Goal: Task Accomplishment & Management: Use online tool/utility

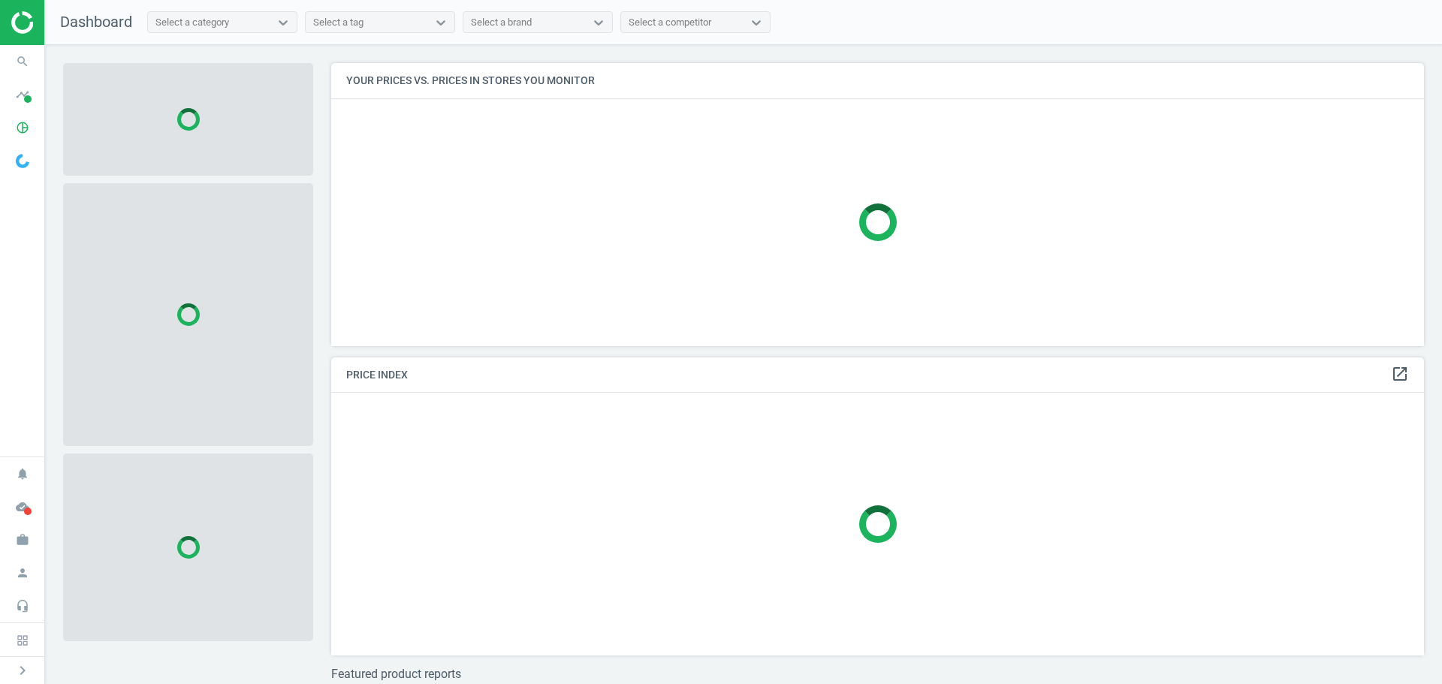
scroll to position [306, 1105]
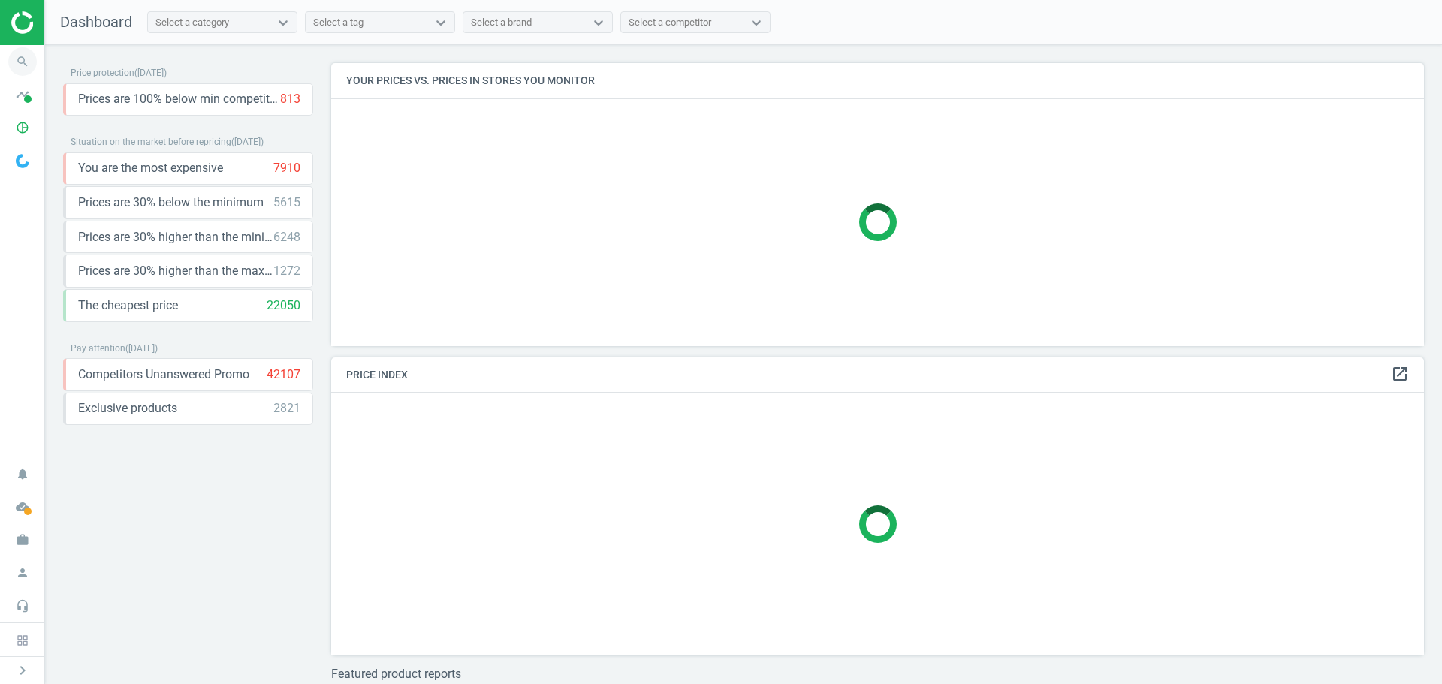
click at [22, 67] on icon "search" at bounding box center [22, 61] width 29 height 29
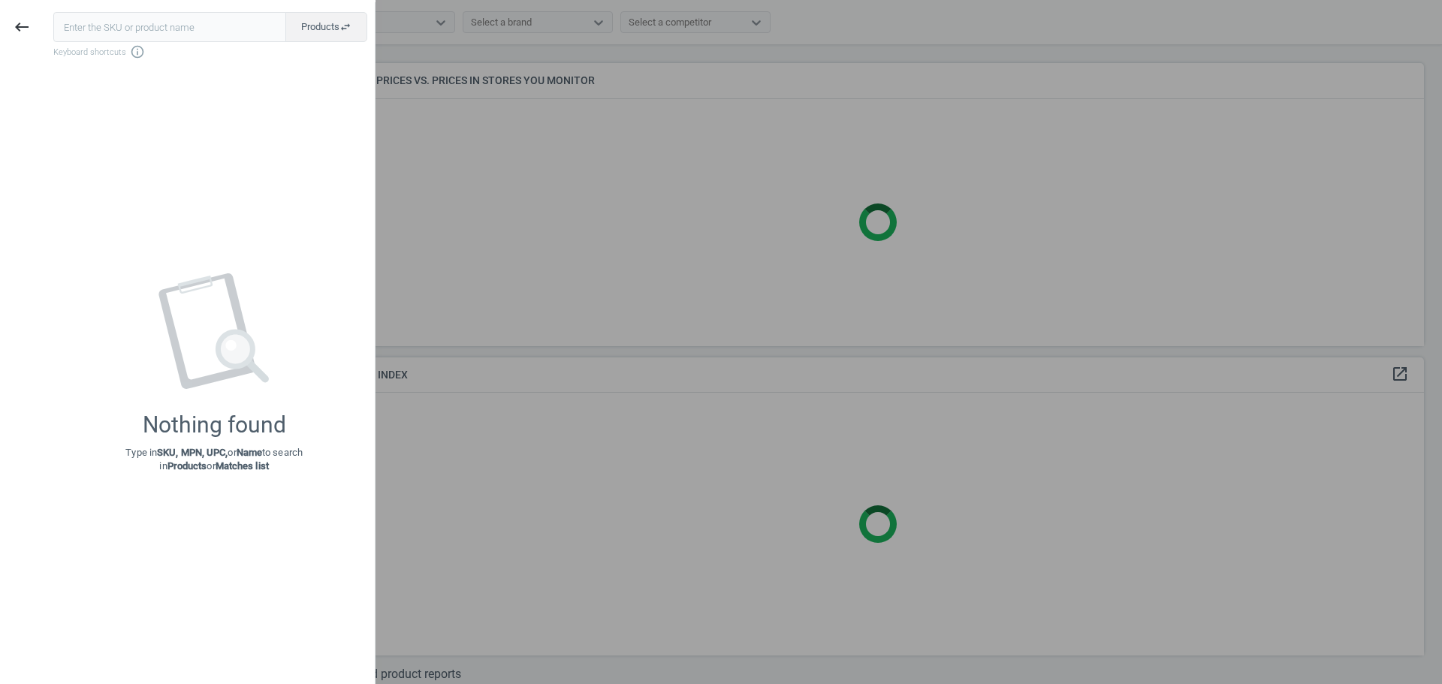
click at [80, 31] on input "text" at bounding box center [169, 27] width 233 height 30
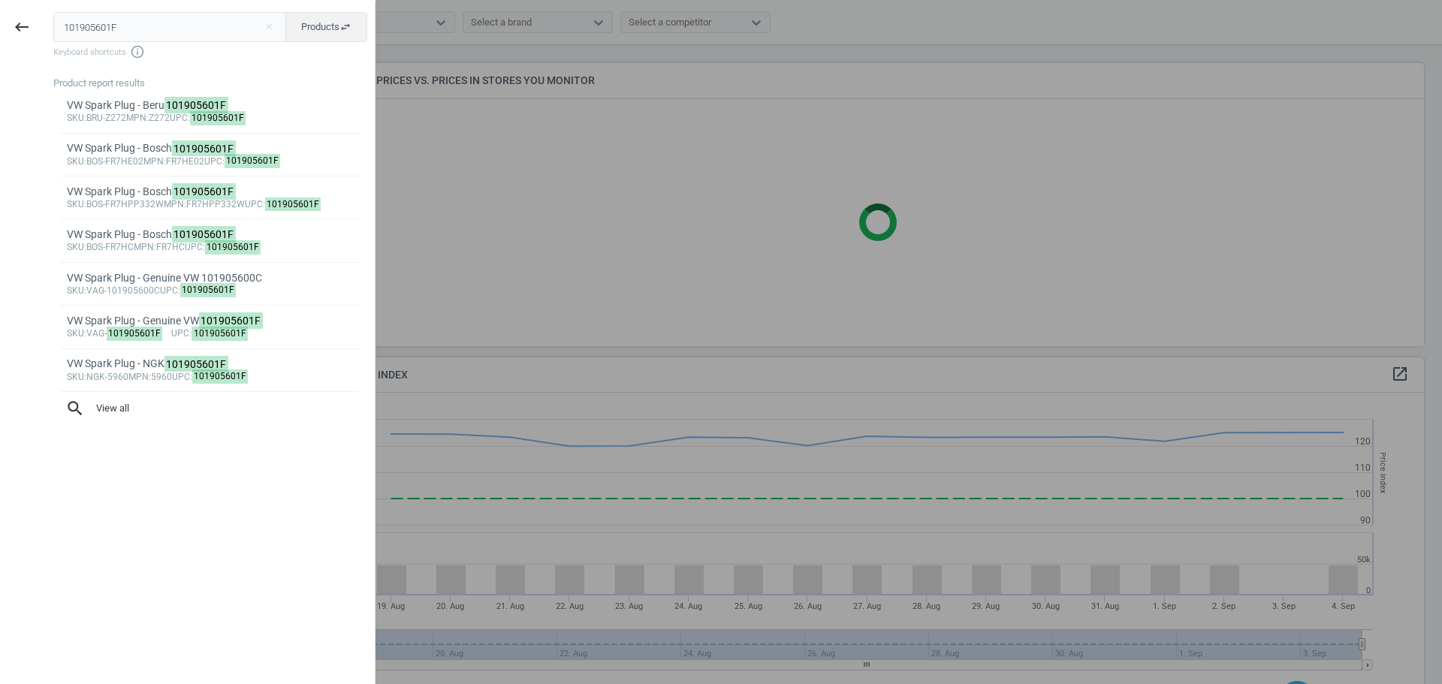
scroll to position [369, 1105]
click at [118, 35] on input "101905601F" at bounding box center [170, 27] width 234 height 30
paste input "BOS-FR7HC"
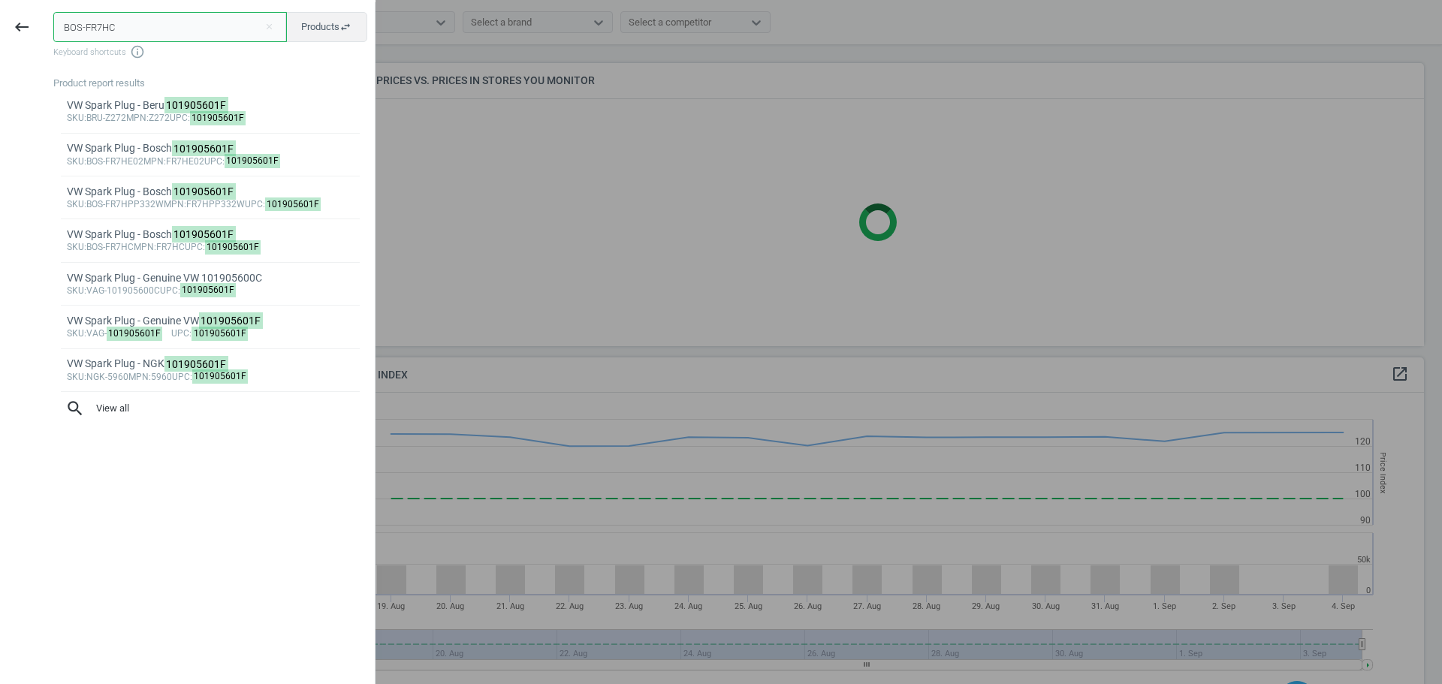
type input "BOS-FR7HC"
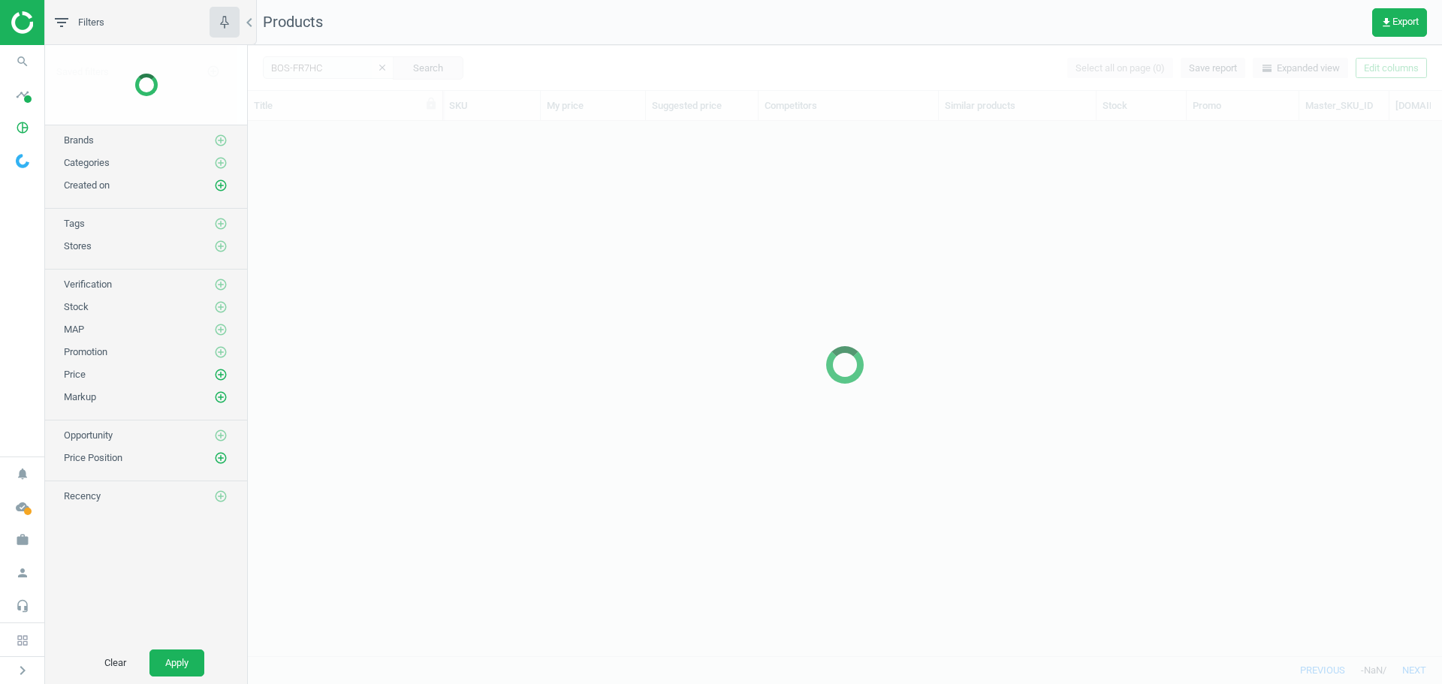
scroll to position [512, 1183]
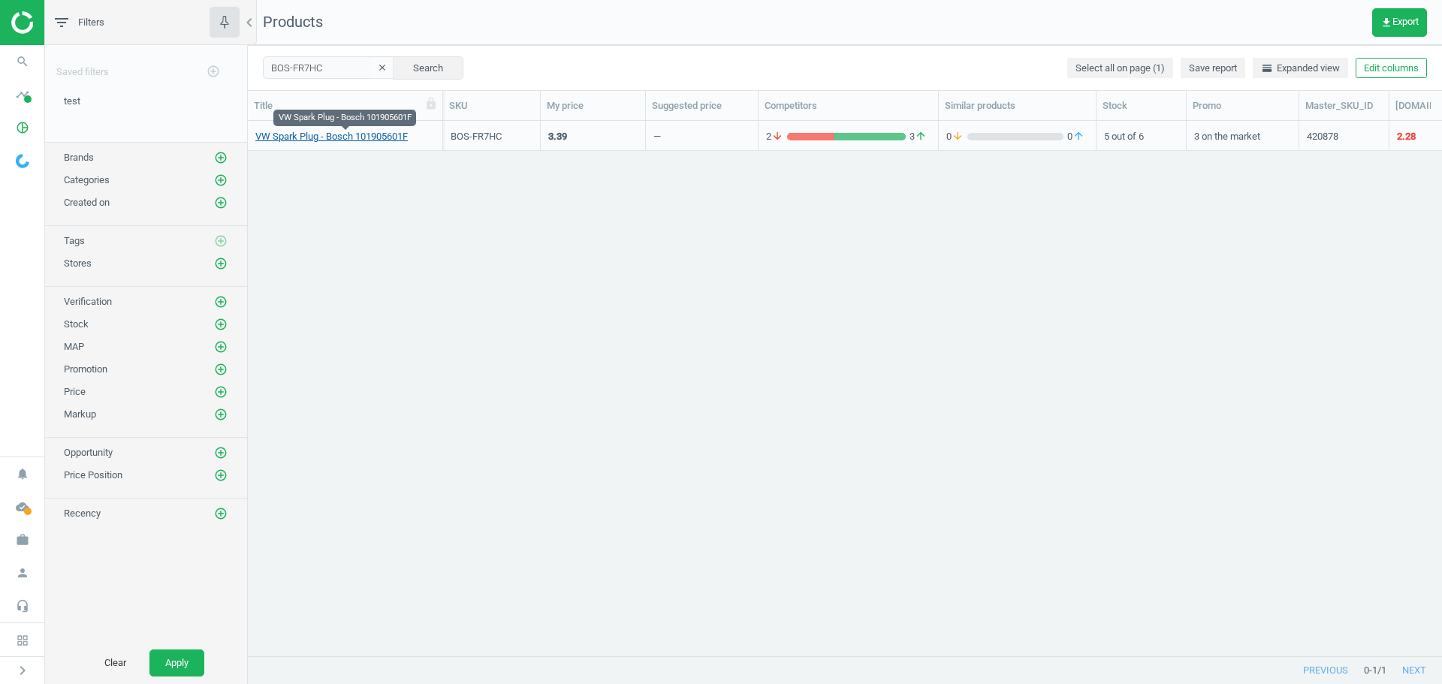
click at [322, 139] on link "VW Spark Plug - Bosch 101905601F" at bounding box center [331, 137] width 152 height 14
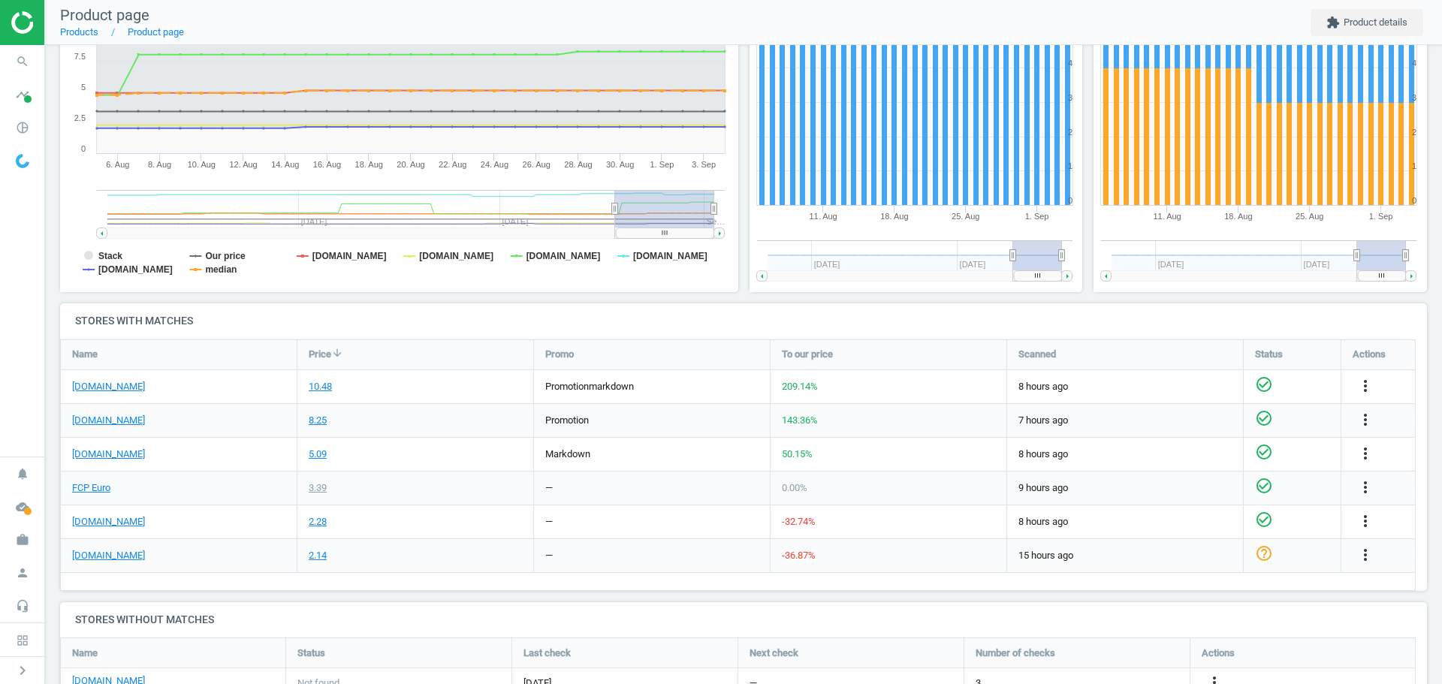
scroll to position [300, 0]
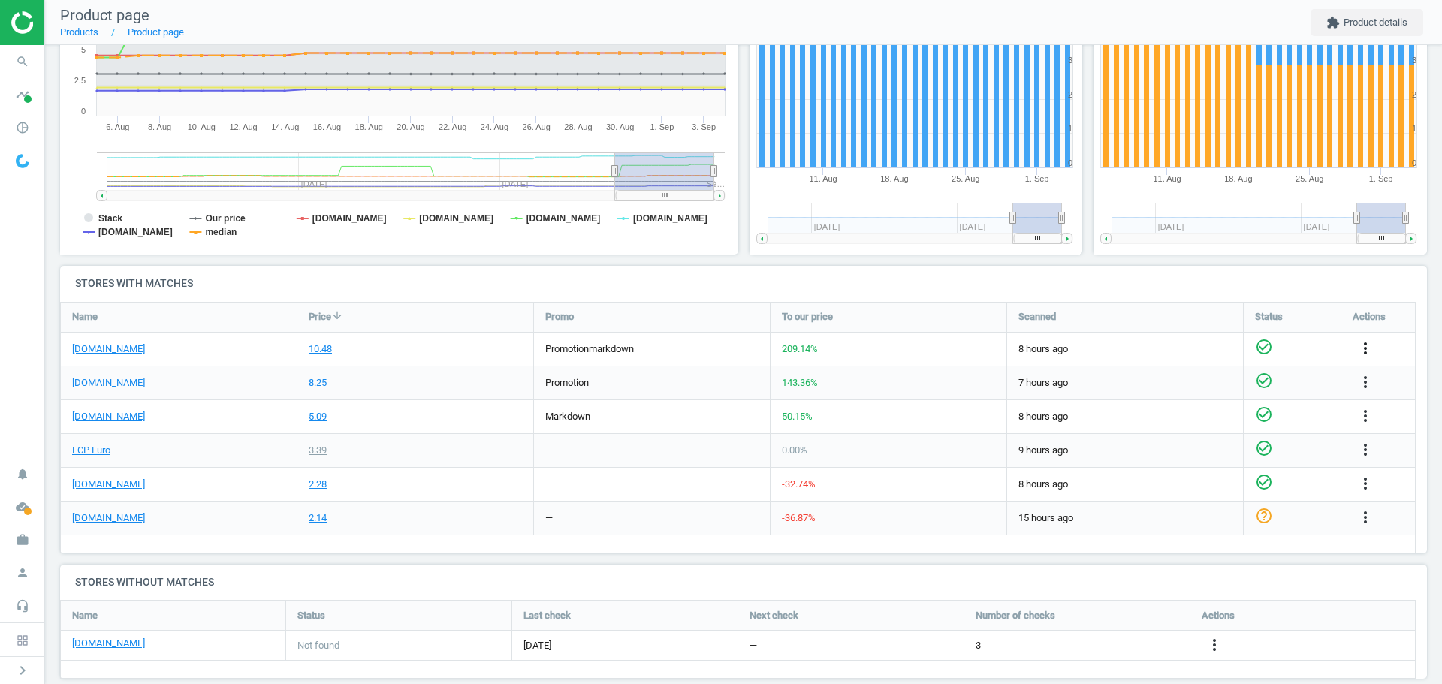
click at [1366, 347] on icon "more_vert" at bounding box center [1365, 348] width 18 height 18
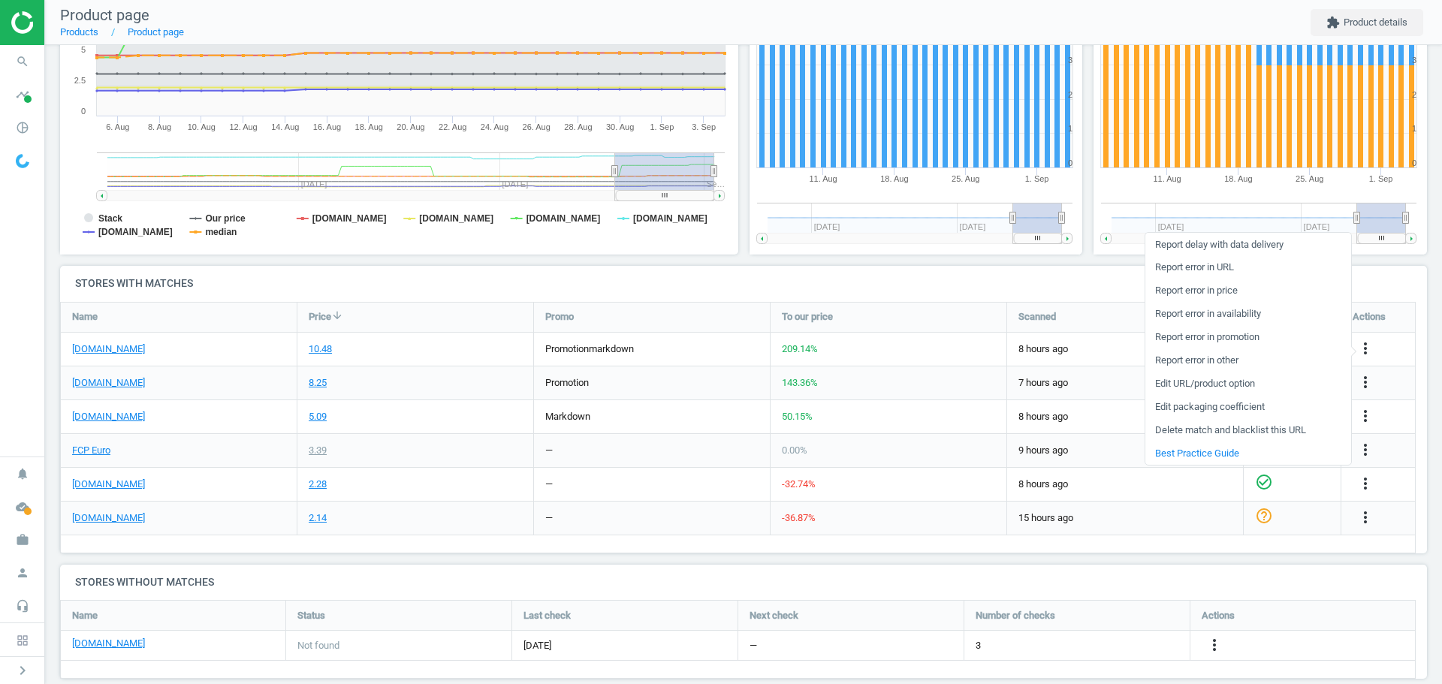
click at [1265, 406] on link "Edit packaging coefficient" at bounding box center [1248, 407] width 206 height 23
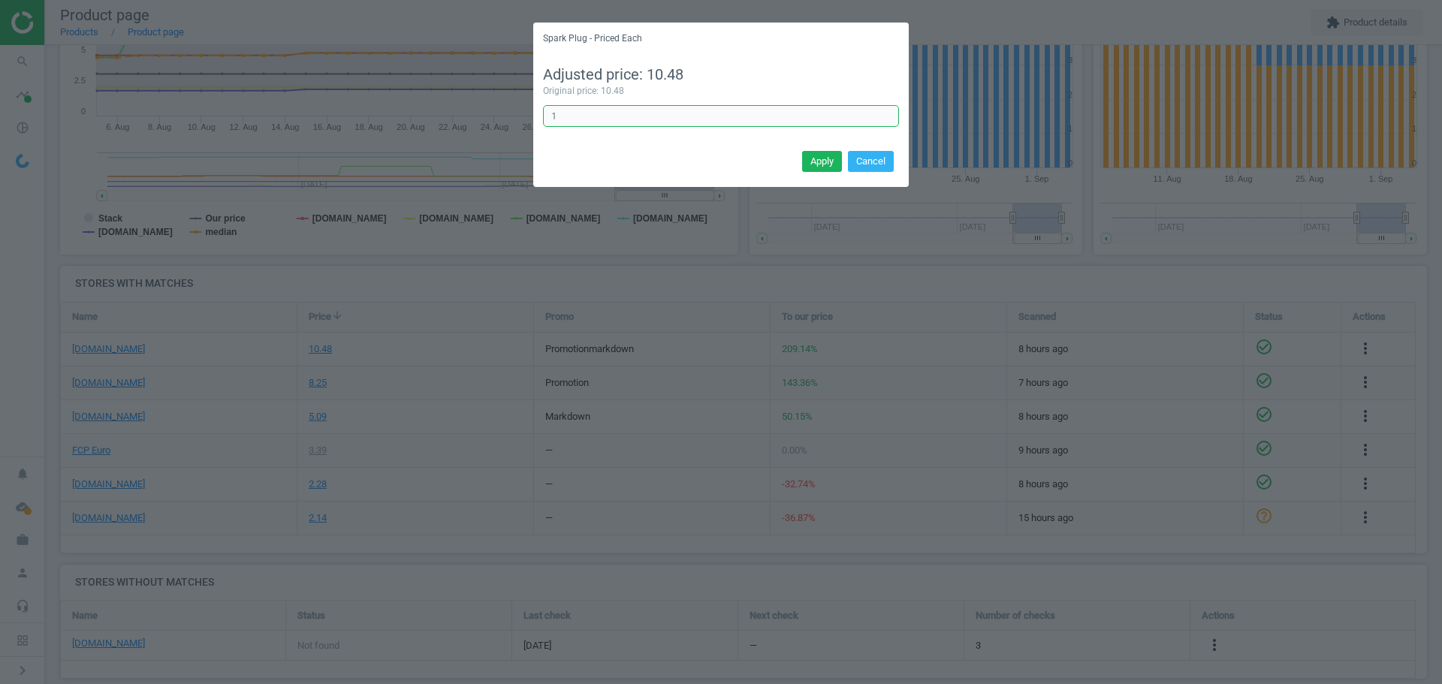
click at [587, 119] on input "1" at bounding box center [721, 116] width 356 height 23
type input "1/5"
click at [828, 163] on button "Apply" at bounding box center [822, 161] width 40 height 21
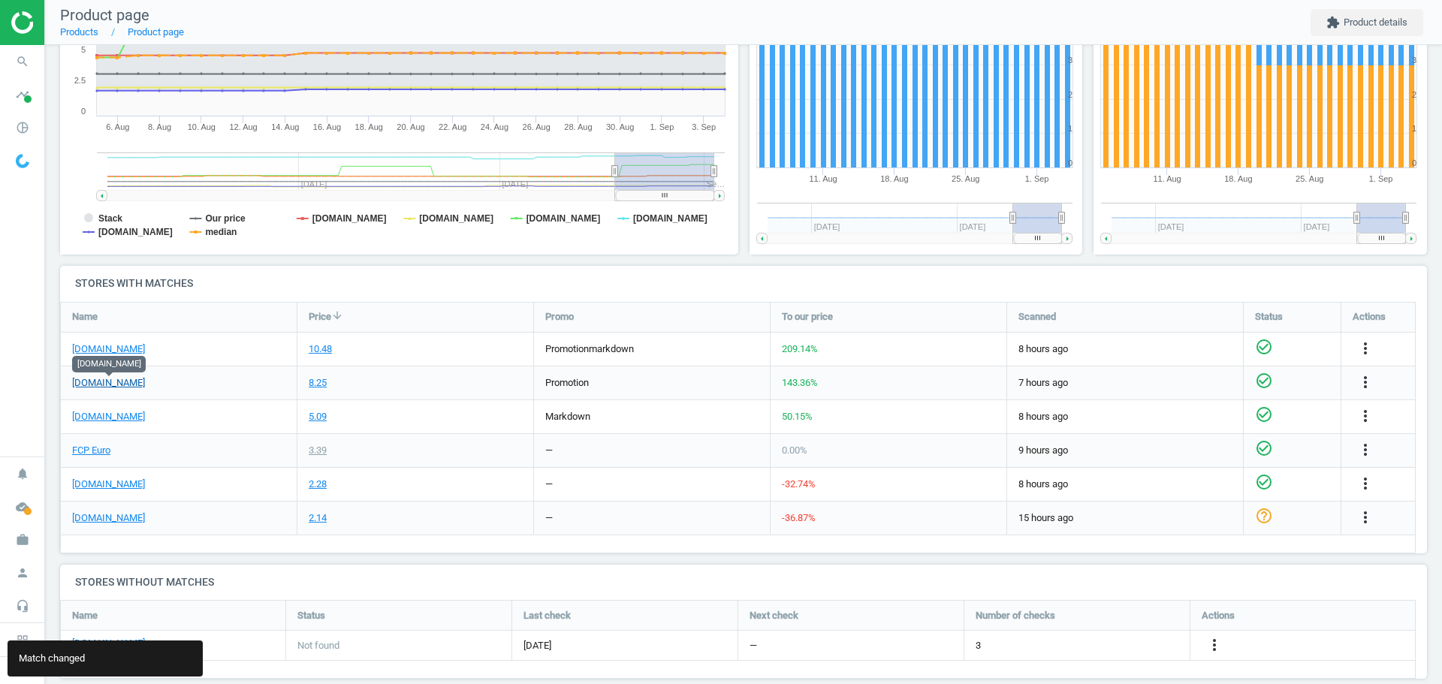
click at [139, 384] on link "[DOMAIN_NAME]" at bounding box center [108, 383] width 73 height 14
click at [25, 65] on icon "search" at bounding box center [22, 61] width 29 height 29
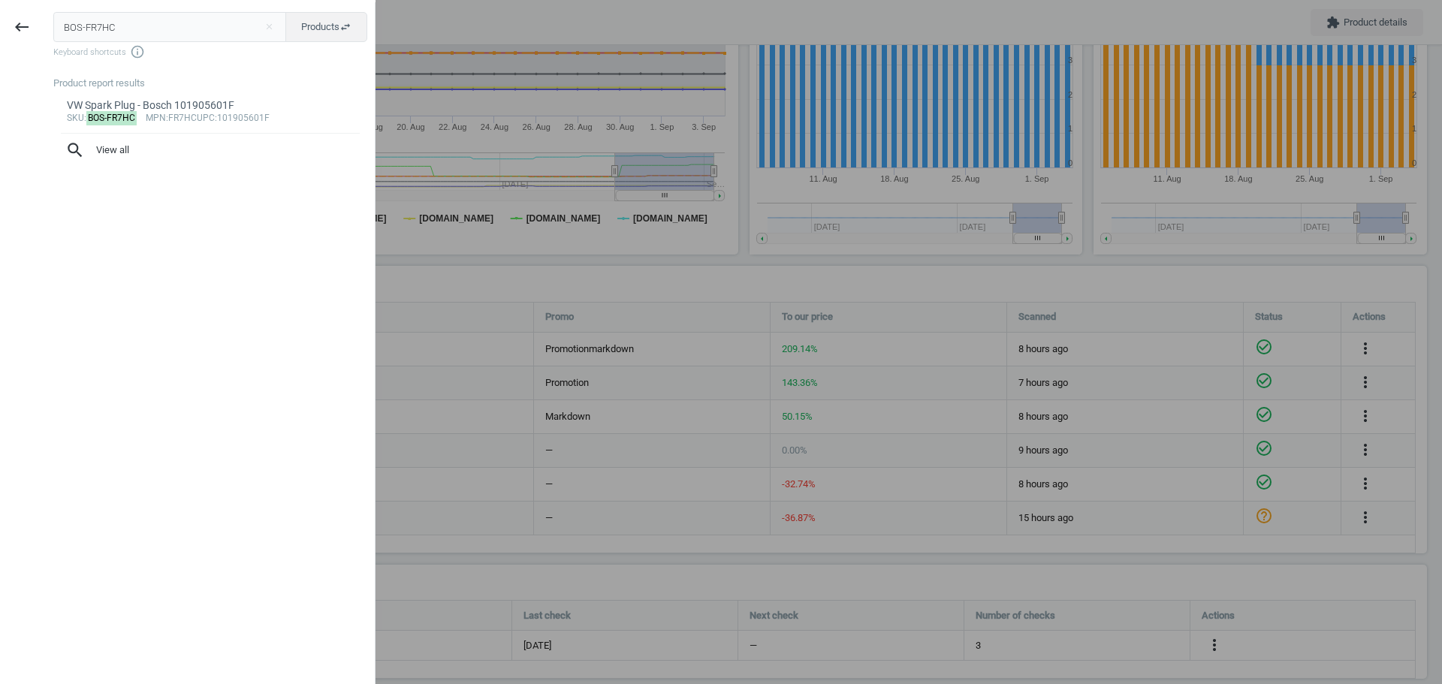
click at [86, 33] on input "BOS-FR7HC" at bounding box center [170, 27] width 234 height 30
type input "SEB-909331C"
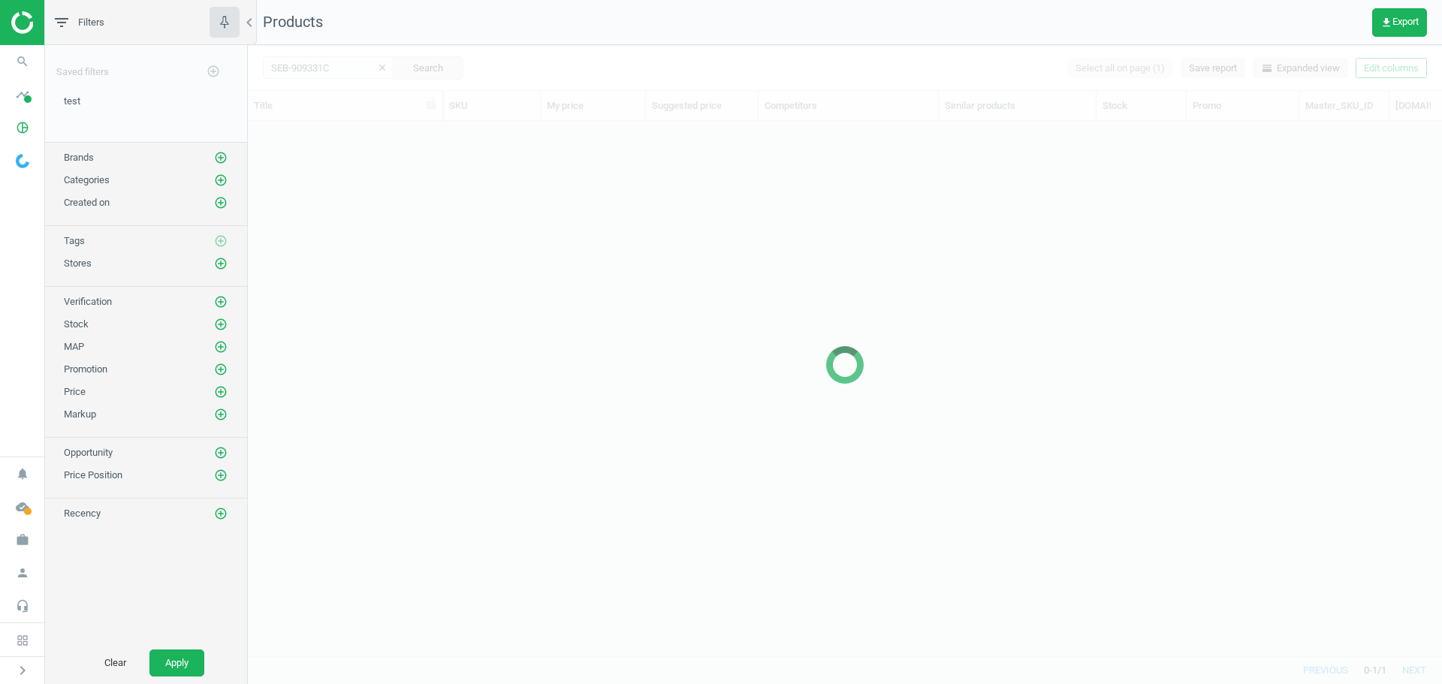
scroll to position [512, 1183]
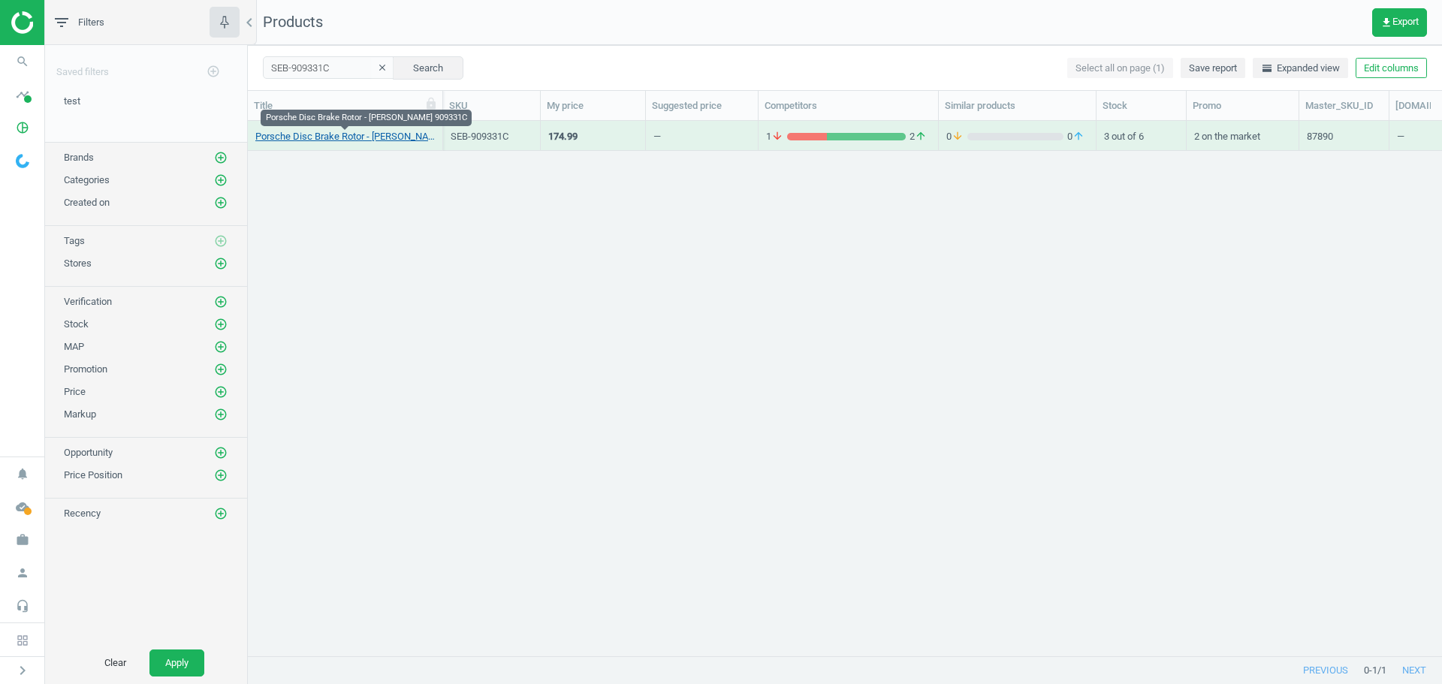
click at [338, 137] on link "Porsche Disc Brake Rotor - Sebro 909331C" at bounding box center [344, 137] width 179 height 14
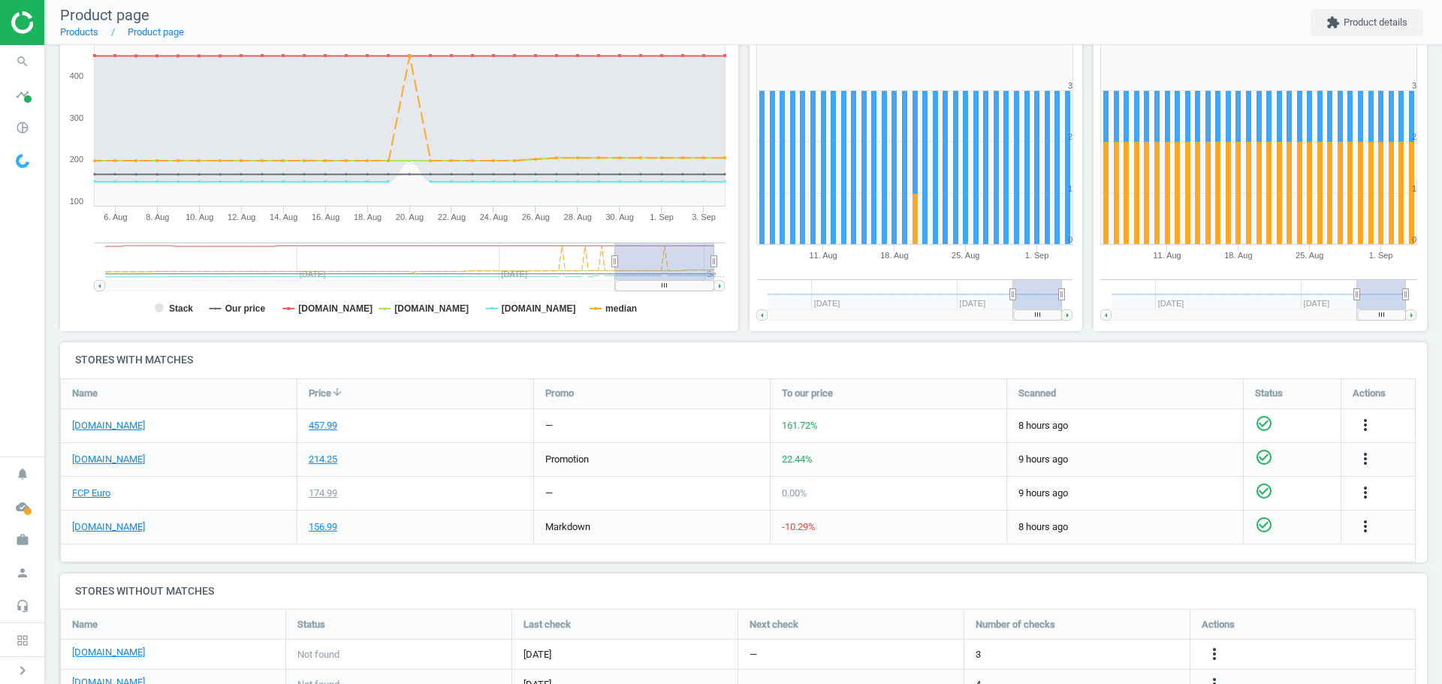
scroll to position [225, 0]
click at [115, 427] on link "[DOMAIN_NAME]" at bounding box center [108, 425] width 73 height 14
click at [1365, 426] on icon "more_vert" at bounding box center [1365, 424] width 18 height 18
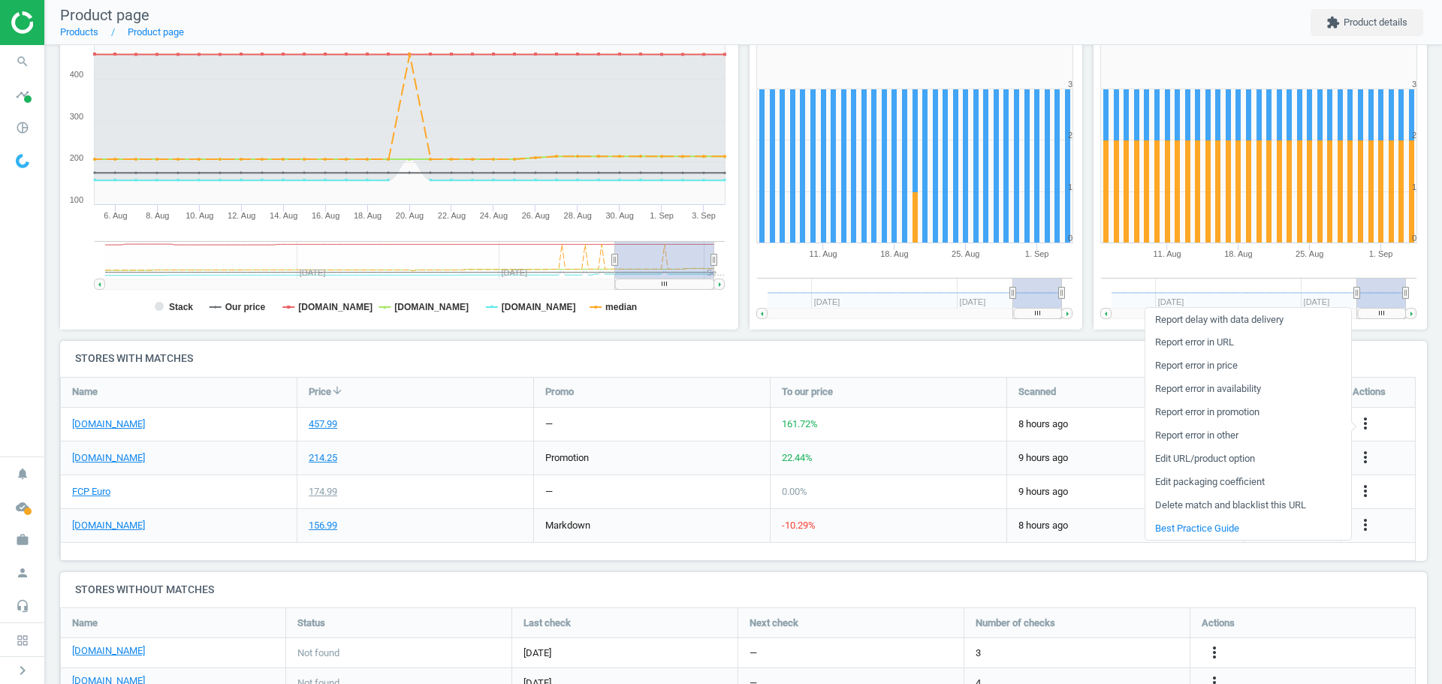
click at [1259, 481] on link "Edit packaging coefficient" at bounding box center [1248, 482] width 206 height 23
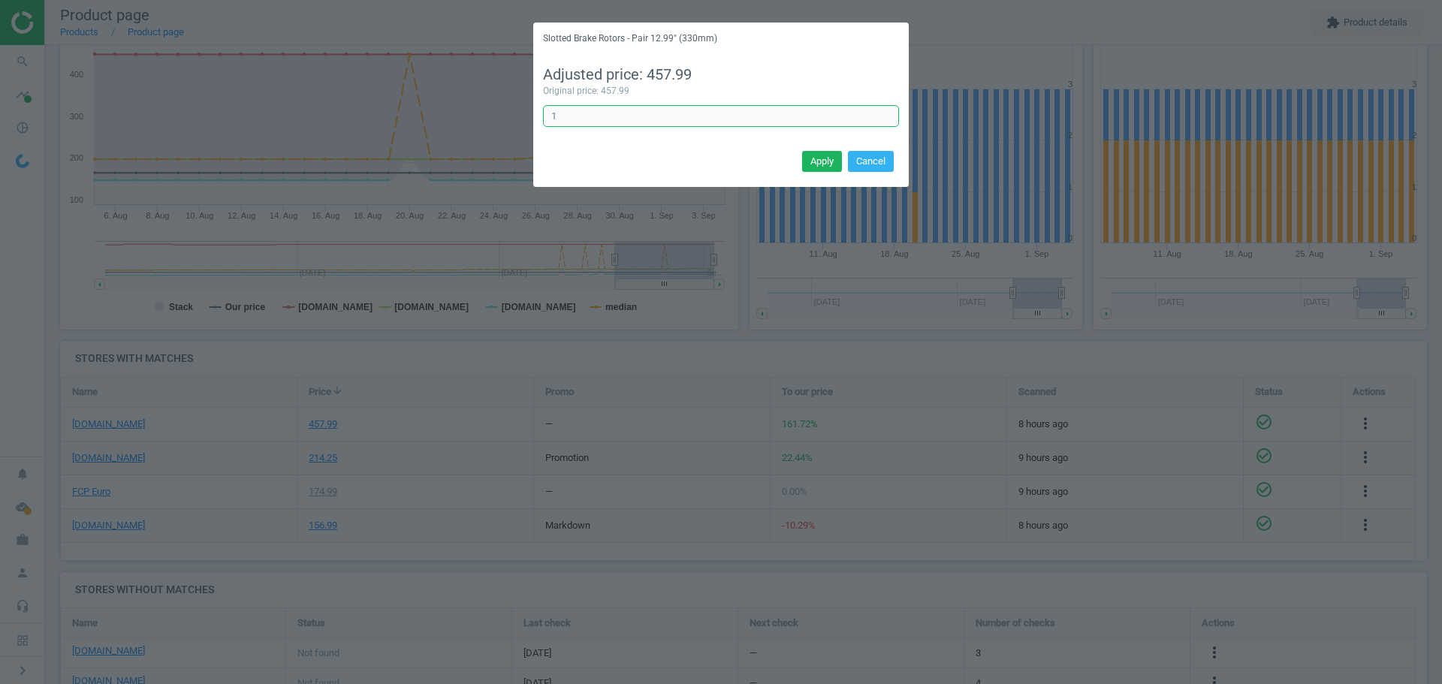
click at [598, 115] on input "1" at bounding box center [721, 116] width 356 height 23
type input "1/2"
click at [809, 157] on button "Apply" at bounding box center [822, 161] width 40 height 21
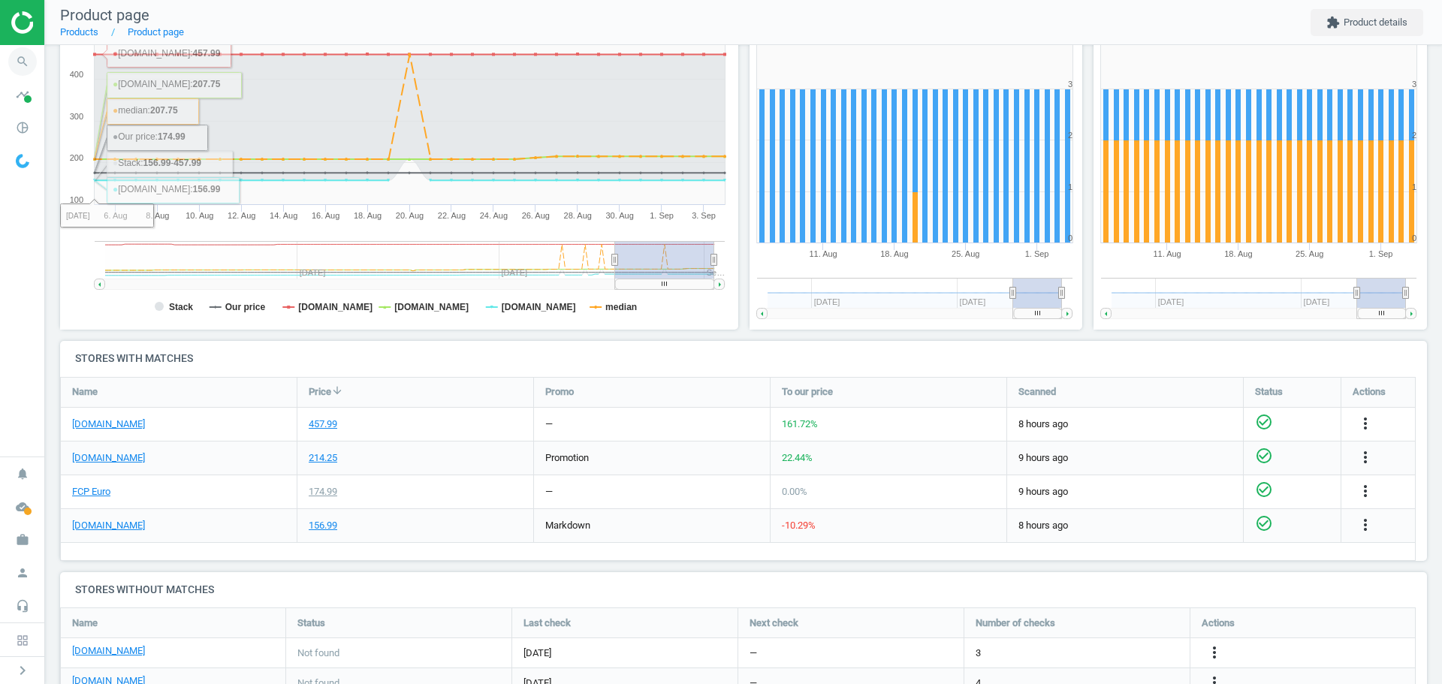
click at [26, 64] on icon "search" at bounding box center [22, 61] width 29 height 29
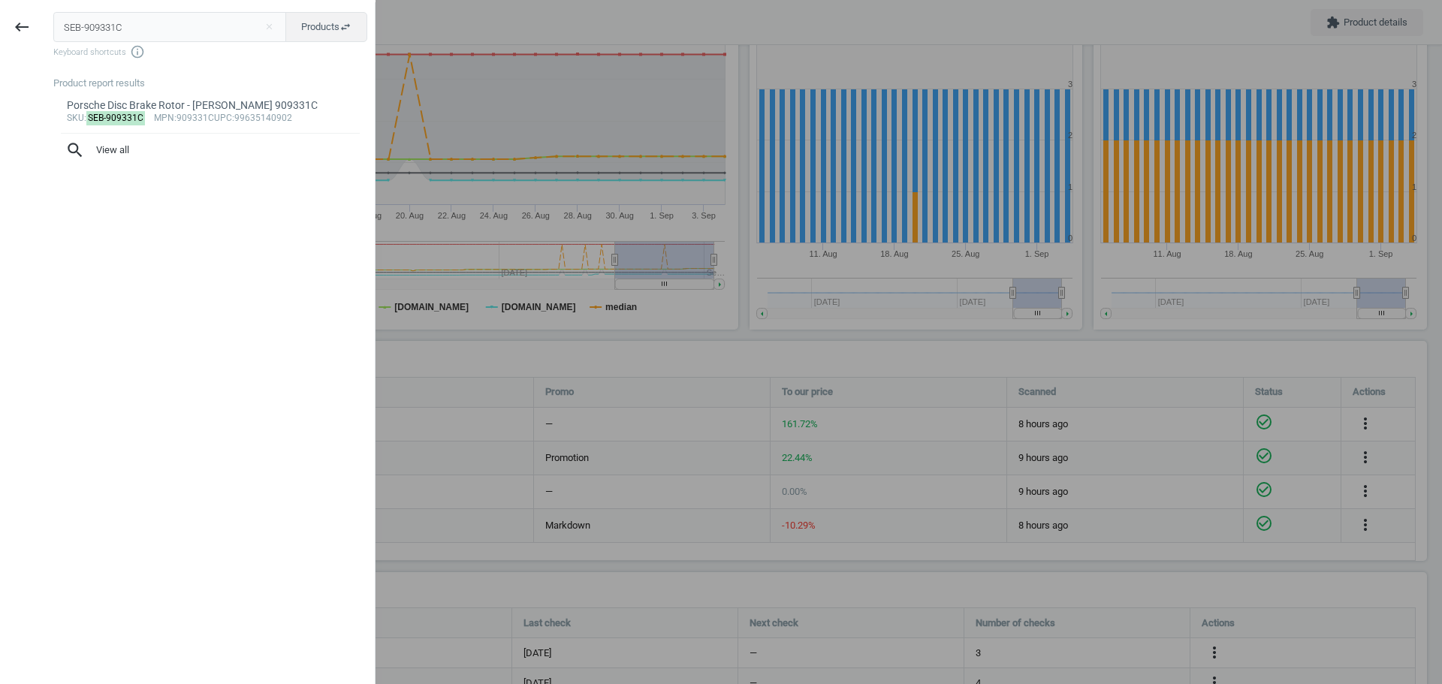
click at [89, 21] on input "SEB-909331C" at bounding box center [170, 27] width 234 height 30
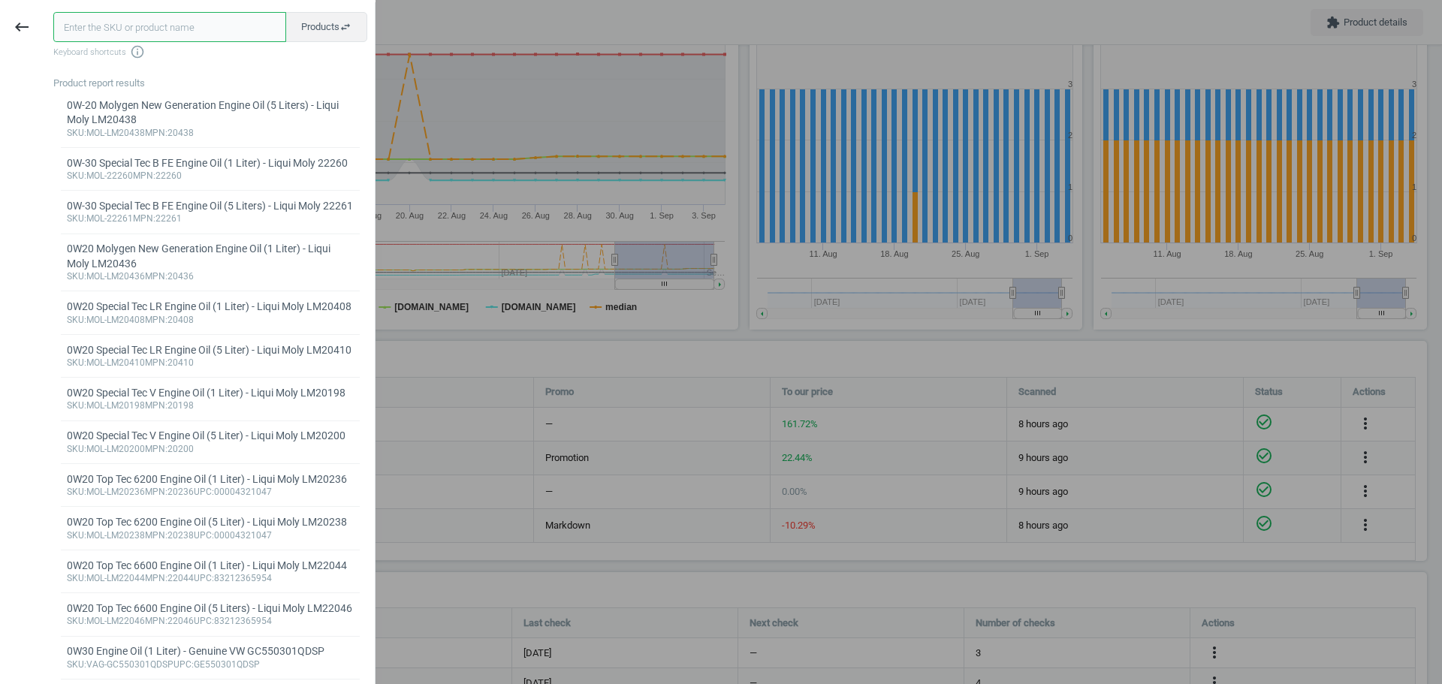
click at [125, 30] on input "text" at bounding box center [169, 27] width 233 height 30
click at [142, 29] on input "text" at bounding box center [169, 27] width 233 height 30
click at [119, 28] on input "text" at bounding box center [169, 27] width 233 height 30
paste input "BRE-09A94533"
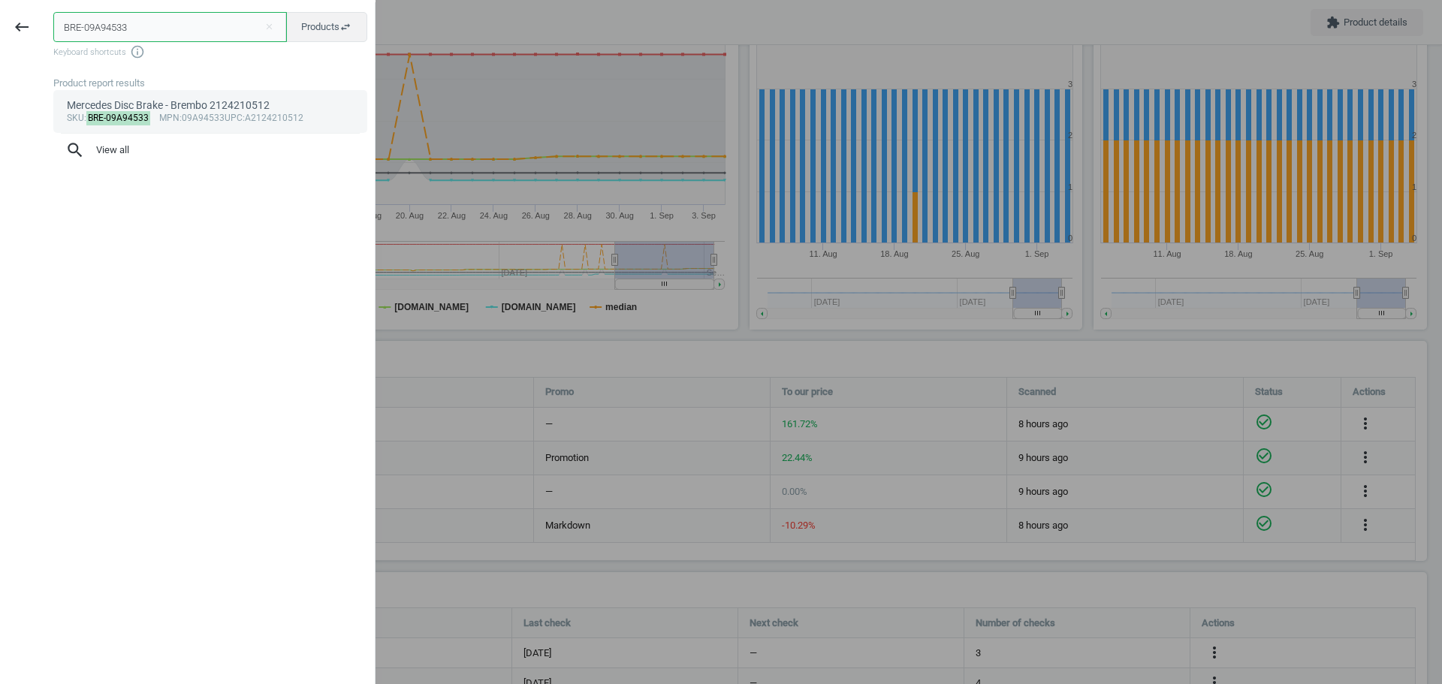
type input "BRE-09A94533"
click at [146, 113] on div "sku : BRE-09A94533 mpn :09A94533 upc :A2124210512" at bounding box center [211, 119] width 288 height 12
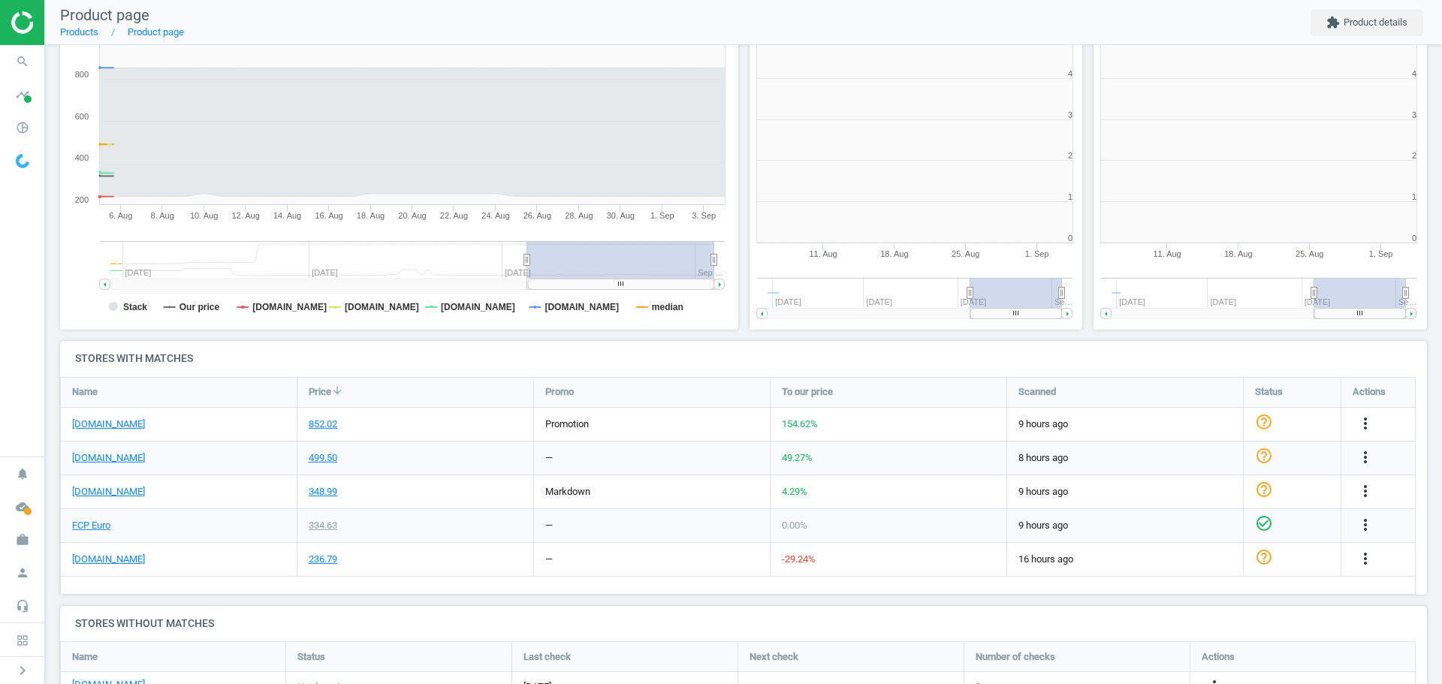
scroll to position [324, 354]
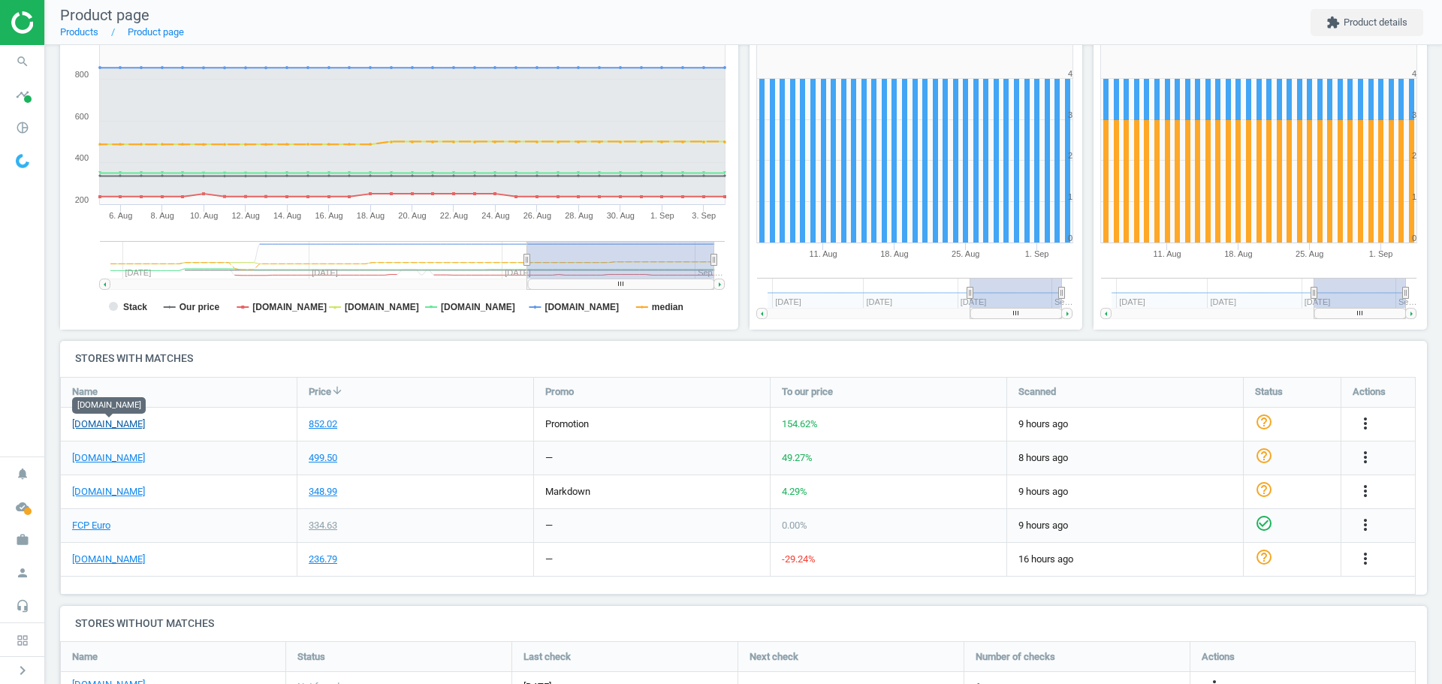
click at [106, 427] on link "[DOMAIN_NAME]" at bounding box center [108, 425] width 73 height 14
click at [23, 61] on icon "search" at bounding box center [22, 61] width 29 height 29
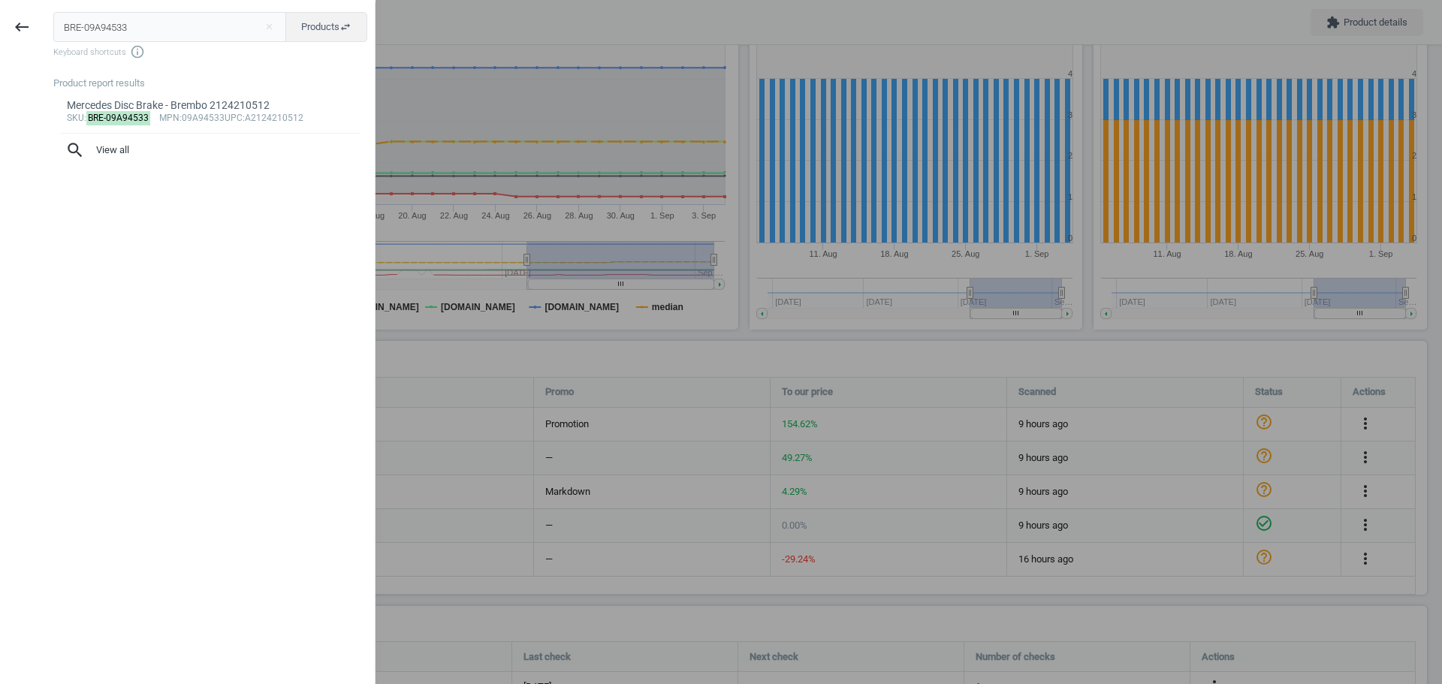
click at [106, 23] on input "BRE-09A94533" at bounding box center [170, 27] width 234 height 30
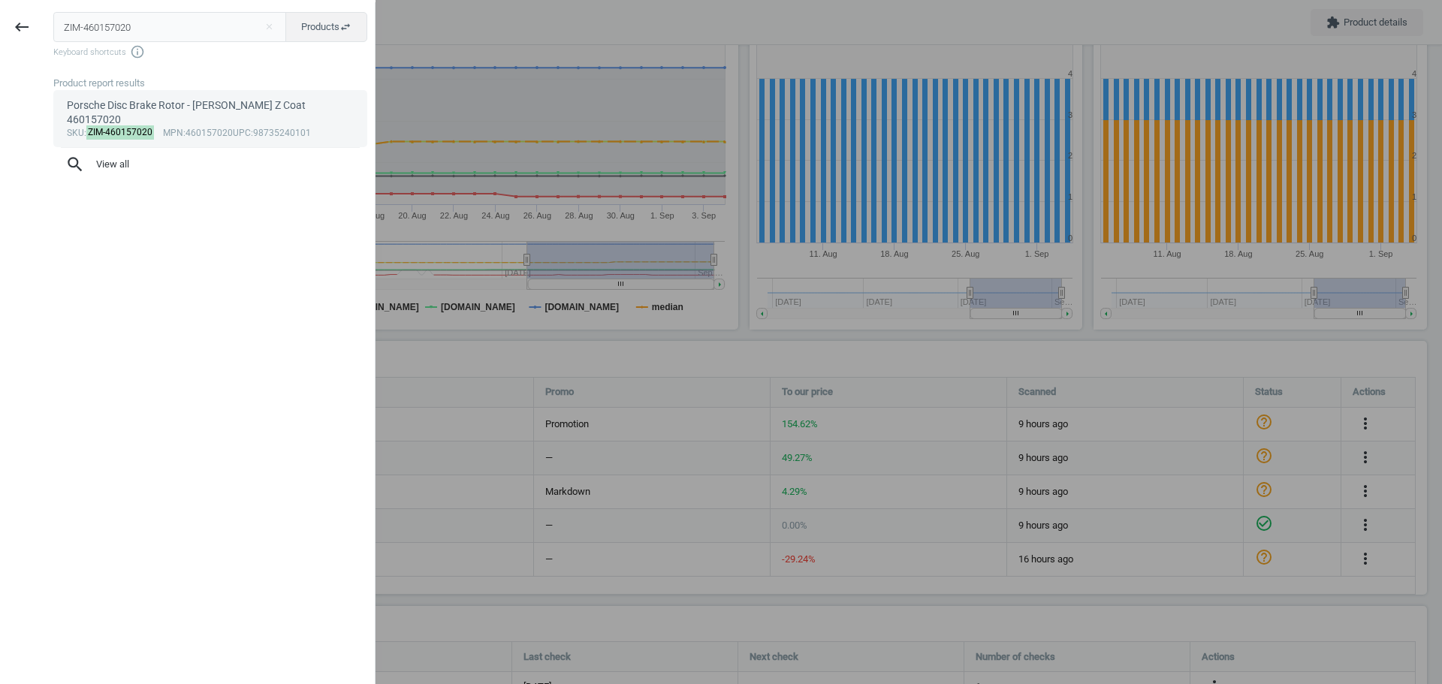
type input "ZIM-460157020"
click at [99, 125] on mark "ZIM-460157020" at bounding box center [120, 132] width 68 height 14
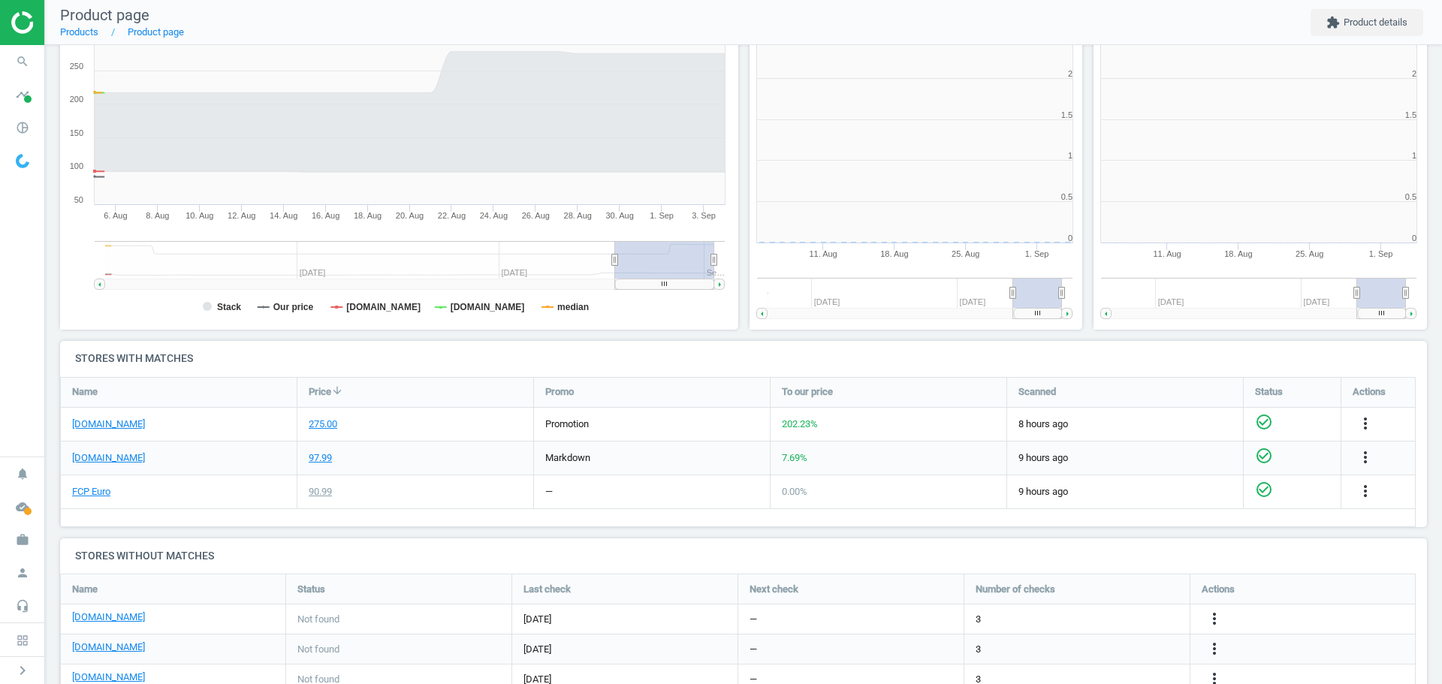
scroll to position [324, 354]
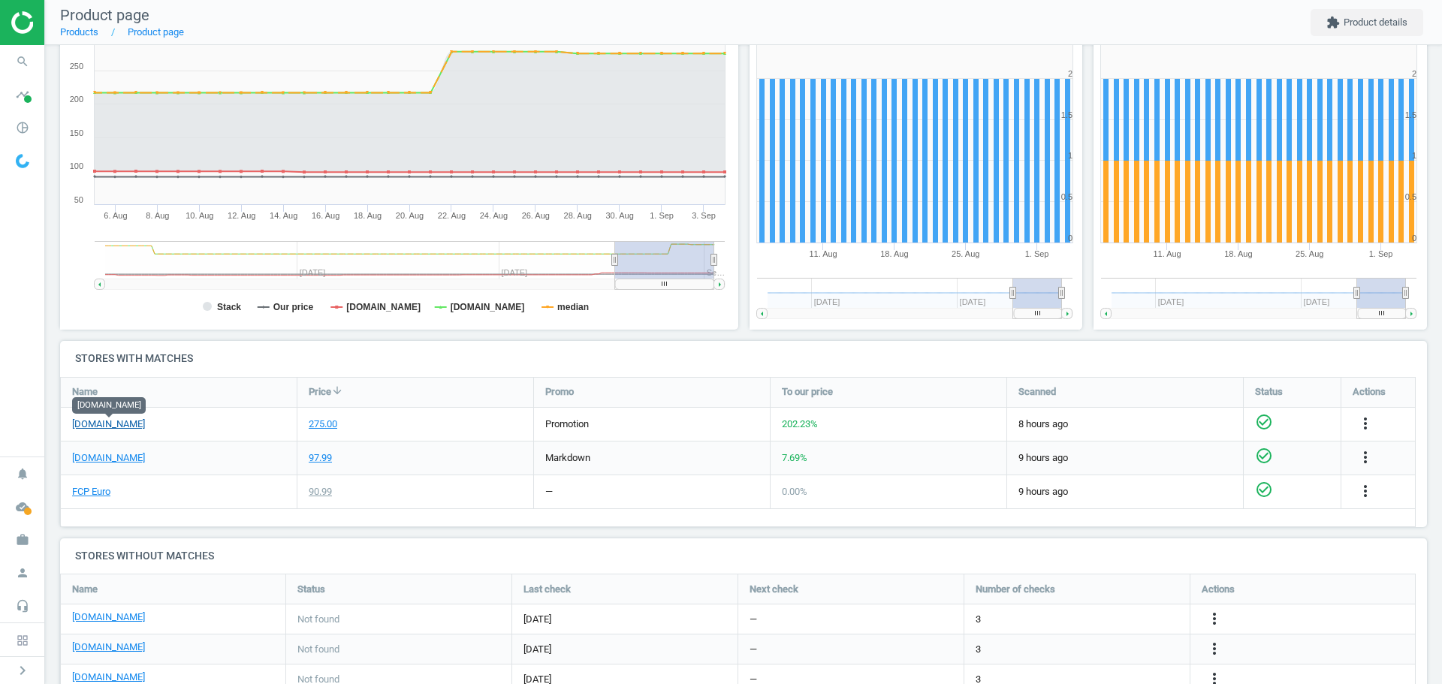
click at [99, 421] on link "[DOMAIN_NAME]" at bounding box center [108, 425] width 73 height 14
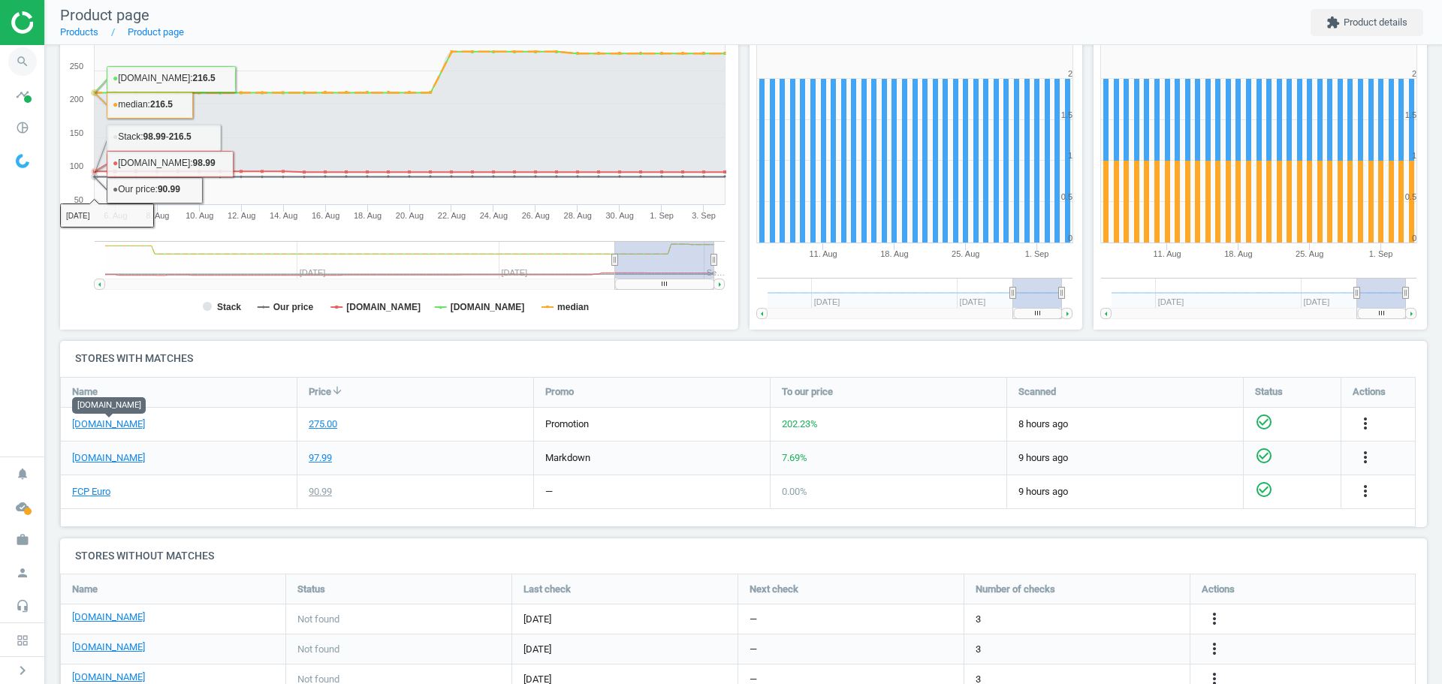
click at [23, 65] on icon "search" at bounding box center [22, 61] width 29 height 29
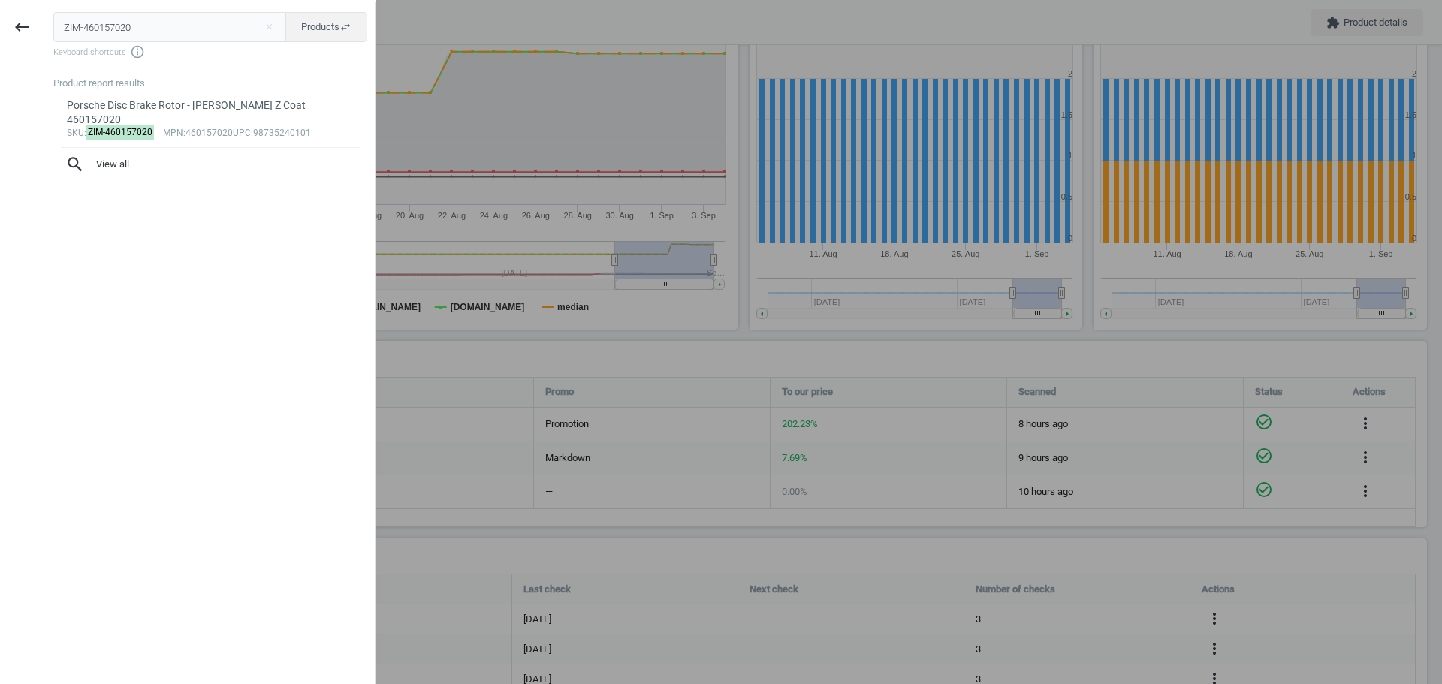
click at [137, 32] on input "ZIM-460157020" at bounding box center [170, 27] width 234 height 30
type input "FEB-21663"
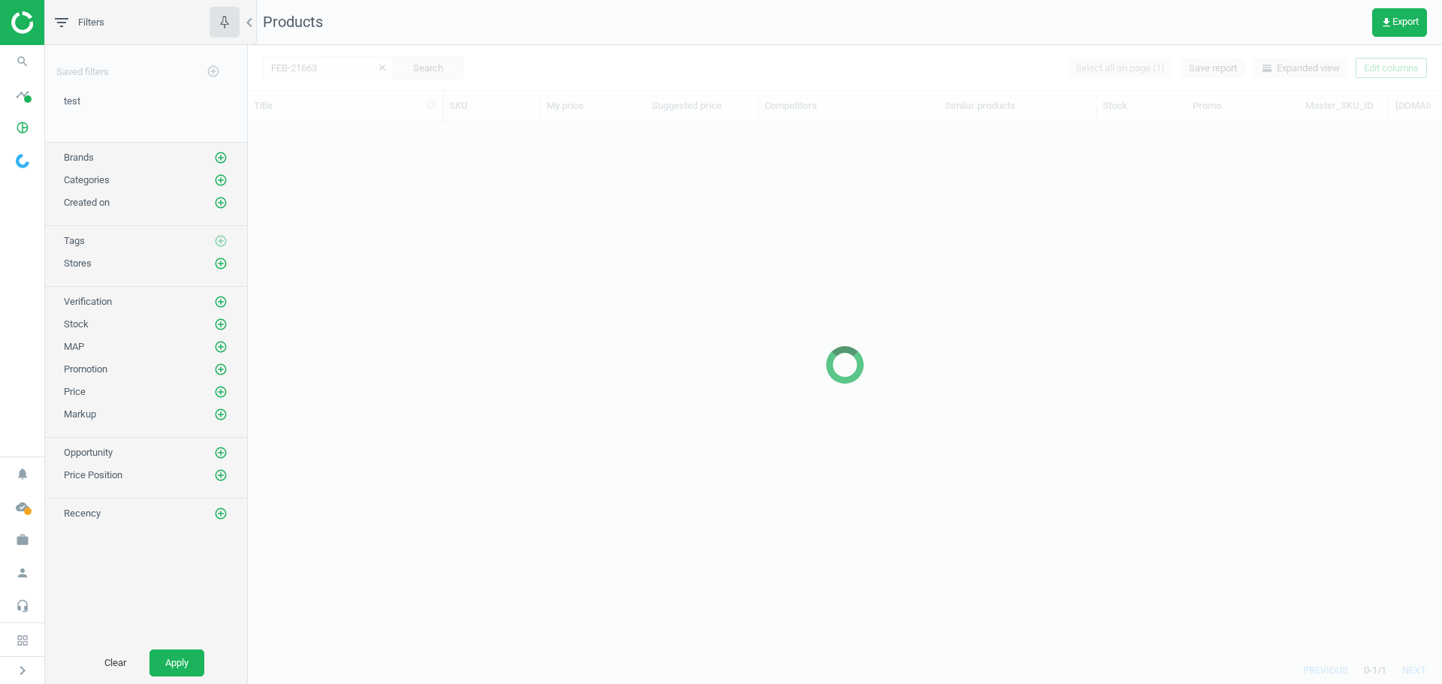
scroll to position [512, 1183]
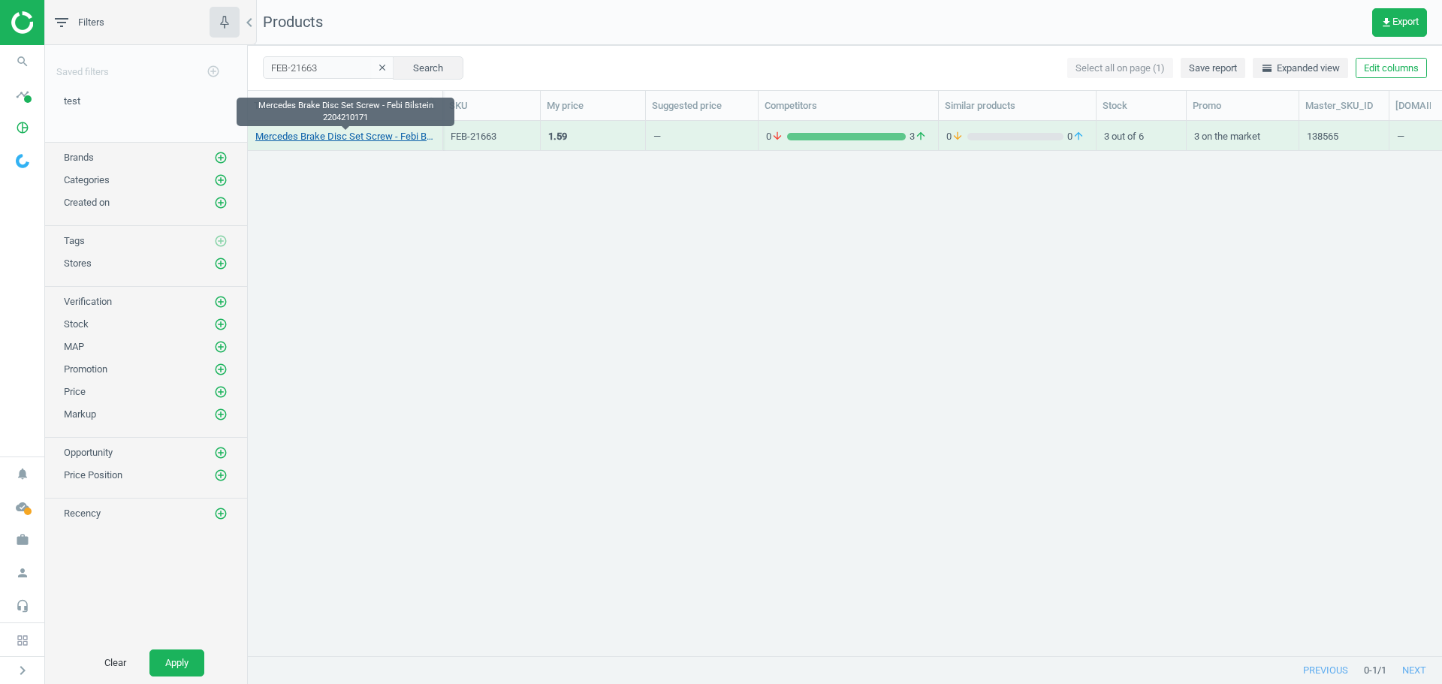
click at [348, 139] on link "Mercedes Brake Disc Set Screw - Febi Bilstein 2204210171" at bounding box center [344, 137] width 179 height 14
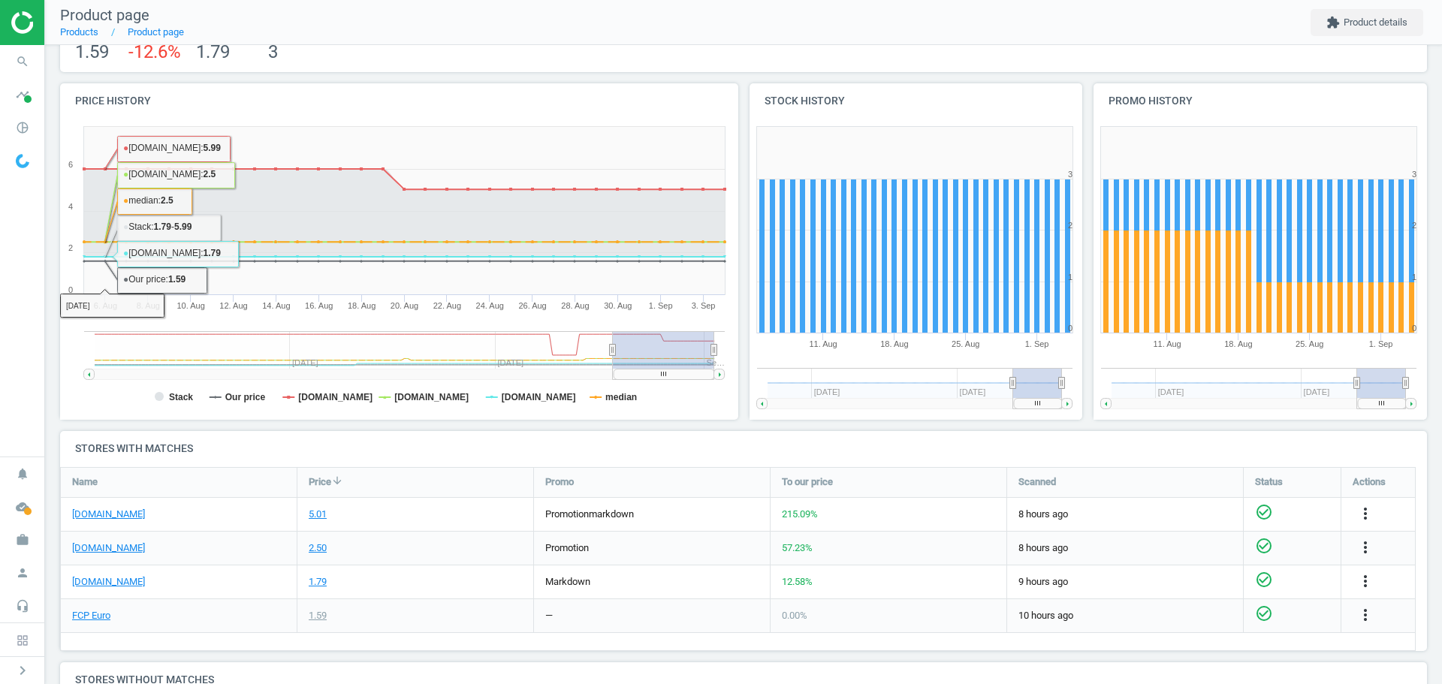
scroll to position [150, 0]
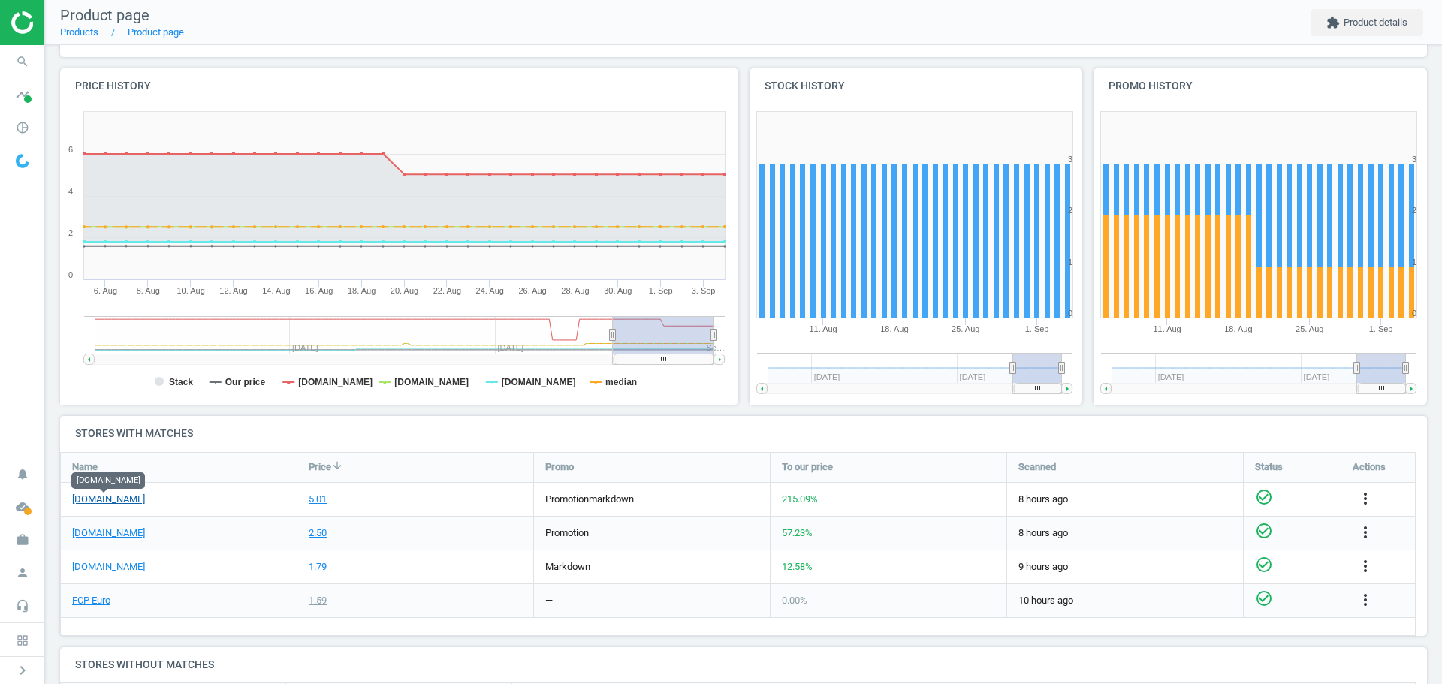
click at [119, 502] on link "[DOMAIN_NAME]" at bounding box center [108, 500] width 73 height 14
click at [26, 64] on icon "search" at bounding box center [22, 61] width 29 height 29
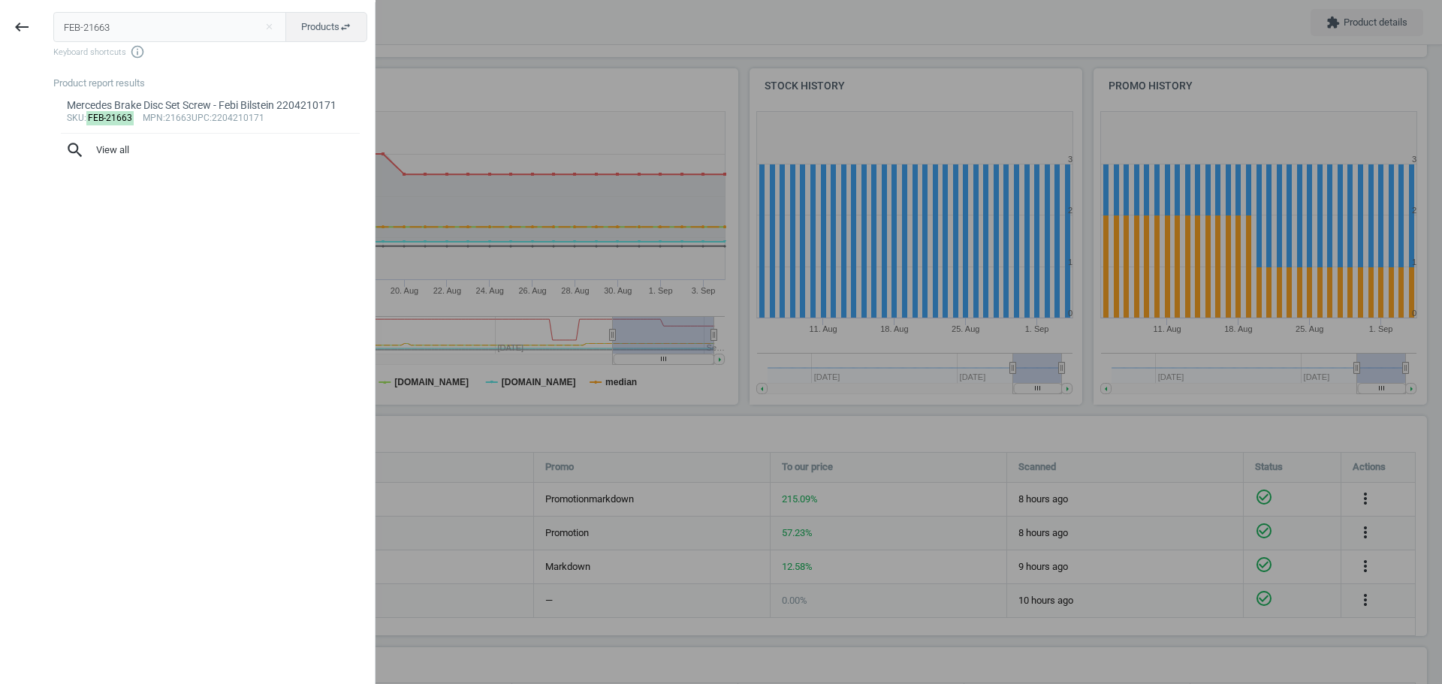
click at [116, 33] on input "FEB-21663" at bounding box center [170, 27] width 234 height 30
type input "ZIM-150291920"
click at [108, 107] on div "BMW Disc Brake Rotor - Zimmermann Z Coat 34206894382" at bounding box center [211, 112] width 288 height 29
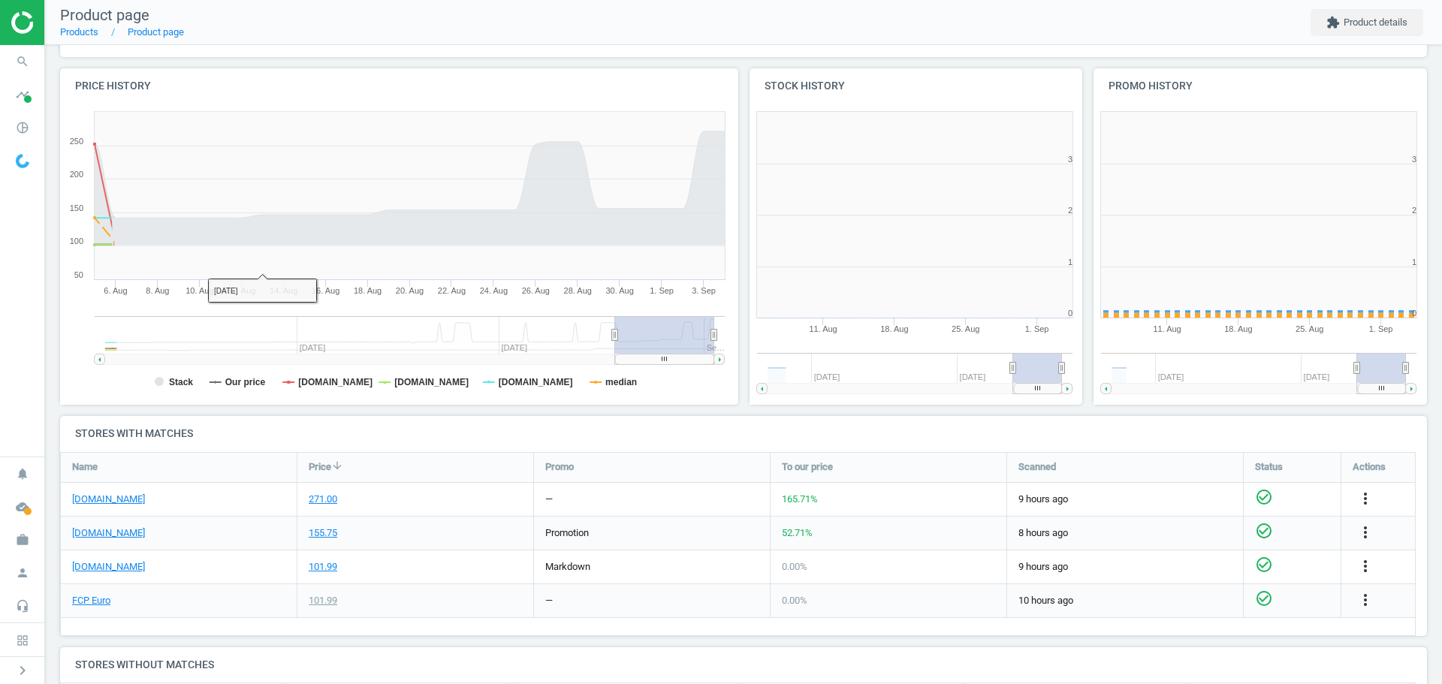
scroll to position [324, 354]
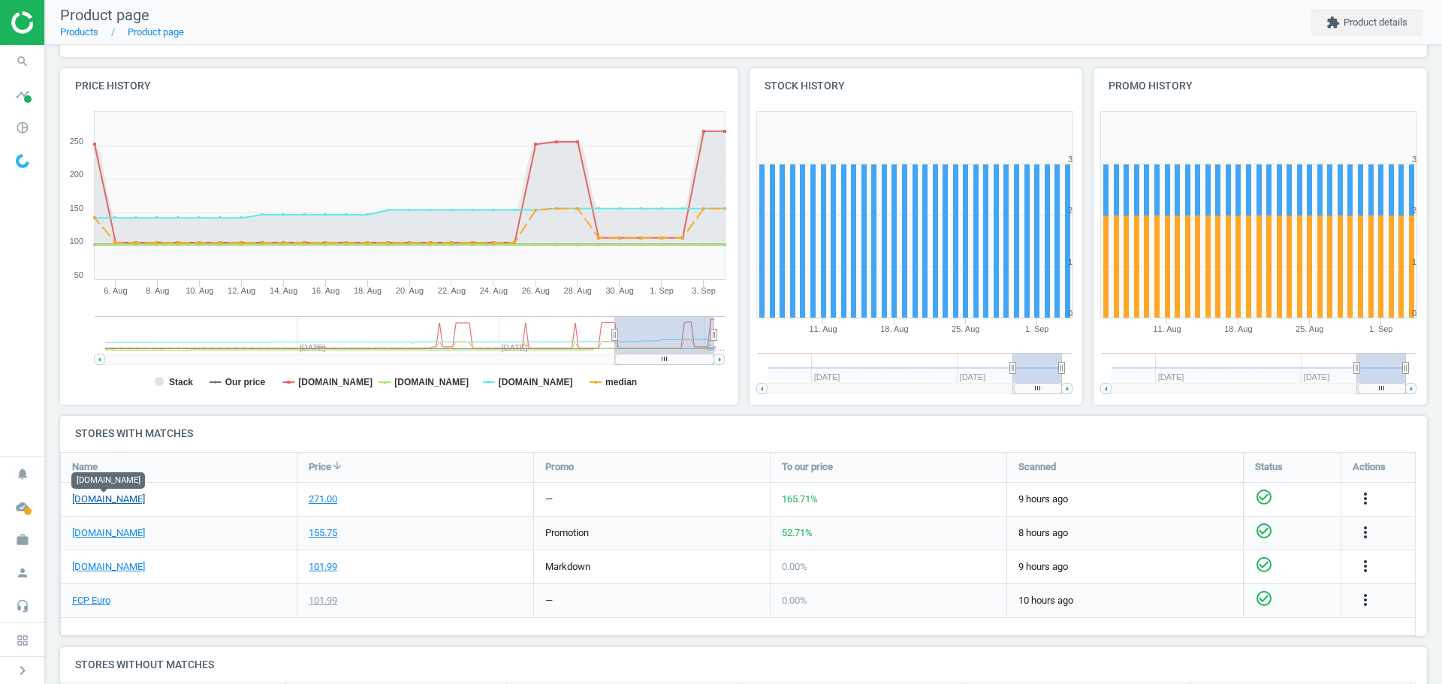
click at [104, 504] on link "[DOMAIN_NAME]" at bounding box center [108, 500] width 73 height 14
click at [1365, 499] on icon "more_vert" at bounding box center [1365, 499] width 18 height 18
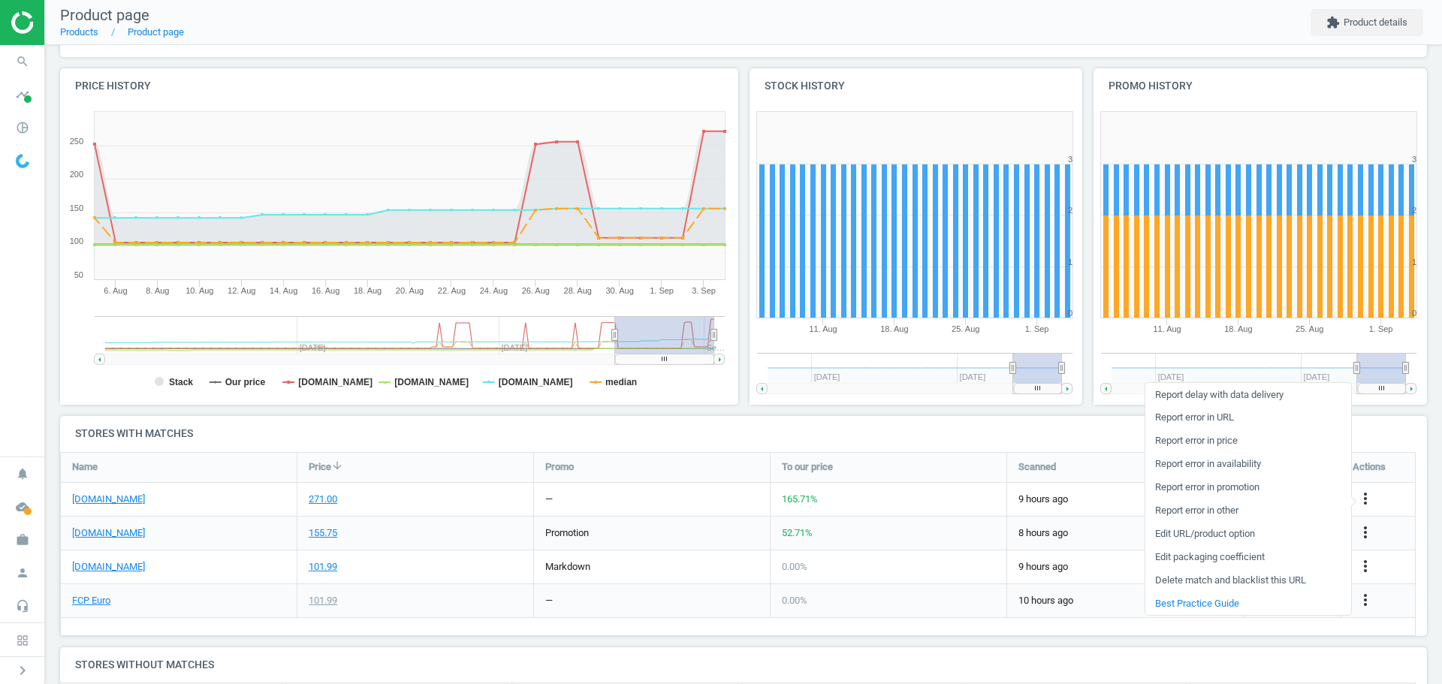
click at [1265, 559] on link "Edit packaging coefficient" at bounding box center [1248, 557] width 206 height 23
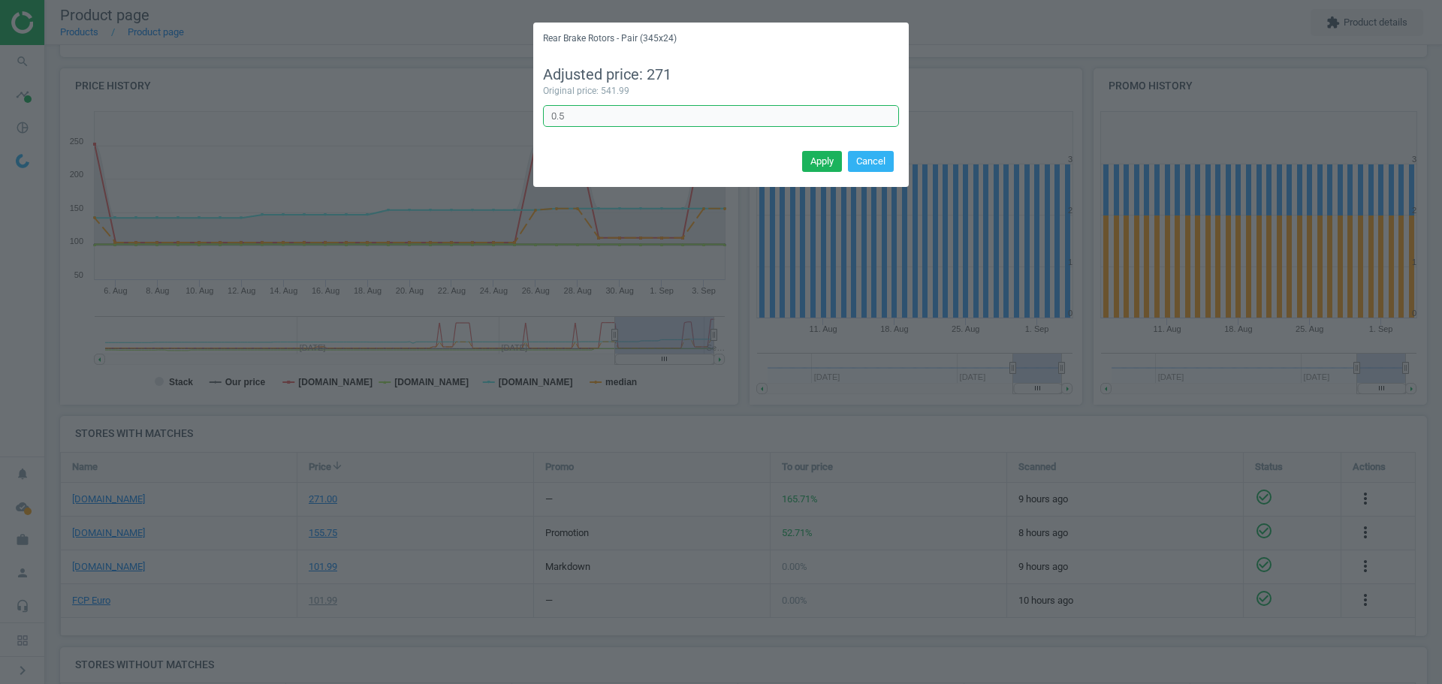
drag, startPoint x: 600, startPoint y: 112, endPoint x: 536, endPoint y: 111, distance: 63.8
click at [536, 111] on div "Adjusted price: 271 Original price: 541.99 0.5 Error in formula" at bounding box center [720, 101] width 375 height 92
click at [868, 158] on button "Cancel" at bounding box center [871, 161] width 46 height 21
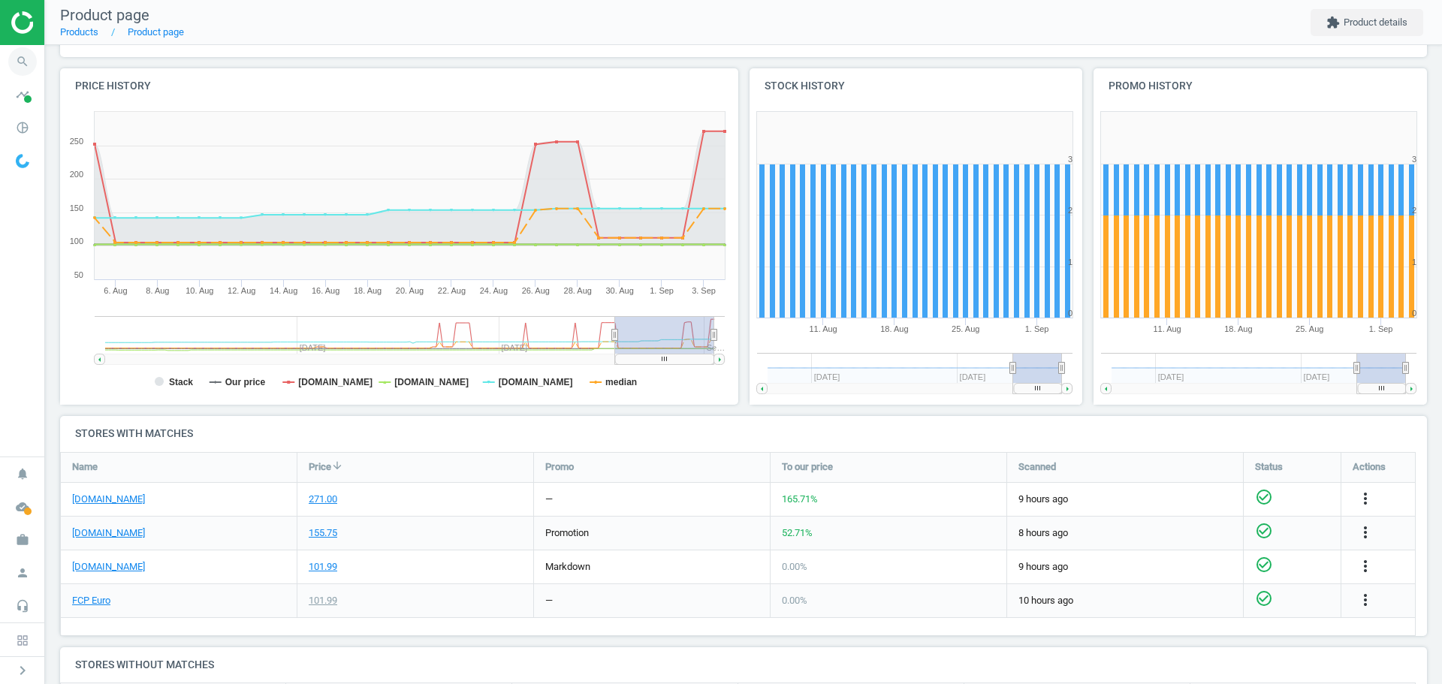
click at [18, 58] on icon "search" at bounding box center [22, 61] width 29 height 29
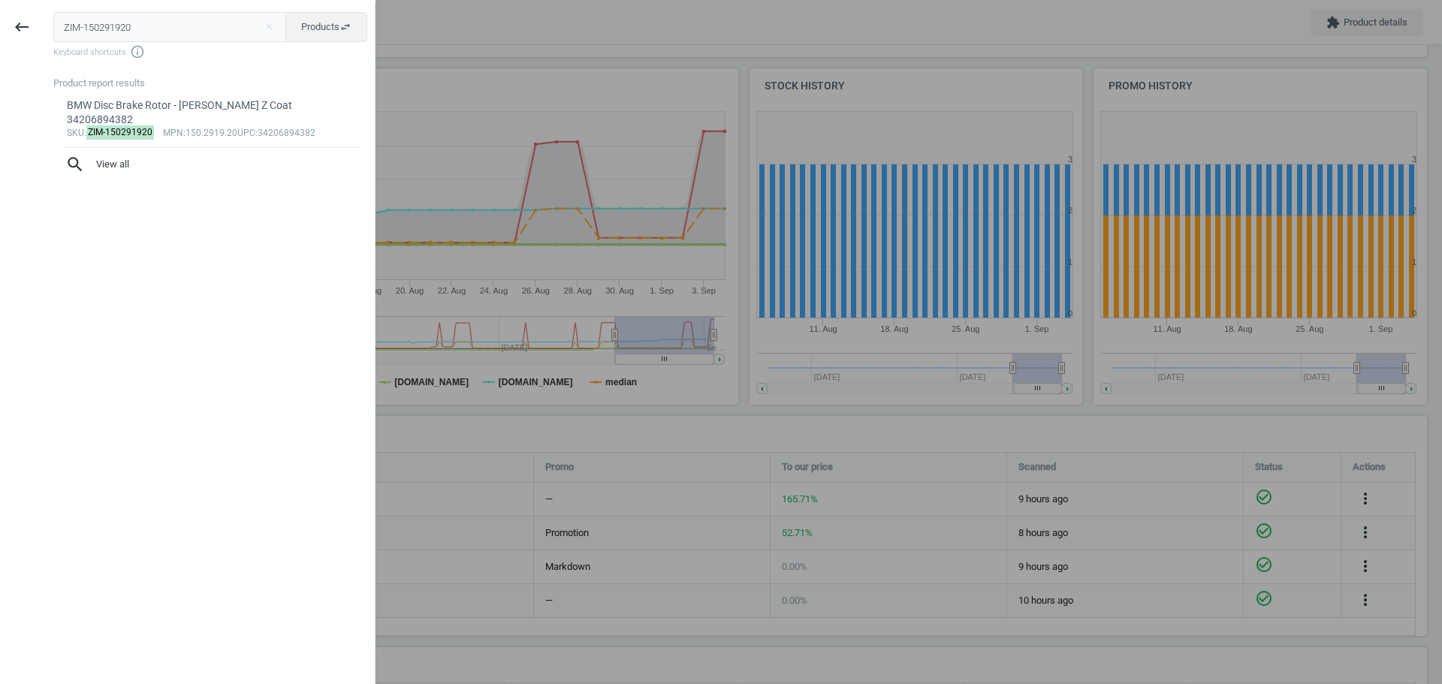
click at [106, 27] on input "ZIM-150291920" at bounding box center [170, 27] width 234 height 30
type input "BMW-34216855004"
click at [106, 114] on mark "BMW-34216855004" at bounding box center [128, 118] width 85 height 14
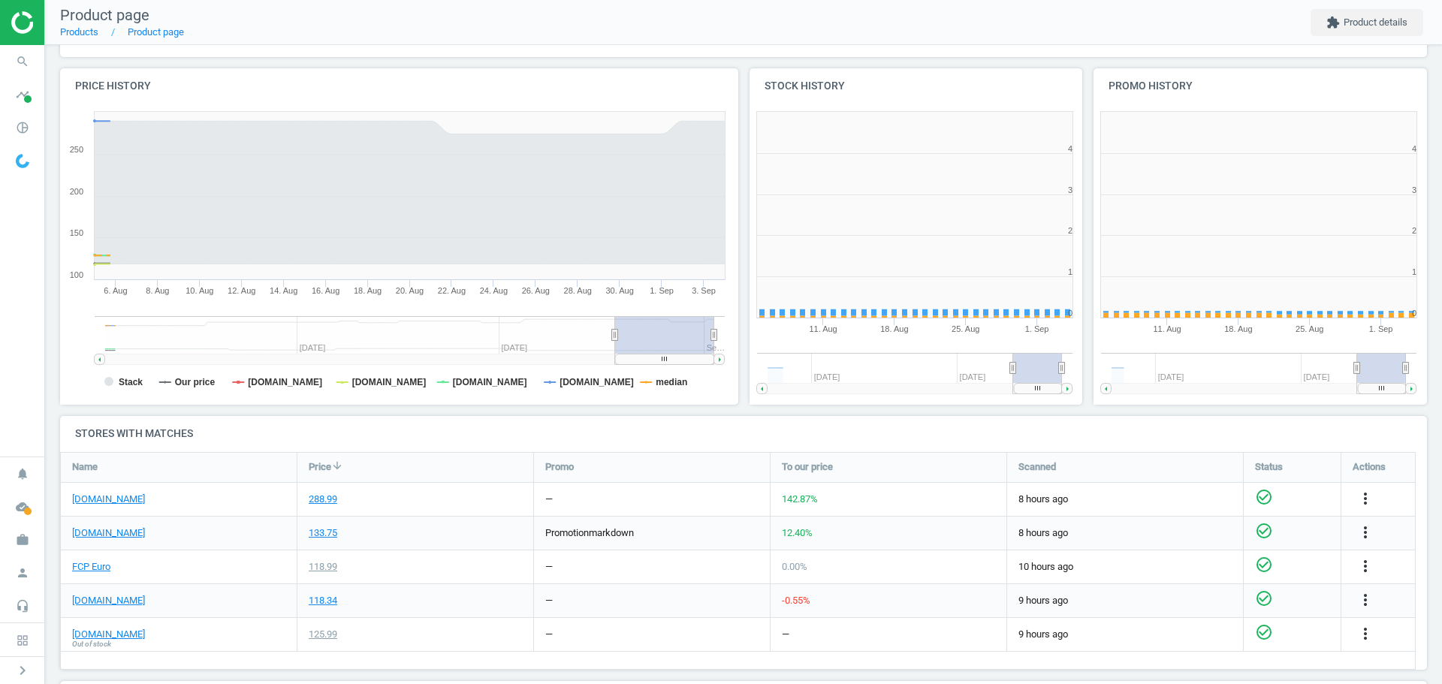
scroll to position [324, 354]
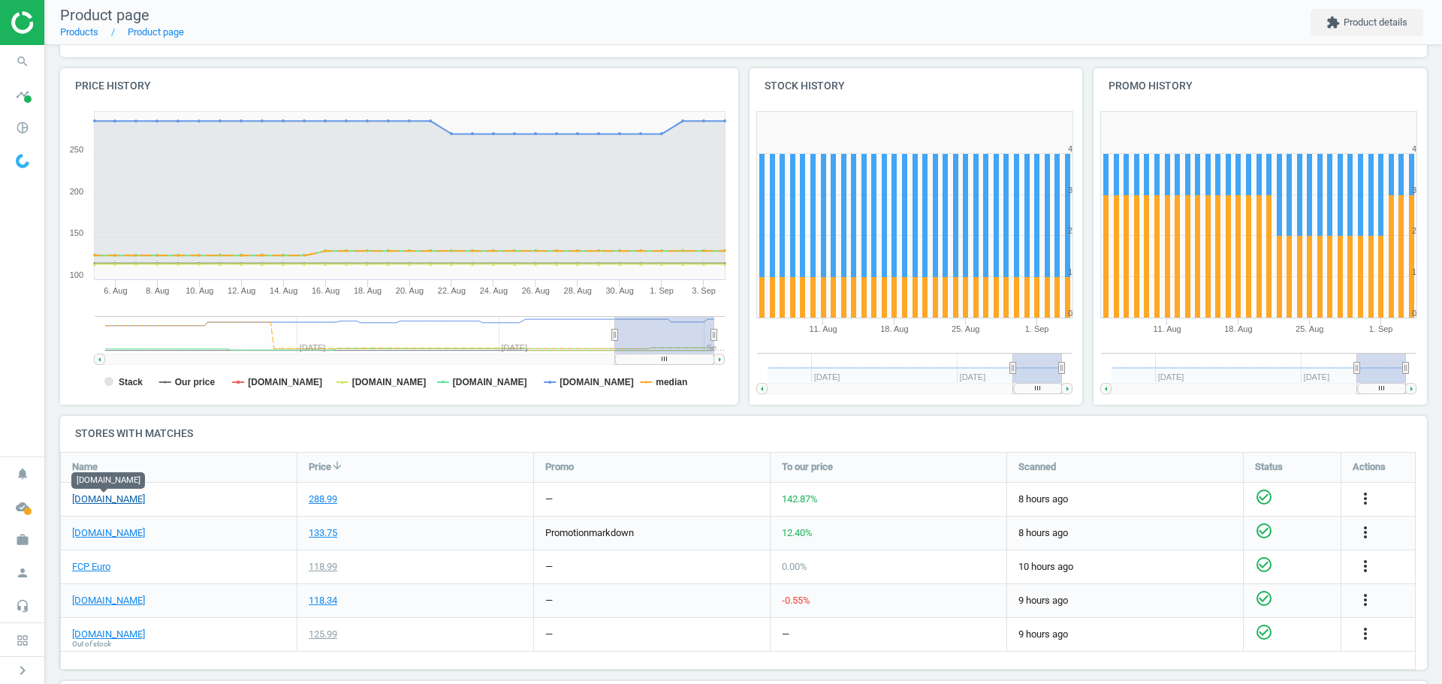
click at [127, 500] on link "[DOMAIN_NAME]" at bounding box center [108, 500] width 73 height 14
click at [1362, 505] on icon "more_vert" at bounding box center [1365, 499] width 18 height 18
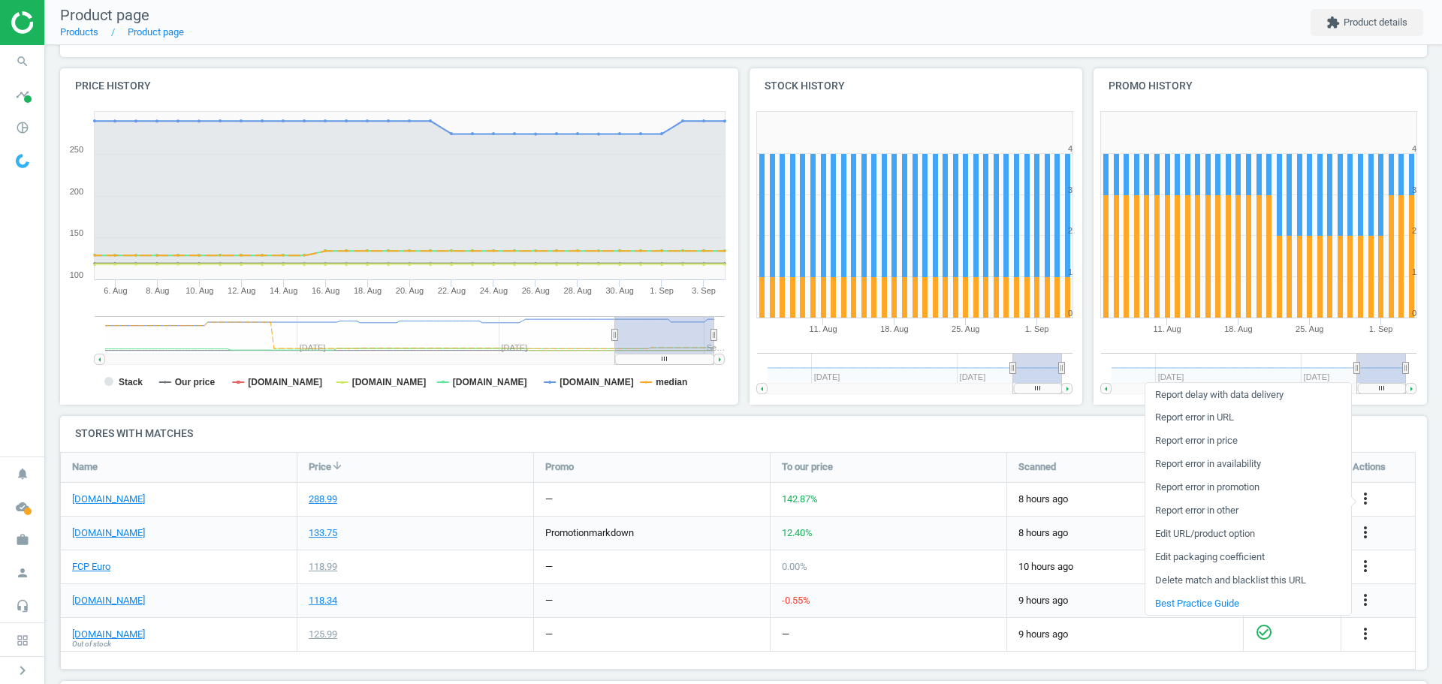
click at [1224, 558] on link "Edit packaging coefficient" at bounding box center [1248, 557] width 206 height 23
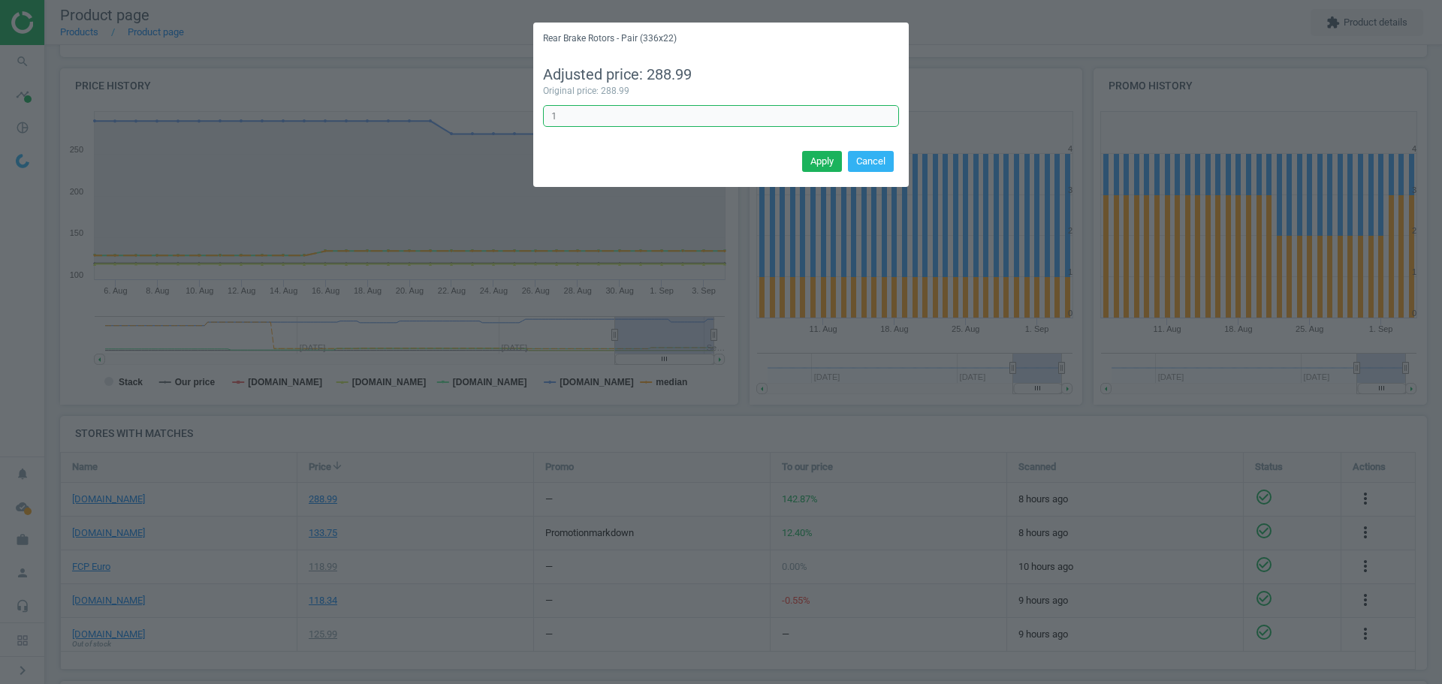
drag, startPoint x: 573, startPoint y: 116, endPoint x: 547, endPoint y: 115, distance: 26.3
click at [547, 115] on input "1" at bounding box center [721, 116] width 356 height 23
type input "1/2"
click at [820, 159] on button "Apply" at bounding box center [822, 161] width 40 height 21
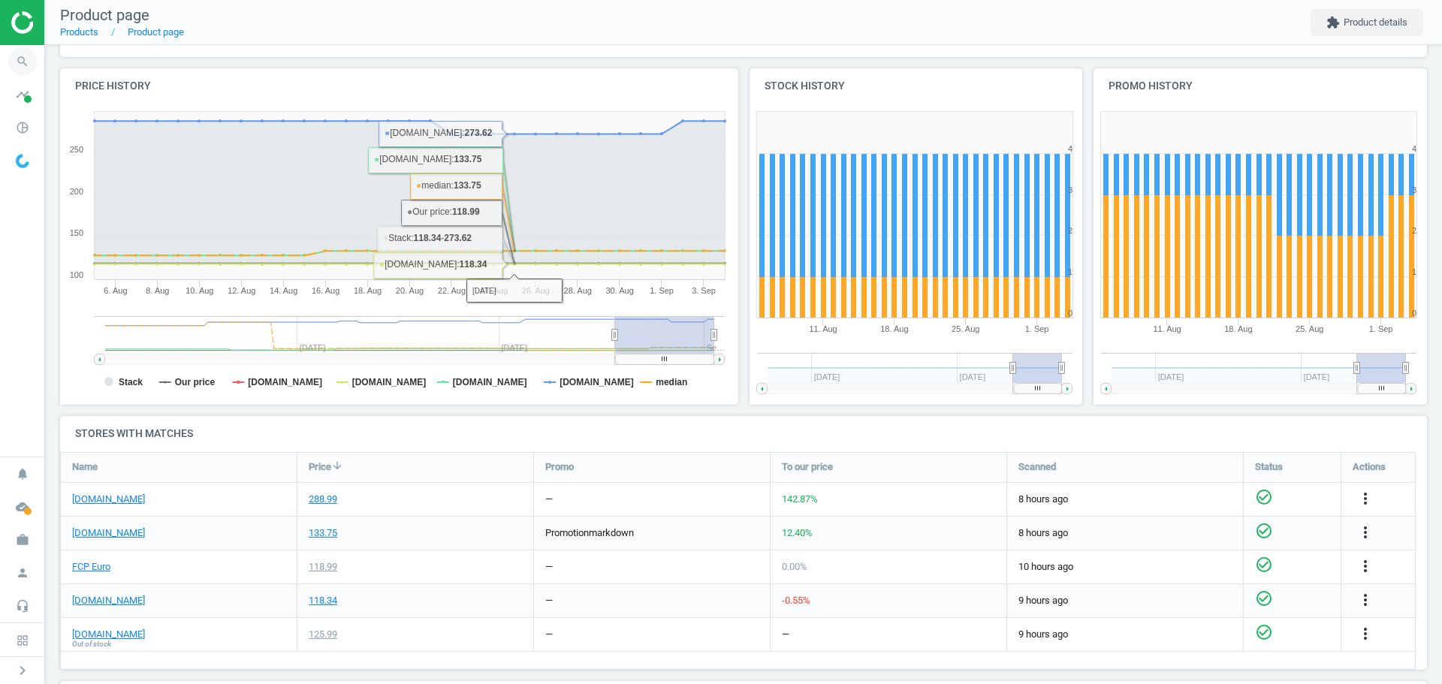
click at [17, 56] on icon "search" at bounding box center [22, 61] width 29 height 29
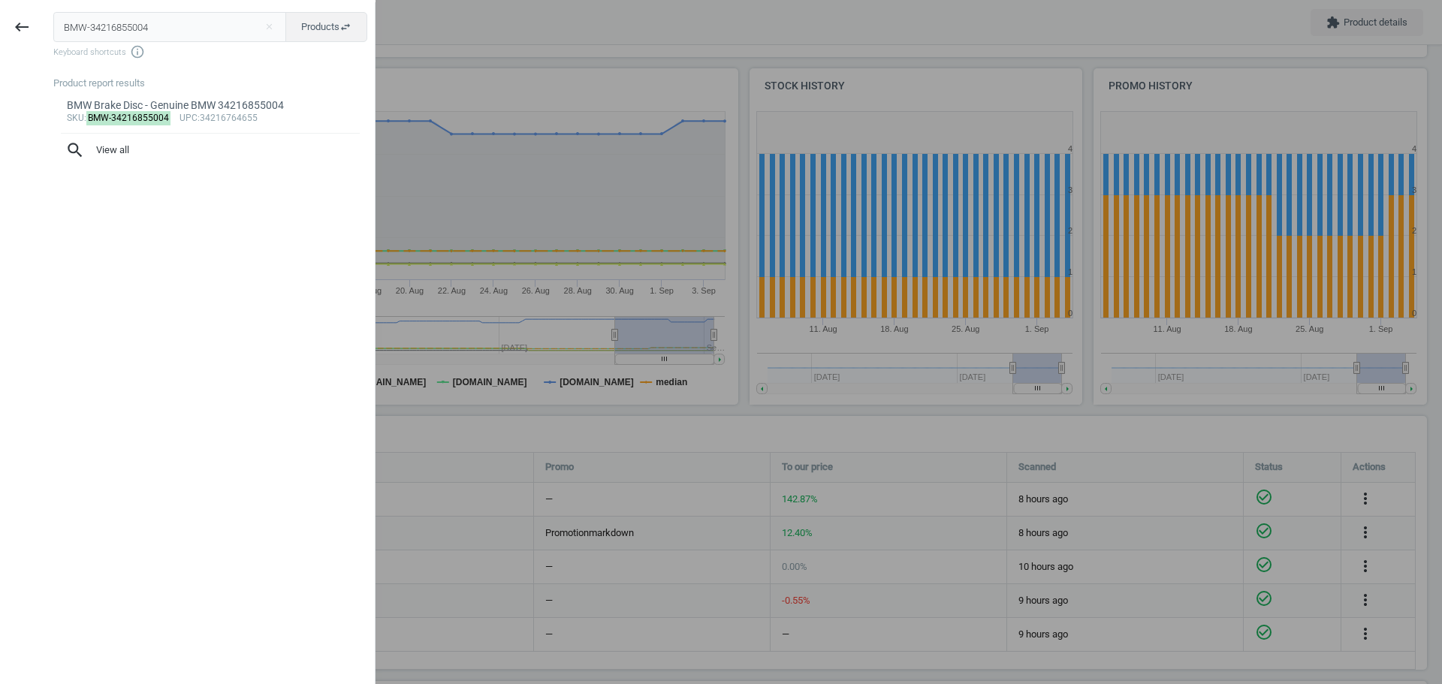
click at [146, 23] on input "BMW-34216855004" at bounding box center [170, 27] width 234 height 30
type input "BRE-08C50111"
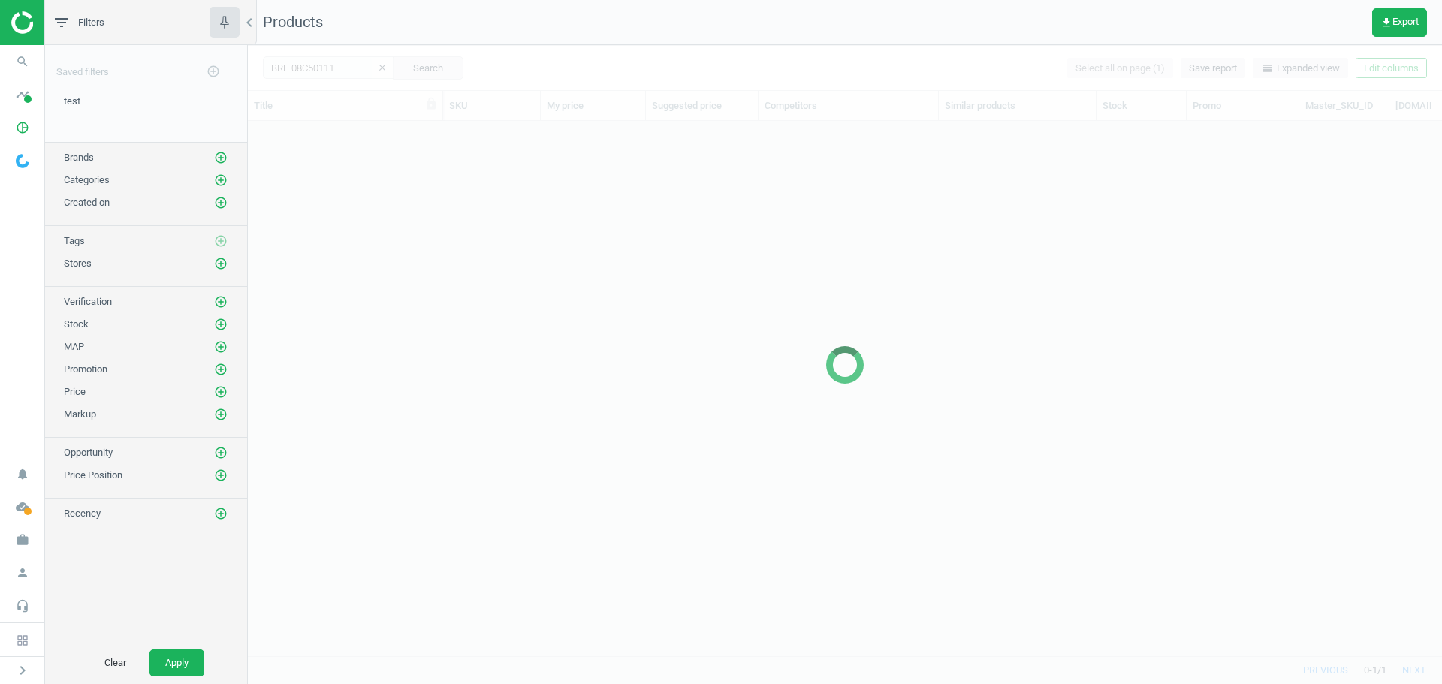
scroll to position [512, 1183]
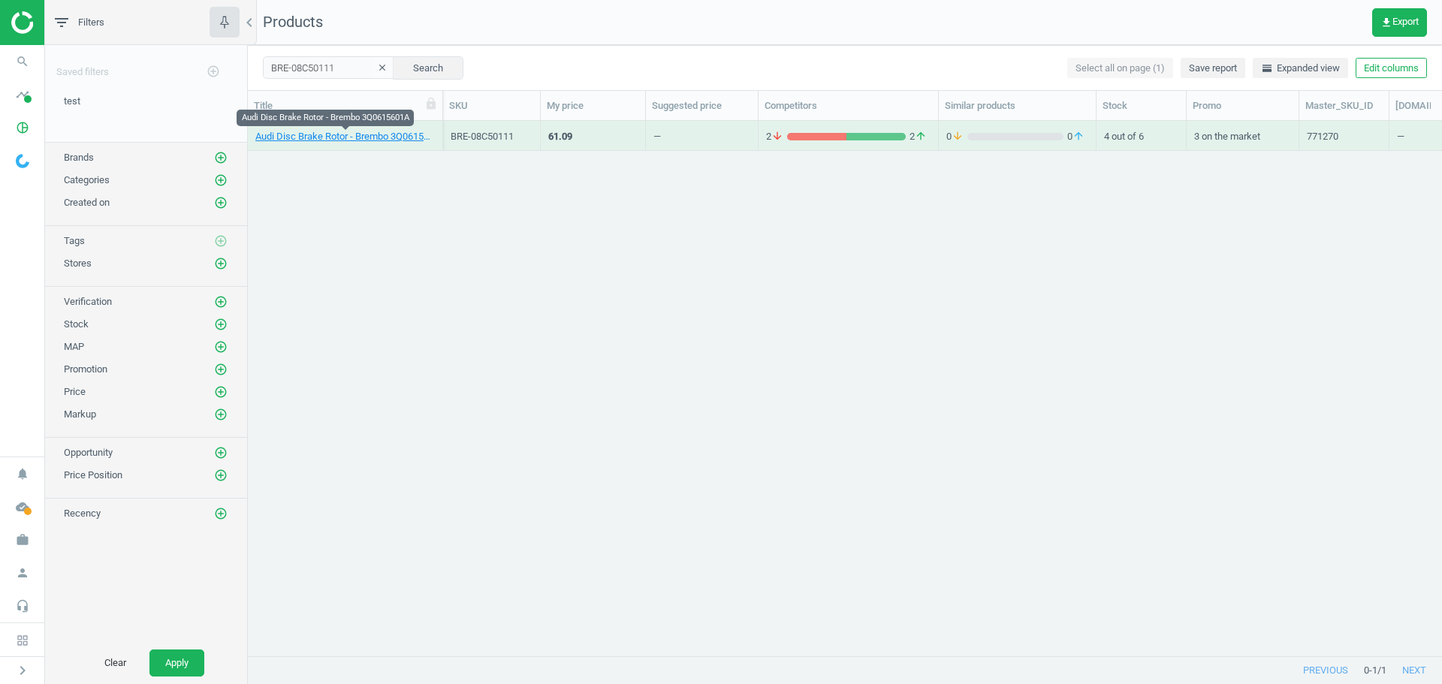
click at [335, 137] on link "Audi Disc Brake Rotor - Brembo 3Q0615601A" at bounding box center [344, 137] width 179 height 14
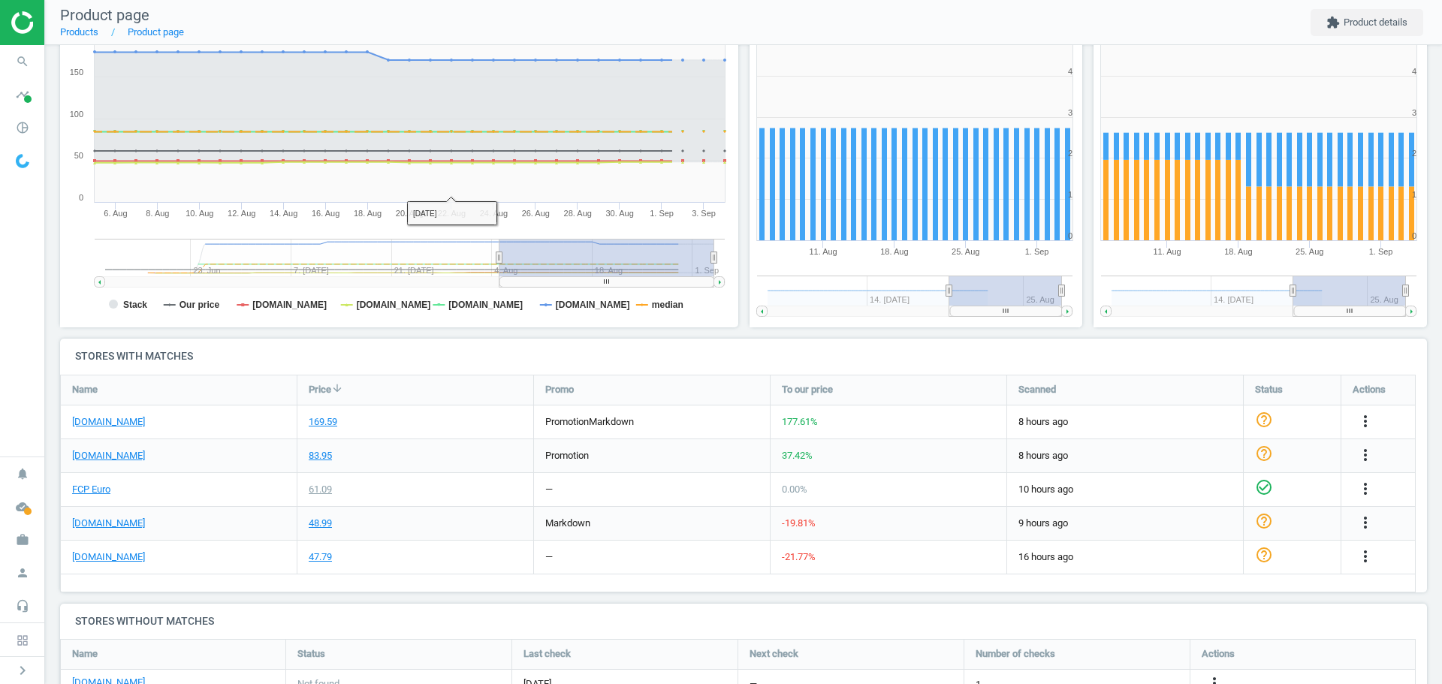
scroll to position [225, 0]
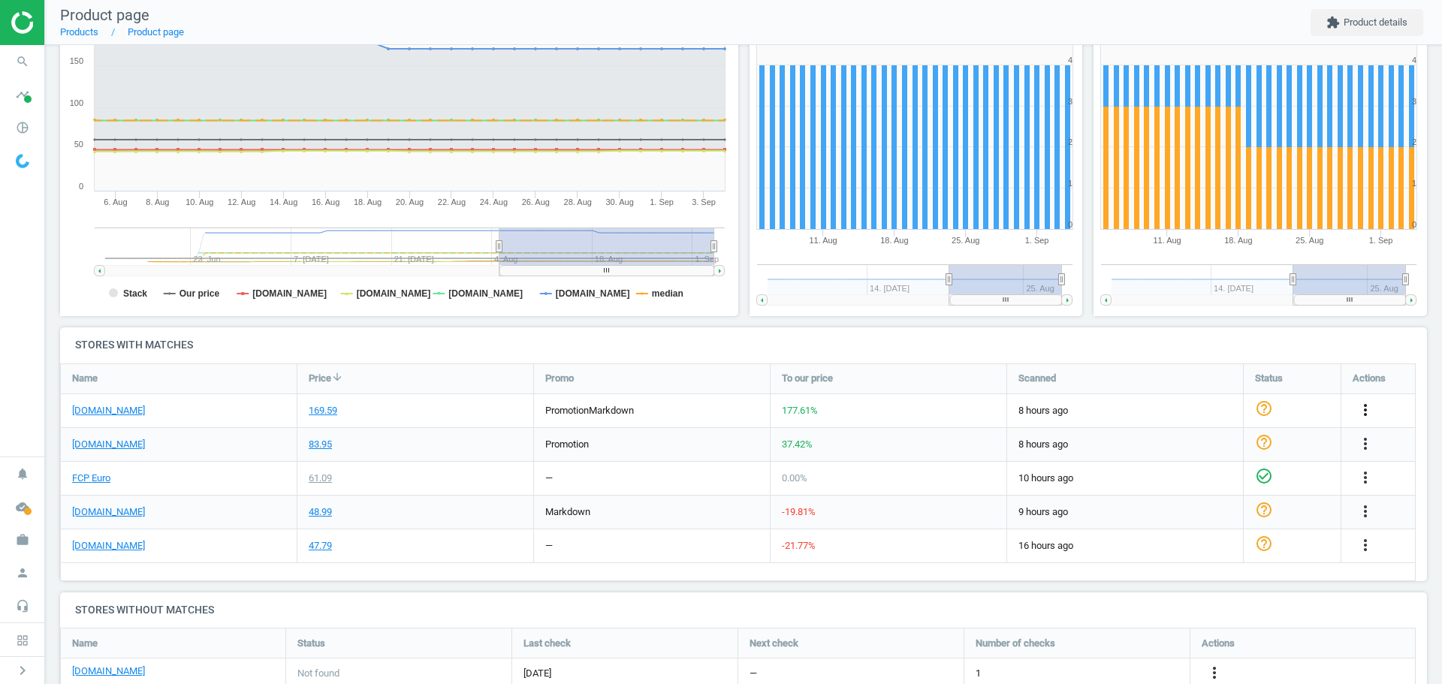
click at [1363, 410] on icon "more_vert" at bounding box center [1365, 410] width 18 height 18
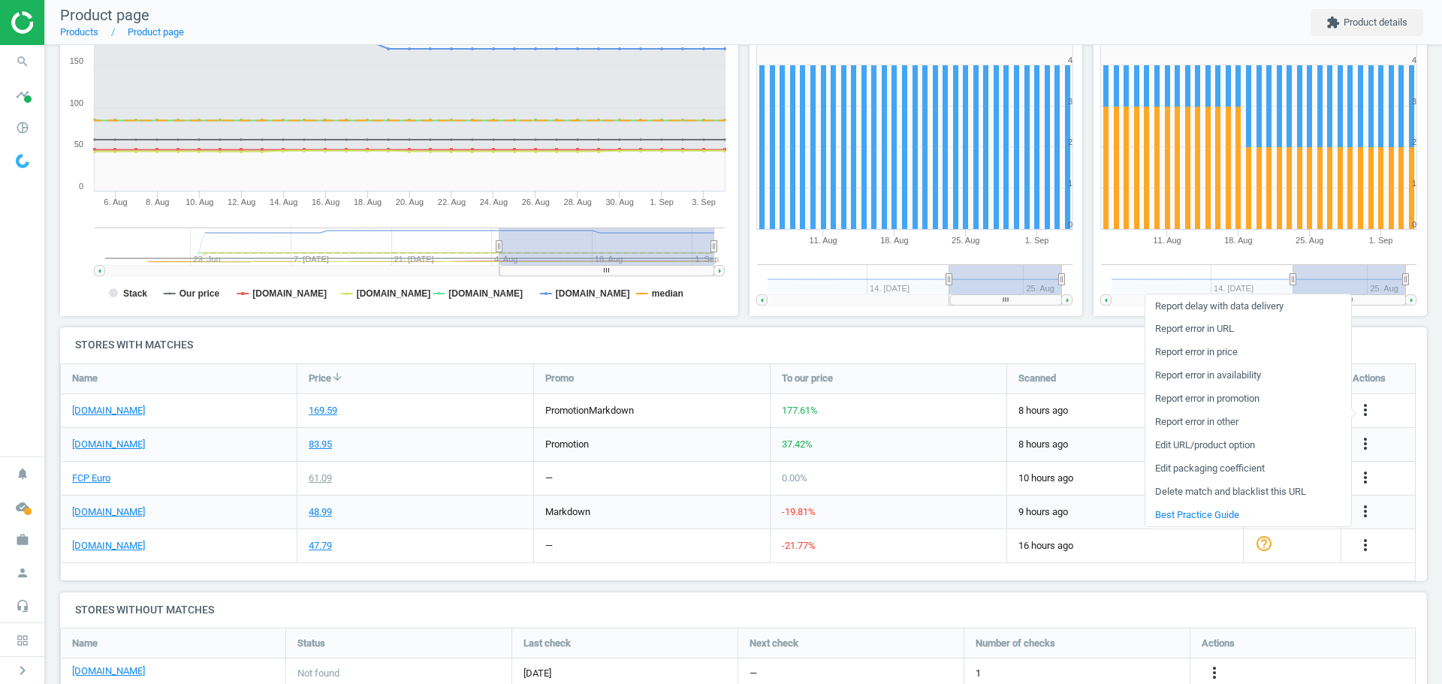
click at [1248, 466] on link "Edit packaging coefficient" at bounding box center [1248, 468] width 206 height 23
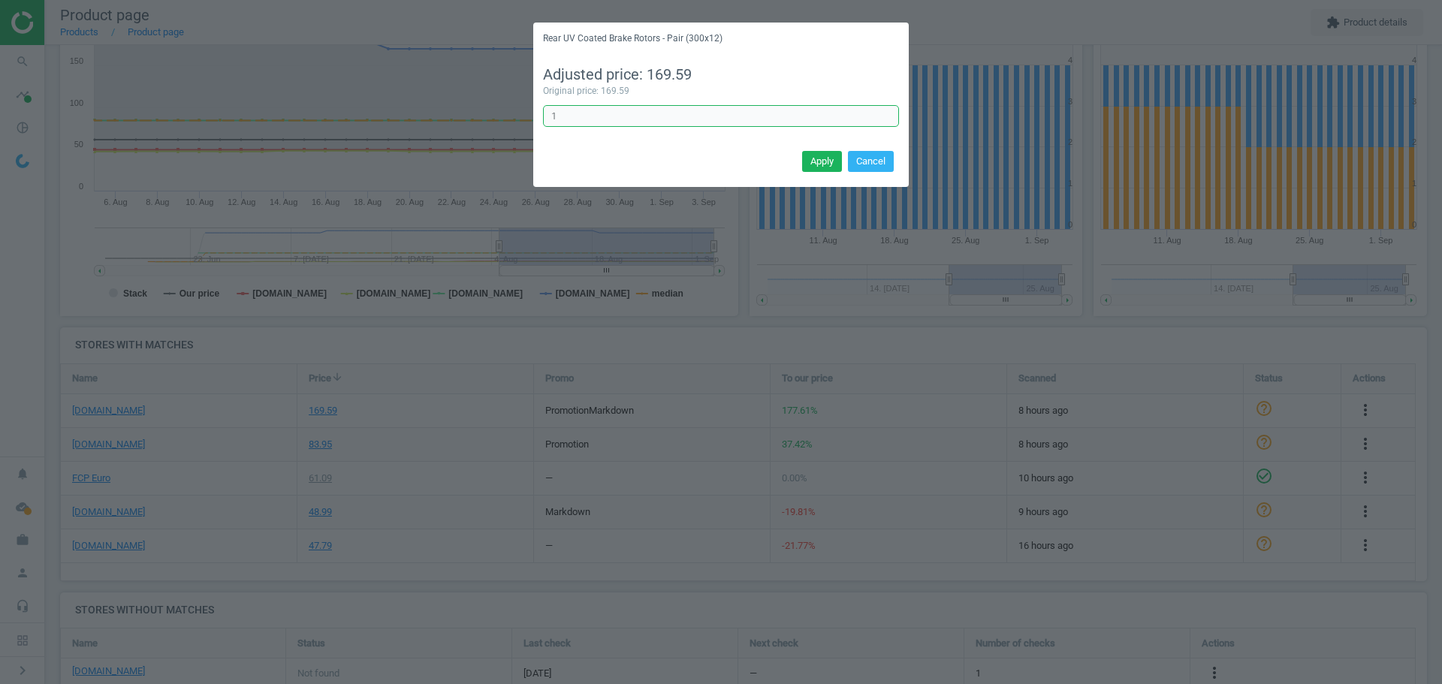
click at [595, 116] on input "1" at bounding box center [721, 116] width 356 height 23
type input "1/2"
click at [822, 160] on button "Apply" at bounding box center [822, 161] width 40 height 21
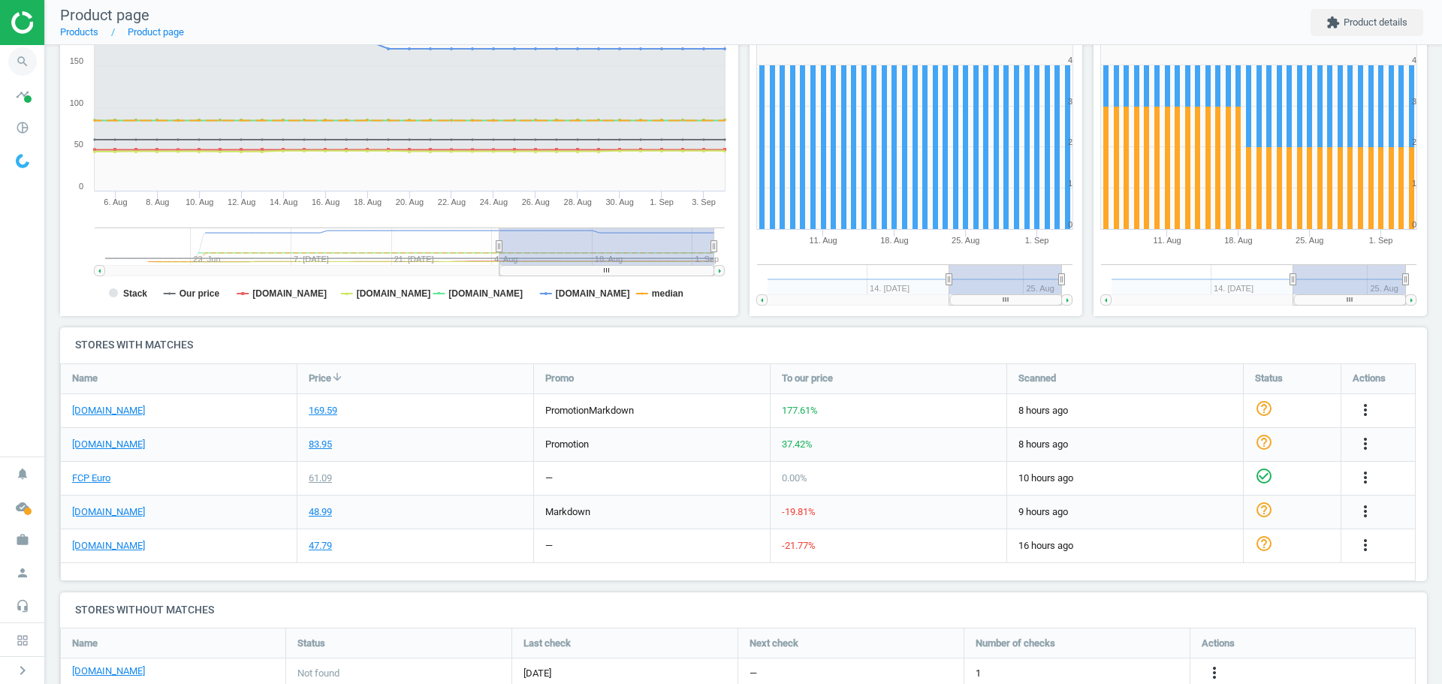
click at [25, 62] on icon "search" at bounding box center [22, 61] width 29 height 29
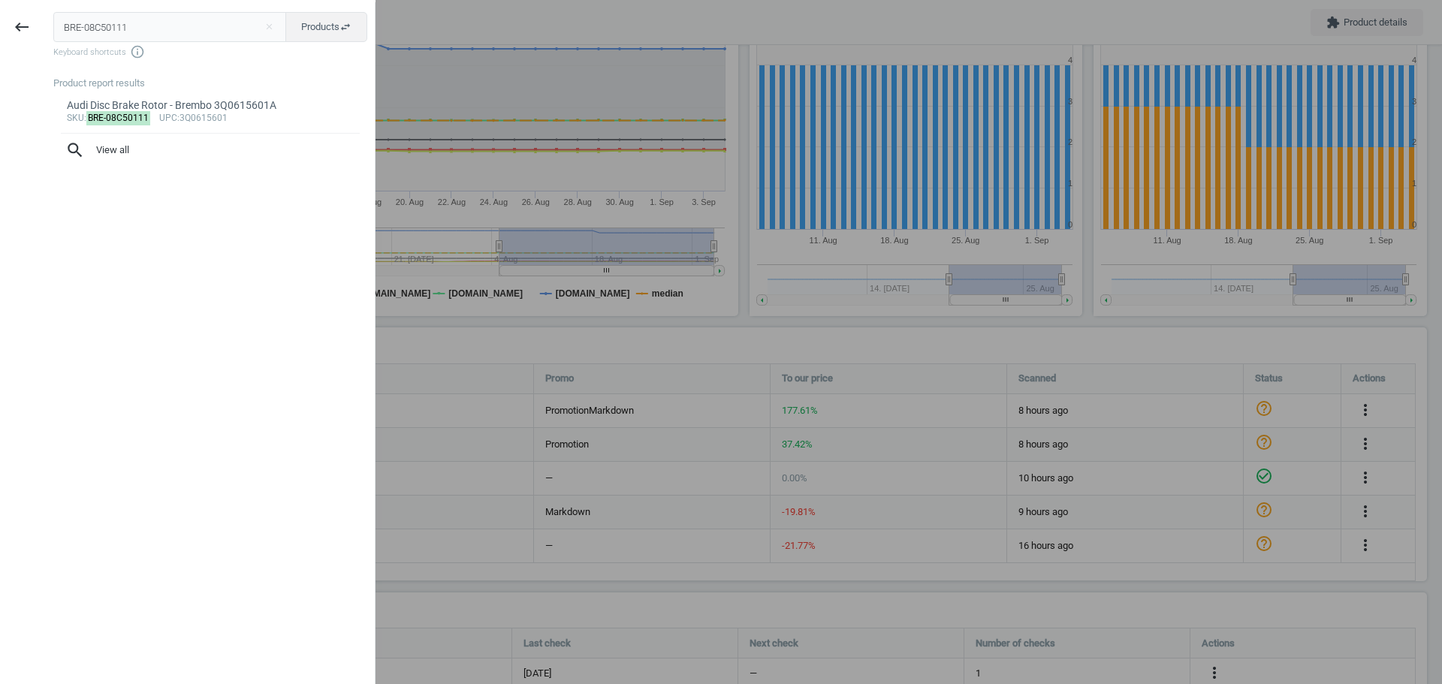
click at [124, 27] on input "BRE-08C50111" at bounding box center [170, 27] width 234 height 30
type input "BRE-09C12733"
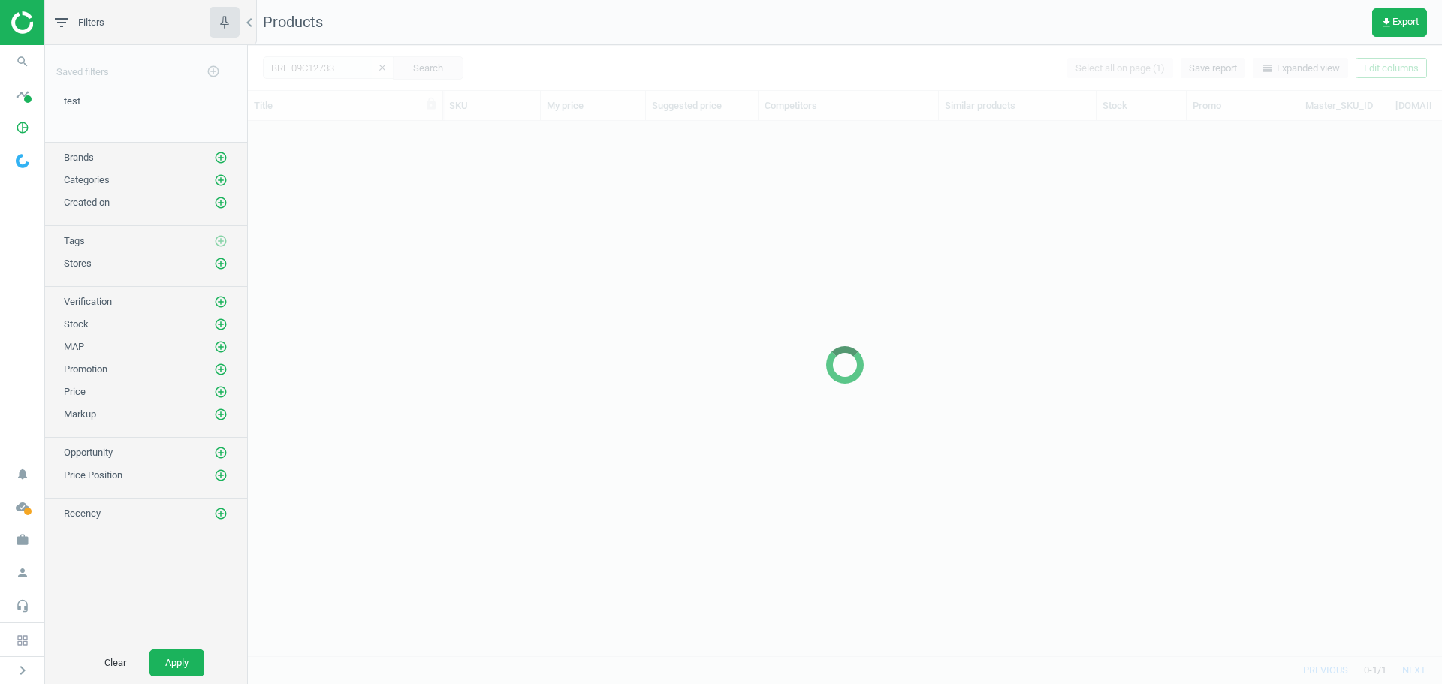
scroll to position [512, 1183]
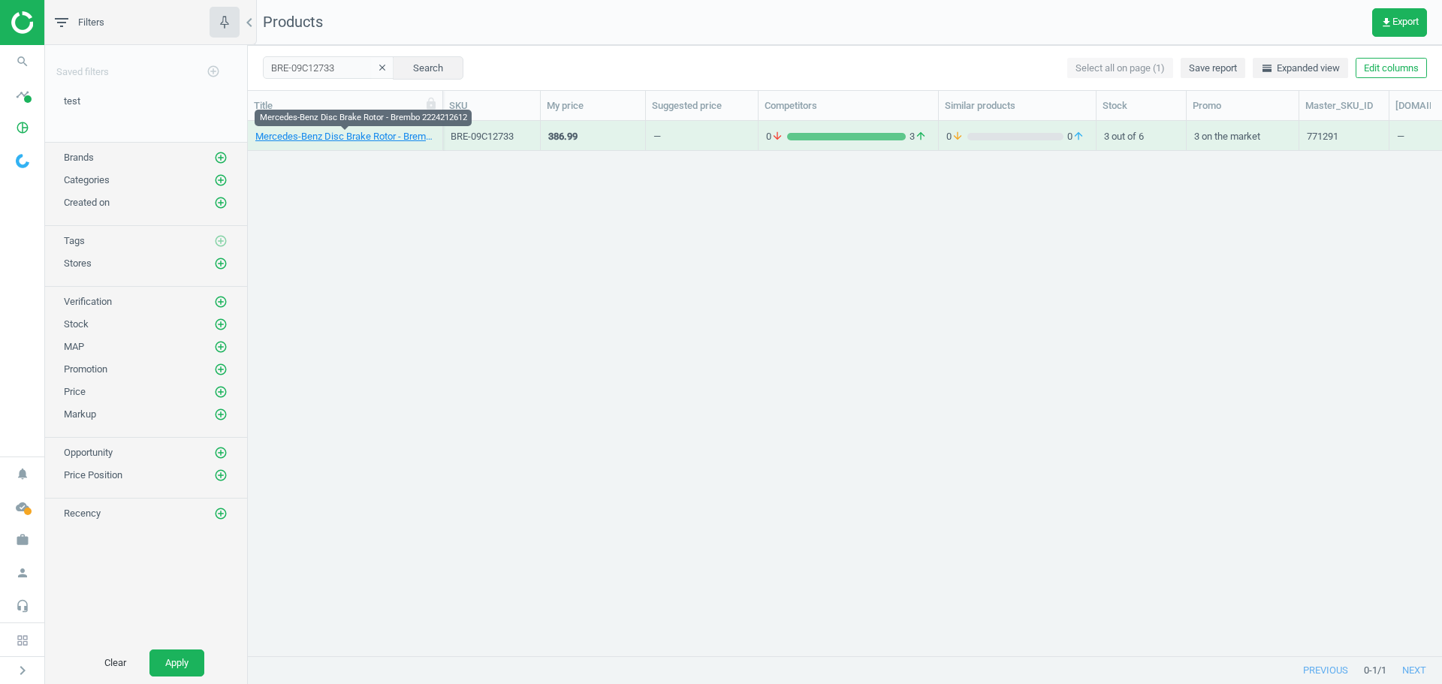
click at [356, 140] on link "Mercedes-Benz Disc Brake Rotor - Brembo 2224212612" at bounding box center [344, 137] width 179 height 14
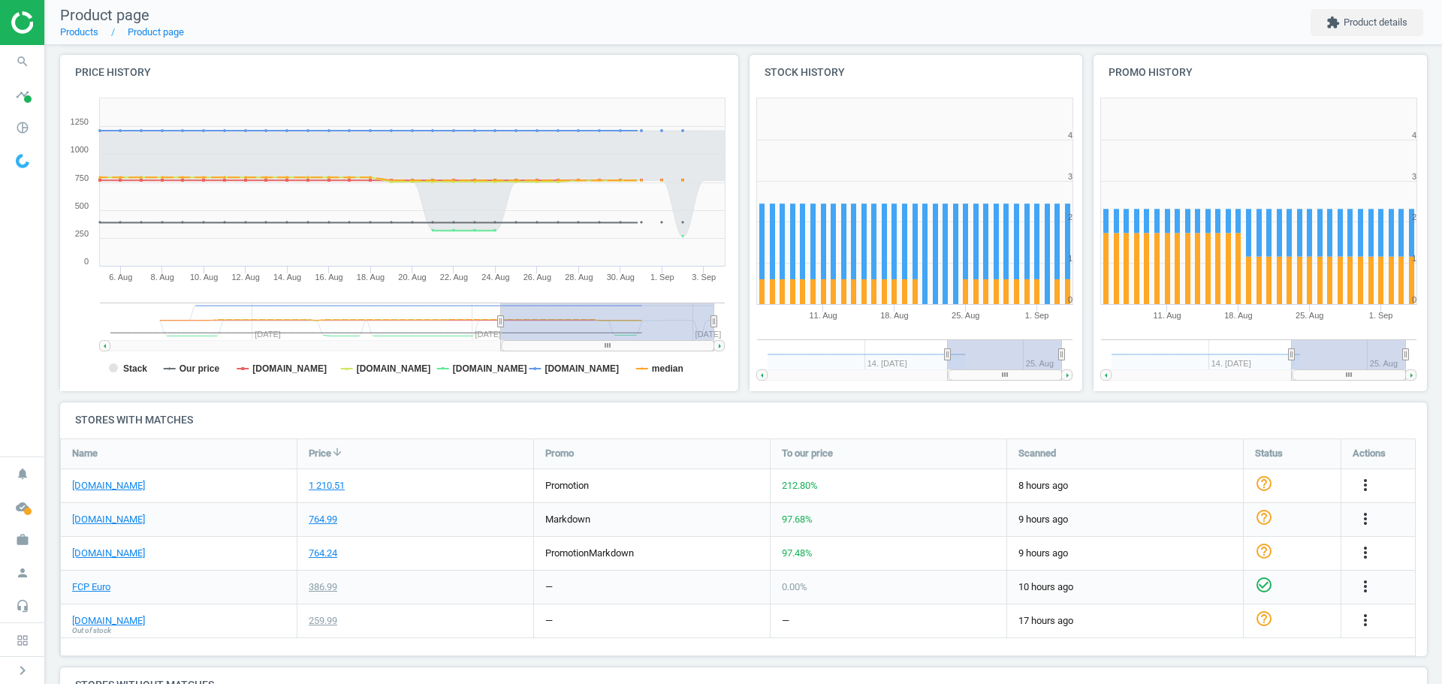
scroll to position [225, 0]
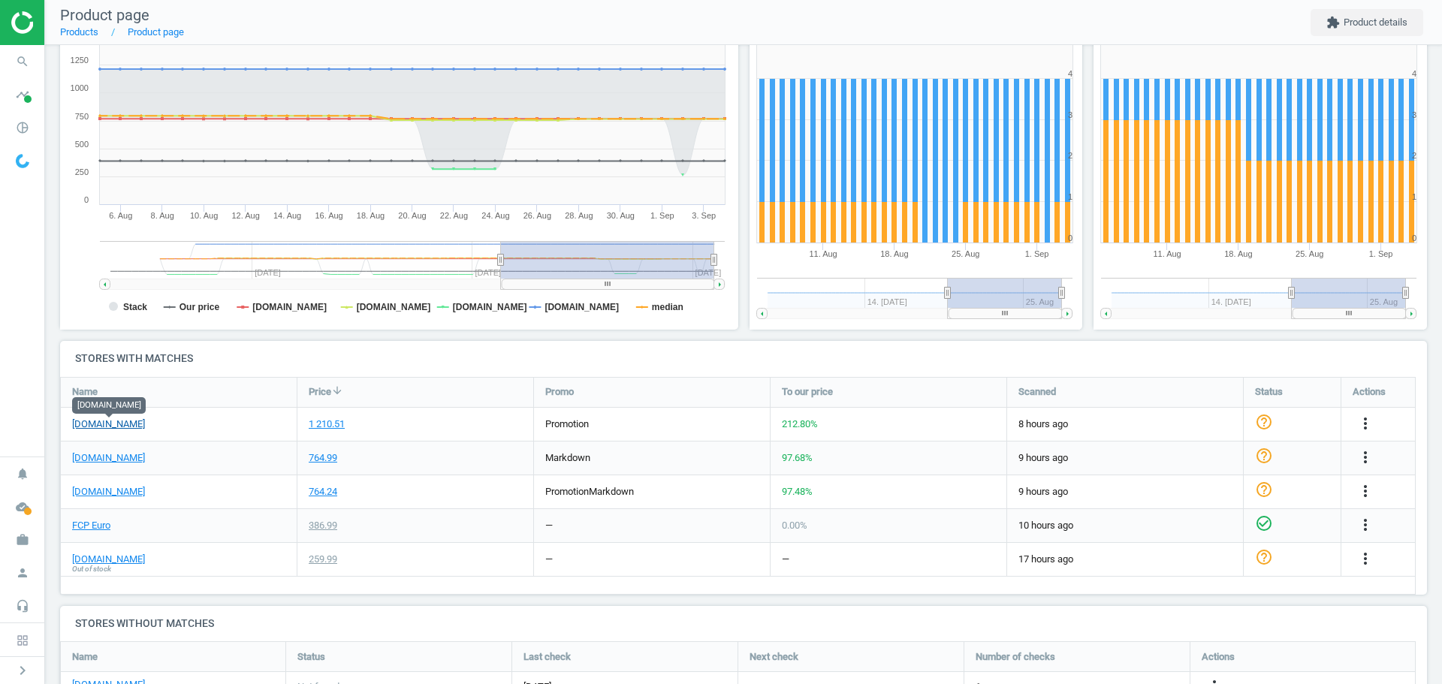
click at [128, 425] on link "[DOMAIN_NAME]" at bounding box center [108, 425] width 73 height 14
click at [113, 459] on link "[DOMAIN_NAME]" at bounding box center [108, 458] width 73 height 14
click at [116, 494] on link "[DOMAIN_NAME]" at bounding box center [108, 492] width 73 height 14
click at [24, 61] on icon "search" at bounding box center [22, 61] width 29 height 29
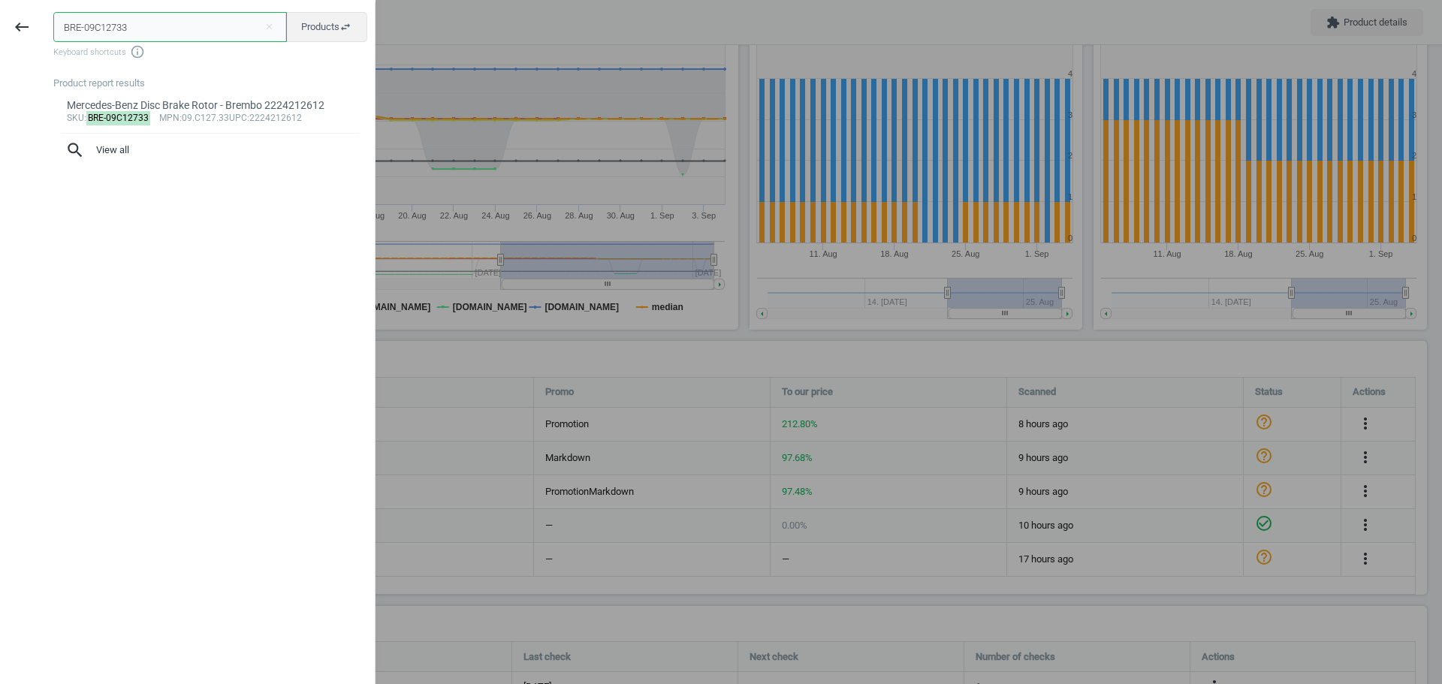
click at [102, 28] on input "BRE-09C12733" at bounding box center [170, 27] width 234 height 30
paste input "MW-34212284904"
type input "BMW-34212284904"
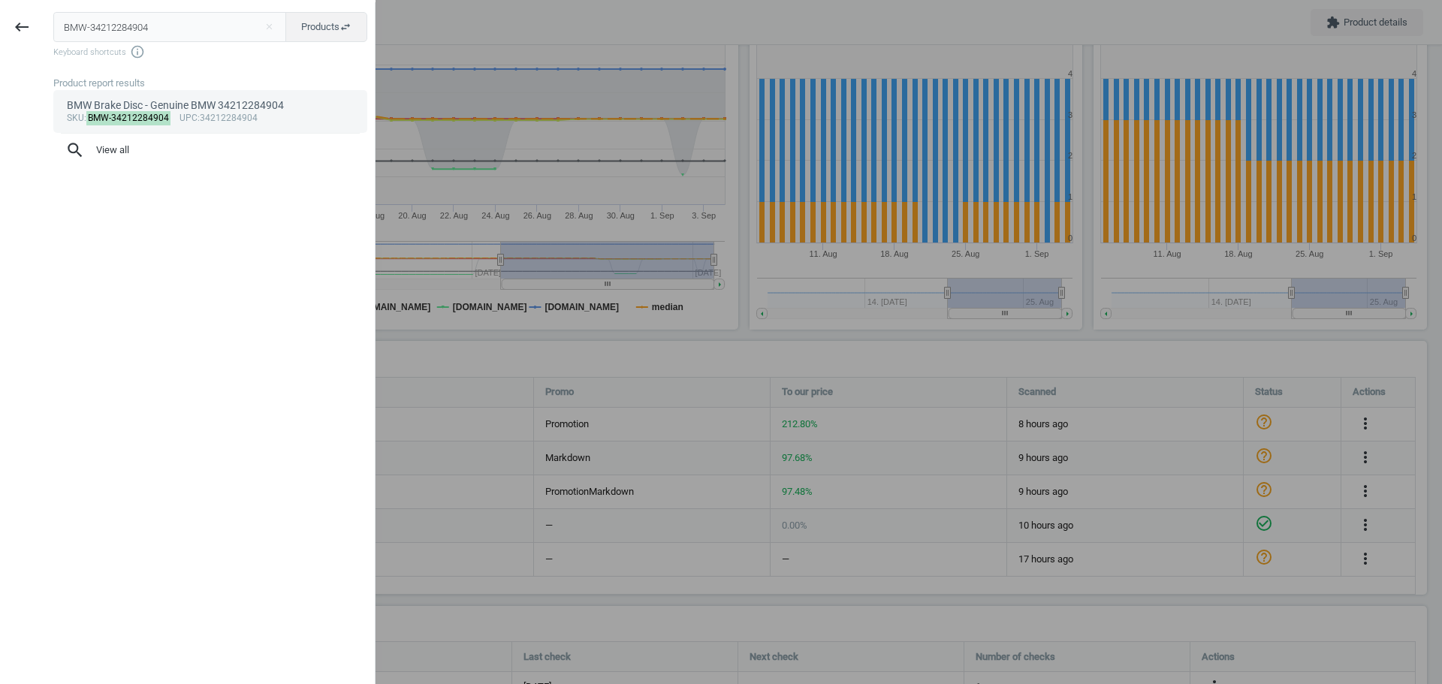
click at [124, 117] on mark "BMW-34212284904" at bounding box center [128, 118] width 85 height 14
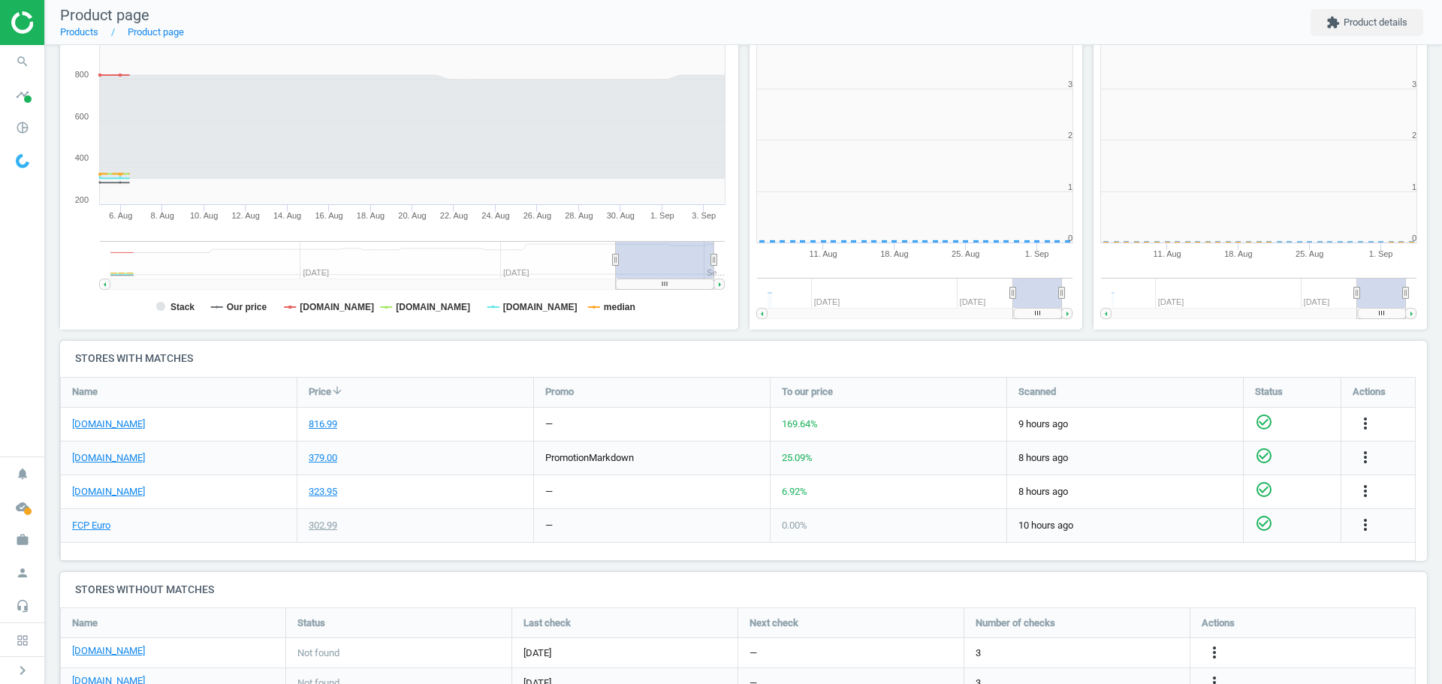
scroll to position [324, 354]
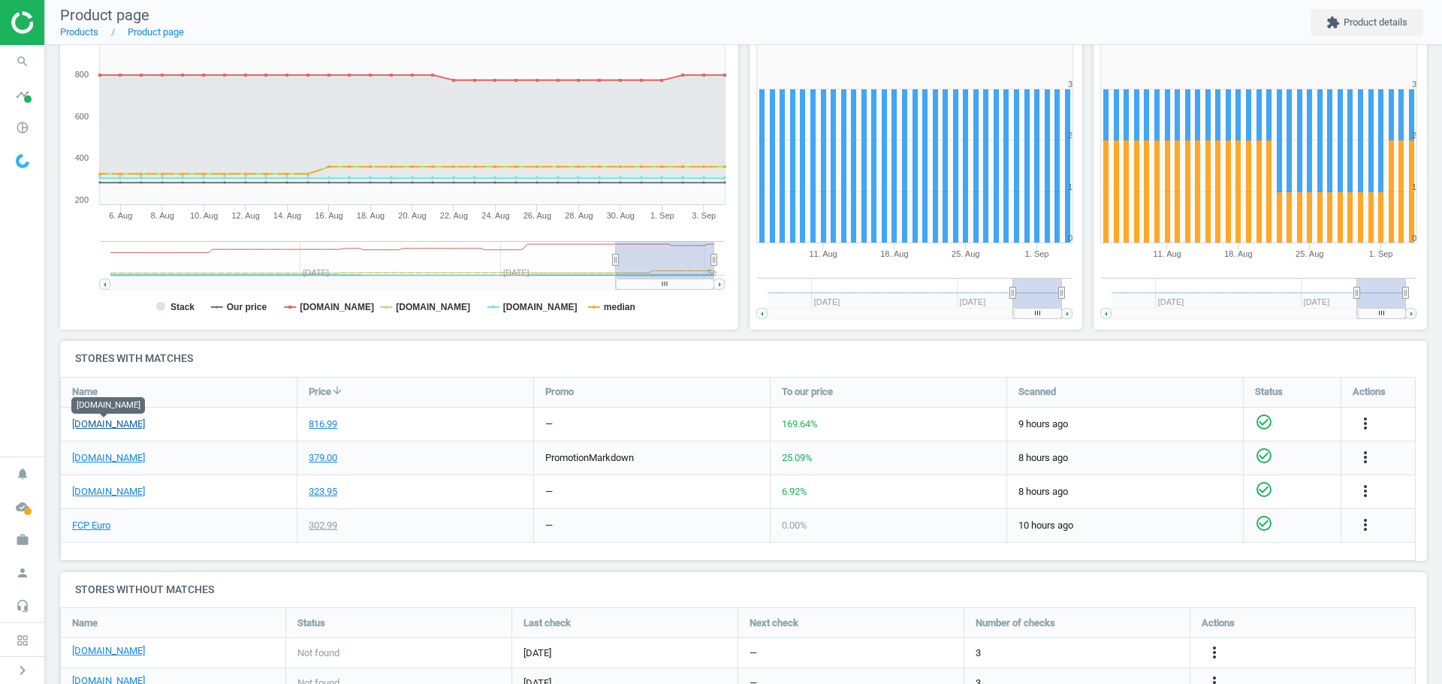
click at [130, 426] on link "[DOMAIN_NAME]" at bounding box center [108, 425] width 73 height 14
click at [1362, 425] on icon "more_vert" at bounding box center [1365, 424] width 18 height 18
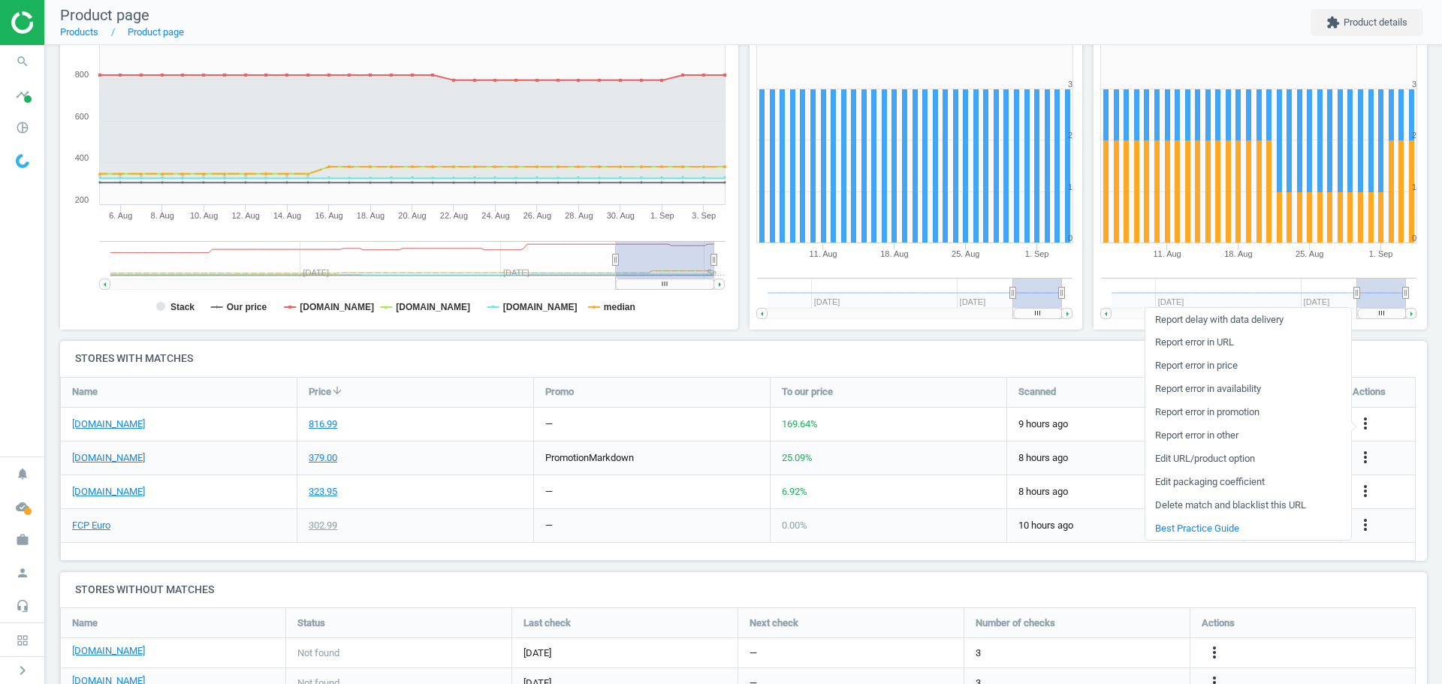
click at [1259, 485] on link "Edit packaging coefficient" at bounding box center [1248, 482] width 206 height 23
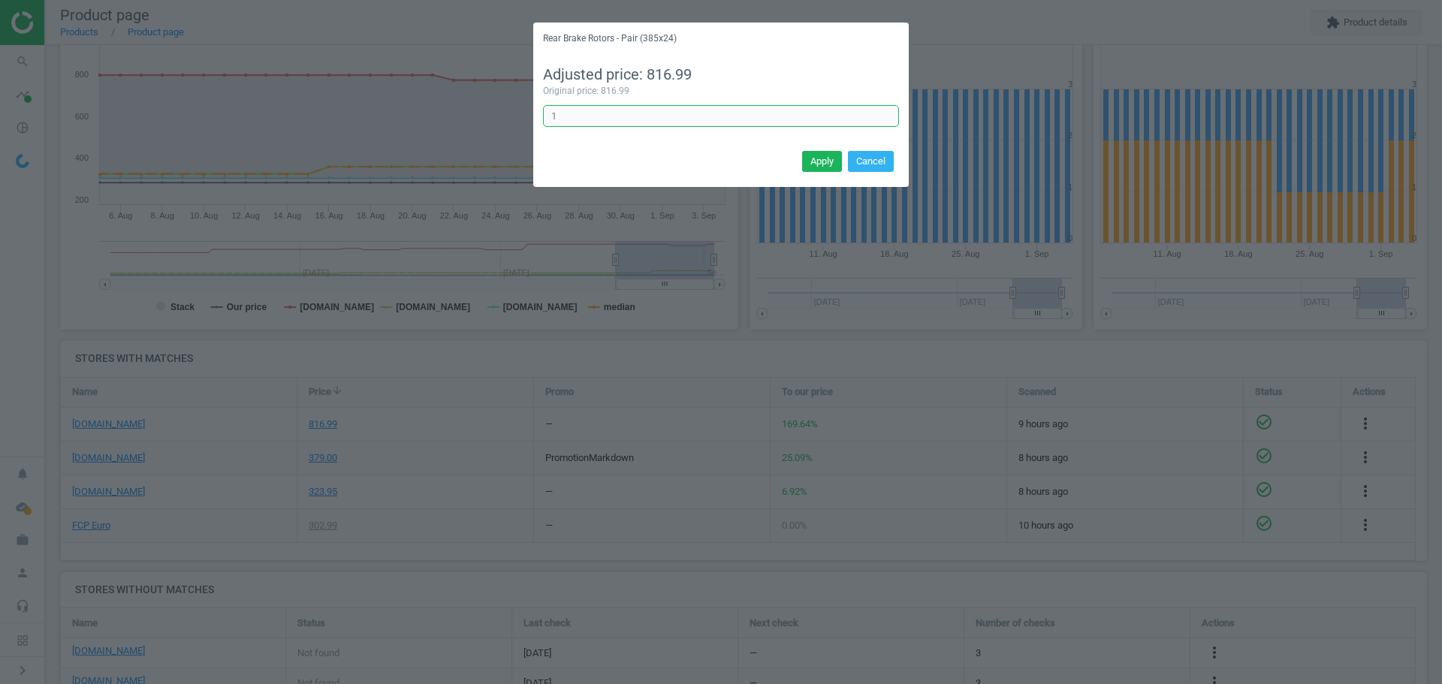
click at [661, 116] on input "1" at bounding box center [721, 116] width 356 height 23
type input "1/2"
click at [826, 158] on button "Apply" at bounding box center [822, 161] width 40 height 21
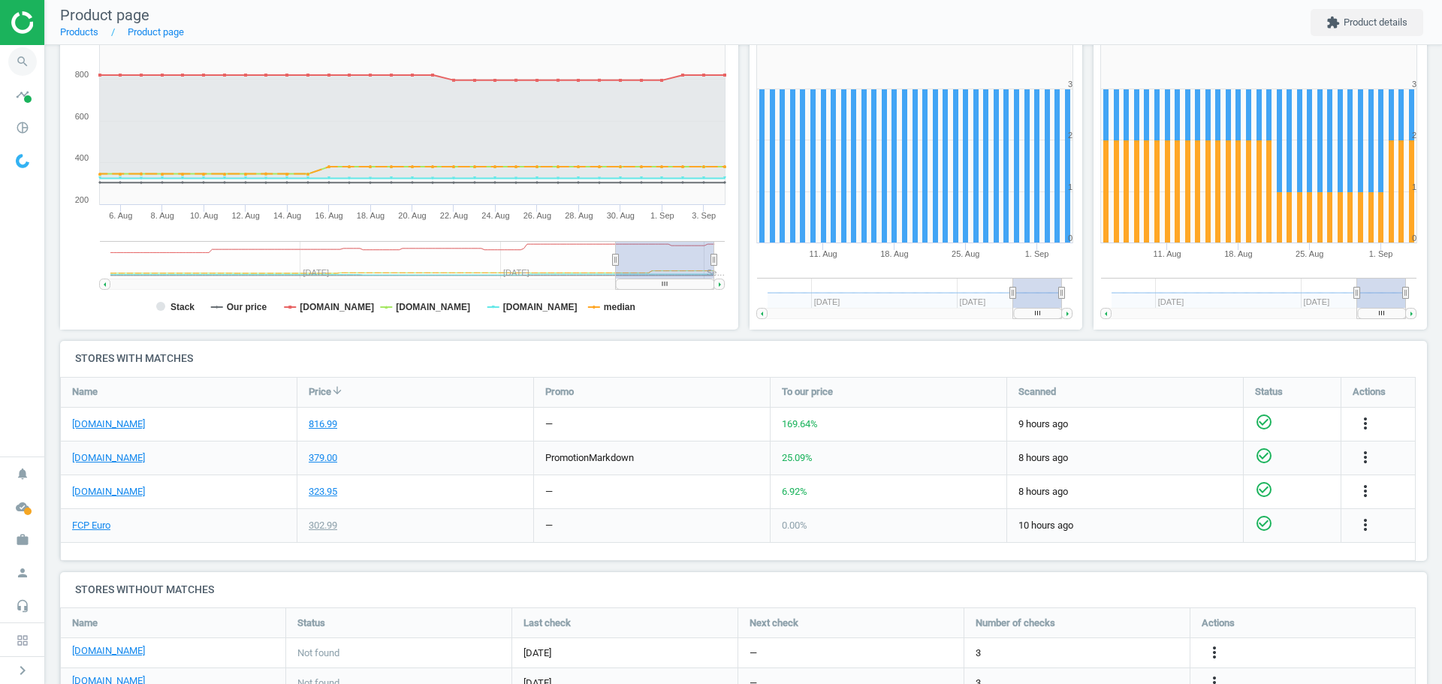
click at [23, 64] on icon "search" at bounding box center [22, 61] width 29 height 29
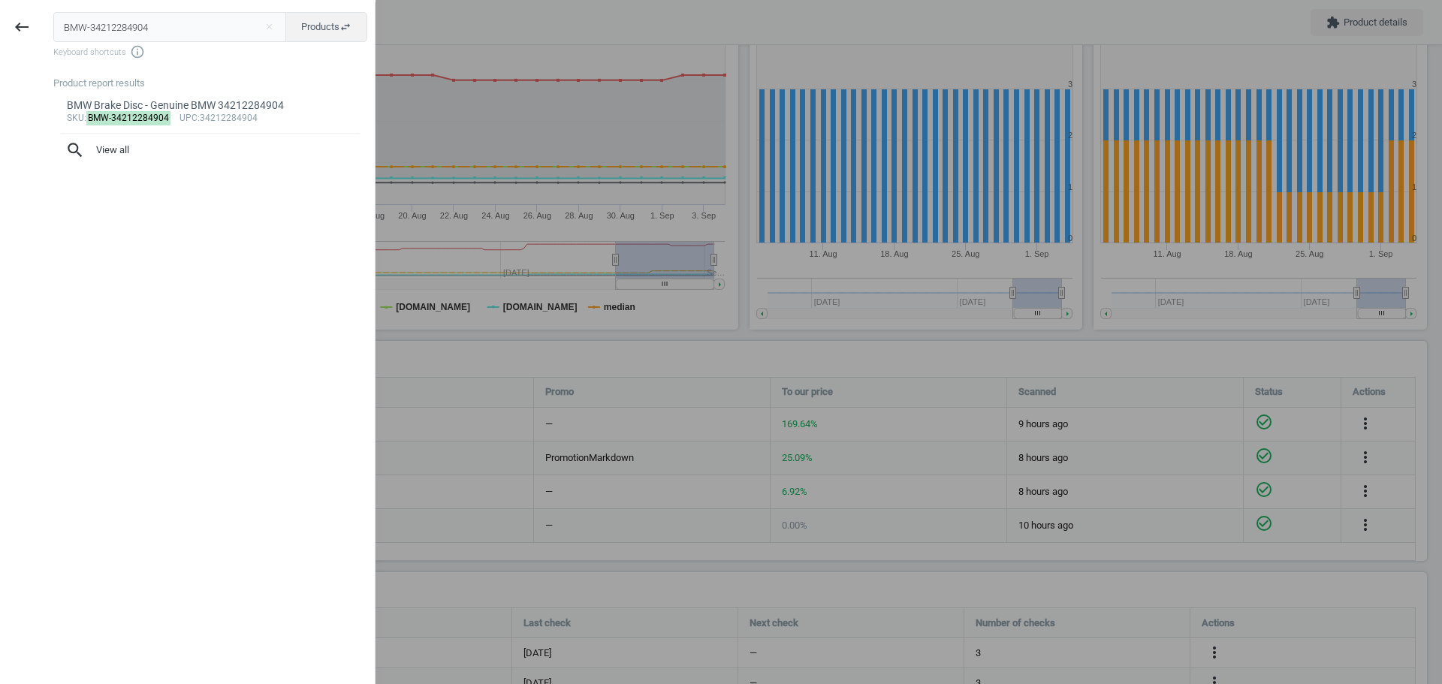
click at [107, 31] on input "BMW-34212284904" at bounding box center [170, 27] width 234 height 30
type input "MER-164421141290"
click at [113, 113] on mark "MER-164421141290" at bounding box center [129, 118] width 87 height 14
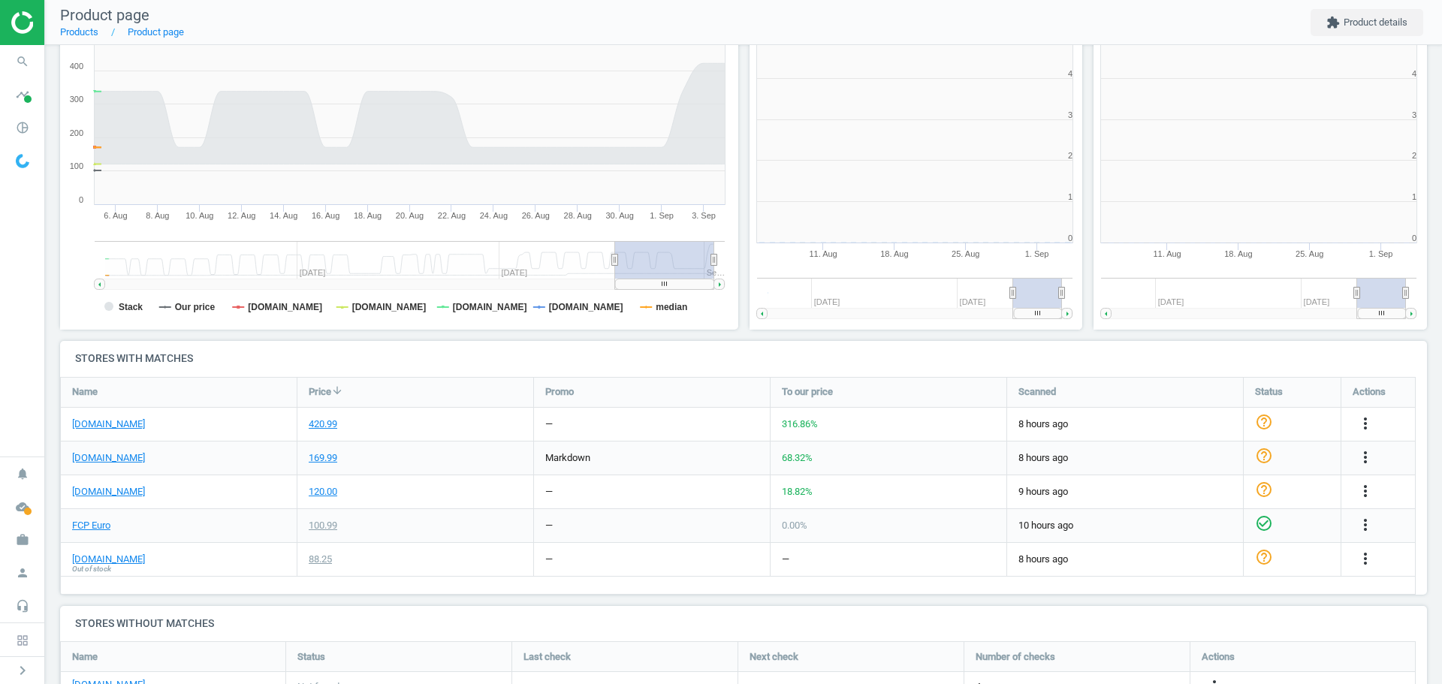
scroll to position [324, 354]
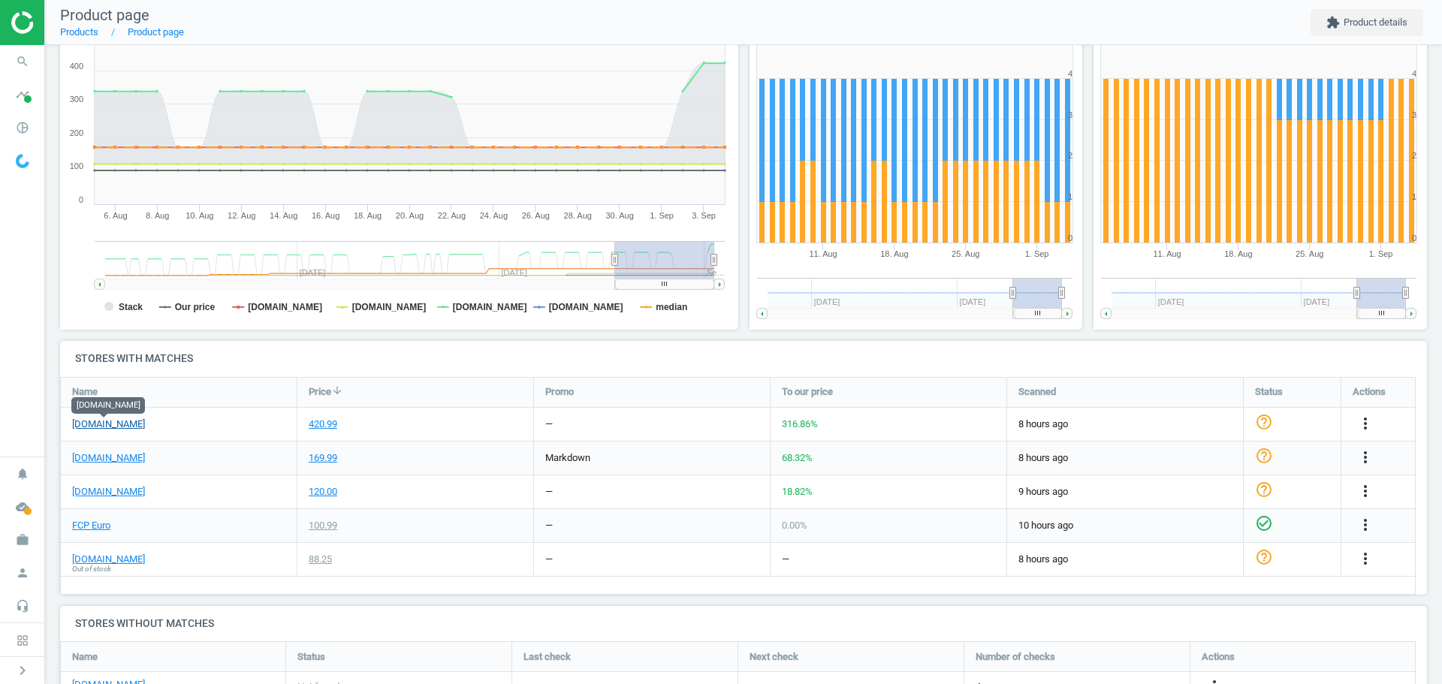
click at [119, 423] on link "[DOMAIN_NAME]" at bounding box center [108, 425] width 73 height 14
click at [1366, 424] on icon "more_vert" at bounding box center [1365, 424] width 18 height 18
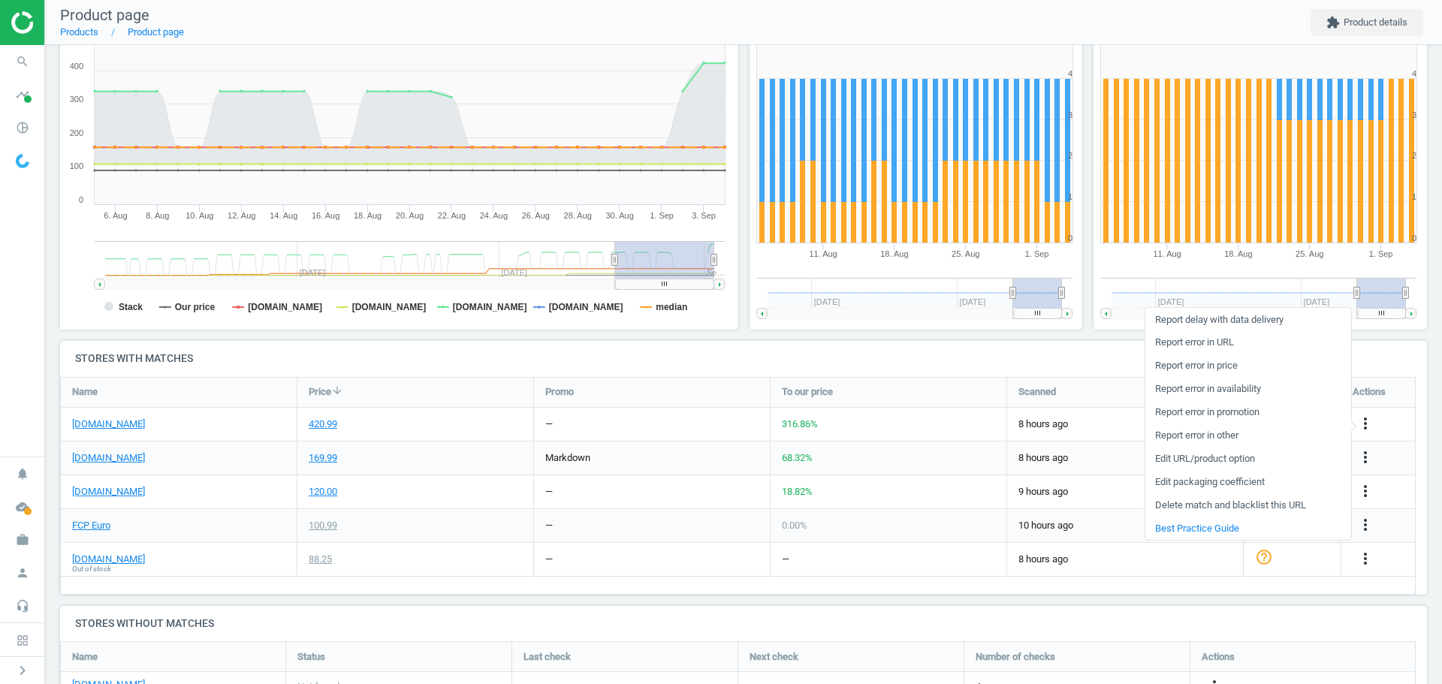
click at [1258, 479] on link "Edit packaging coefficient" at bounding box center [1248, 482] width 206 height 23
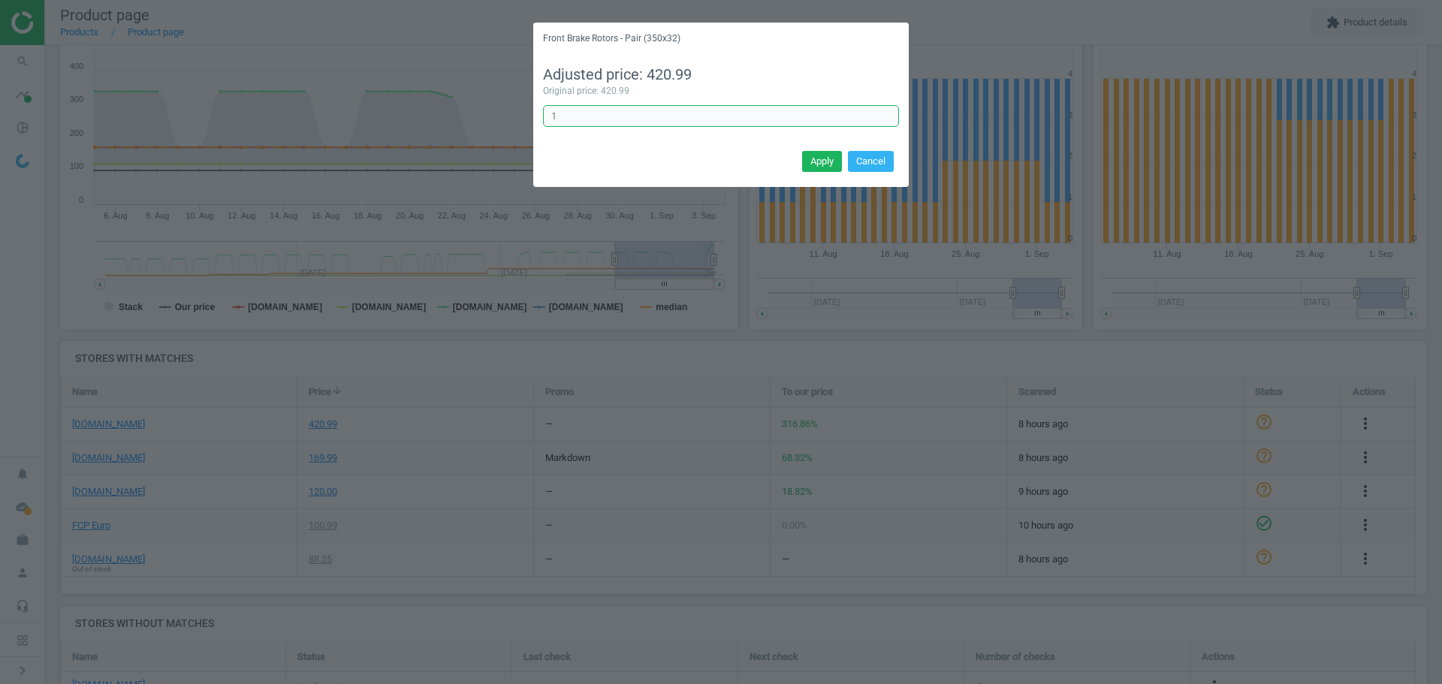
click at [635, 117] on input "1" at bounding box center [721, 116] width 356 height 23
type input "1/2"
click at [826, 161] on button "Apply" at bounding box center [822, 161] width 40 height 21
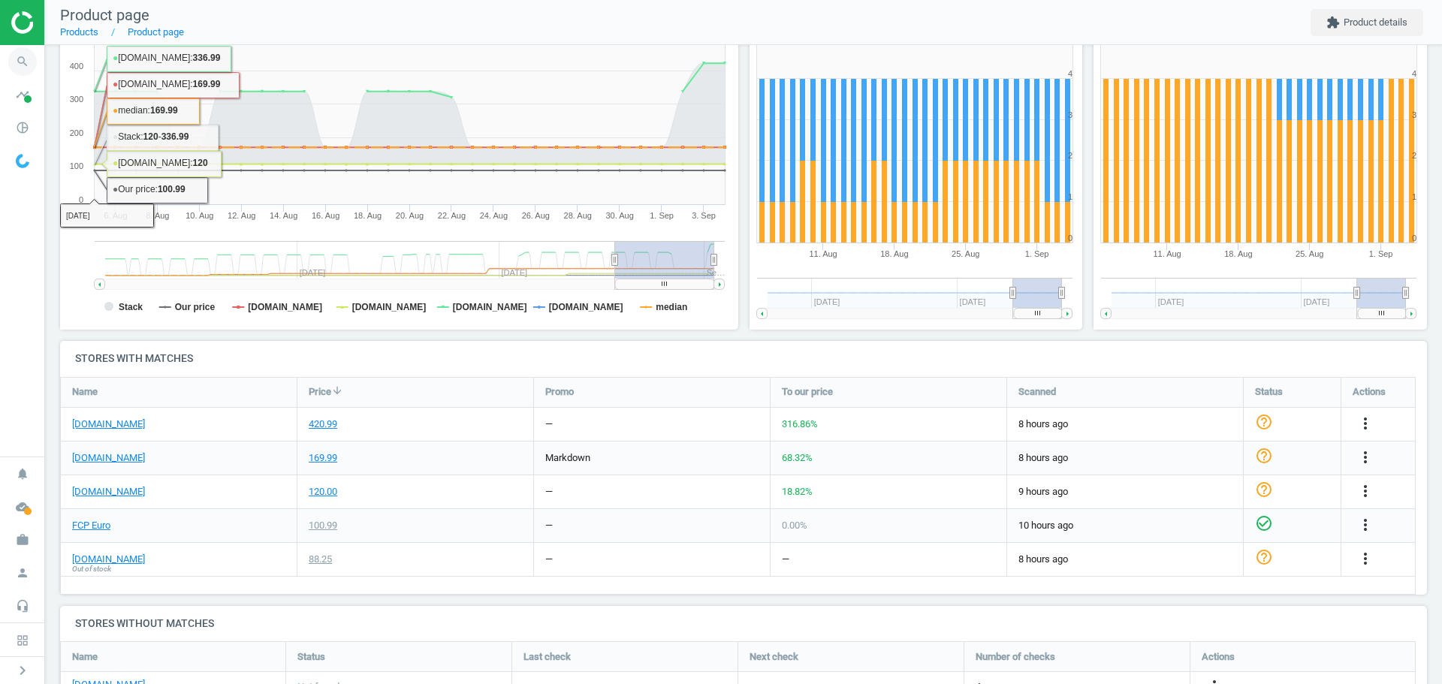
click at [20, 59] on icon "search" at bounding box center [22, 61] width 29 height 29
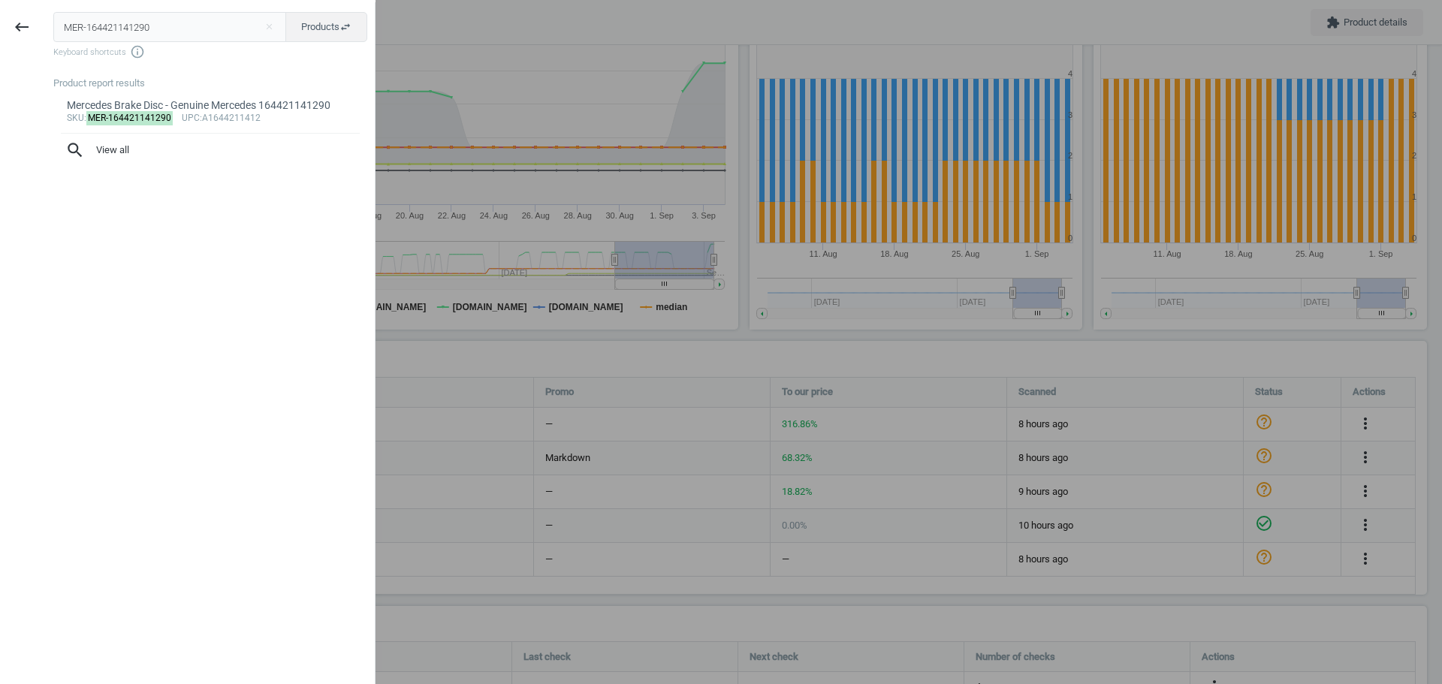
click at [110, 31] on input "MER-164421141290" at bounding box center [170, 27] width 234 height 30
type input "BRE-09A82011"
click at [95, 116] on mark "BRE-09A82011" at bounding box center [118, 118] width 65 height 14
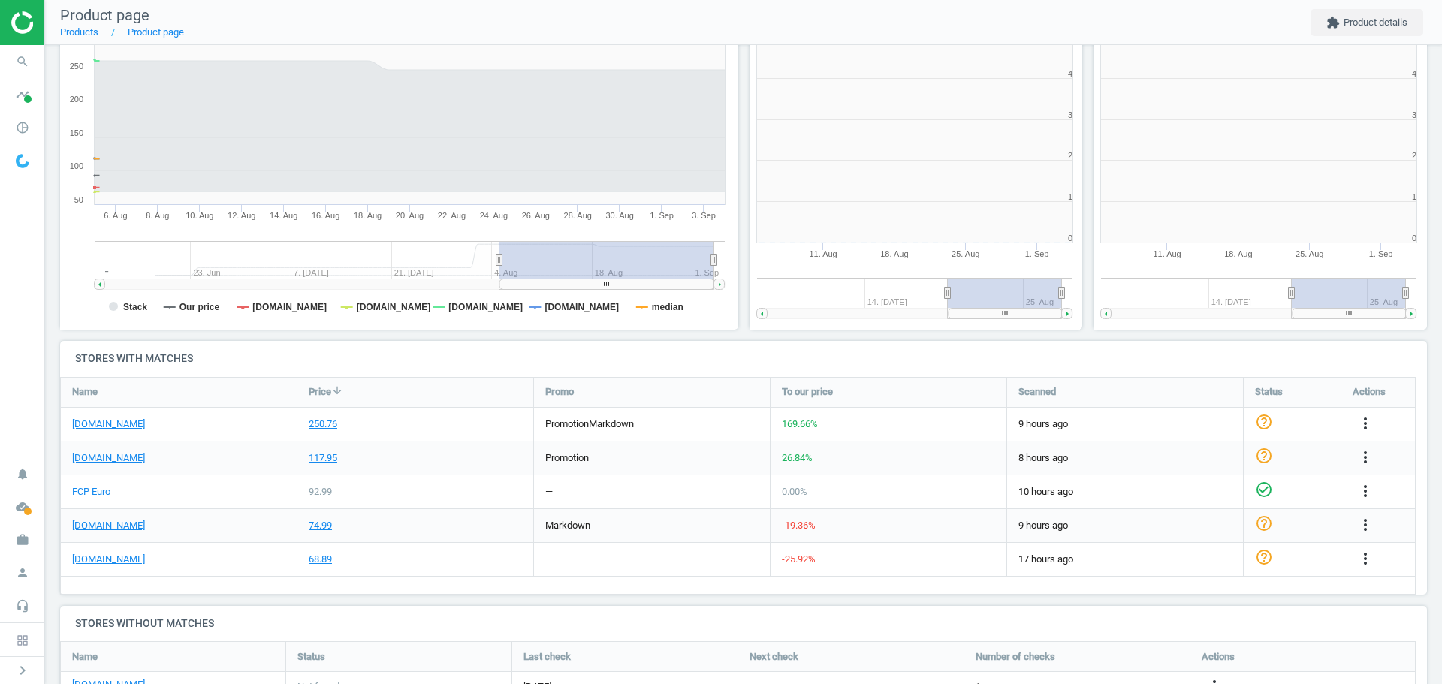
scroll to position [324, 354]
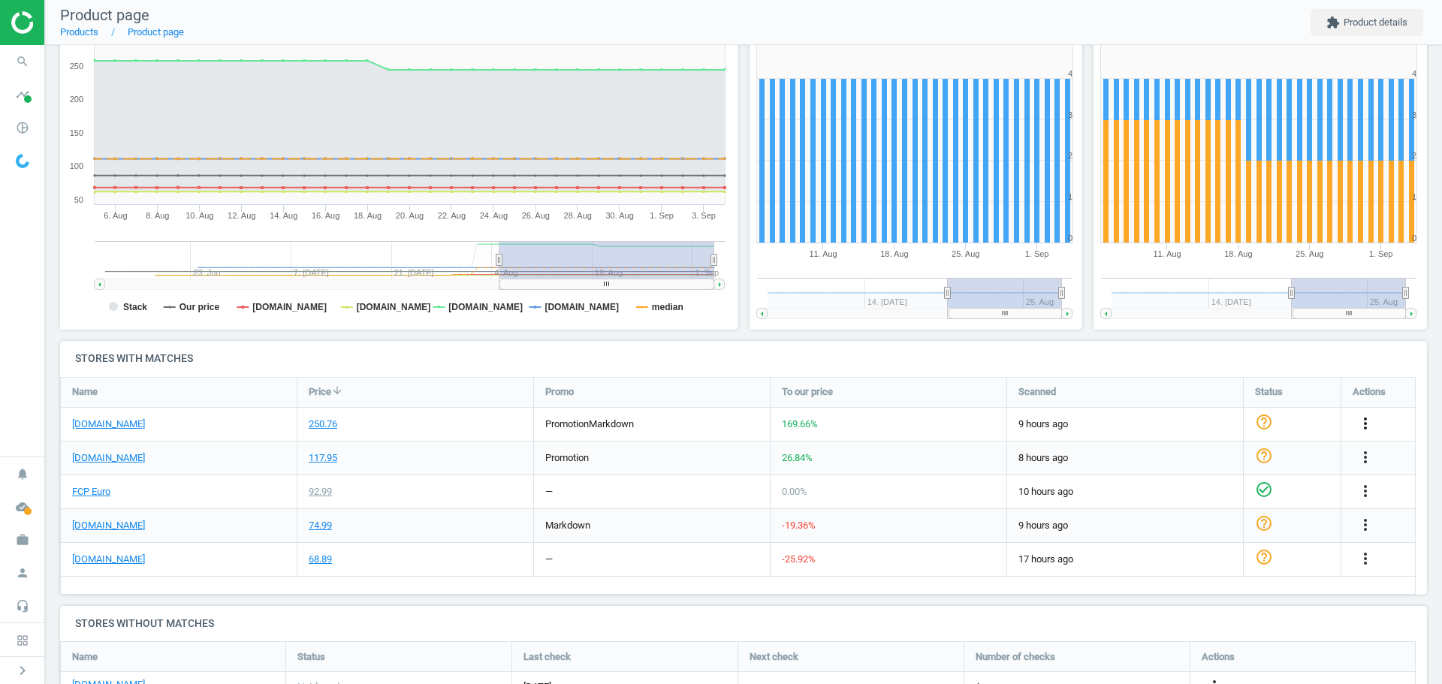
click at [1362, 427] on icon "more_vert" at bounding box center [1365, 424] width 18 height 18
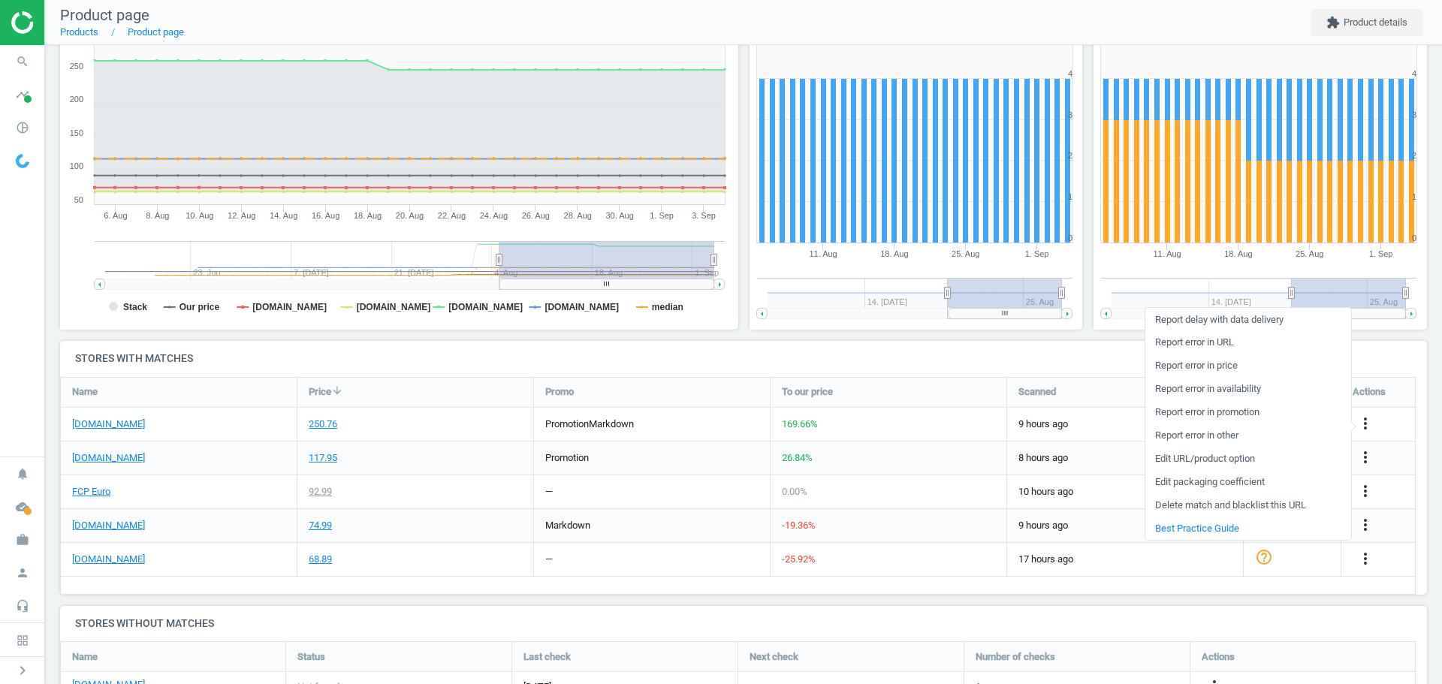
click at [1252, 482] on link "Edit packaging coefficient" at bounding box center [1248, 482] width 206 height 23
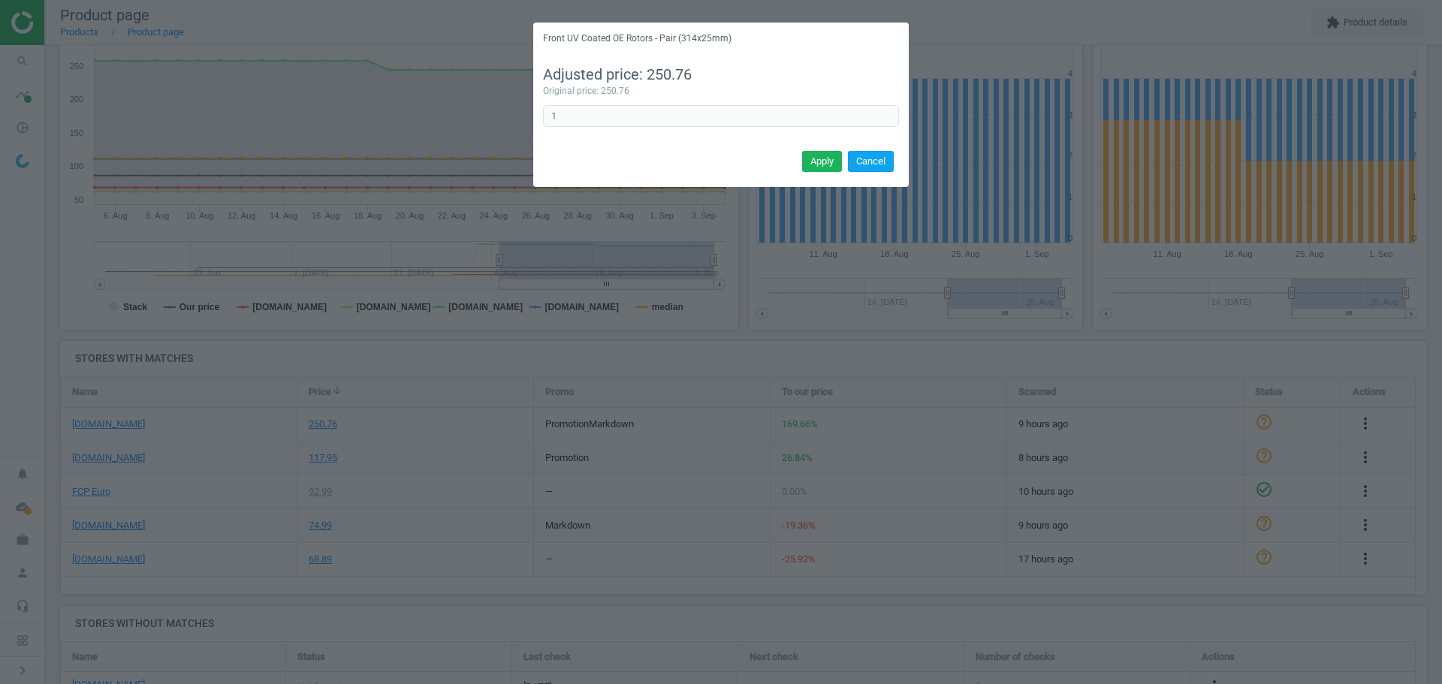
click at [853, 159] on button "Cancel" at bounding box center [871, 161] width 46 height 21
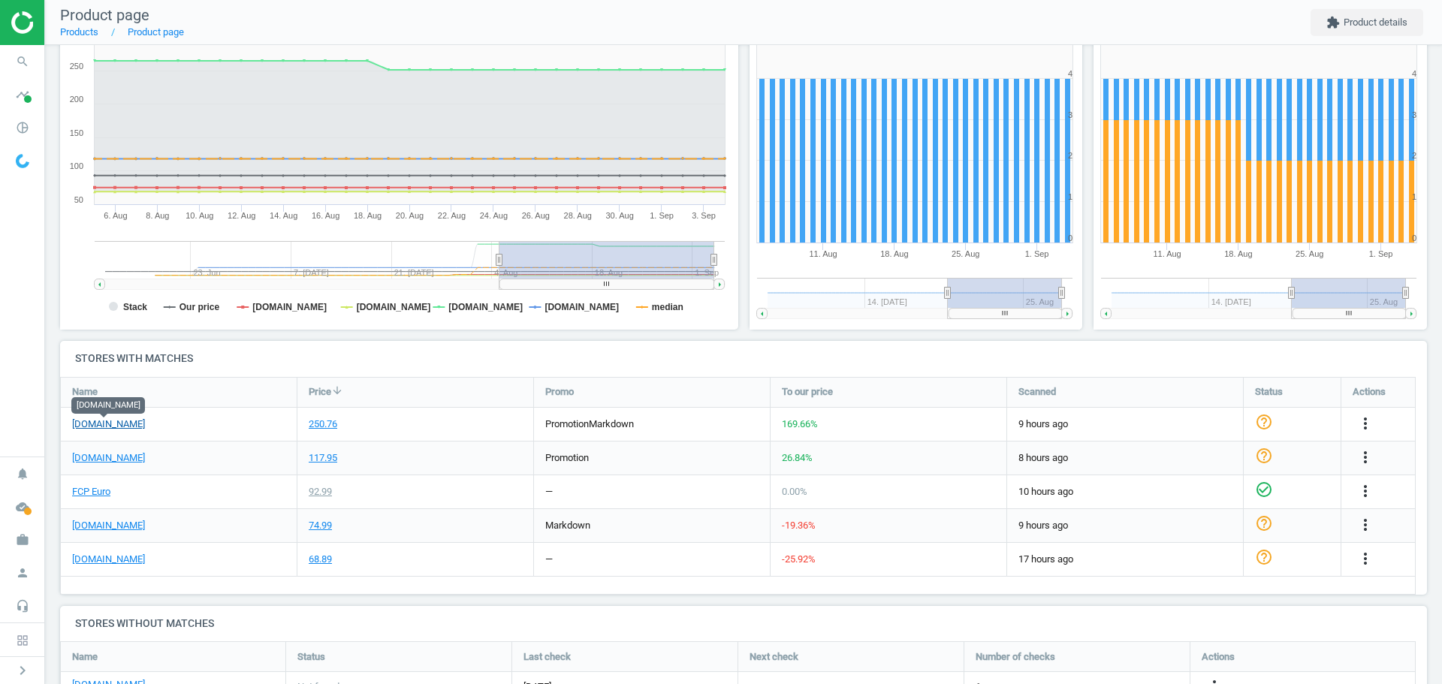
click at [109, 427] on link "[DOMAIN_NAME]" at bounding box center [108, 425] width 73 height 14
click at [1368, 425] on icon "more_vert" at bounding box center [1365, 424] width 18 height 18
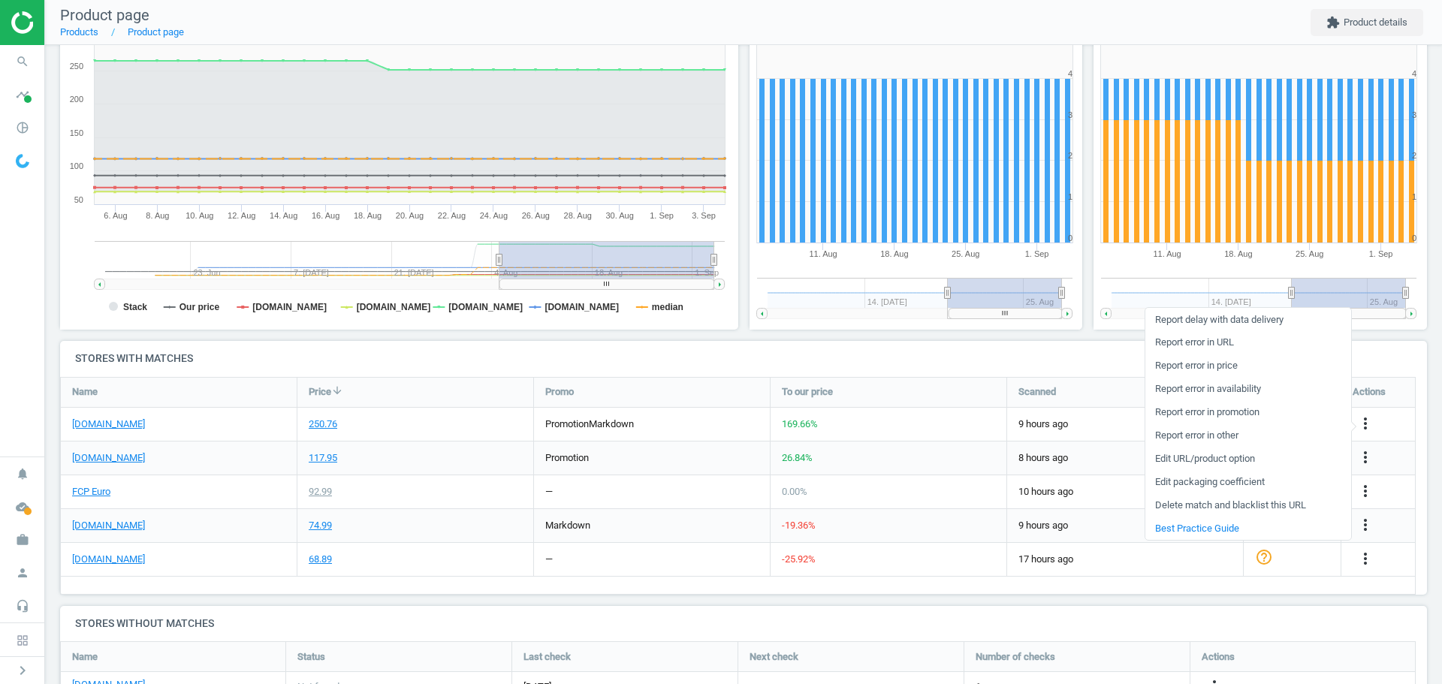
click at [1252, 484] on link "Edit packaging coefficient" at bounding box center [1248, 482] width 206 height 23
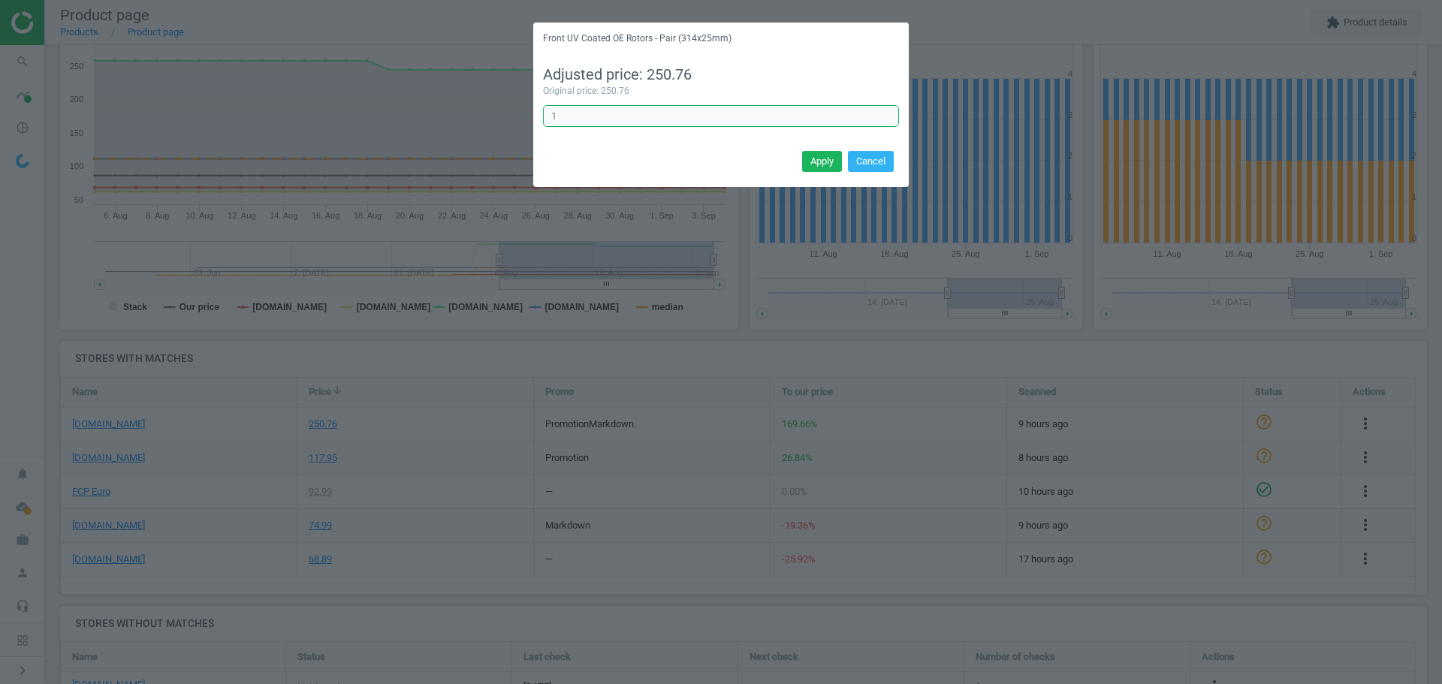
click at [604, 112] on input "1" at bounding box center [721, 116] width 356 height 23
type input "1/2"
click at [820, 159] on button "Apply" at bounding box center [822, 161] width 40 height 21
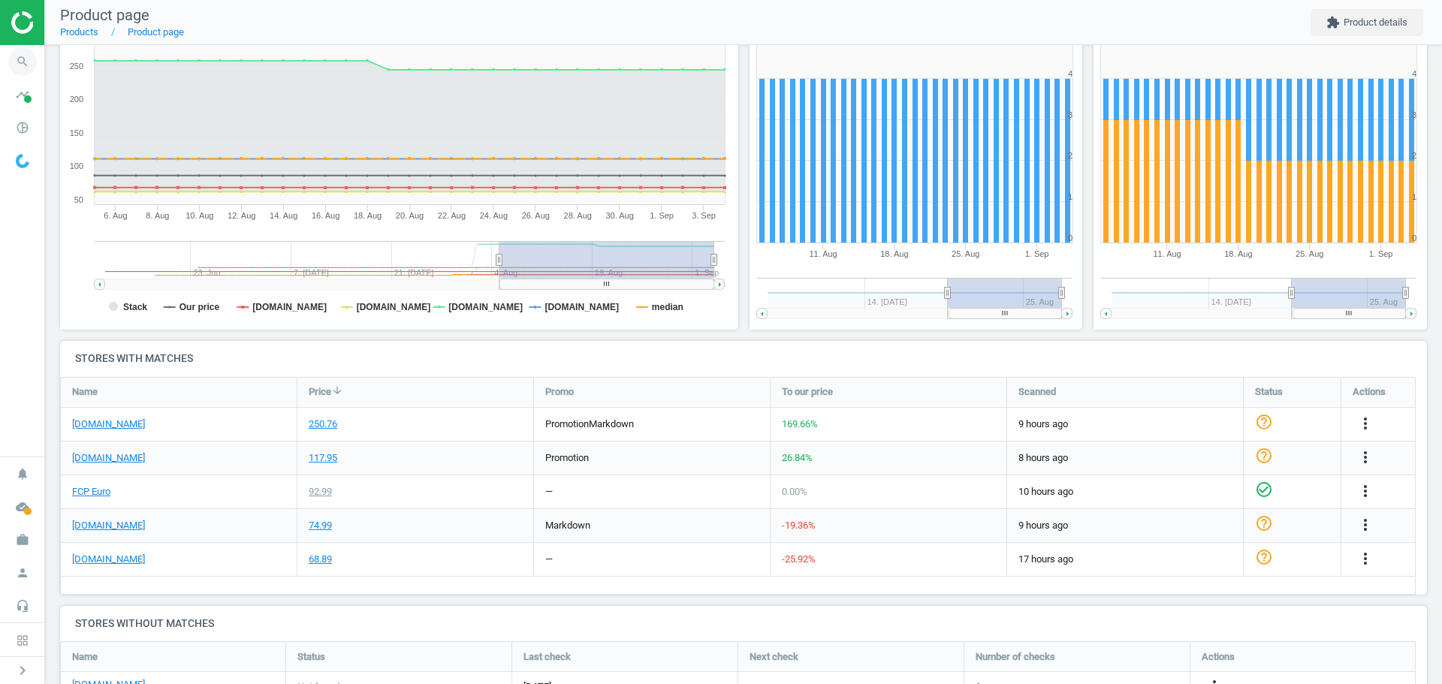
click at [27, 64] on icon "search" at bounding box center [22, 61] width 29 height 29
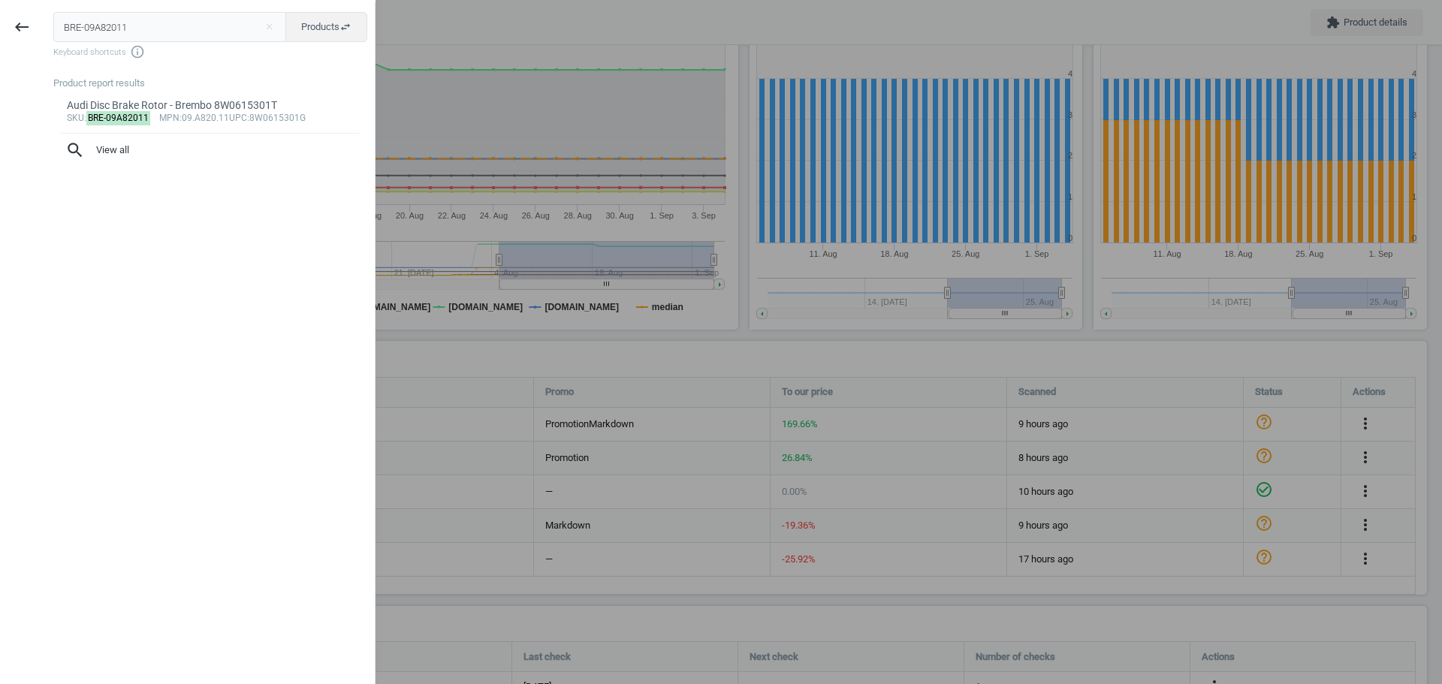
click at [89, 31] on input "BRE-09A82011" at bounding box center [170, 27] width 234 height 30
type input "BMW-34116778647"
click at [110, 113] on mark "BMW-34116778647" at bounding box center [128, 118] width 85 height 14
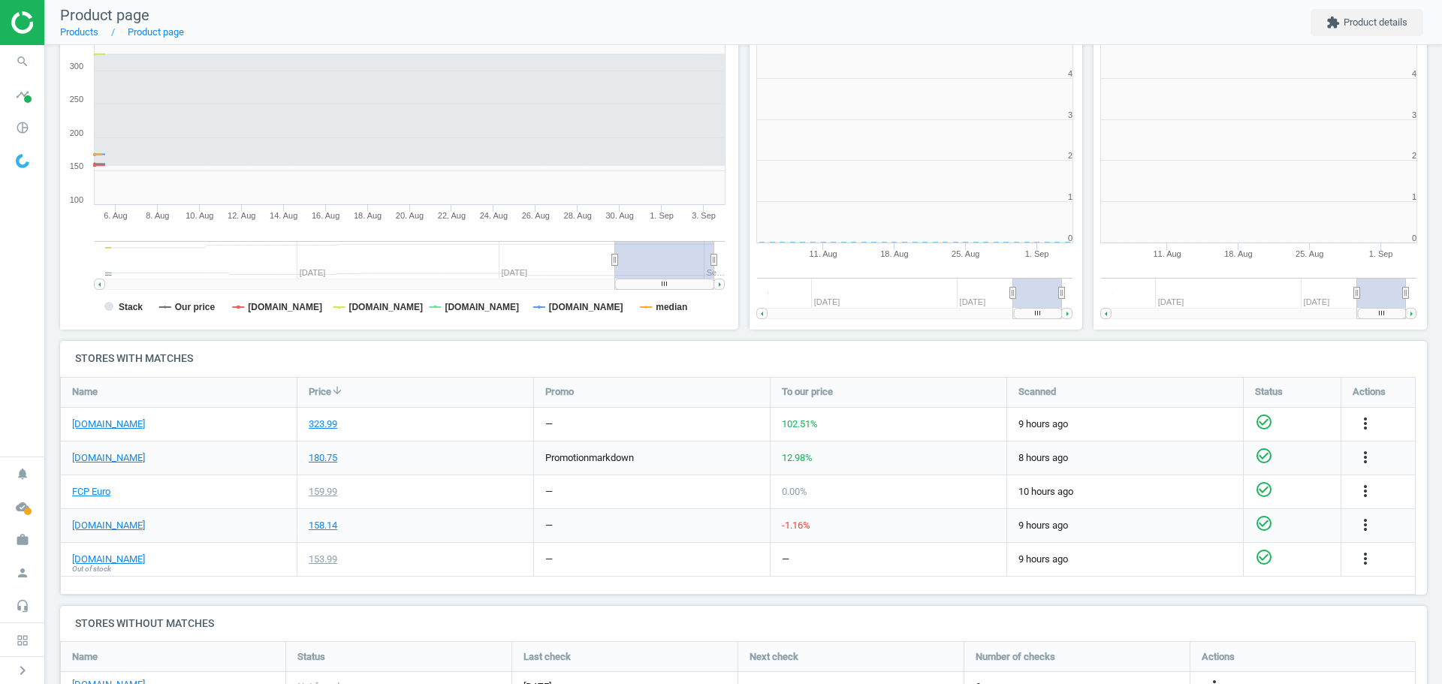
scroll to position [324, 354]
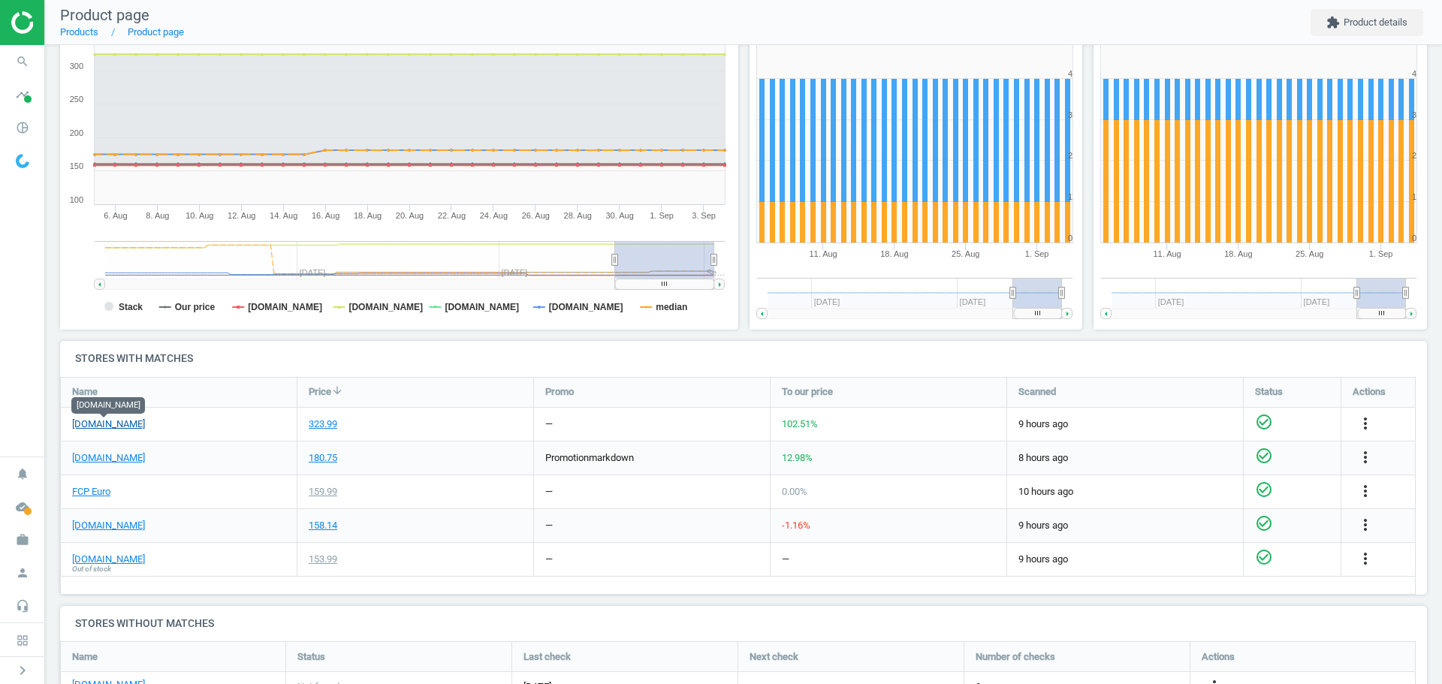
click at [125, 427] on link "[DOMAIN_NAME]" at bounding box center [108, 425] width 73 height 14
click at [1365, 424] on icon "more_vert" at bounding box center [1365, 424] width 18 height 18
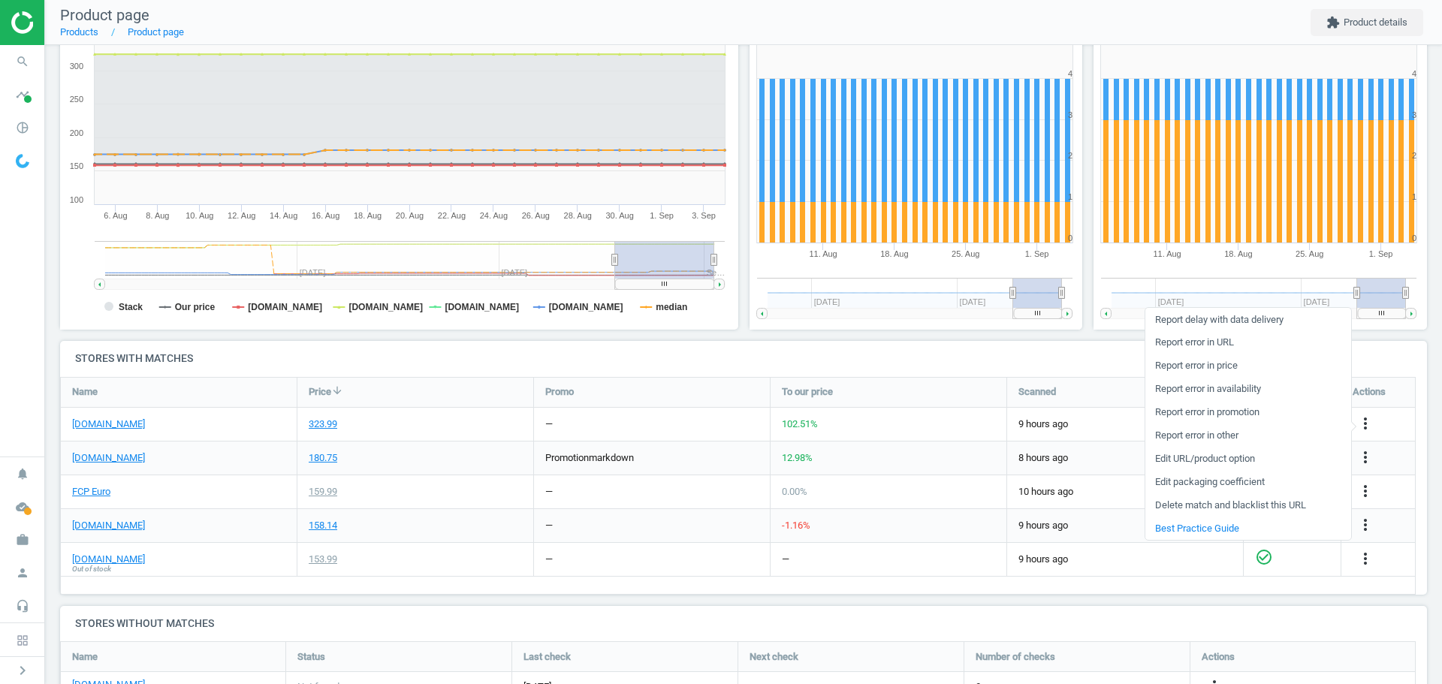
click at [1239, 485] on link "Edit packaging coefficient" at bounding box center [1248, 482] width 206 height 23
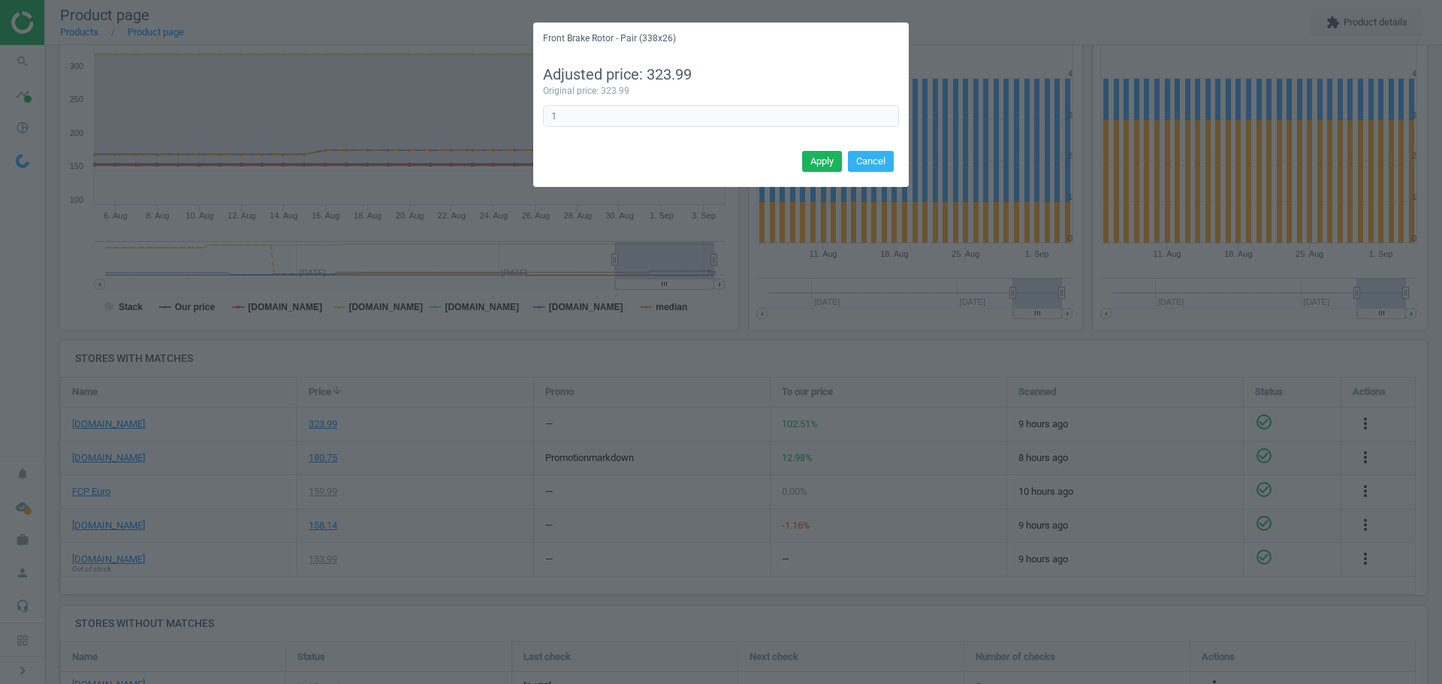
click at [620, 104] on div "Adjusted price: 323.99 Original price: 323.99 1 Error in formula" at bounding box center [720, 101] width 375 height 92
click at [614, 114] on input "1" at bounding box center [721, 116] width 356 height 23
type input "1/2"
click at [804, 159] on button "Apply" at bounding box center [822, 161] width 40 height 21
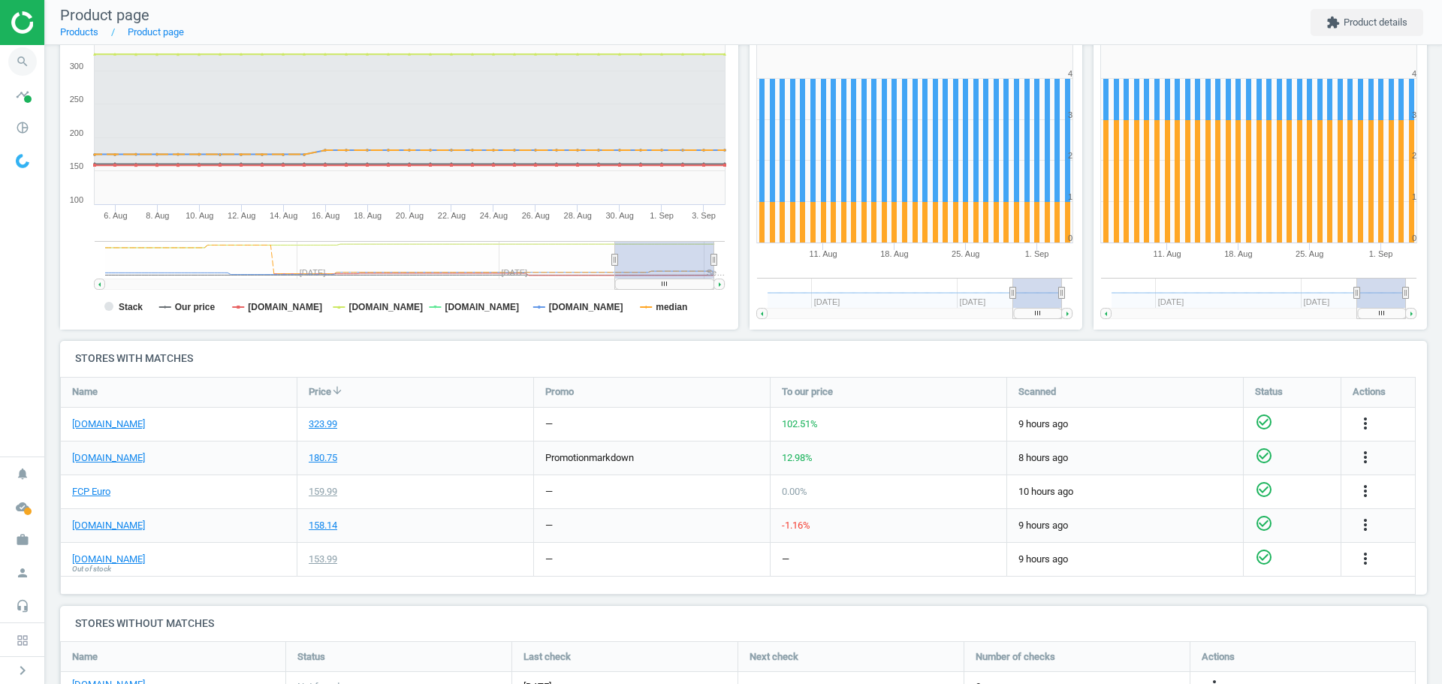
click at [21, 61] on icon "search" at bounding box center [22, 61] width 29 height 29
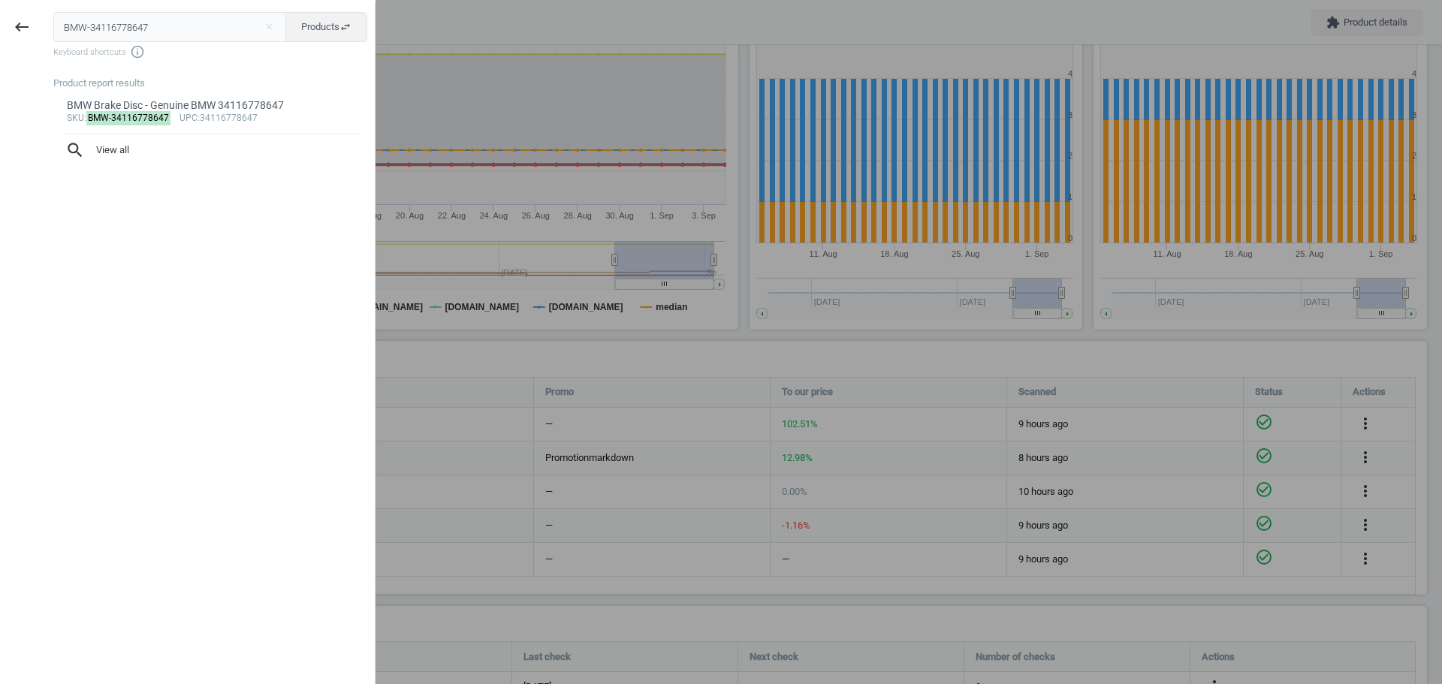
click at [97, 22] on input "BMW-34116778647" at bounding box center [170, 27] width 234 height 30
type input "MER-204423151290"
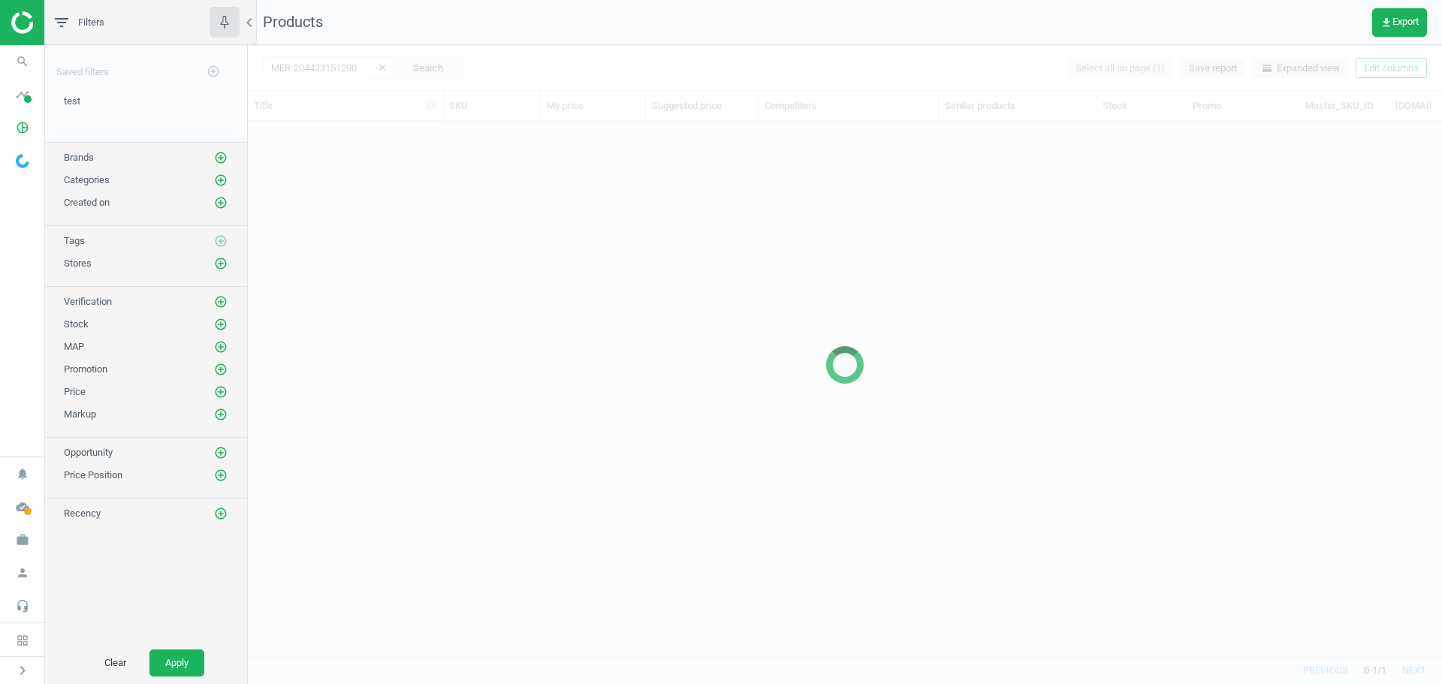
scroll to position [512, 1183]
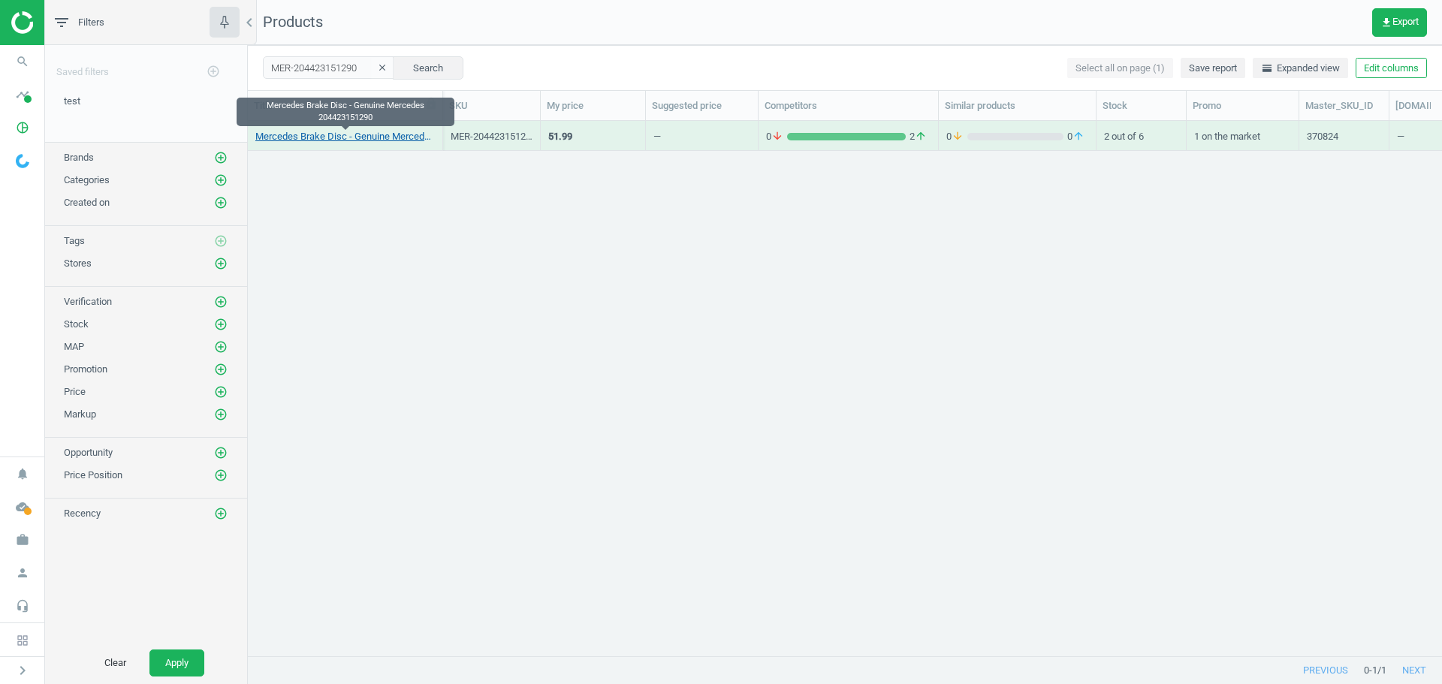
click at [378, 135] on link "Mercedes Brake Disc - Genuine Mercedes 204423151290" at bounding box center [344, 137] width 179 height 14
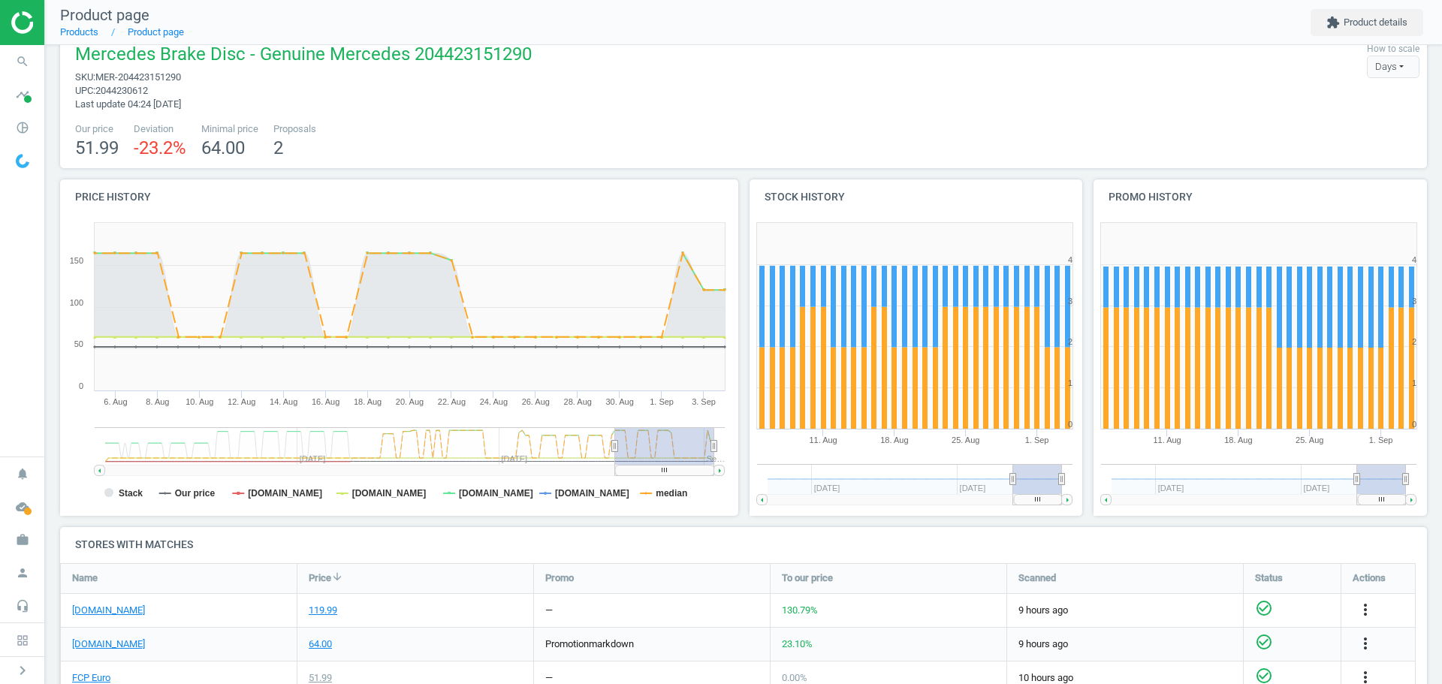
scroll to position [75, 0]
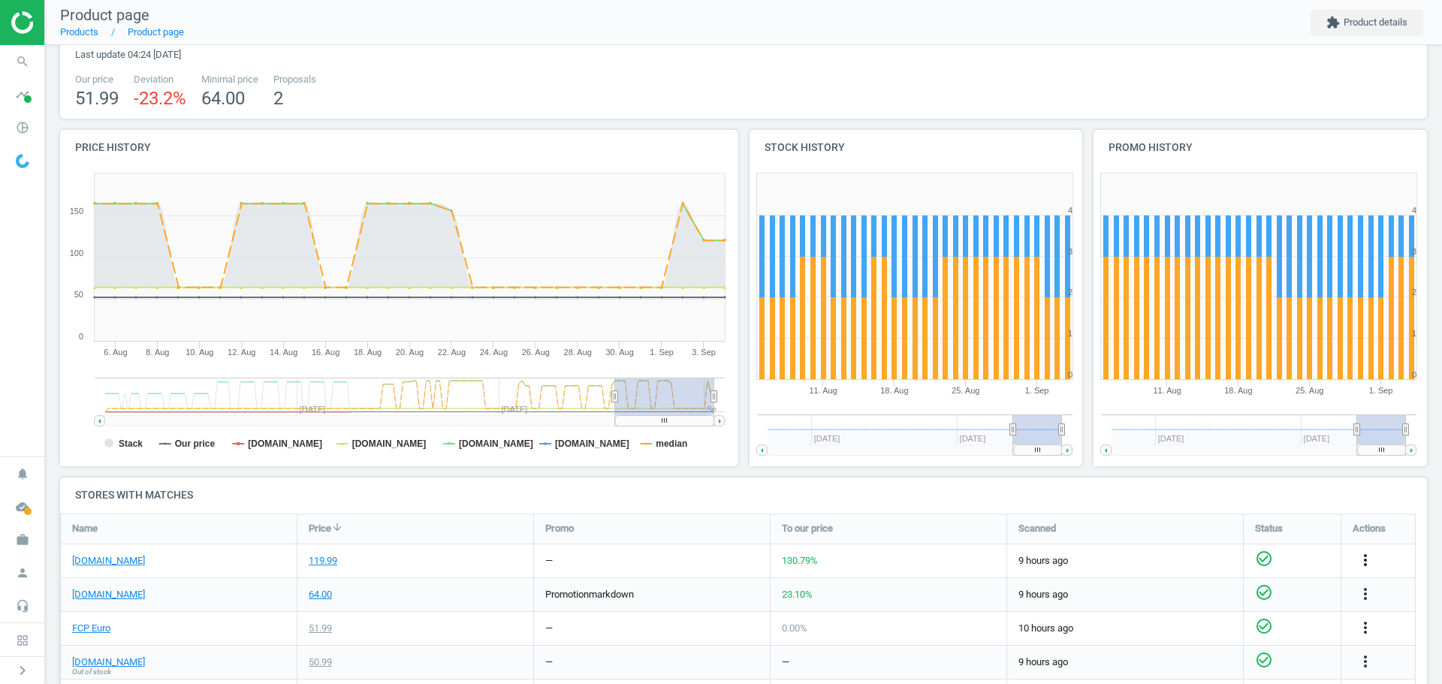
click at [1362, 559] on icon "more_vert" at bounding box center [1365, 560] width 18 height 18
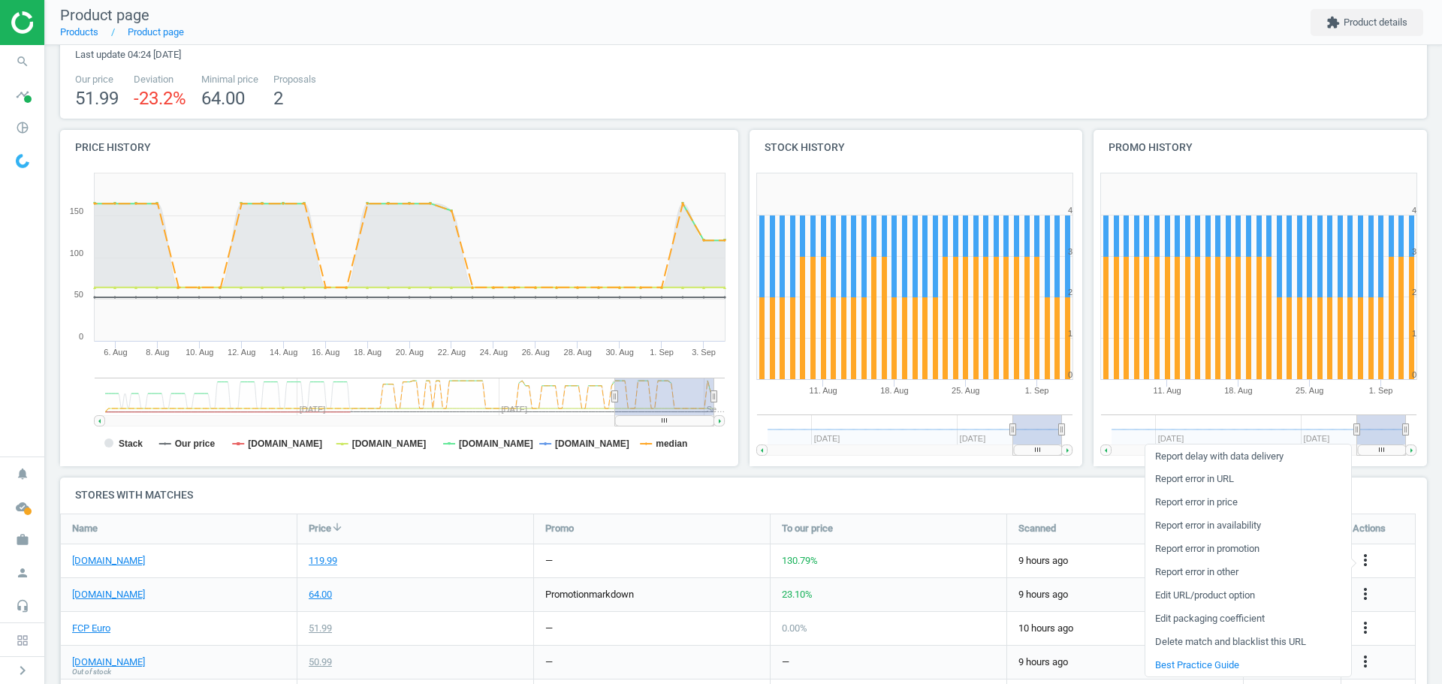
click at [1244, 620] on link "Edit packaging coefficient" at bounding box center [1248, 619] width 206 height 23
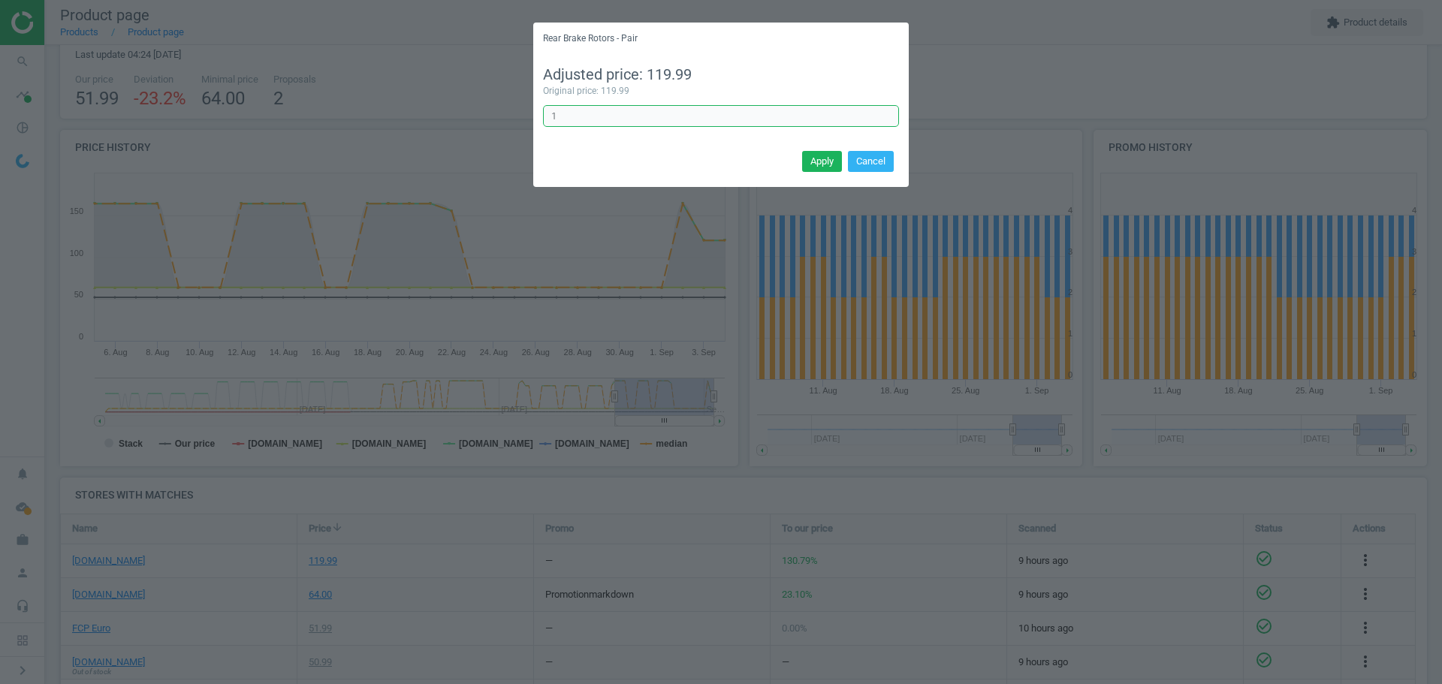
click at [635, 115] on input "1" at bounding box center [721, 116] width 356 height 23
type input "1/2"
click at [828, 160] on button "Apply" at bounding box center [822, 161] width 40 height 21
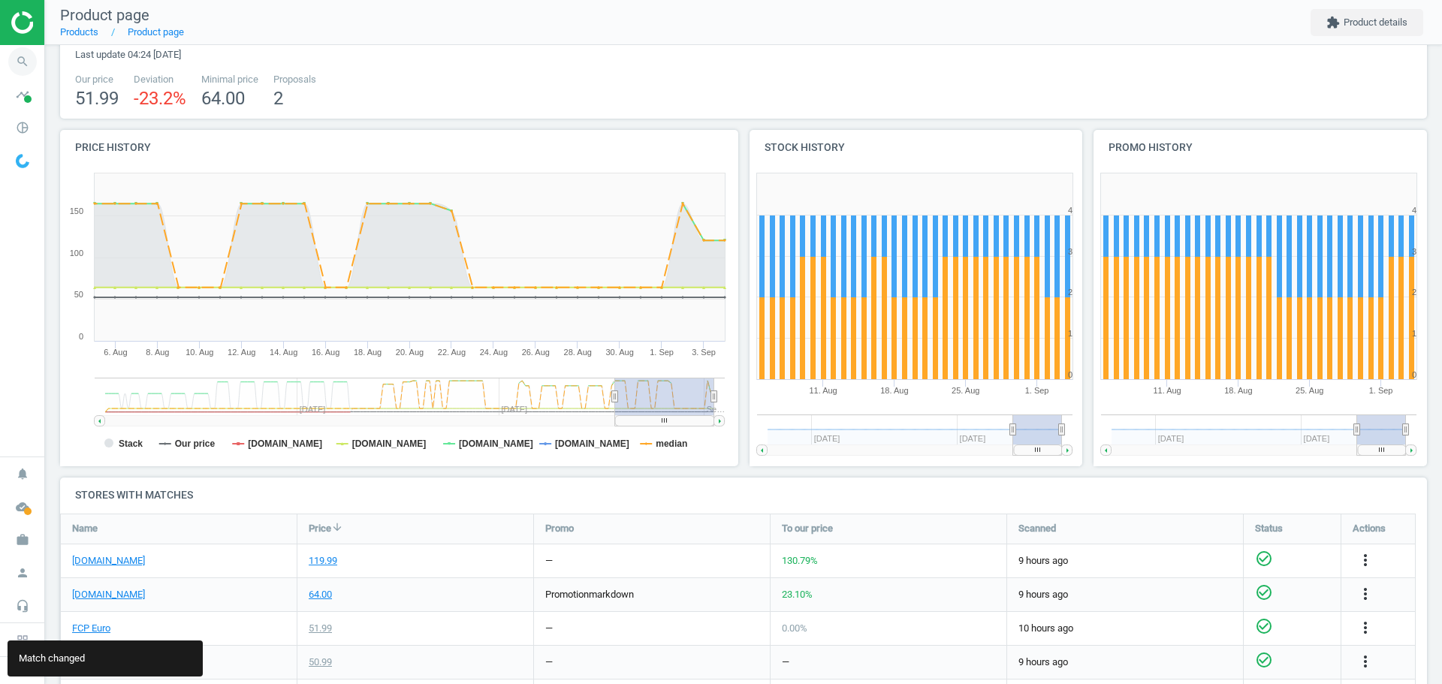
click at [17, 61] on icon "search" at bounding box center [22, 61] width 29 height 29
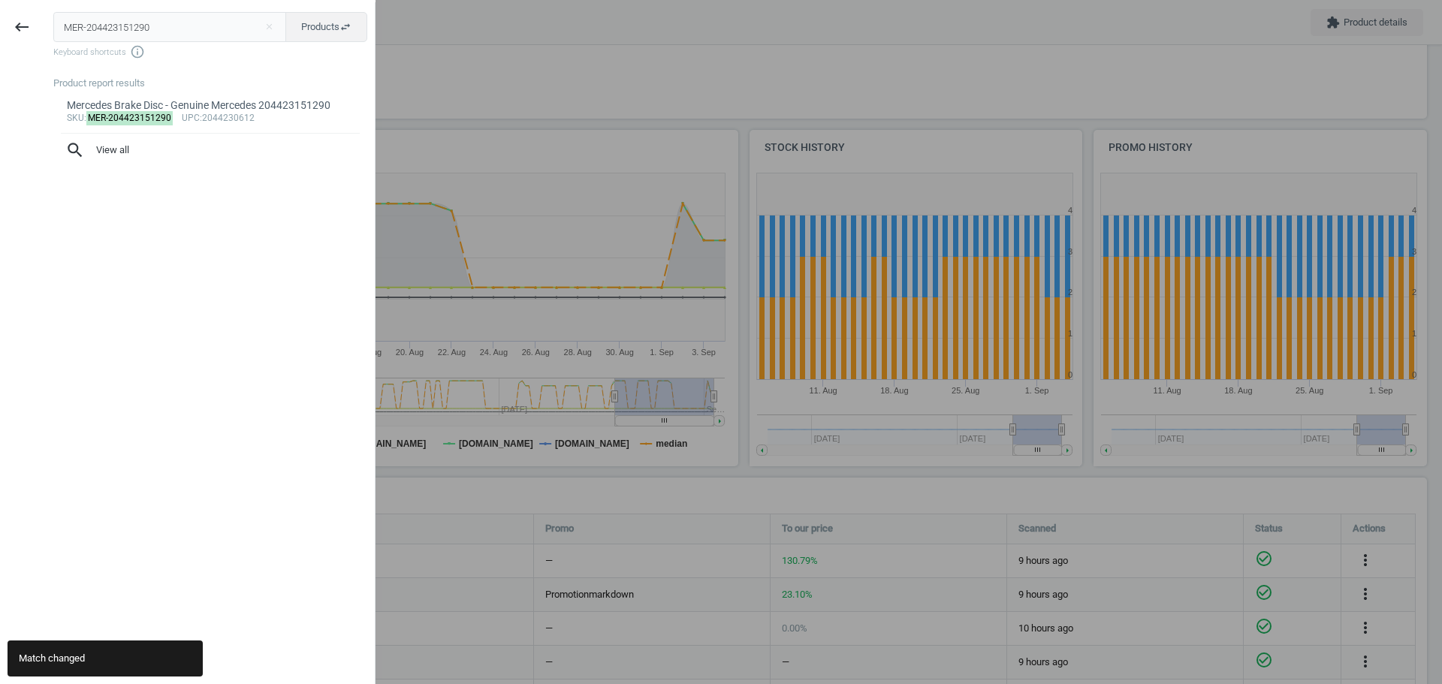
click at [95, 32] on input "MER-204423151290" at bounding box center [170, 27] width 234 height 30
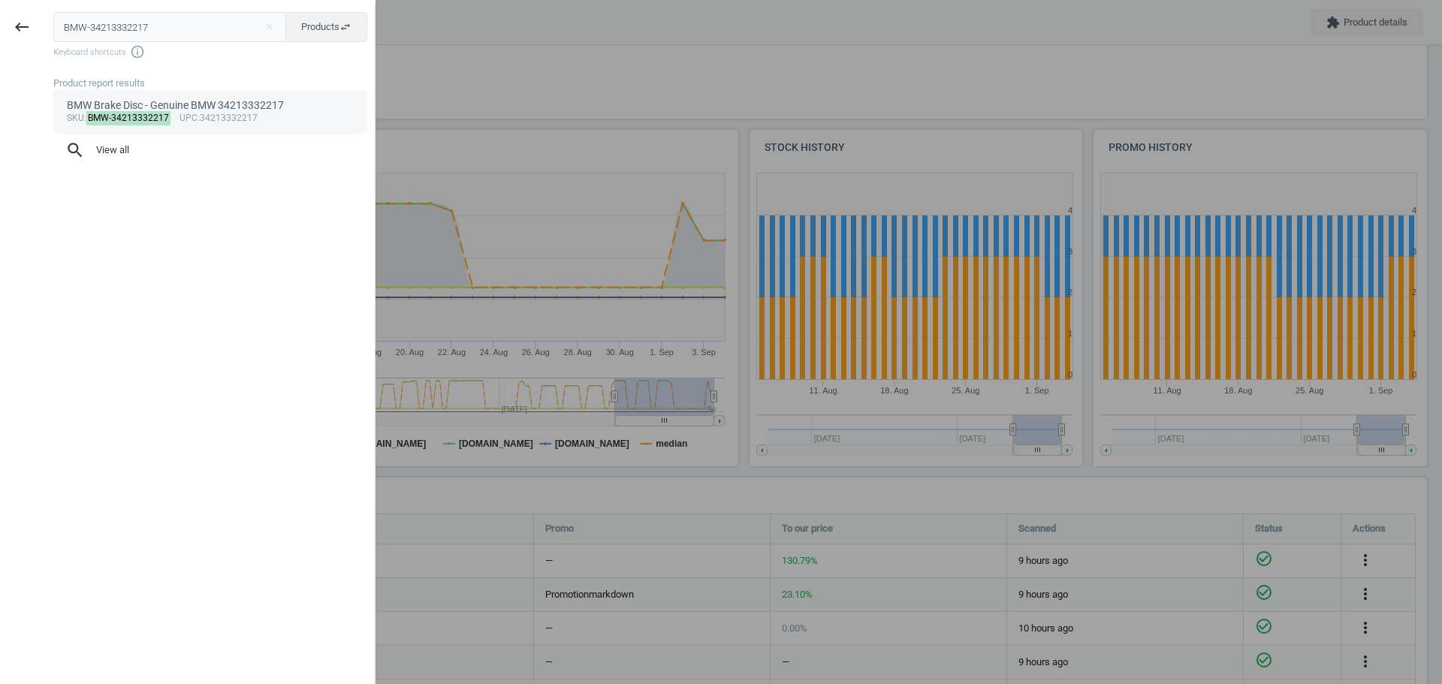
type input "BMW-34213332217"
click at [115, 107] on div "BMW Brake Disc - Genuine BMW 34213332217" at bounding box center [211, 105] width 288 height 14
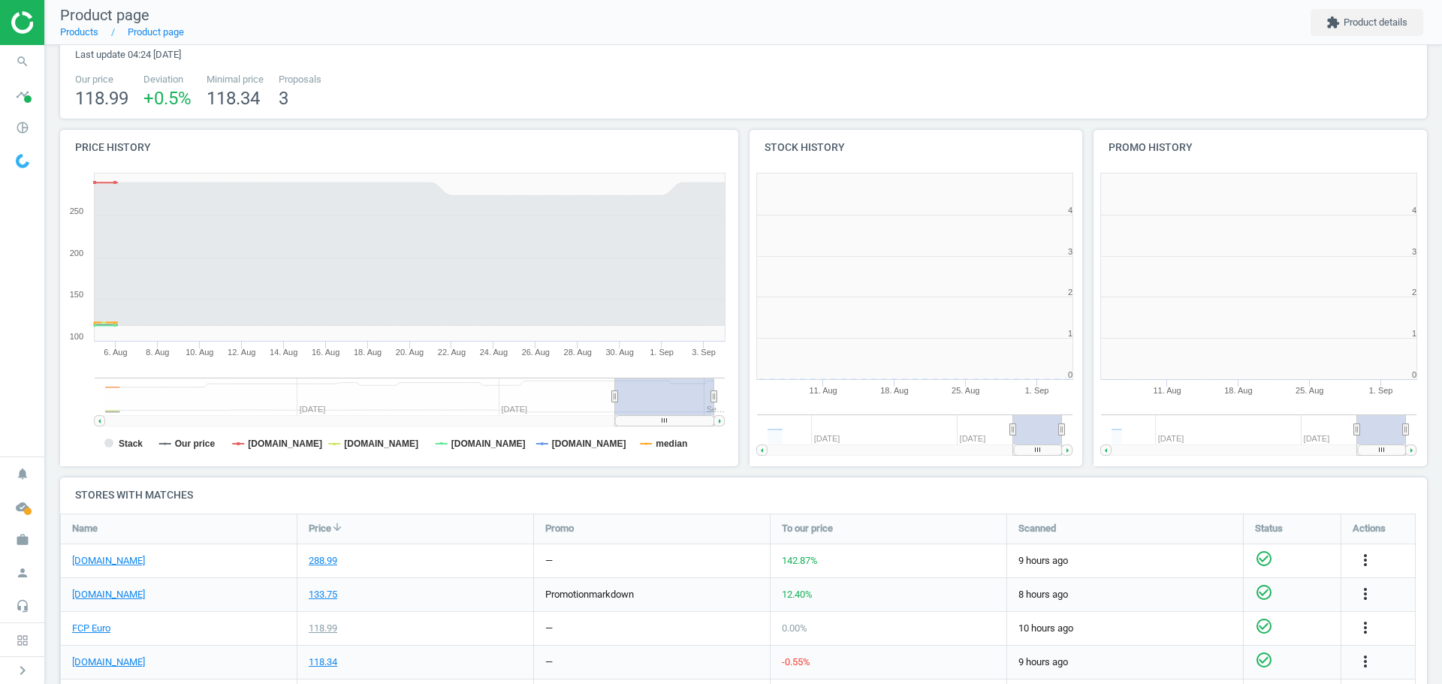
scroll to position [324, 354]
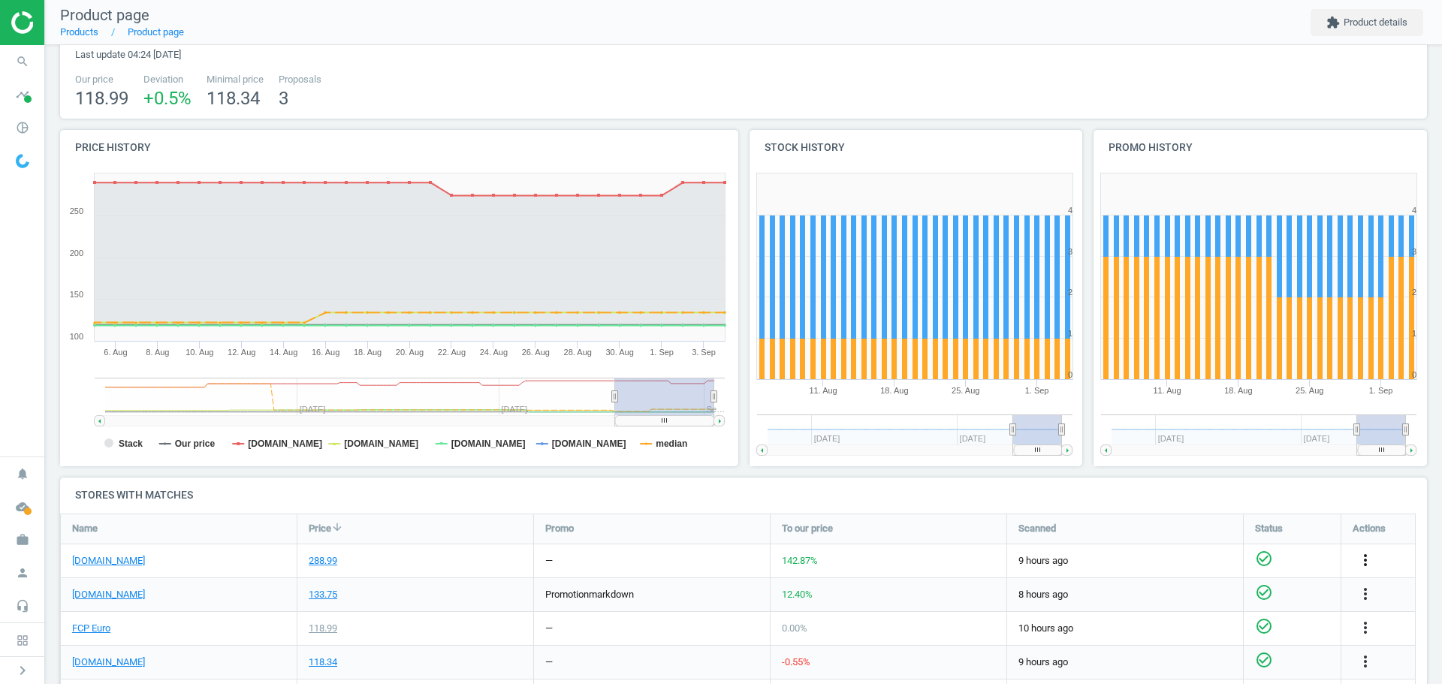
click at [1365, 556] on icon "more_vert" at bounding box center [1365, 560] width 18 height 18
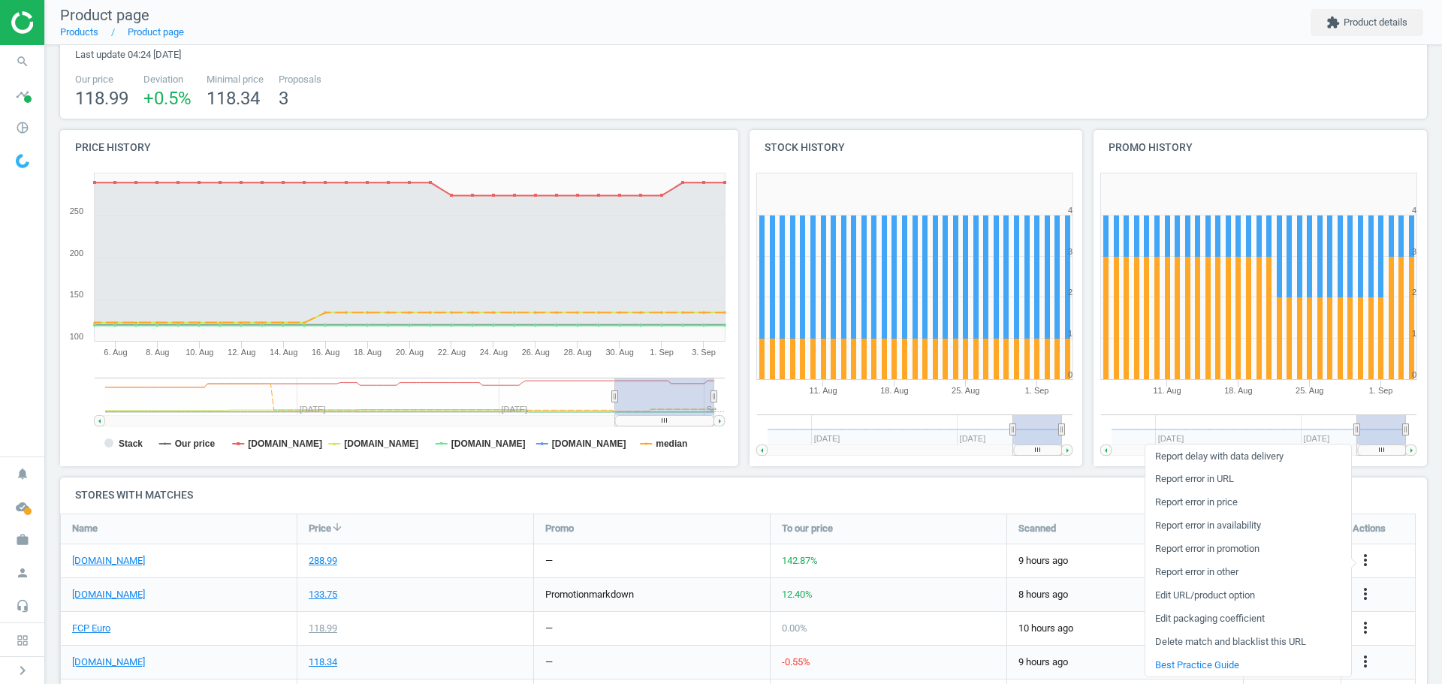
click at [1231, 620] on link "Edit packaging coefficient" at bounding box center [1248, 619] width 206 height 23
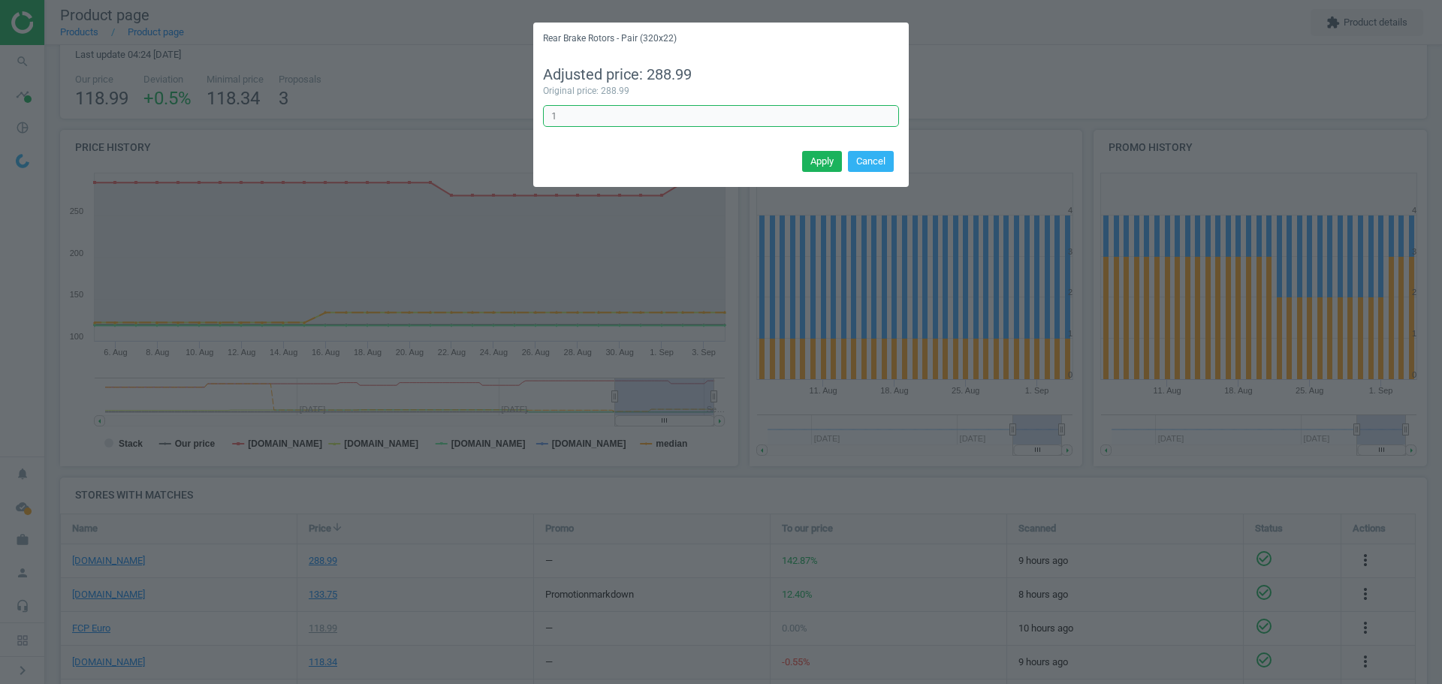
click at [593, 118] on input "1" at bounding box center [721, 116] width 356 height 23
type input "1/2"
click at [819, 162] on button "Apply" at bounding box center [822, 161] width 40 height 21
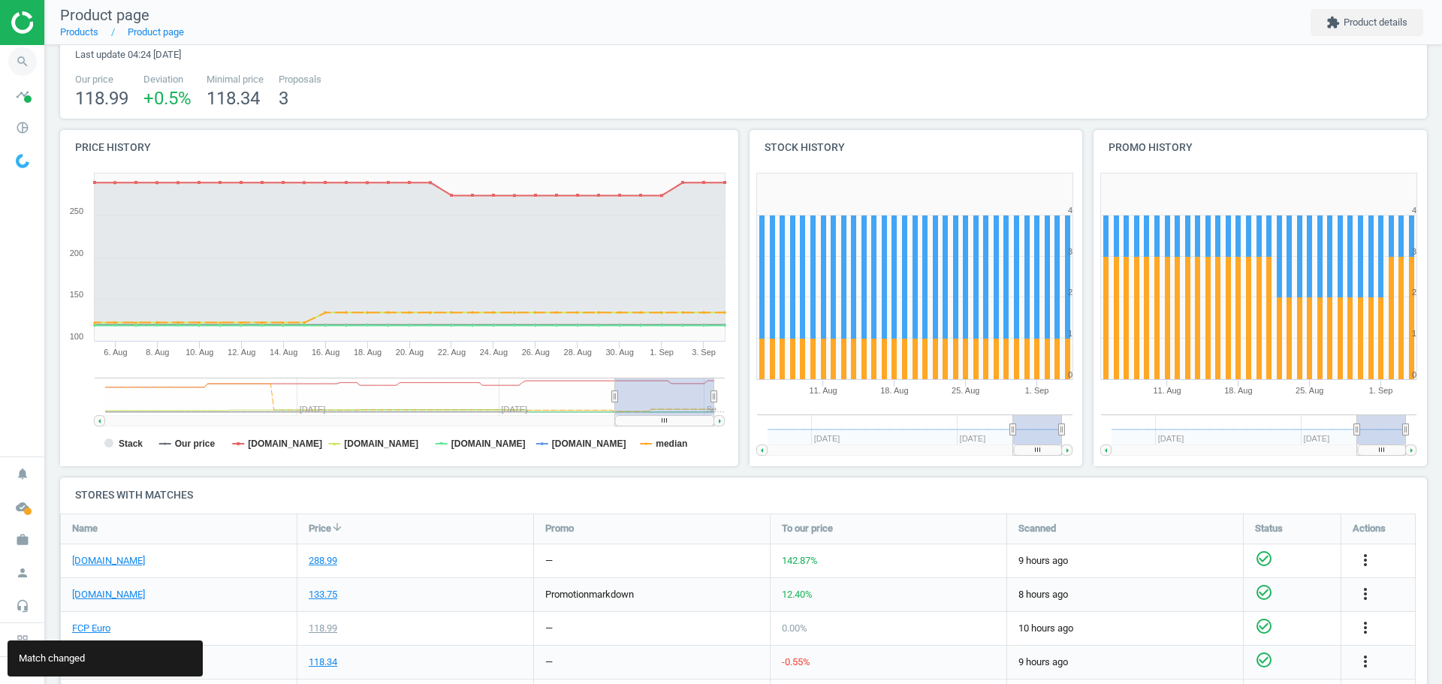
click at [26, 61] on icon "search" at bounding box center [22, 61] width 29 height 29
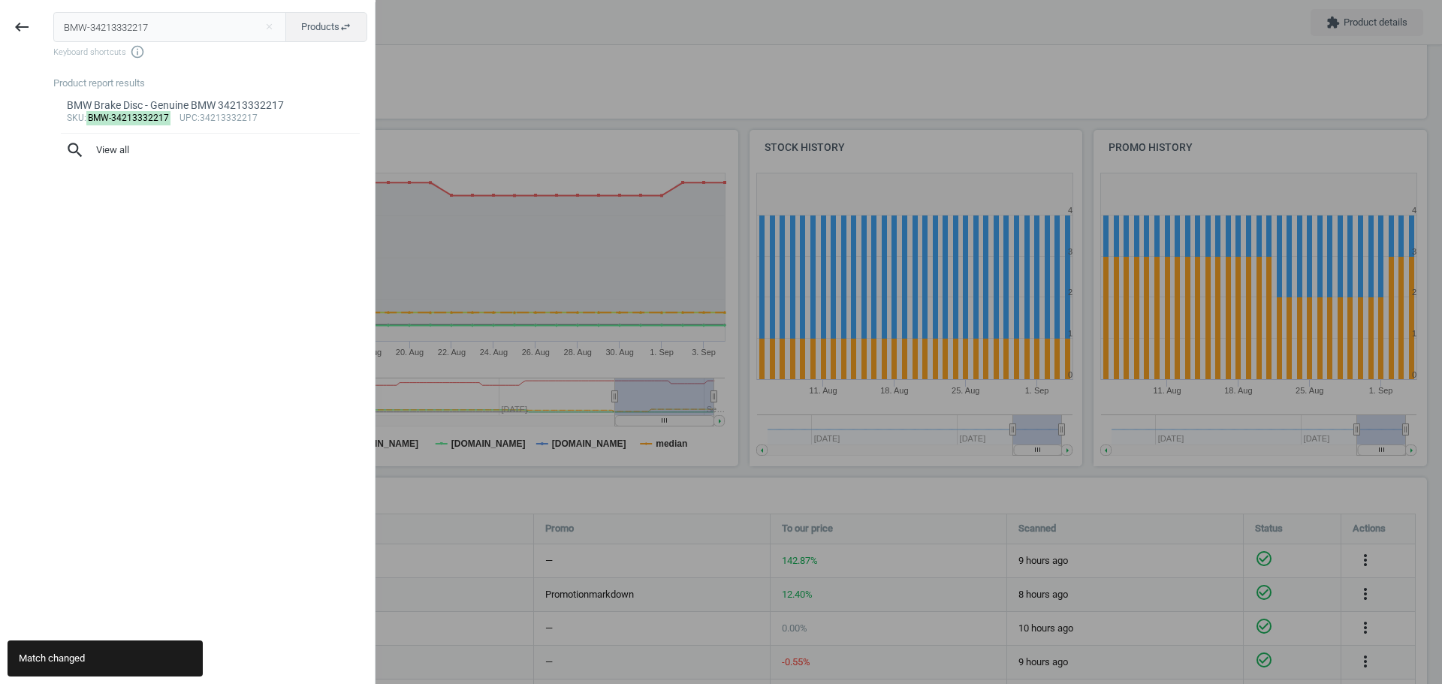
click at [121, 29] on input "BMW-34213332217" at bounding box center [170, 27] width 234 height 30
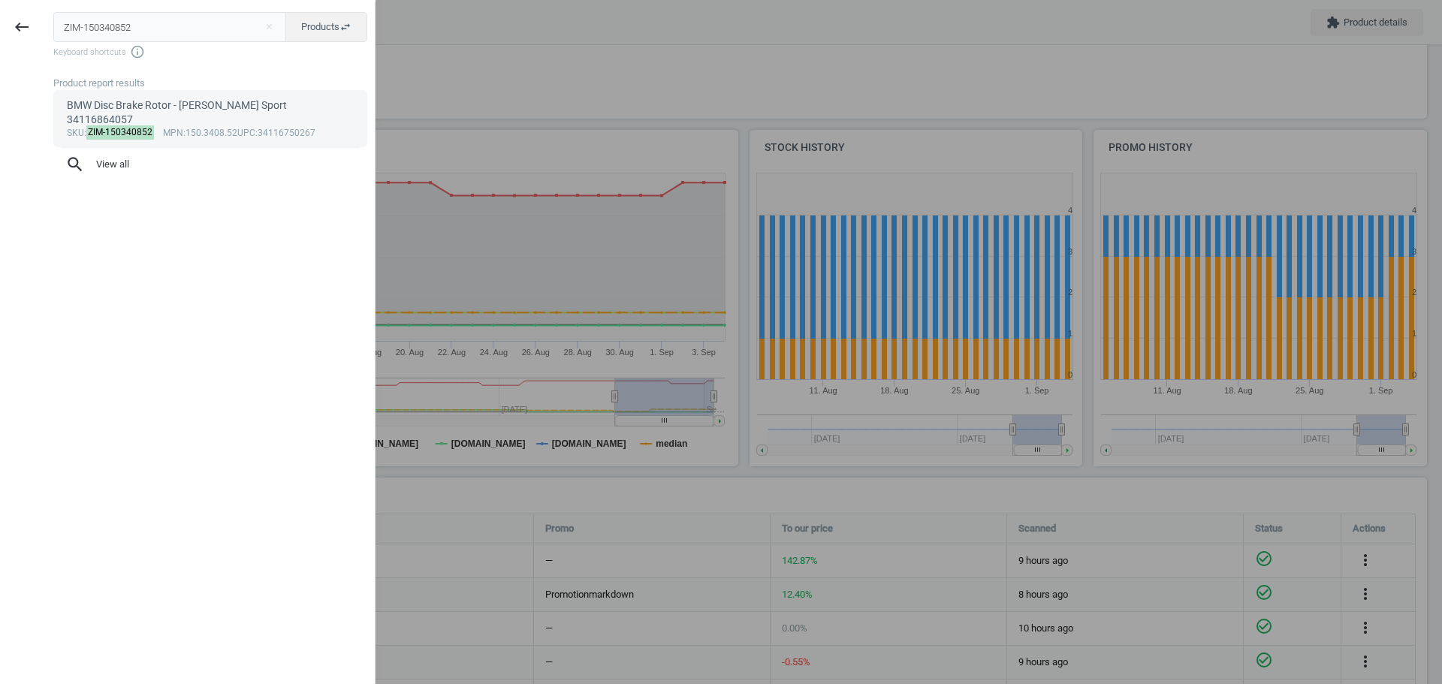
type input "ZIM-150340852"
click at [115, 90] on link "BMW Disc Brake Rotor - Zimmermann Sport 34116864057 sku : ZIM-150340852 mpn :15…" at bounding box center [210, 118] width 314 height 57
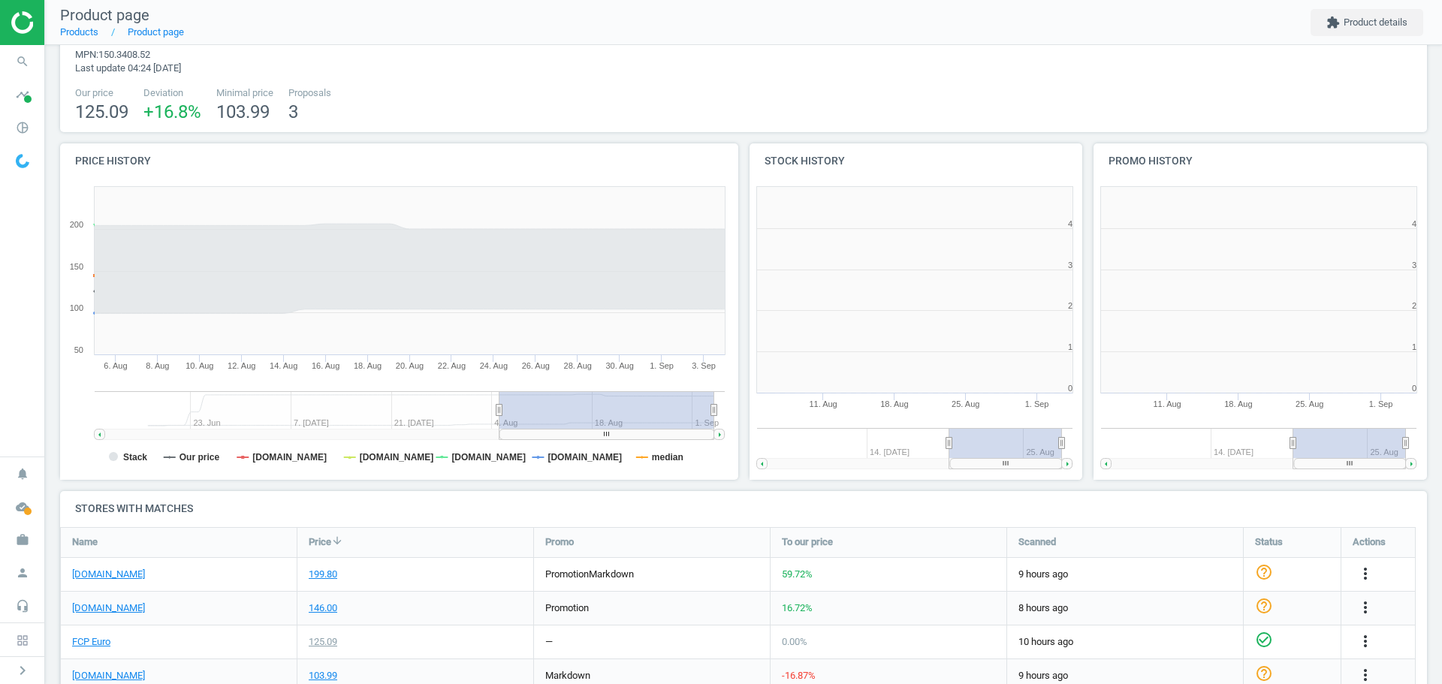
scroll to position [324, 354]
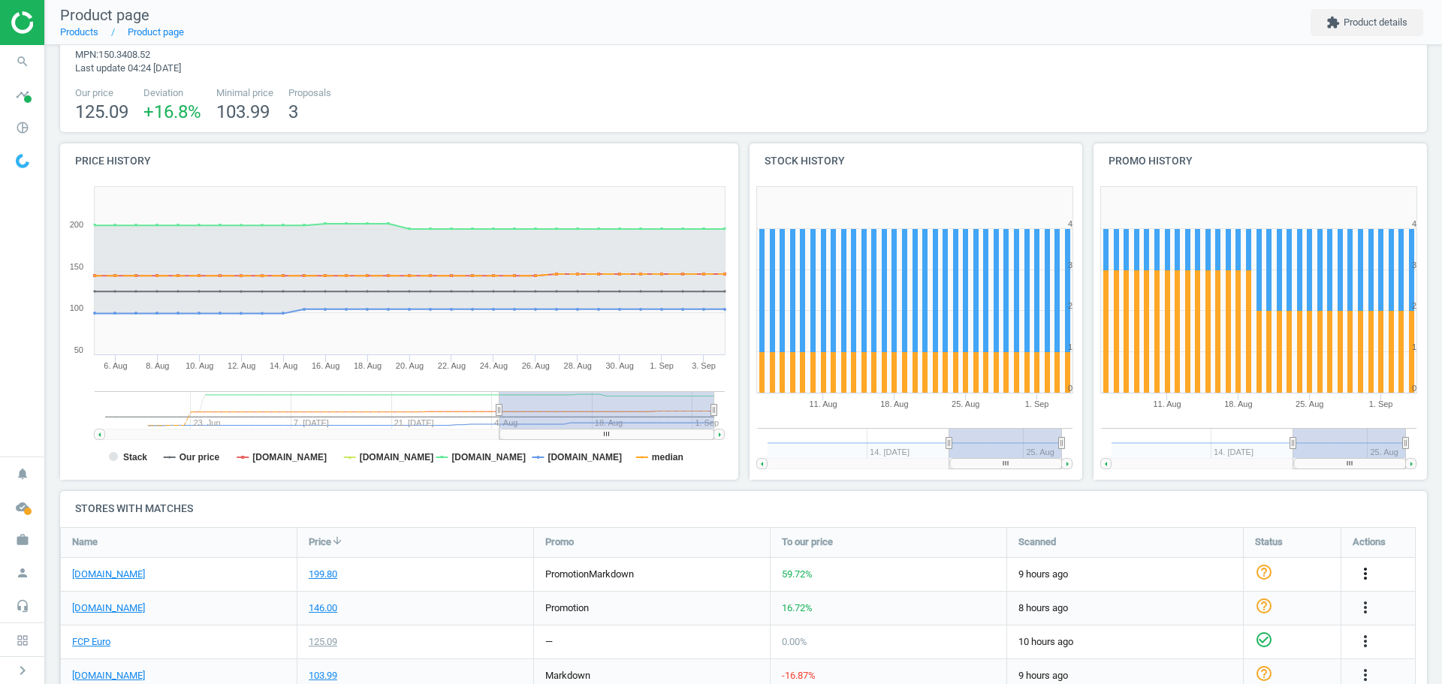
click at [1362, 574] on icon "more_vert" at bounding box center [1365, 574] width 18 height 18
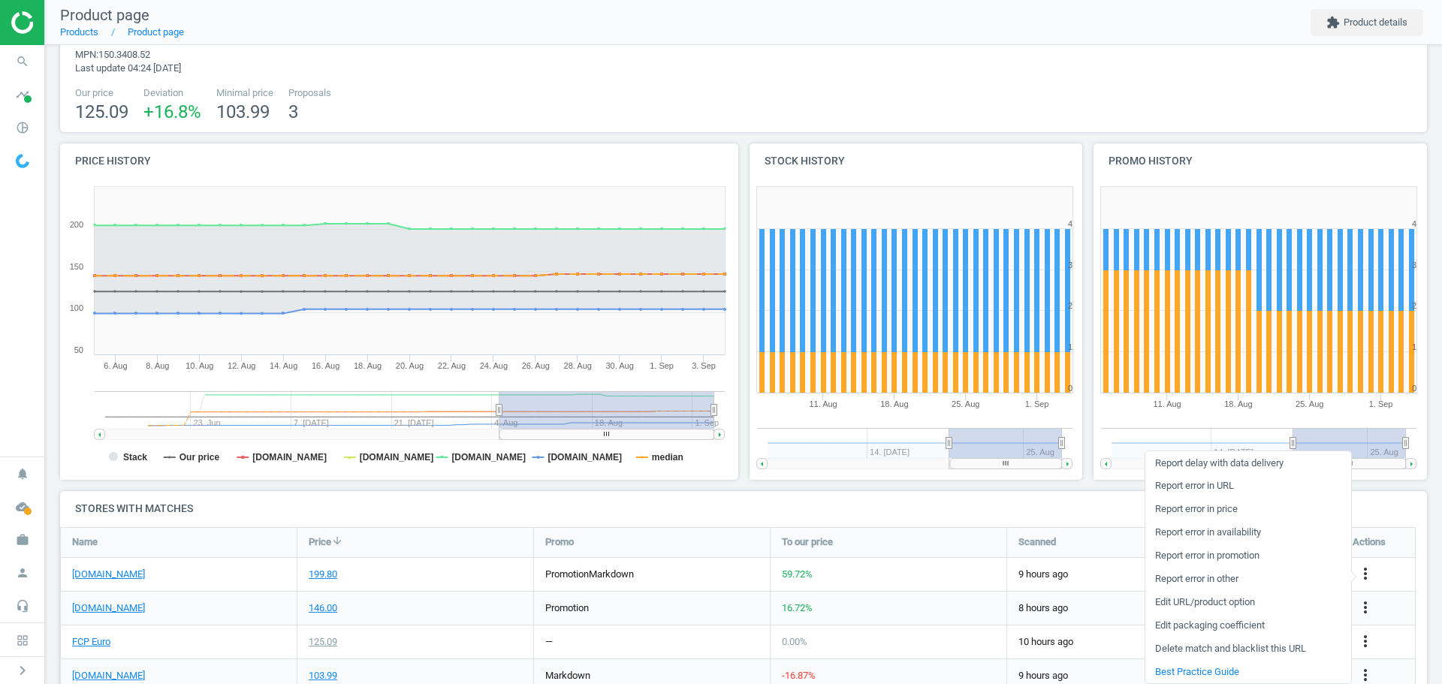
click at [1242, 628] on link "Edit packaging coefficient" at bounding box center [1248, 625] width 206 height 23
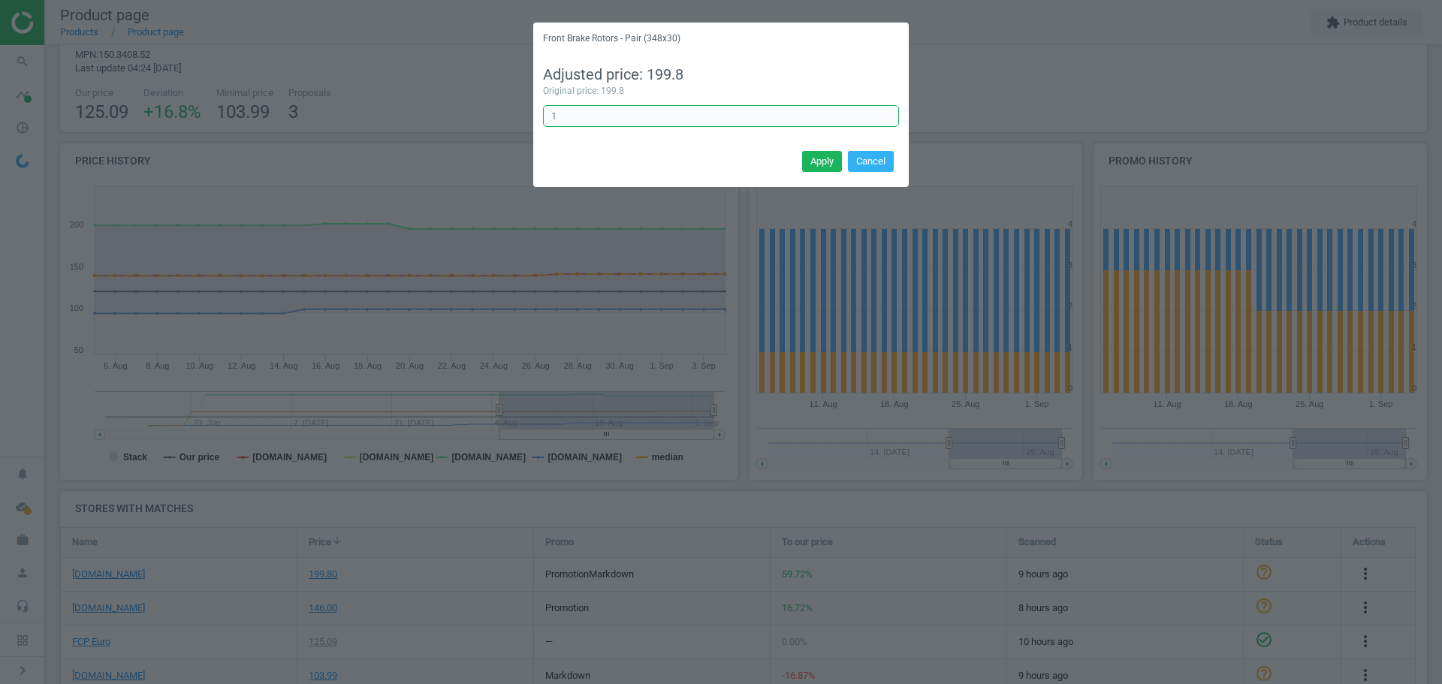
click at [614, 121] on input "1" at bounding box center [721, 116] width 356 height 23
type input "1/2"
click at [820, 157] on button "Apply" at bounding box center [822, 161] width 40 height 21
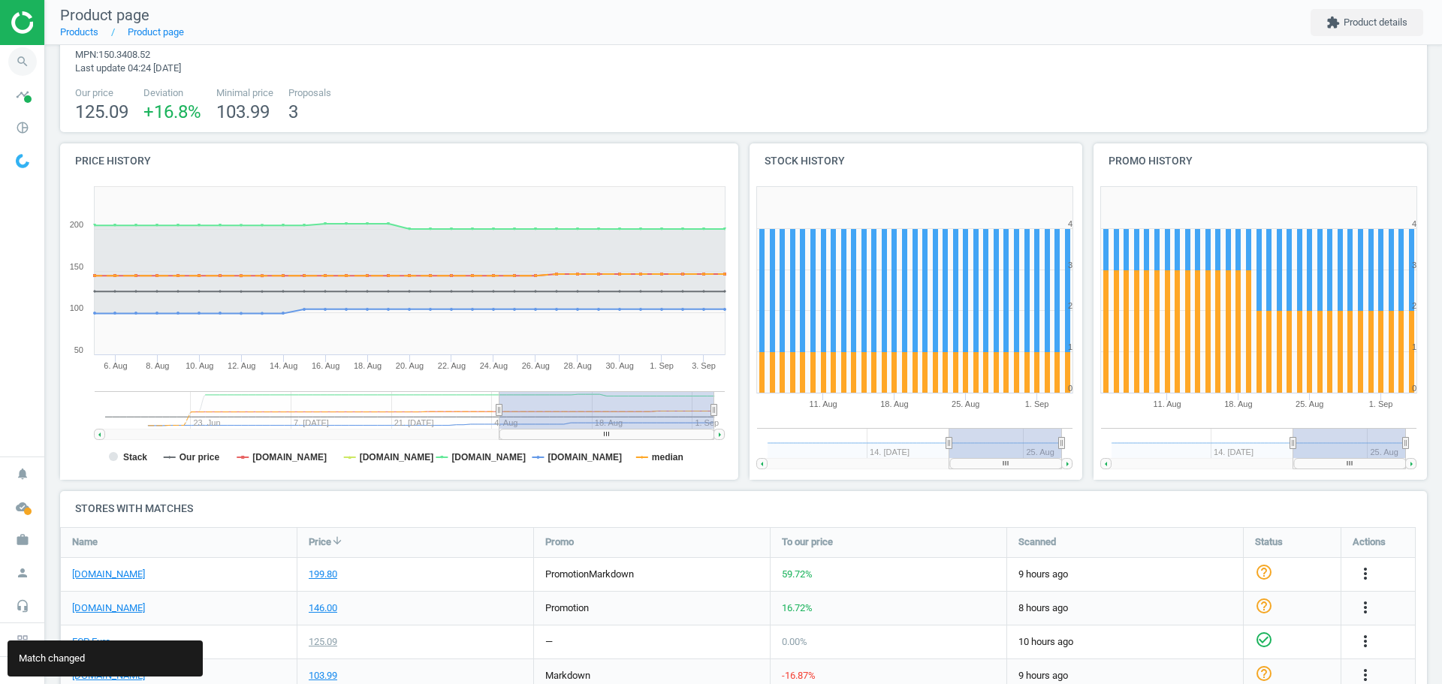
click at [24, 67] on icon "search" at bounding box center [22, 61] width 29 height 29
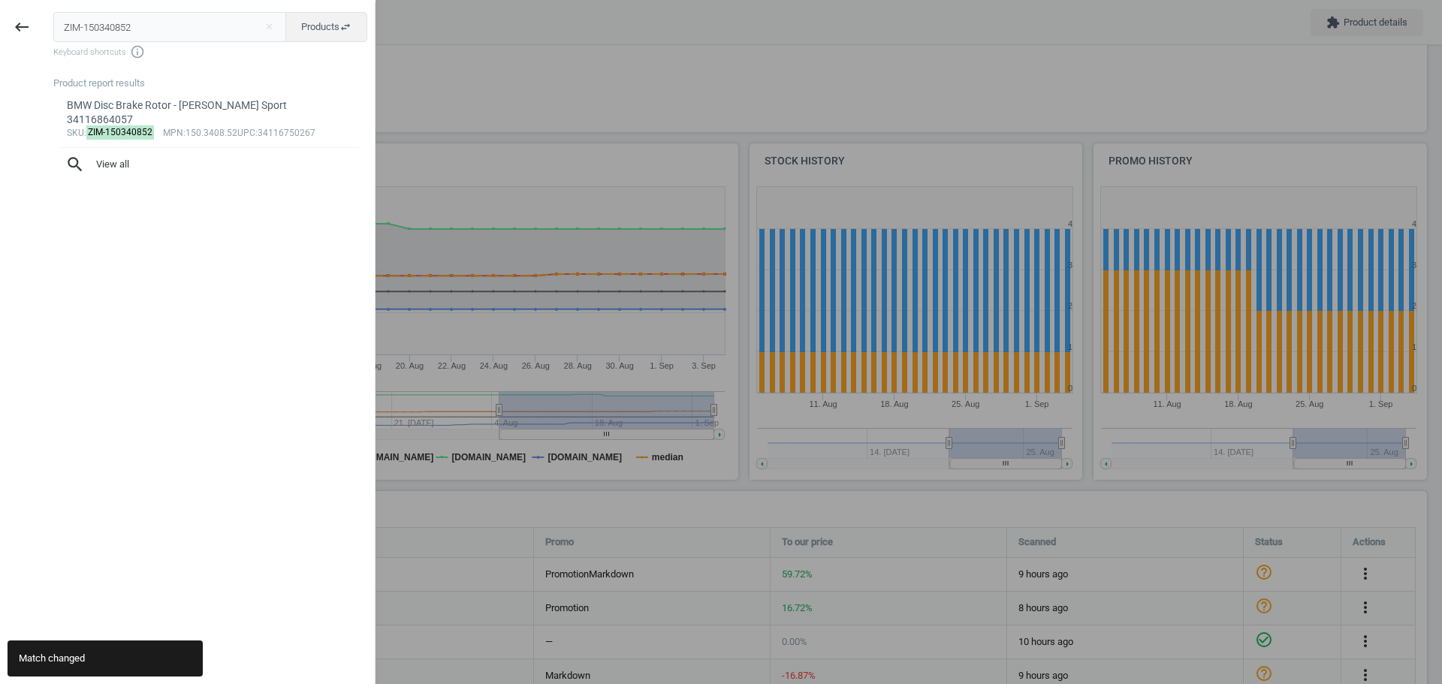
click at [106, 36] on input "ZIM-150340852" at bounding box center [170, 27] width 234 height 30
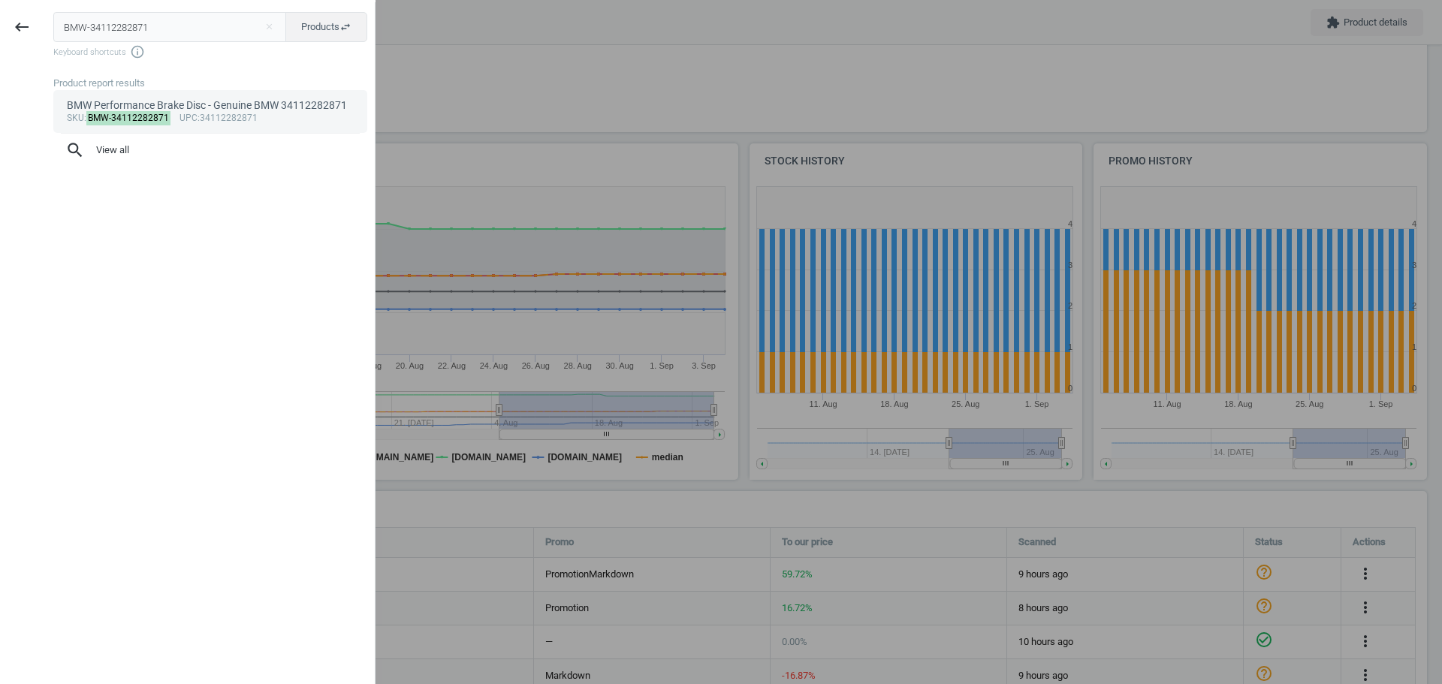
type input "BMW-34112282871"
click at [130, 122] on mark "BMW-34112282871" at bounding box center [128, 118] width 85 height 14
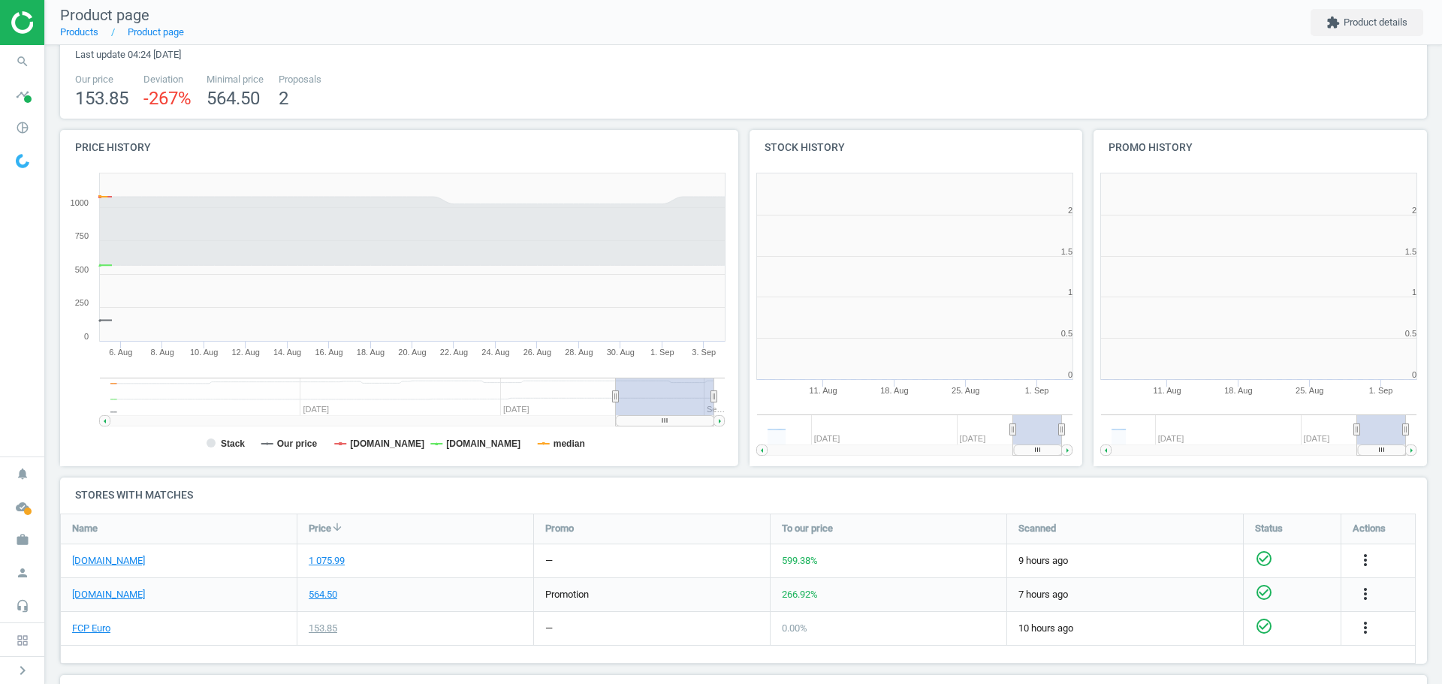
scroll to position [324, 695]
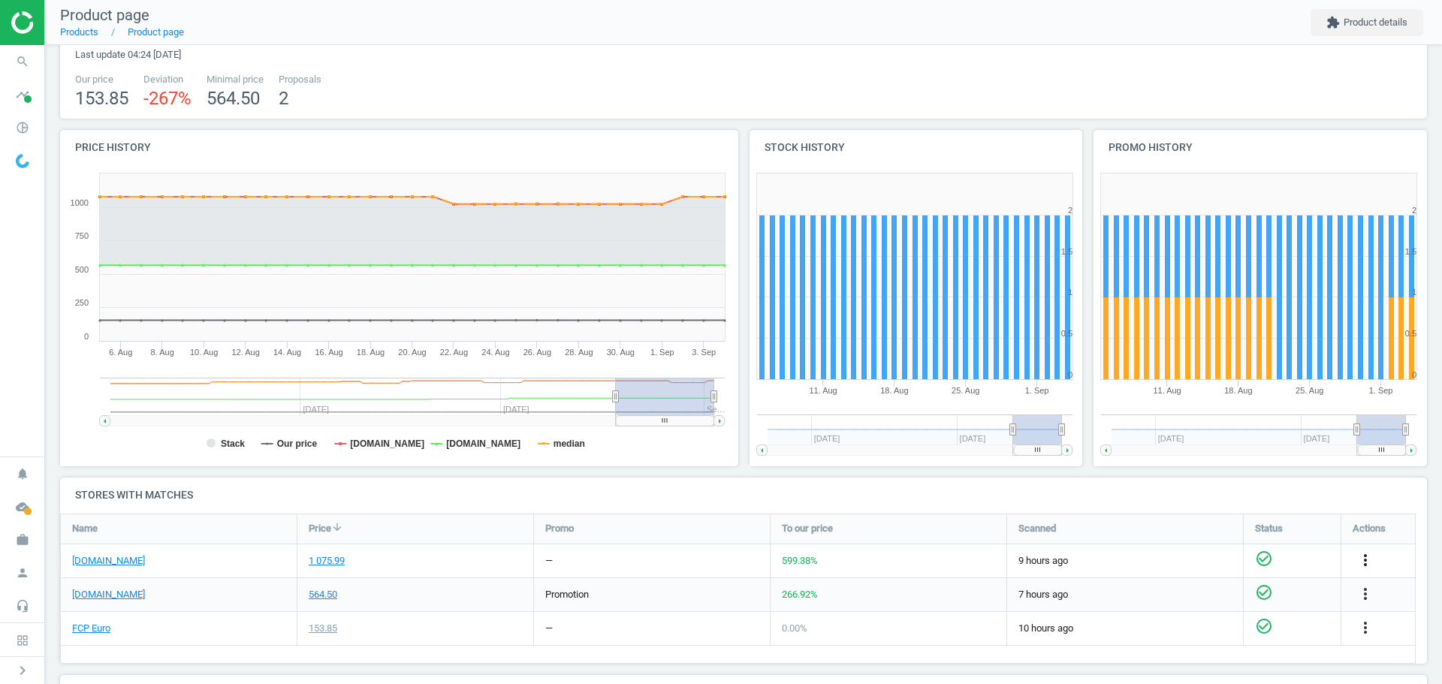
click at [1368, 561] on icon "more_vert" at bounding box center [1365, 560] width 18 height 18
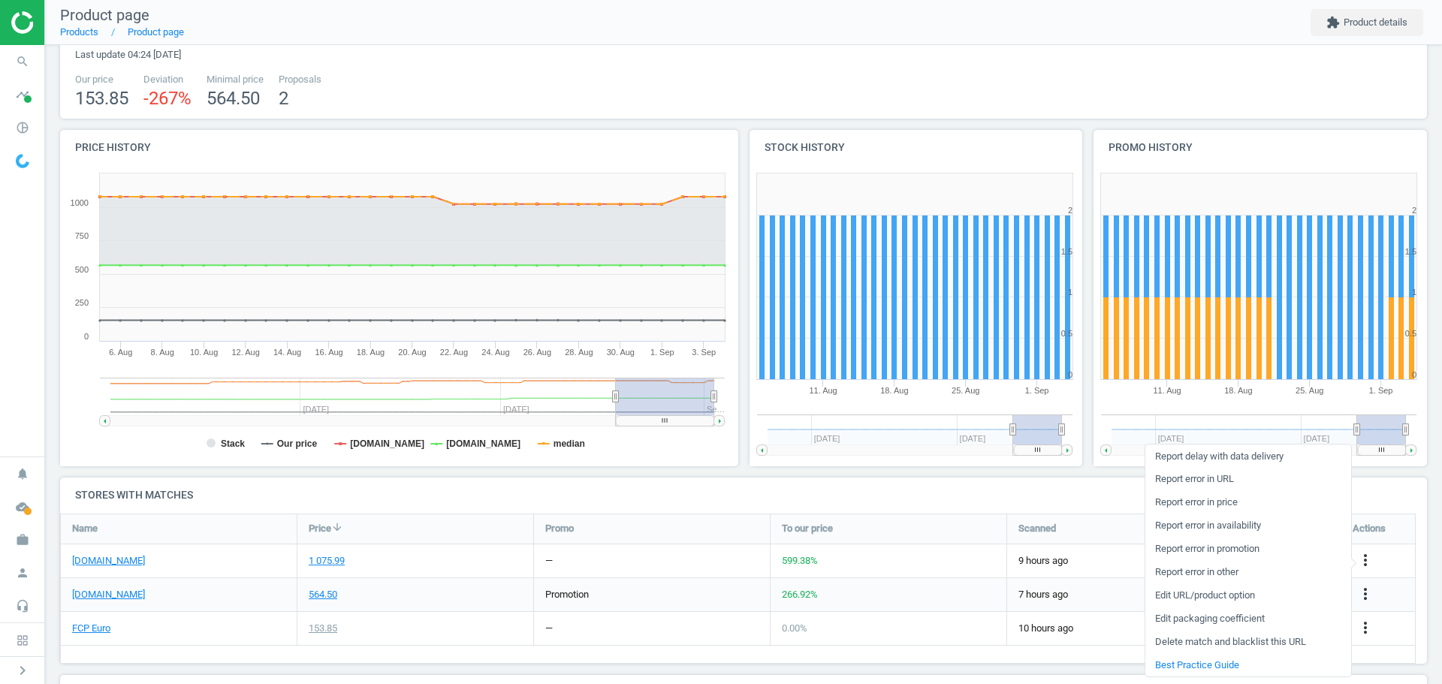
click at [1250, 620] on link "Edit packaging coefficient" at bounding box center [1248, 619] width 206 height 23
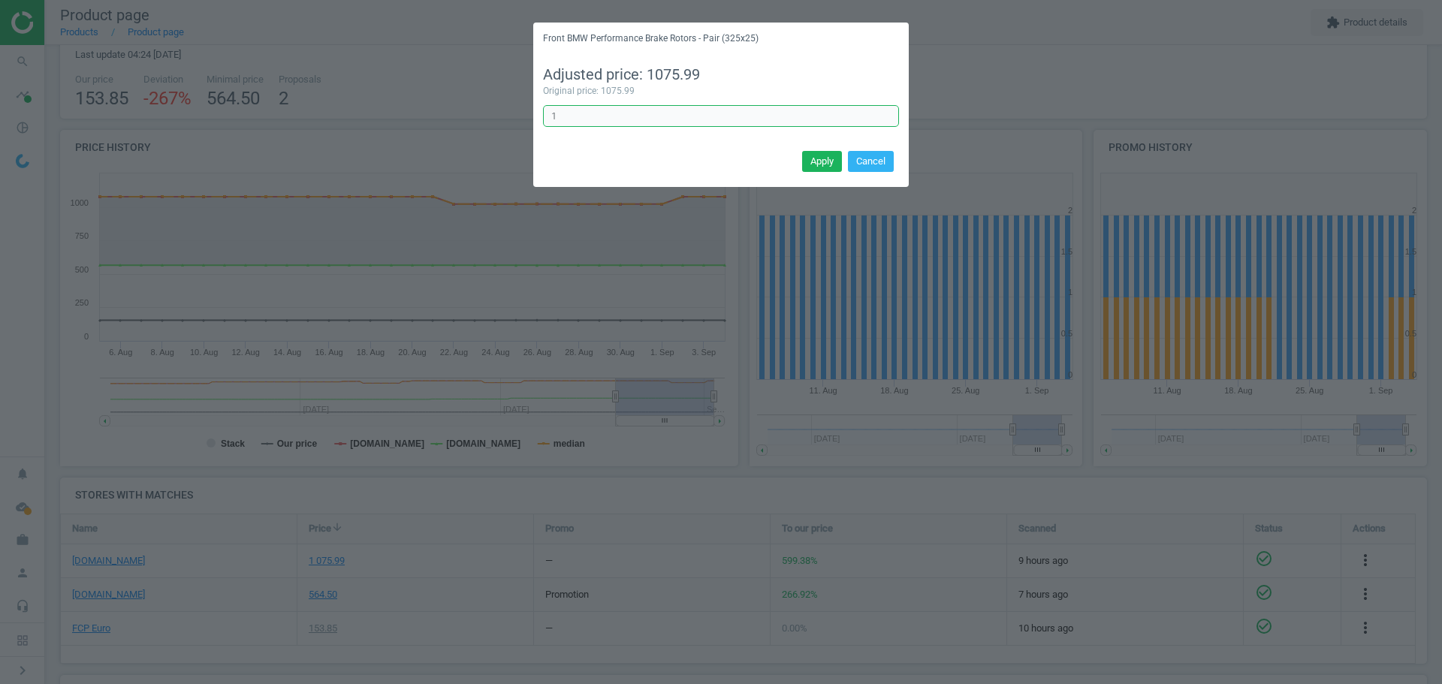
click at [614, 115] on input "1" at bounding box center [721, 116] width 356 height 23
type input "1/2"
click at [817, 157] on button "Apply" at bounding box center [822, 161] width 40 height 21
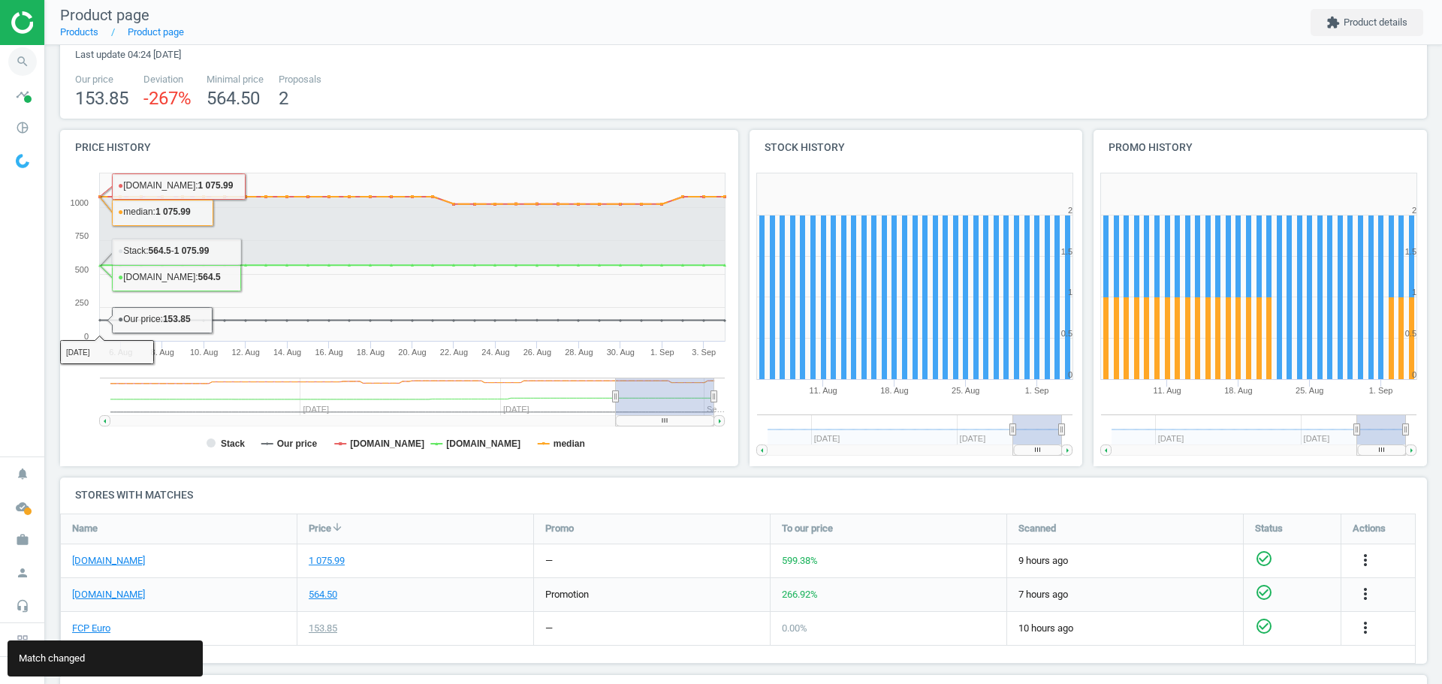
click at [12, 59] on icon "search" at bounding box center [22, 61] width 29 height 29
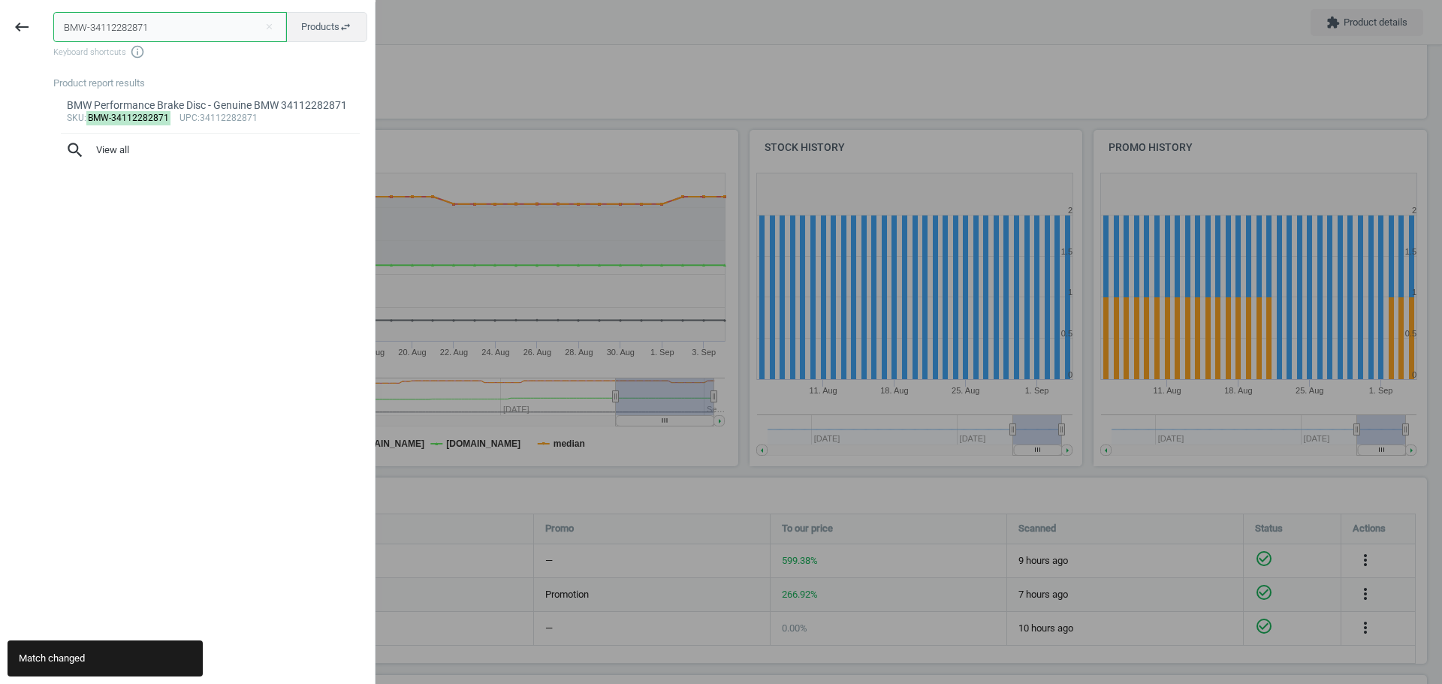
click at [101, 33] on input "BMW-34112282871" at bounding box center [170, 27] width 234 height 30
paste input "ATE-SP30115"
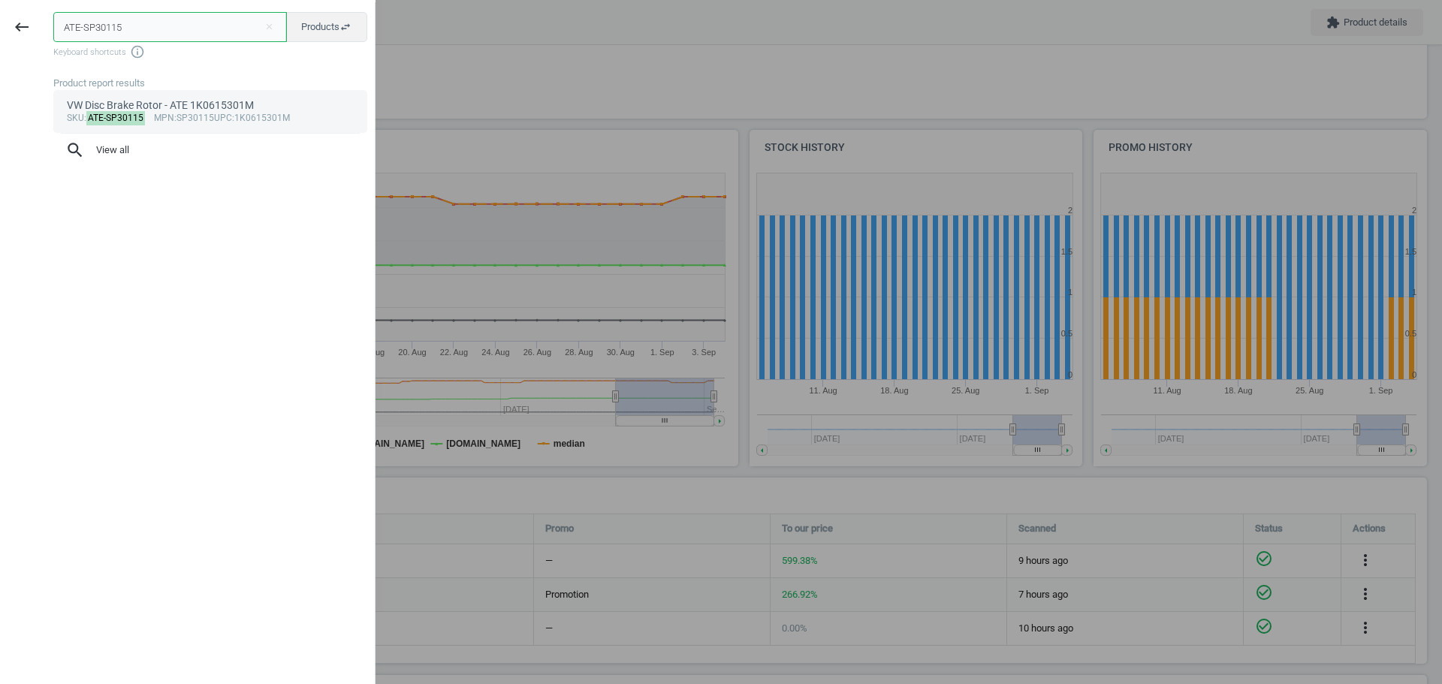
type input "ATE-SP30115"
click at [119, 101] on div "VW Disc Brake Rotor - ATE 1K0615301M" at bounding box center [211, 105] width 288 height 14
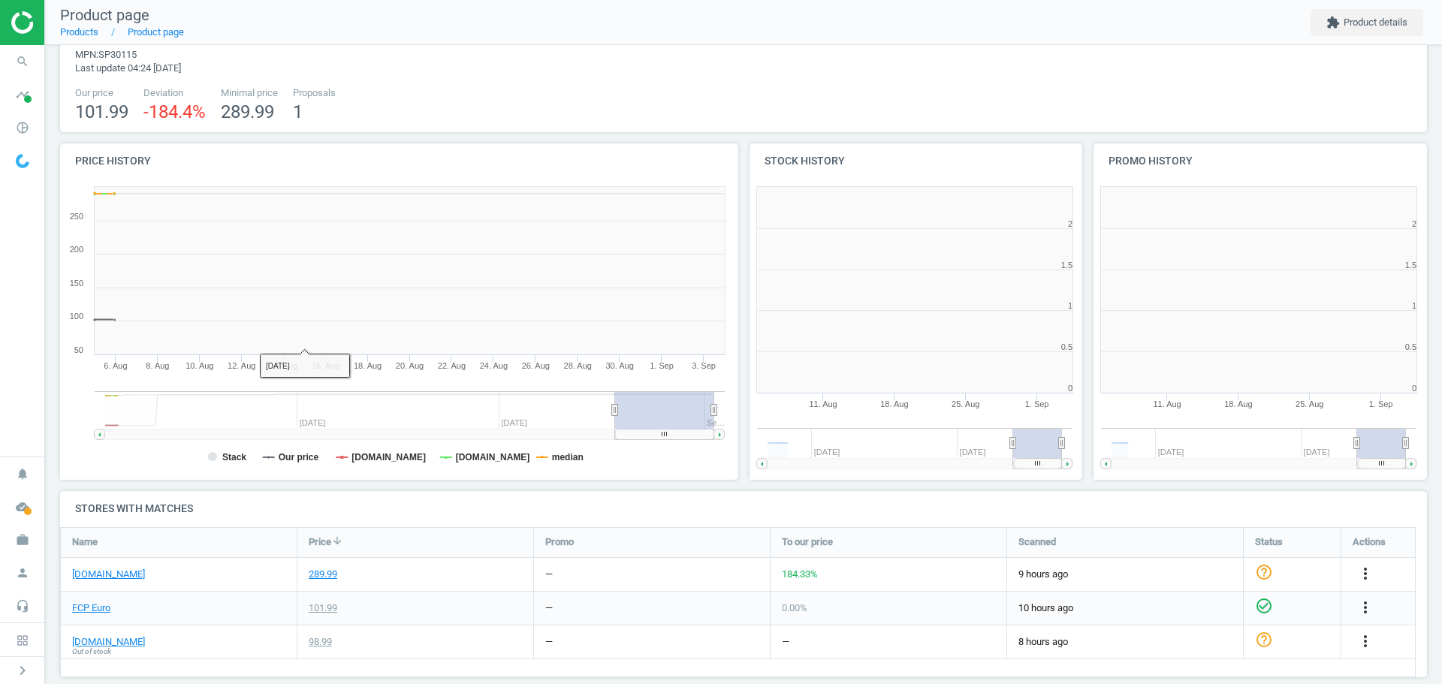
scroll to position [324, 354]
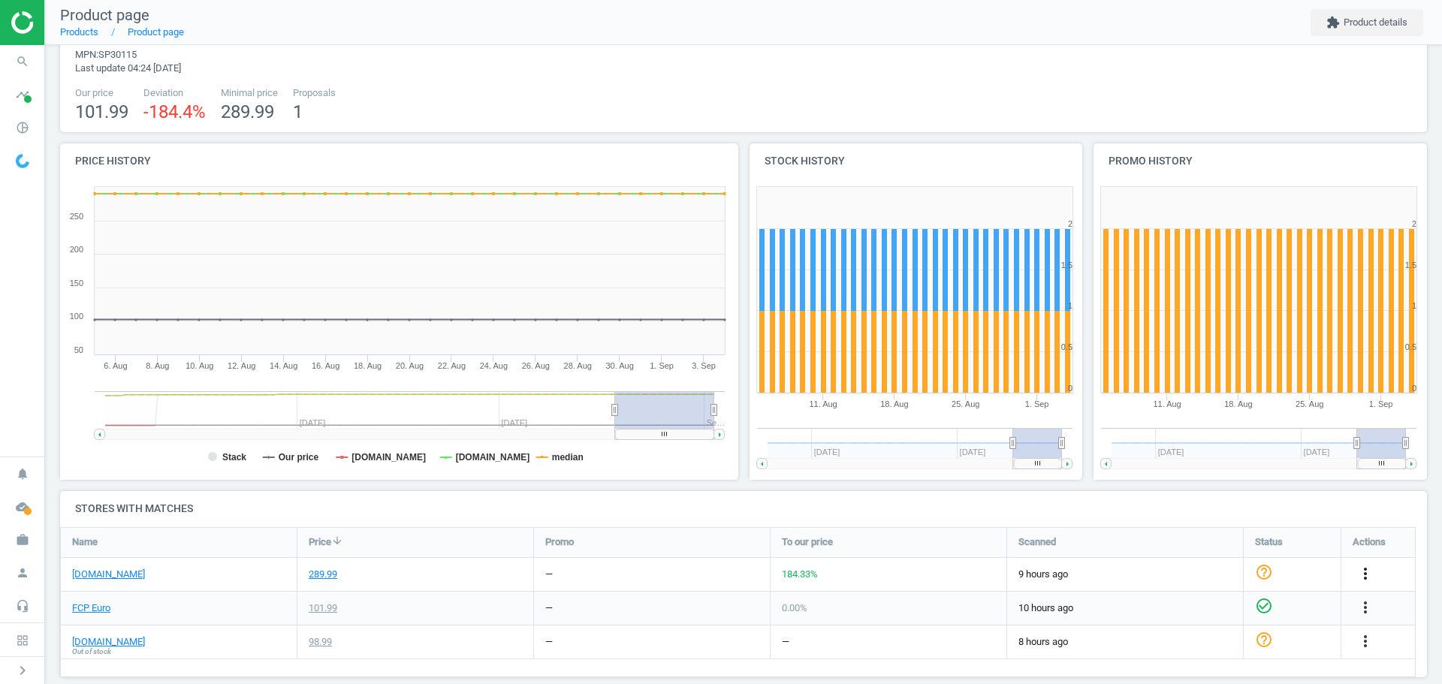
click at [1361, 577] on icon "more_vert" at bounding box center [1365, 574] width 18 height 18
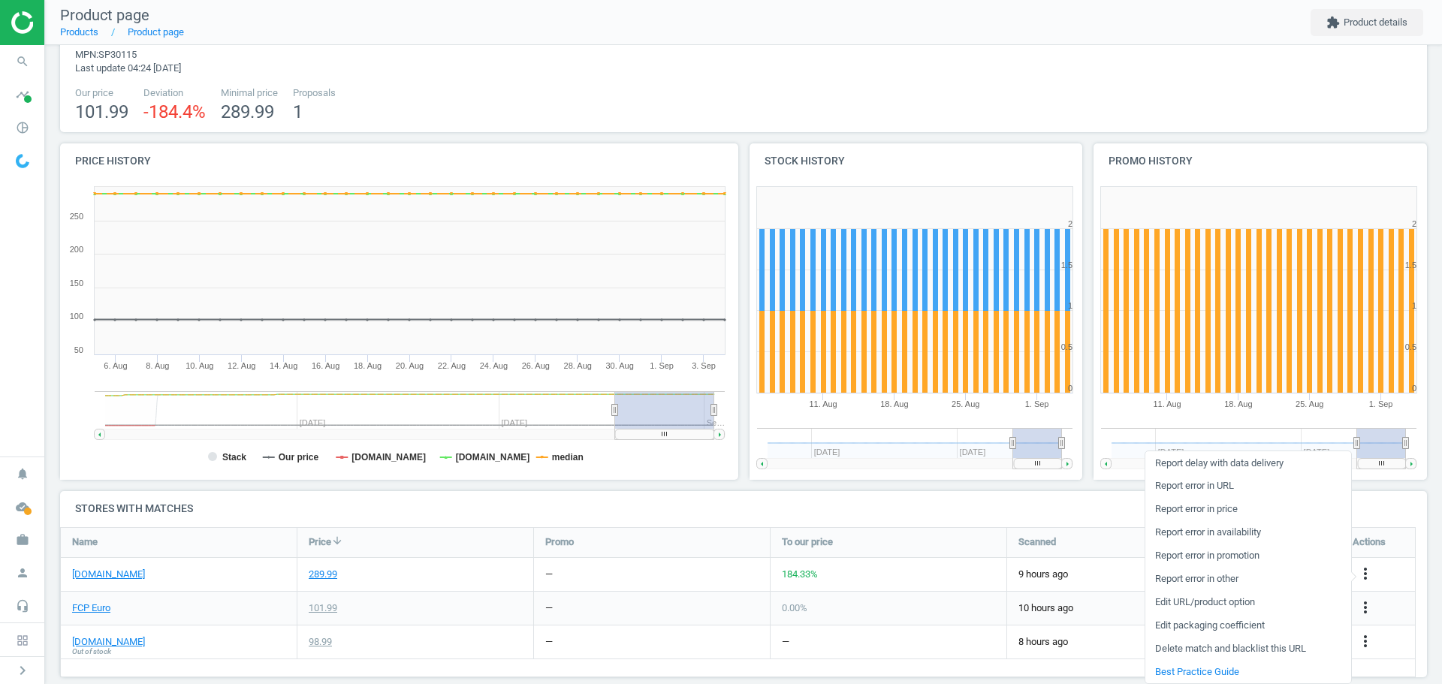
click at [1222, 627] on link "Edit packaging coefficient" at bounding box center [1248, 625] width 206 height 23
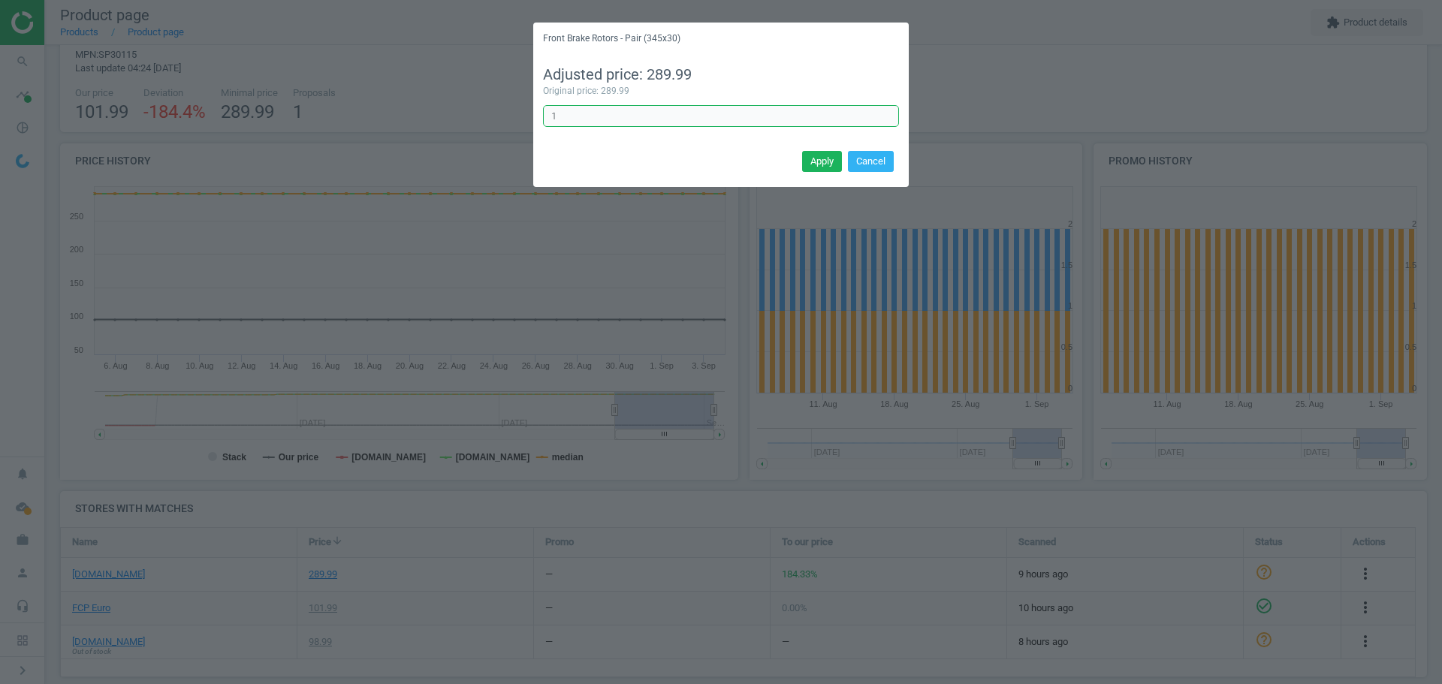
click at [594, 117] on input "1" at bounding box center [721, 116] width 356 height 23
type input "1/2"
click at [816, 154] on button "Apply" at bounding box center [822, 161] width 40 height 21
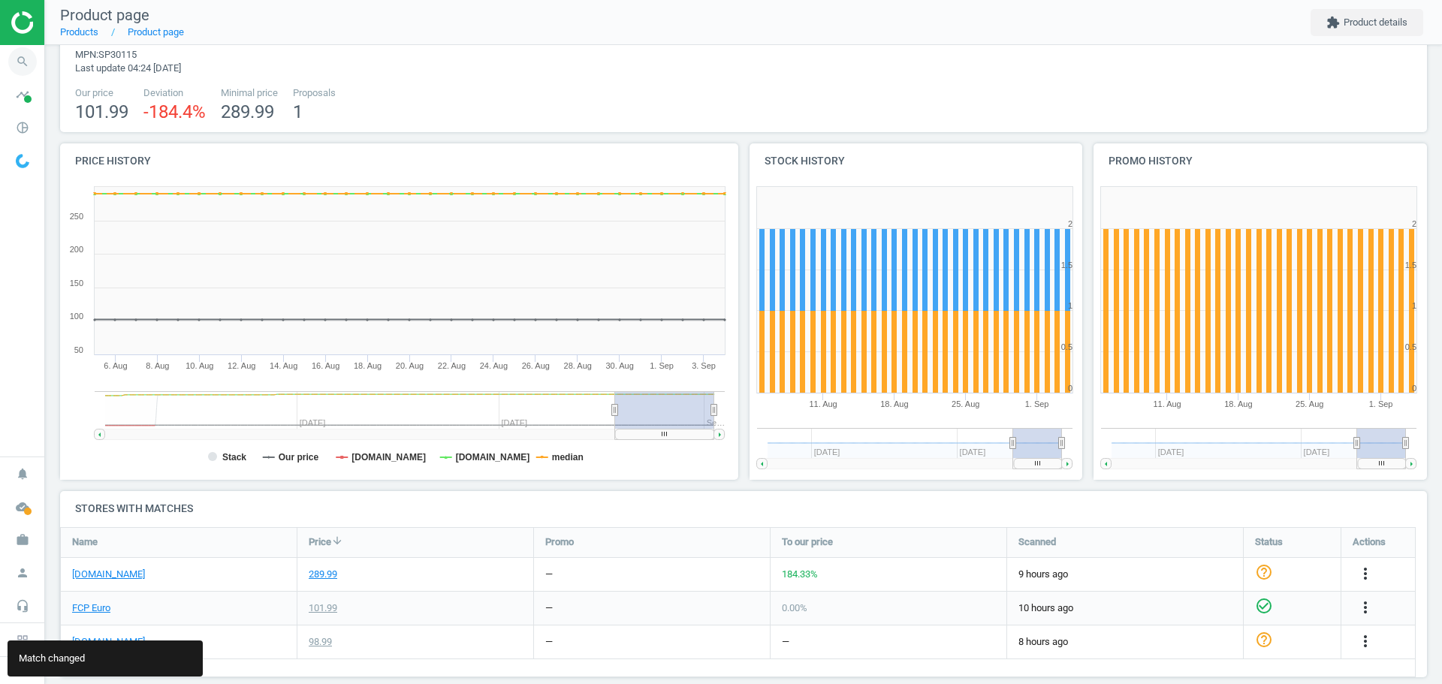
click at [26, 64] on icon "search" at bounding box center [22, 61] width 29 height 29
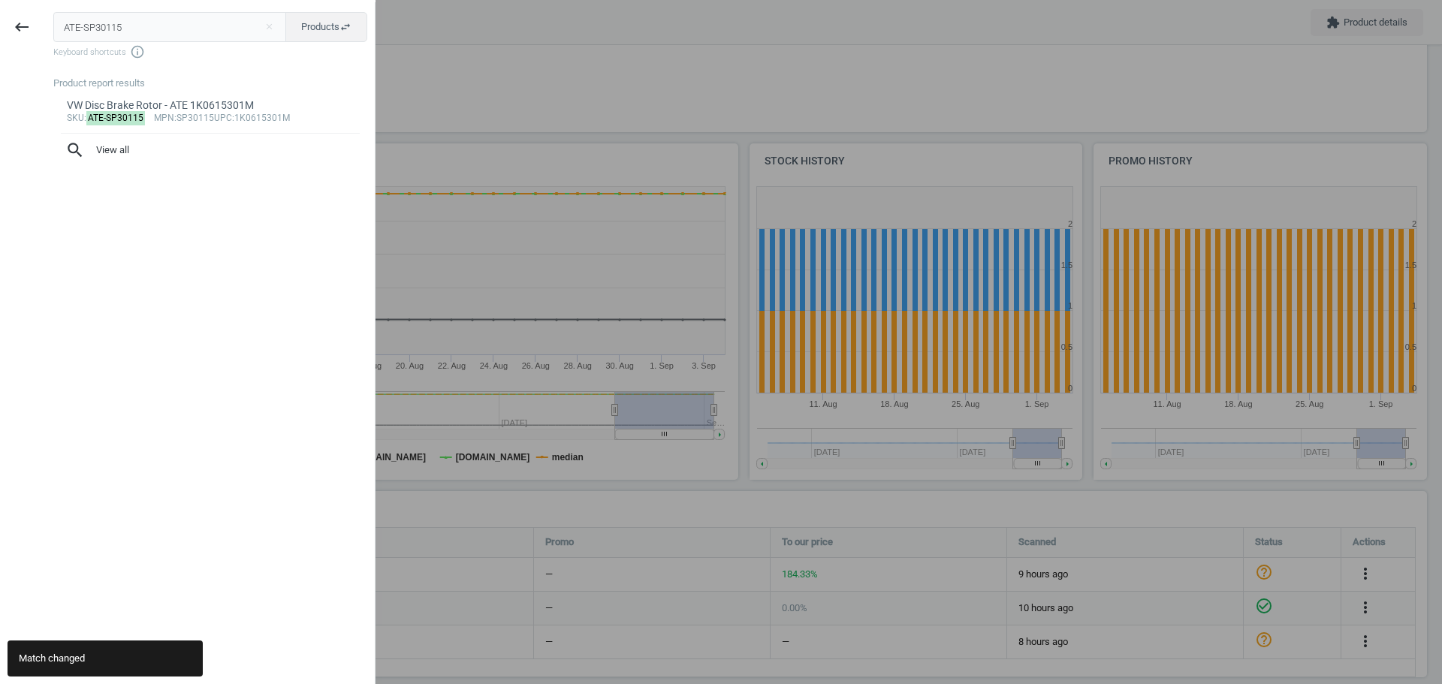
click at [134, 26] on input "ATE-SP30115" at bounding box center [170, 27] width 234 height 30
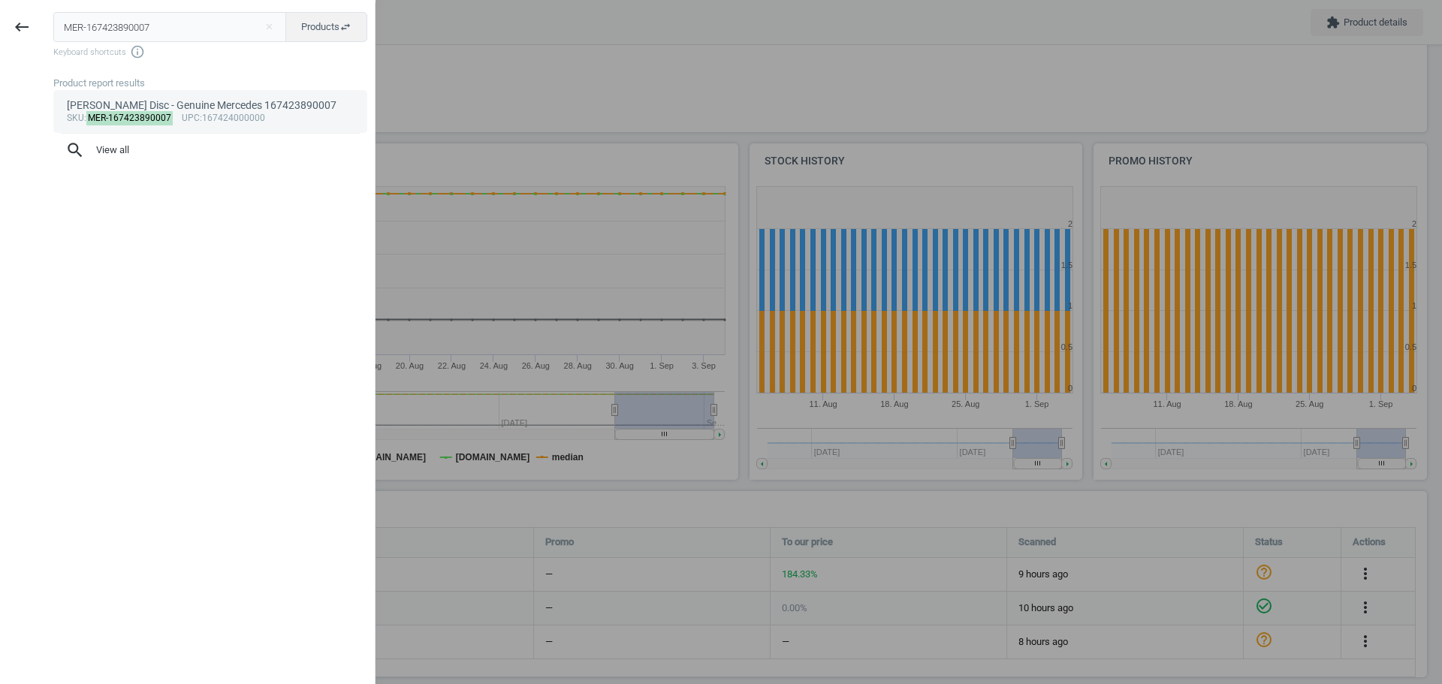
type input "MER-167423890007"
click at [104, 107] on div "Mercedes Brake Disc - Genuine Mercedes 167423890007" at bounding box center [211, 105] width 288 height 14
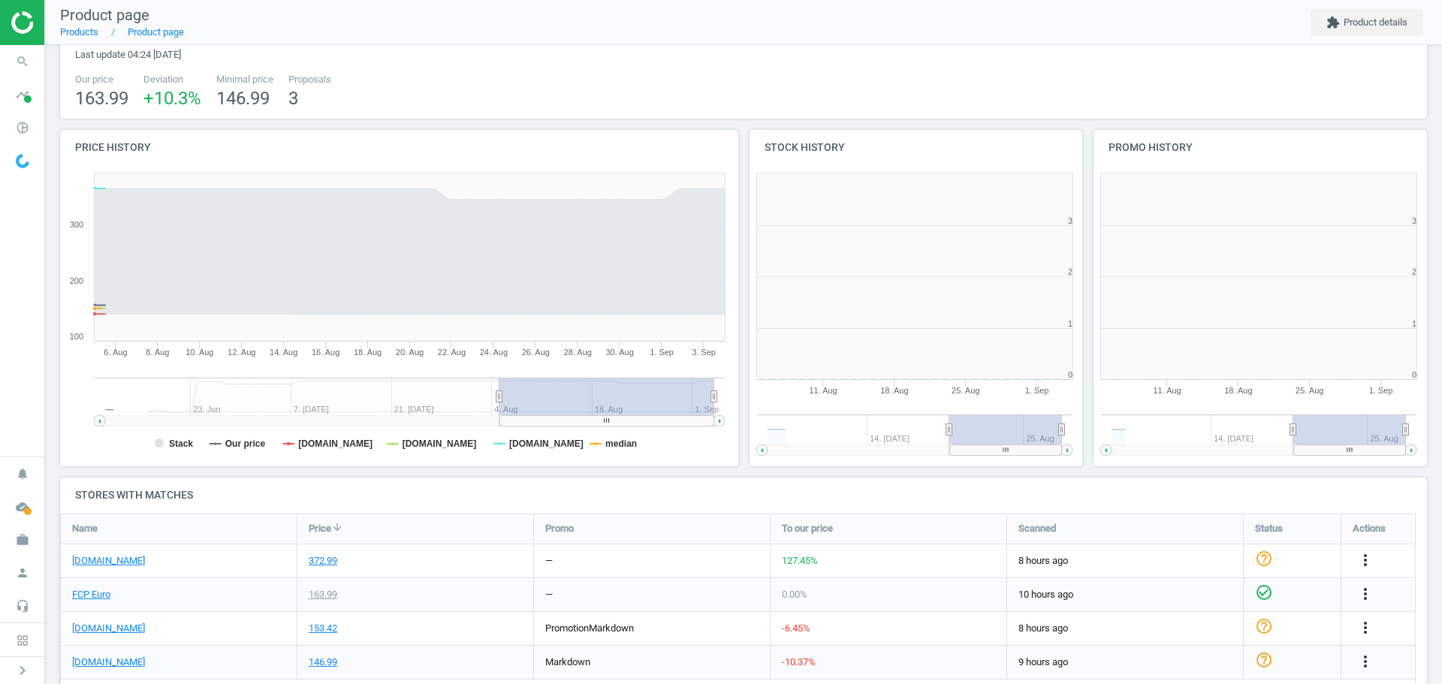
scroll to position [324, 354]
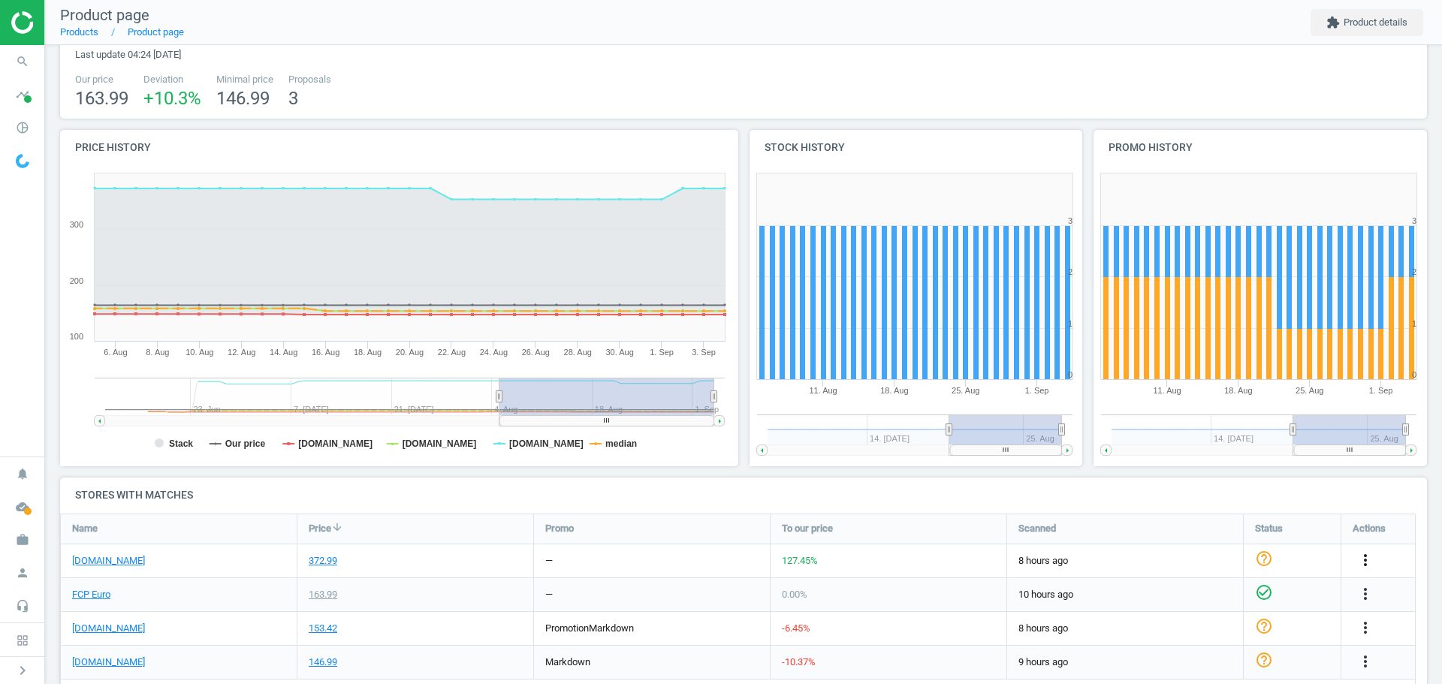
click at [1366, 559] on icon "more_vert" at bounding box center [1365, 560] width 18 height 18
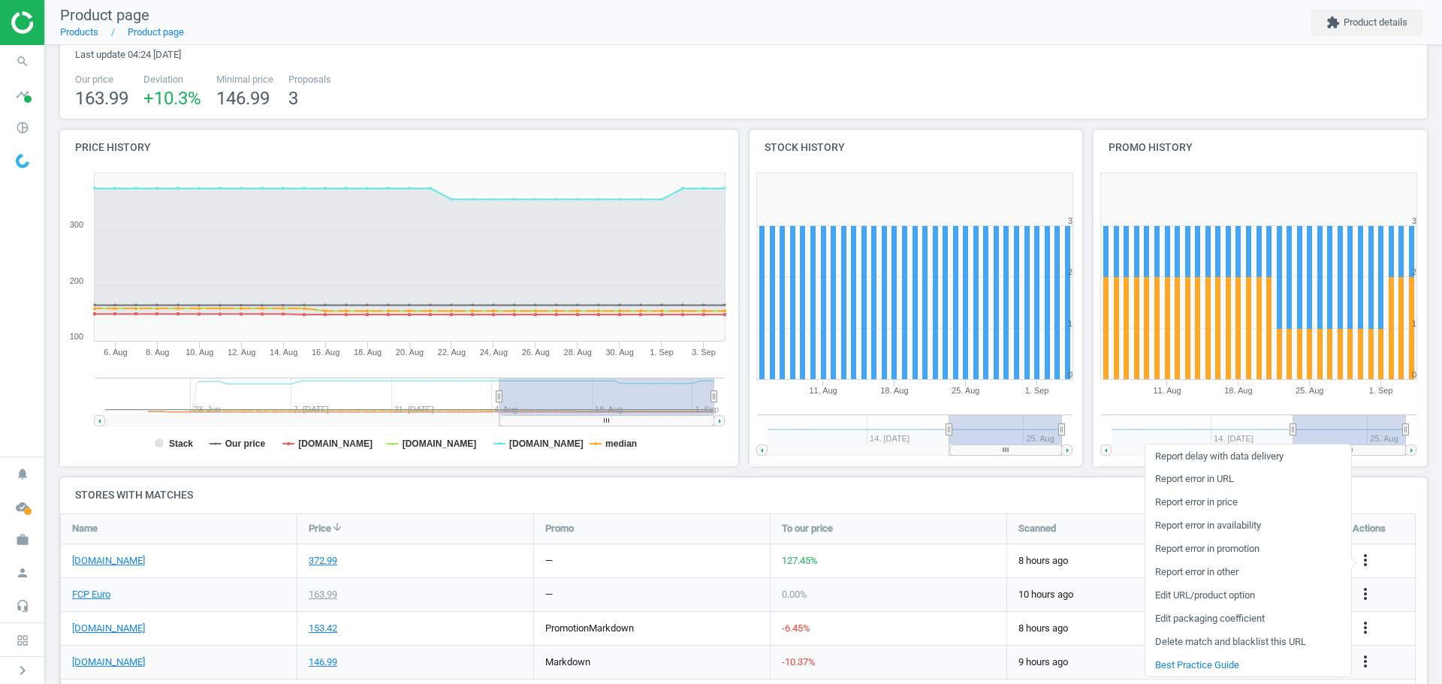
click at [1228, 617] on link "Edit packaging coefficient" at bounding box center [1248, 619] width 206 height 23
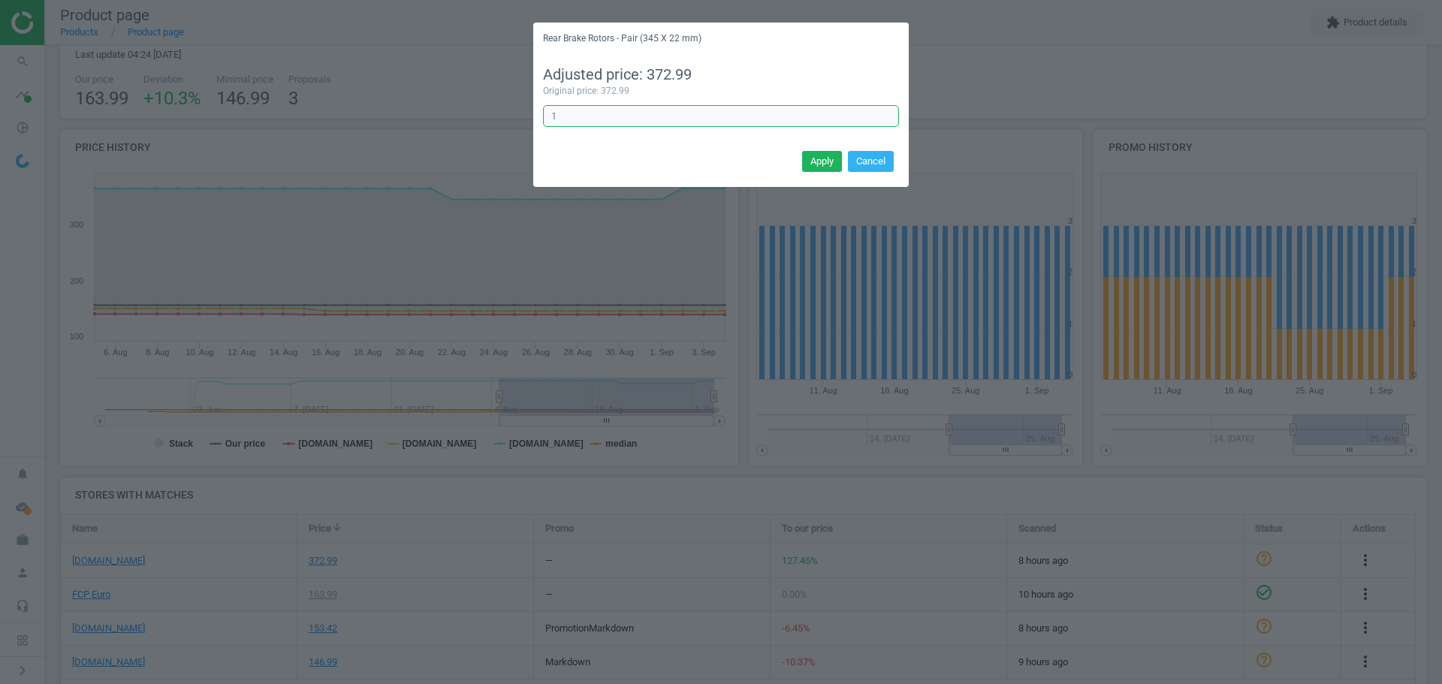
click at [590, 116] on input "1" at bounding box center [721, 116] width 356 height 23
type input "1/2"
click at [819, 157] on button "Apply" at bounding box center [822, 161] width 40 height 21
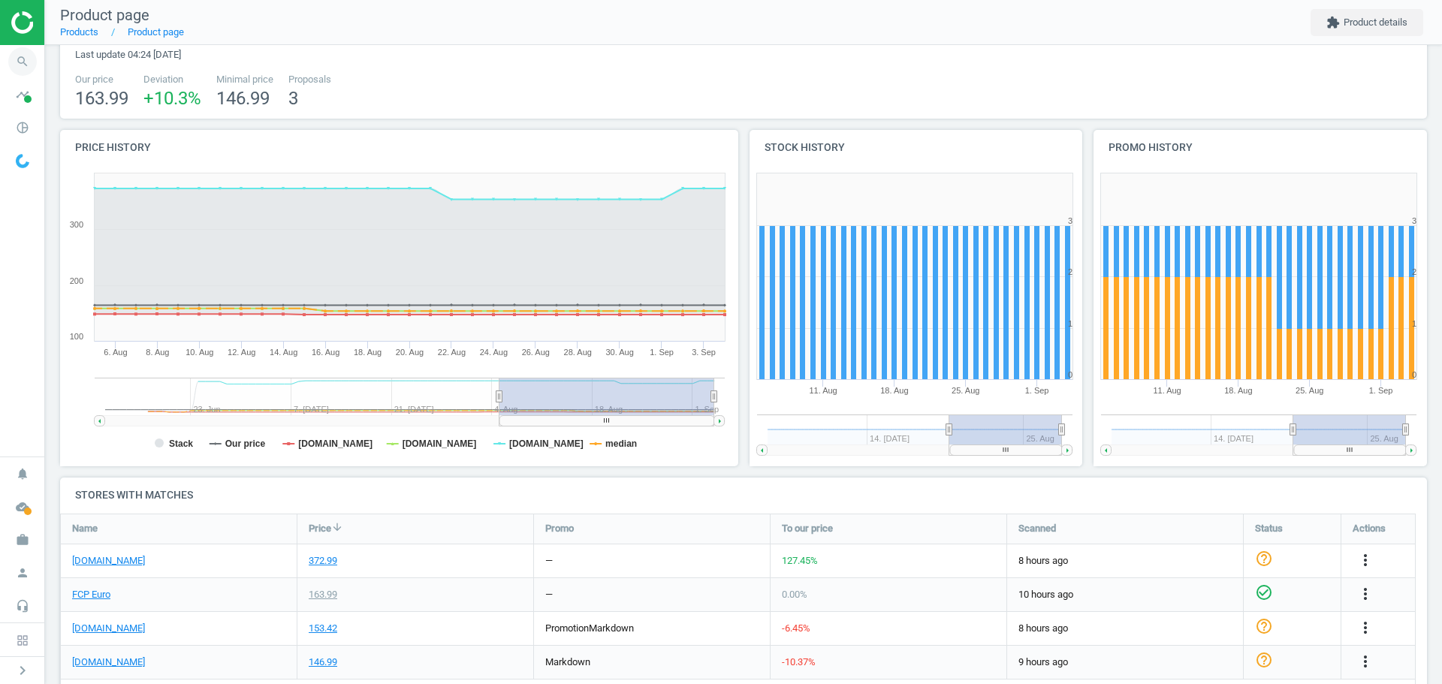
click at [17, 54] on icon "search" at bounding box center [22, 61] width 29 height 29
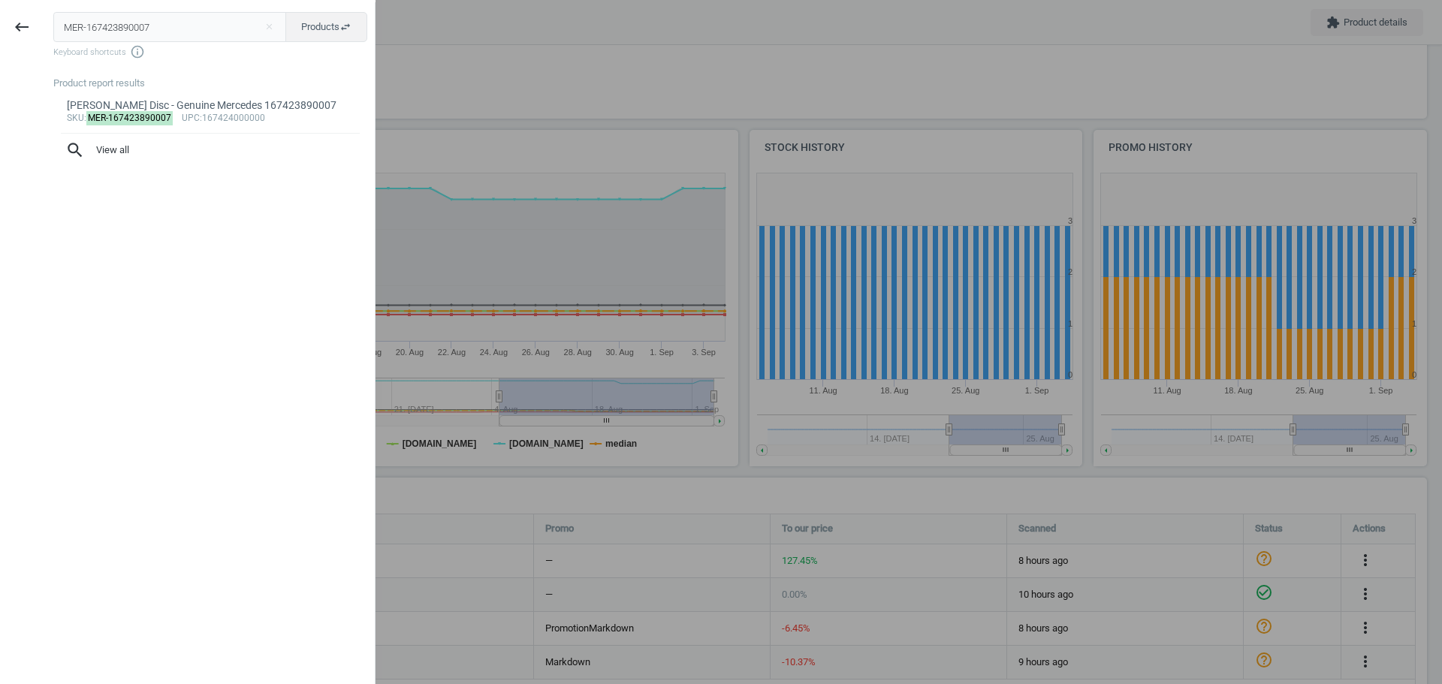
click at [116, 26] on input "MER-167423890007" at bounding box center [170, 27] width 234 height 30
type input "ZIM-100337352"
click at [155, 110] on div "Audi Disc Brake Rotor - Zimmermann Sport 4M0615301AN" at bounding box center [211, 112] width 288 height 29
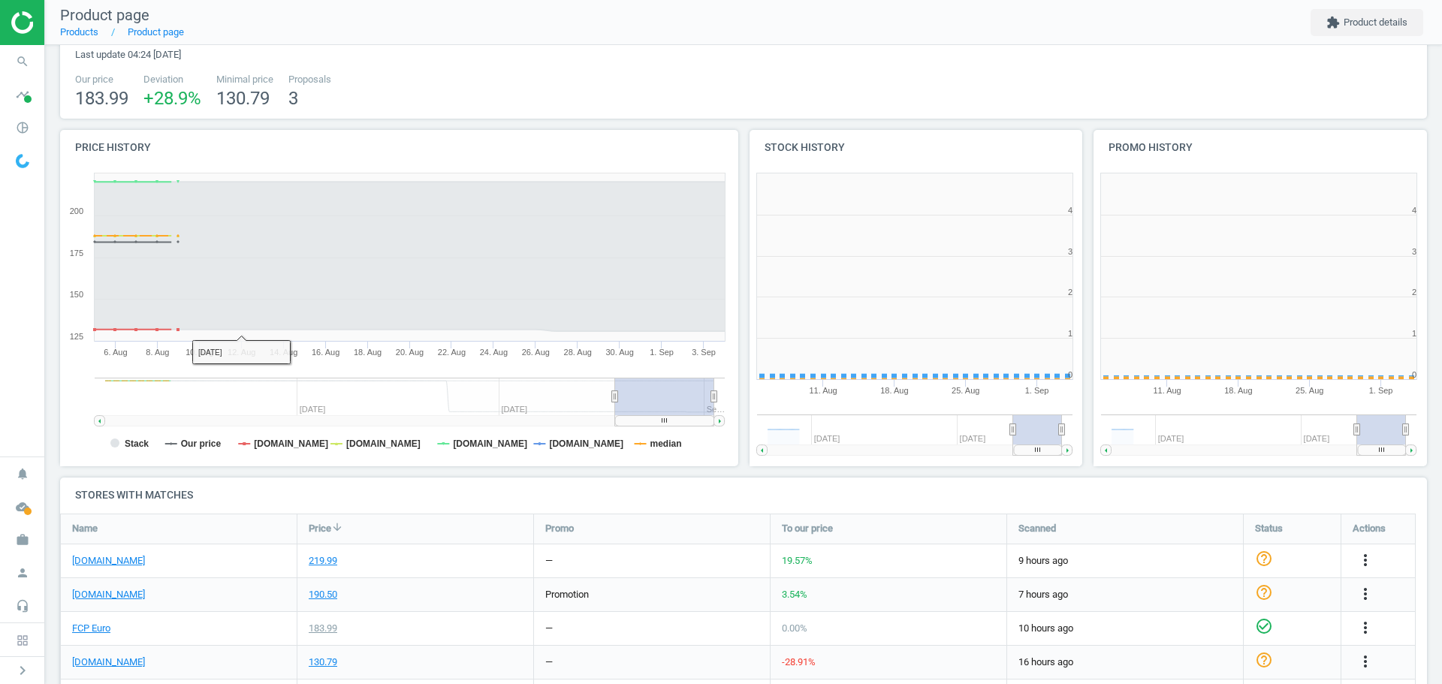
scroll to position [8, 8]
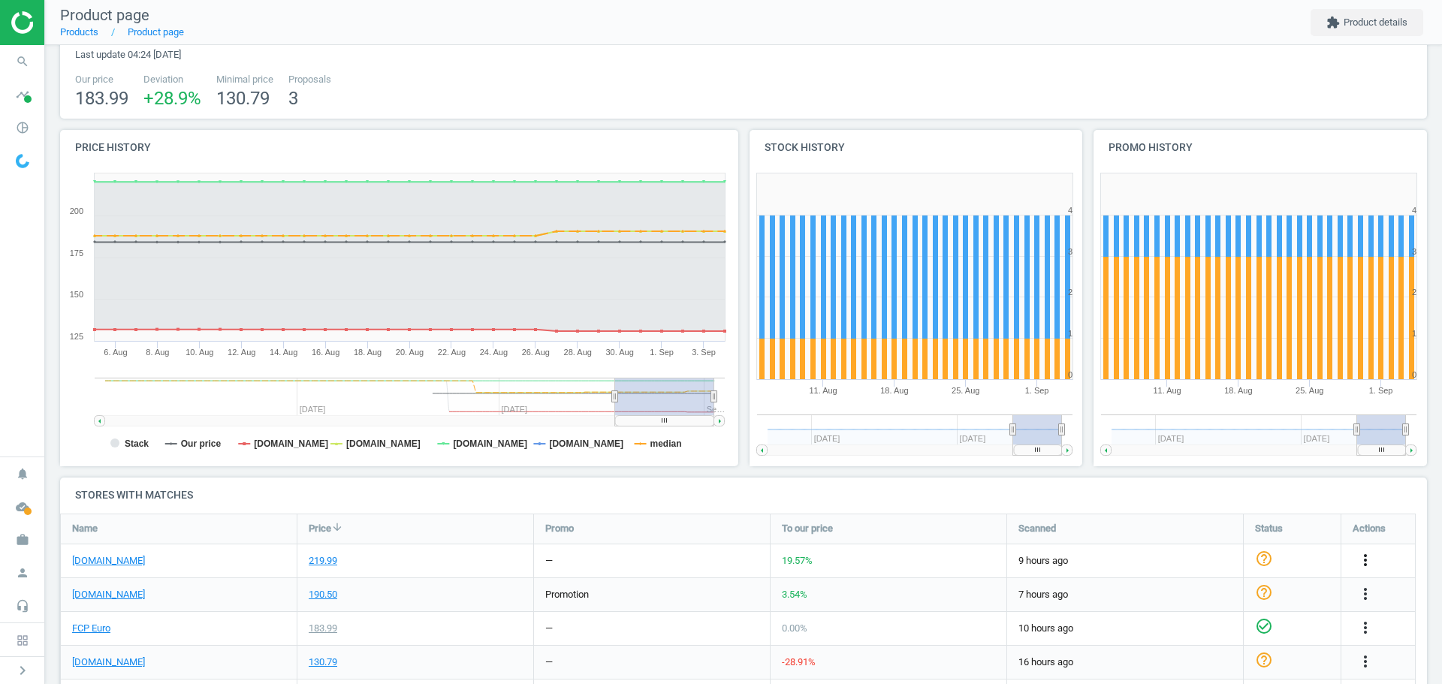
click at [1366, 561] on icon "more_vert" at bounding box center [1365, 560] width 18 height 18
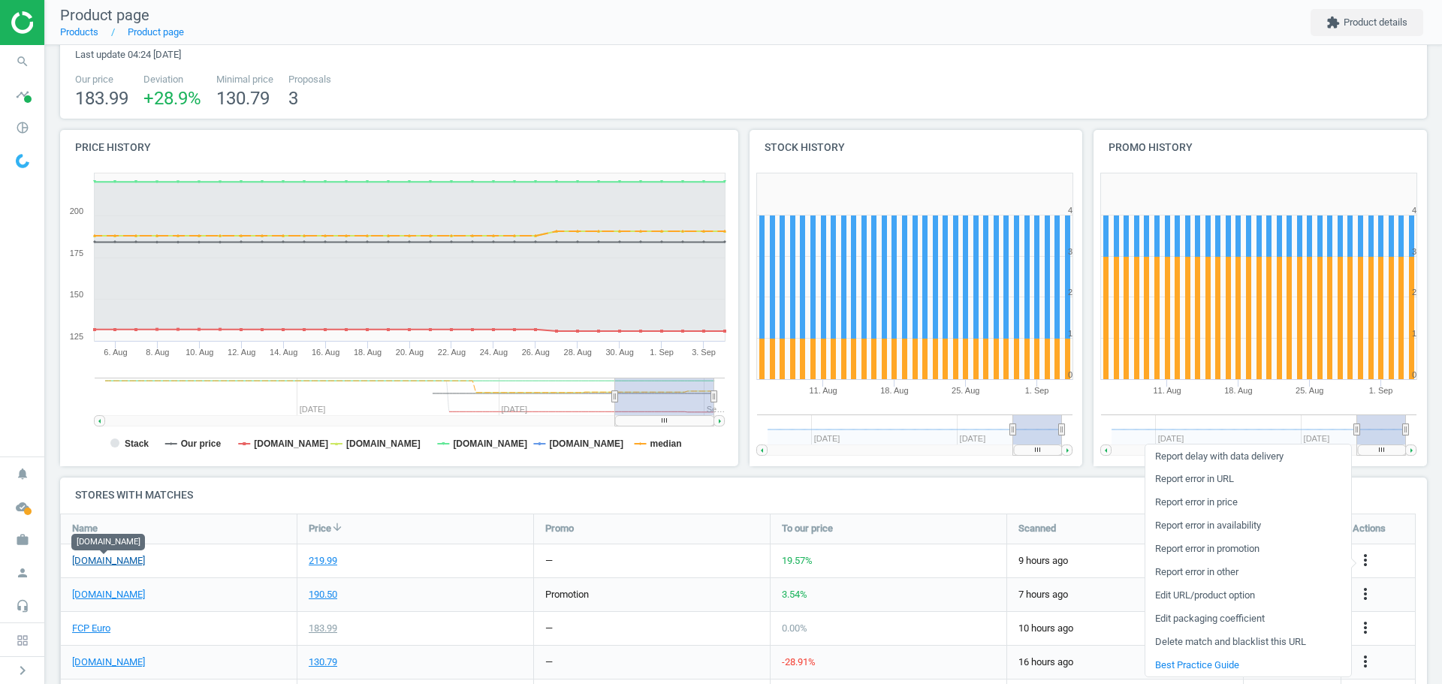
click at [108, 564] on link "[DOMAIN_NAME]" at bounding box center [108, 561] width 73 height 14
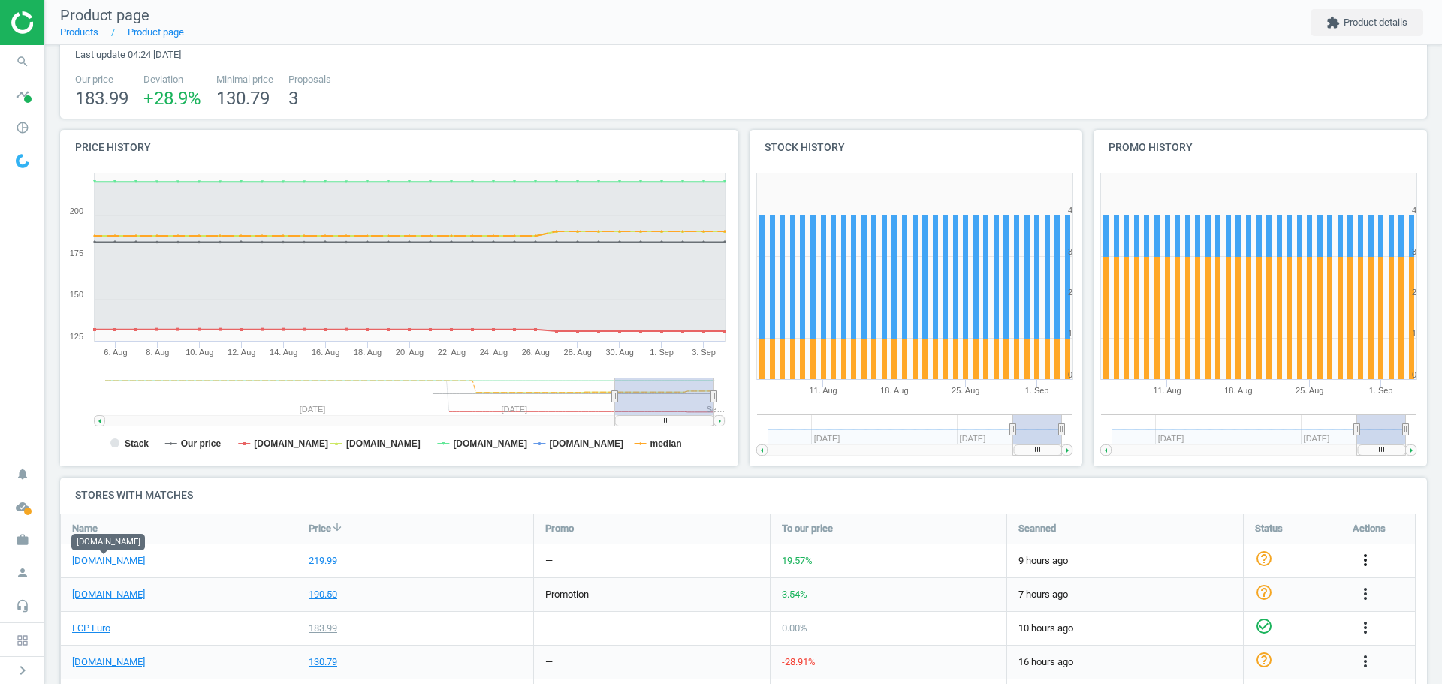
click at [1365, 564] on icon "more_vert" at bounding box center [1365, 560] width 18 height 18
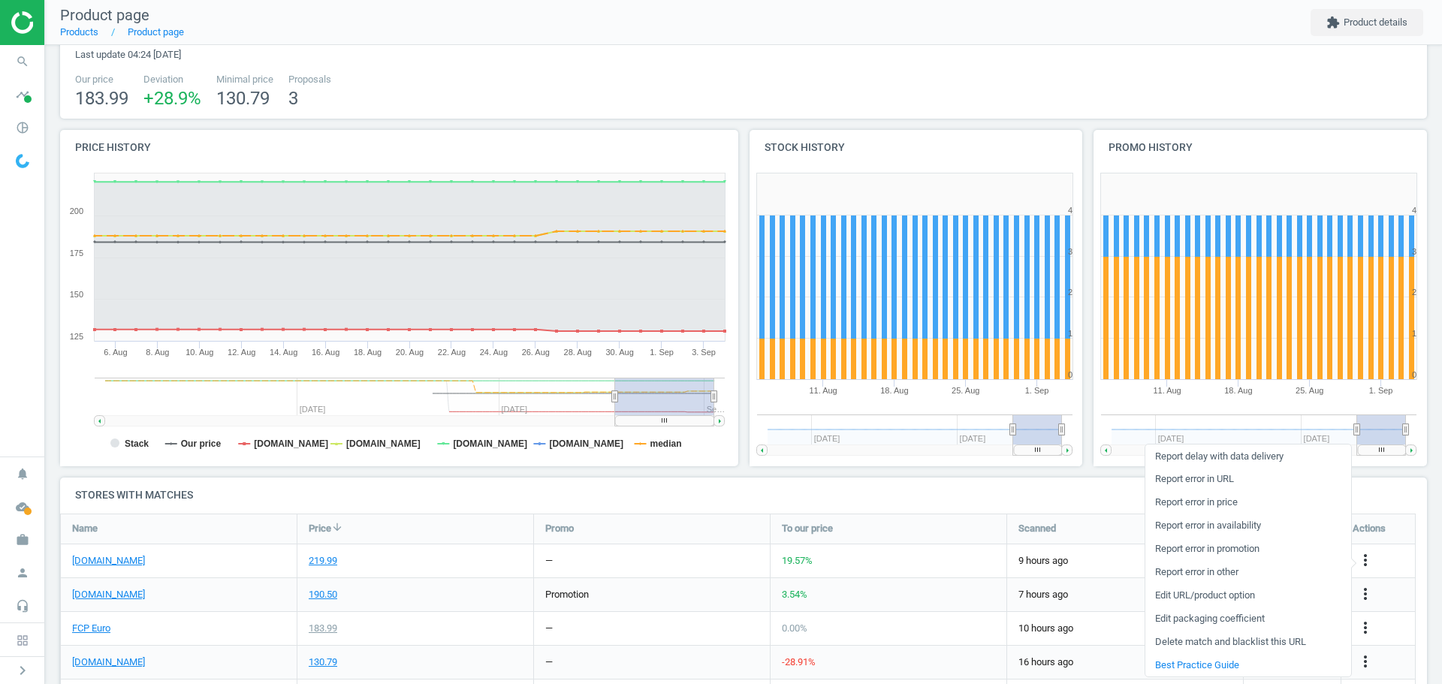
click at [1232, 622] on link "Edit packaging coefficient" at bounding box center [1248, 619] width 206 height 23
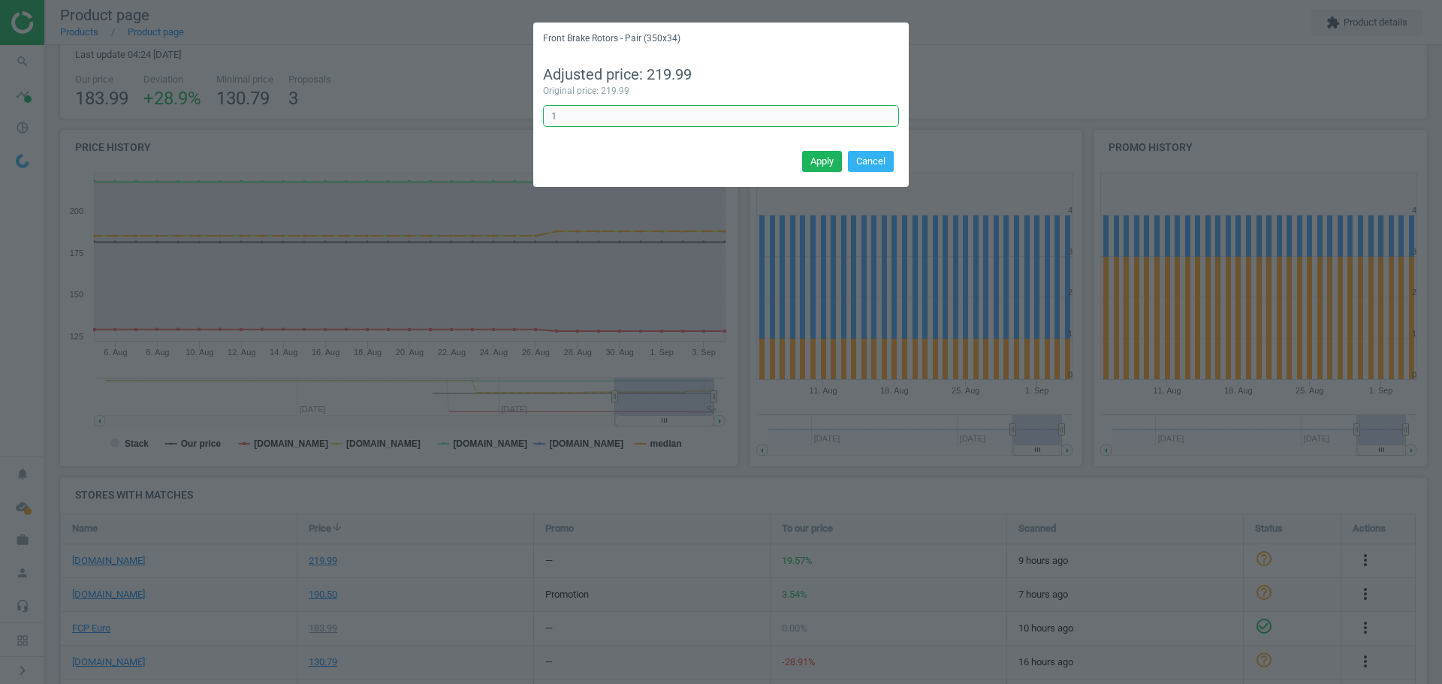
click at [614, 112] on input "1" at bounding box center [721, 116] width 356 height 23
type input "1/2"
click at [816, 159] on button "Apply" at bounding box center [822, 161] width 40 height 21
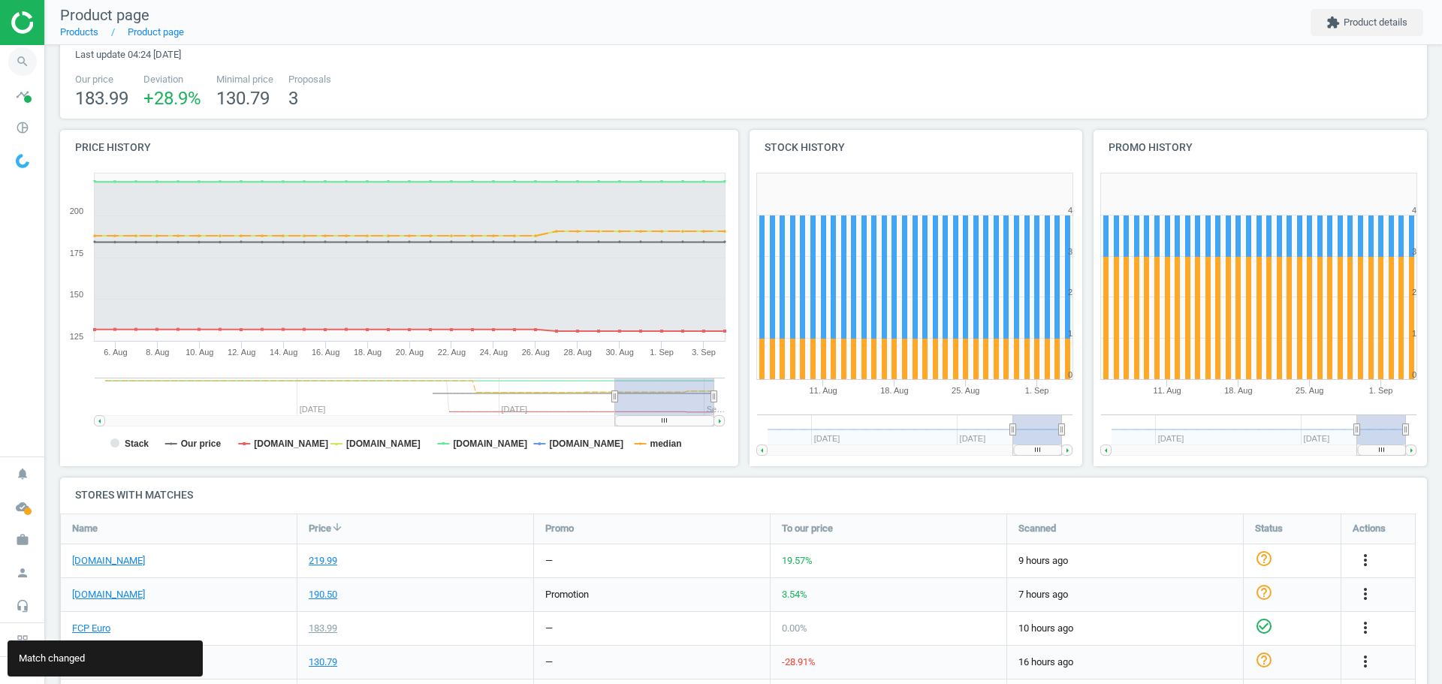
click at [19, 59] on icon "search" at bounding box center [22, 61] width 29 height 29
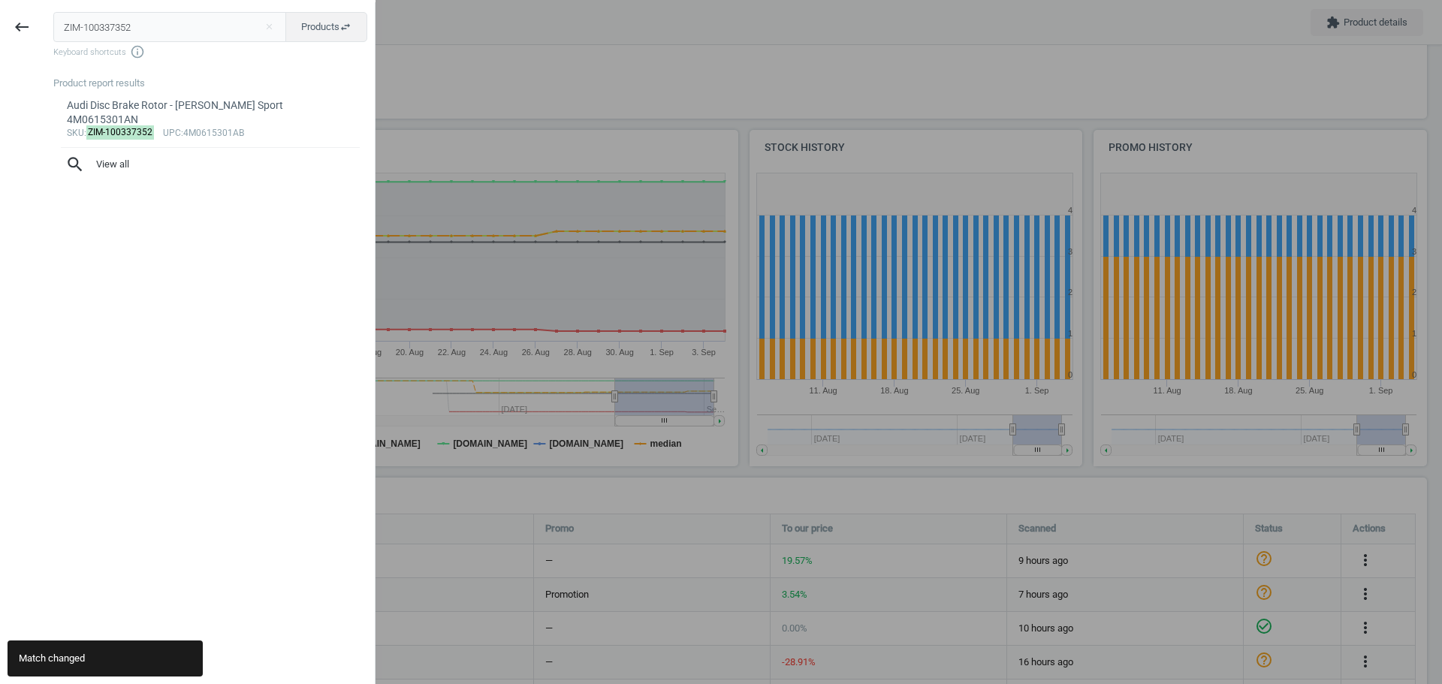
click at [92, 25] on input "ZIM-100337352" at bounding box center [170, 27] width 234 height 30
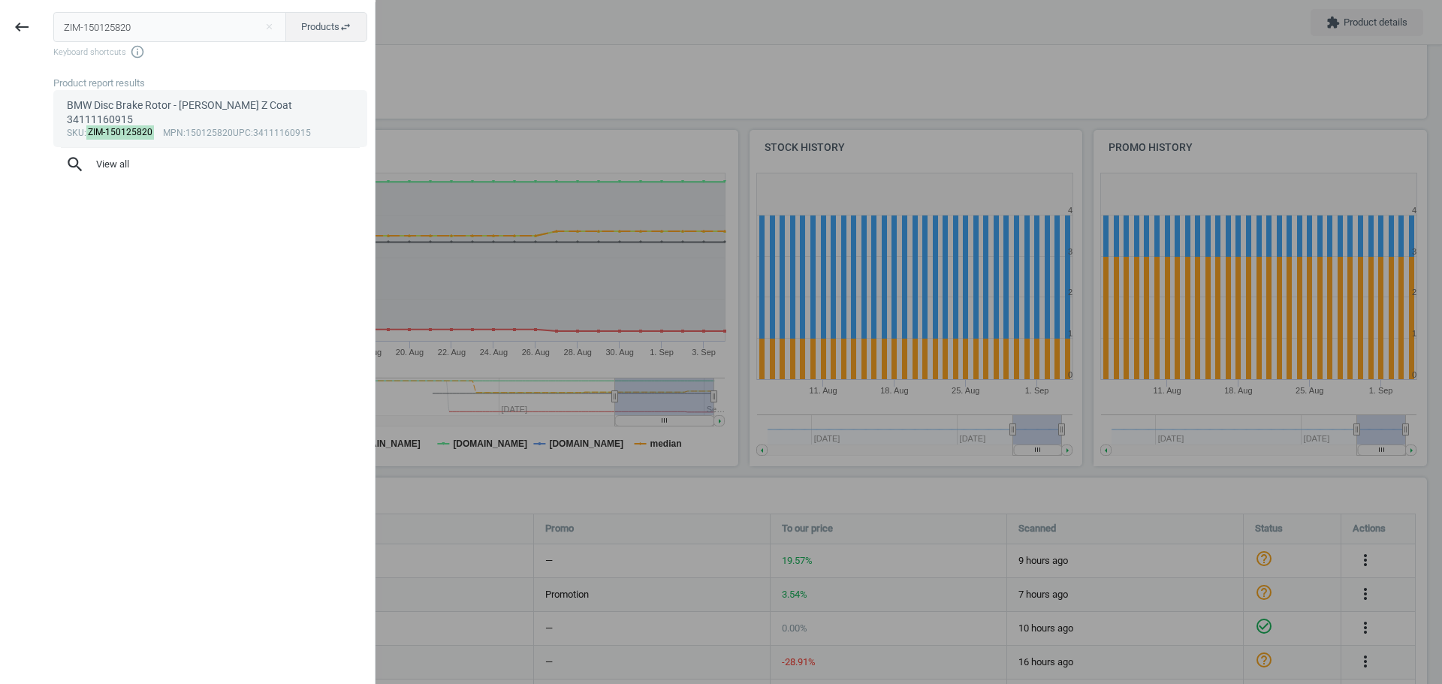
type input "ZIM-150125820"
click at [110, 125] on mark "ZIM-150125820" at bounding box center [120, 132] width 68 height 14
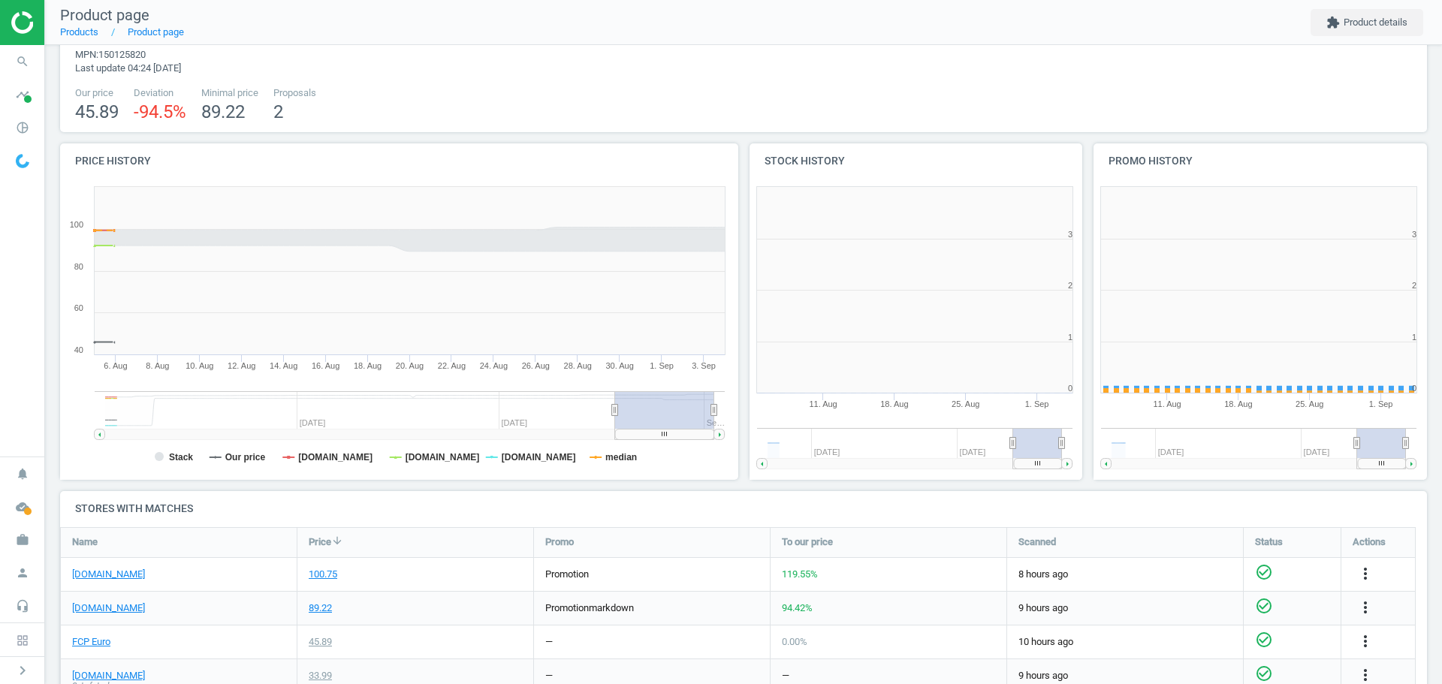
scroll to position [324, 354]
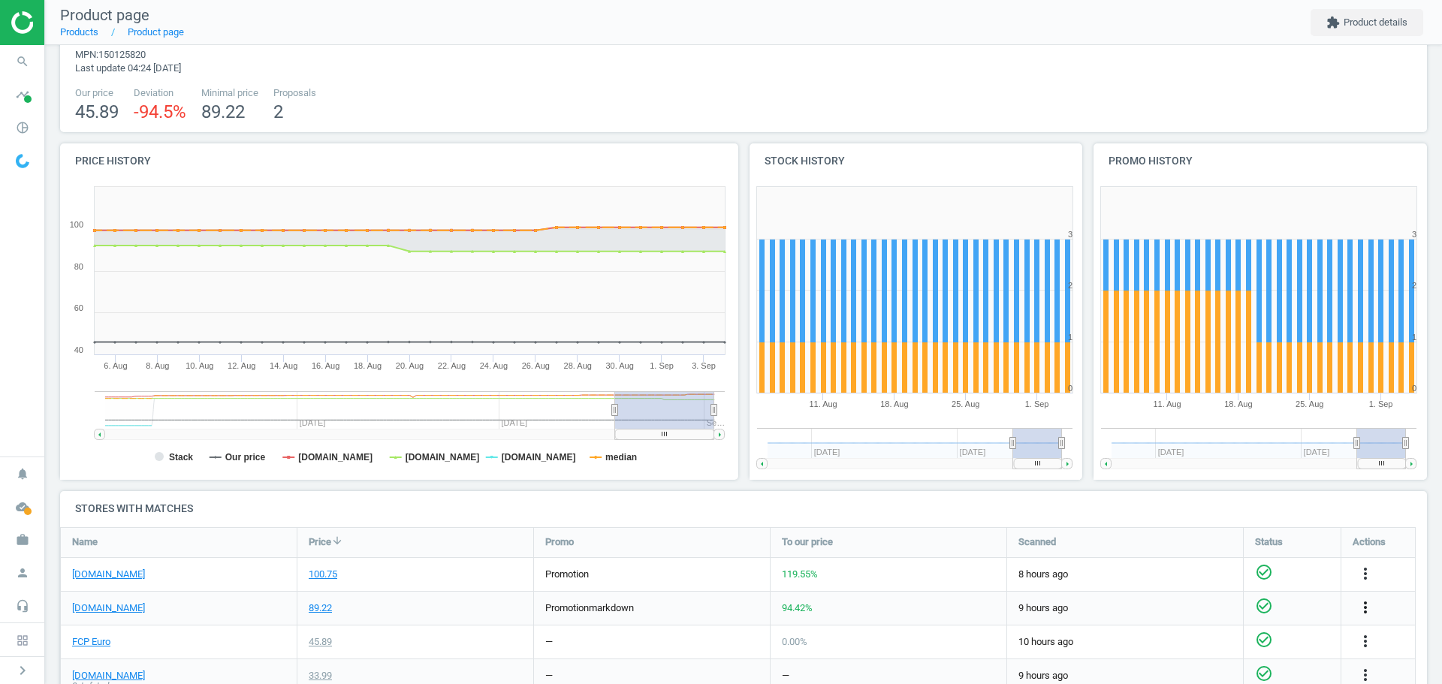
click at [1364, 610] on icon "more_vert" at bounding box center [1365, 608] width 18 height 18
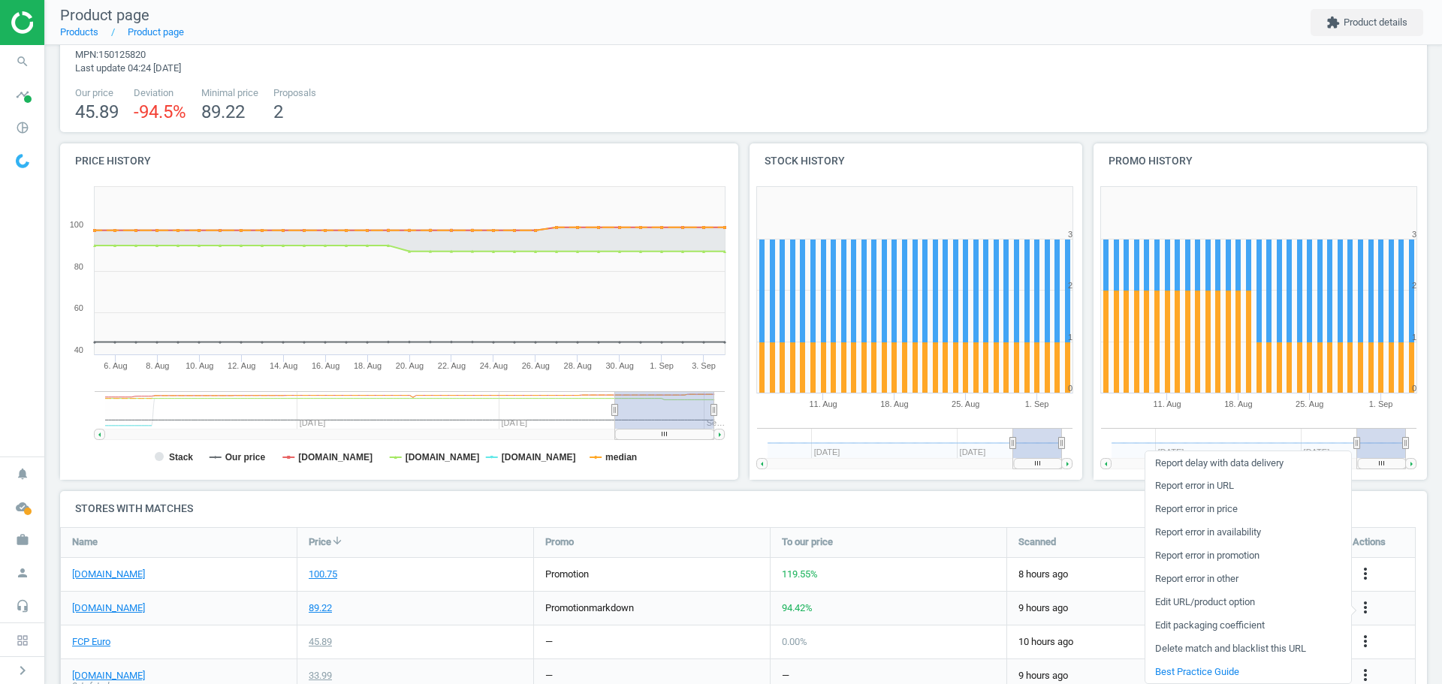
click at [1245, 627] on link "Edit packaging coefficient" at bounding box center [1248, 625] width 206 height 23
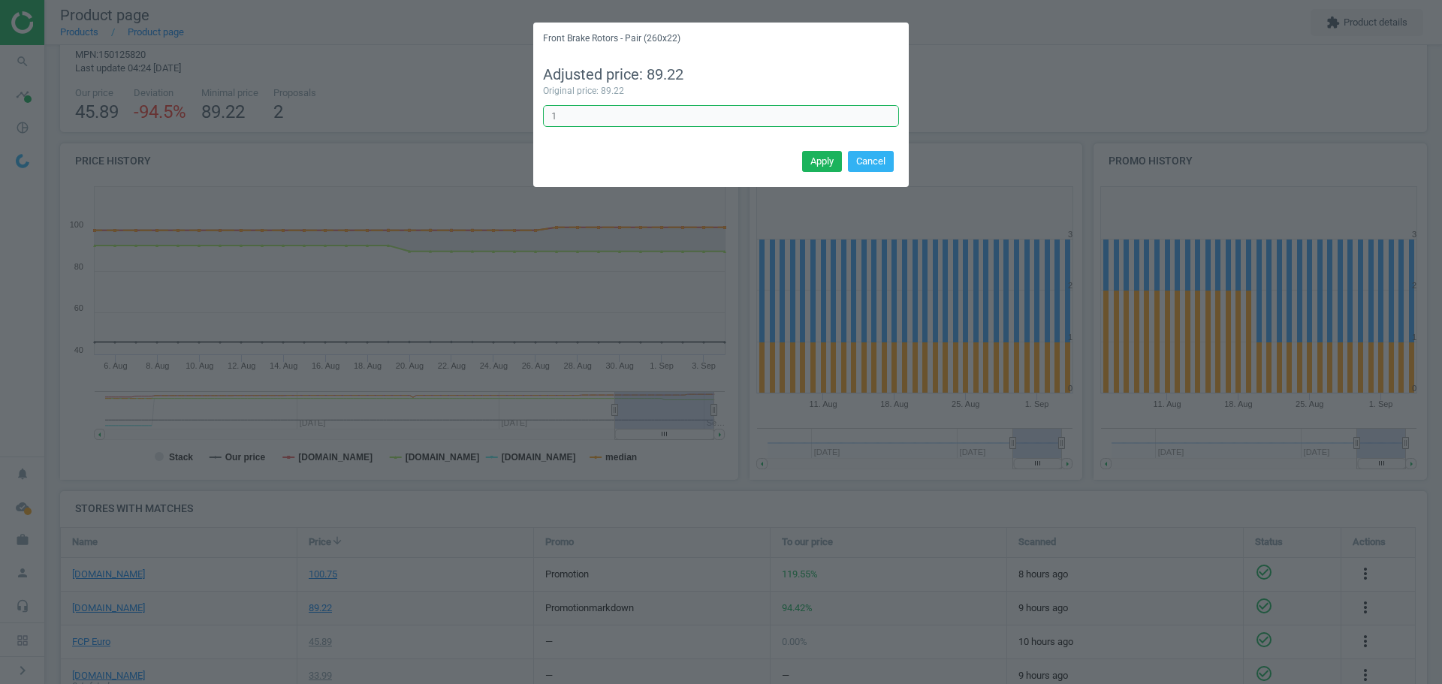
click at [643, 119] on input "1" at bounding box center [721, 116] width 356 height 23
type input "1/2"
click at [819, 160] on button "Apply" at bounding box center [822, 161] width 40 height 21
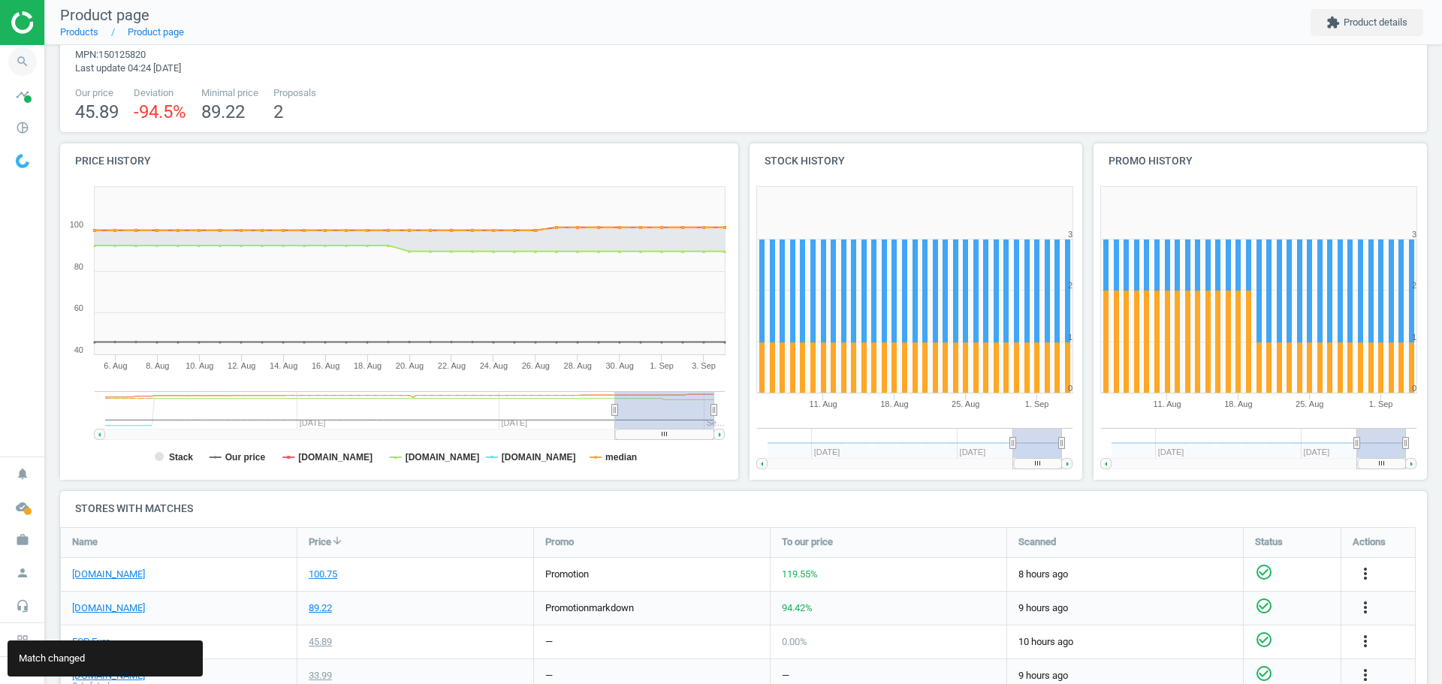
click at [17, 57] on icon "search" at bounding box center [22, 61] width 29 height 29
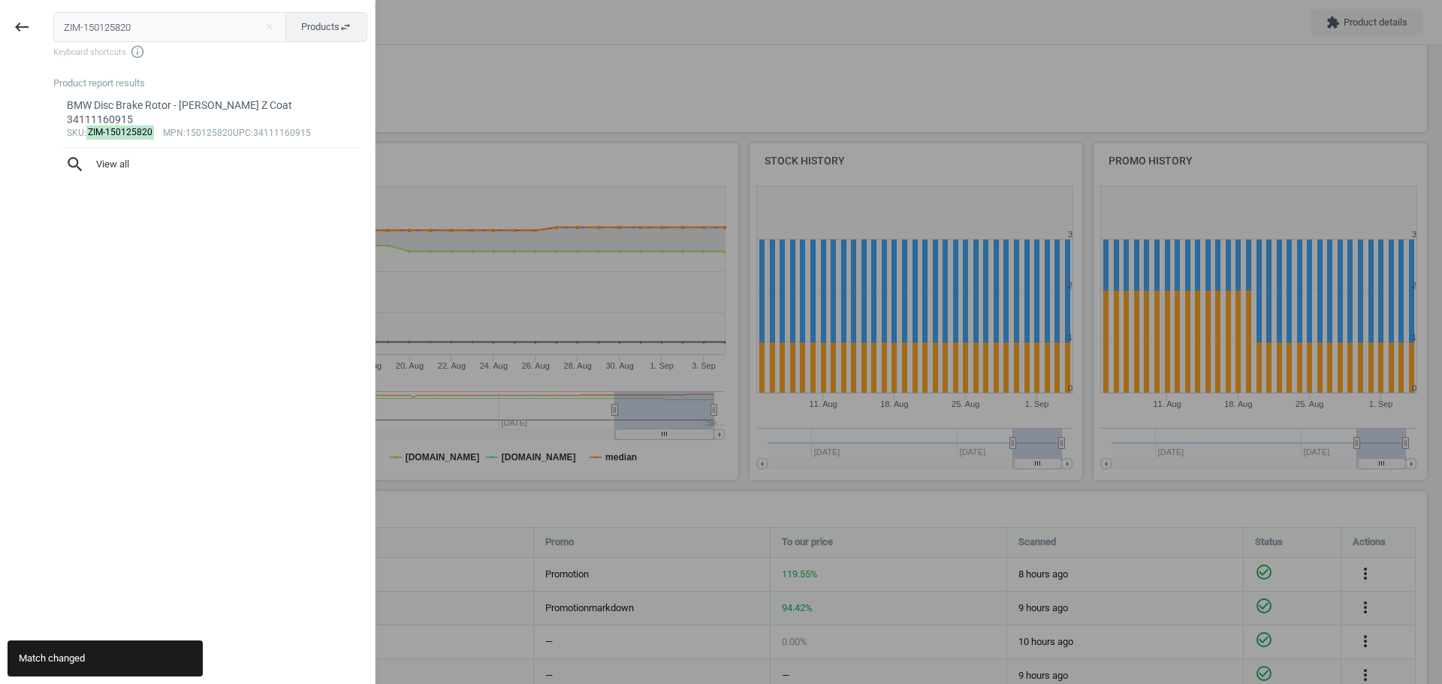
click at [107, 29] on input "ZIM-150125820" at bounding box center [170, 27] width 234 height 30
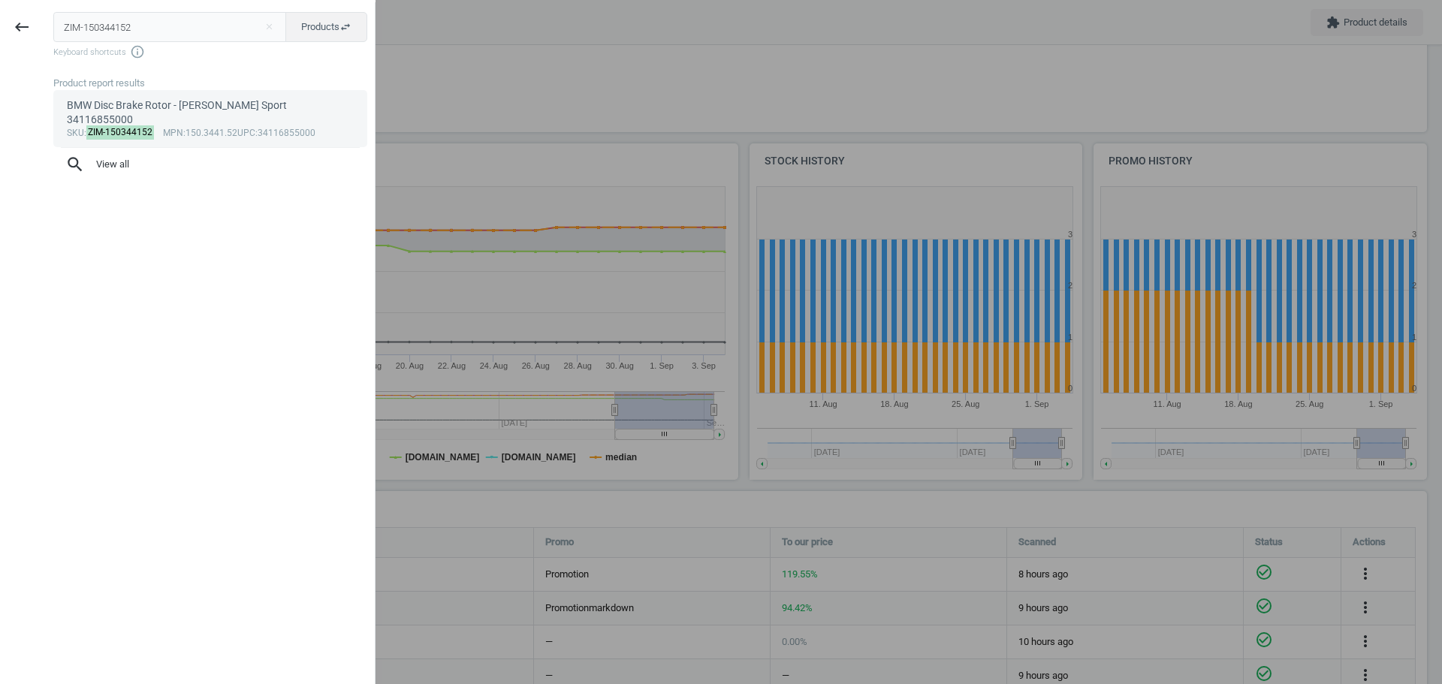
type input "ZIM-150344152"
click at [117, 109] on div "BMW Disc Brake Rotor - Zimmermann Sport 34116855000" at bounding box center [211, 112] width 288 height 29
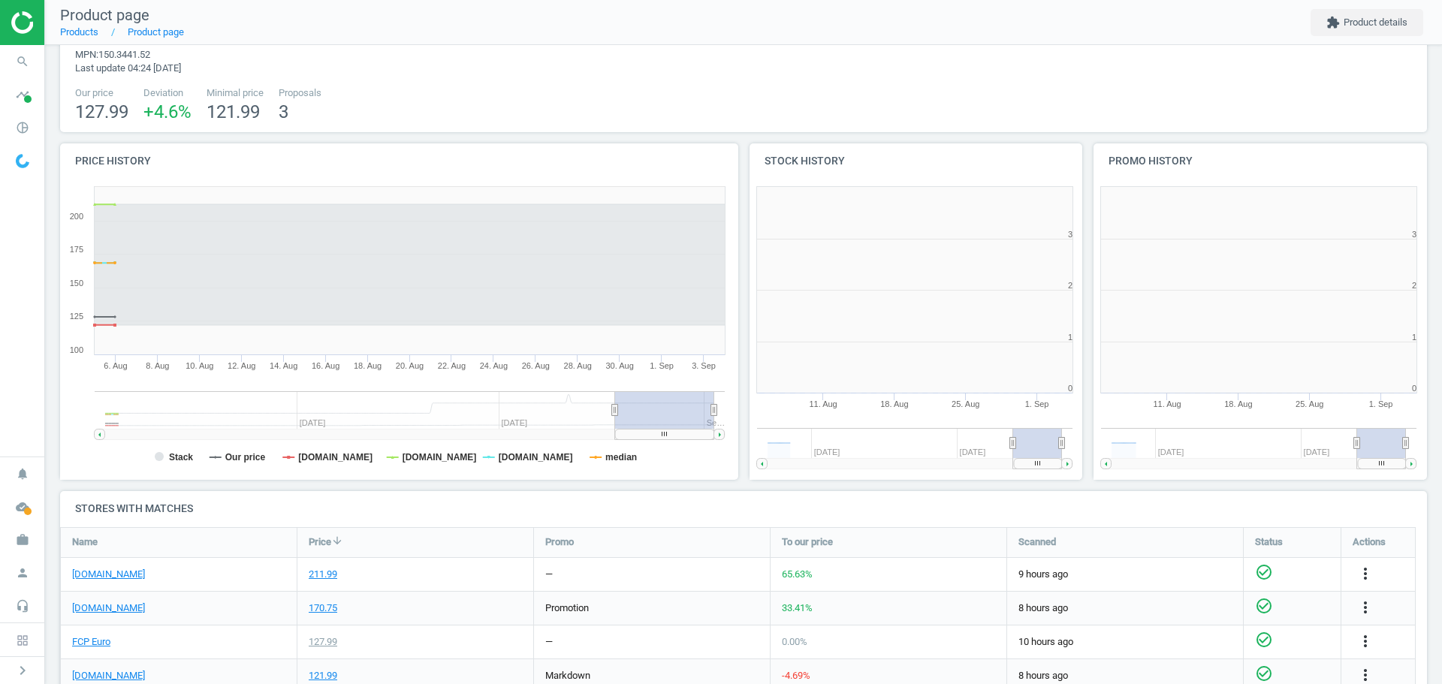
scroll to position [324, 354]
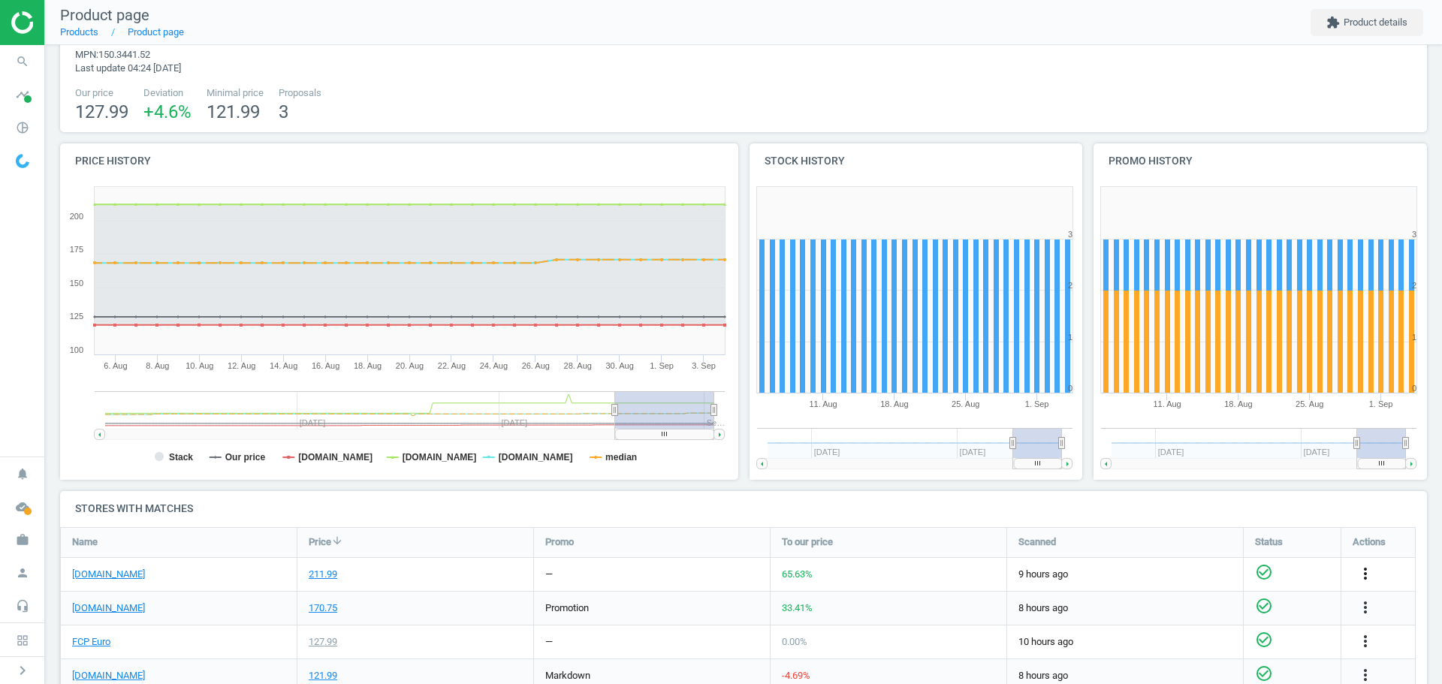
click at [1370, 571] on icon "more_vert" at bounding box center [1365, 574] width 18 height 18
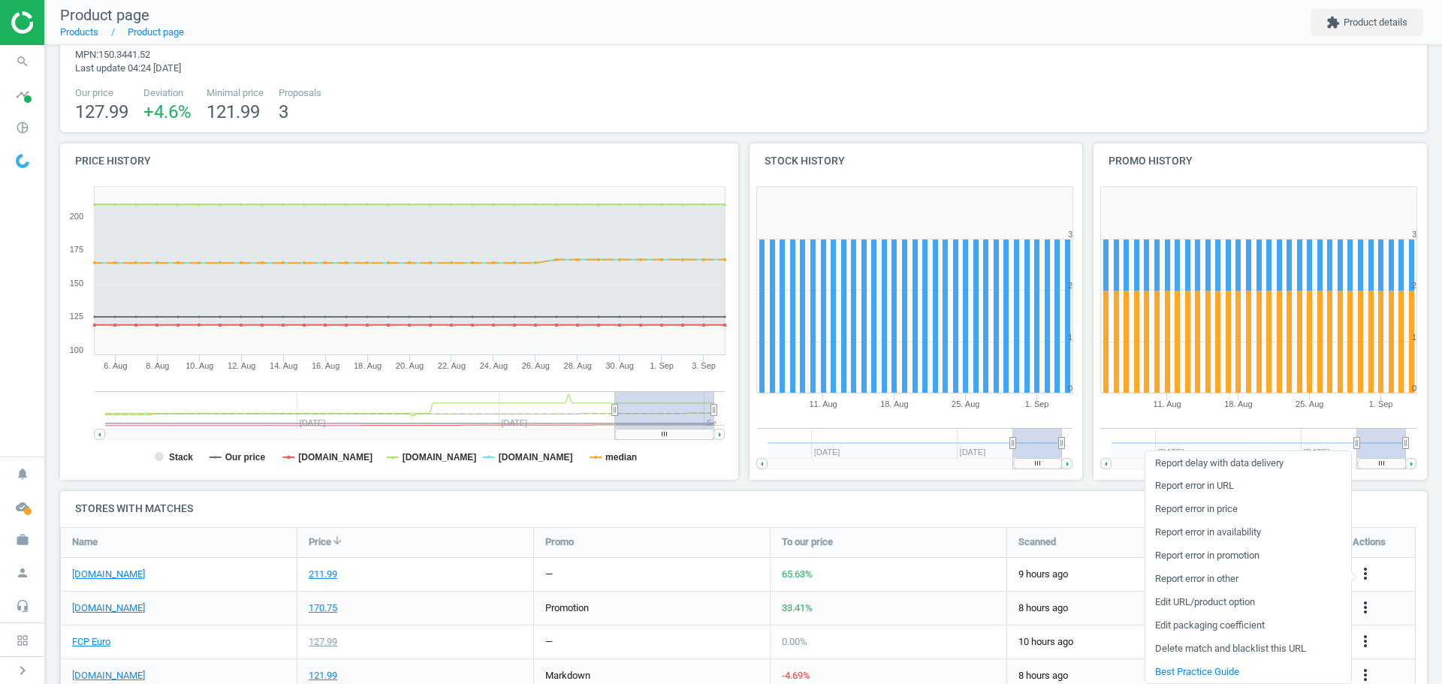
click at [1228, 628] on link "Edit packaging coefficient" at bounding box center [1248, 625] width 206 height 23
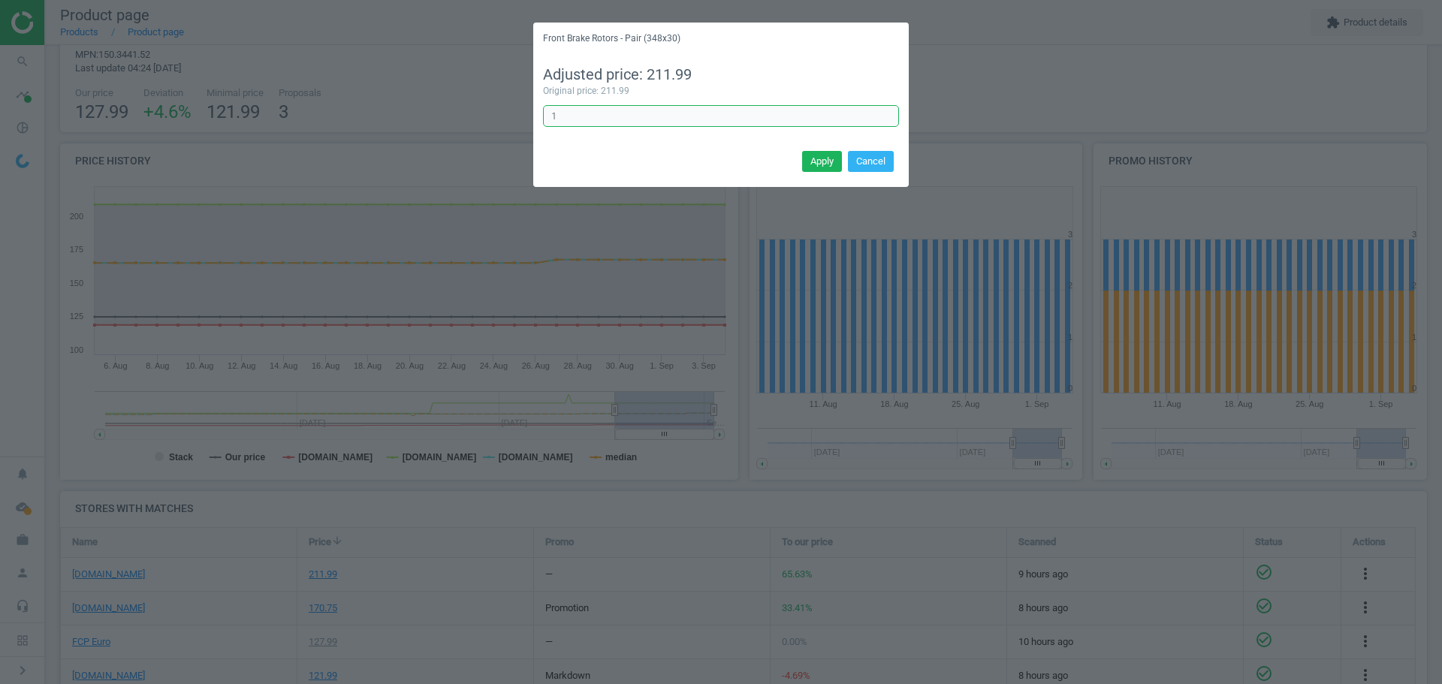
click at [608, 113] on input "1" at bounding box center [721, 116] width 356 height 23
type input "1/2"
click at [825, 161] on button "Apply" at bounding box center [822, 161] width 40 height 21
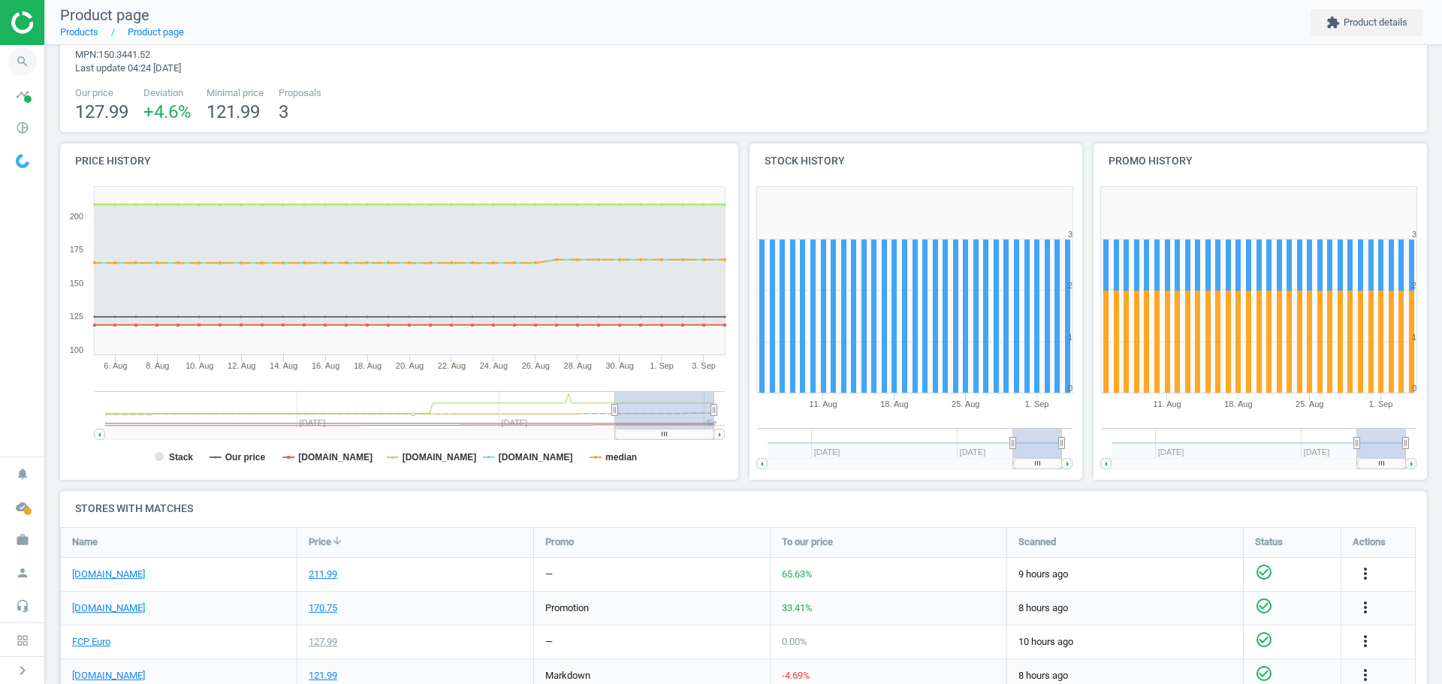
click at [26, 63] on icon "search" at bounding box center [22, 61] width 29 height 29
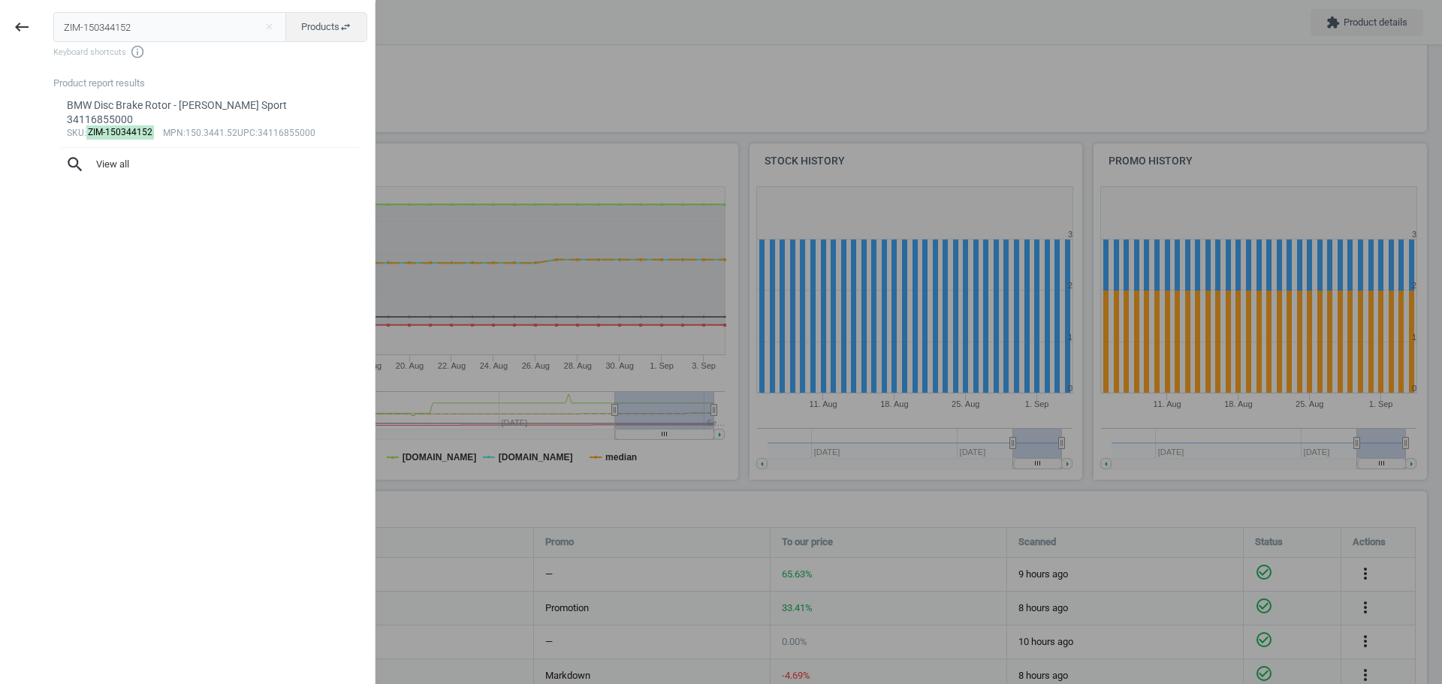
click at [121, 29] on input "ZIM-150344152" at bounding box center [170, 27] width 234 height 30
type input "ZIM-150346120"
click at [222, 128] on div "sku : ZIM-150346120 mpn :150346120 upc :150.3461.20" at bounding box center [211, 134] width 288 height 12
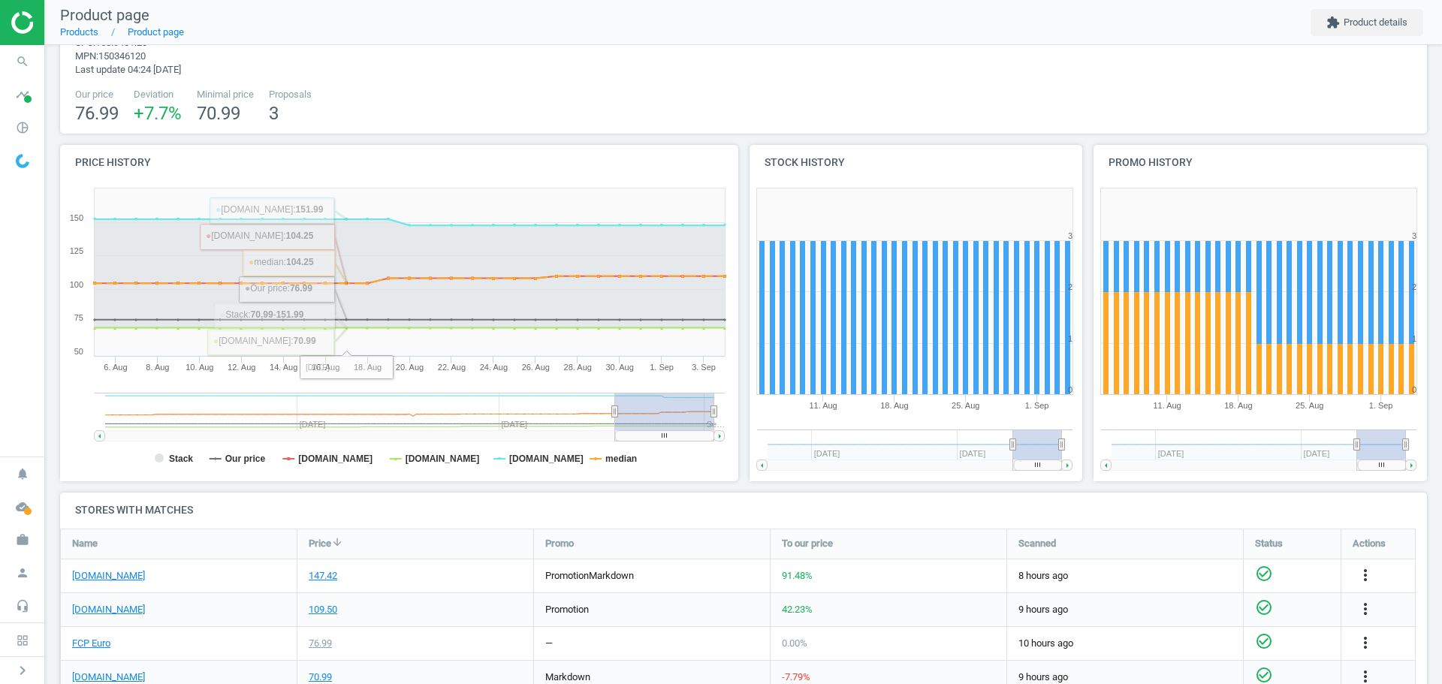
scroll to position [75, 0]
click at [1363, 578] on icon "more_vert" at bounding box center [1365, 574] width 18 height 18
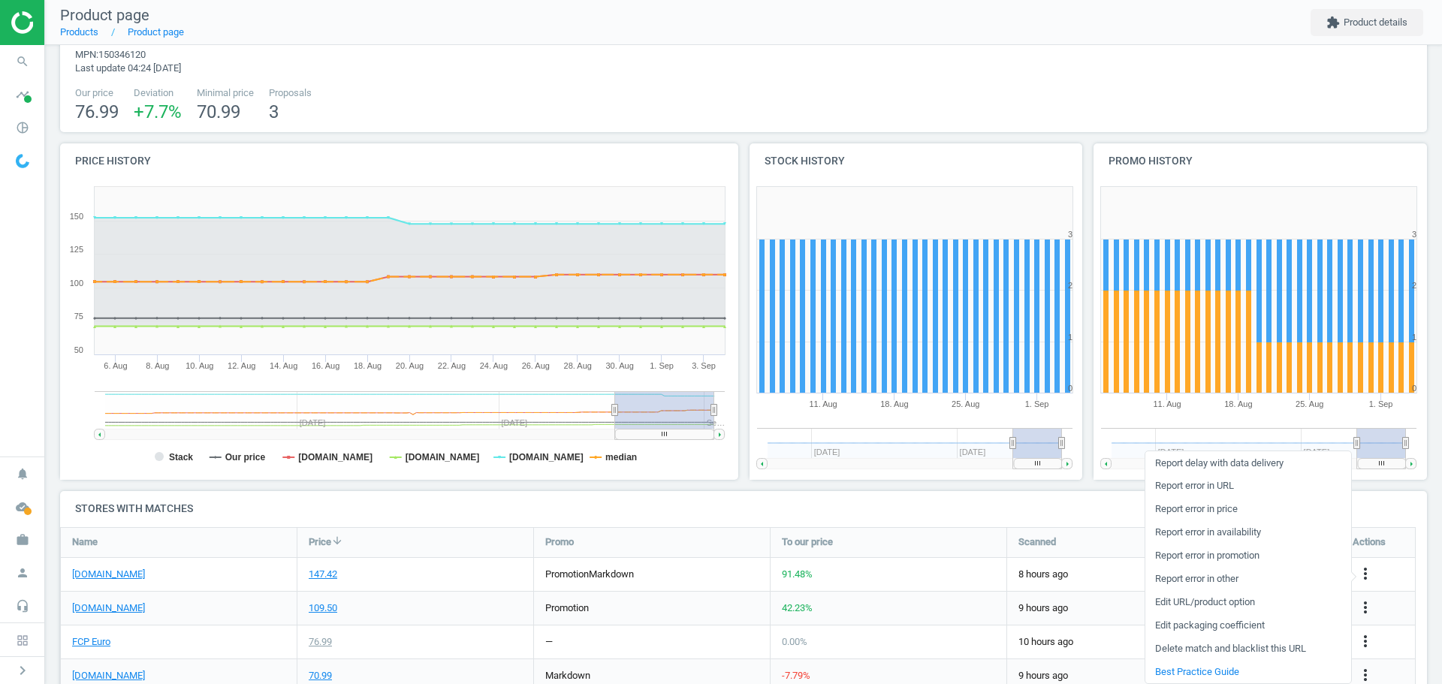
click at [1235, 627] on link "Edit packaging coefficient" at bounding box center [1248, 625] width 206 height 23
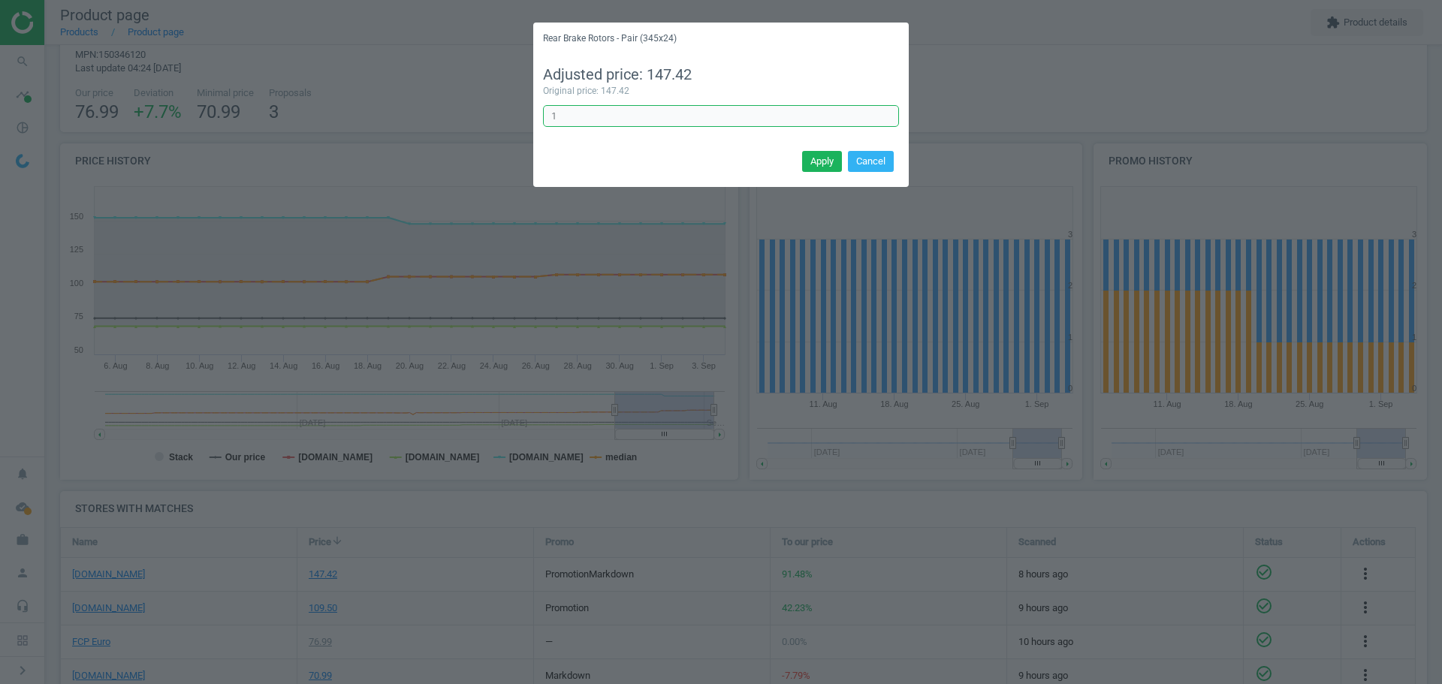
click at [567, 122] on input "1" at bounding box center [721, 116] width 356 height 23
type input "1/2"
click at [809, 161] on button "Apply" at bounding box center [822, 161] width 40 height 21
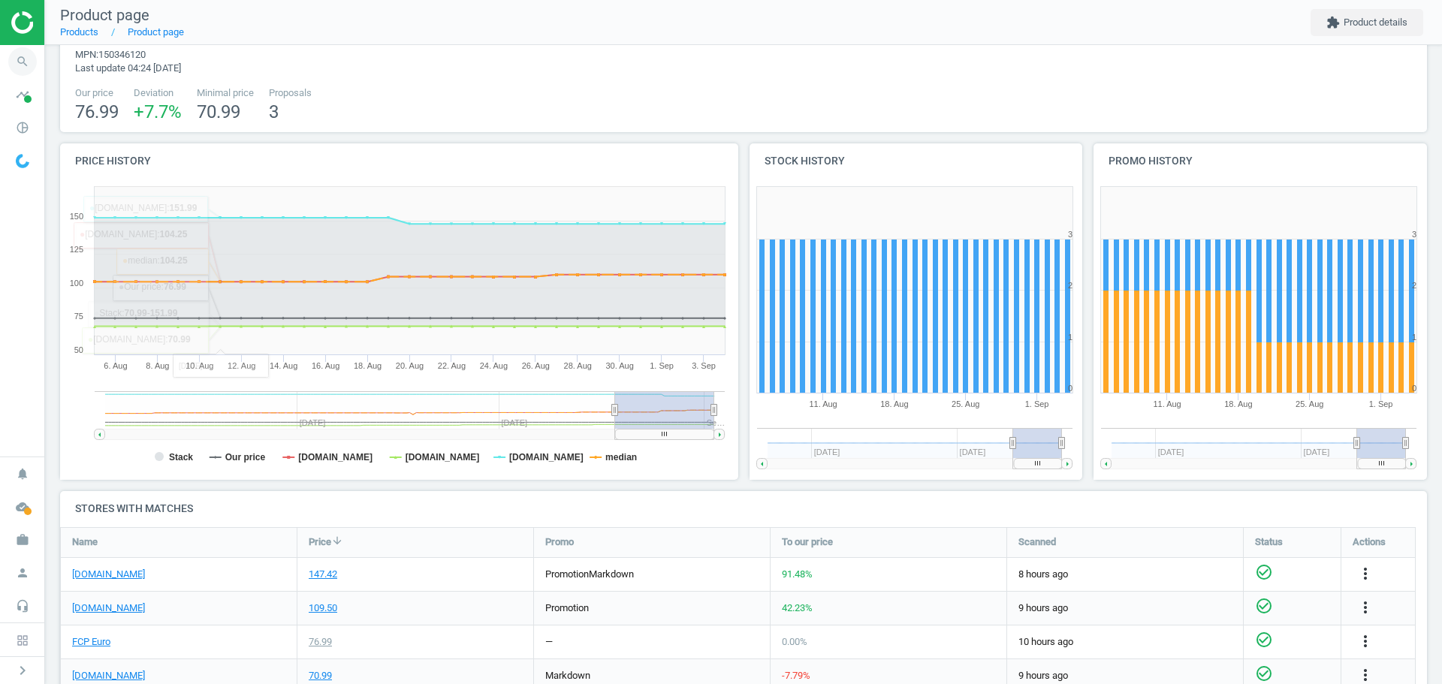
click at [20, 64] on icon "search" at bounding box center [22, 61] width 29 height 29
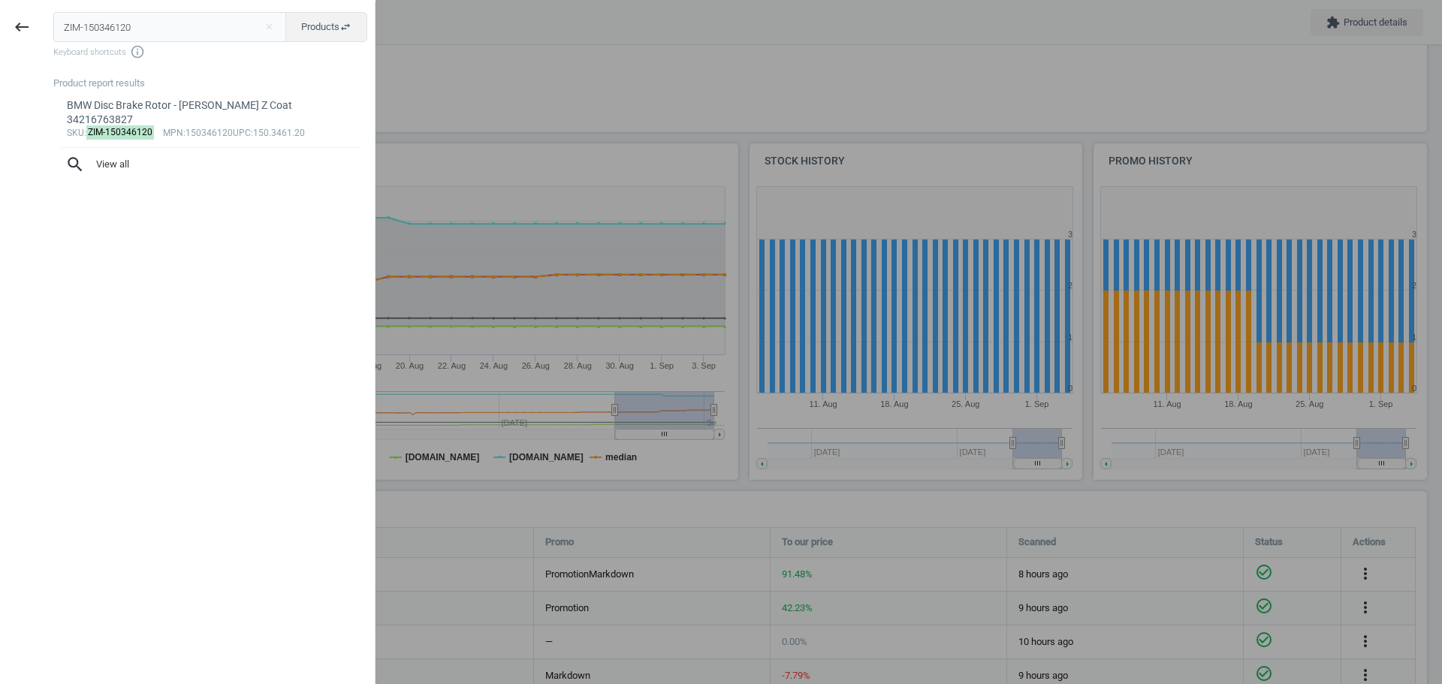
click at [139, 37] on input "ZIM-150346120" at bounding box center [170, 27] width 234 height 30
click at [139, 36] on input "ZIM-150346120" at bounding box center [170, 27] width 234 height 30
type input "ZIM-150345770"
click at [111, 122] on div "BMW Disc Brake Rotor - Zimmermann Formula Z 34112283801" at bounding box center [211, 112] width 288 height 29
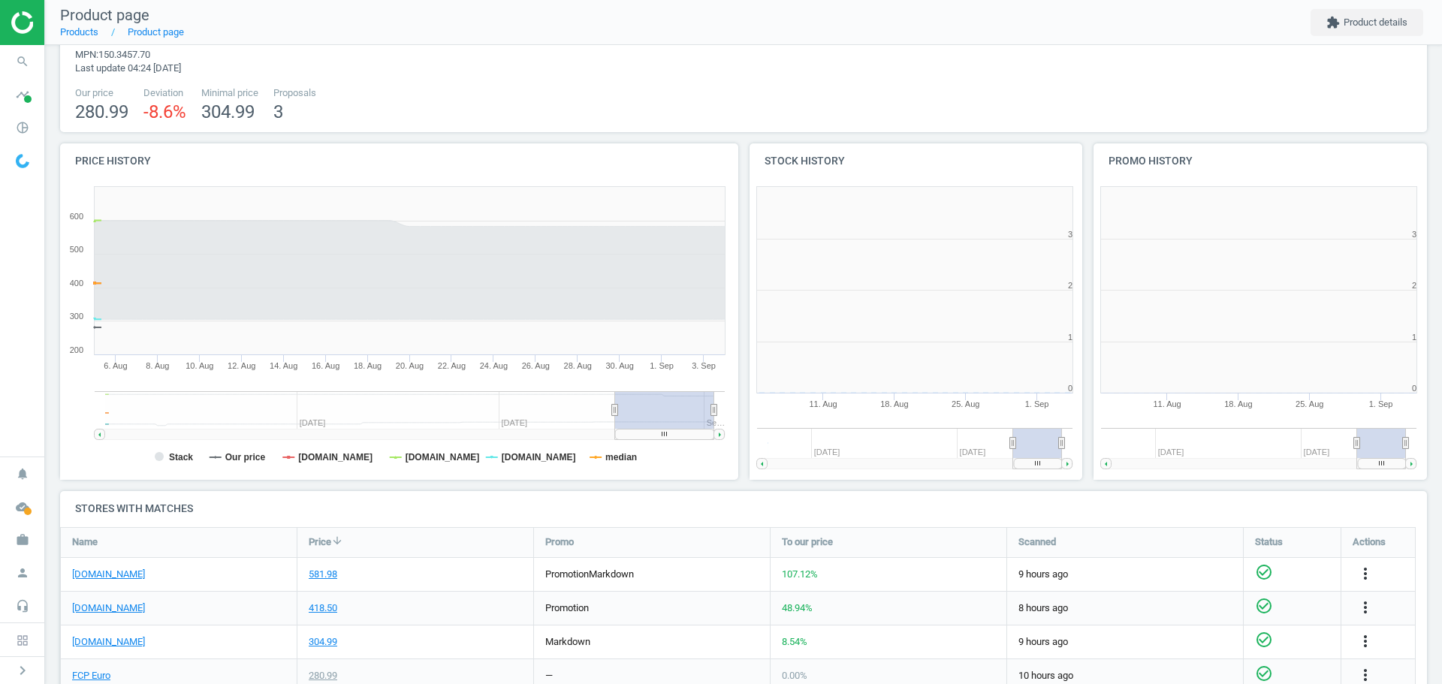
scroll to position [324, 354]
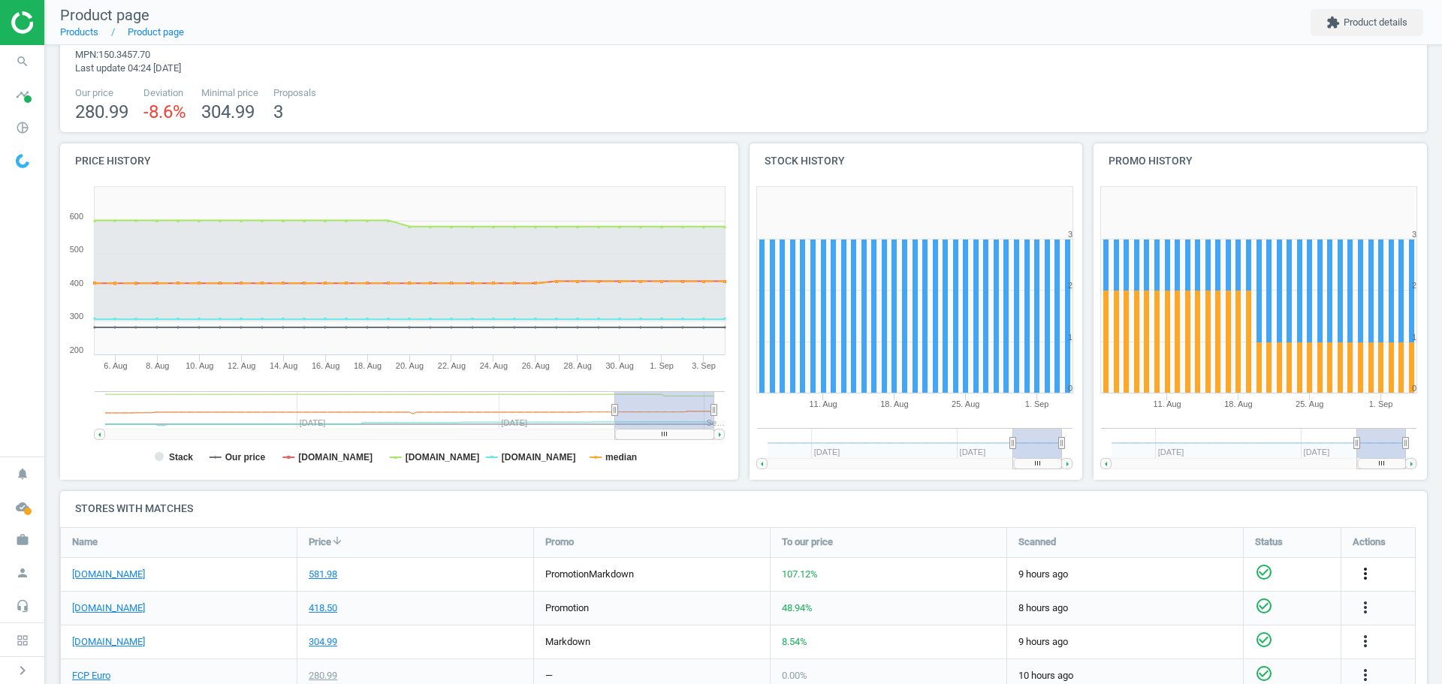
click at [1368, 574] on icon "more_vert" at bounding box center [1365, 574] width 18 height 18
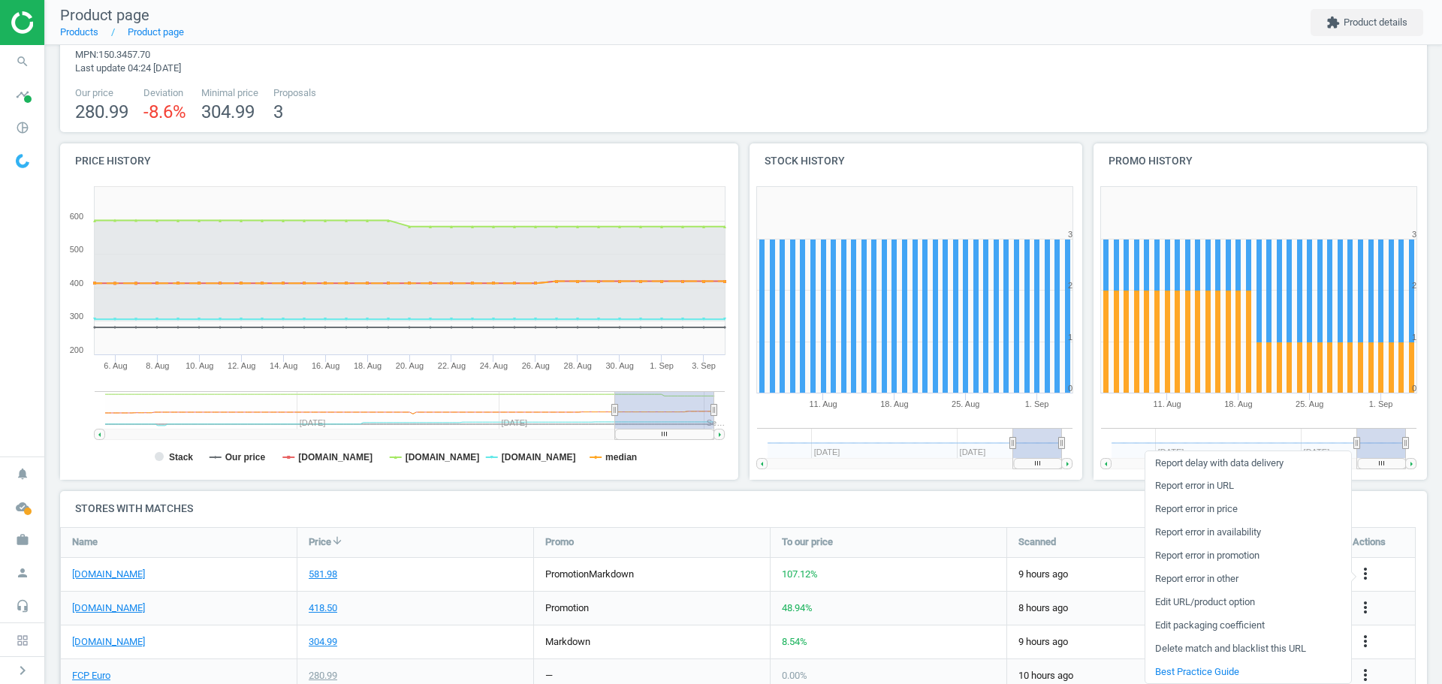
click at [1240, 626] on link "Edit packaging coefficient" at bounding box center [1248, 625] width 206 height 23
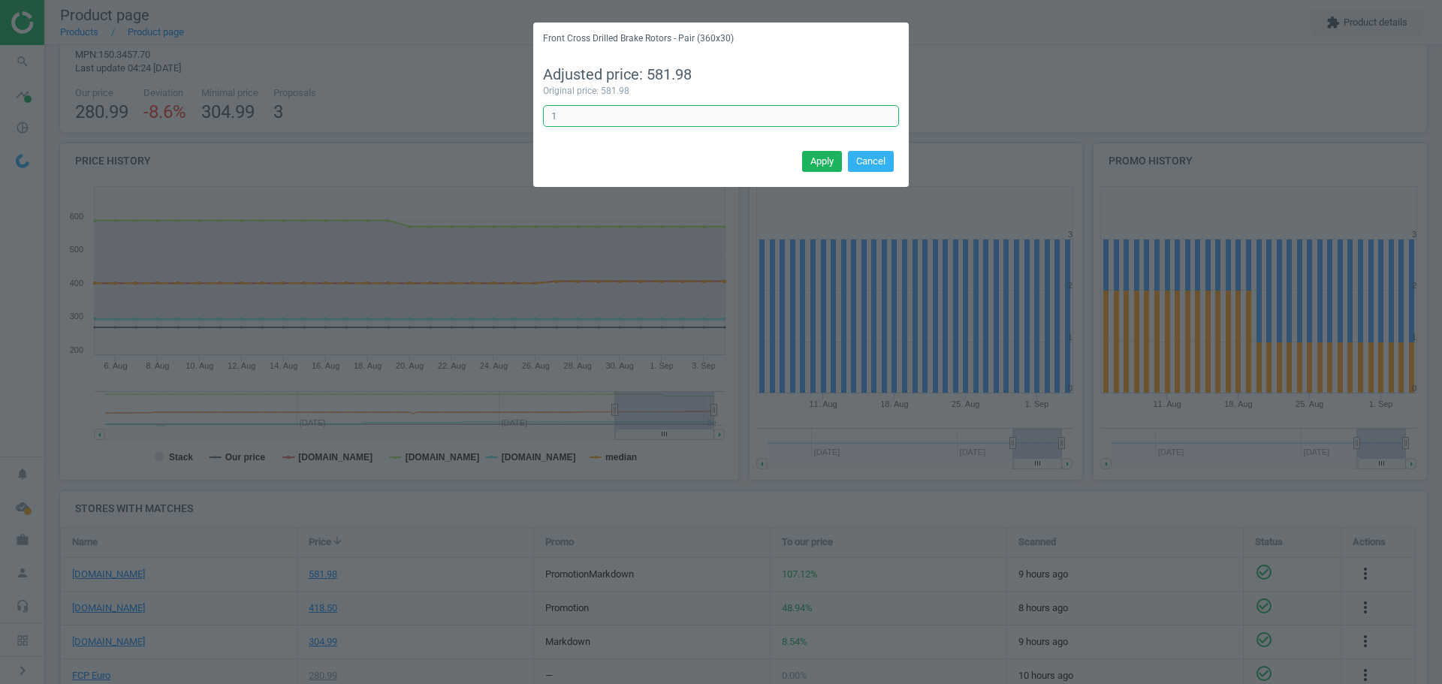
click at [619, 119] on input "1" at bounding box center [721, 116] width 356 height 23
type input "1/2"
click at [813, 159] on button "Apply" at bounding box center [822, 161] width 40 height 21
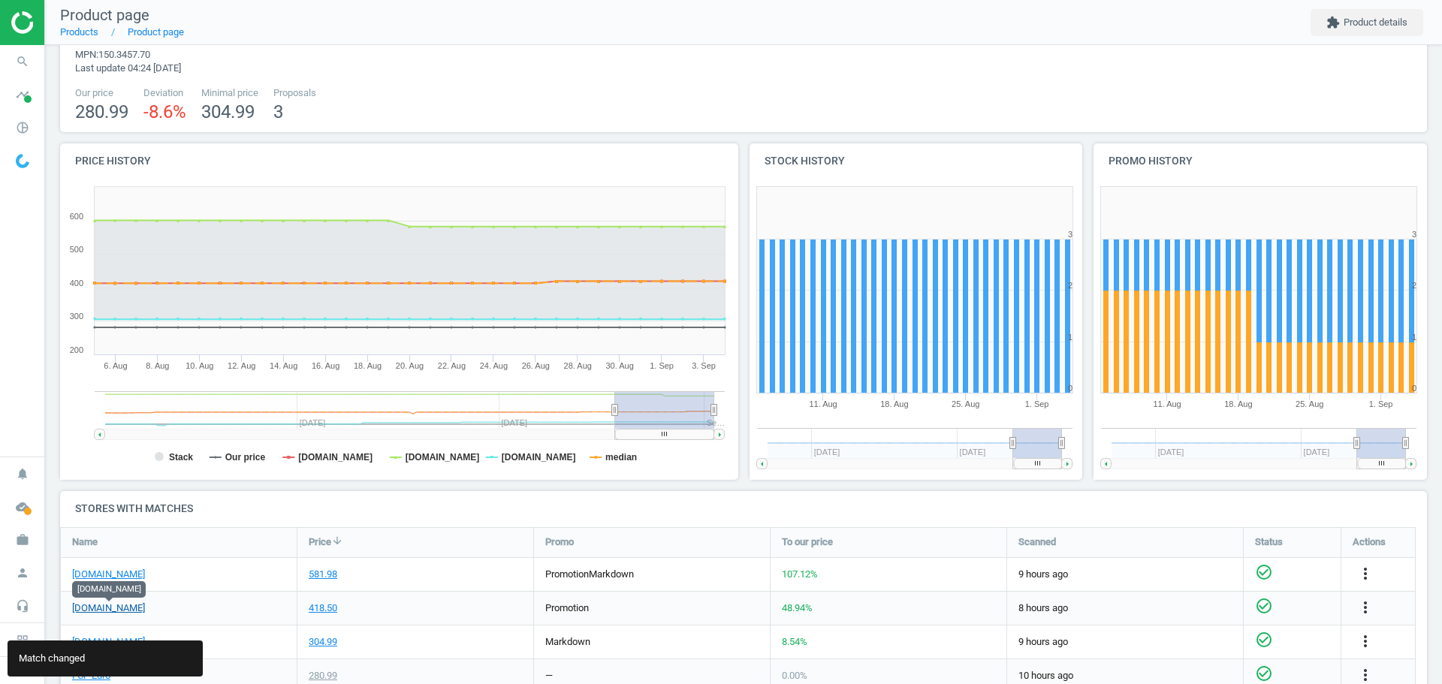
click at [137, 610] on link "[DOMAIN_NAME]" at bounding box center [108, 609] width 73 height 14
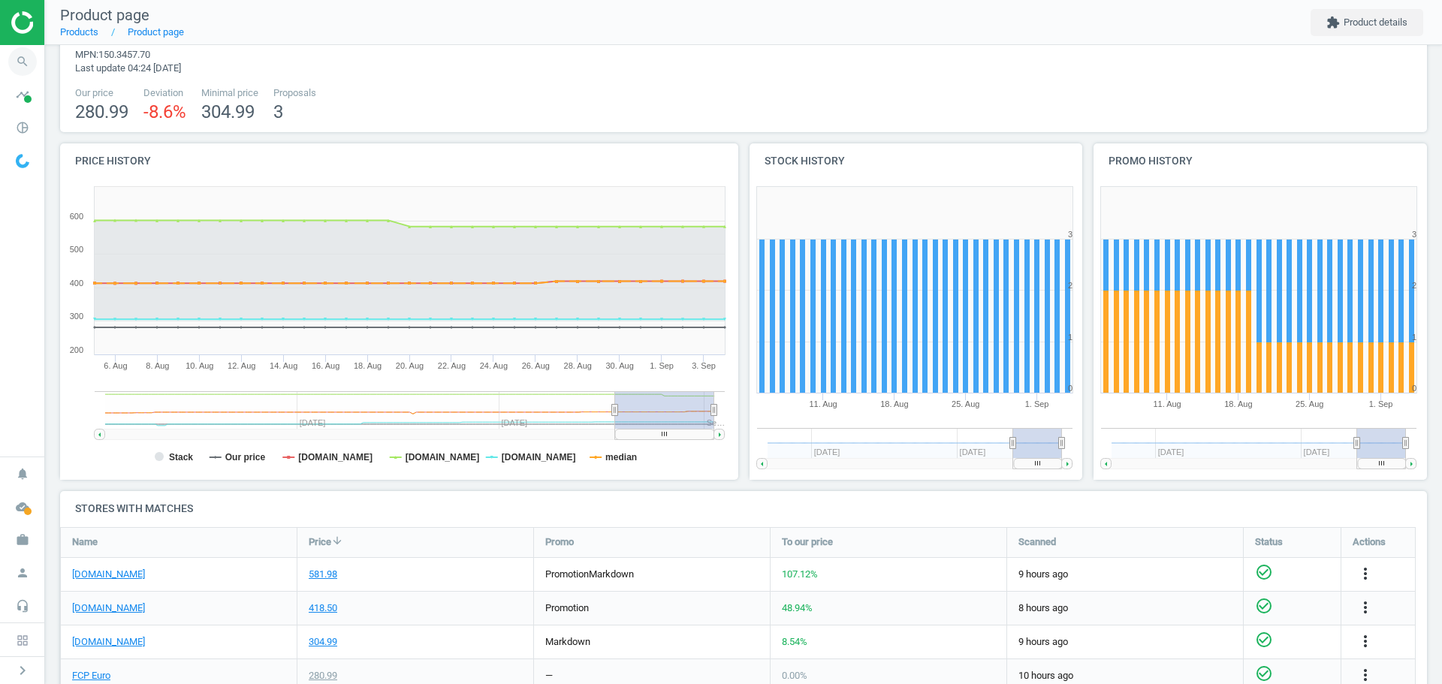
click at [24, 69] on icon "search" at bounding box center [22, 61] width 29 height 29
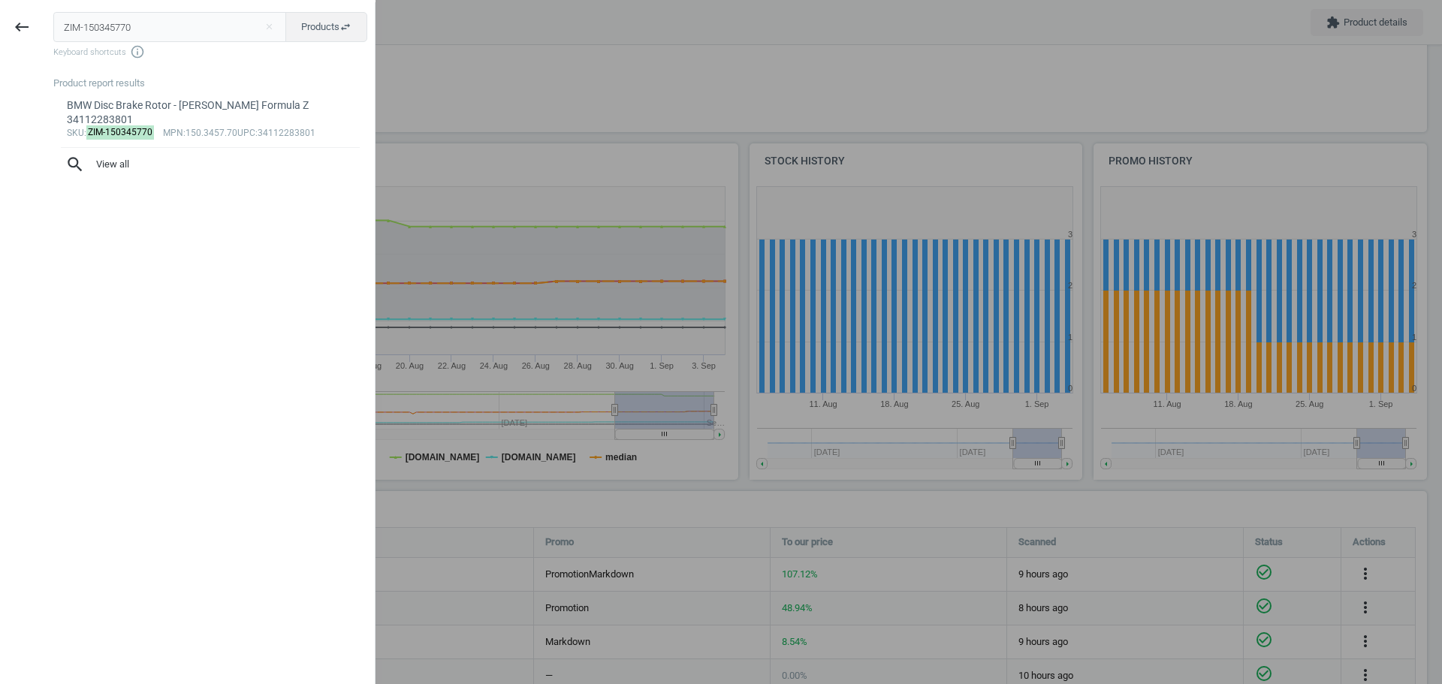
click at [137, 26] on input "ZIM-150345770" at bounding box center [170, 27] width 234 height 30
click at [129, 116] on div "BMW Disc Brake Rotor - Zimmermann Formula Z 34112283801" at bounding box center [211, 112] width 288 height 29
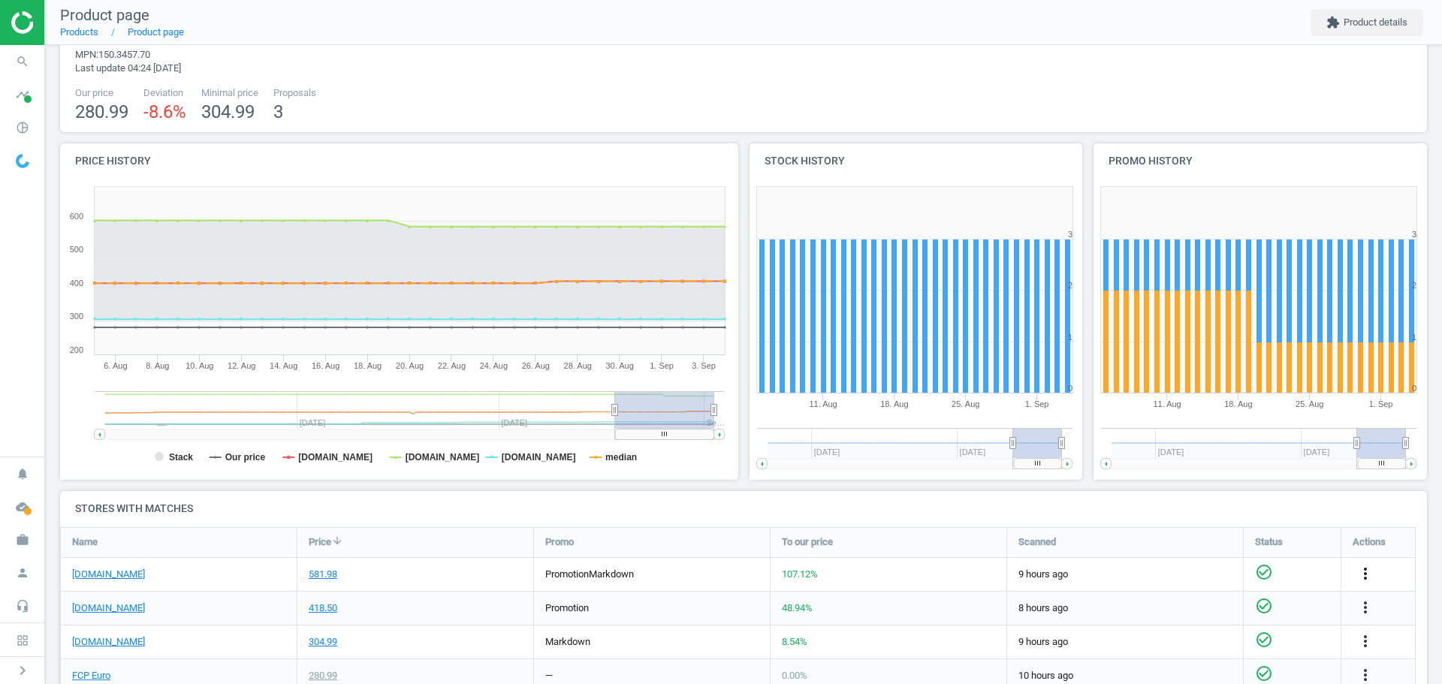
click at [1368, 574] on icon "more_vert" at bounding box center [1365, 574] width 18 height 18
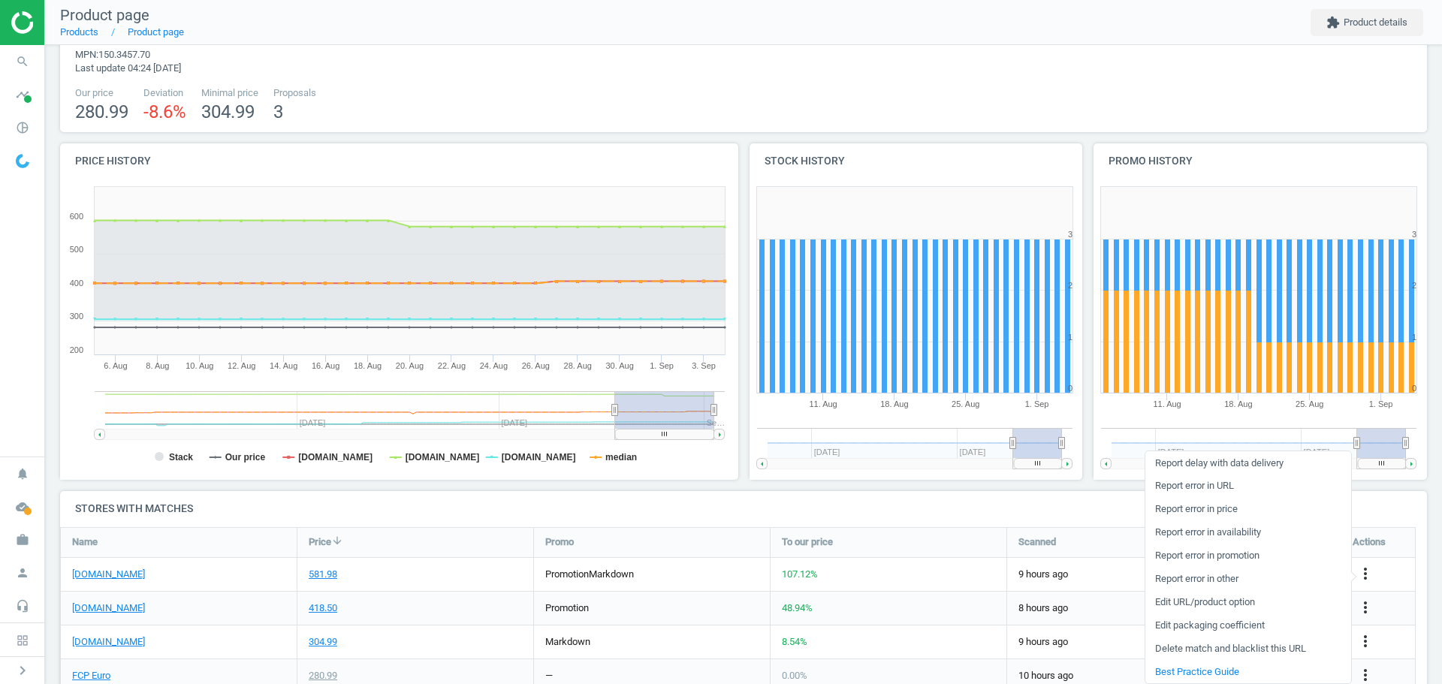
click at [1257, 626] on link "Edit packaging coefficient" at bounding box center [1248, 625] width 206 height 23
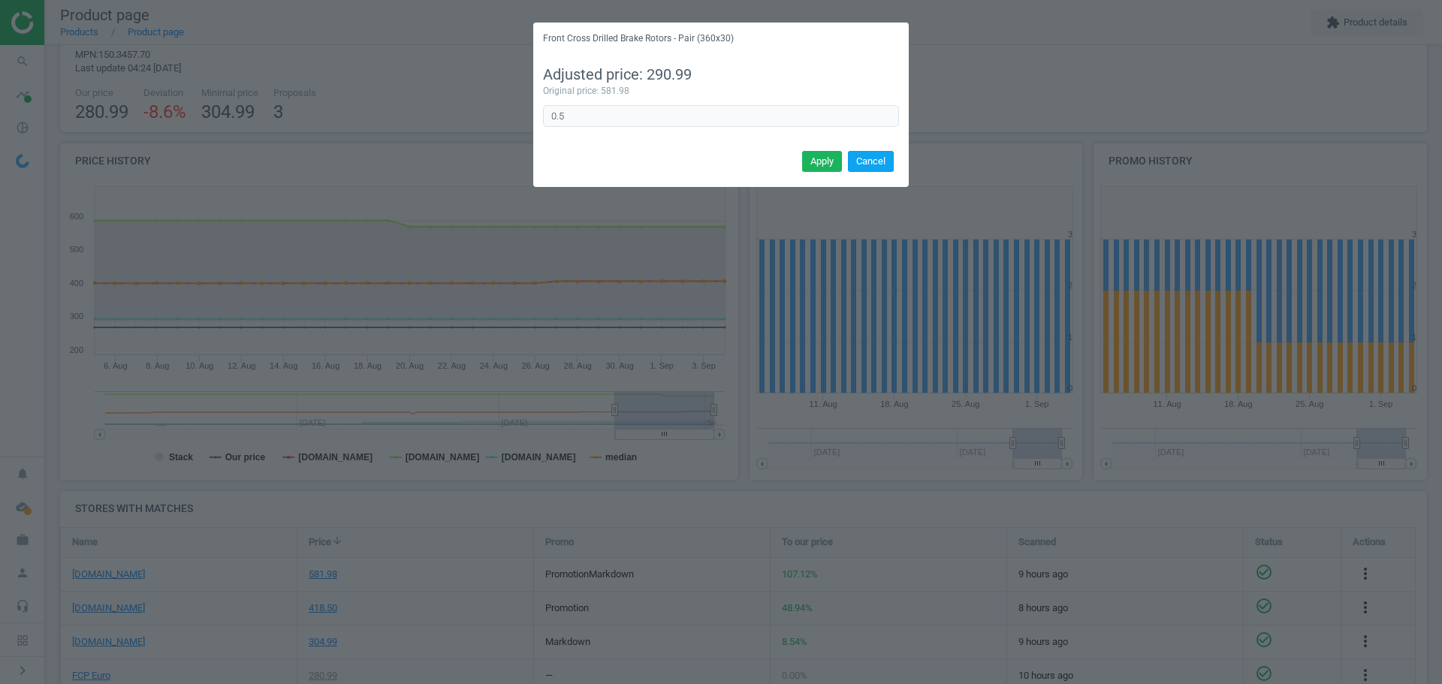
click at [874, 162] on button "Cancel" at bounding box center [871, 161] width 46 height 21
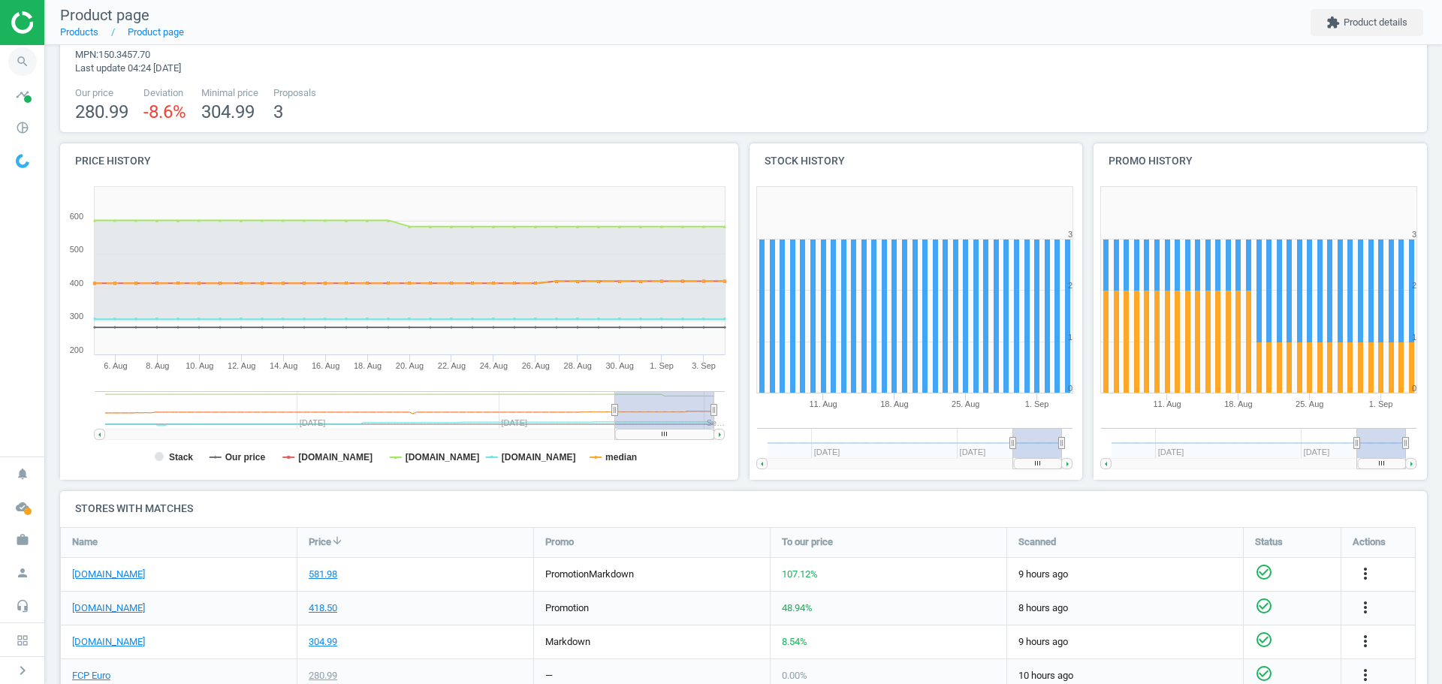
click at [26, 63] on icon "search" at bounding box center [22, 61] width 29 height 29
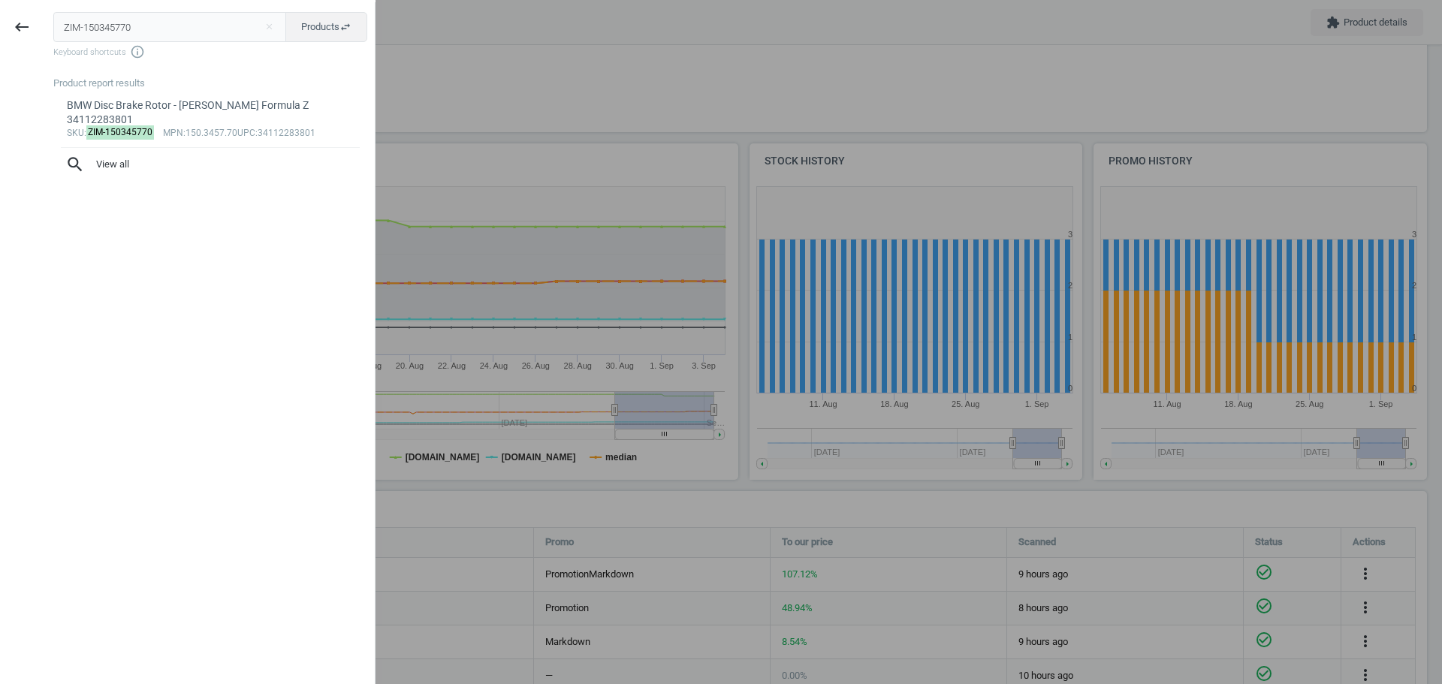
click at [143, 23] on input "ZIM-150345770" at bounding box center [170, 27] width 234 height 30
type input "ZIM-100123620"
click at [113, 103] on div "VW Disc Brake Rotor - [PERSON_NAME] Z Coat 1J0615601P" at bounding box center [211, 105] width 288 height 14
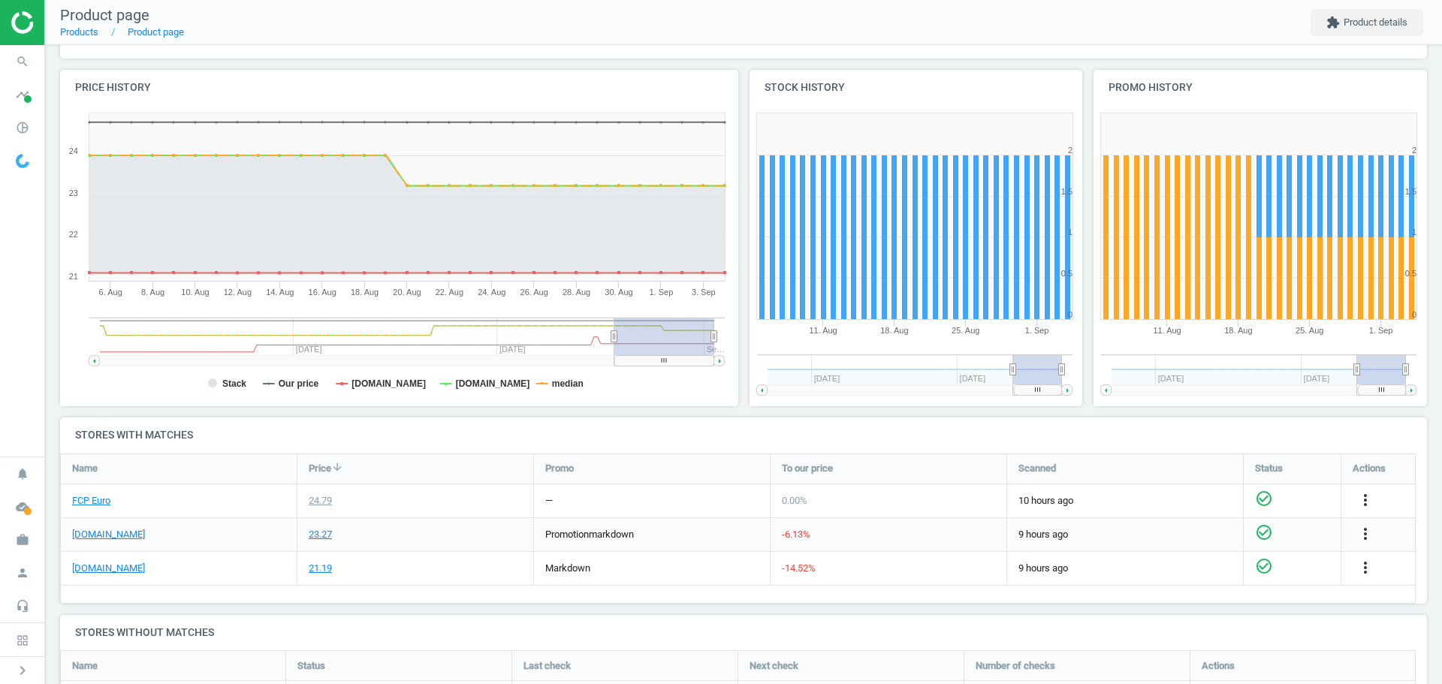
scroll to position [150, 0]
click at [124, 535] on link "[DOMAIN_NAME]" at bounding box center [108, 533] width 73 height 14
click at [29, 68] on icon "search" at bounding box center [22, 61] width 29 height 29
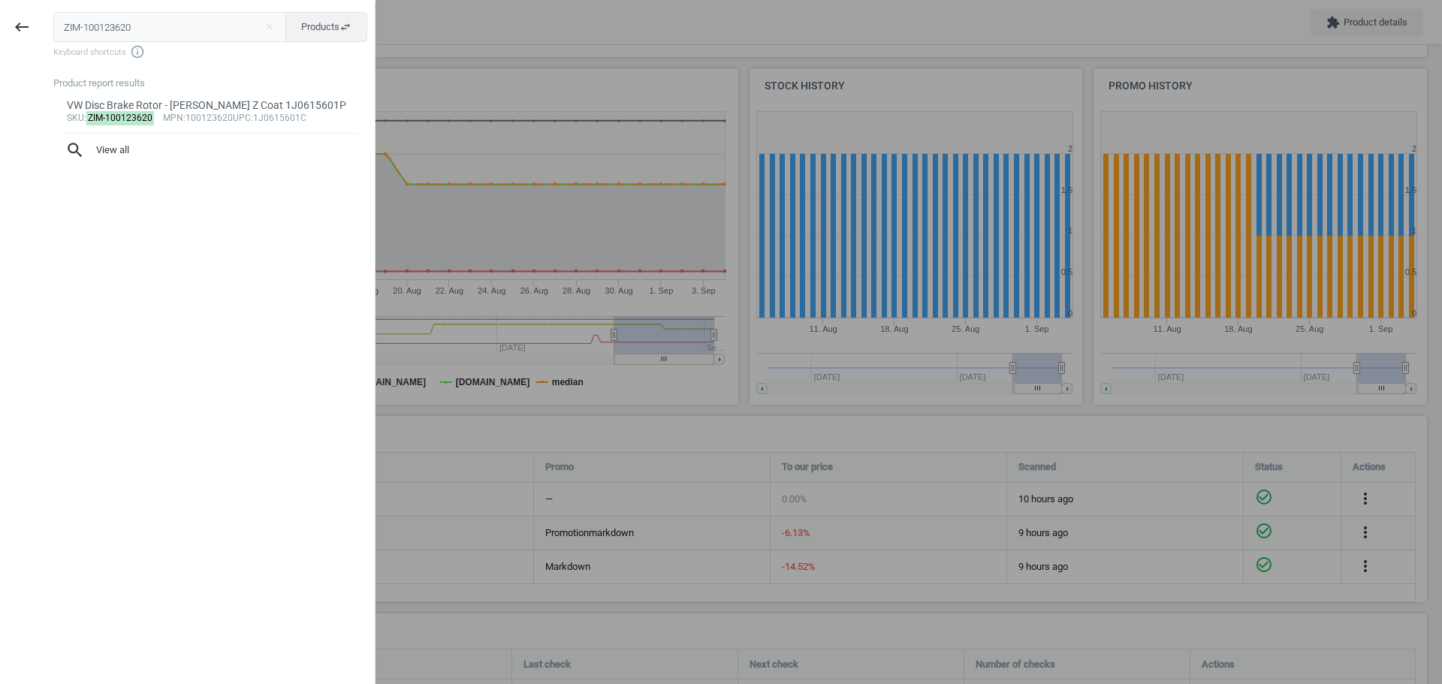
click at [119, 35] on input "ZIM-100123620" at bounding box center [170, 27] width 234 height 30
type input "SEB-909322C"
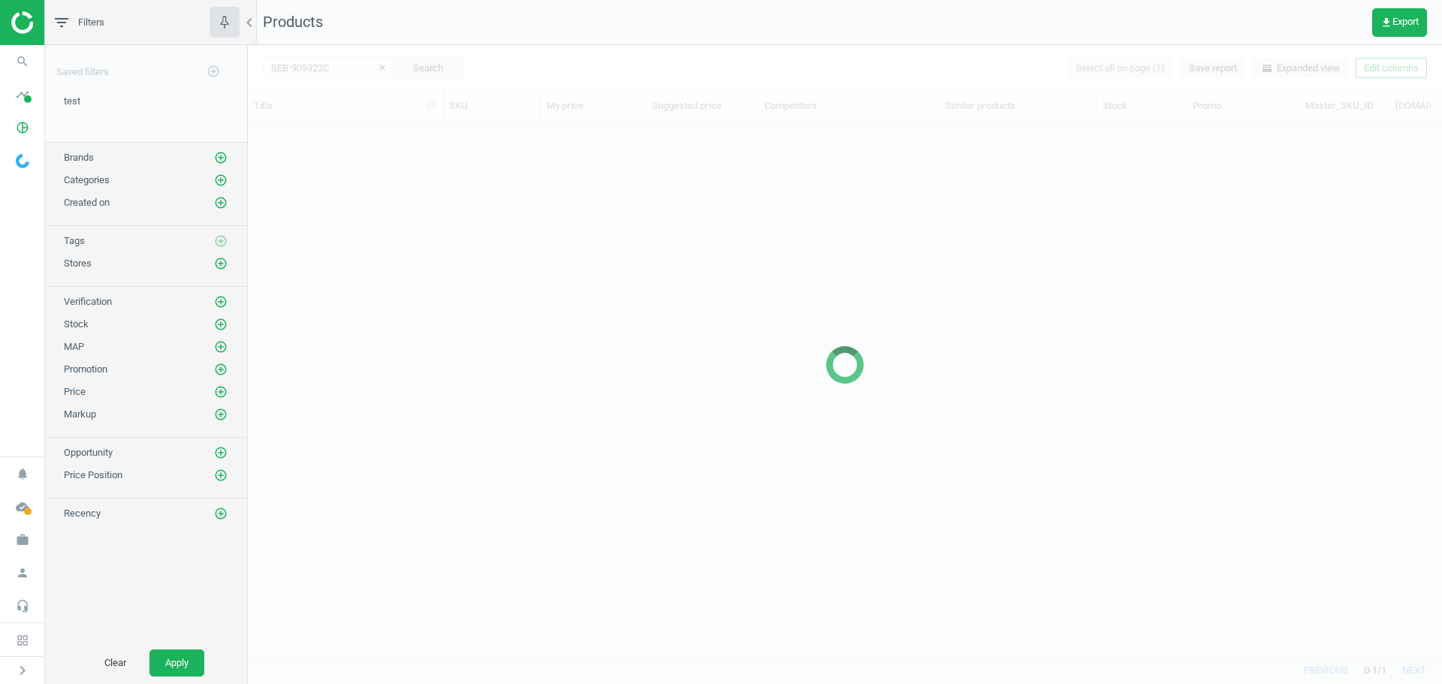
scroll to position [512, 1183]
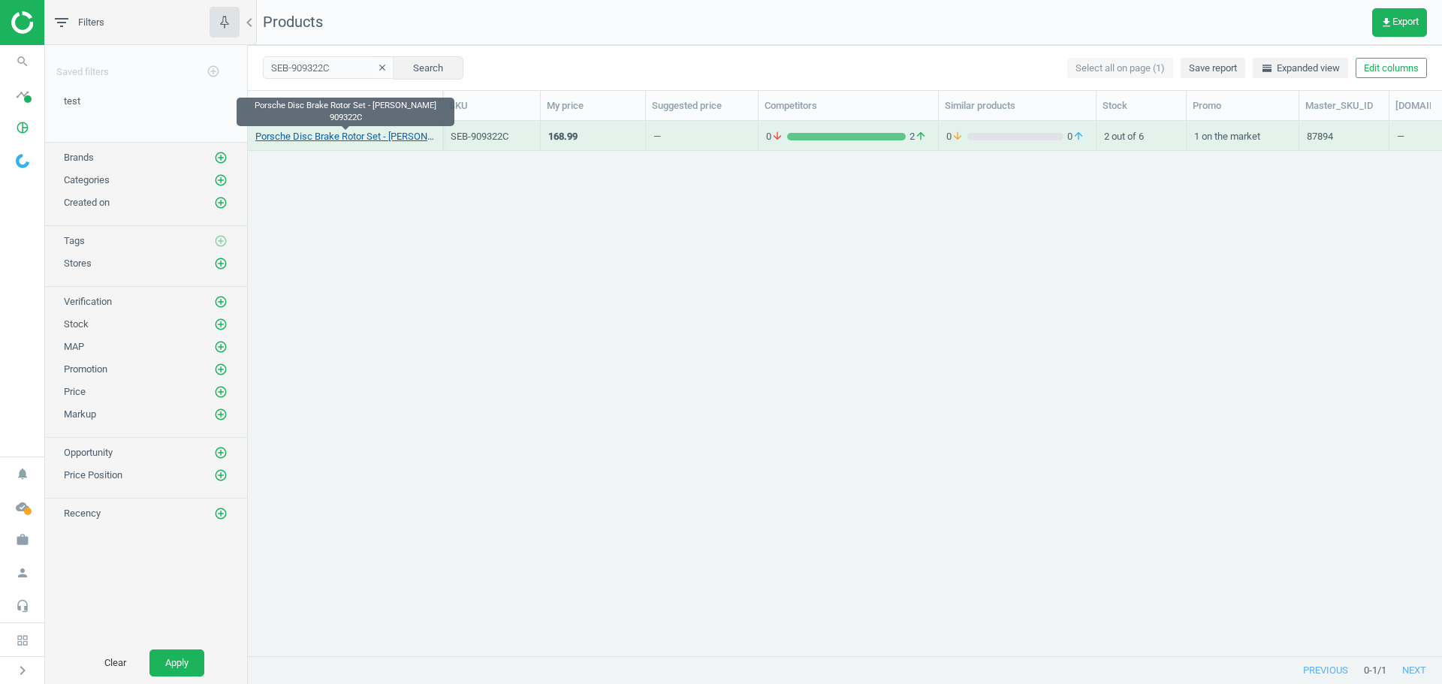
click at [342, 137] on link "Porsche Disc Brake Rotor Set - [PERSON_NAME] 909322C" at bounding box center [344, 137] width 179 height 14
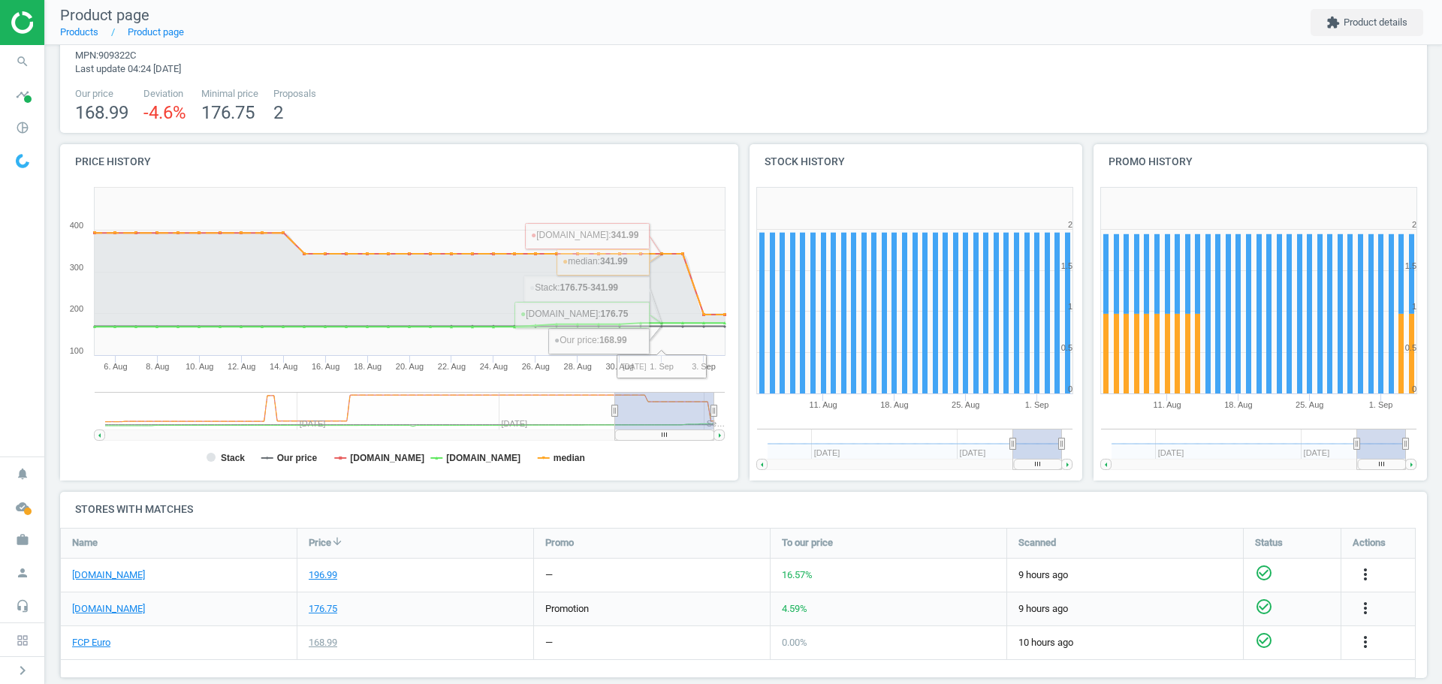
scroll to position [75, 0]
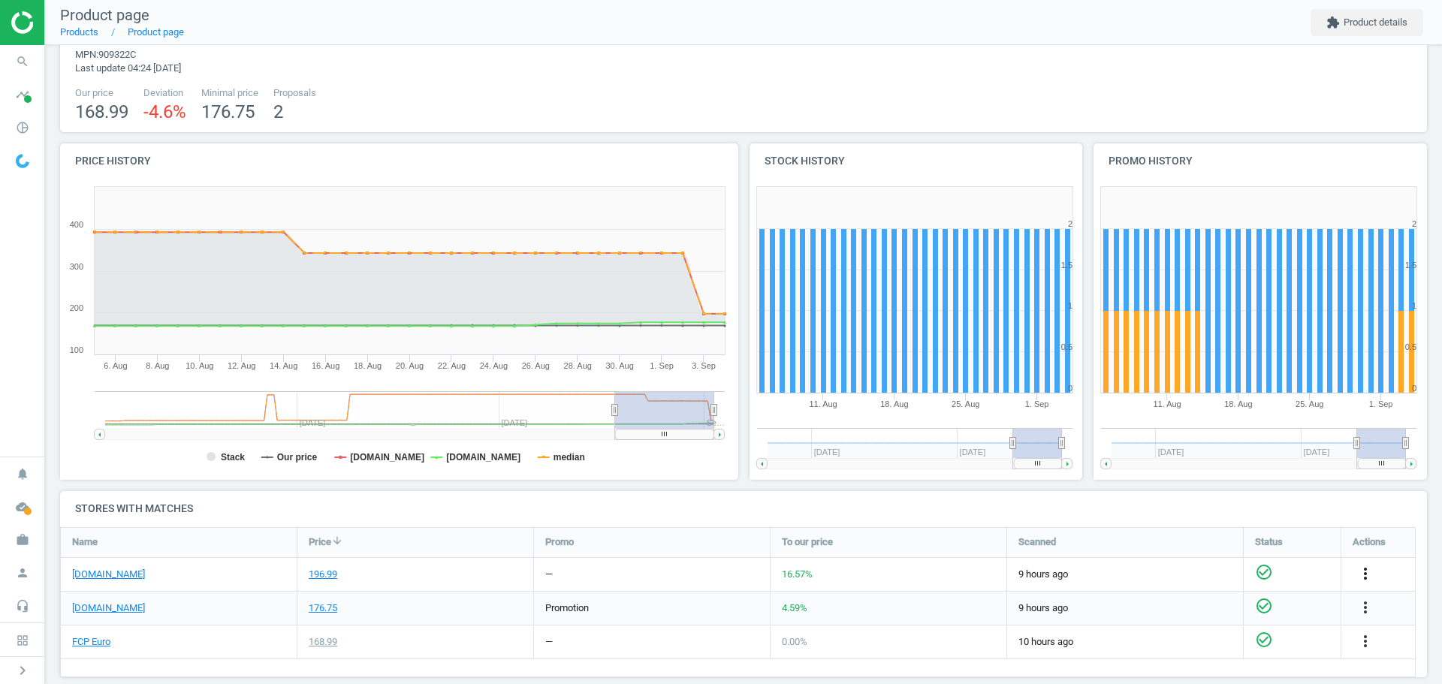
click at [1365, 576] on icon "more_vert" at bounding box center [1365, 574] width 18 height 18
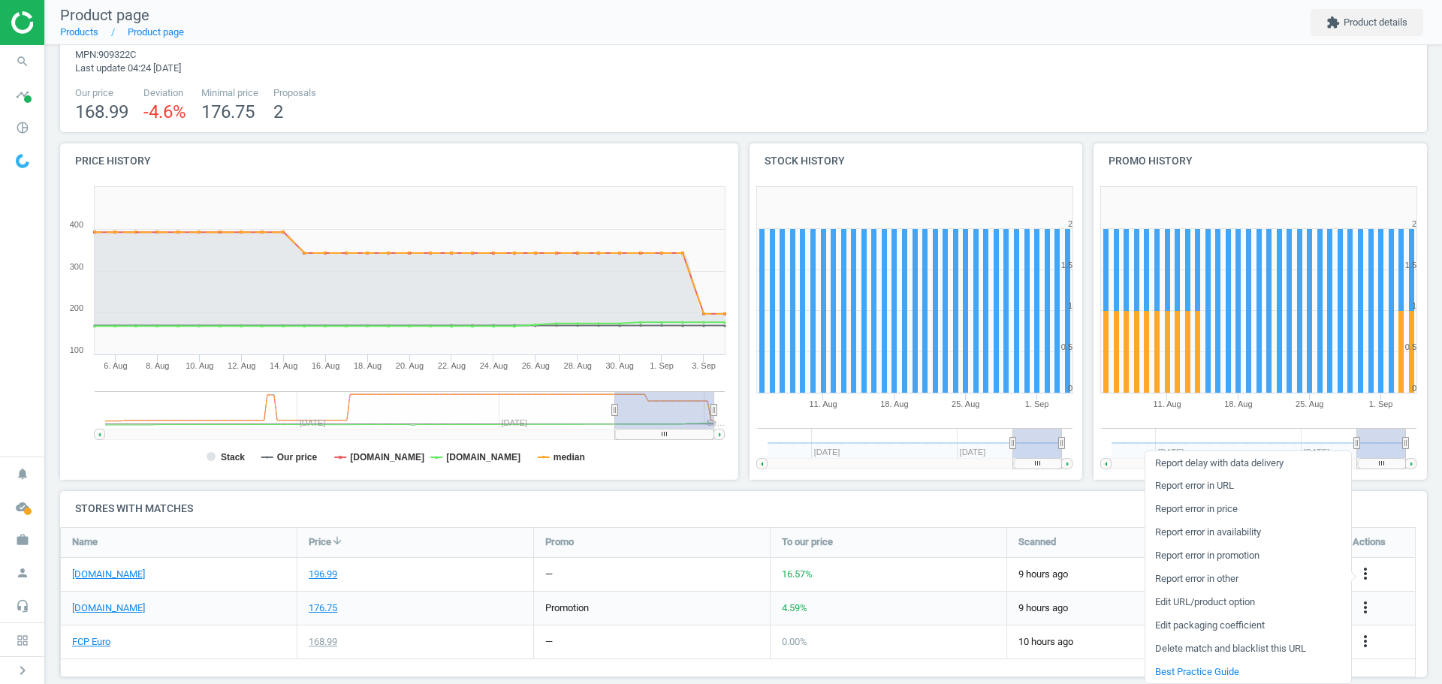
click at [1247, 626] on link "Edit packaging coefficient" at bounding box center [1248, 625] width 206 height 23
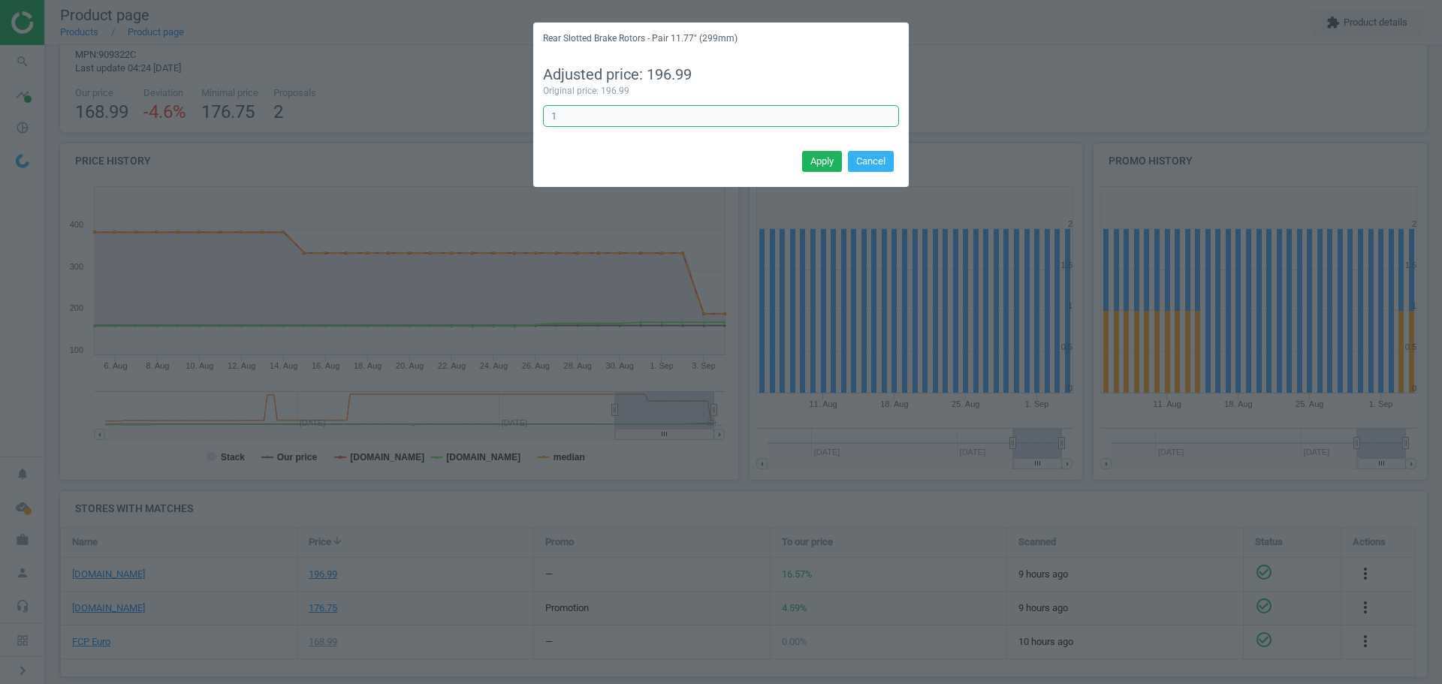
click at [580, 118] on input "1" at bounding box center [721, 116] width 356 height 23
type input "1/2"
click at [816, 162] on button "Apply" at bounding box center [822, 161] width 40 height 21
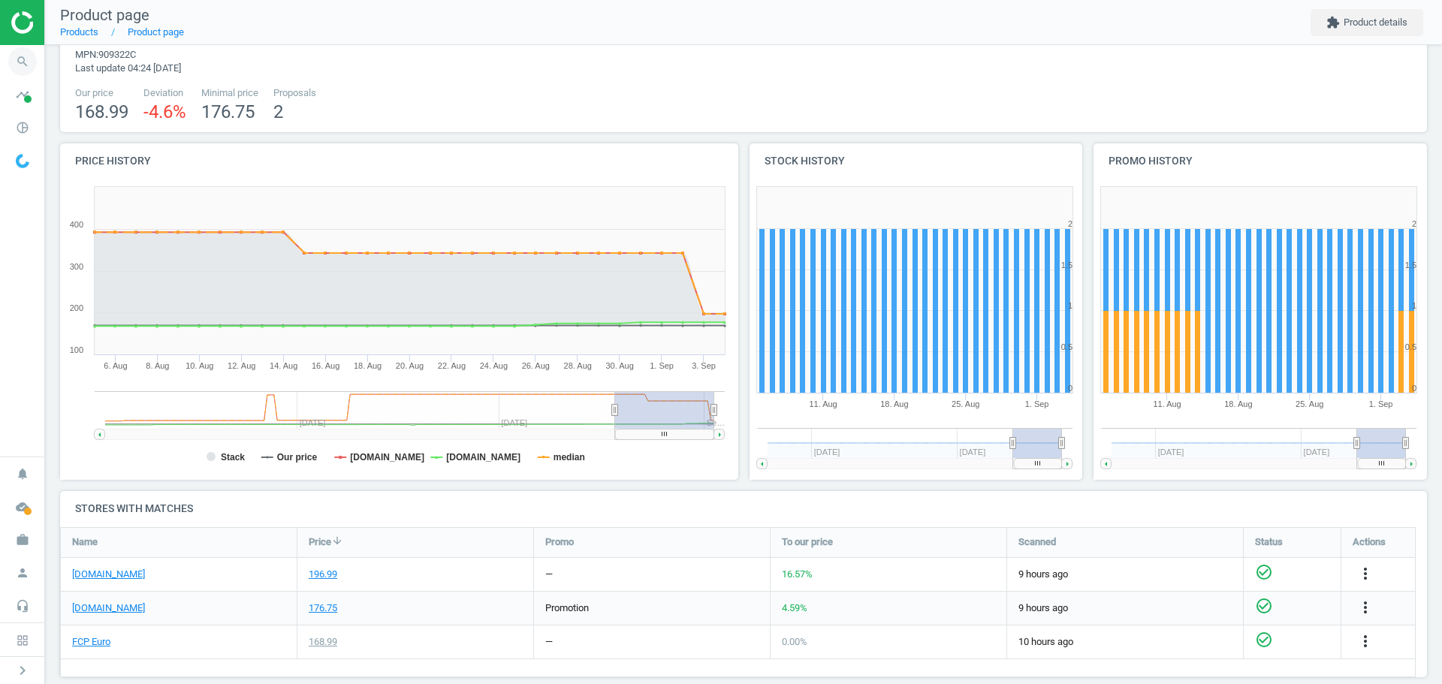
click at [23, 56] on icon "search" at bounding box center [22, 61] width 29 height 29
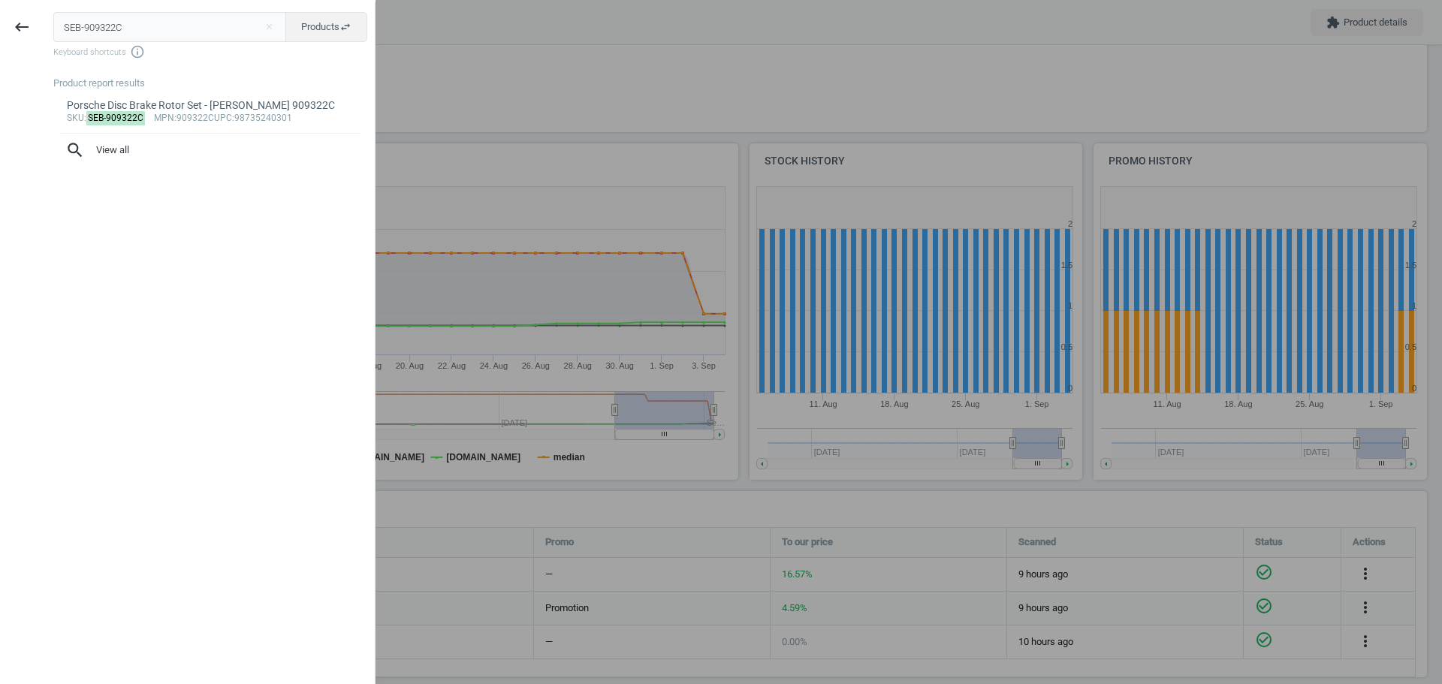
click at [158, 18] on input "SEB-909322C" at bounding box center [170, 27] width 234 height 30
type input "ZIM-150293732"
click at [135, 111] on div "BMW Disc Brake Rotor - [PERSON_NAME] Formula F 34108858706" at bounding box center [211, 112] width 288 height 29
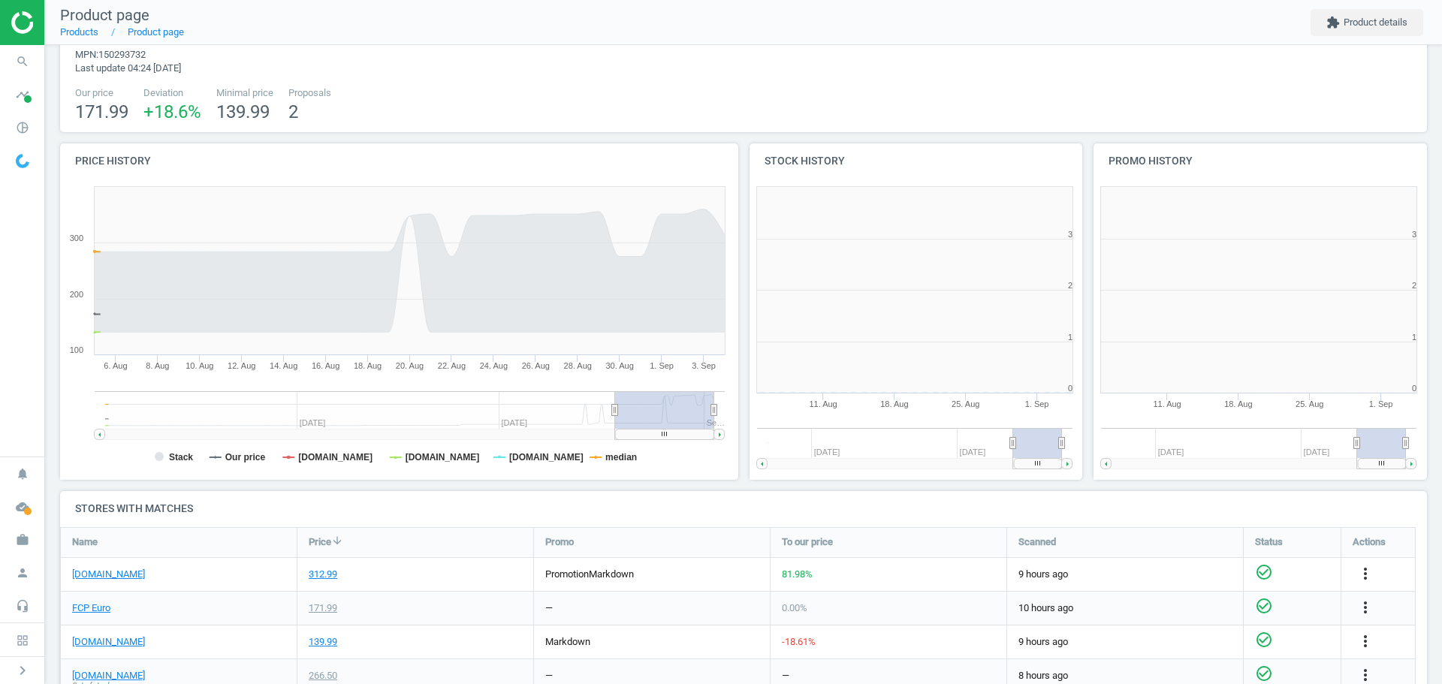
scroll to position [324, 695]
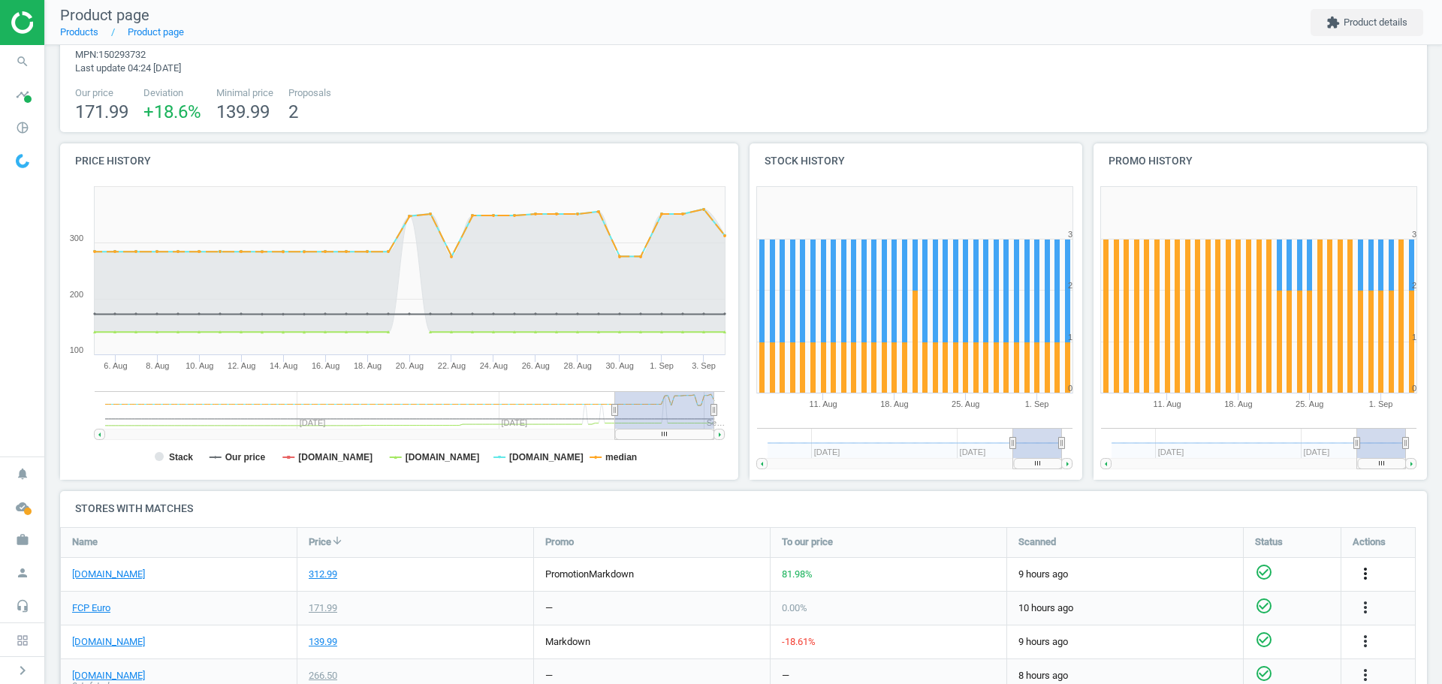
click at [1361, 578] on icon "more_vert" at bounding box center [1365, 574] width 18 height 18
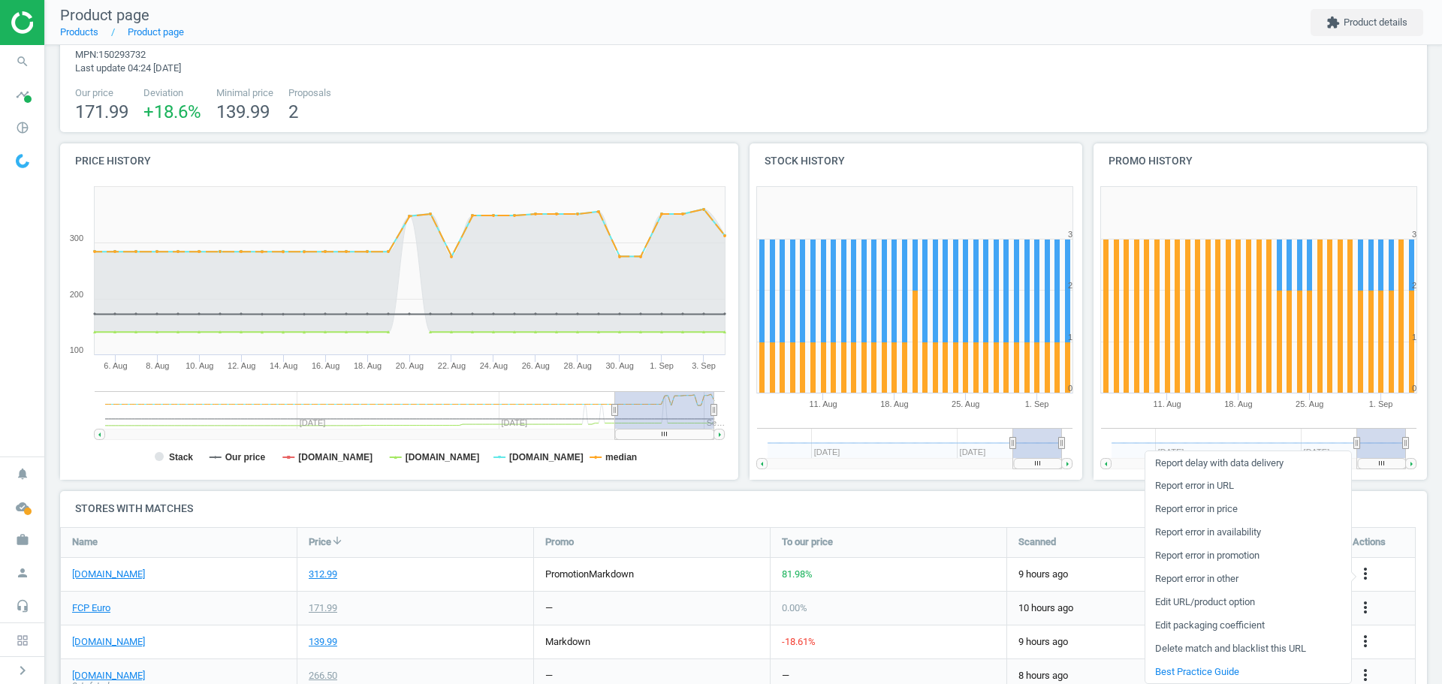
click at [1241, 623] on link "Edit packaging coefficient" at bounding box center [1248, 625] width 206 height 23
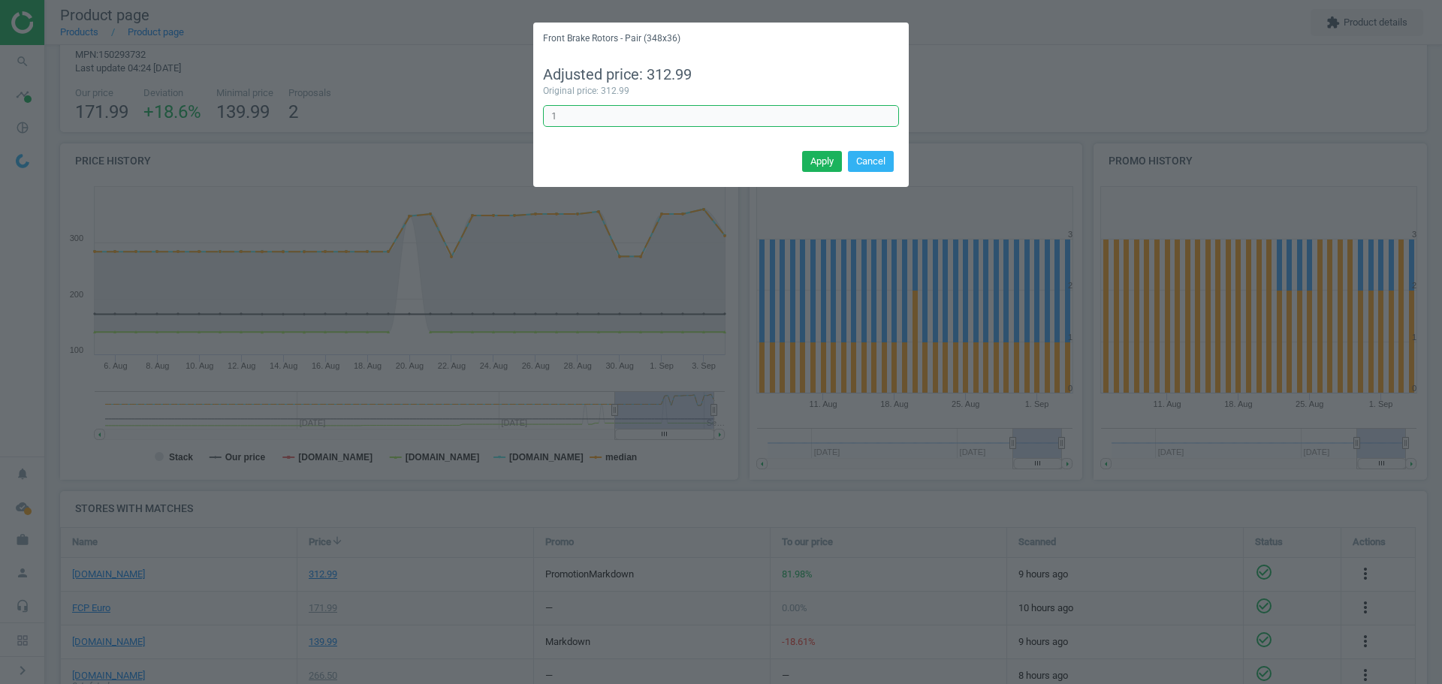
click at [622, 120] on input "1" at bounding box center [721, 116] width 356 height 23
type input "1/2"
click at [816, 161] on button "Apply" at bounding box center [822, 161] width 40 height 21
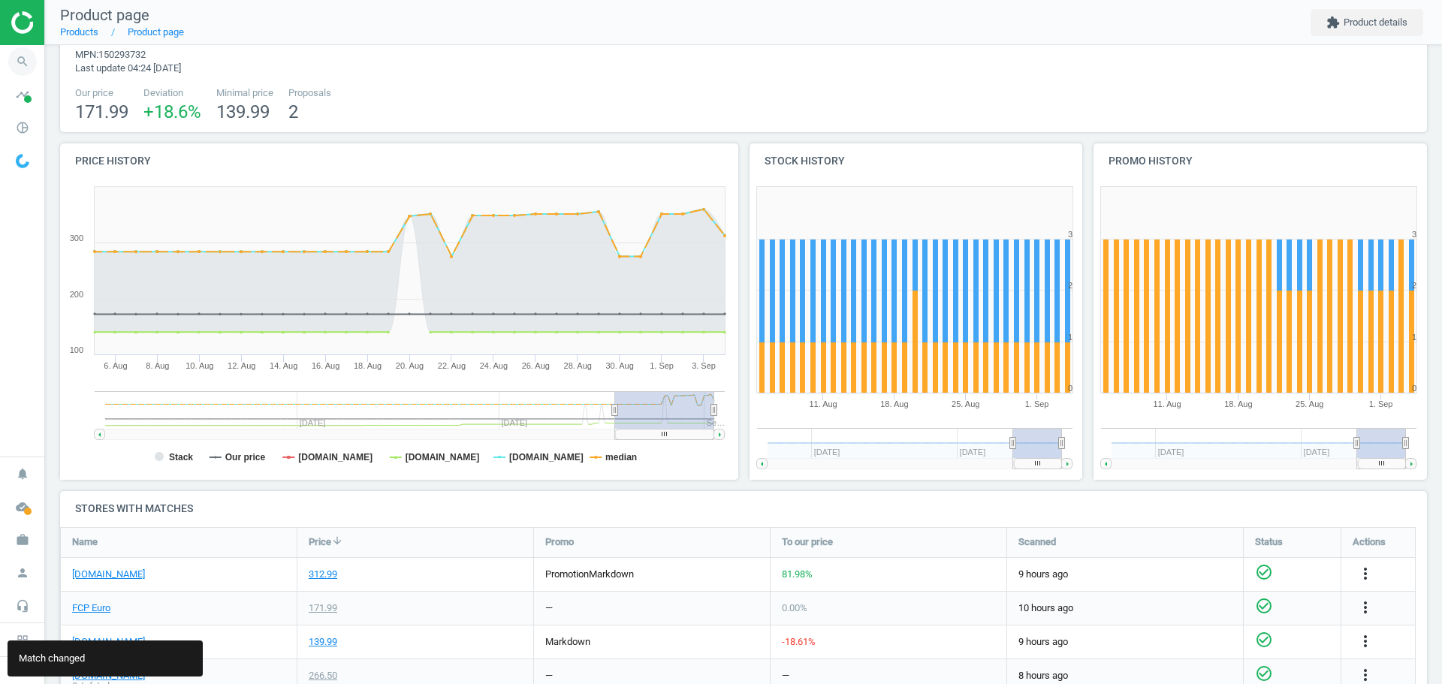
click at [17, 59] on icon "search" at bounding box center [22, 61] width 29 height 29
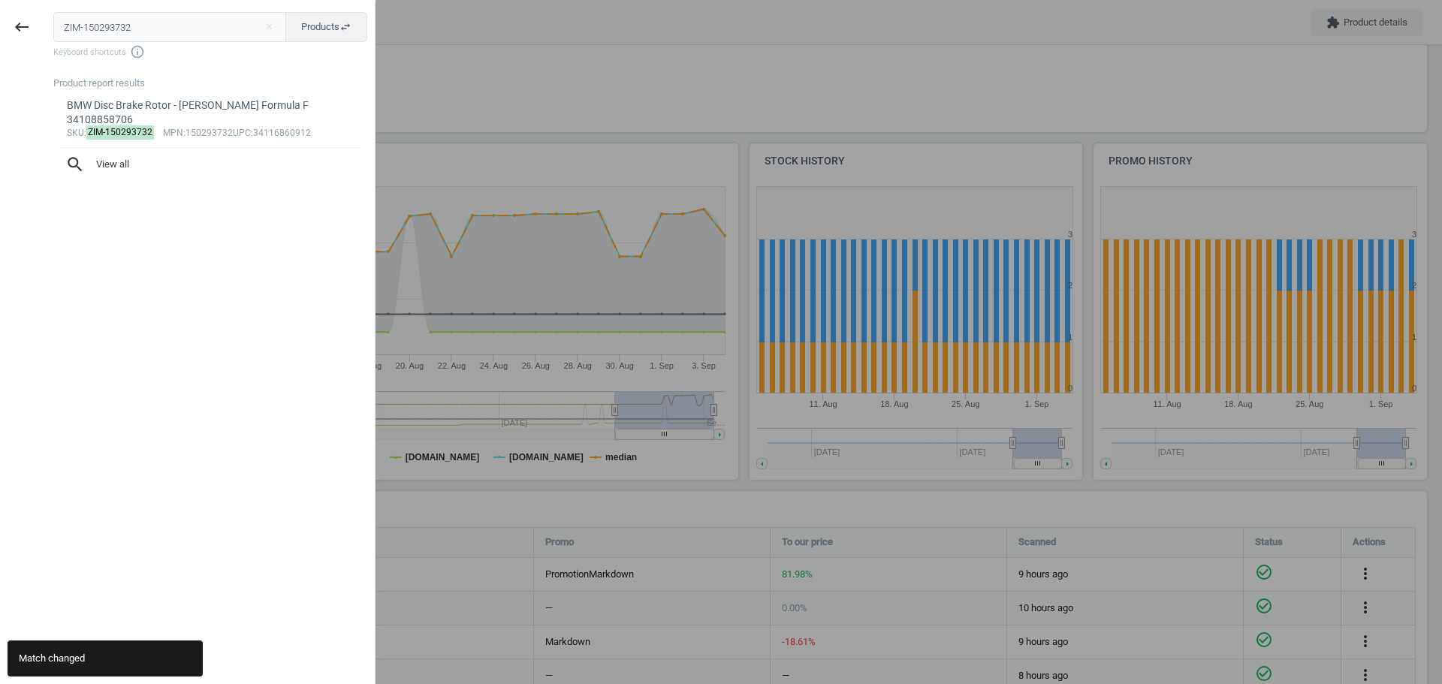
click at [104, 25] on input "ZIM-150293732" at bounding box center [170, 27] width 234 height 30
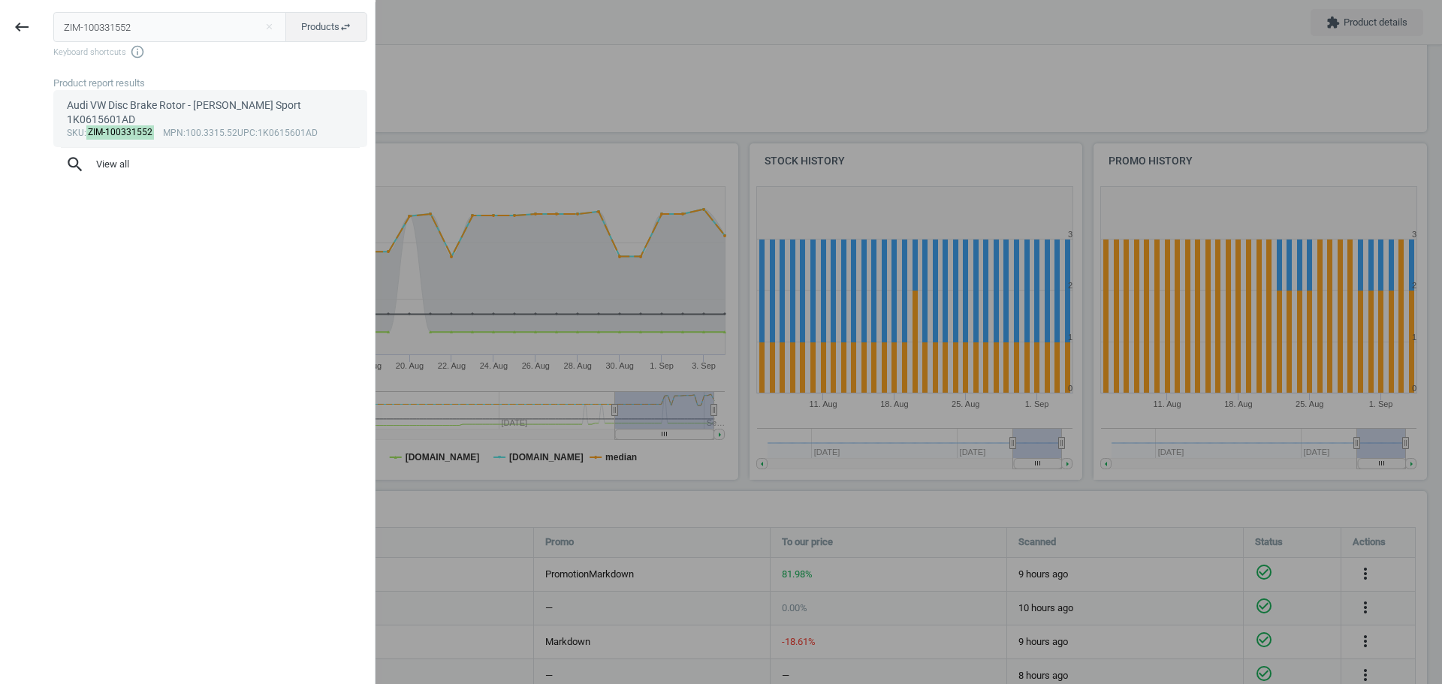
type input "ZIM-100331552"
click at [116, 129] on mark "ZIM-100331552" at bounding box center [120, 132] width 68 height 14
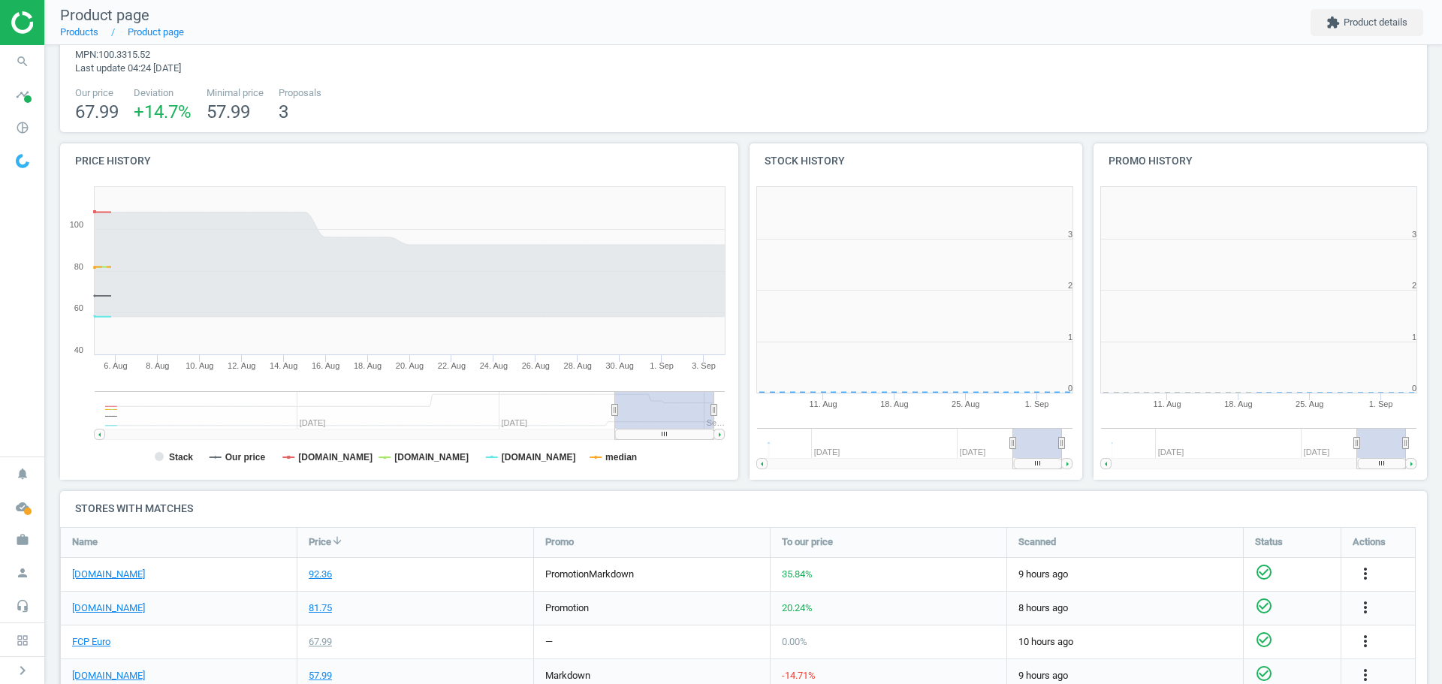
scroll to position [324, 354]
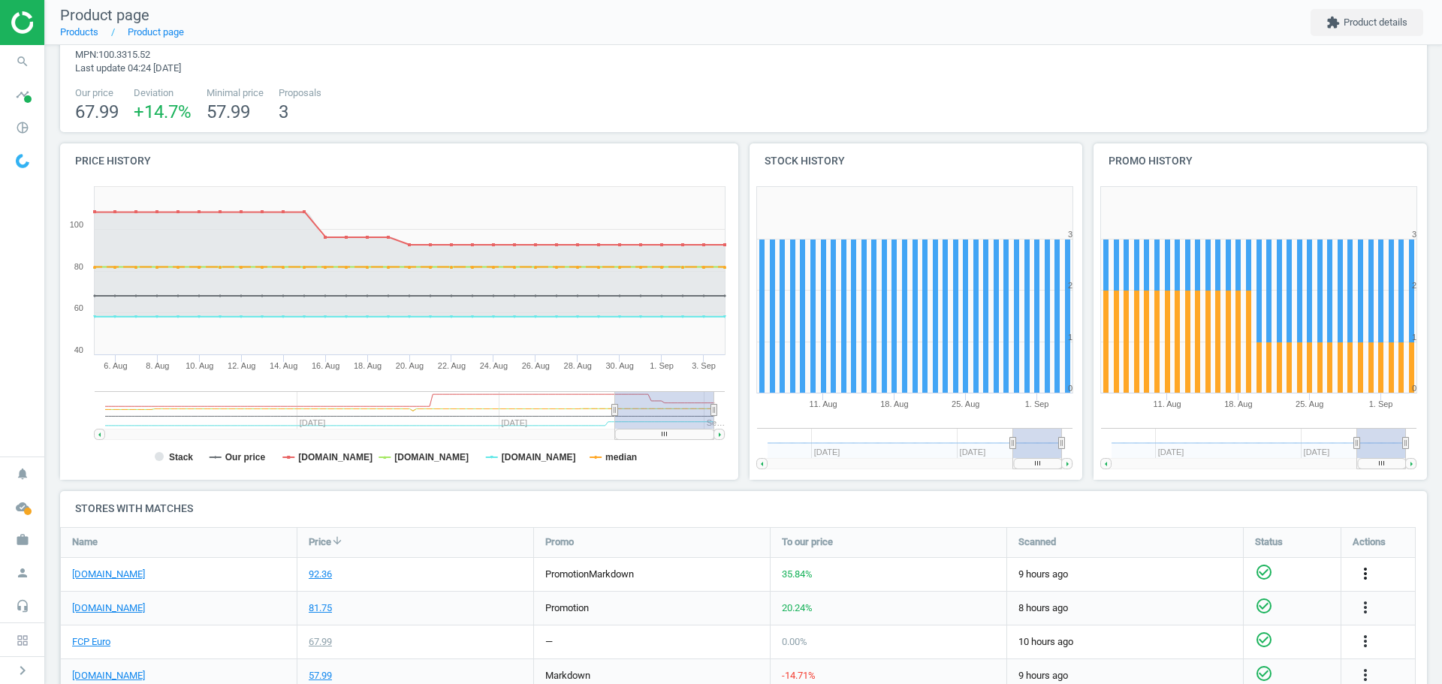
click at [1363, 574] on icon "more_vert" at bounding box center [1365, 574] width 18 height 18
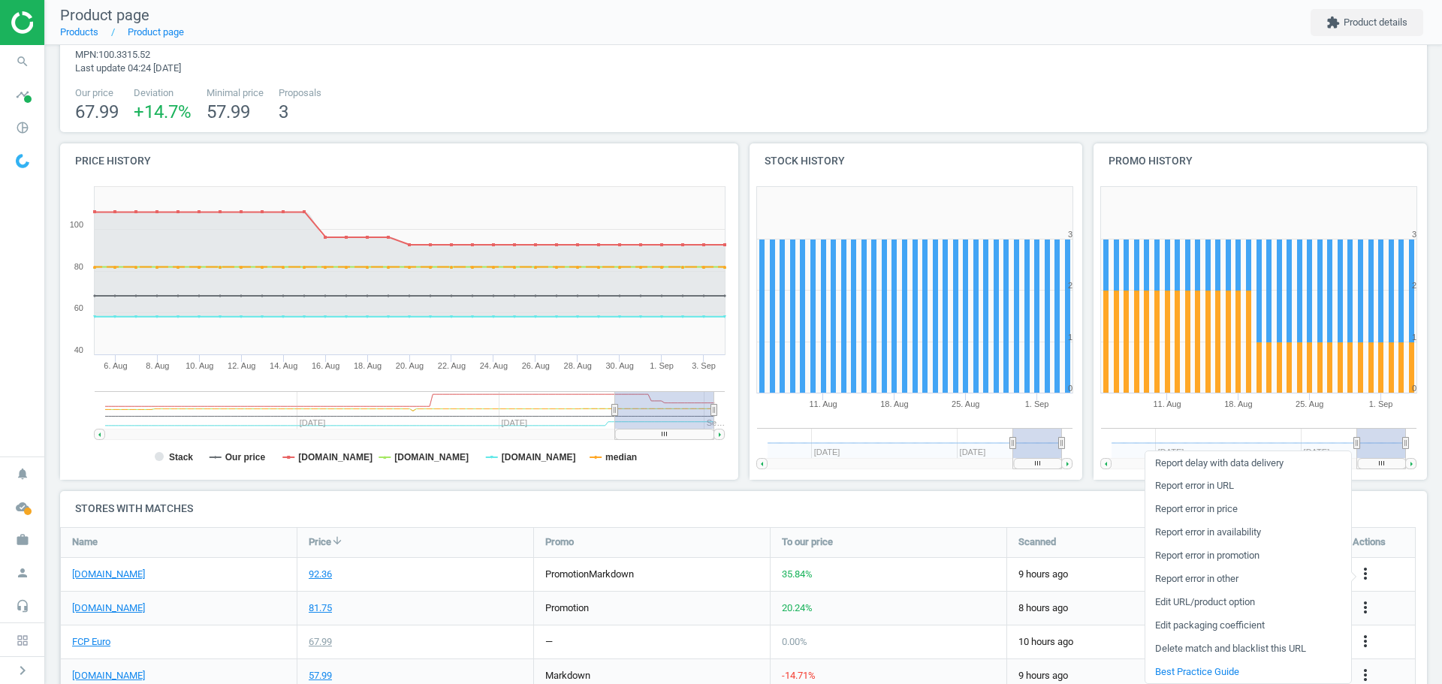
click at [1241, 626] on link "Edit packaging coefficient" at bounding box center [1248, 625] width 206 height 23
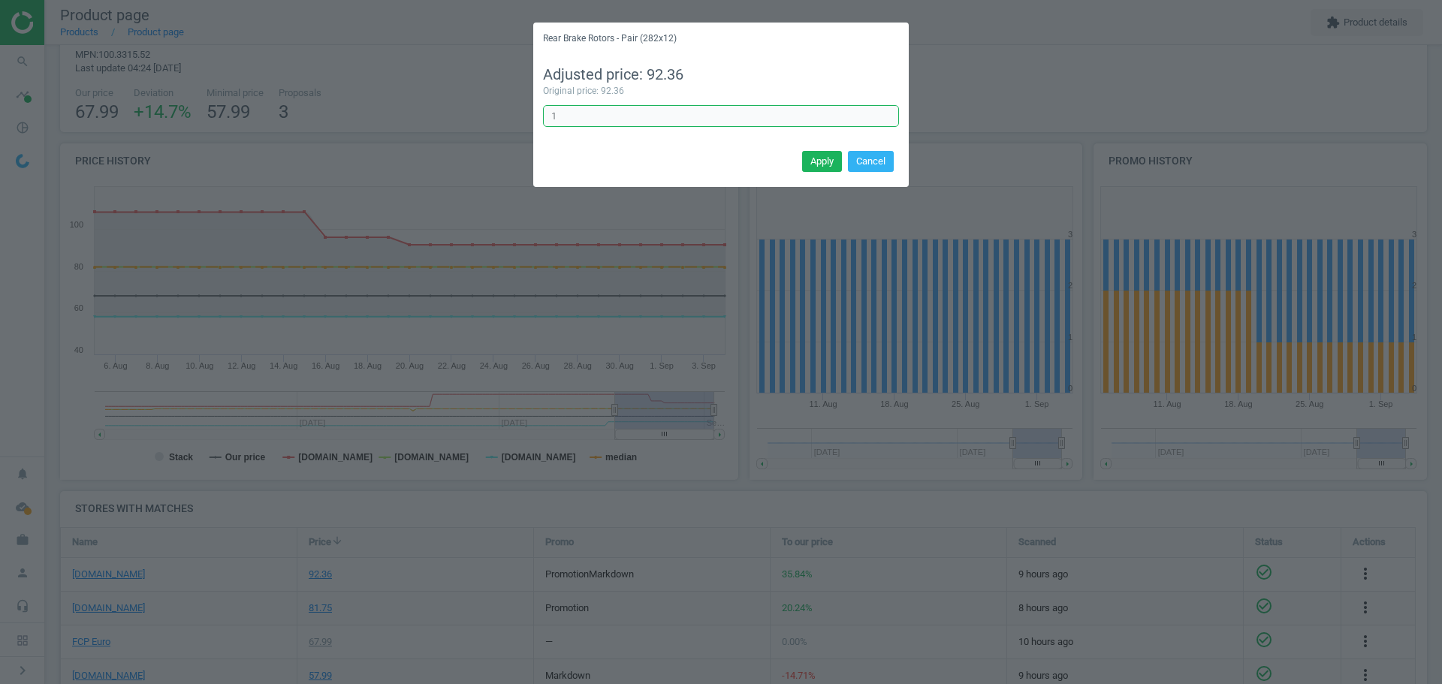
click at [670, 116] on input "1" at bounding box center [721, 116] width 356 height 23
type input "1/2"
click at [817, 163] on button "Apply" at bounding box center [822, 161] width 40 height 21
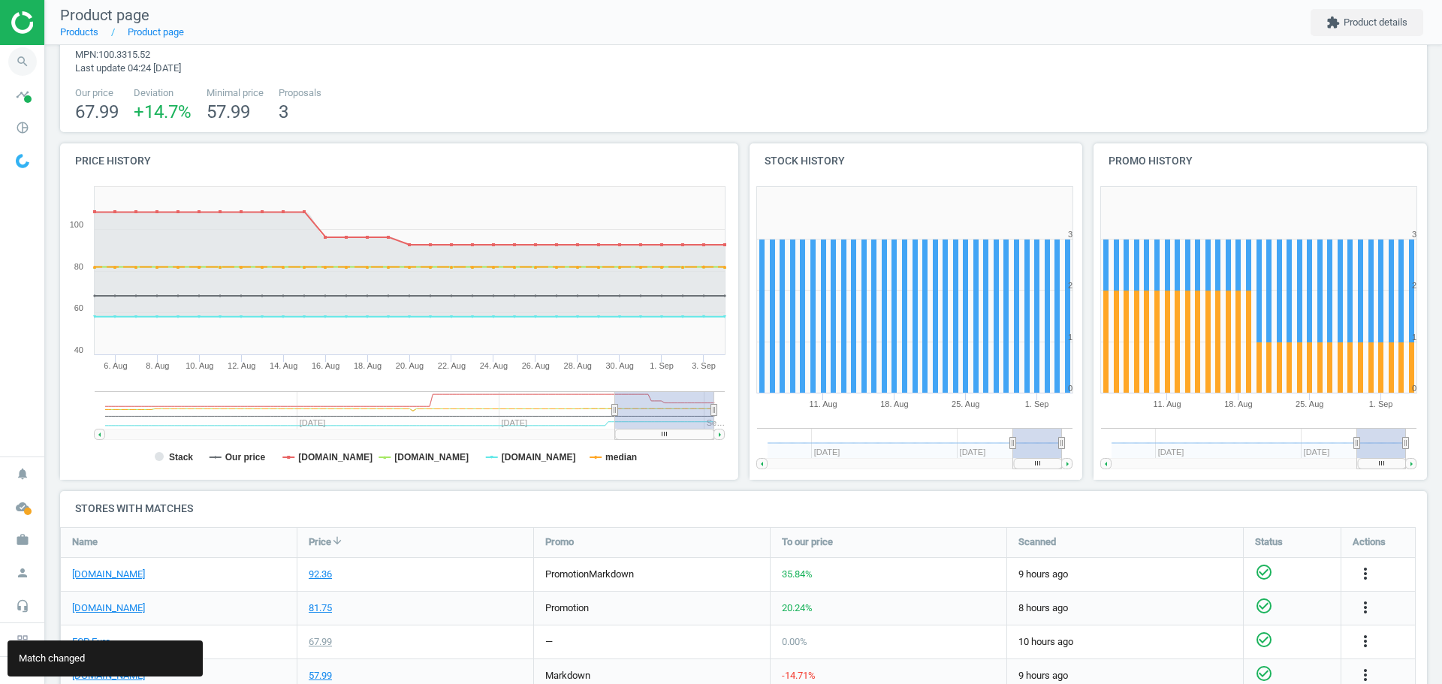
click at [20, 59] on icon "search" at bounding box center [22, 61] width 29 height 29
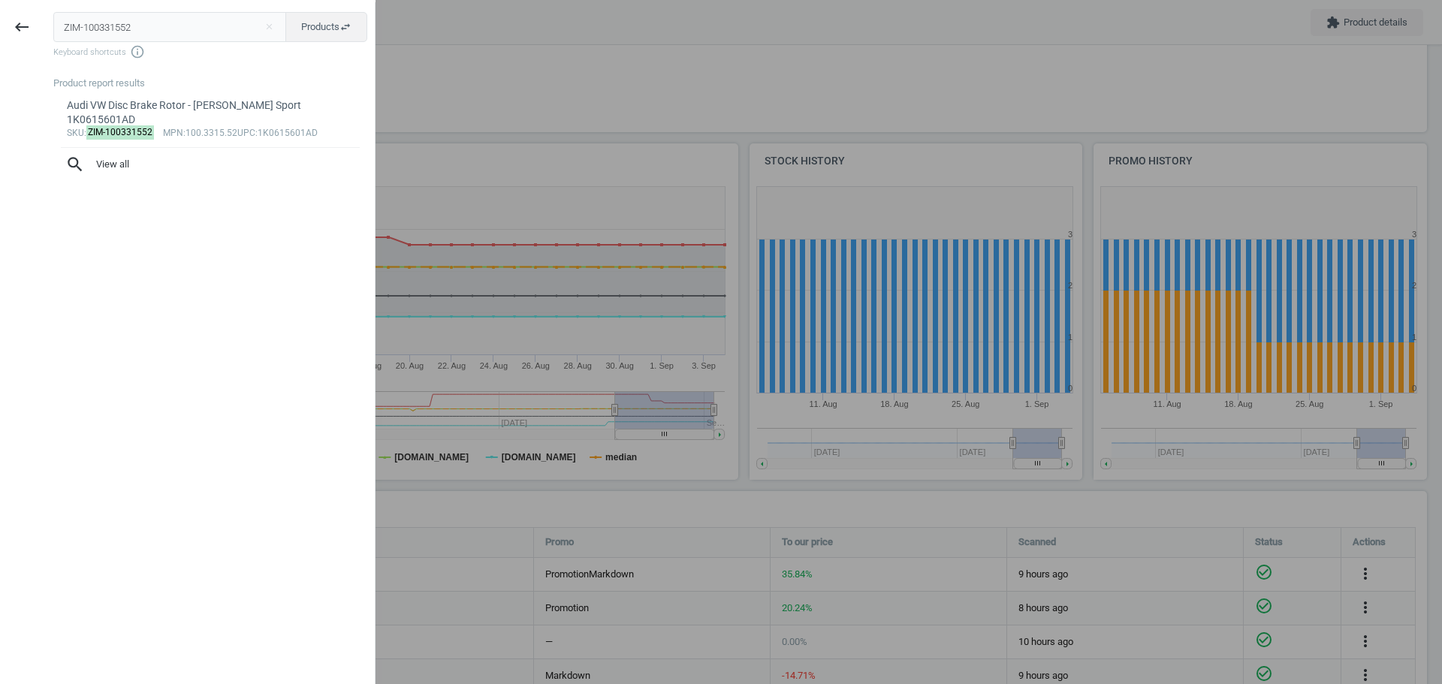
click at [120, 29] on input "ZIM-100331552" at bounding box center [170, 27] width 234 height 30
type input "ZIM-460150520"
click at [138, 125] on mark "ZIM-460150520" at bounding box center [120, 132] width 68 height 14
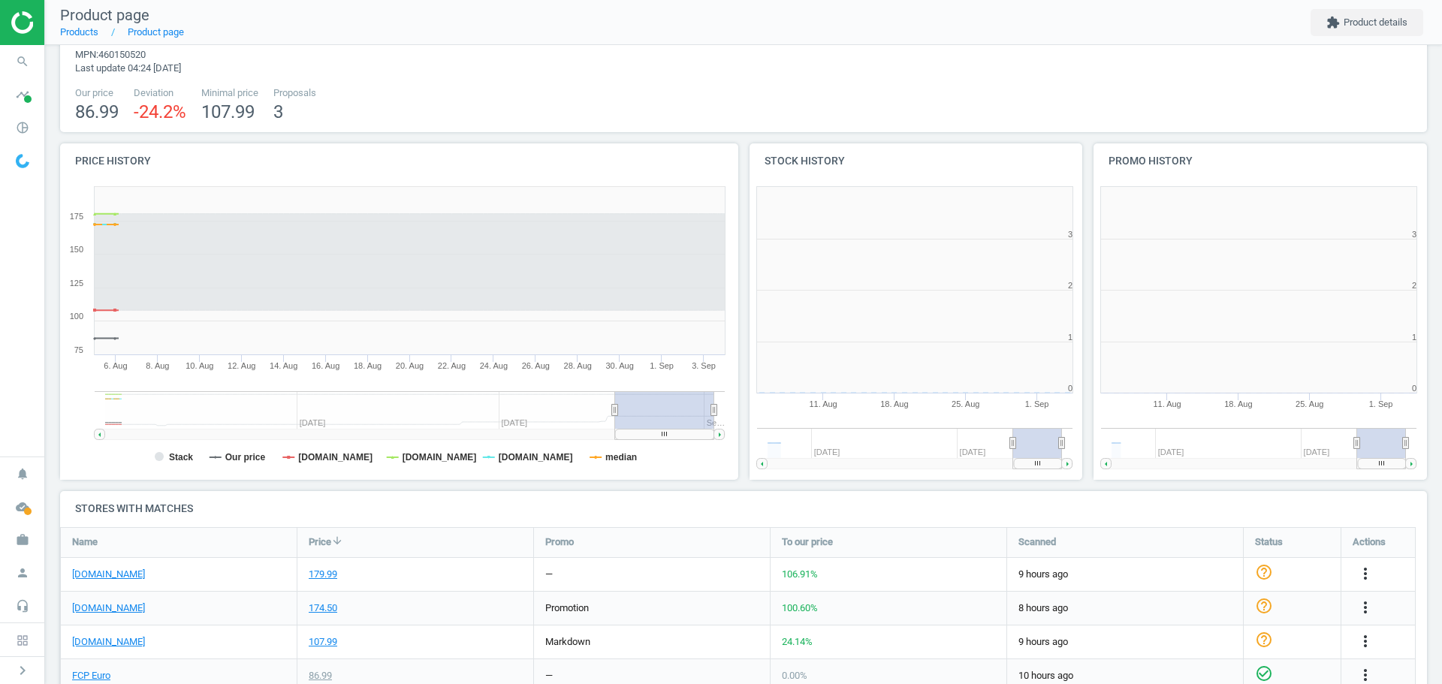
scroll to position [324, 354]
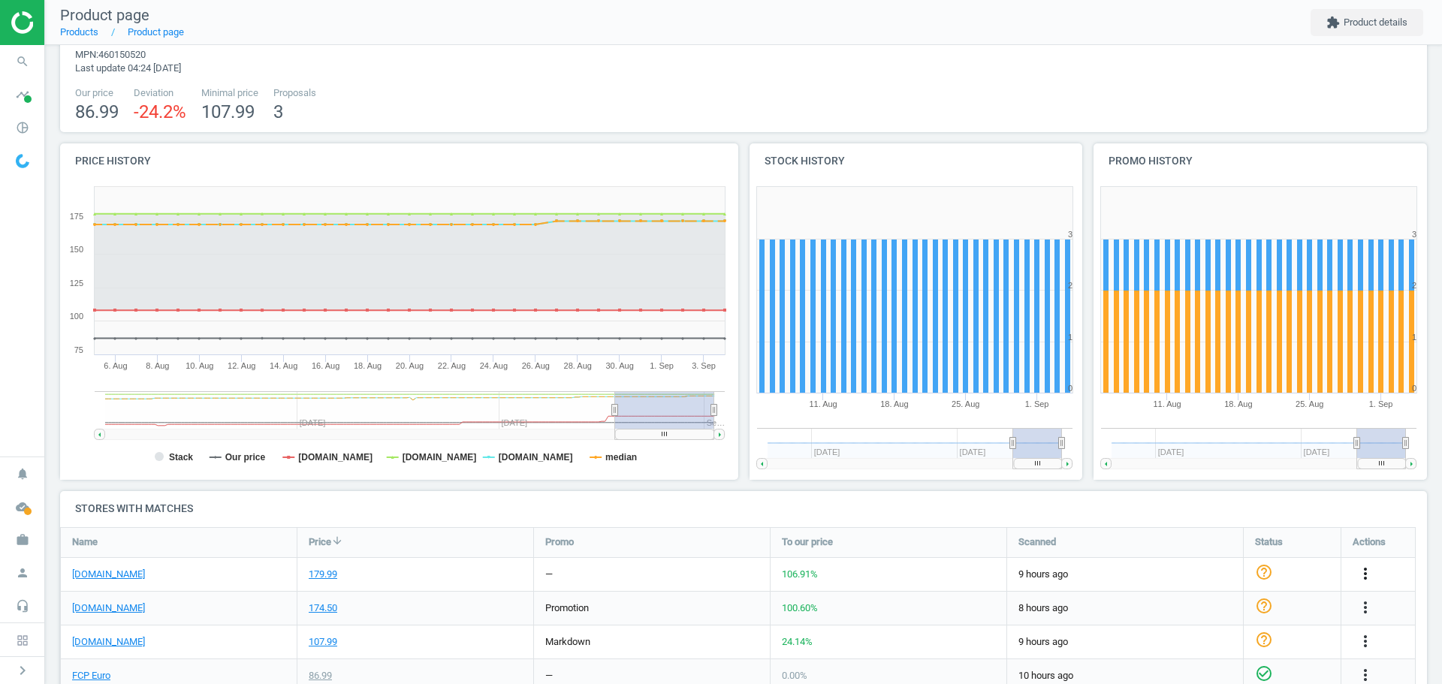
click at [1364, 574] on icon "more_vert" at bounding box center [1365, 574] width 18 height 18
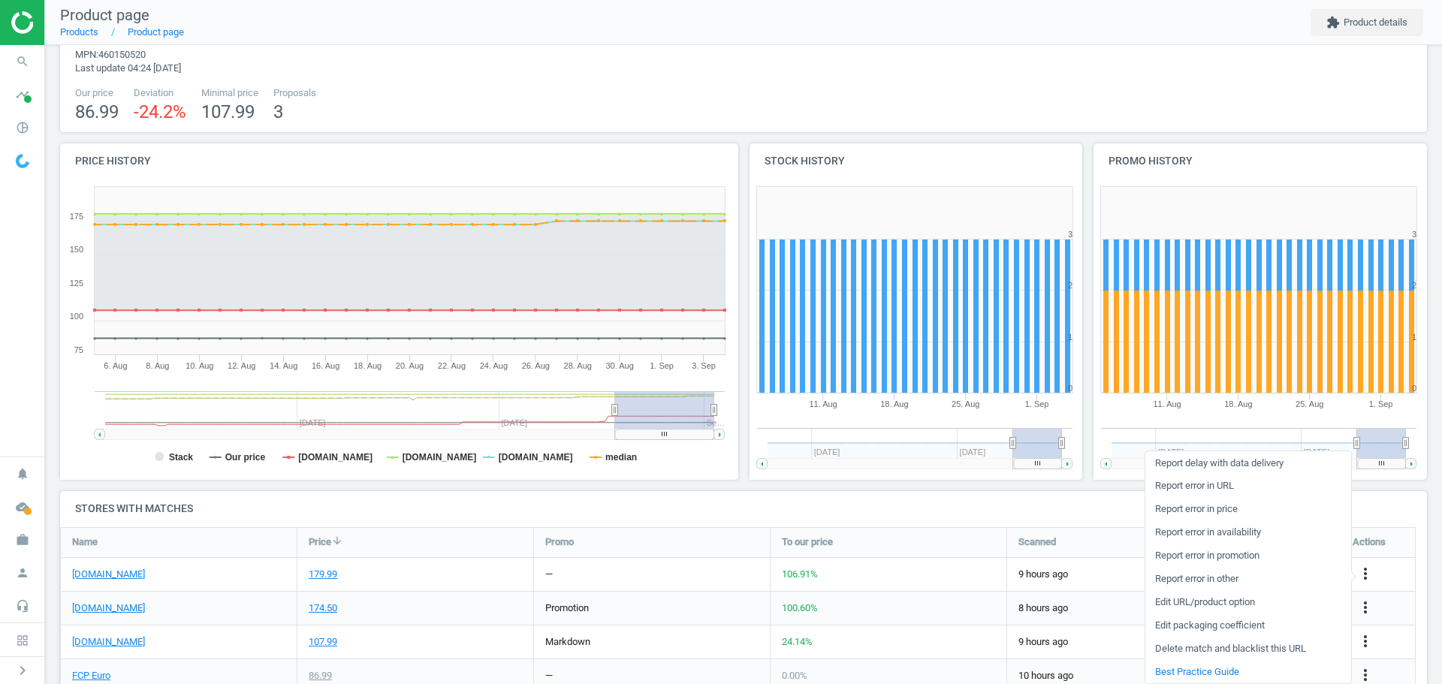
click at [1250, 623] on link "Edit packaging coefficient" at bounding box center [1248, 625] width 206 height 23
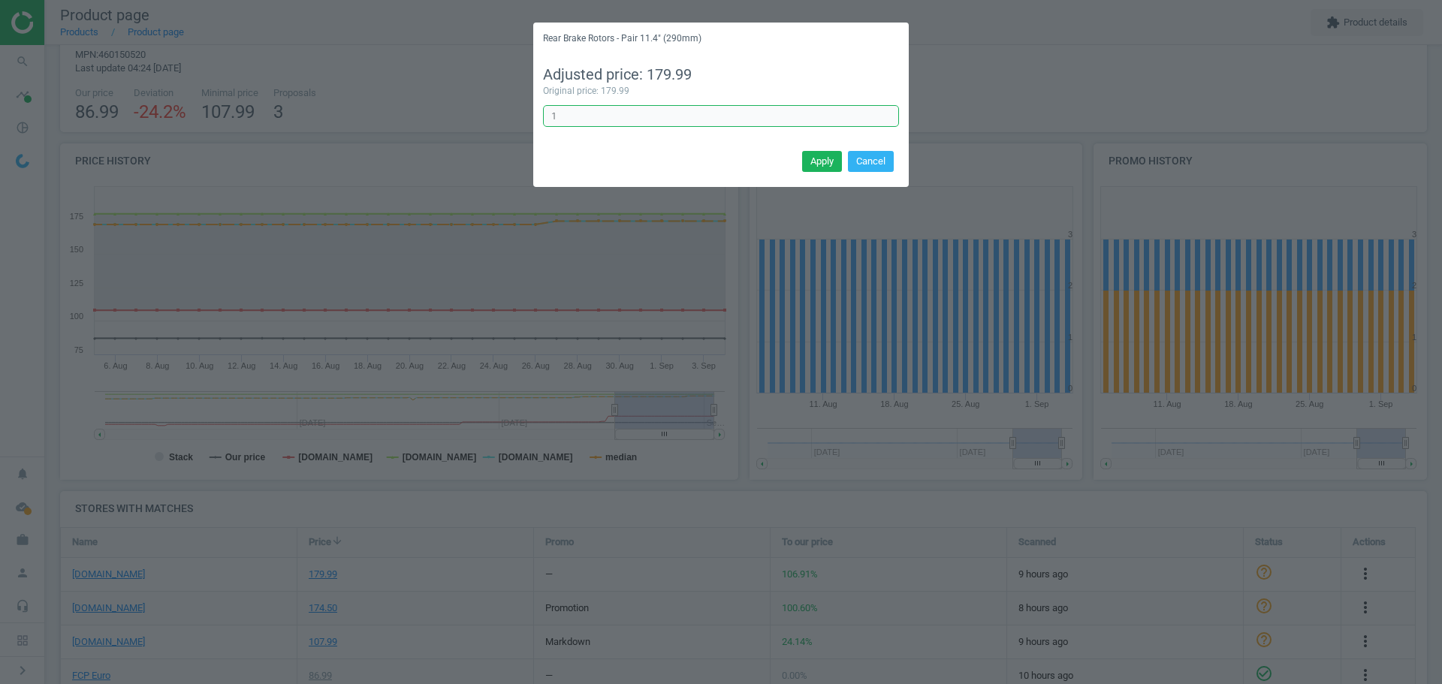
click at [580, 115] on input "1" at bounding box center [721, 116] width 356 height 23
type input "1/2"
click at [822, 156] on button "Apply" at bounding box center [822, 161] width 40 height 21
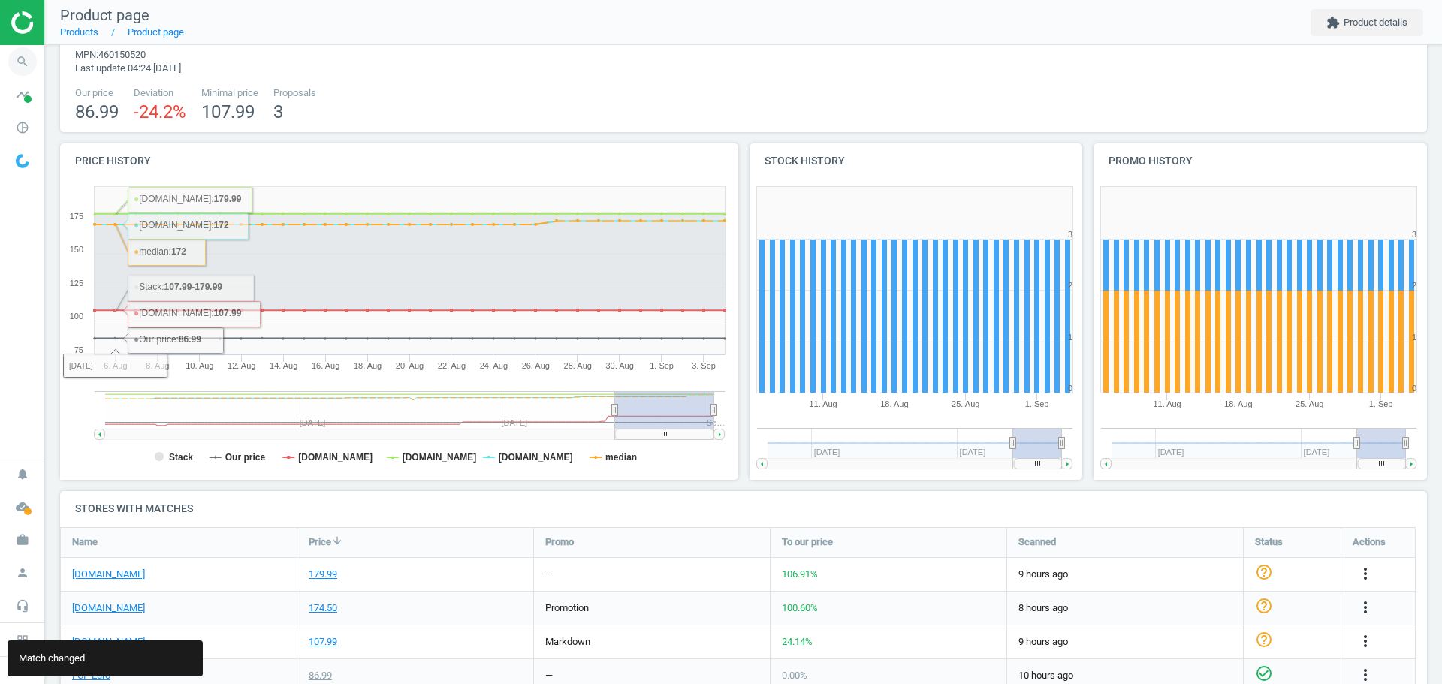
click at [24, 62] on icon "search" at bounding box center [22, 61] width 29 height 29
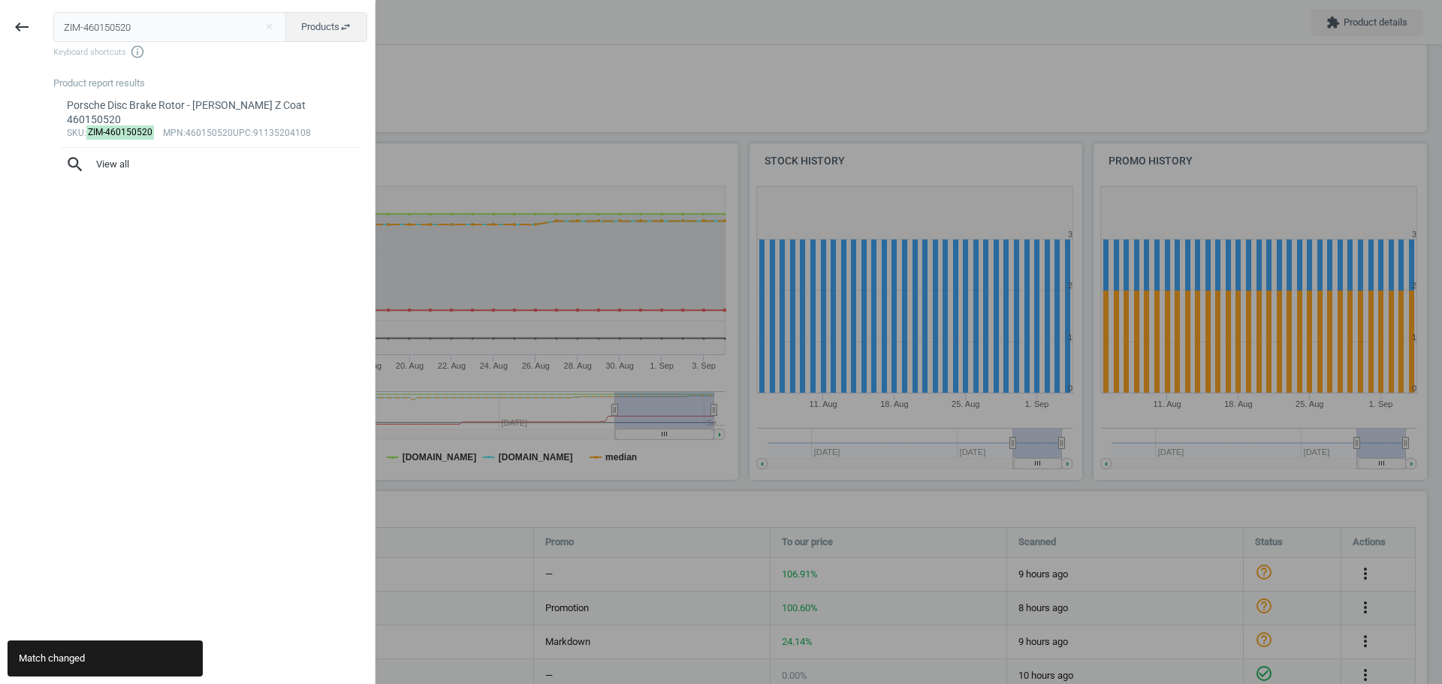
click at [201, 32] on input "ZIM-460150520" at bounding box center [170, 27] width 234 height 30
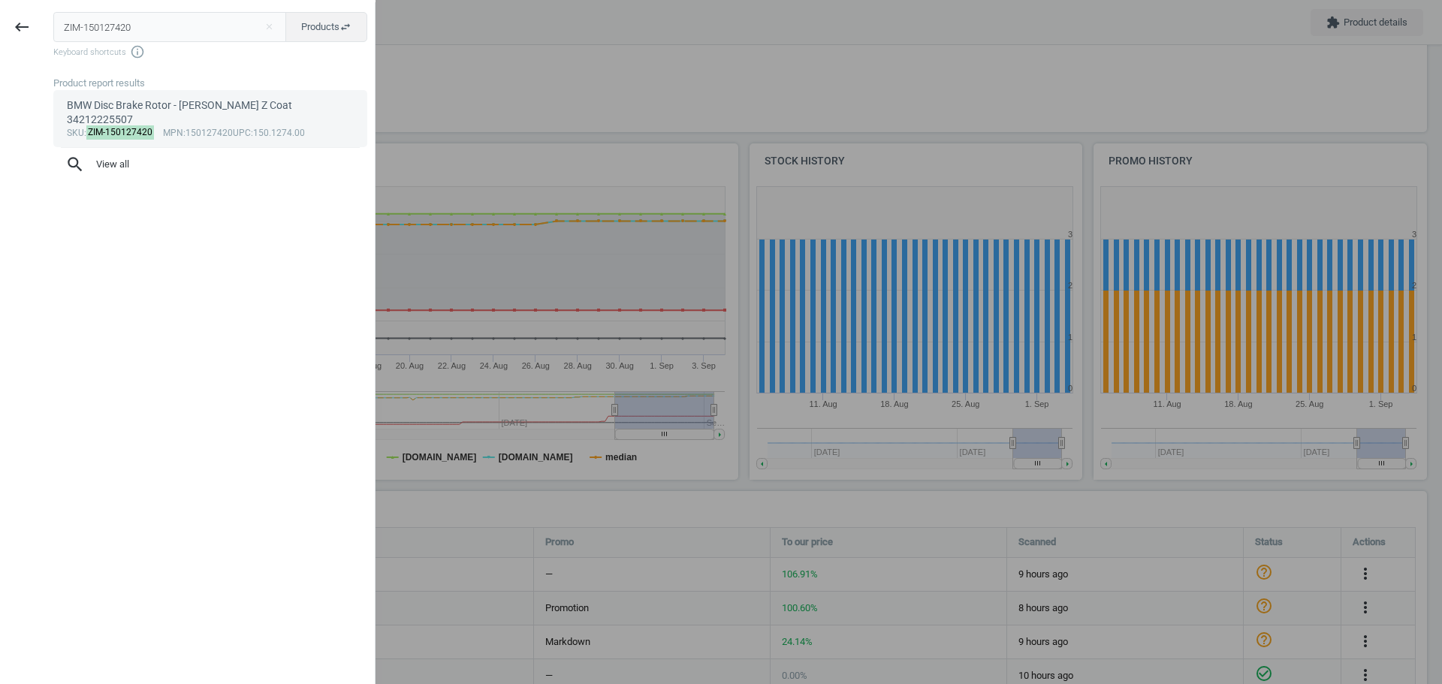
type input "ZIM-150127420"
click at [167, 104] on div "BMW Disc Brake Rotor - [PERSON_NAME] Z Coat 34212225507" at bounding box center [211, 112] width 288 height 29
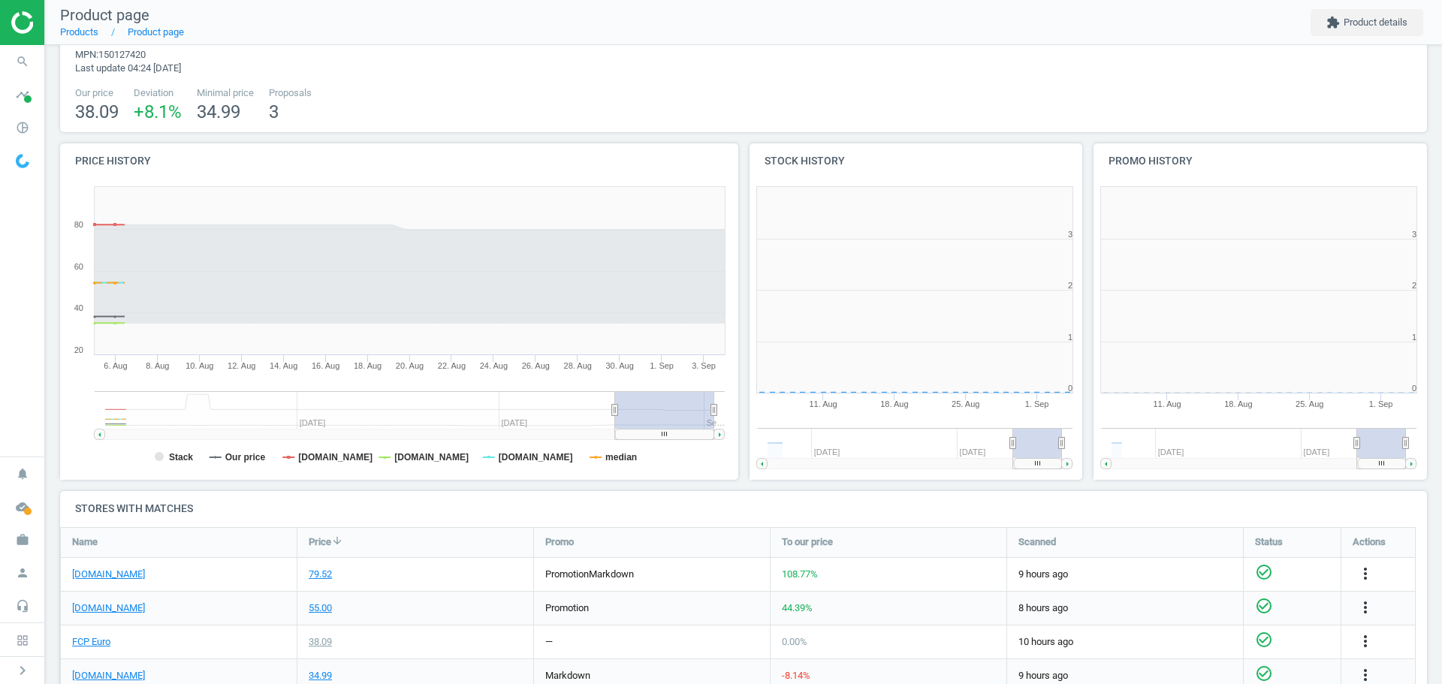
scroll to position [324, 354]
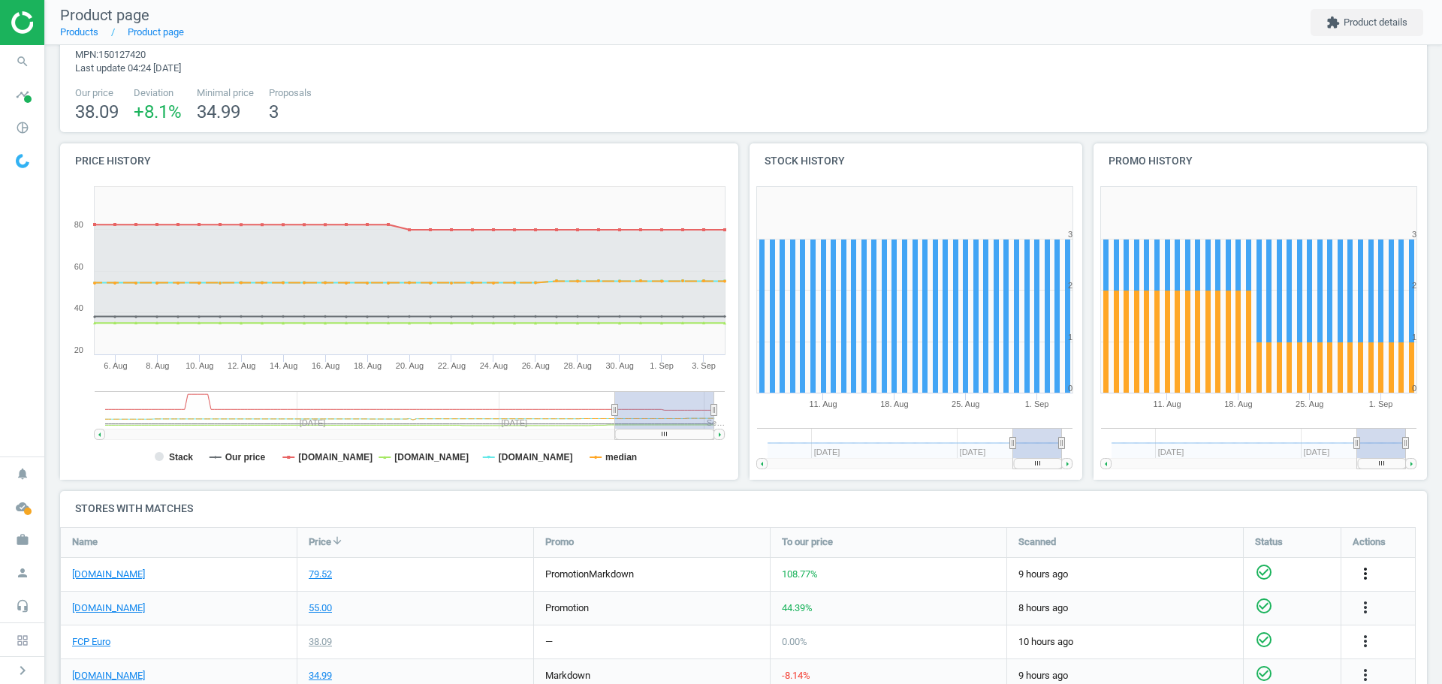
click at [1369, 573] on icon "more_vert" at bounding box center [1365, 574] width 18 height 18
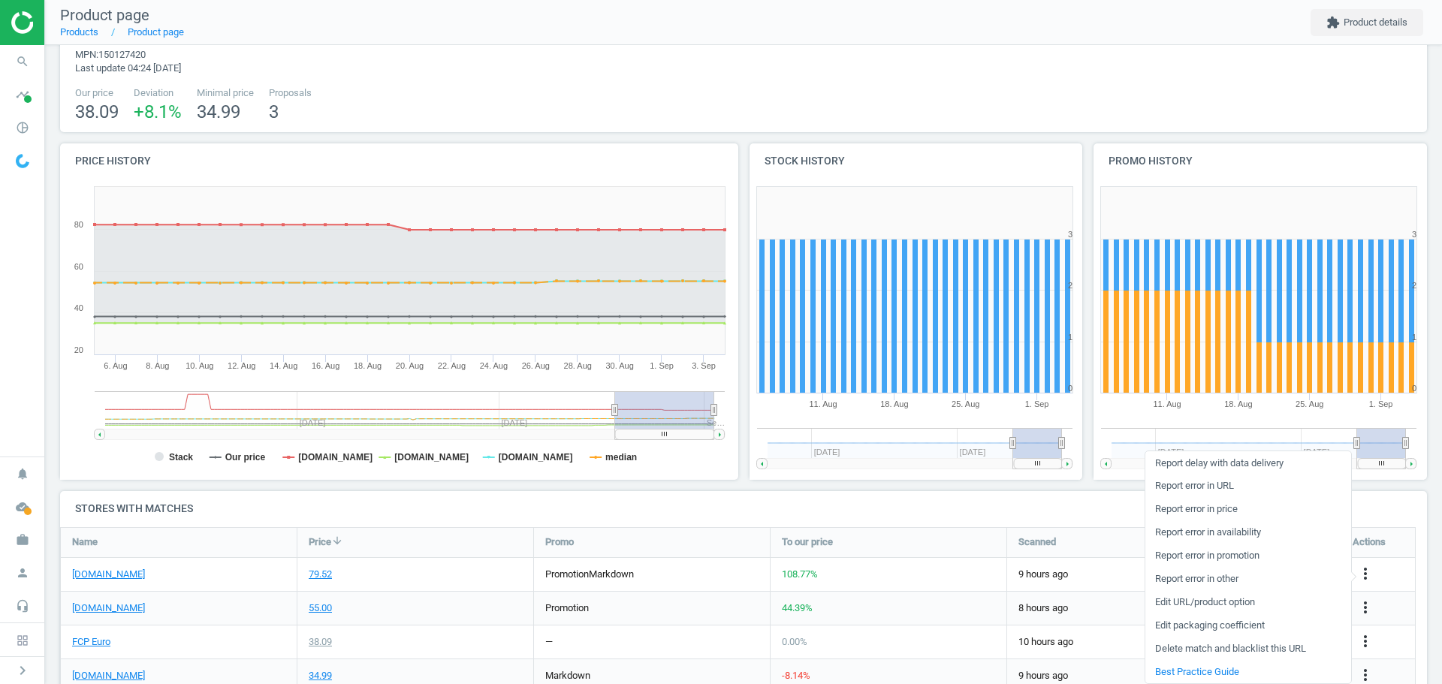
click at [1238, 625] on link "Edit packaging coefficient" at bounding box center [1248, 625] width 206 height 23
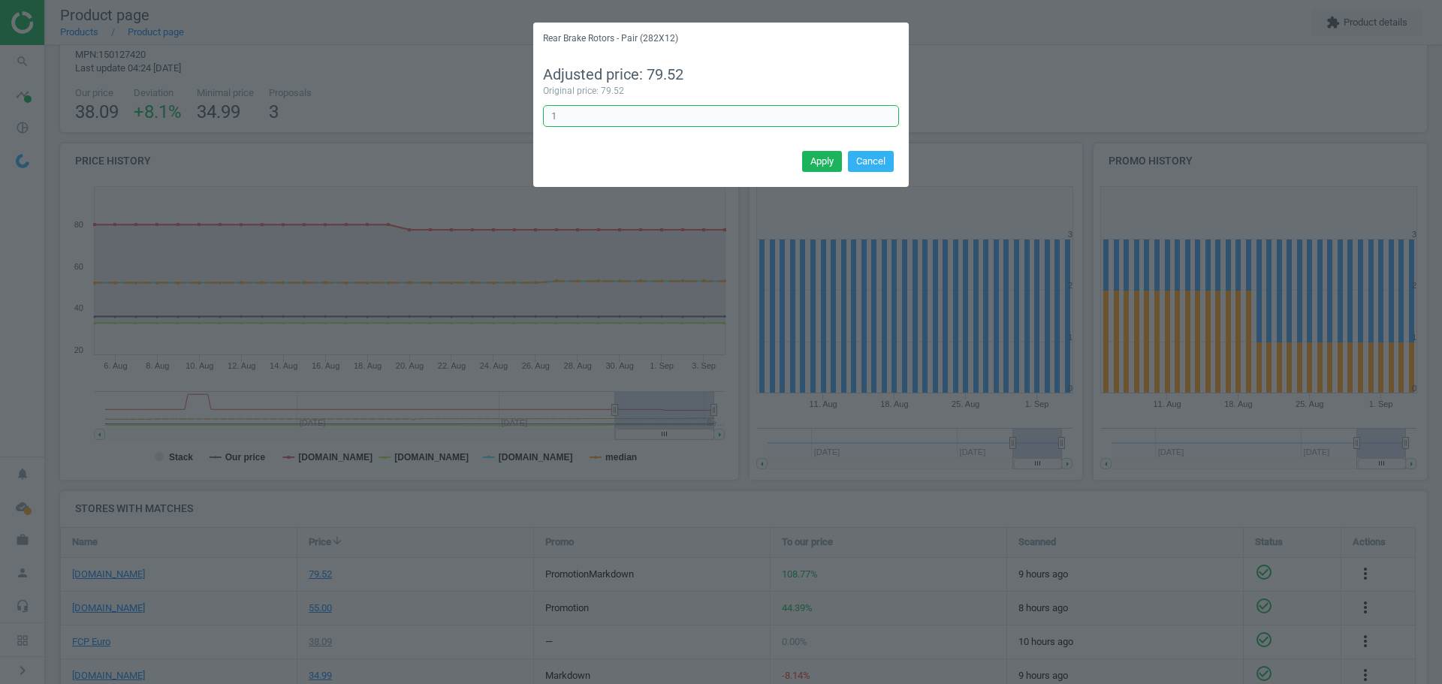
click at [630, 120] on input "1" at bounding box center [721, 116] width 356 height 23
type input "1/2"
click at [821, 159] on button "Apply" at bounding box center [822, 161] width 40 height 21
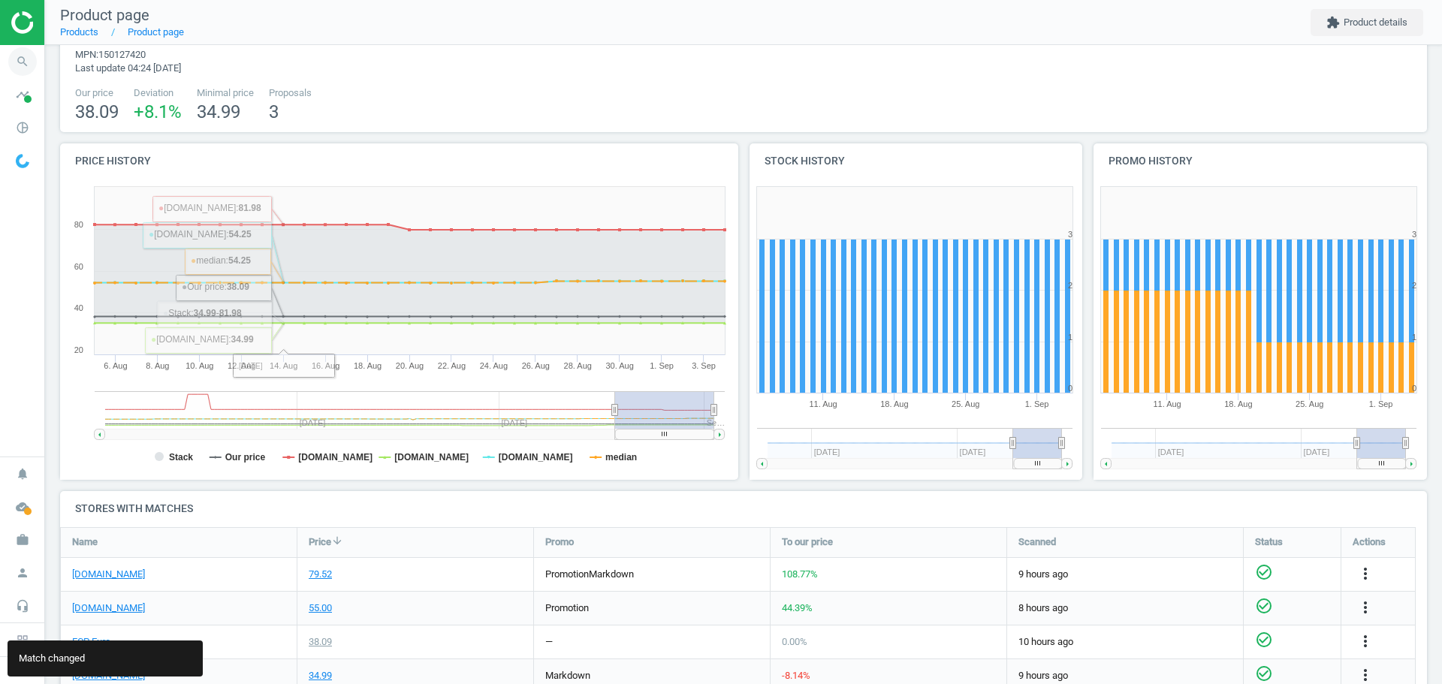
click at [24, 62] on icon "search" at bounding box center [22, 61] width 29 height 29
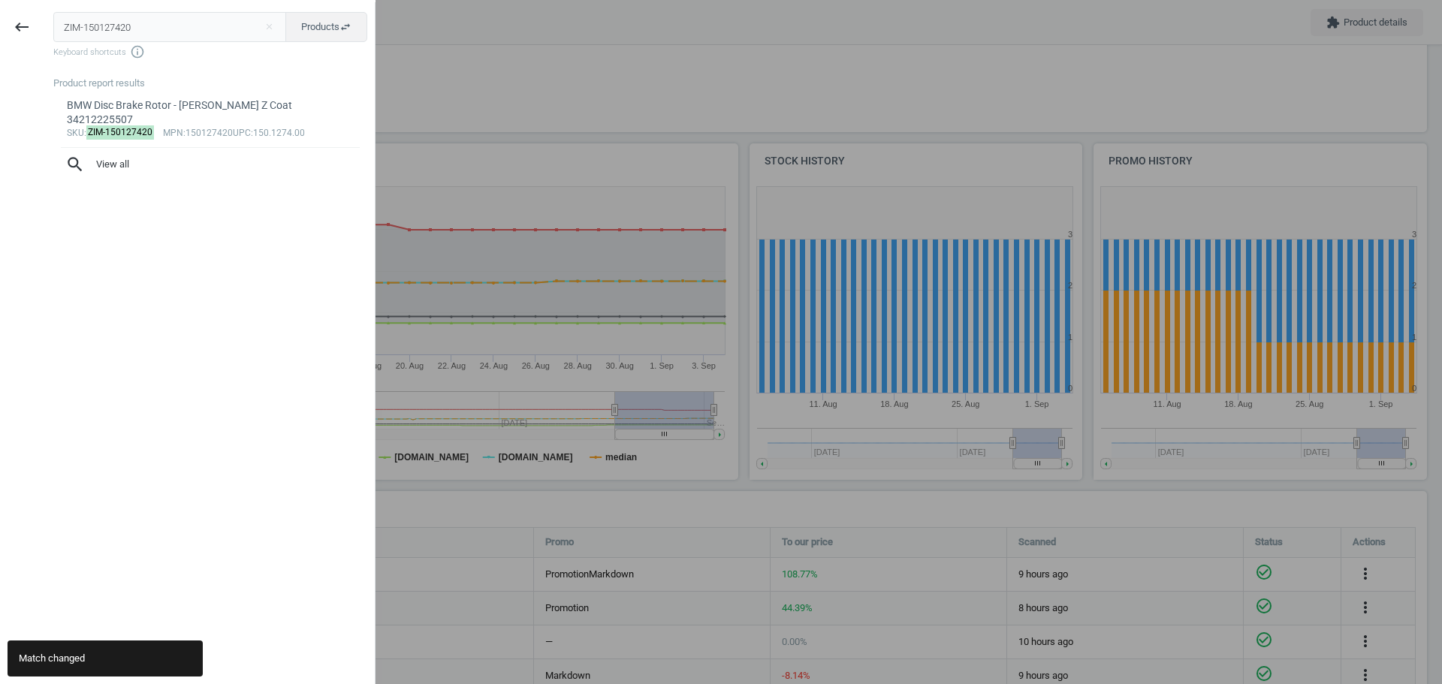
click at [130, 33] on input "ZIM-150127420" at bounding box center [170, 27] width 234 height 30
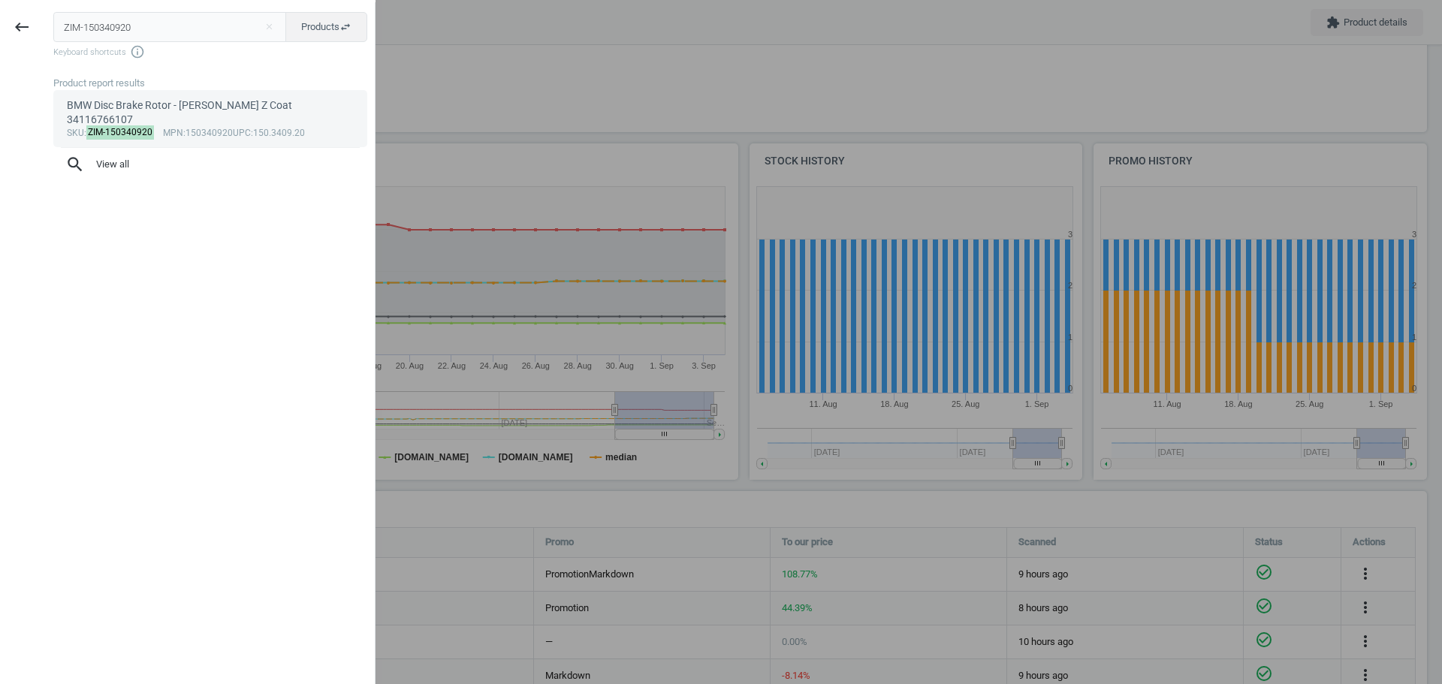
type input "ZIM-150340920"
click at [130, 107] on div "BMW Disc Brake Rotor - [PERSON_NAME] Z Coat 34116766107" at bounding box center [211, 112] width 288 height 29
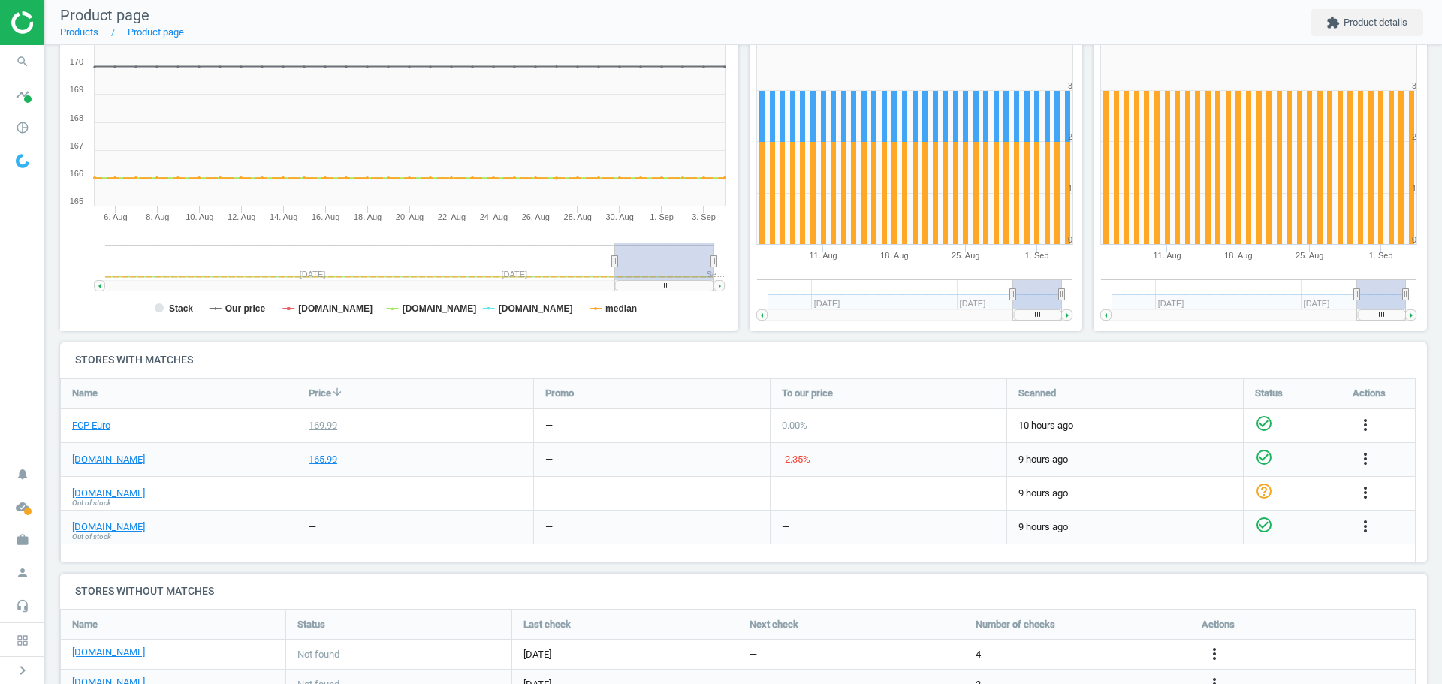
scroll to position [225, 0]
click at [1368, 460] on icon "more_vert" at bounding box center [1365, 457] width 18 height 18
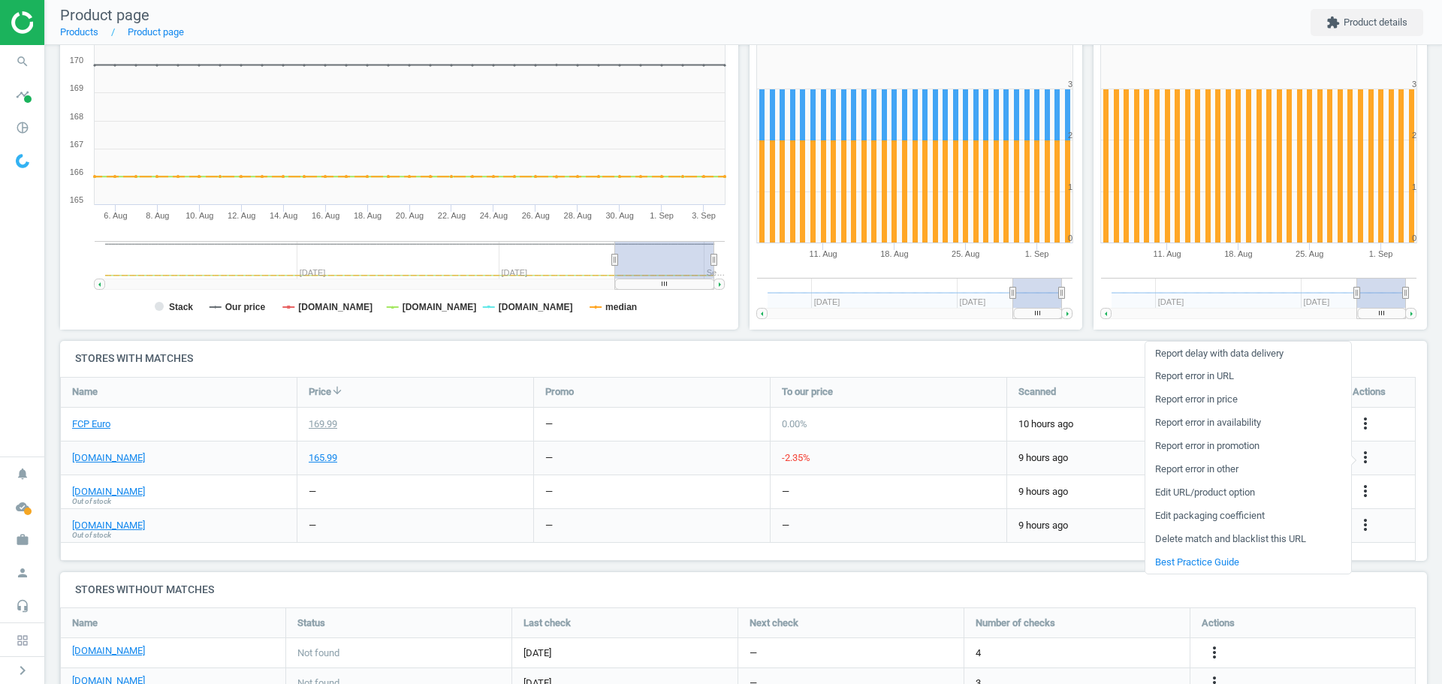
click at [1254, 517] on link "Edit packaging coefficient" at bounding box center [1248, 516] width 206 height 23
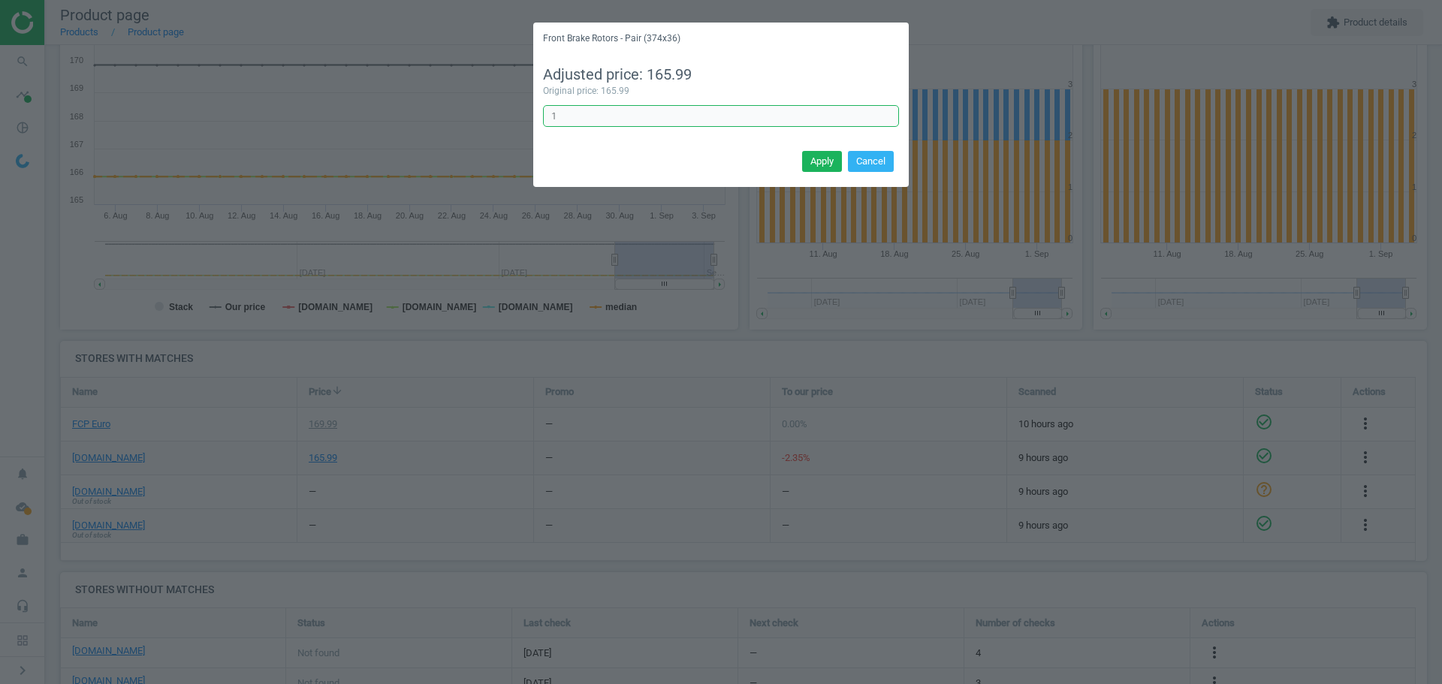
click at [670, 107] on input "1" at bounding box center [721, 116] width 356 height 23
type input "1/2"
click at [833, 160] on button "Apply" at bounding box center [822, 161] width 40 height 21
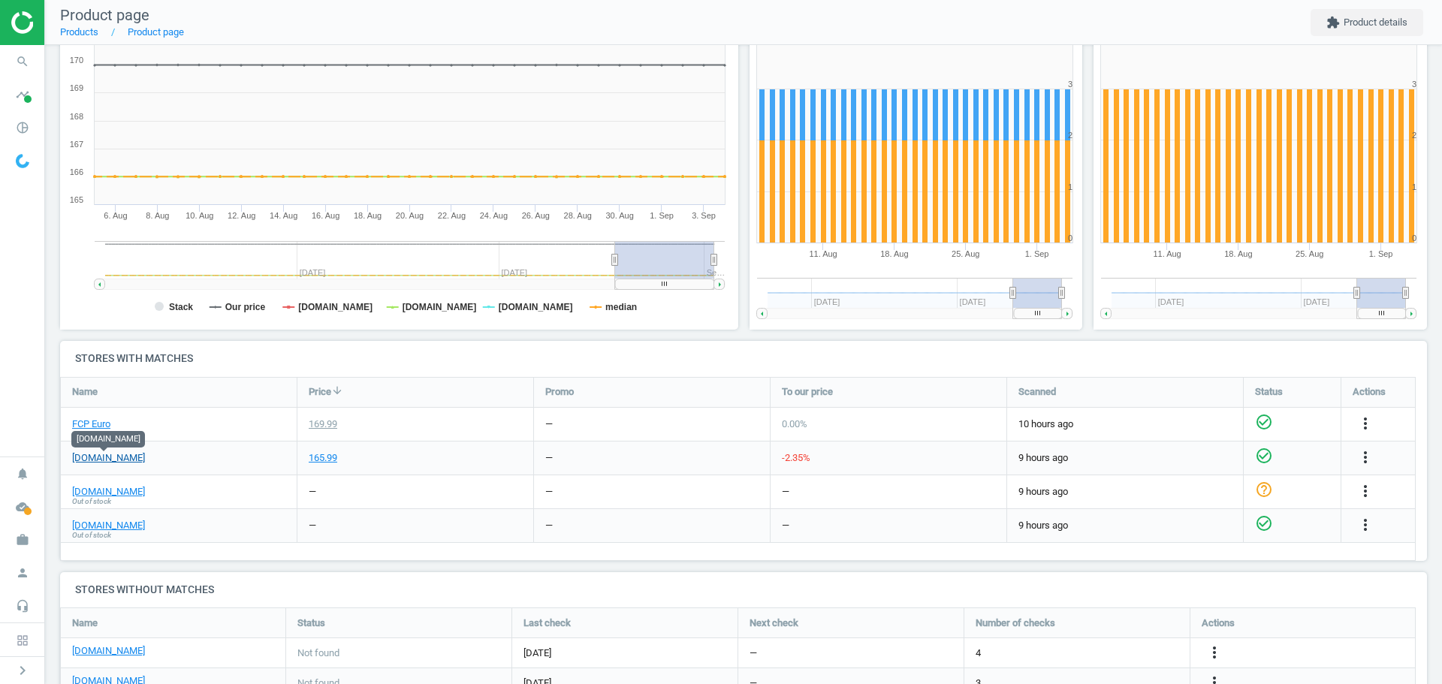
click at [116, 457] on link "[DOMAIN_NAME]" at bounding box center [108, 458] width 73 height 14
click at [1366, 430] on icon "more_vert" at bounding box center [1365, 424] width 18 height 18
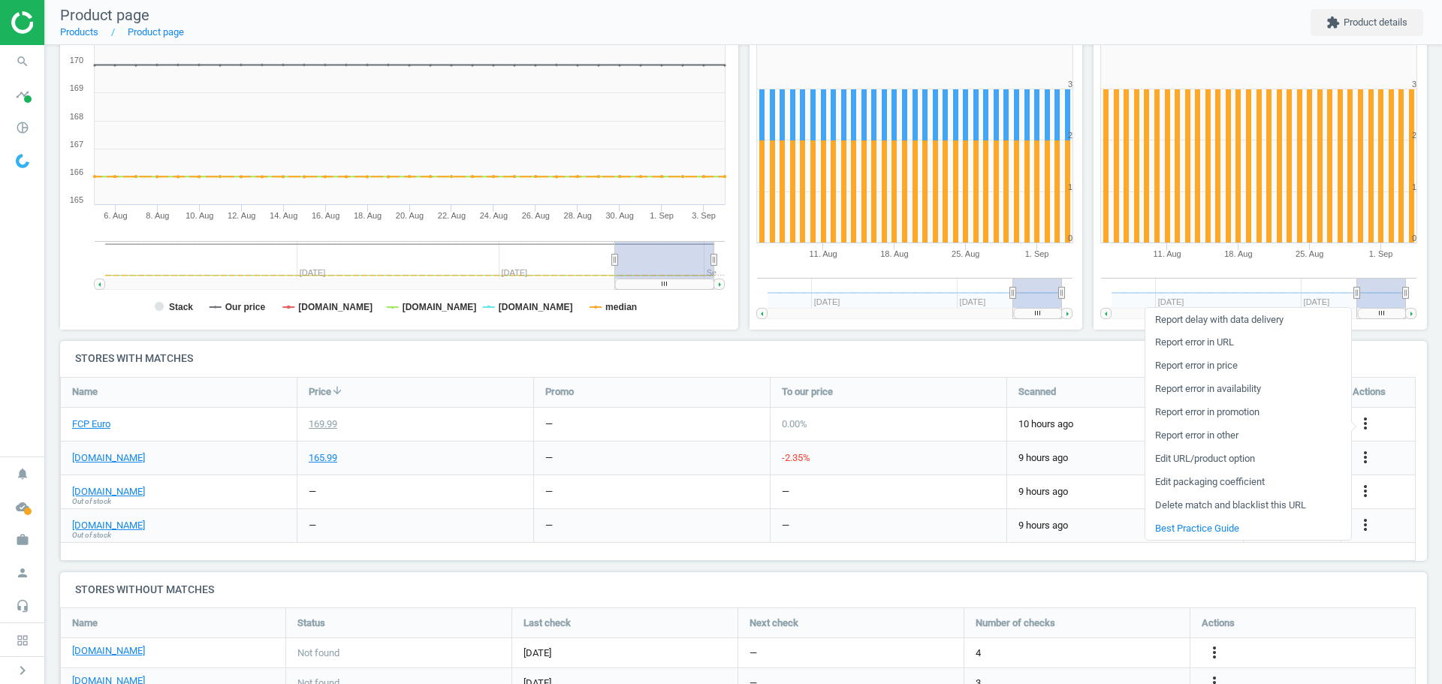
click at [1258, 480] on link "Edit packaging coefficient" at bounding box center [1248, 482] width 206 height 23
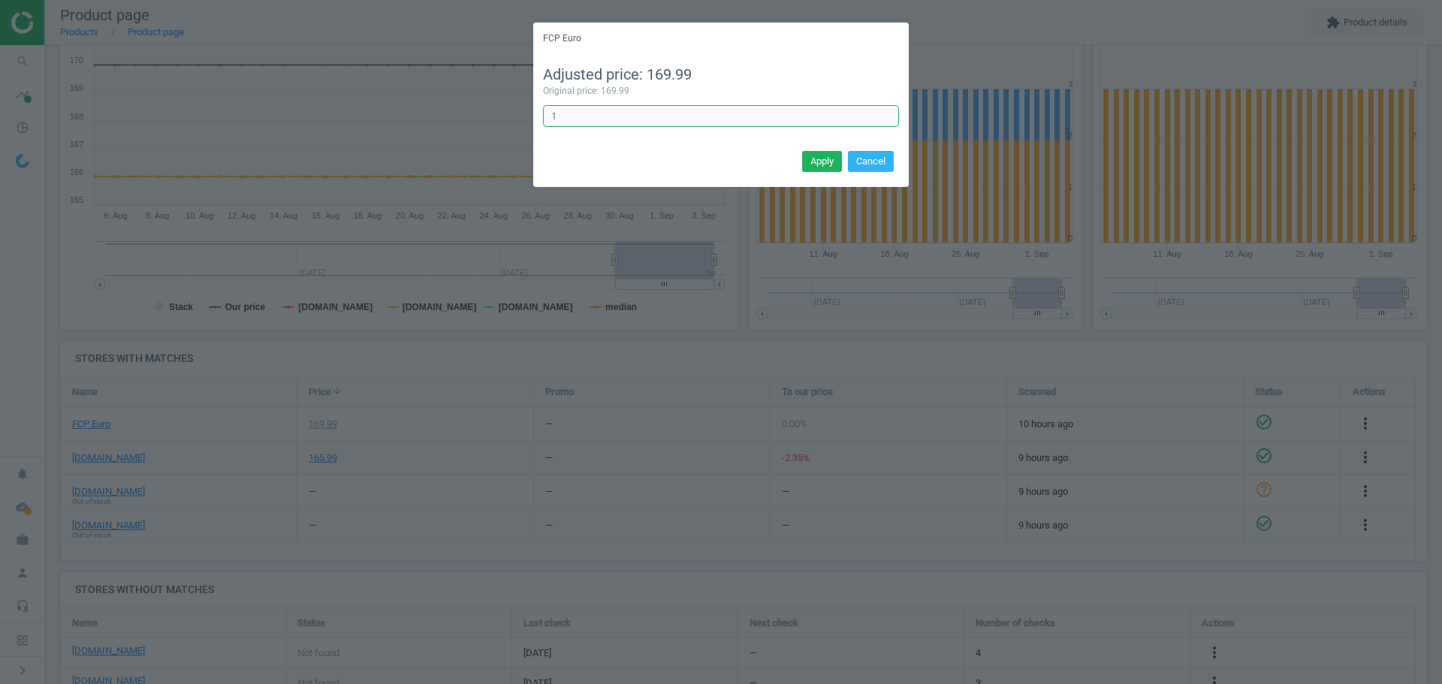
click at [607, 112] on input "1" at bounding box center [721, 116] width 356 height 23
type input "1/2"
click at [822, 157] on button "Apply" at bounding box center [822, 161] width 40 height 21
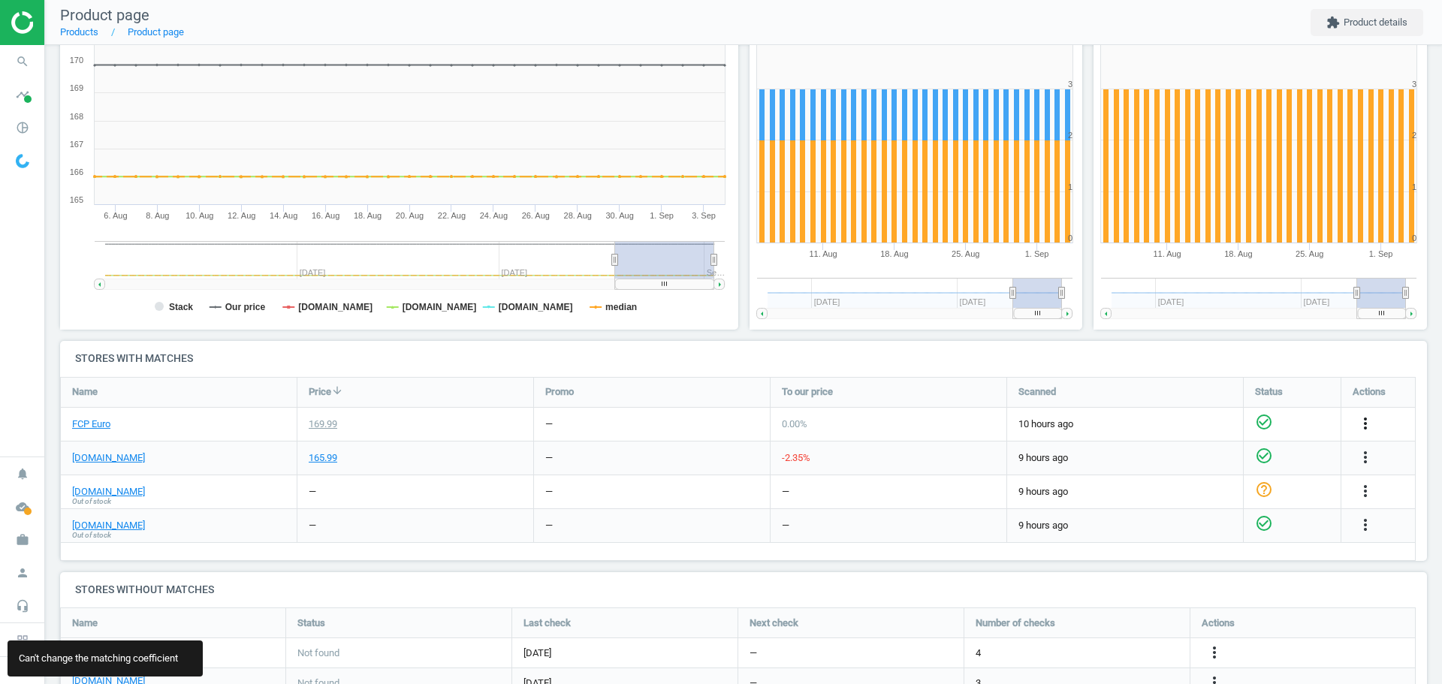
click at [1362, 420] on icon "more_vert" at bounding box center [1365, 424] width 18 height 18
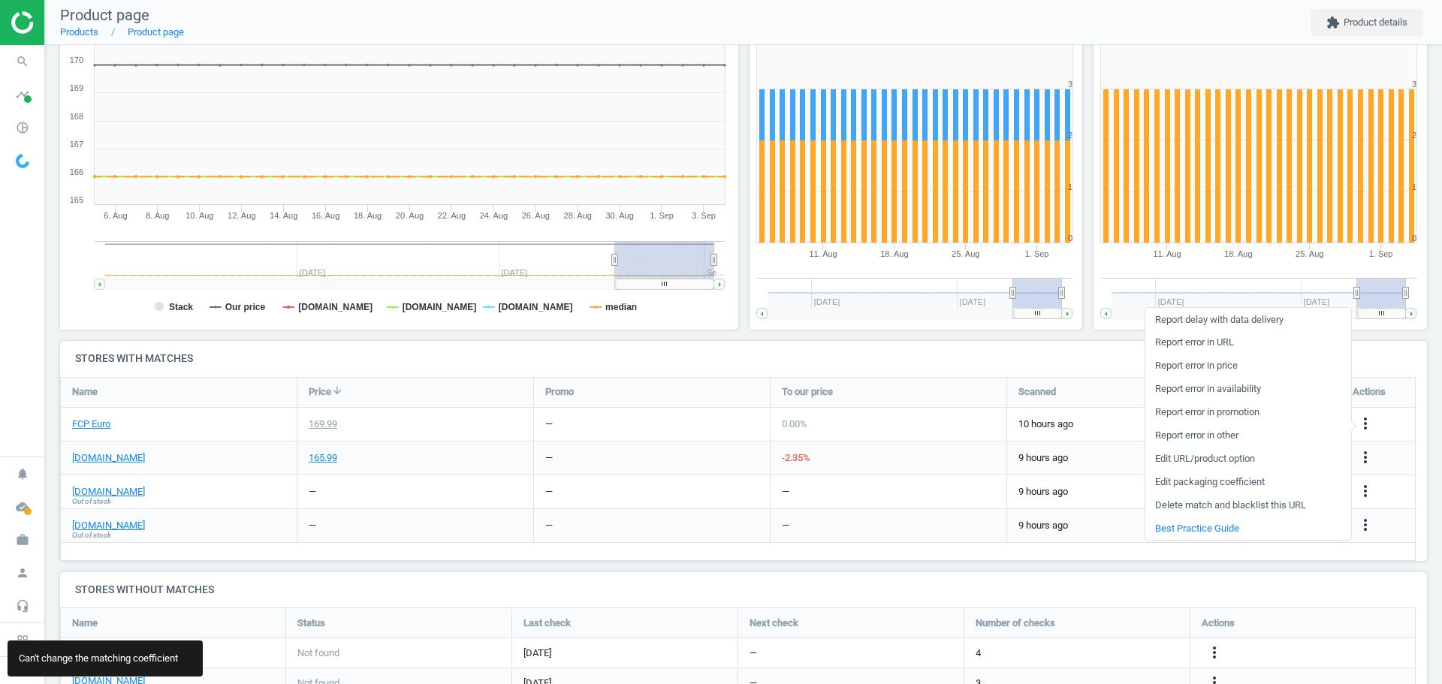
click at [1247, 484] on link "Edit packaging coefficient" at bounding box center [1248, 482] width 206 height 23
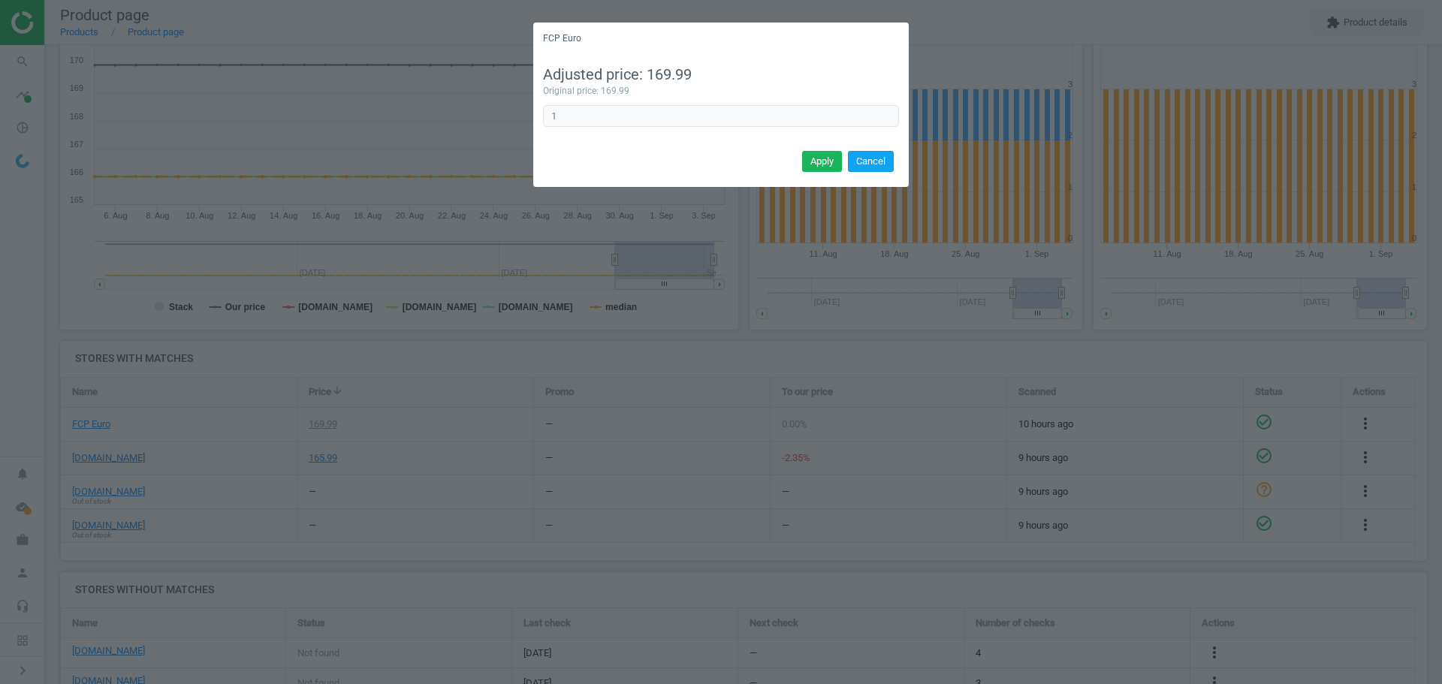
click at [859, 163] on button "Cancel" at bounding box center [871, 161] width 46 height 21
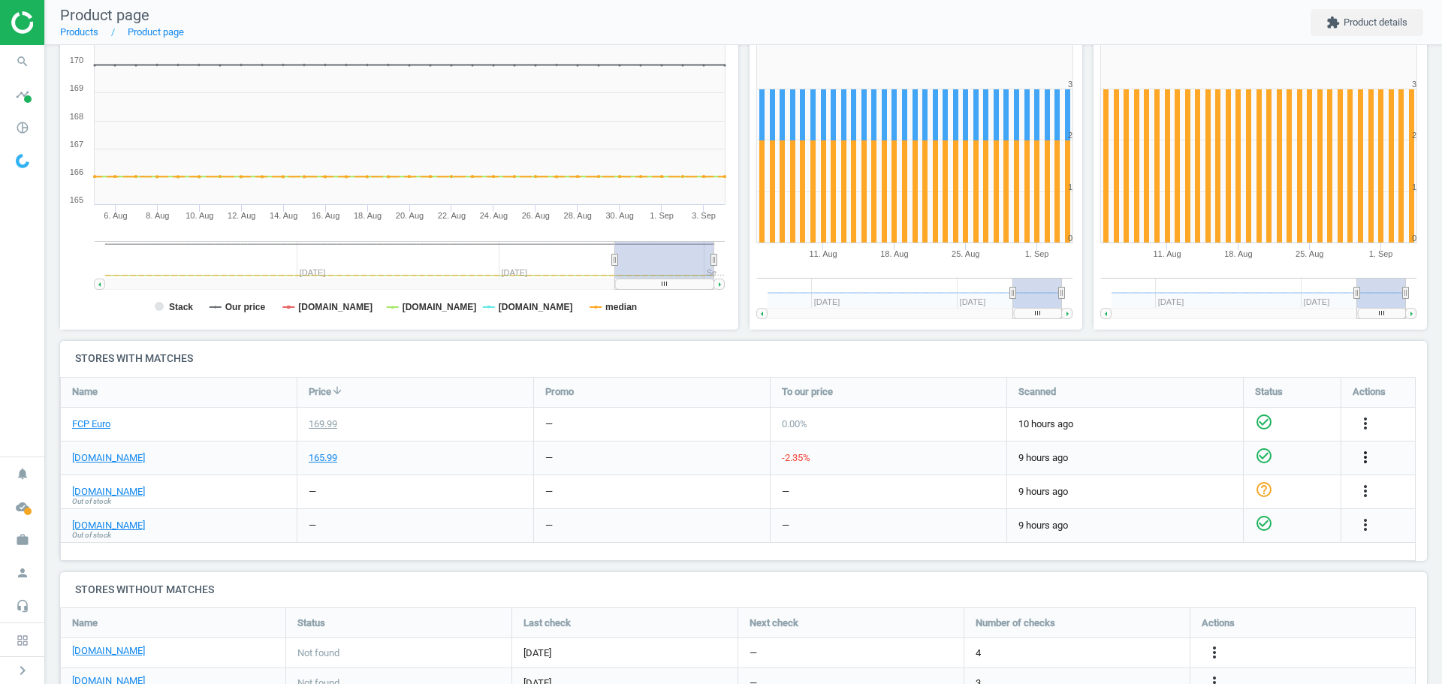
click at [1362, 463] on icon "more_vert" at bounding box center [1365, 457] width 18 height 18
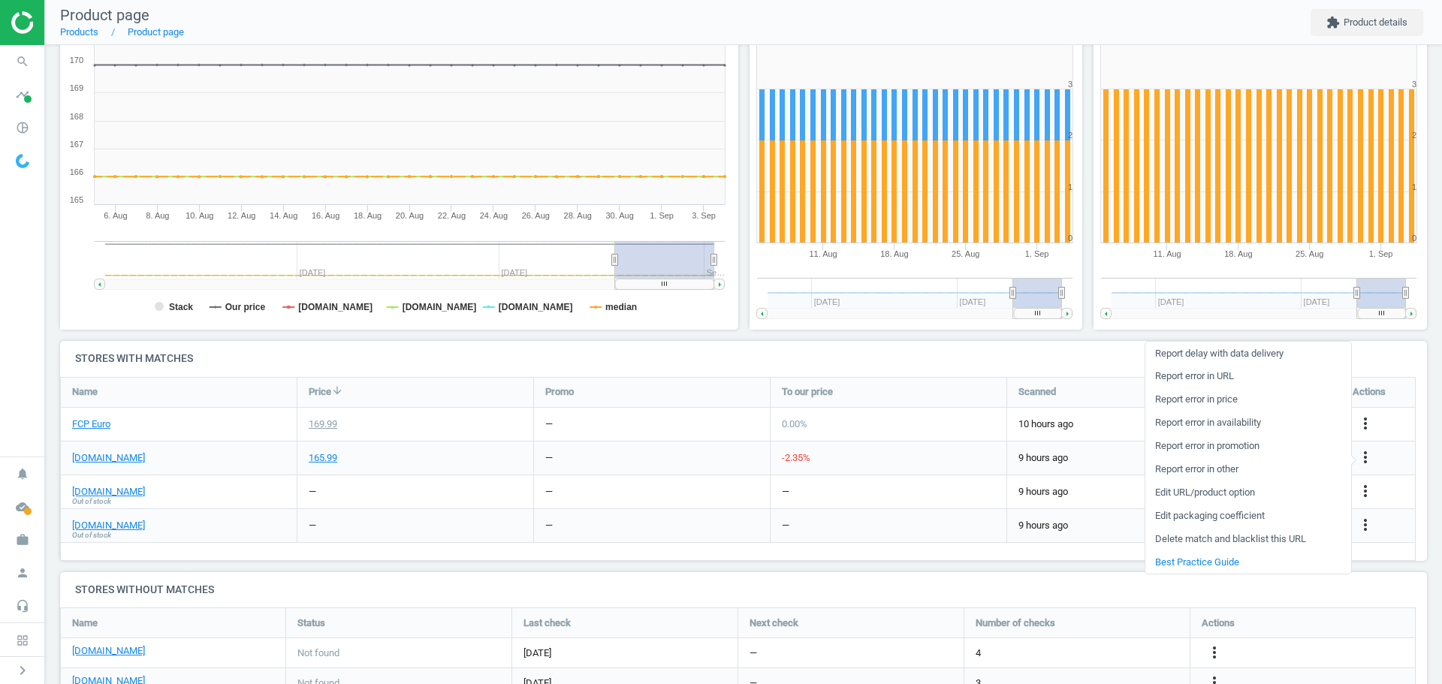
click at [1246, 519] on link "Edit packaging coefficient" at bounding box center [1248, 516] width 206 height 23
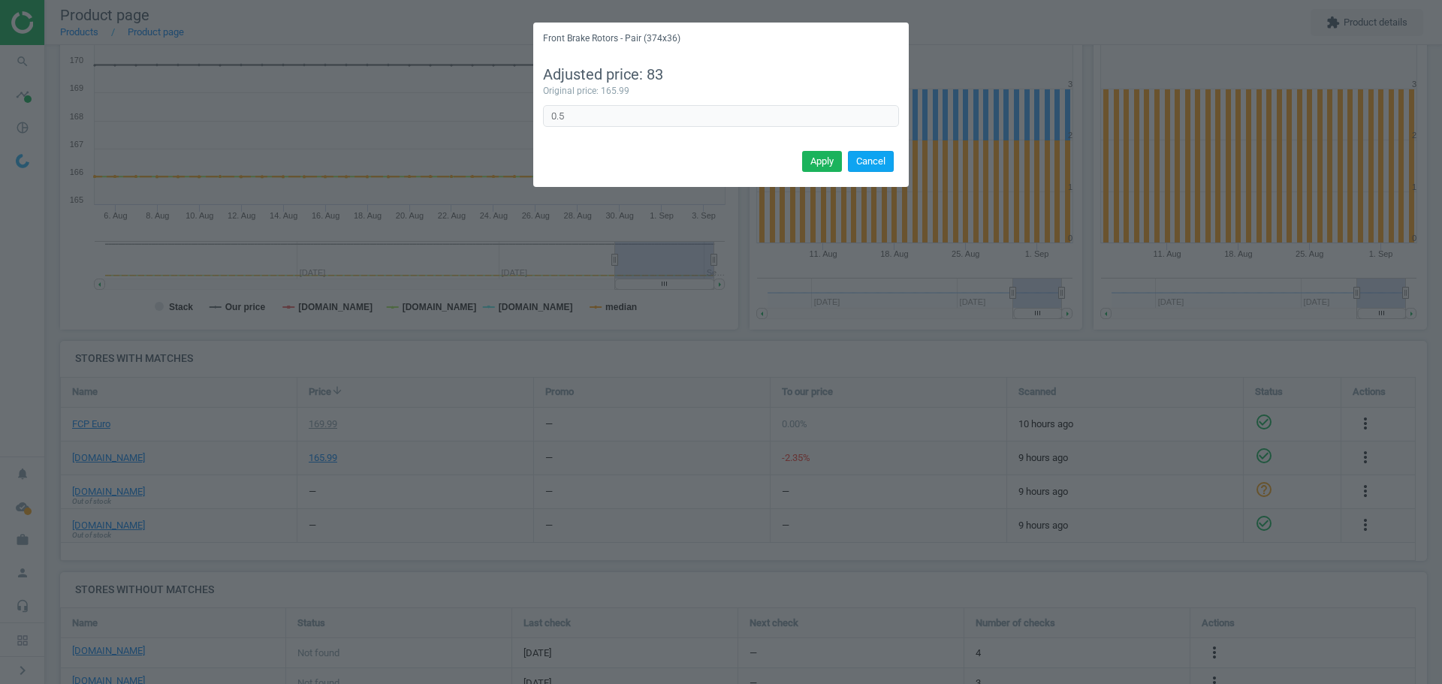
click at [860, 165] on button "Cancel" at bounding box center [871, 161] width 46 height 21
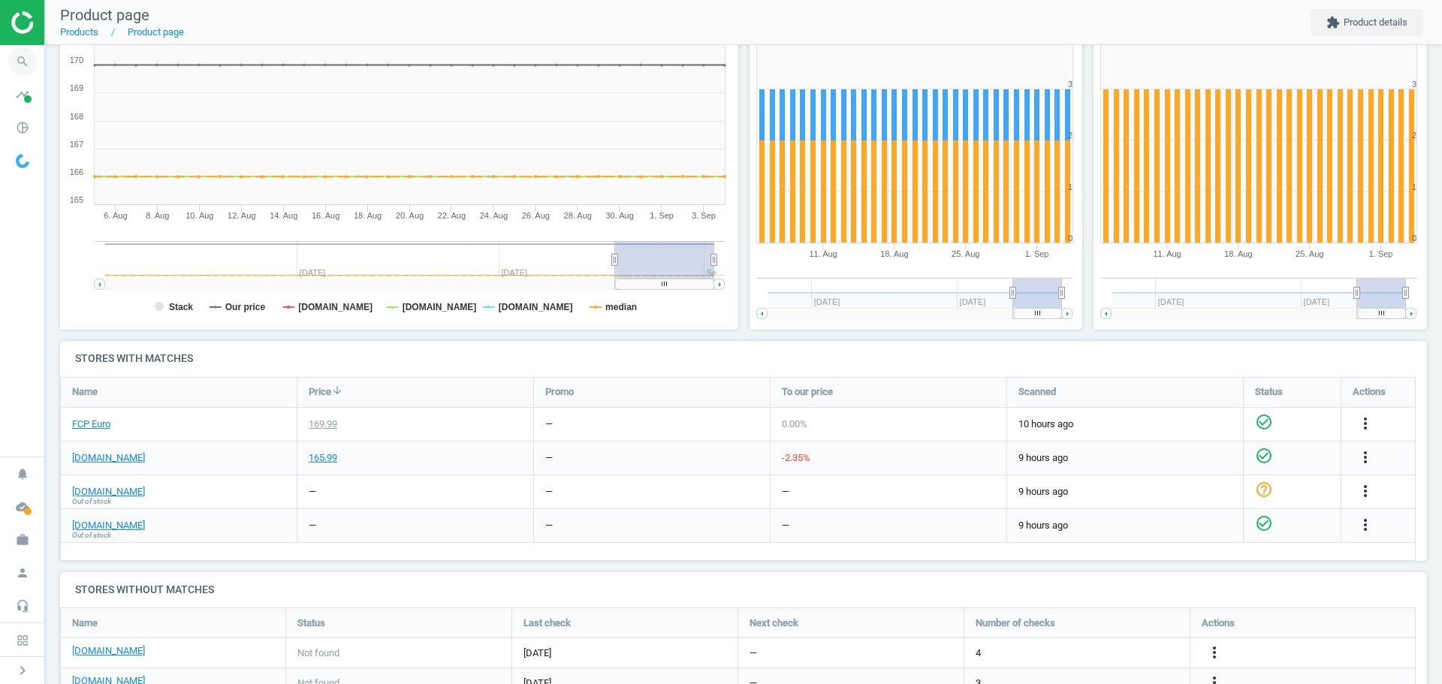
click at [21, 62] on icon "search" at bounding box center [22, 61] width 29 height 29
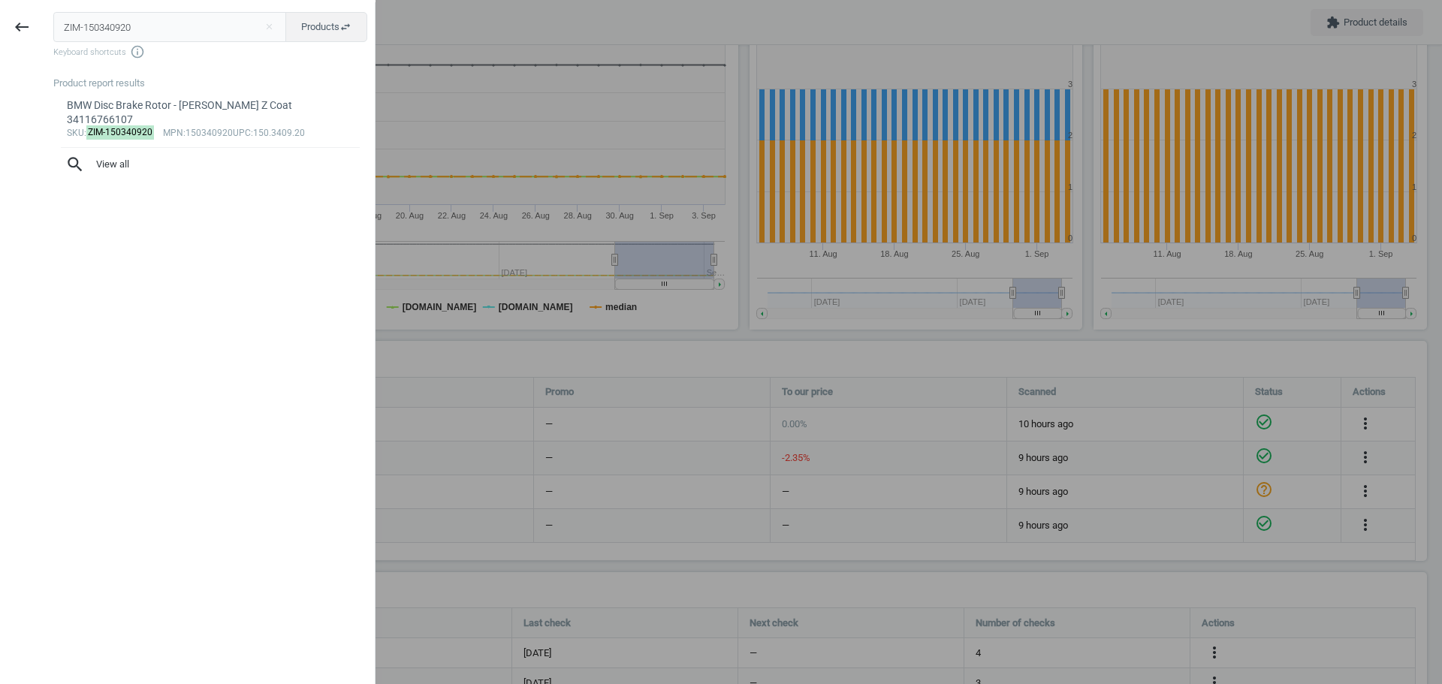
click at [99, 32] on input "ZIM-150340920" at bounding box center [170, 27] width 234 height 30
type input "ZIM-150290152"
click at [131, 125] on mark "ZIM-150290152" at bounding box center [120, 132] width 68 height 14
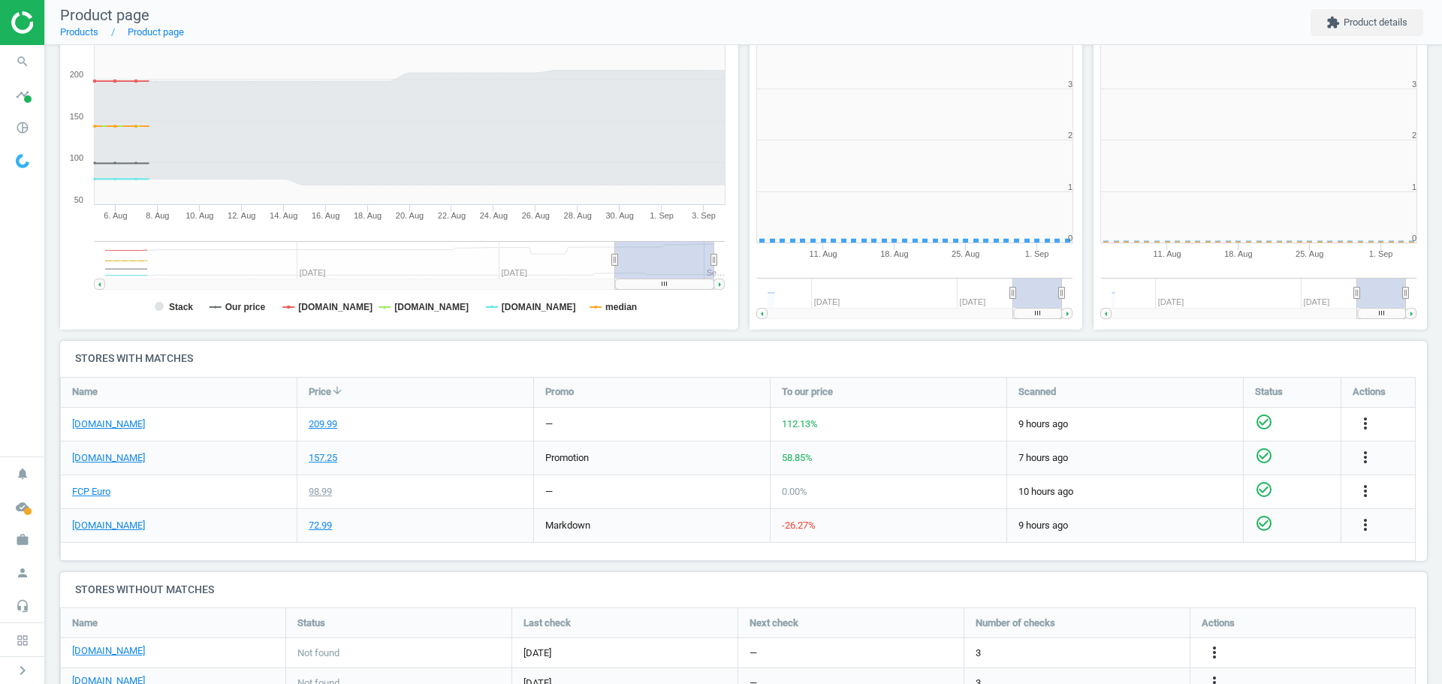
scroll to position [324, 354]
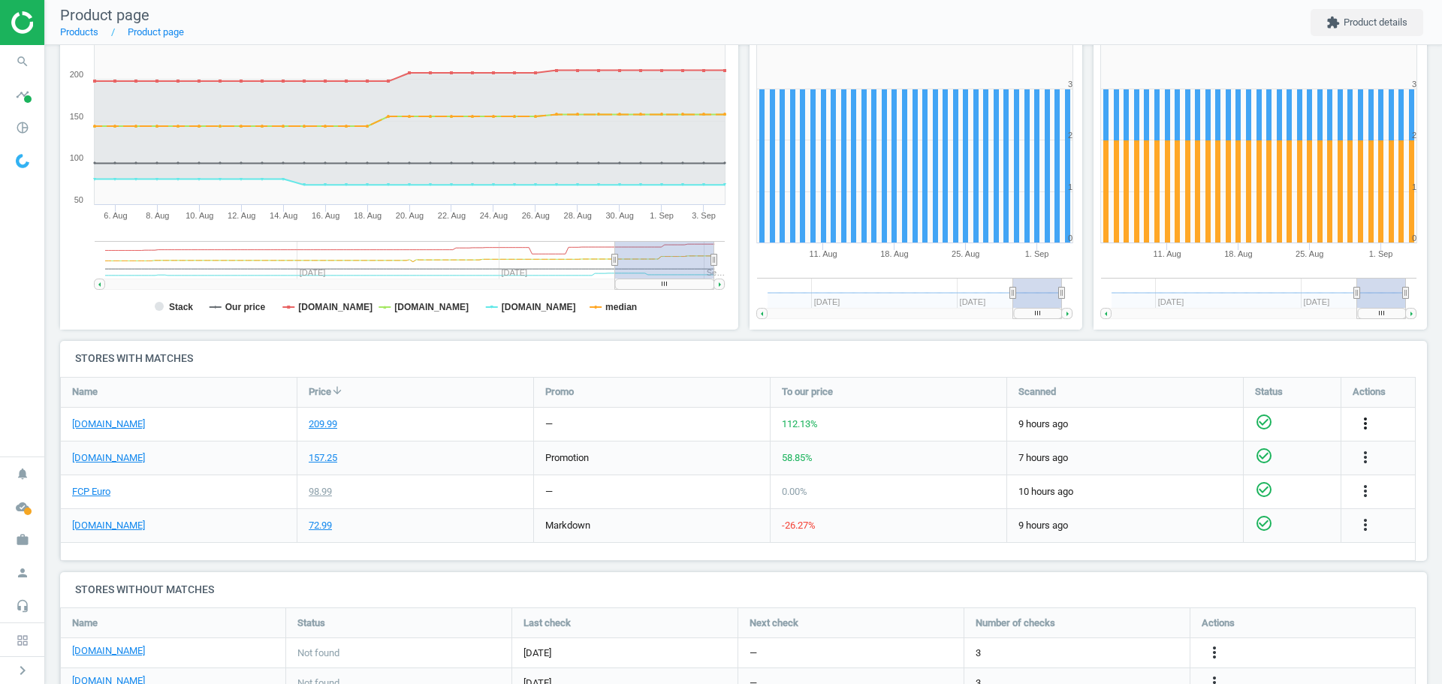
click at [1362, 426] on icon "more_vert" at bounding box center [1365, 424] width 18 height 18
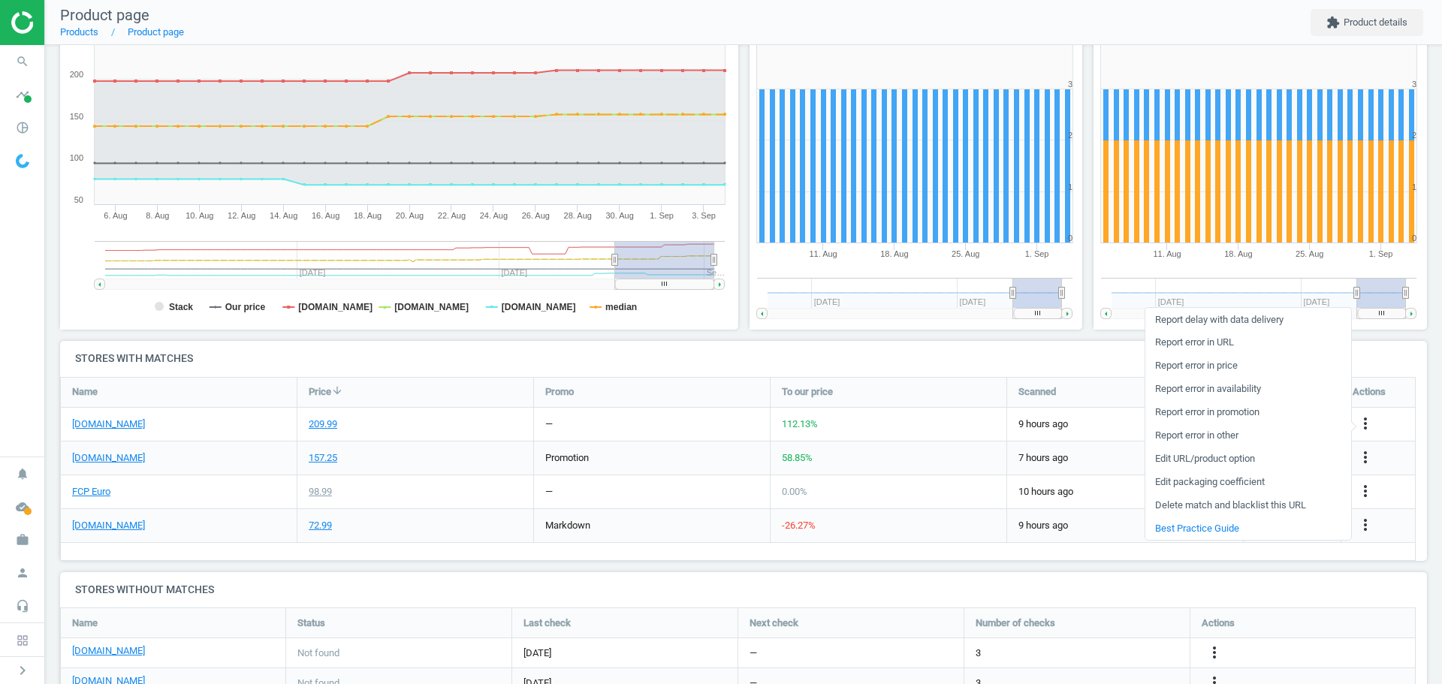
click at [1253, 484] on link "Edit packaging coefficient" at bounding box center [1248, 482] width 206 height 23
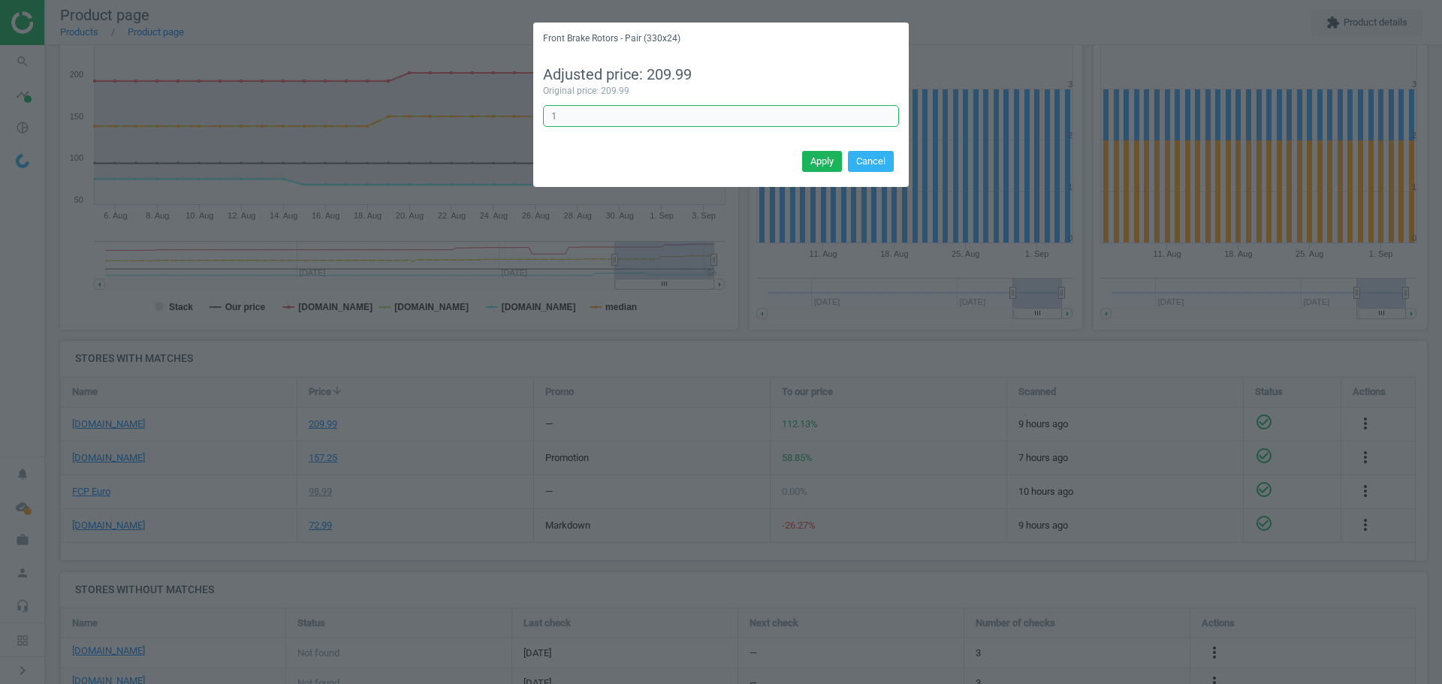
click at [639, 123] on input "1" at bounding box center [721, 116] width 356 height 23
type input "1/2"
click at [825, 162] on button "Apply" at bounding box center [822, 161] width 40 height 21
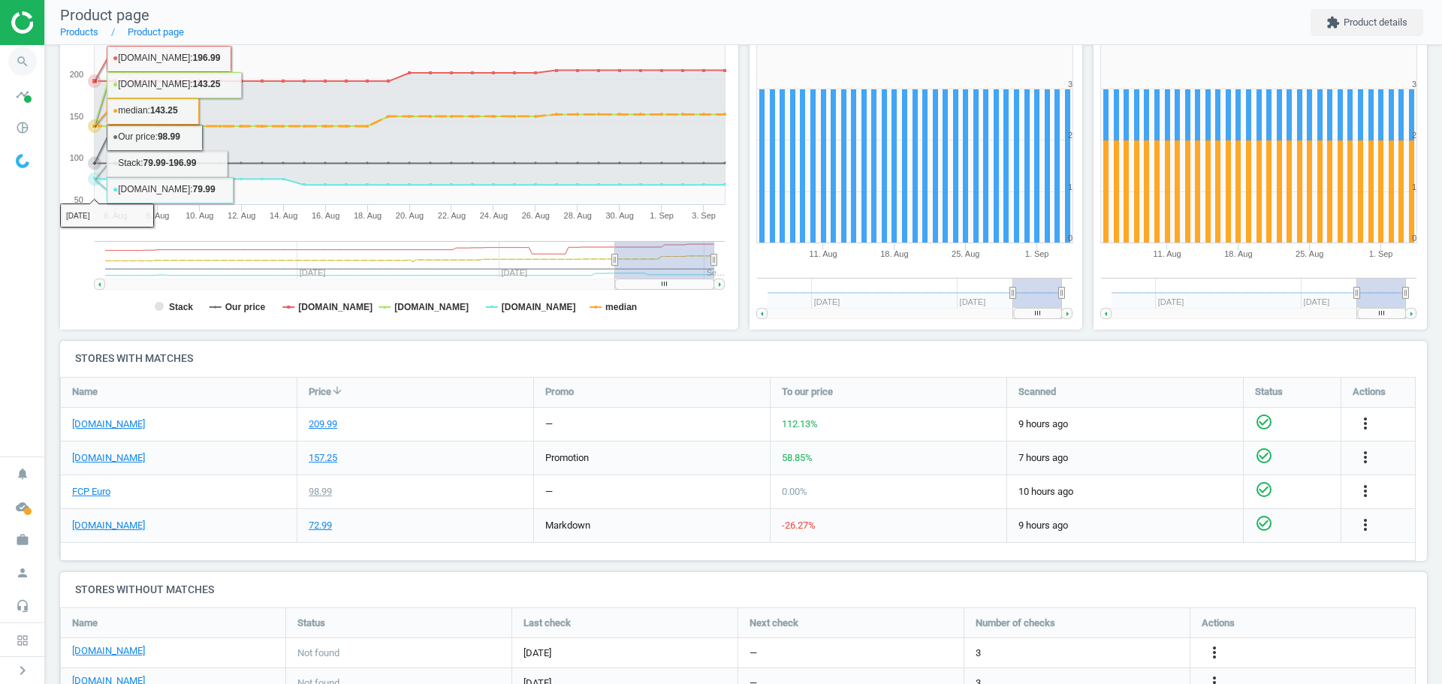
click at [25, 59] on icon "search" at bounding box center [22, 61] width 29 height 29
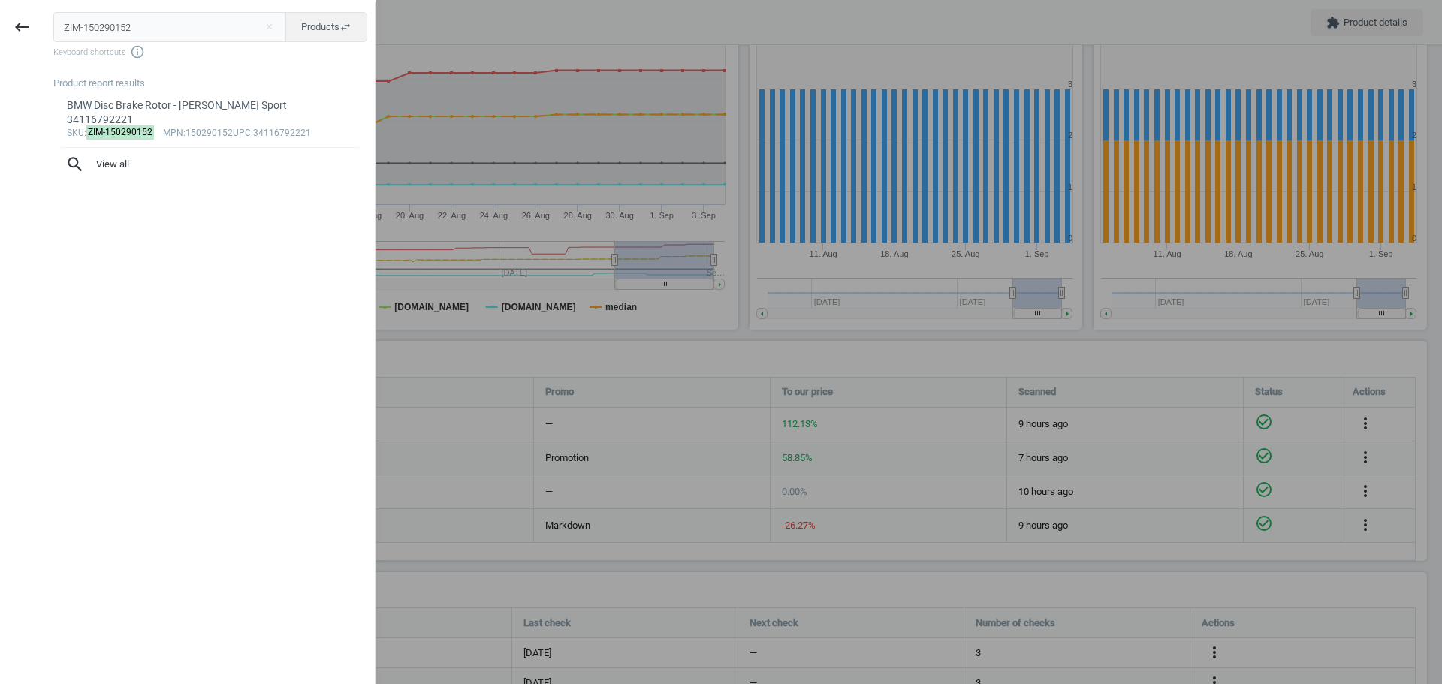
click at [113, 32] on input "ZIM-150290152" at bounding box center [170, 27] width 234 height 30
type input "ZIM-150347370"
click at [110, 133] on mark "ZIM-150347370" at bounding box center [120, 132] width 68 height 14
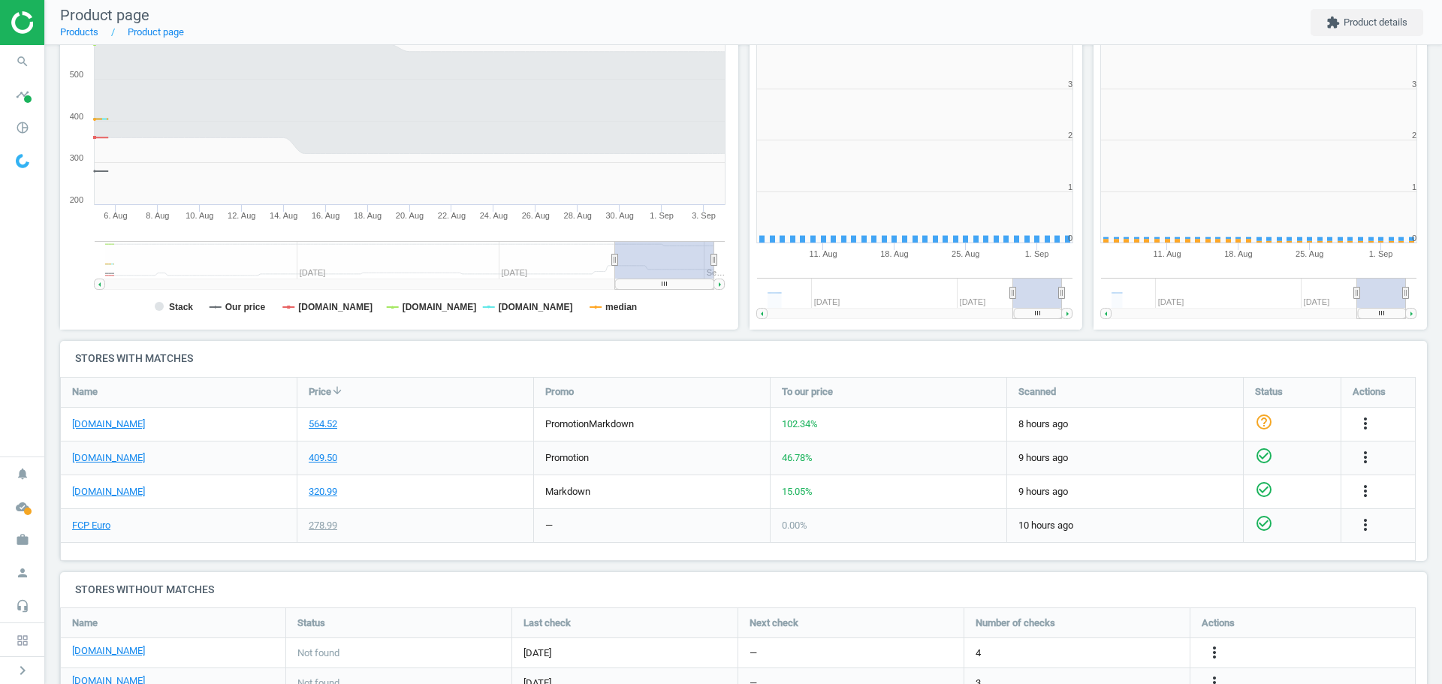
scroll to position [324, 354]
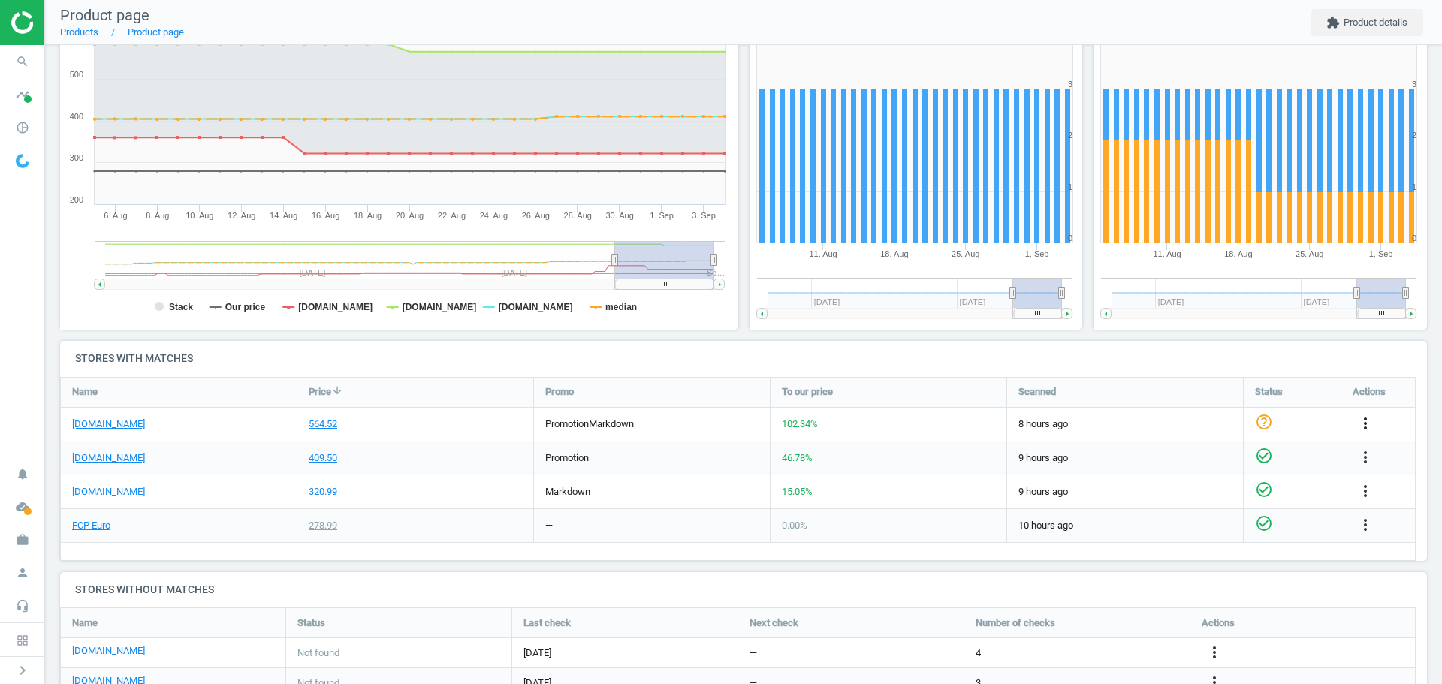
click at [1369, 423] on icon "more_vert" at bounding box center [1365, 424] width 18 height 18
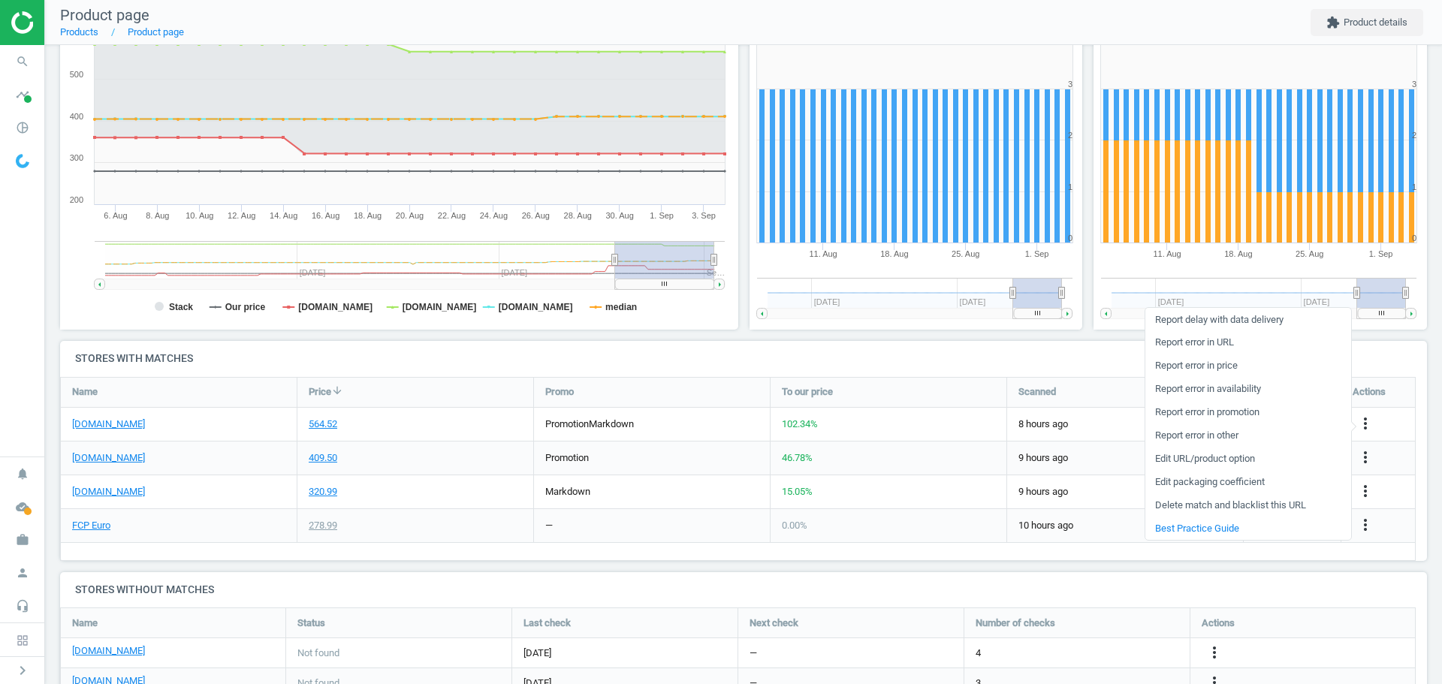
click at [1238, 481] on link "Edit packaging coefficient" at bounding box center [1248, 482] width 206 height 23
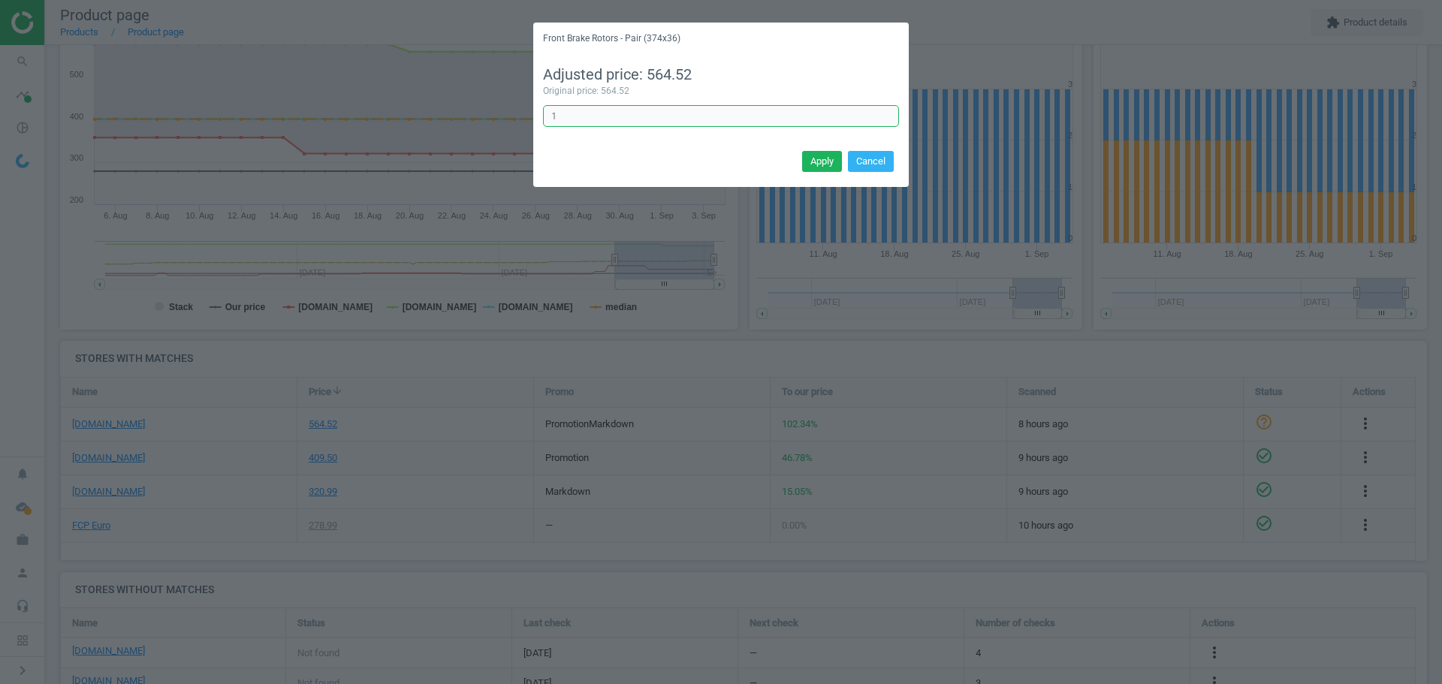
click at [639, 121] on input "1" at bounding box center [721, 116] width 356 height 23
type input "1/2"
click at [824, 158] on button "Apply" at bounding box center [822, 161] width 40 height 21
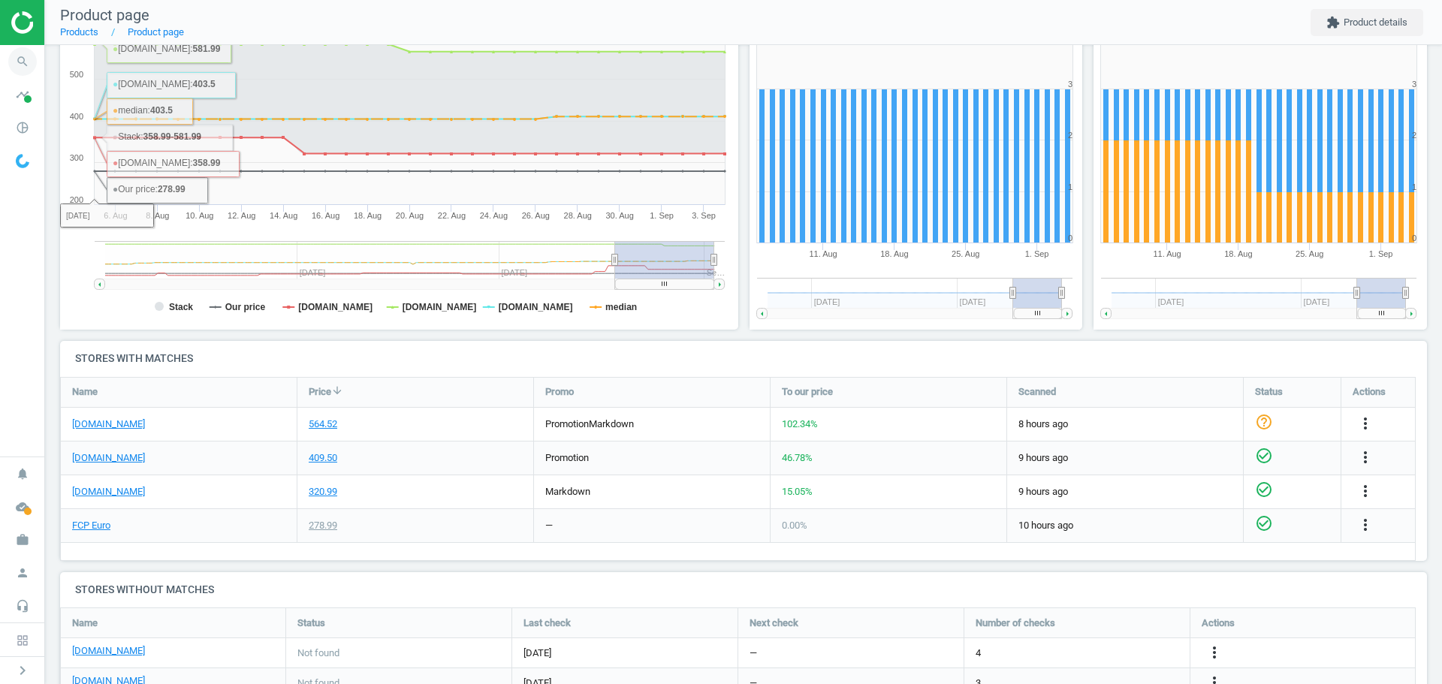
click at [23, 61] on icon "search" at bounding box center [22, 61] width 29 height 29
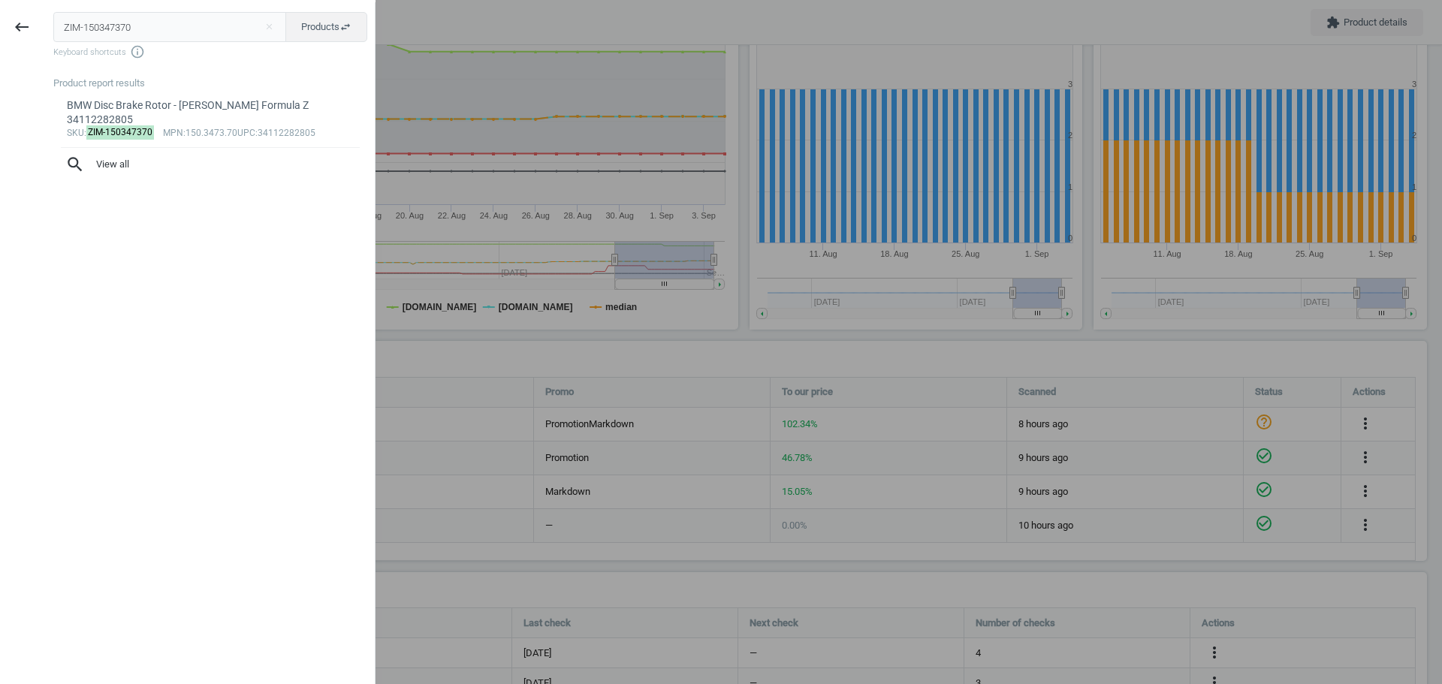
click at [130, 33] on input "ZIM-150347370" at bounding box center [170, 27] width 234 height 30
type input "POR-95B615301AB"
click at [152, 116] on mark "POR-95B615301AB" at bounding box center [127, 118] width 82 height 14
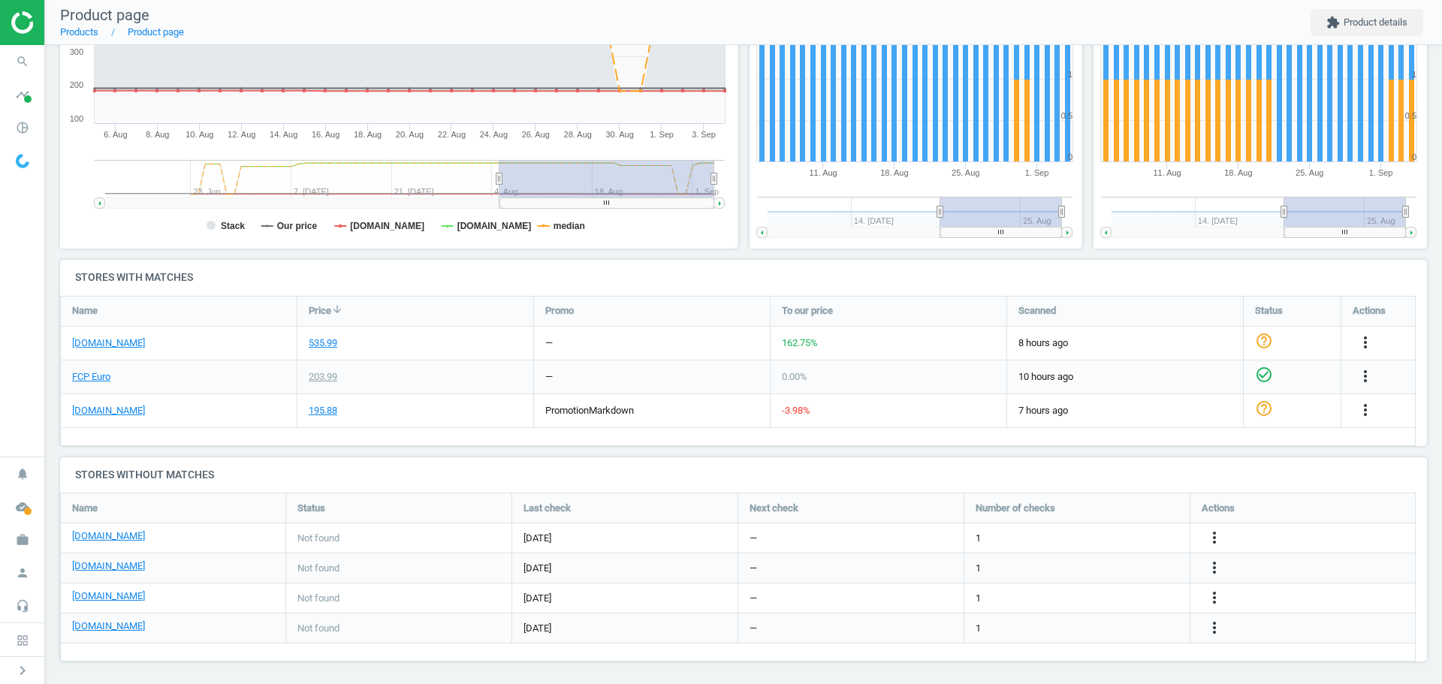
scroll to position [310, 0]
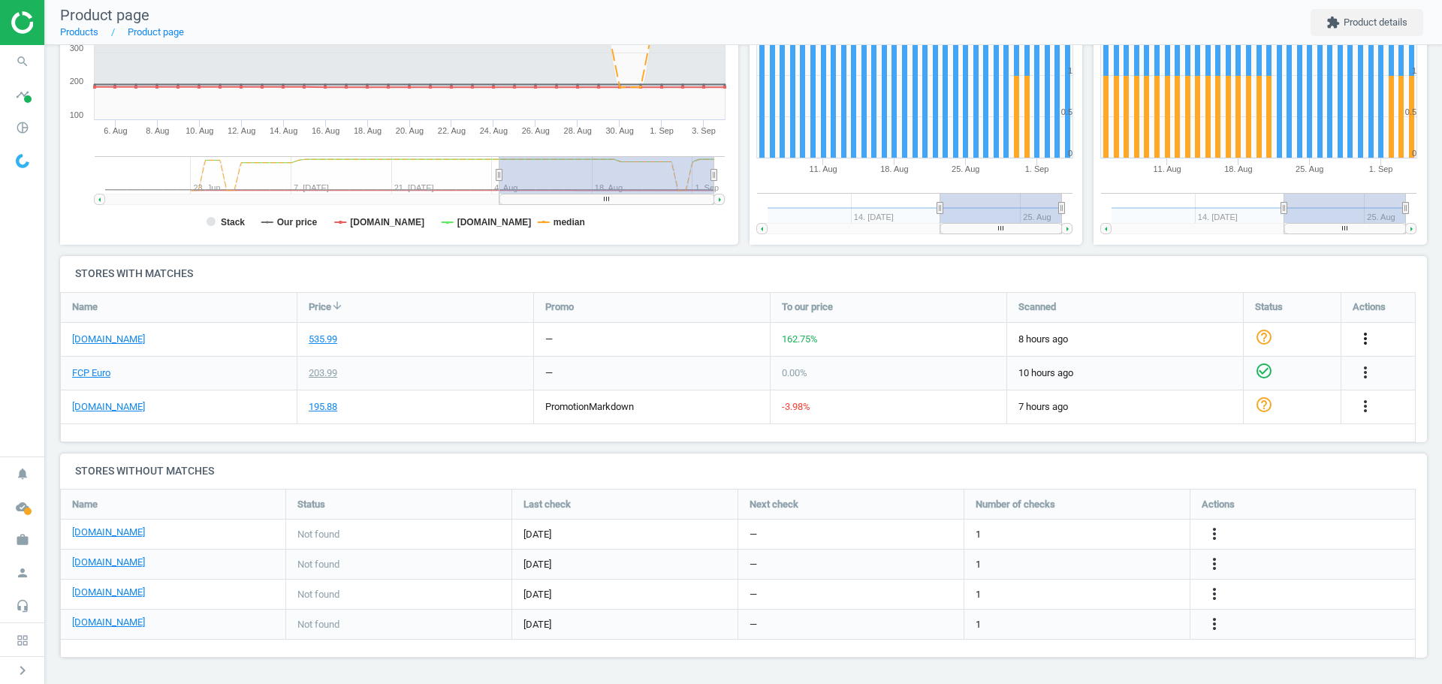
click at [1371, 339] on icon "more_vert" at bounding box center [1365, 339] width 18 height 18
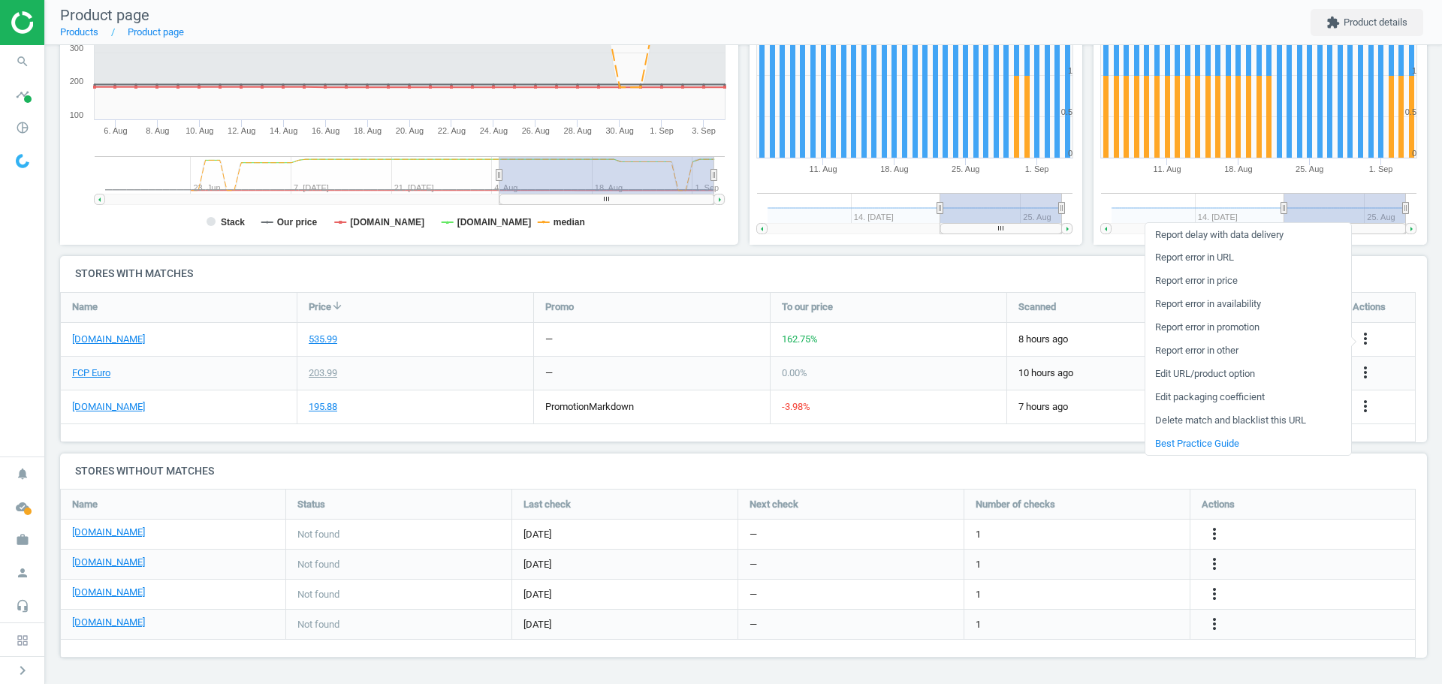
click at [1259, 394] on link "Edit packaging coefficient" at bounding box center [1248, 397] width 206 height 23
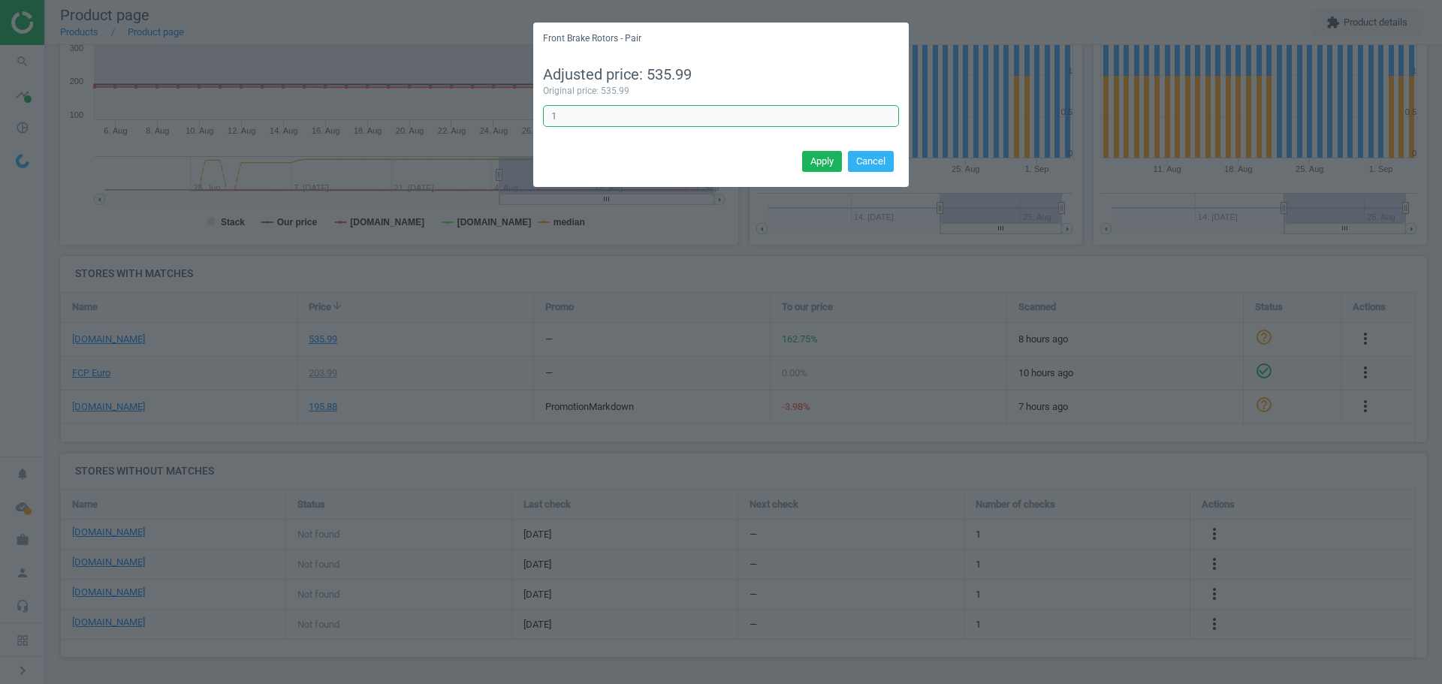
click at [683, 109] on input "1" at bounding box center [721, 116] width 356 height 23
type input "1/2"
click at [827, 160] on button "Apply" at bounding box center [822, 161] width 40 height 21
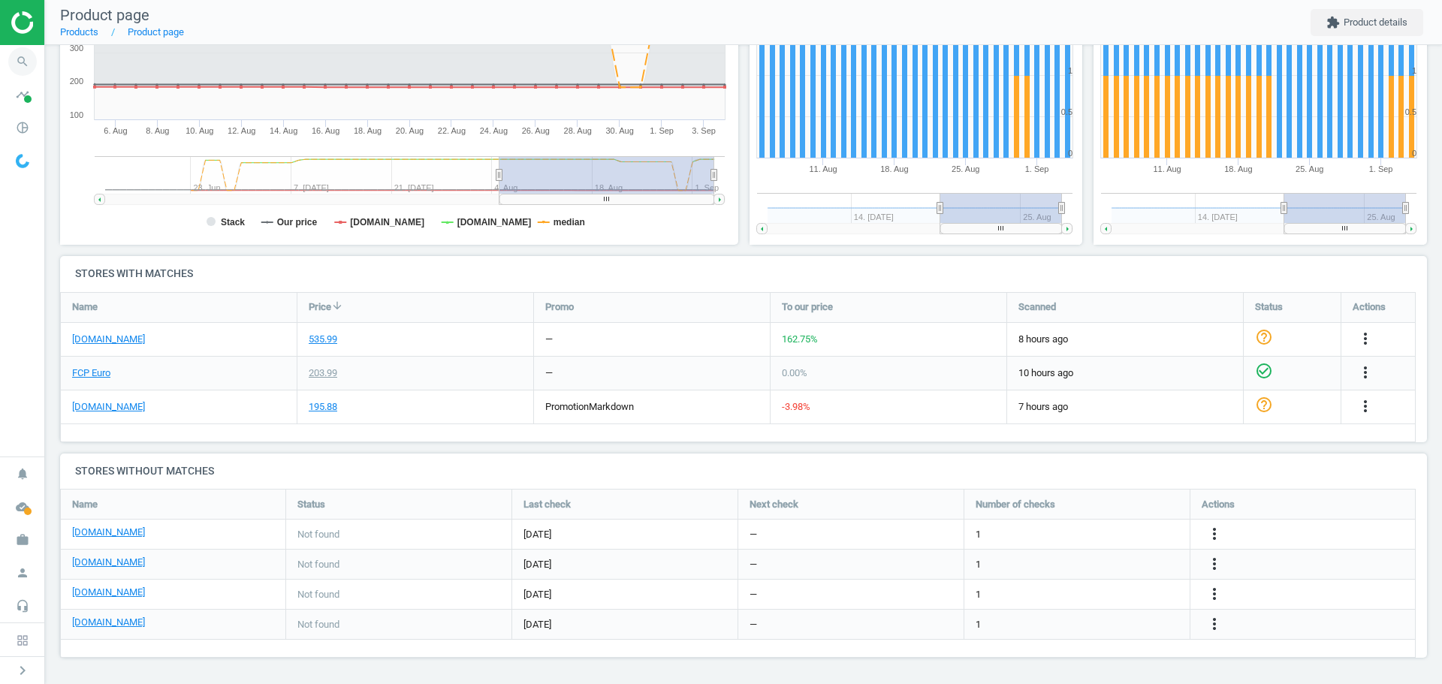
click at [26, 63] on icon "search" at bounding box center [22, 61] width 29 height 29
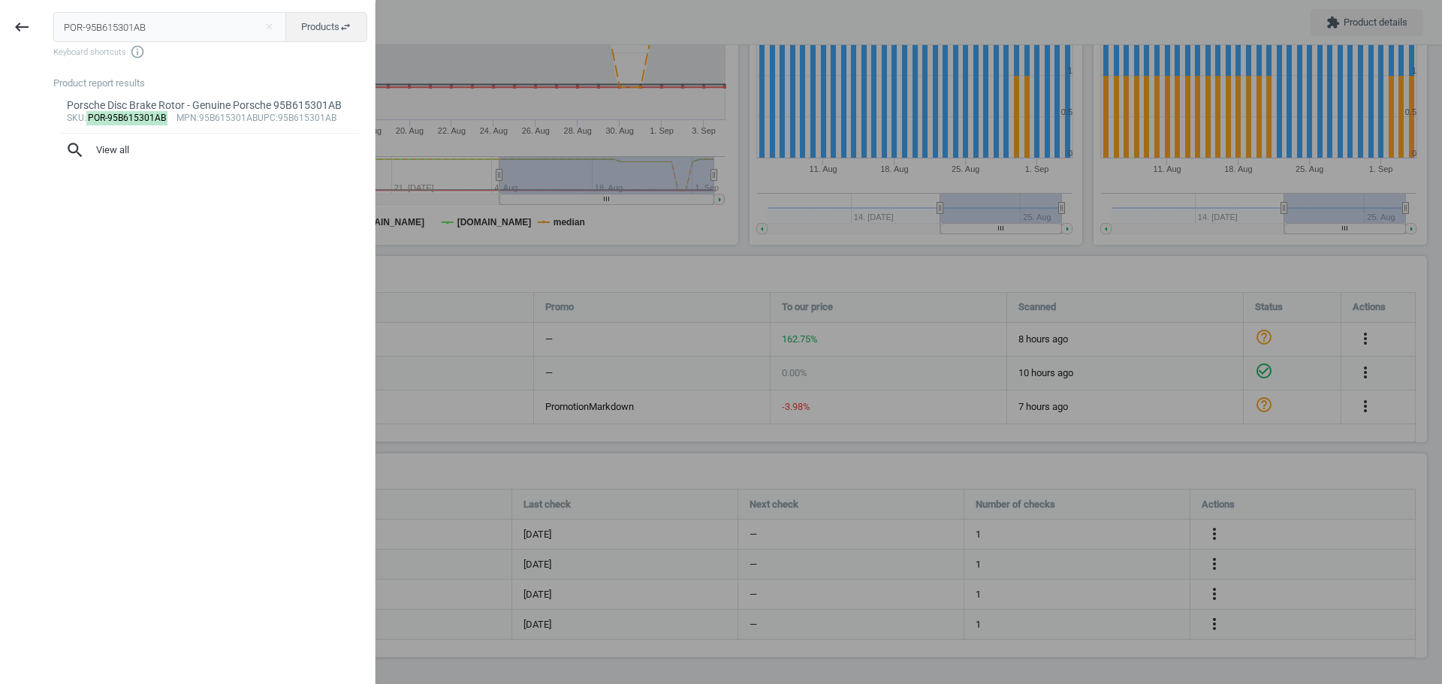
click at [122, 34] on input "POR-95B615301AB" at bounding box center [170, 27] width 234 height 30
type input "BMW-34106894383"
click at [130, 111] on mark "BMW-34106894383" at bounding box center [128, 118] width 85 height 14
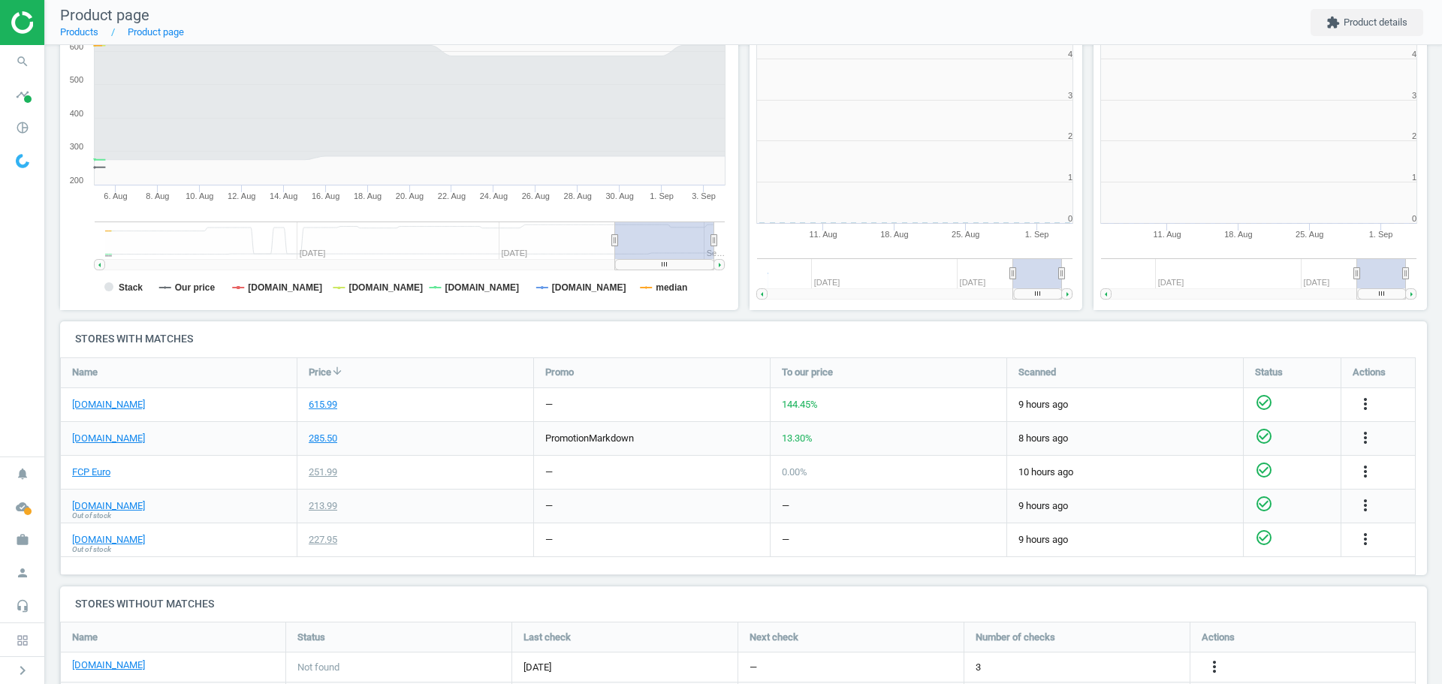
scroll to position [8, 8]
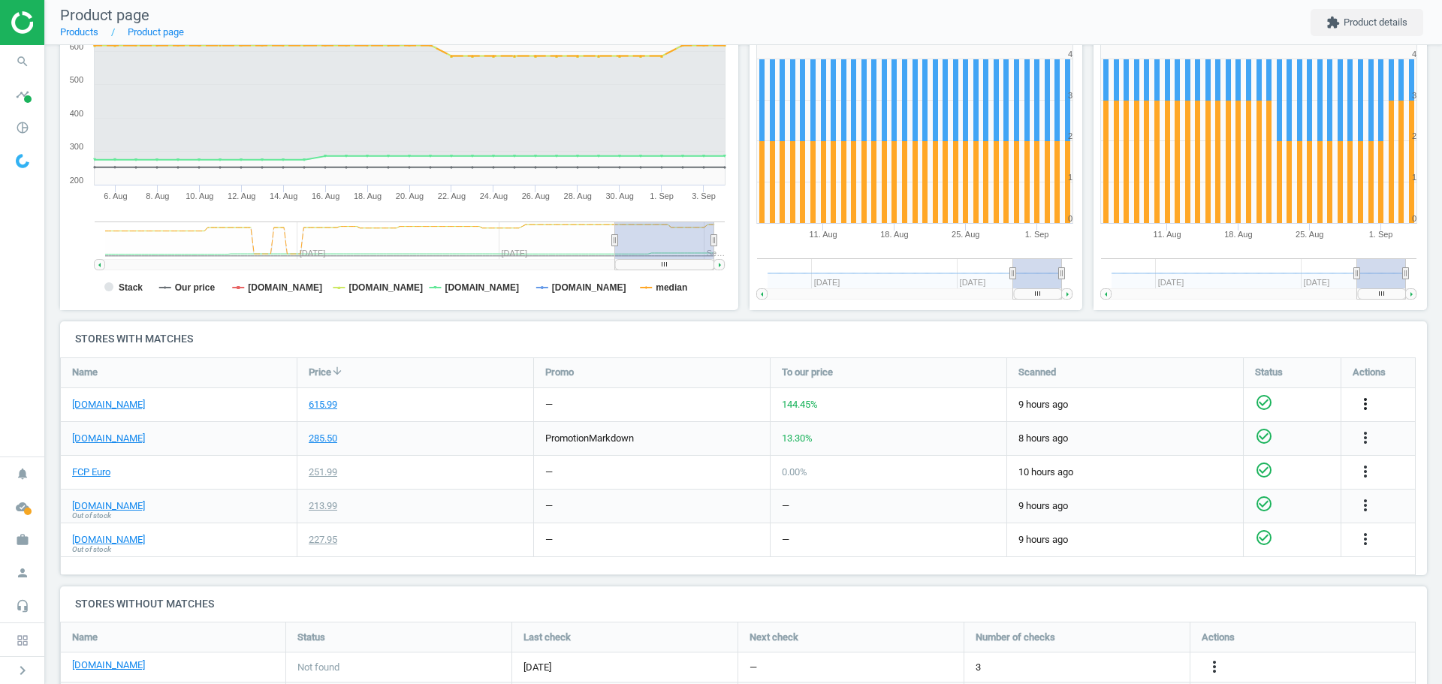
click at [1371, 405] on icon "more_vert" at bounding box center [1365, 404] width 18 height 18
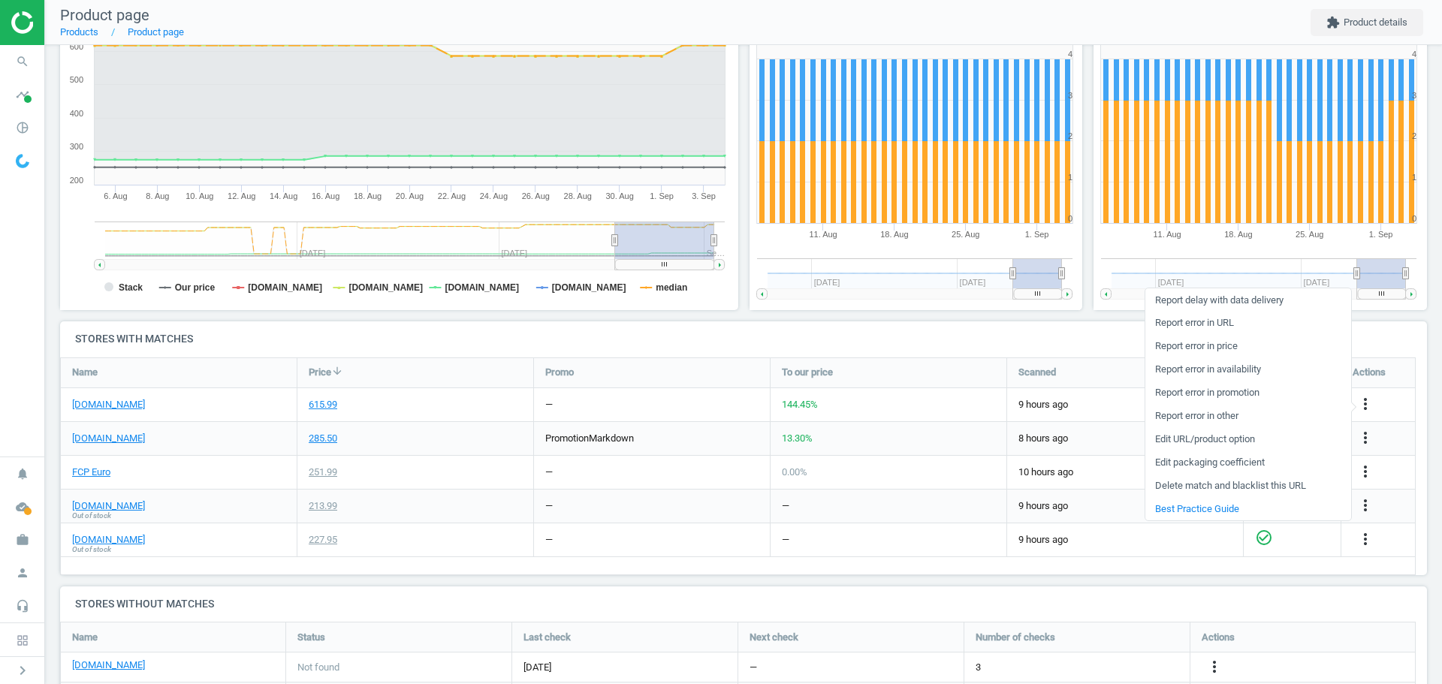
click at [1241, 465] on link "Edit packaging coefficient" at bounding box center [1248, 462] width 206 height 23
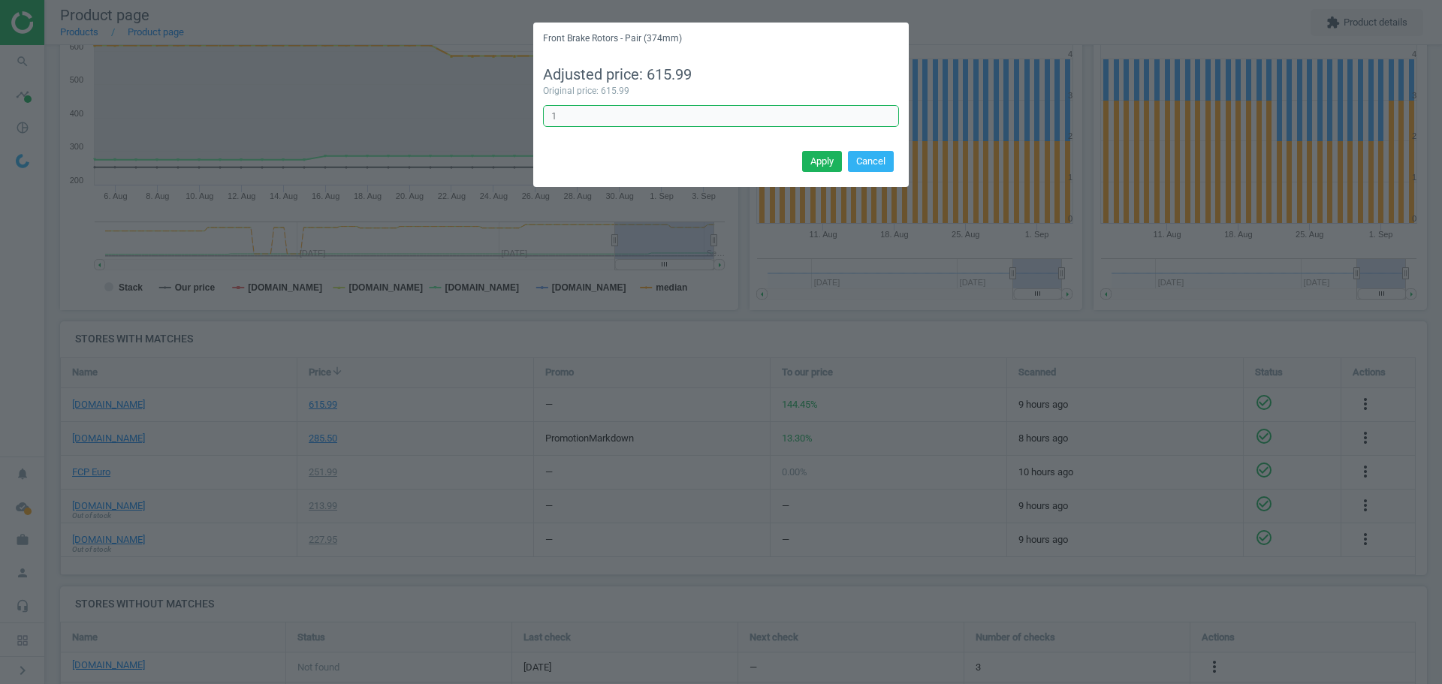
click at [605, 122] on input "1" at bounding box center [721, 116] width 356 height 23
type input "1/2"
click at [826, 162] on button "Apply" at bounding box center [822, 161] width 40 height 21
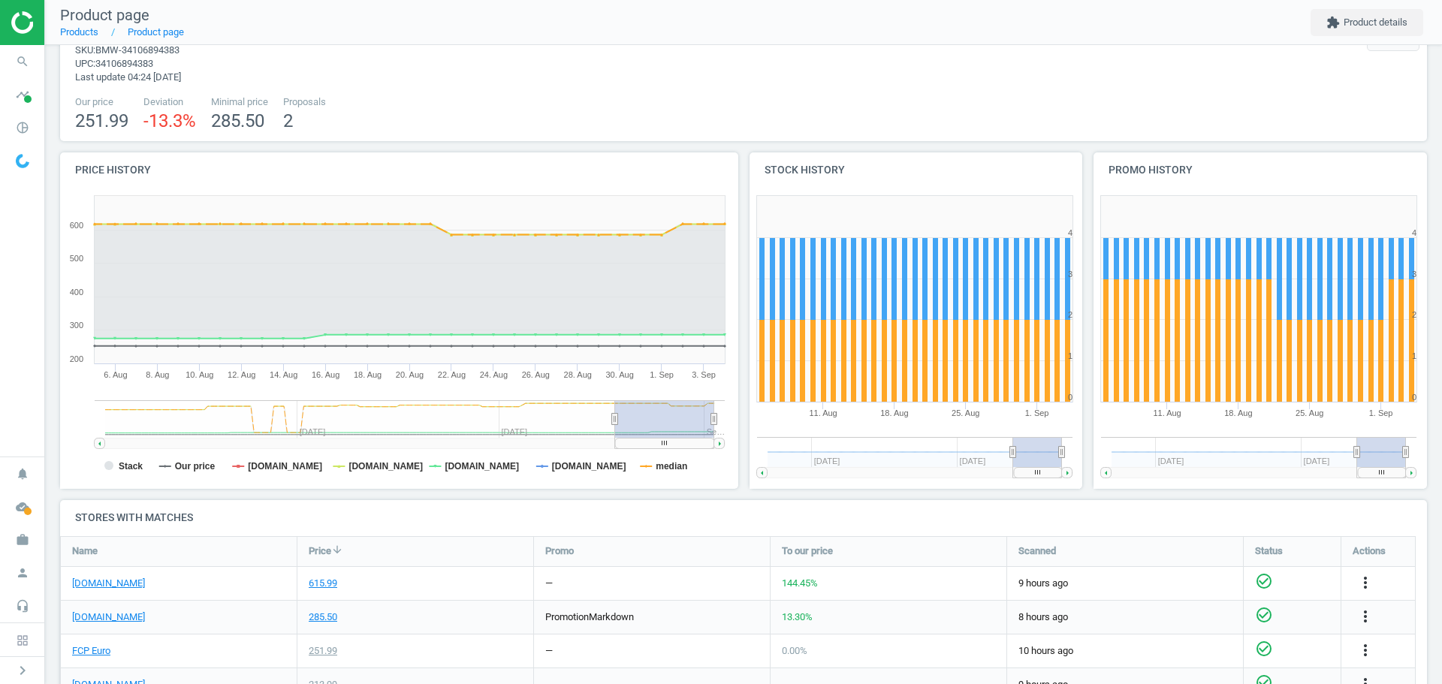
scroll to position [0, 0]
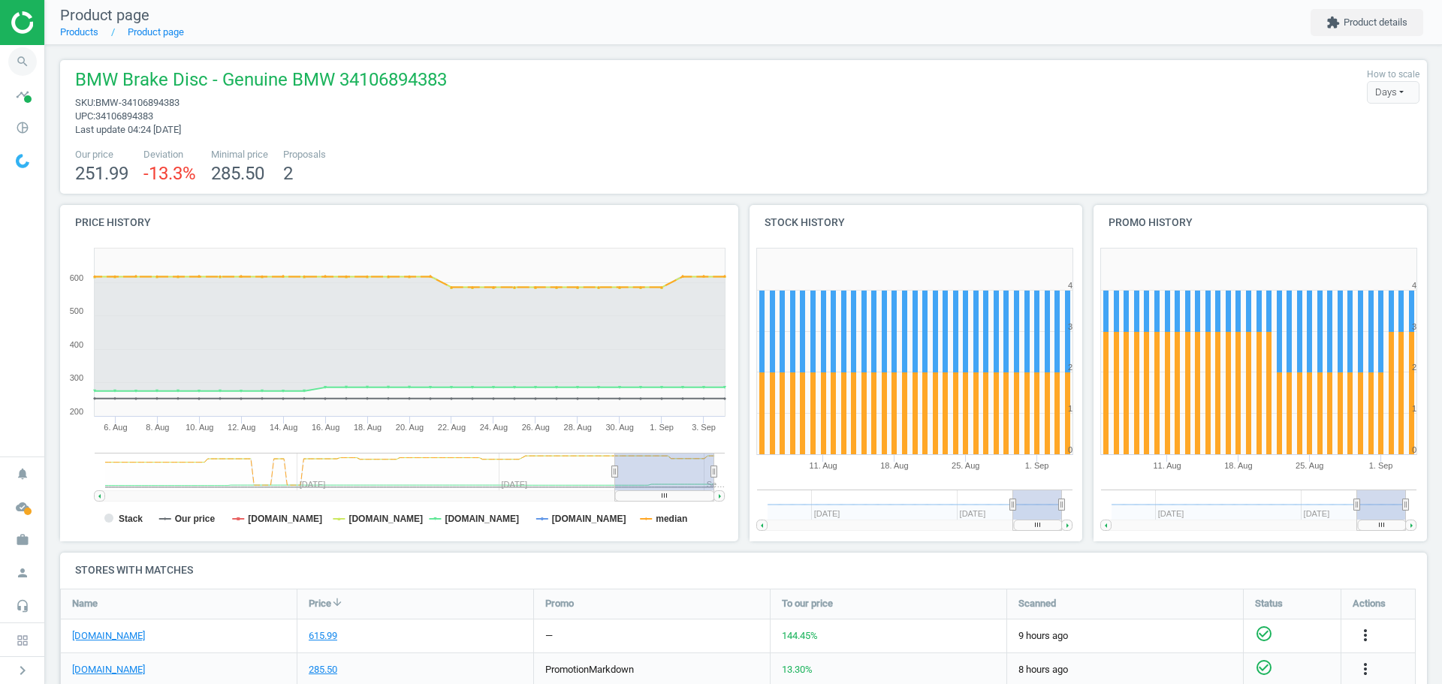
click at [20, 62] on icon "search" at bounding box center [22, 61] width 29 height 29
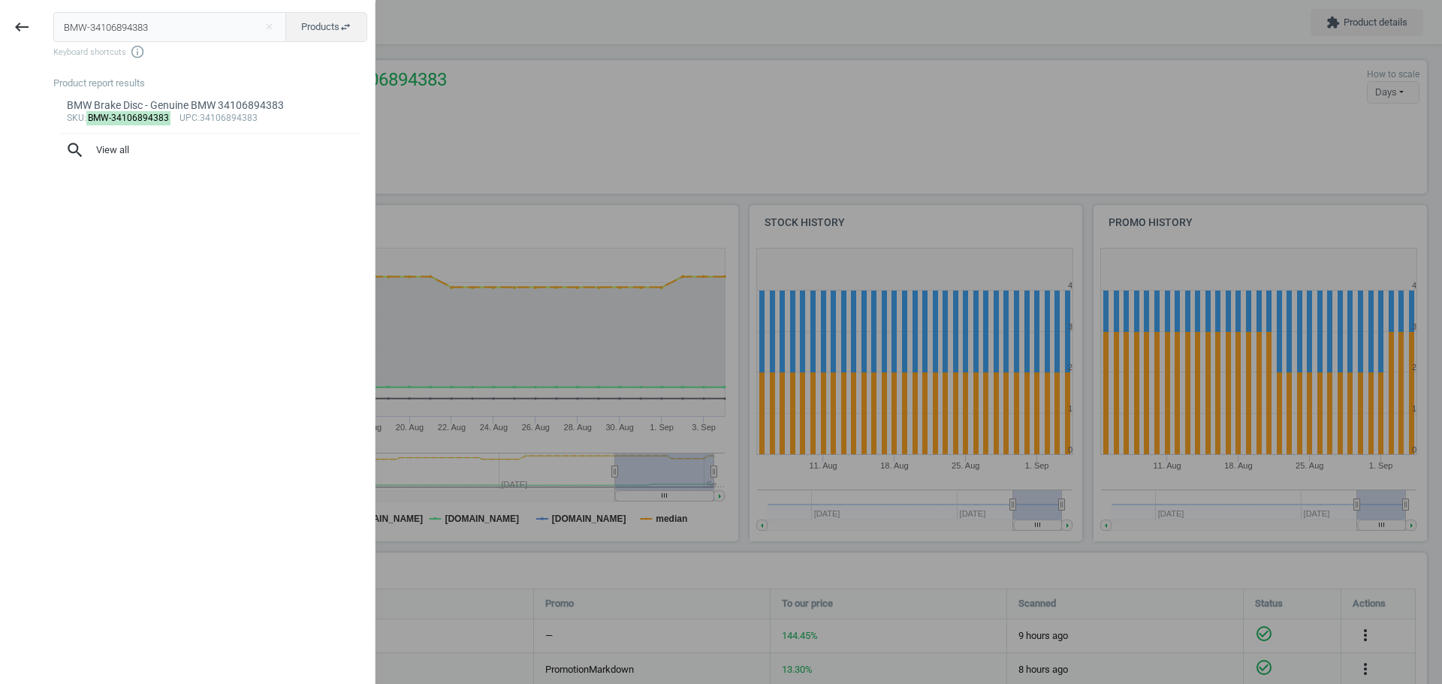
click at [102, 29] on input "BMW-34106894383" at bounding box center [170, 27] width 234 height 30
type input "BMW-34113400151"
click at [149, 110] on div "BMW Brake Disc - Genuine BMW 34113400151" at bounding box center [211, 105] width 288 height 14
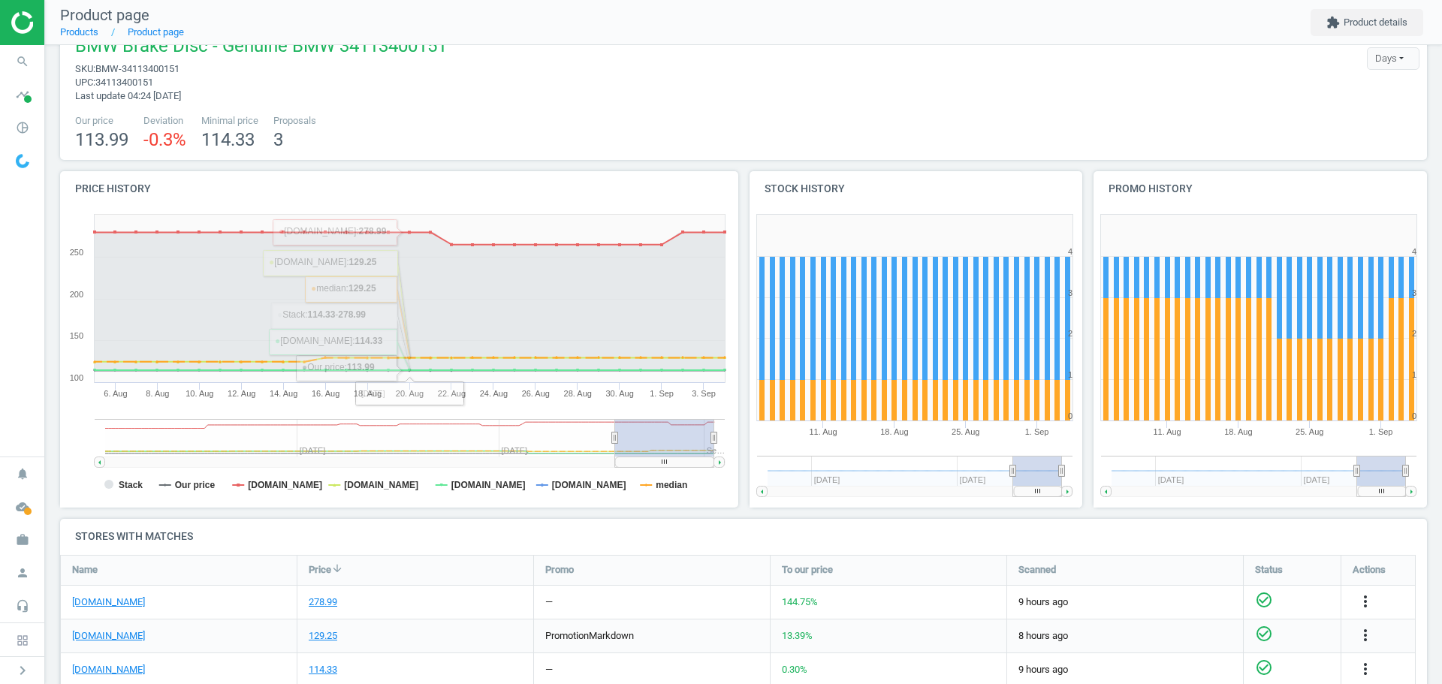
scroll to position [150, 0]
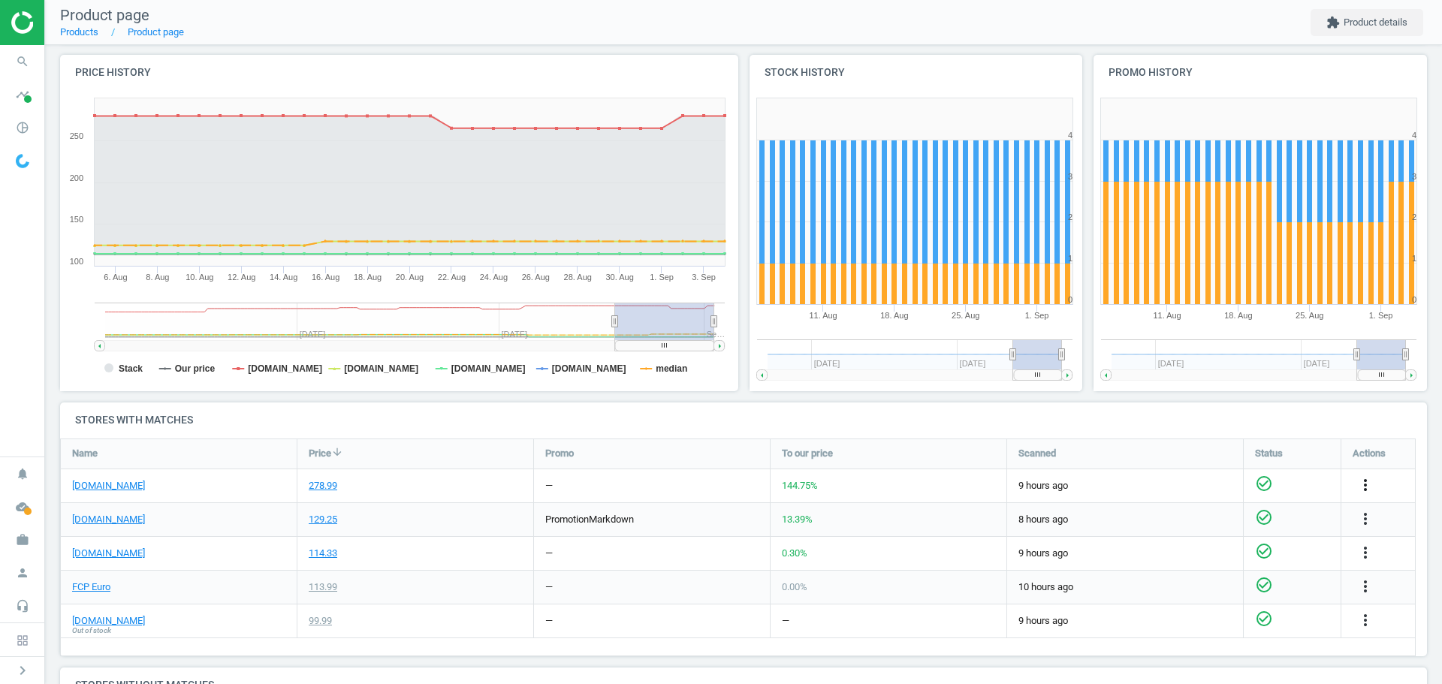
click at [1366, 488] on icon "more_vert" at bounding box center [1365, 485] width 18 height 18
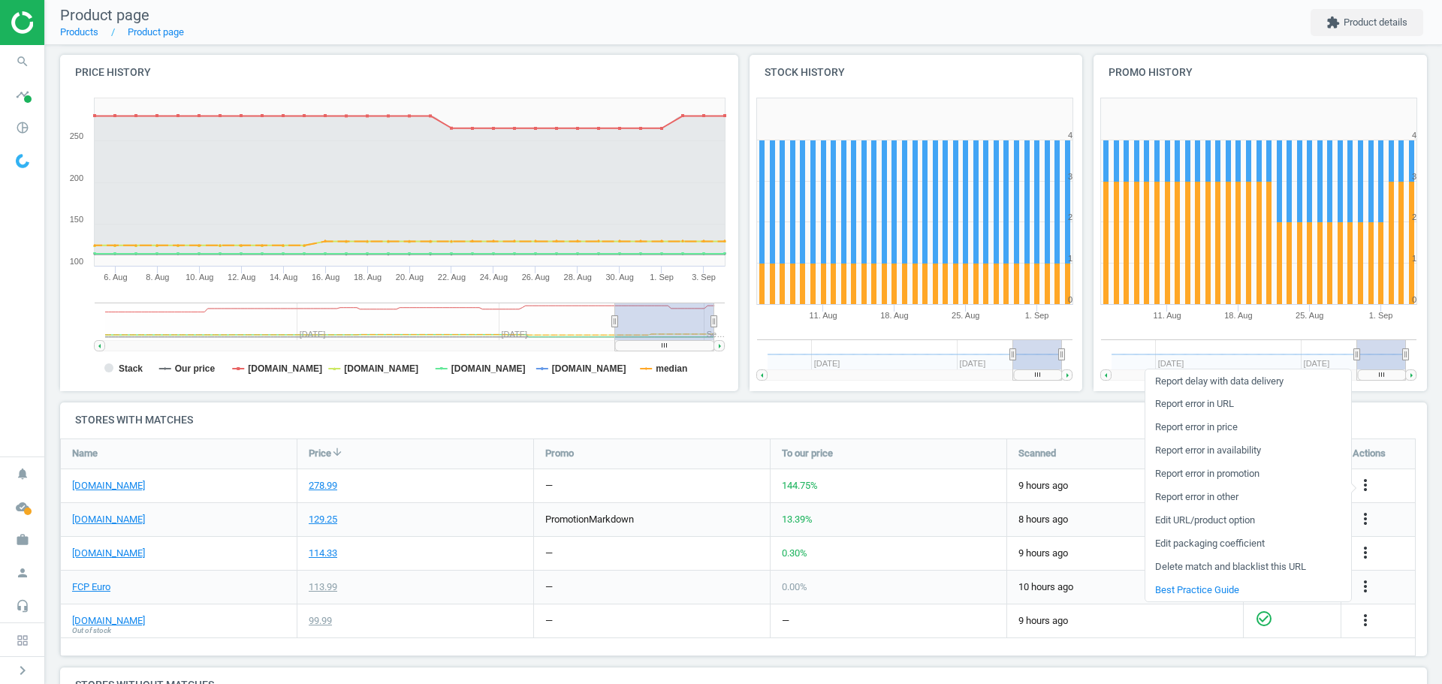
click at [1232, 544] on link "Edit packaging coefficient" at bounding box center [1248, 543] width 206 height 23
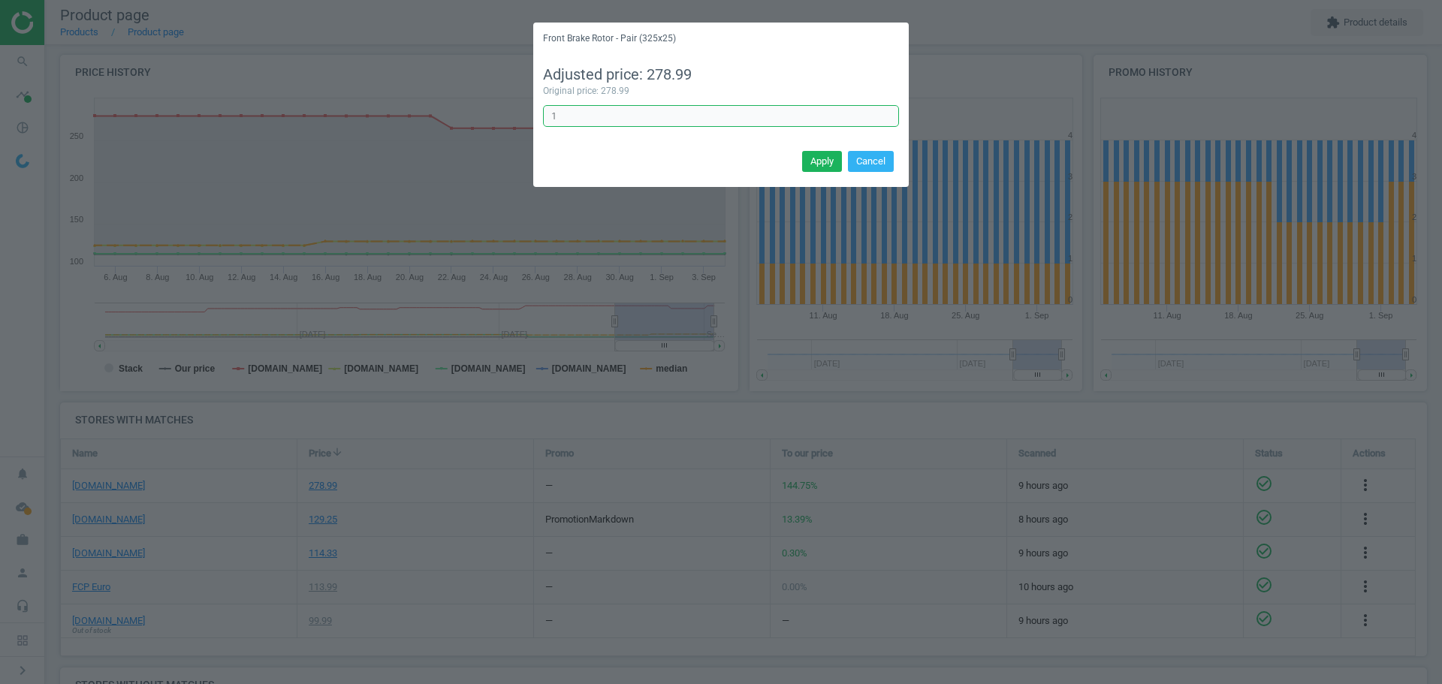
click at [647, 121] on input "1" at bounding box center [721, 116] width 356 height 23
type input "1/2"
click at [817, 163] on button "Apply" at bounding box center [822, 161] width 40 height 21
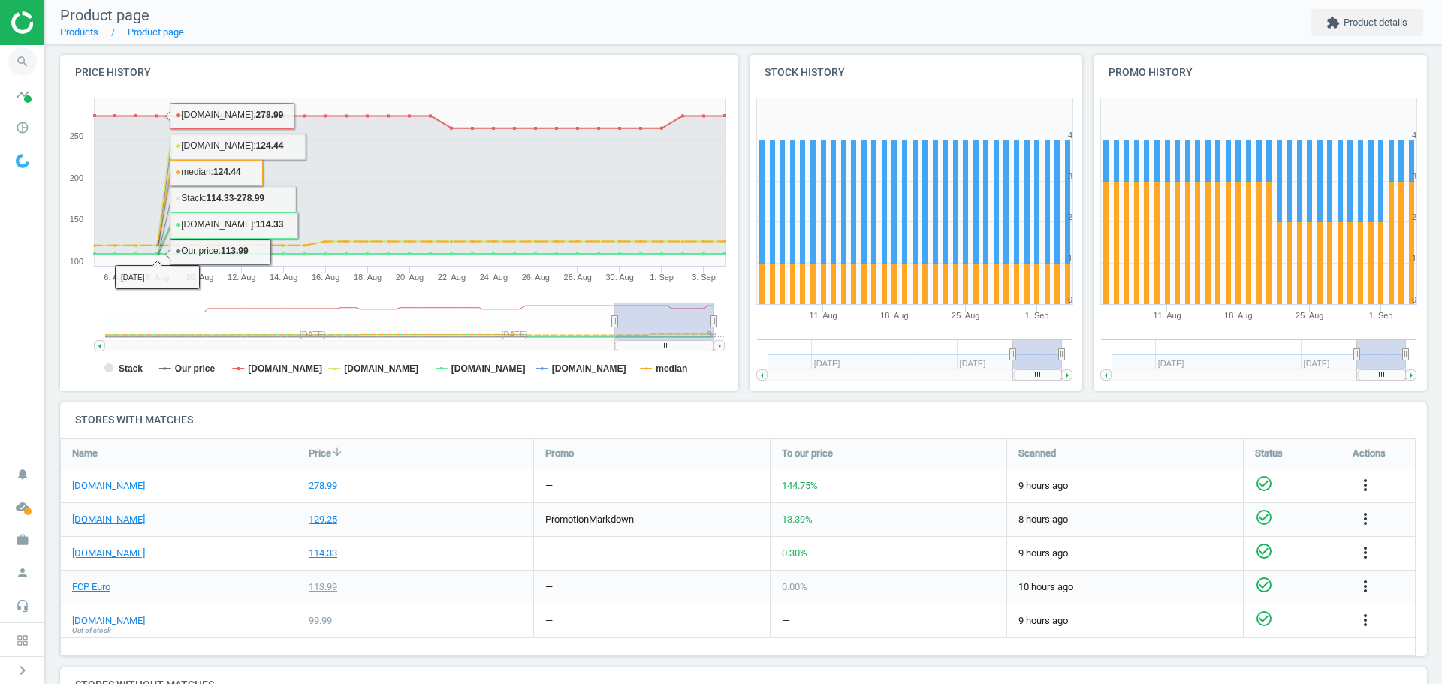
click at [23, 64] on icon "search" at bounding box center [22, 61] width 29 height 29
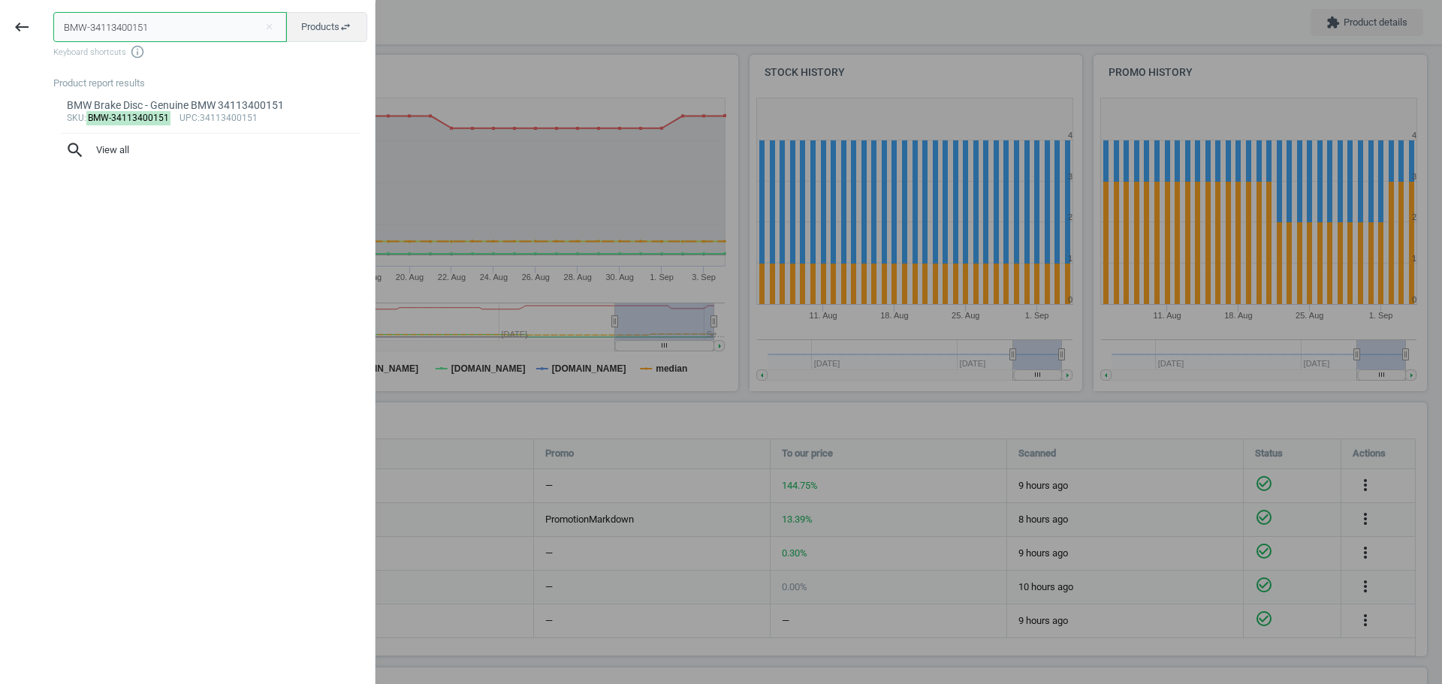
click at [137, 33] on input "BMW-34113400151" at bounding box center [170, 27] width 234 height 30
paste input "ZIM-100330875"
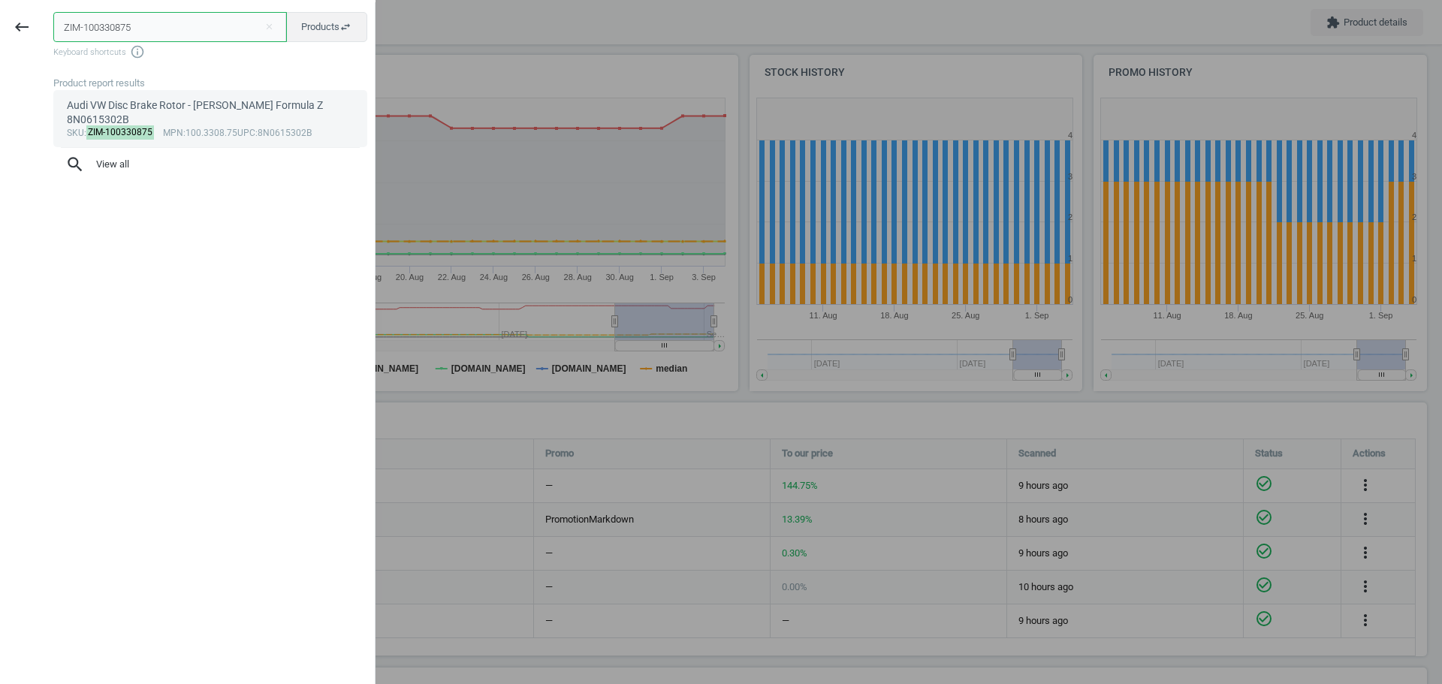
type input "ZIM-100330875"
click at [137, 129] on mark "ZIM-100330875" at bounding box center [120, 132] width 68 height 14
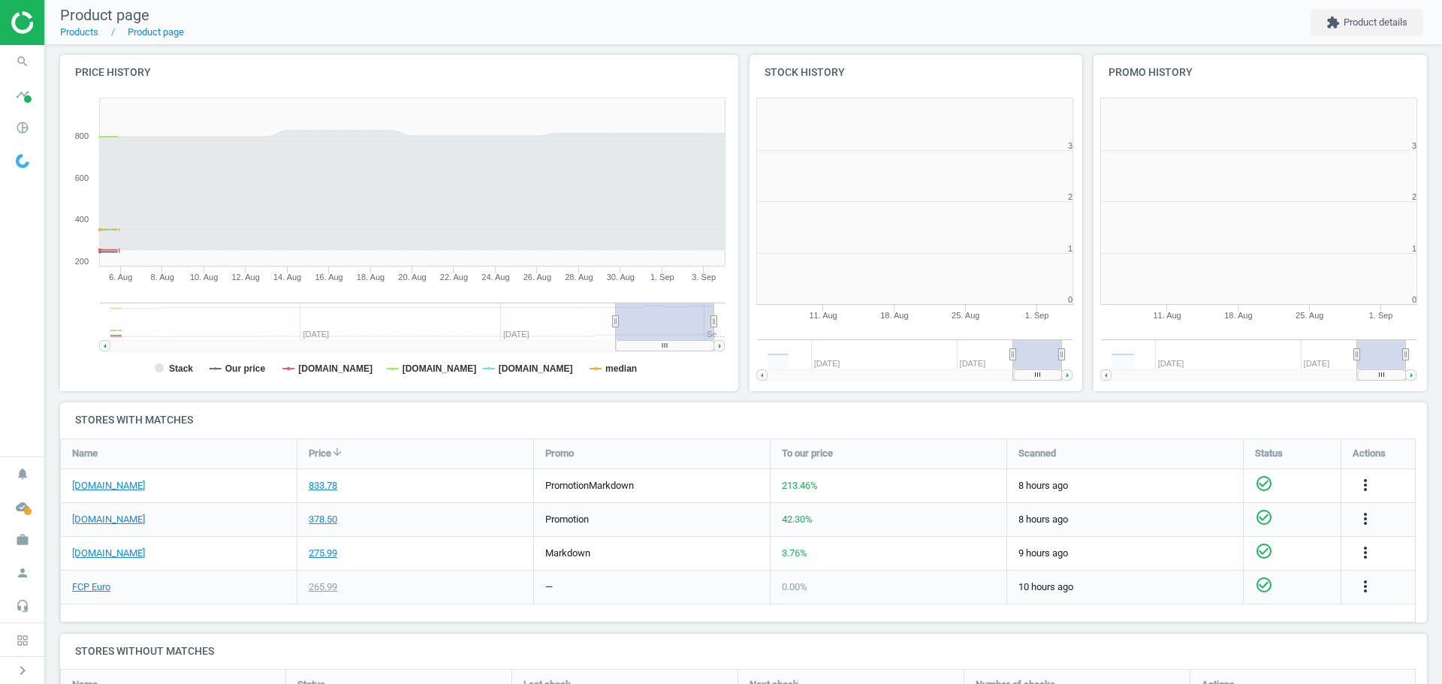
scroll to position [324, 354]
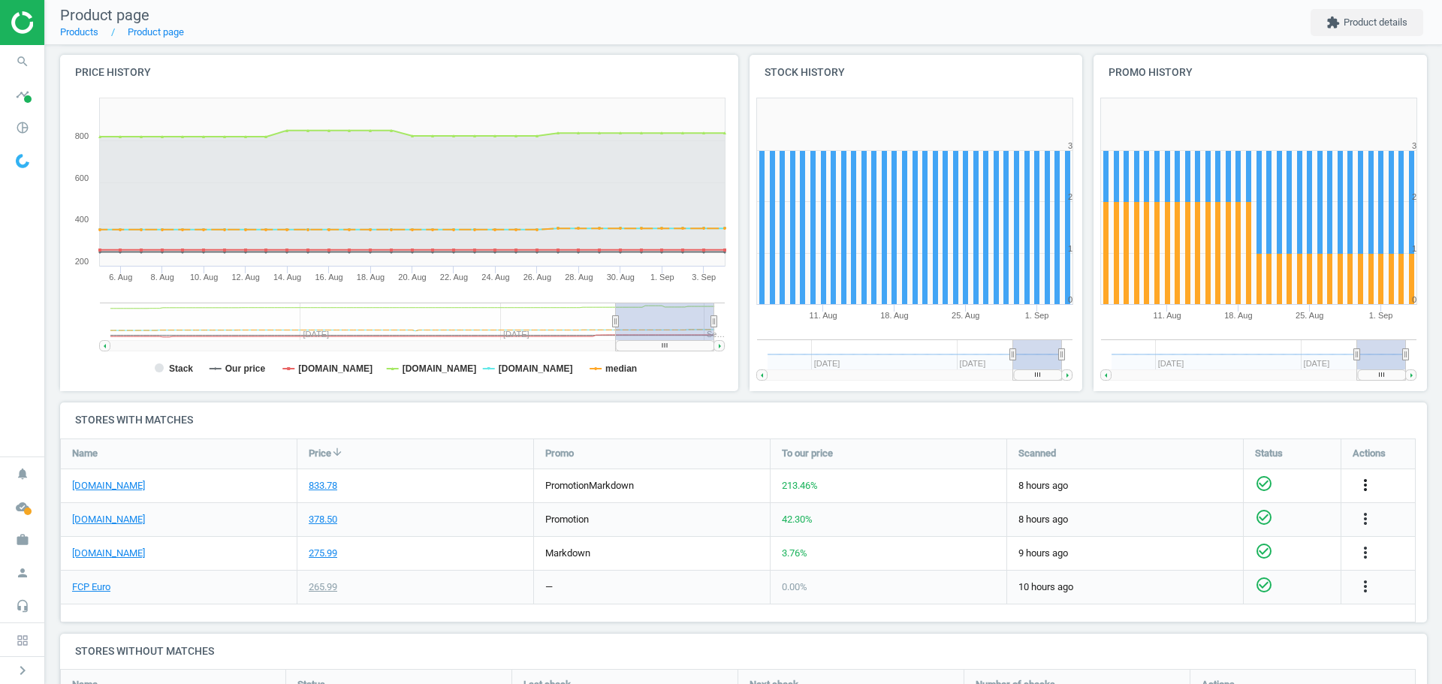
click at [1361, 484] on icon "more_vert" at bounding box center [1365, 485] width 18 height 18
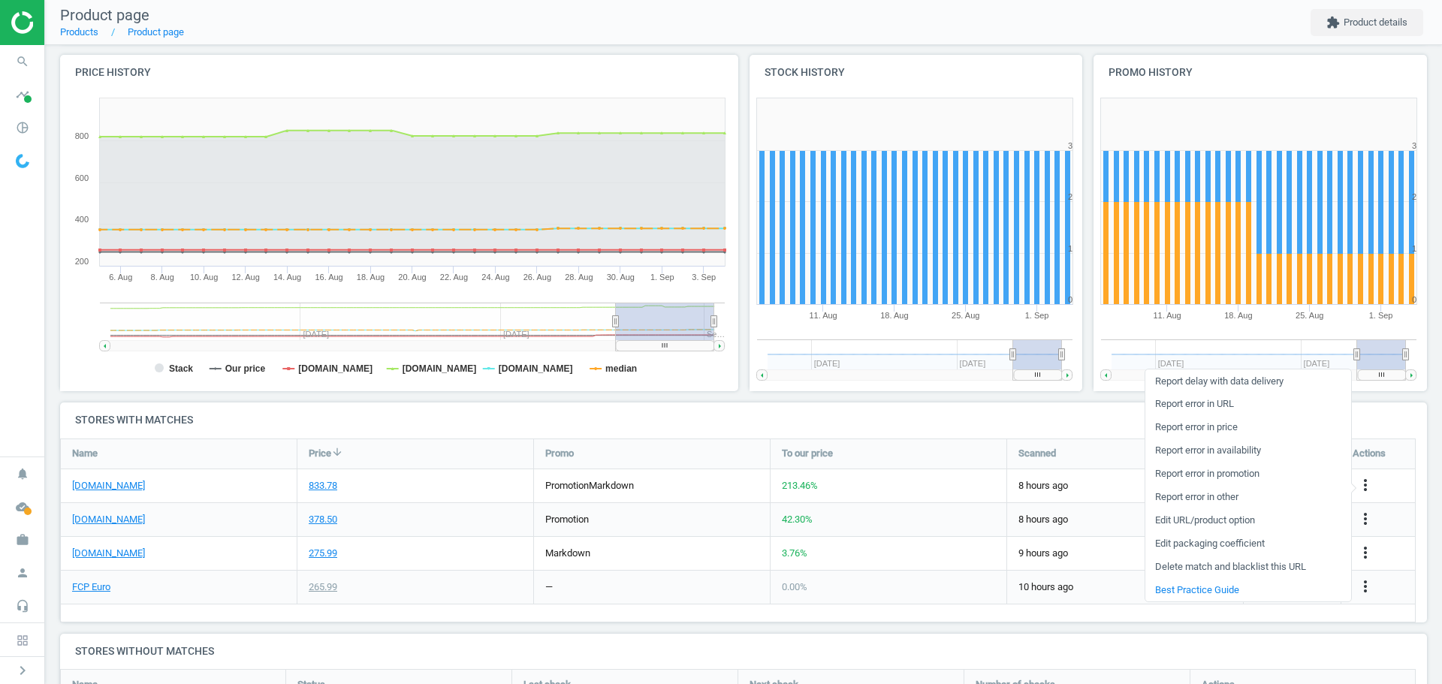
click at [1241, 545] on link "Edit packaging coefficient" at bounding box center [1248, 543] width 206 height 23
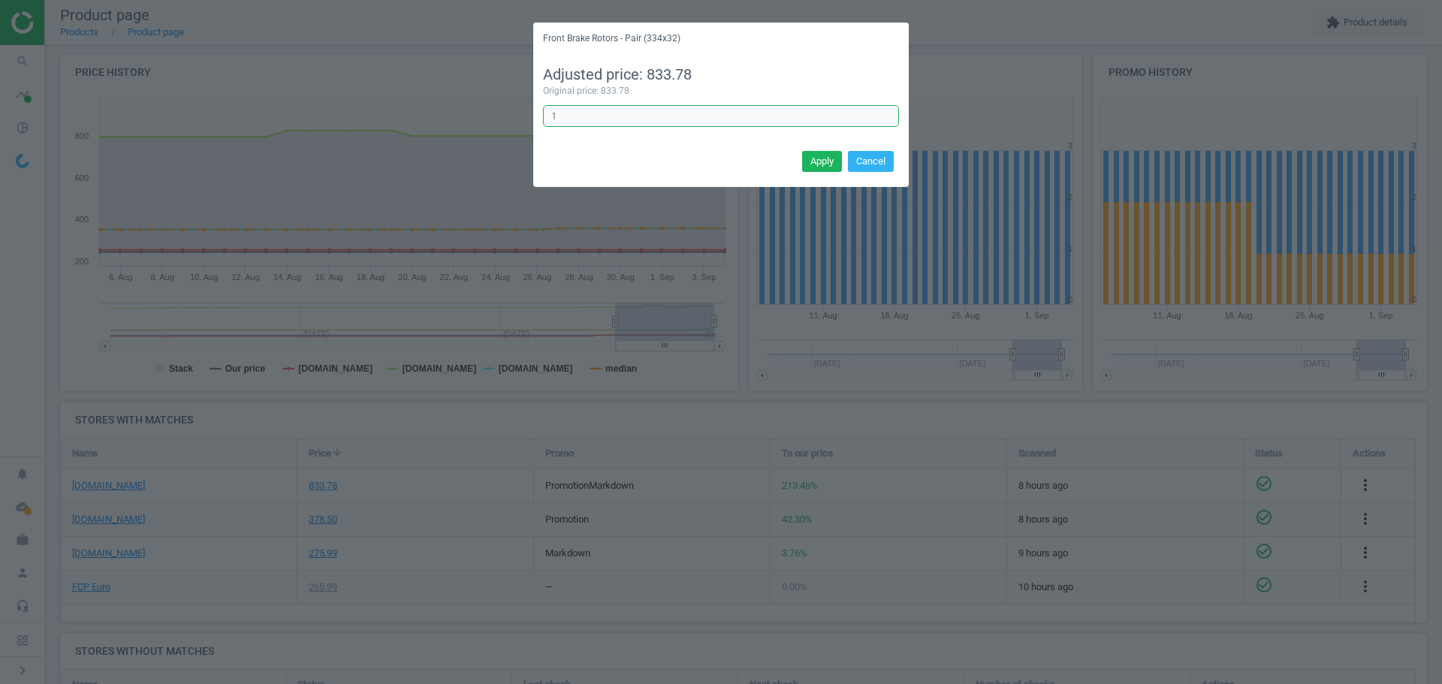
click at [605, 117] on input "1" at bounding box center [721, 116] width 356 height 23
type input "1/2"
click at [832, 164] on button "Apply" at bounding box center [822, 161] width 40 height 21
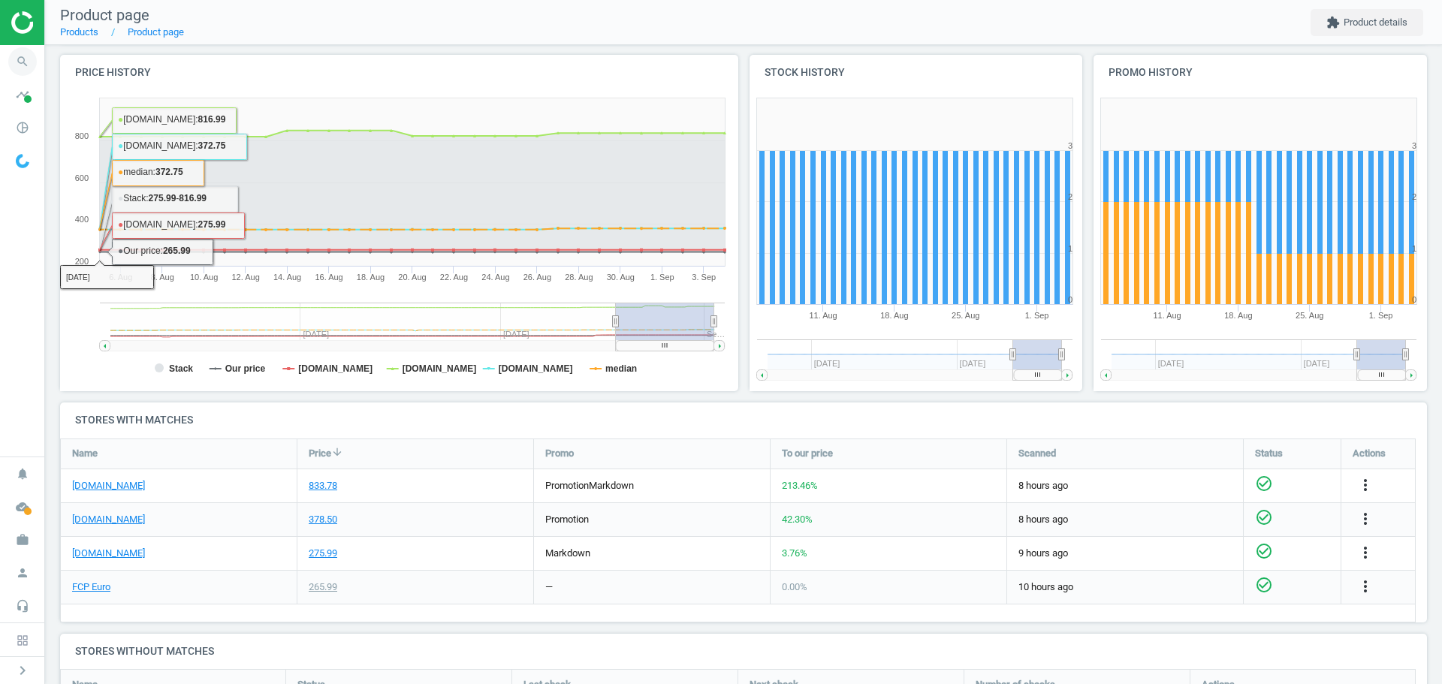
click at [24, 63] on icon "search" at bounding box center [22, 61] width 29 height 29
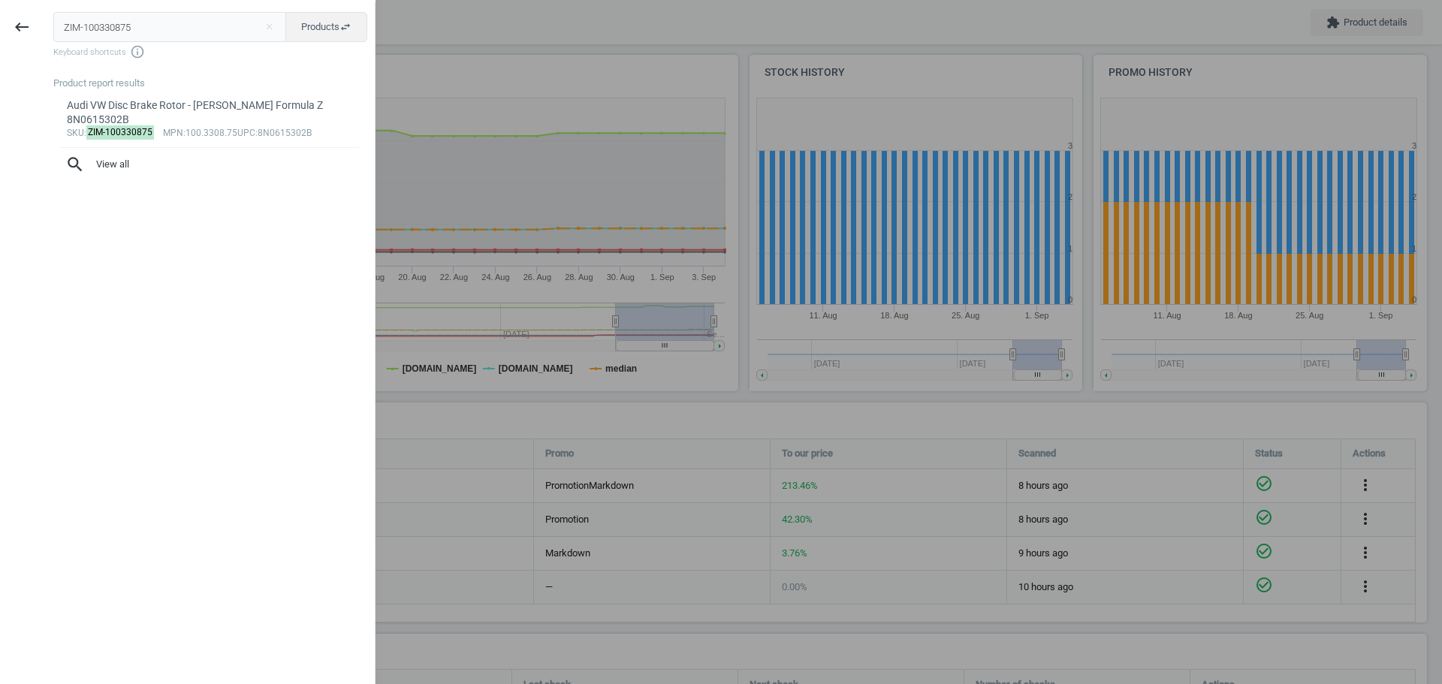
click at [113, 37] on input "ZIM-100330875" at bounding box center [170, 27] width 234 height 30
type input "ZIM-150344552"
click at [116, 116] on mark "ZIM-150344552" at bounding box center [120, 118] width 68 height 14
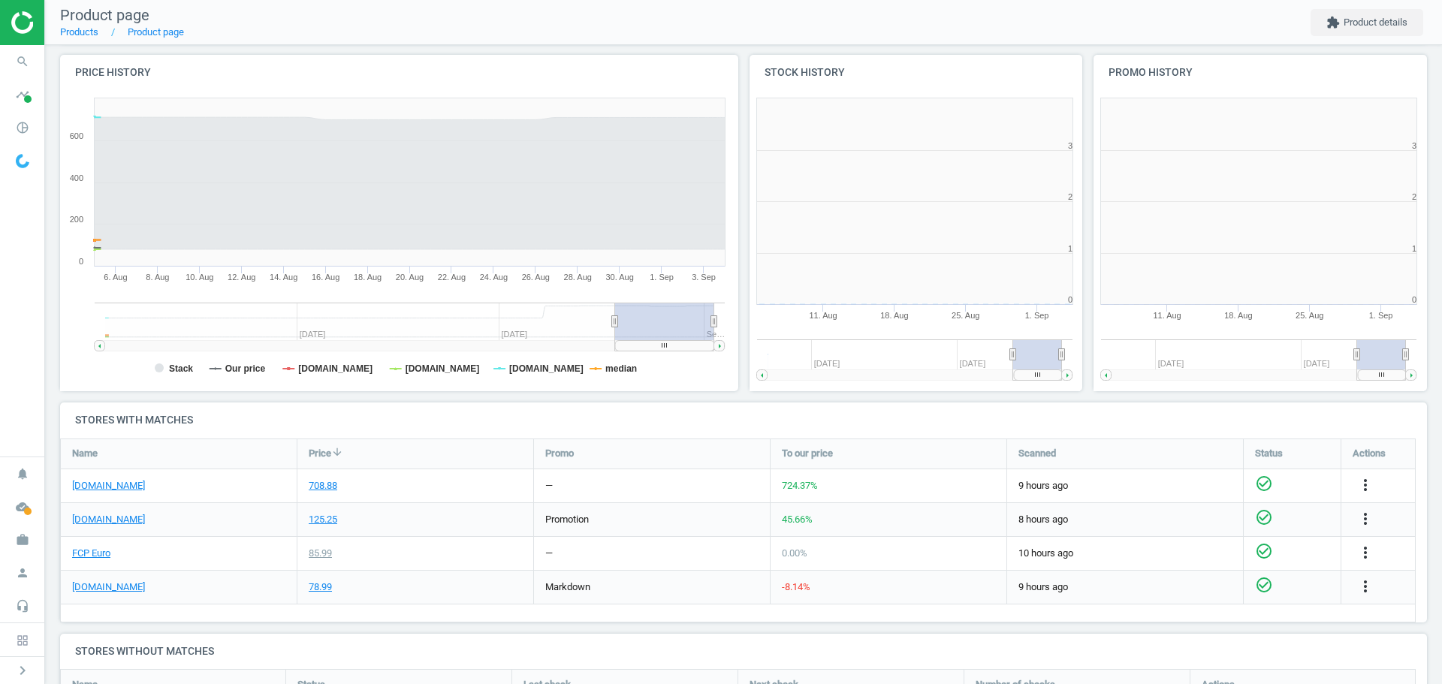
scroll to position [324, 354]
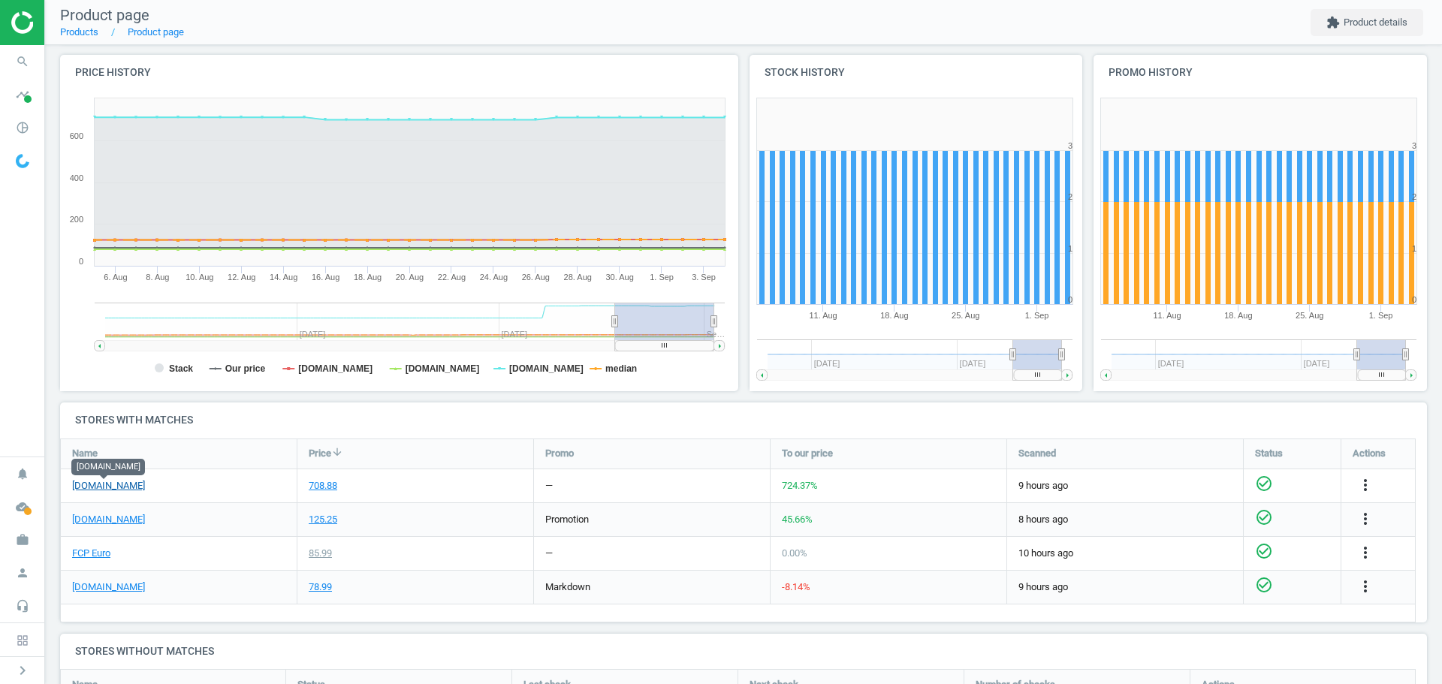
click at [126, 487] on link "[DOMAIN_NAME]" at bounding box center [108, 486] width 73 height 14
click at [1365, 485] on icon "more_vert" at bounding box center [1365, 485] width 18 height 18
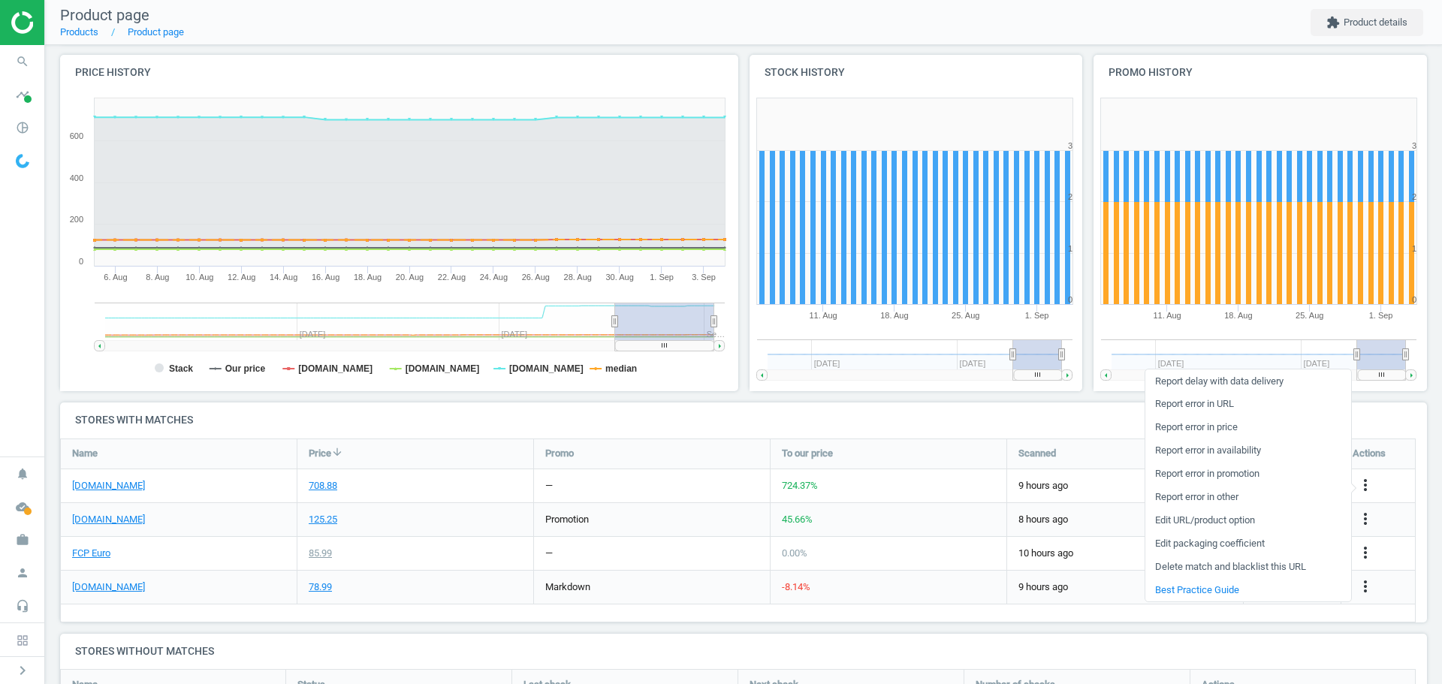
click at [1200, 403] on link "Report error in URL" at bounding box center [1248, 404] width 206 height 23
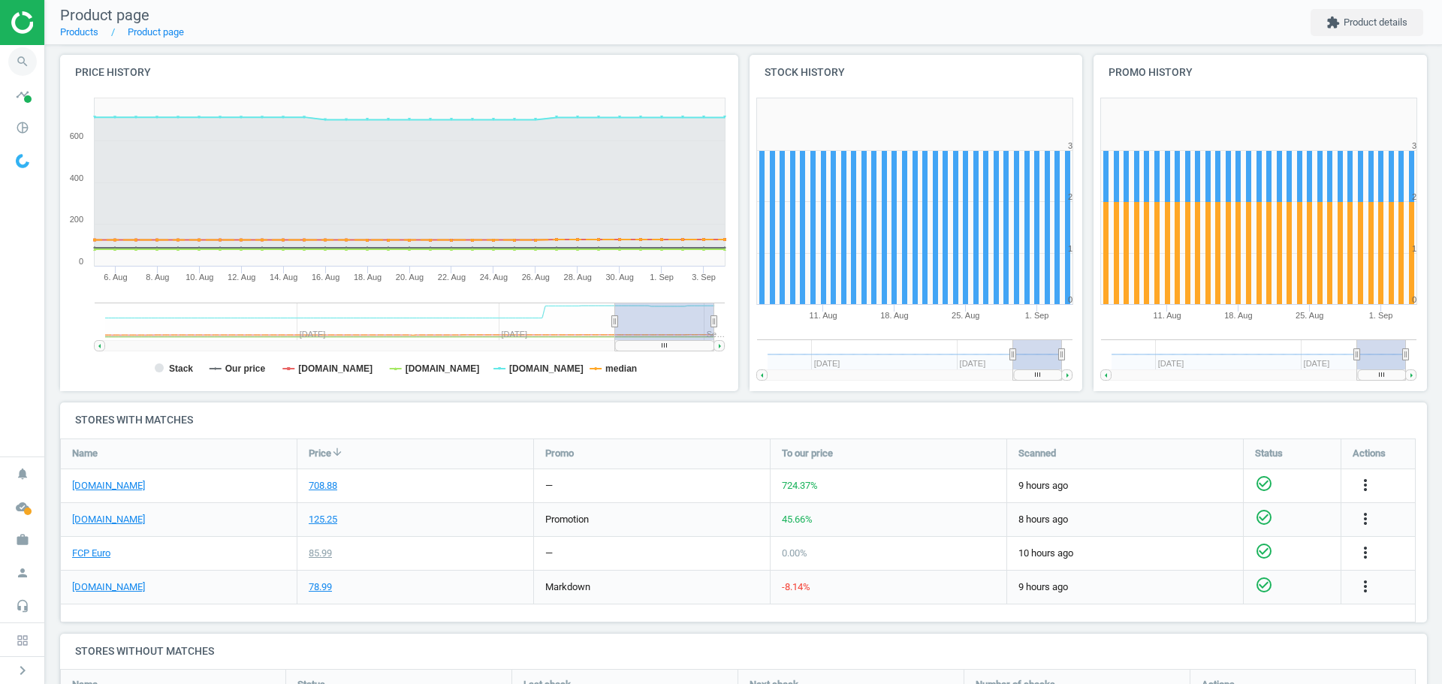
click at [23, 62] on icon "search" at bounding box center [22, 61] width 29 height 29
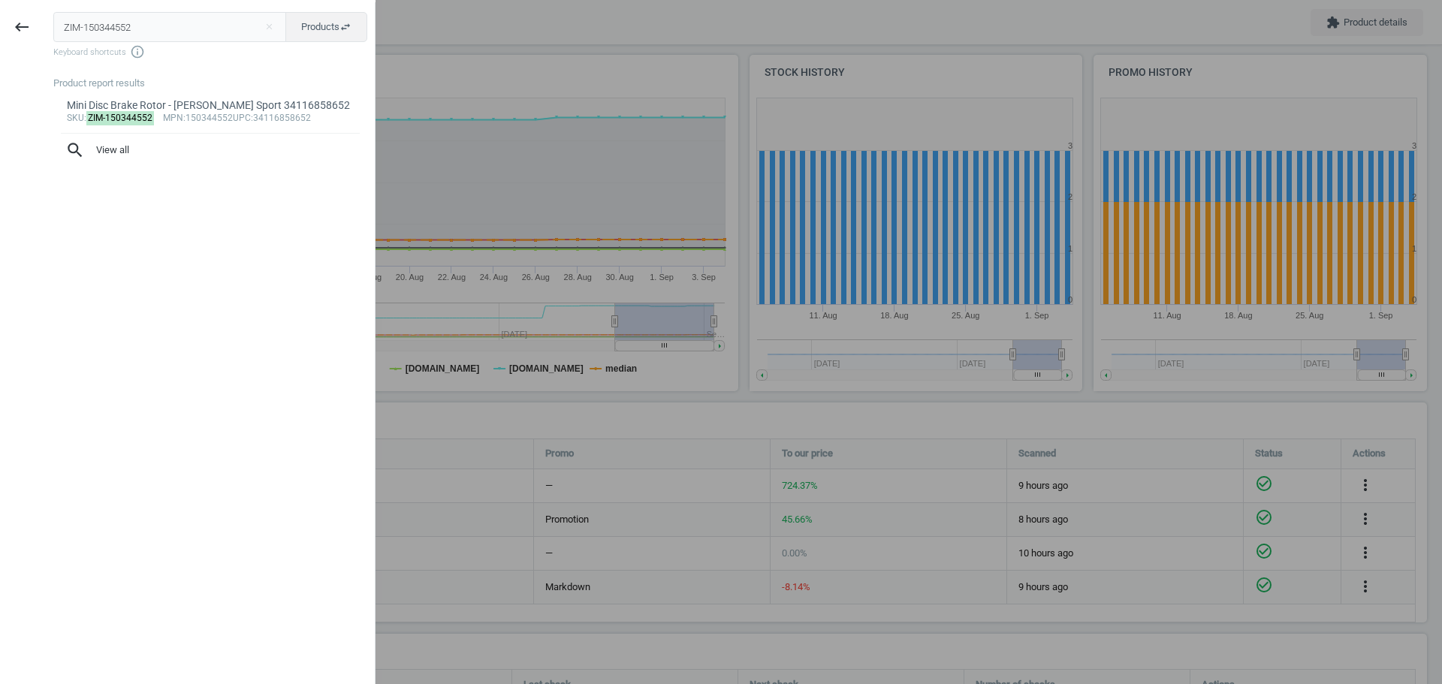
click at [134, 34] on input "ZIM-150344552" at bounding box center [170, 27] width 234 height 30
type input "CTO-21652851"
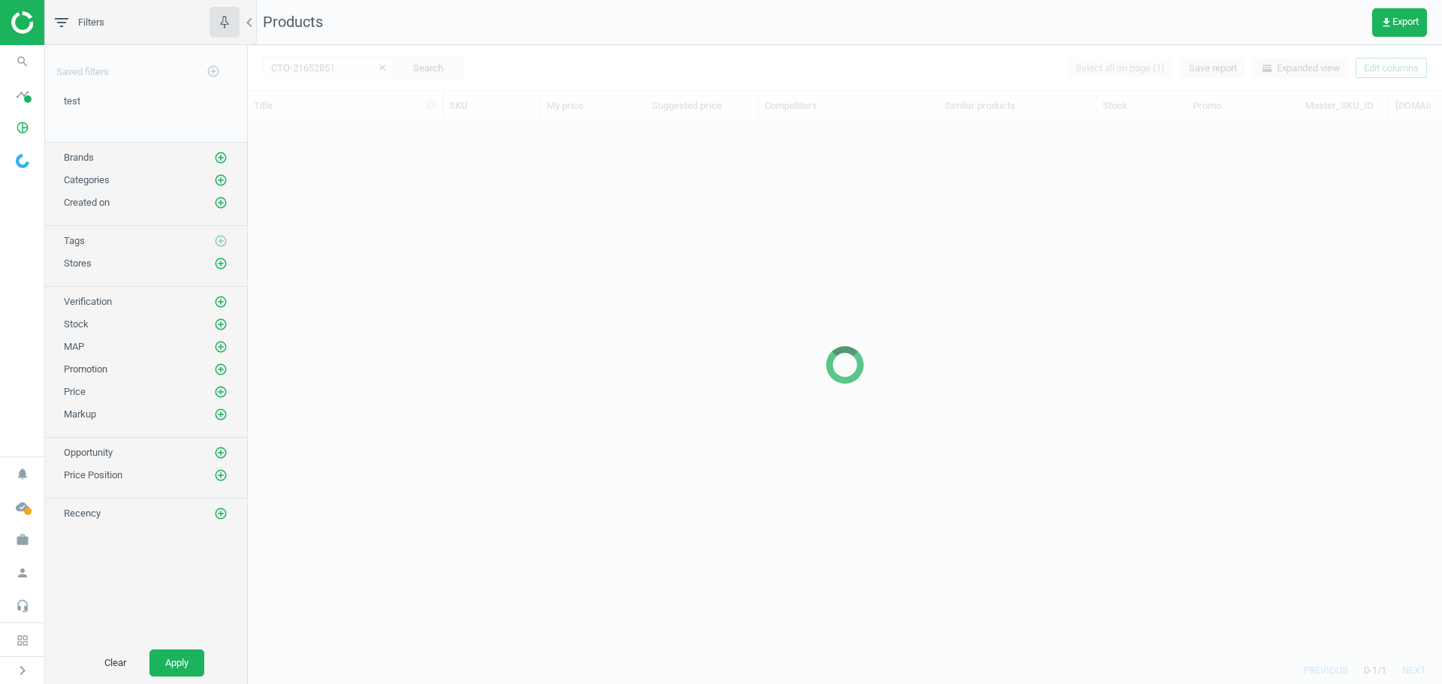
scroll to position [512, 1183]
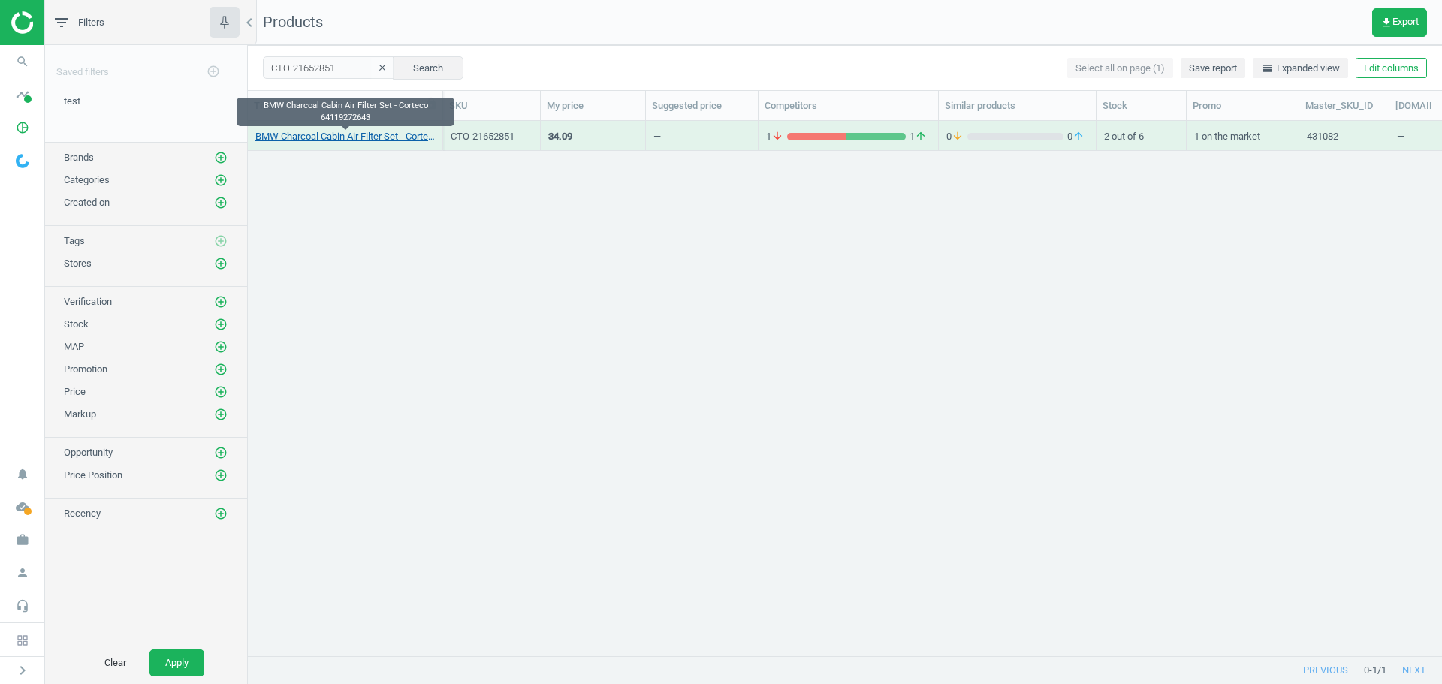
click at [345, 131] on link "BMW Charcoal Cabin Air Filter Set - Corteco 64119272643" at bounding box center [344, 137] width 179 height 14
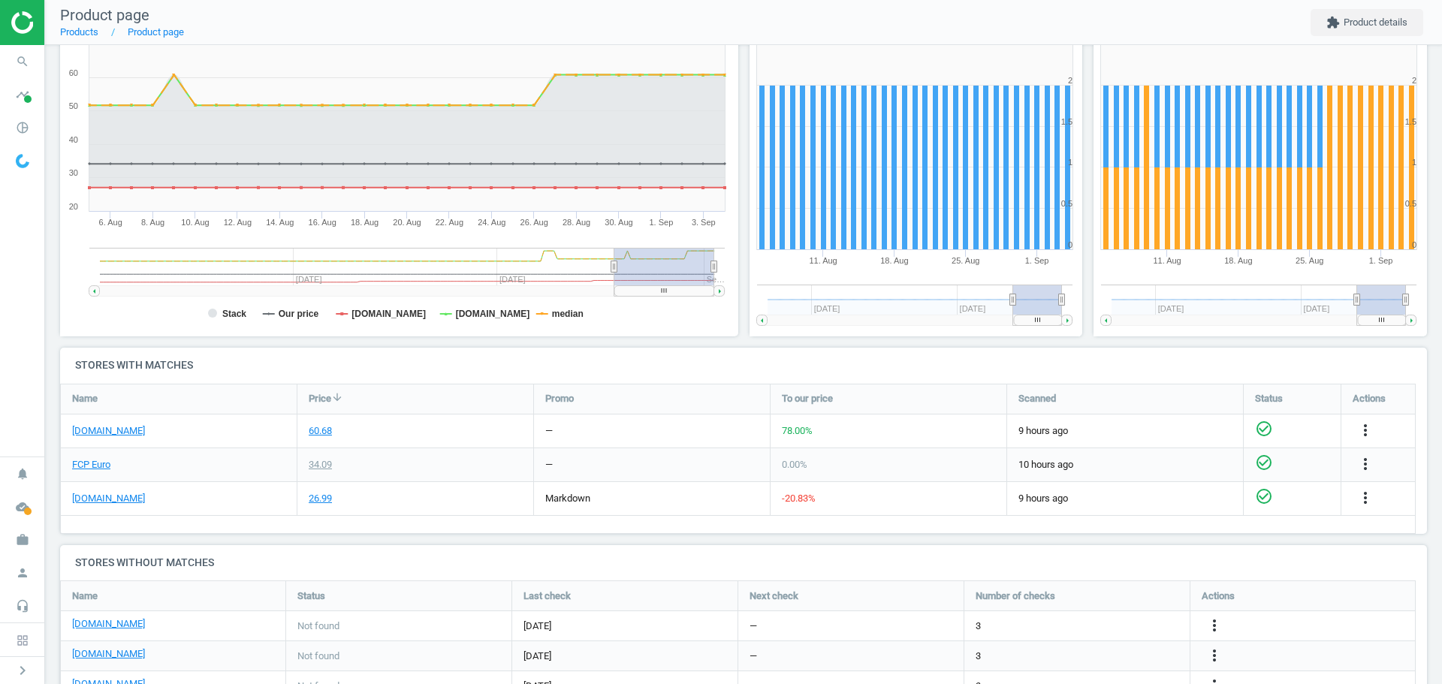
scroll to position [225, 0]
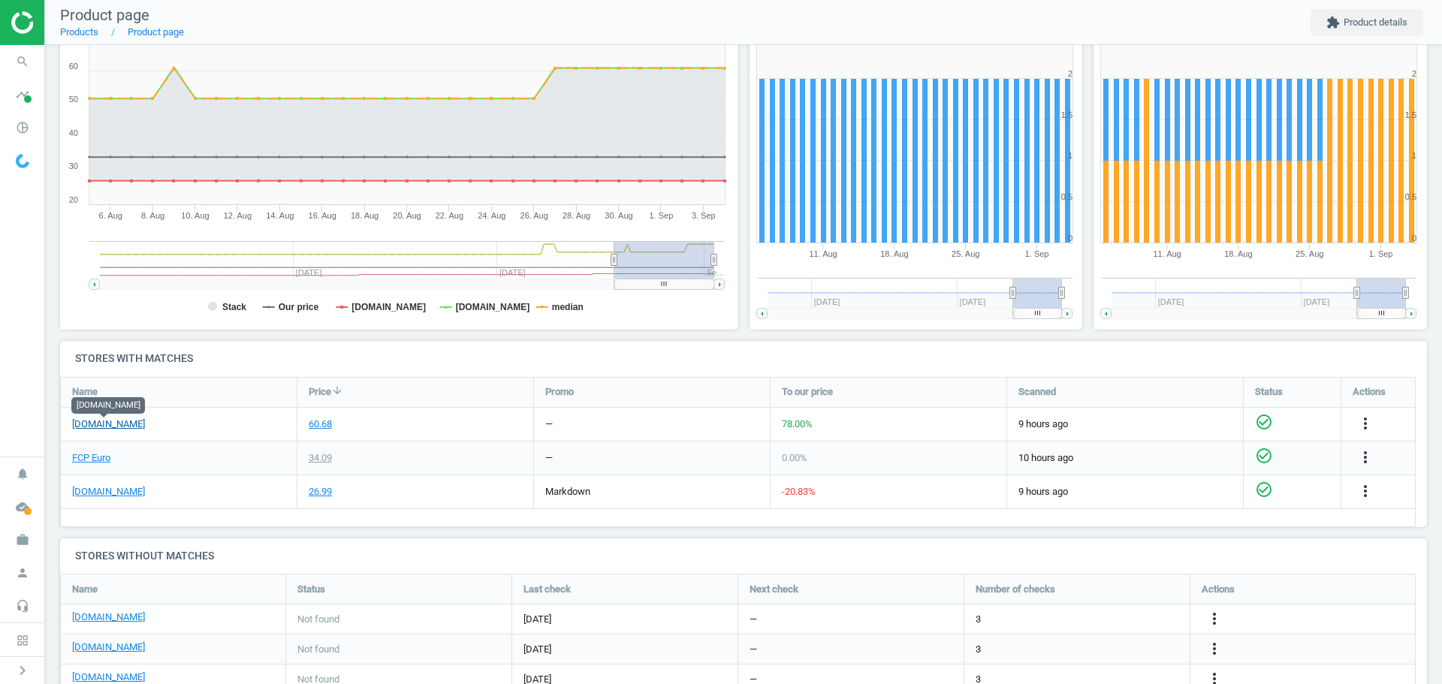
click at [119, 429] on link "[DOMAIN_NAME]" at bounding box center [108, 425] width 73 height 14
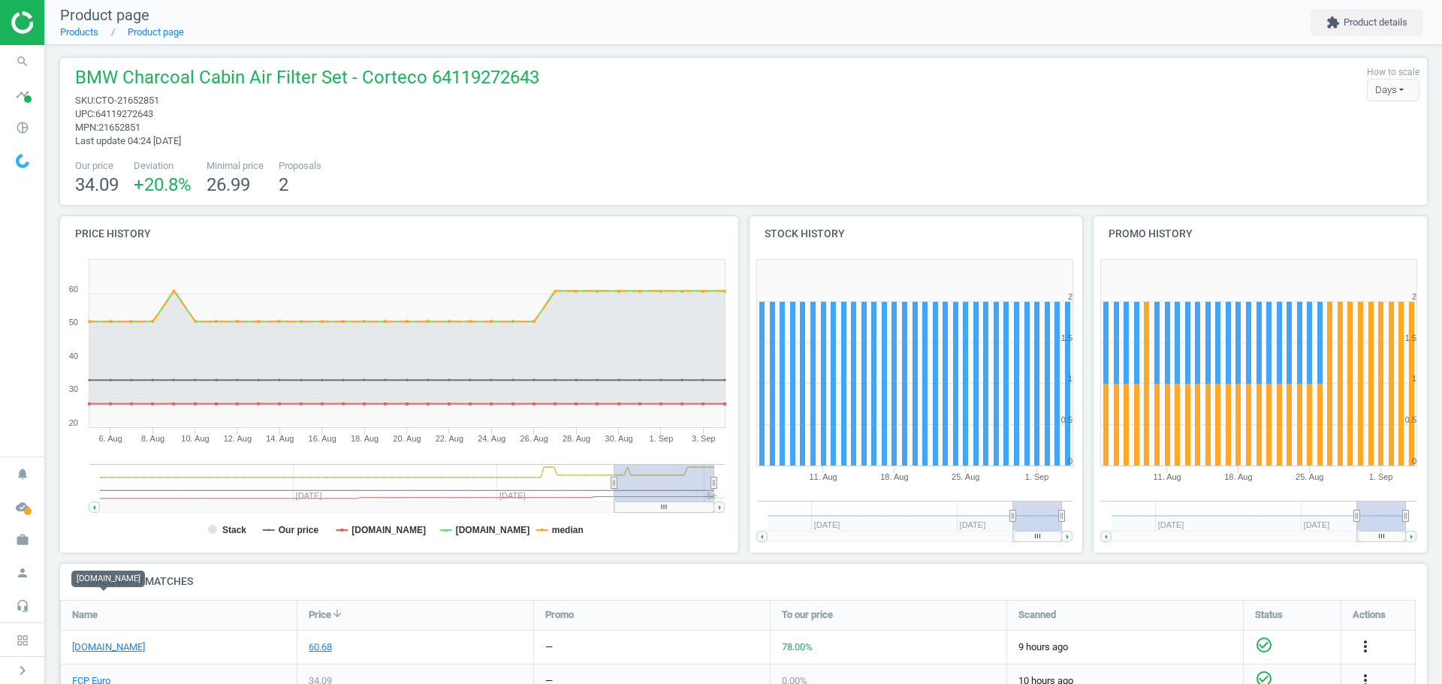
scroll to position [0, 0]
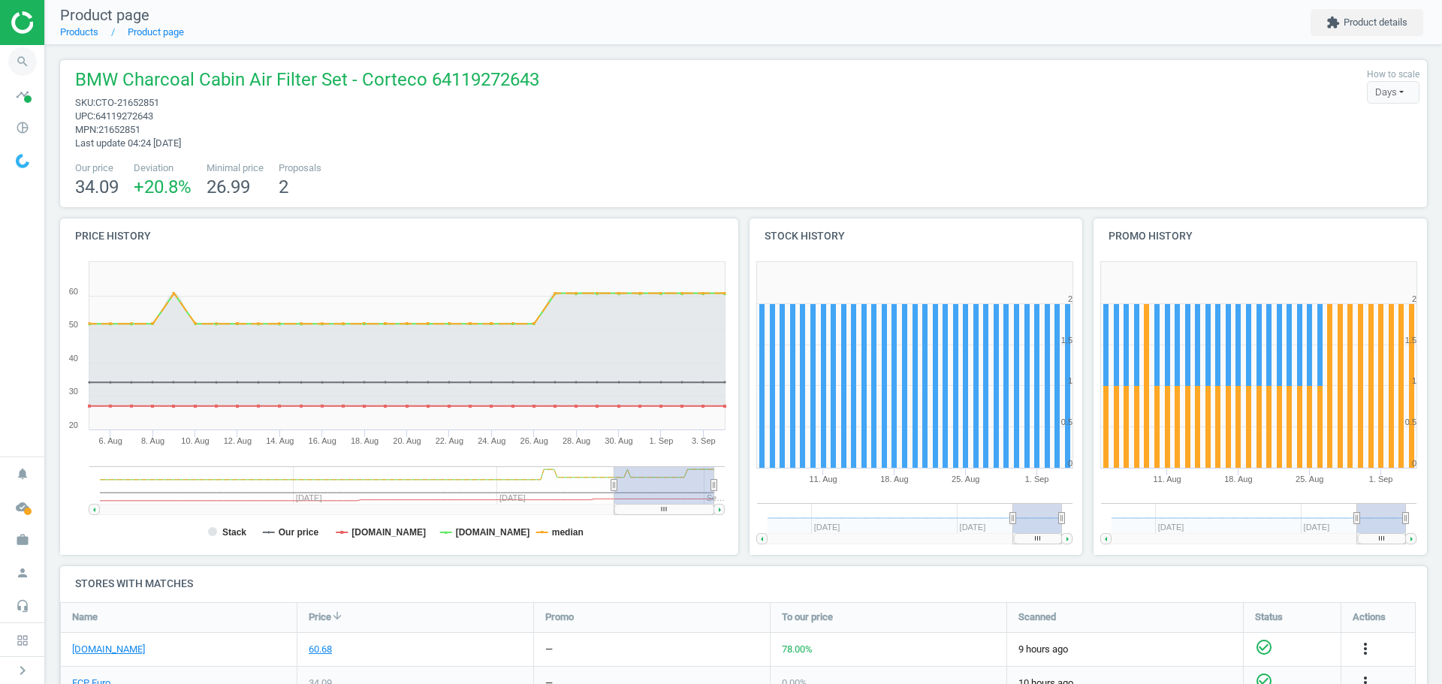
click at [24, 65] on icon "search" at bounding box center [22, 61] width 29 height 29
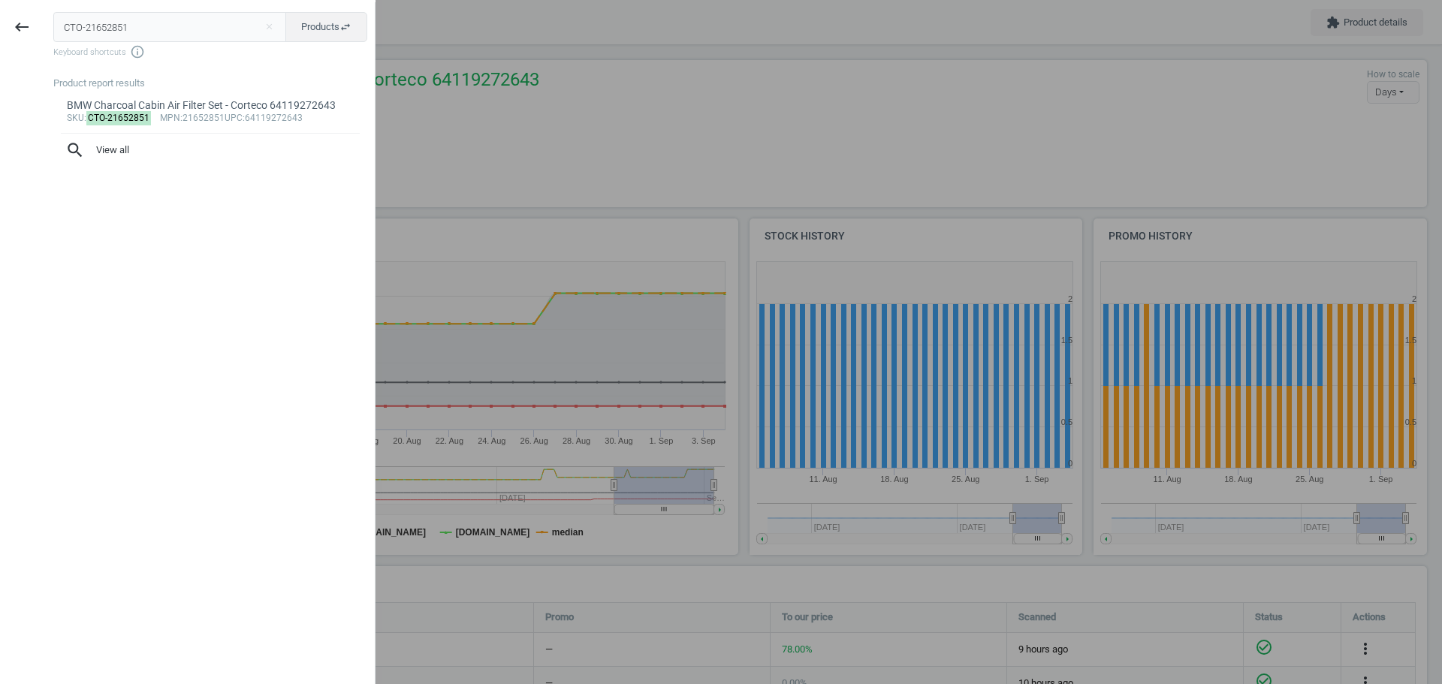
click at [141, 32] on input "CTO-21652851" at bounding box center [170, 27] width 234 height 30
type input "TEX-82076800"
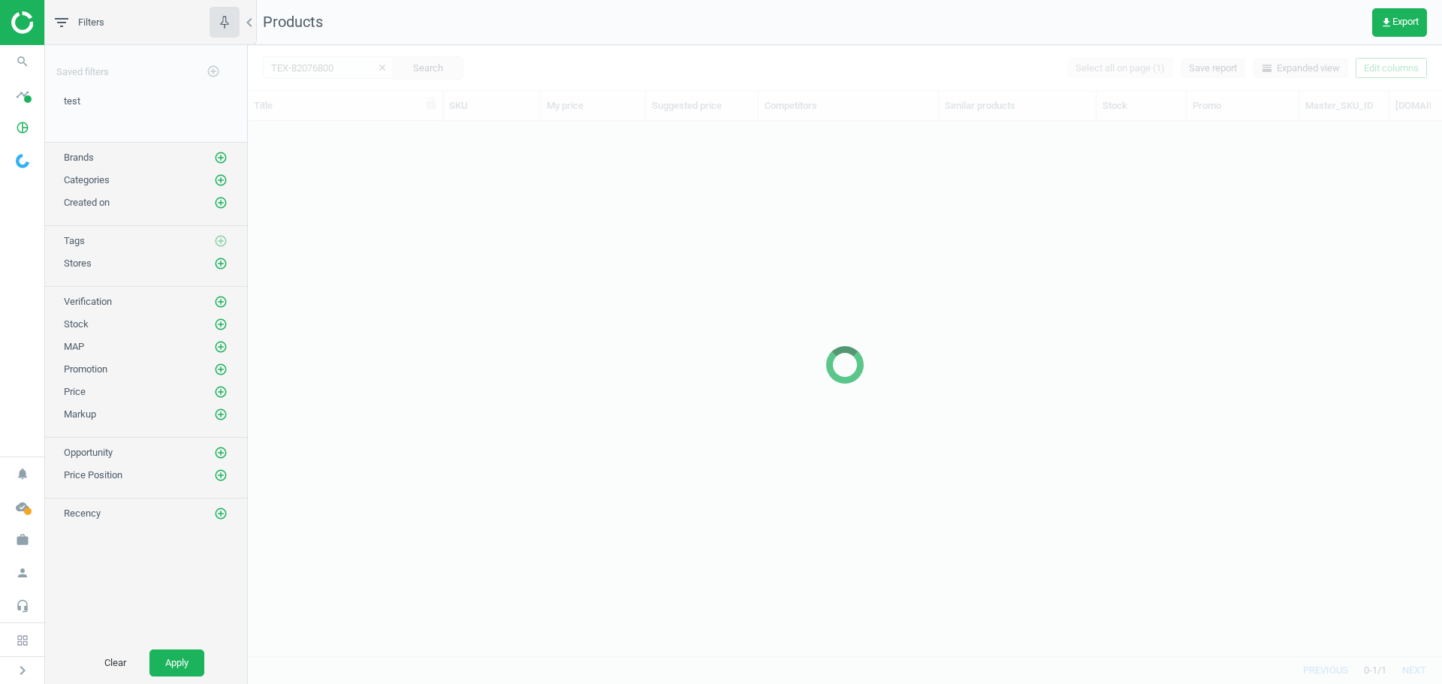
scroll to position [512, 1183]
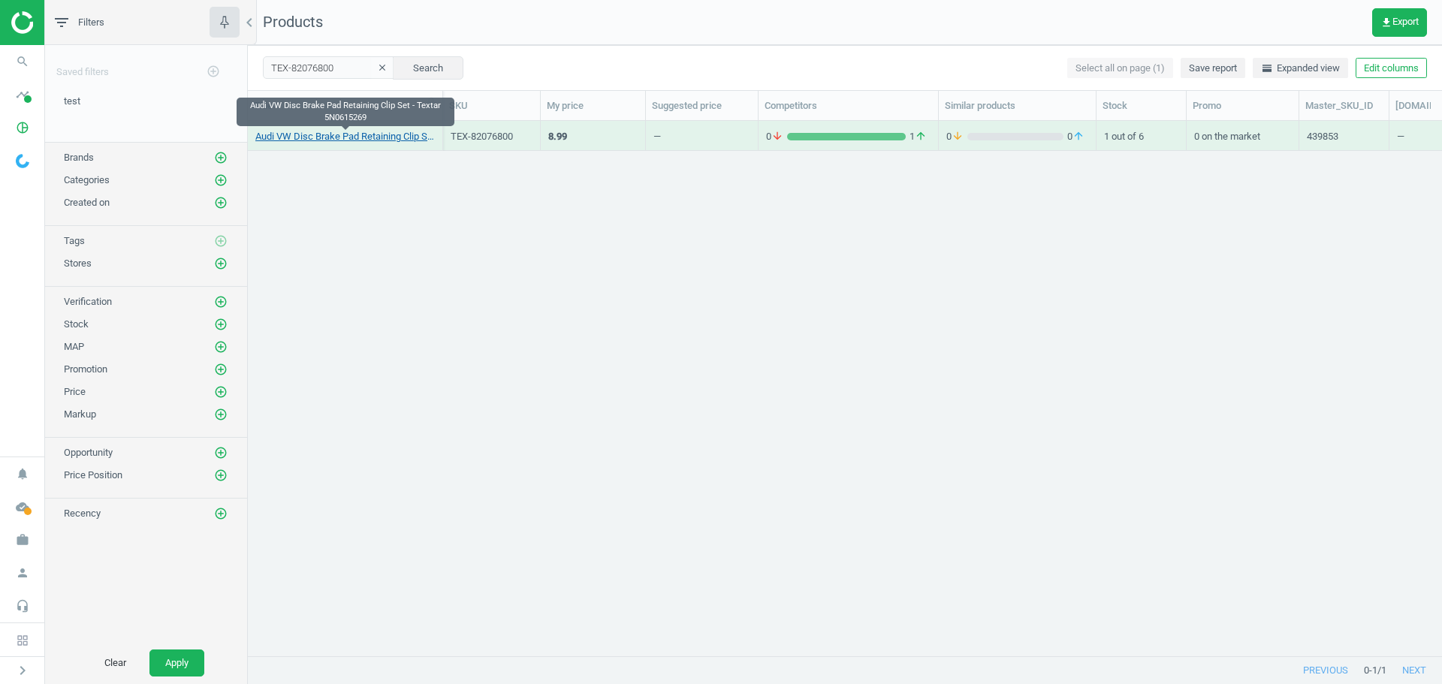
click at [360, 137] on link "Audi VW Disc Brake Pad Retaining Clip Set - Textar 5N0615269" at bounding box center [344, 137] width 179 height 14
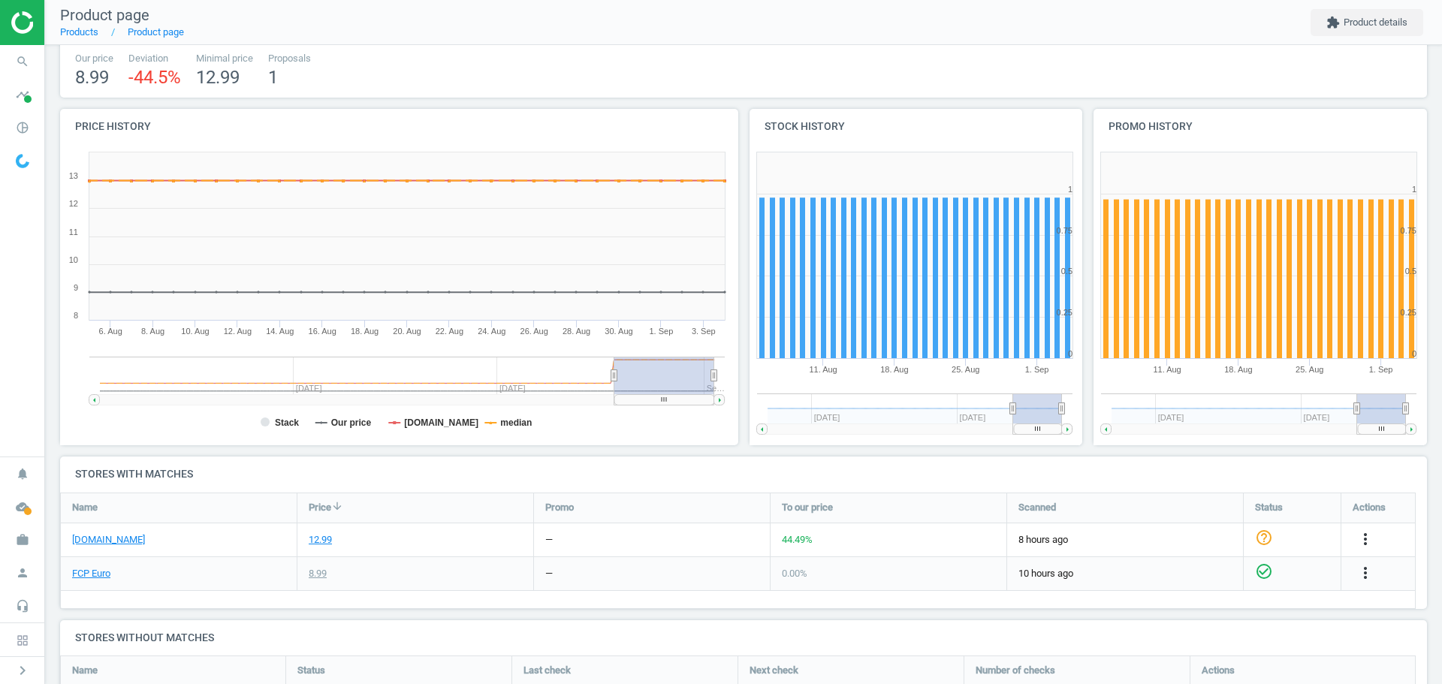
scroll to position [150, 0]
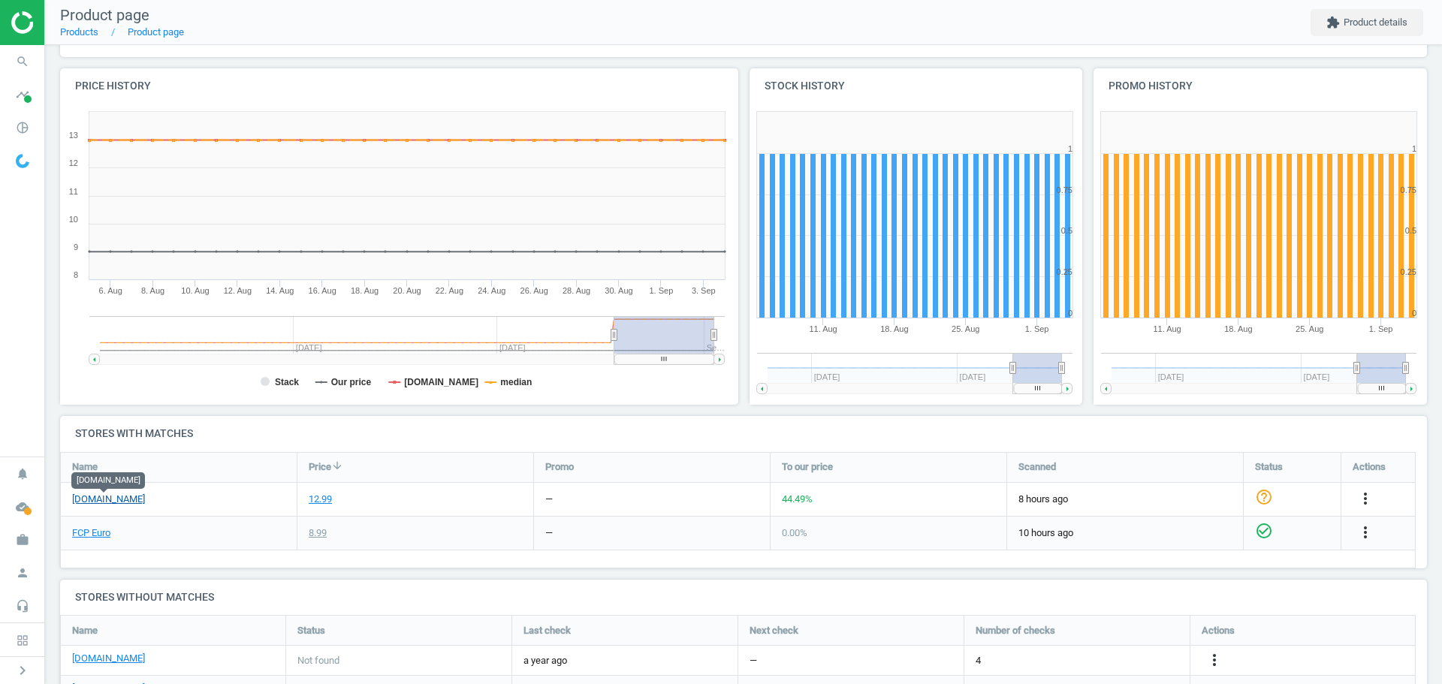
click at [131, 498] on link "[DOMAIN_NAME]" at bounding box center [108, 500] width 73 height 14
click at [24, 59] on icon "search" at bounding box center [22, 61] width 29 height 29
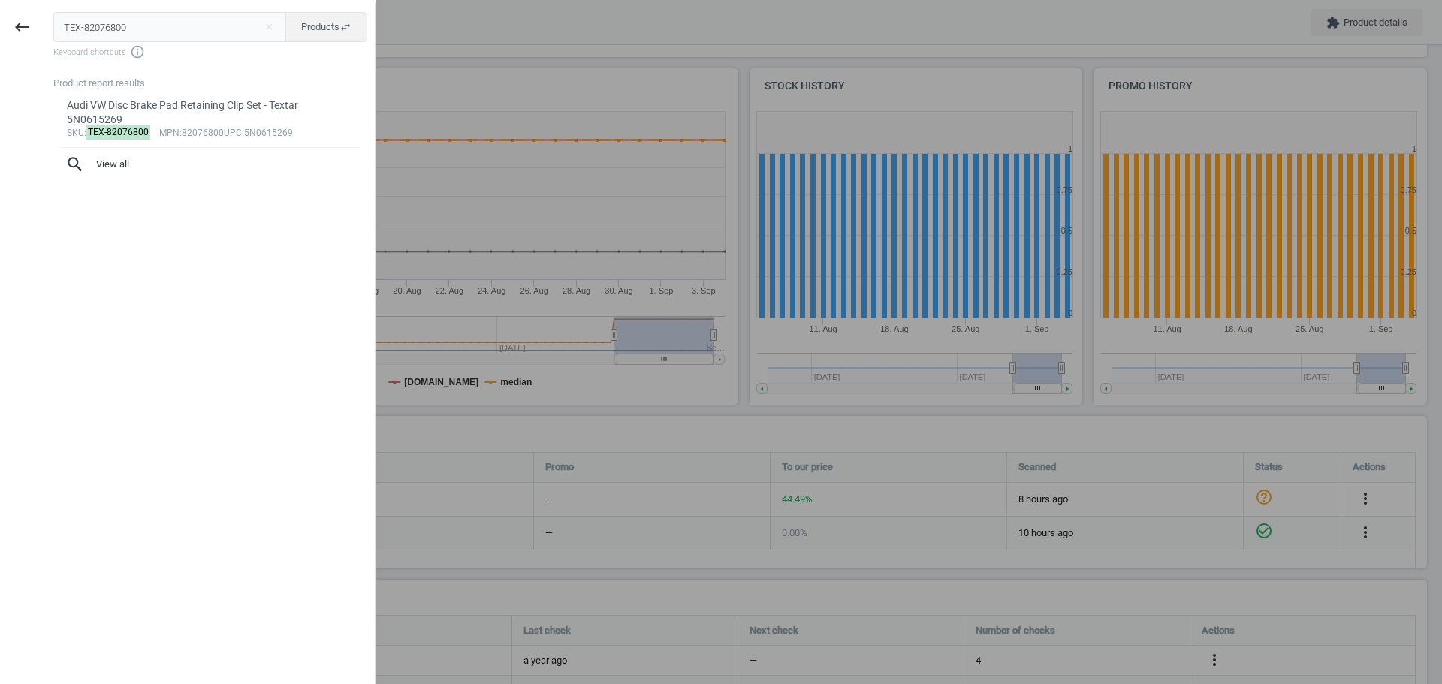
click at [131, 26] on input "TEX-82076800" at bounding box center [170, 27] width 234 height 30
type input "FEB-01677"
click at [107, 114] on mark "FEB-01677" at bounding box center [110, 118] width 48 height 14
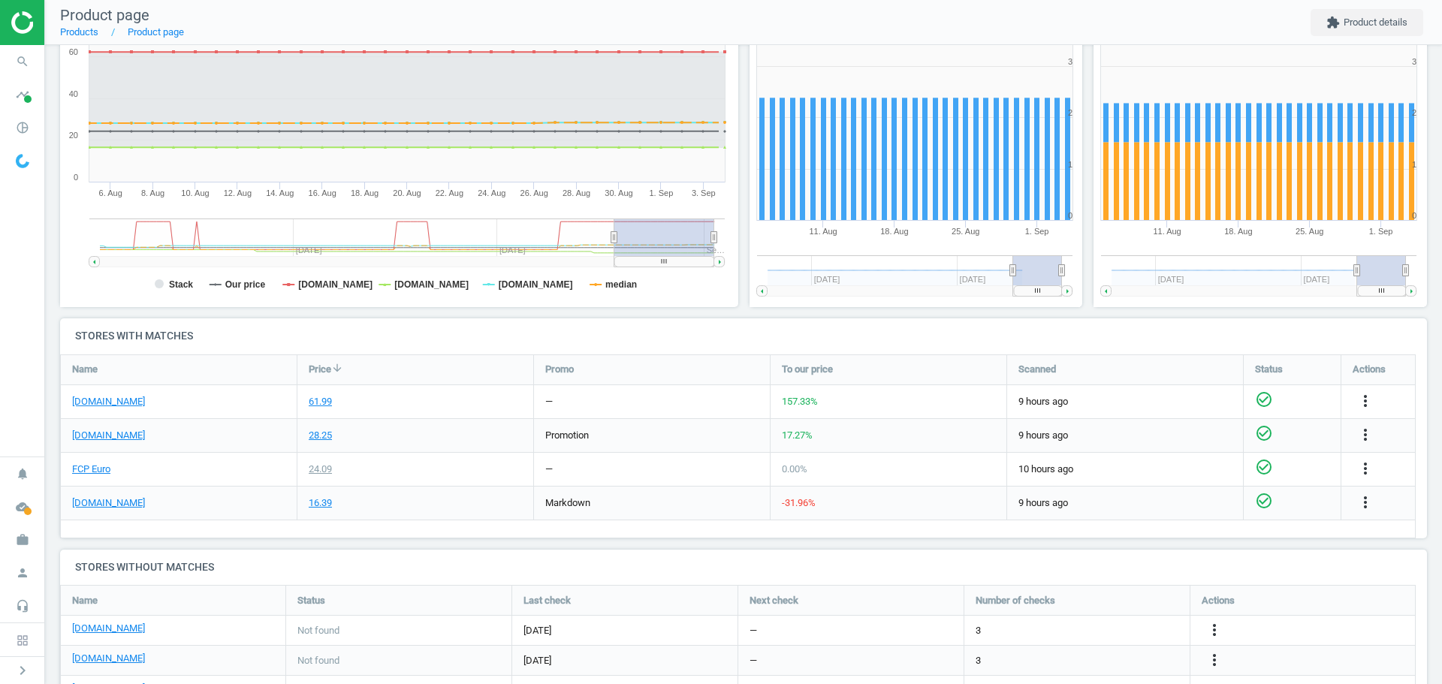
scroll to position [300, 0]
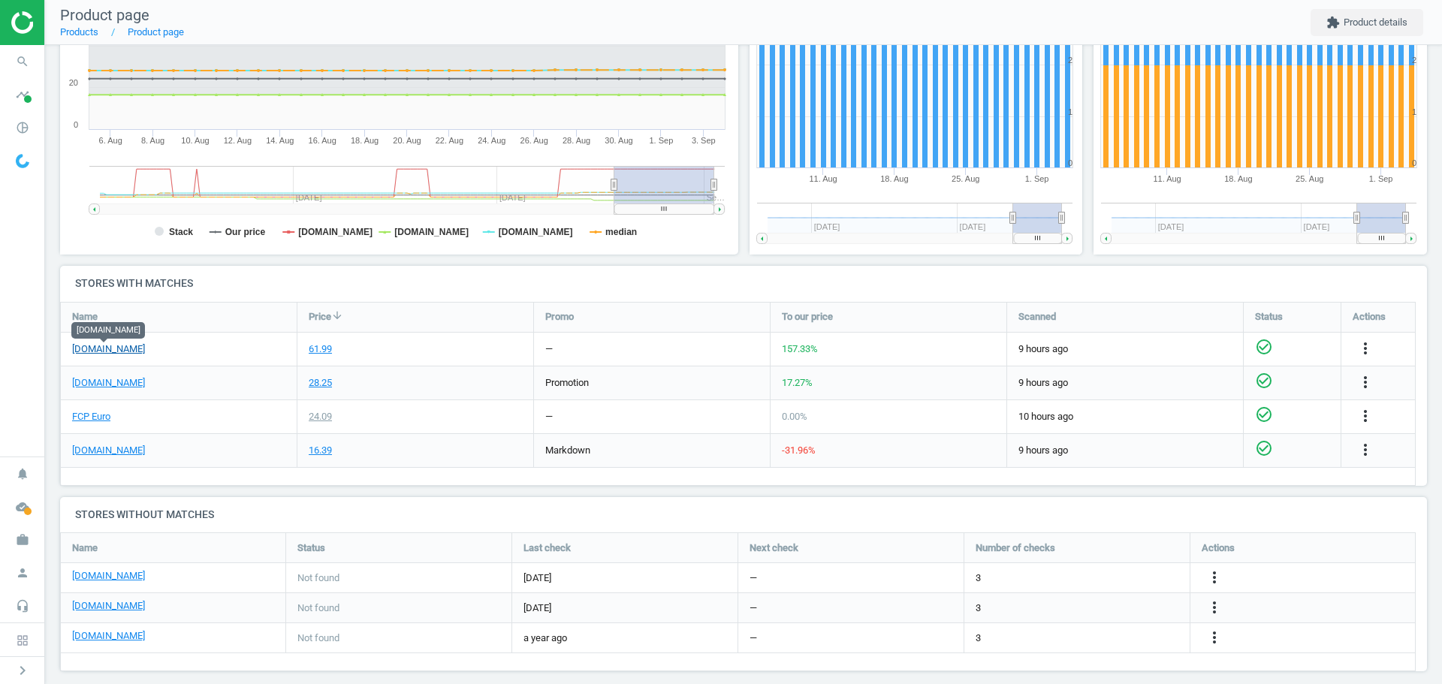
click at [125, 348] on link "[DOMAIN_NAME]" at bounding box center [108, 349] width 73 height 14
click at [22, 62] on icon "search" at bounding box center [22, 61] width 29 height 29
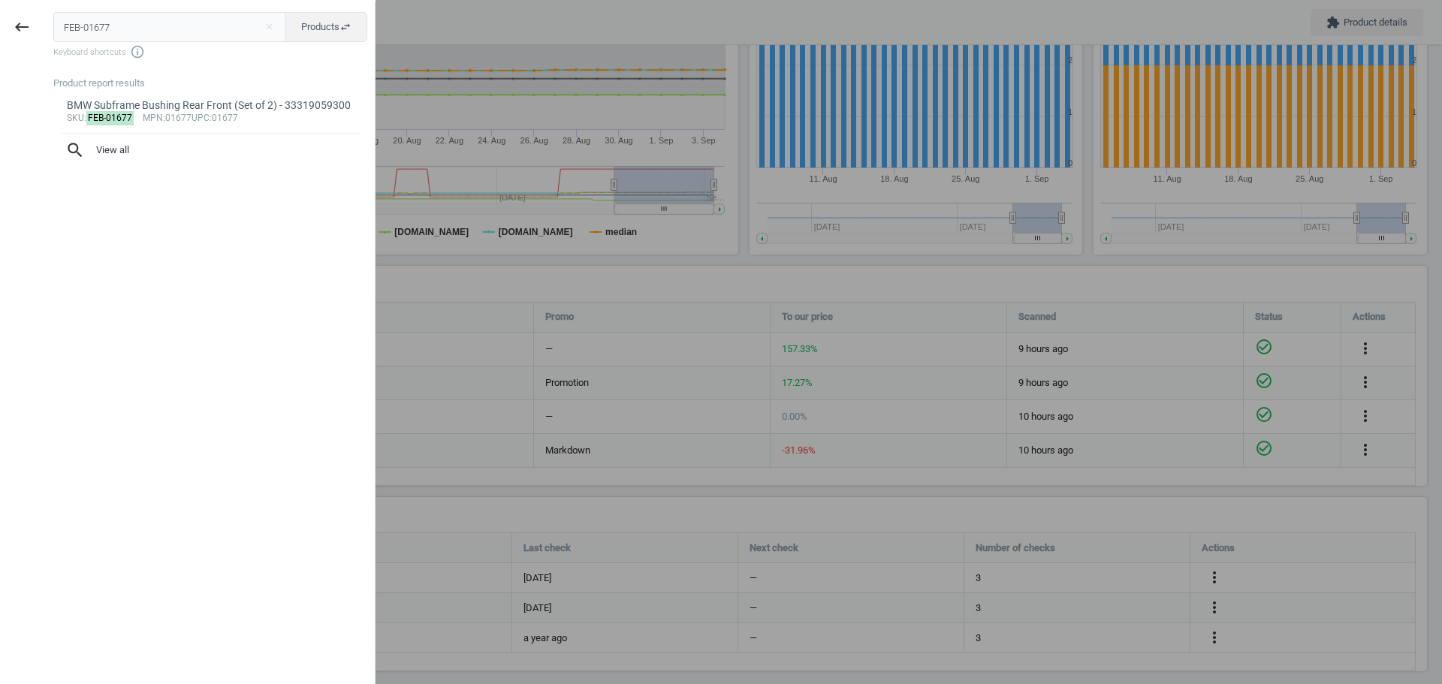
click at [125, 24] on input "FEB-01677" at bounding box center [170, 27] width 234 height 30
type input "ATE-480035"
click at [119, 122] on mark "ATE-480035" at bounding box center [112, 118] width 53 height 14
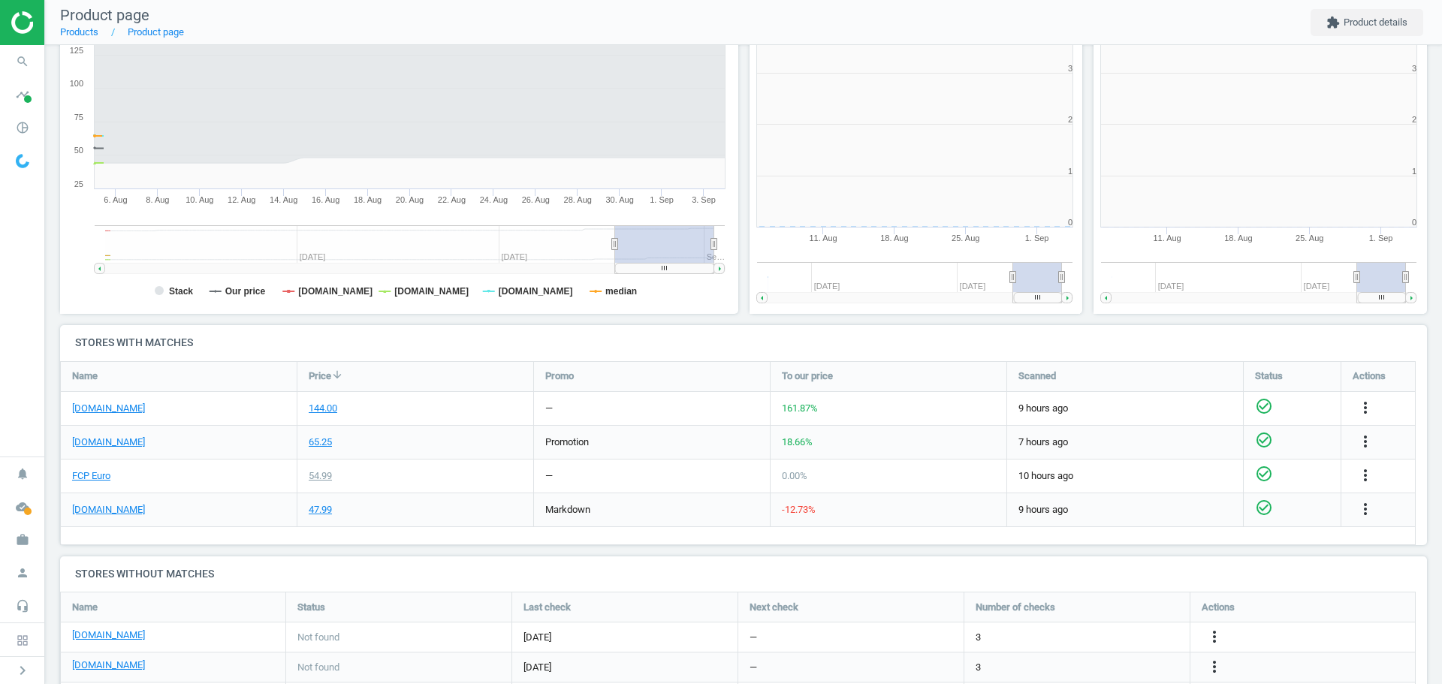
scroll to position [324, 354]
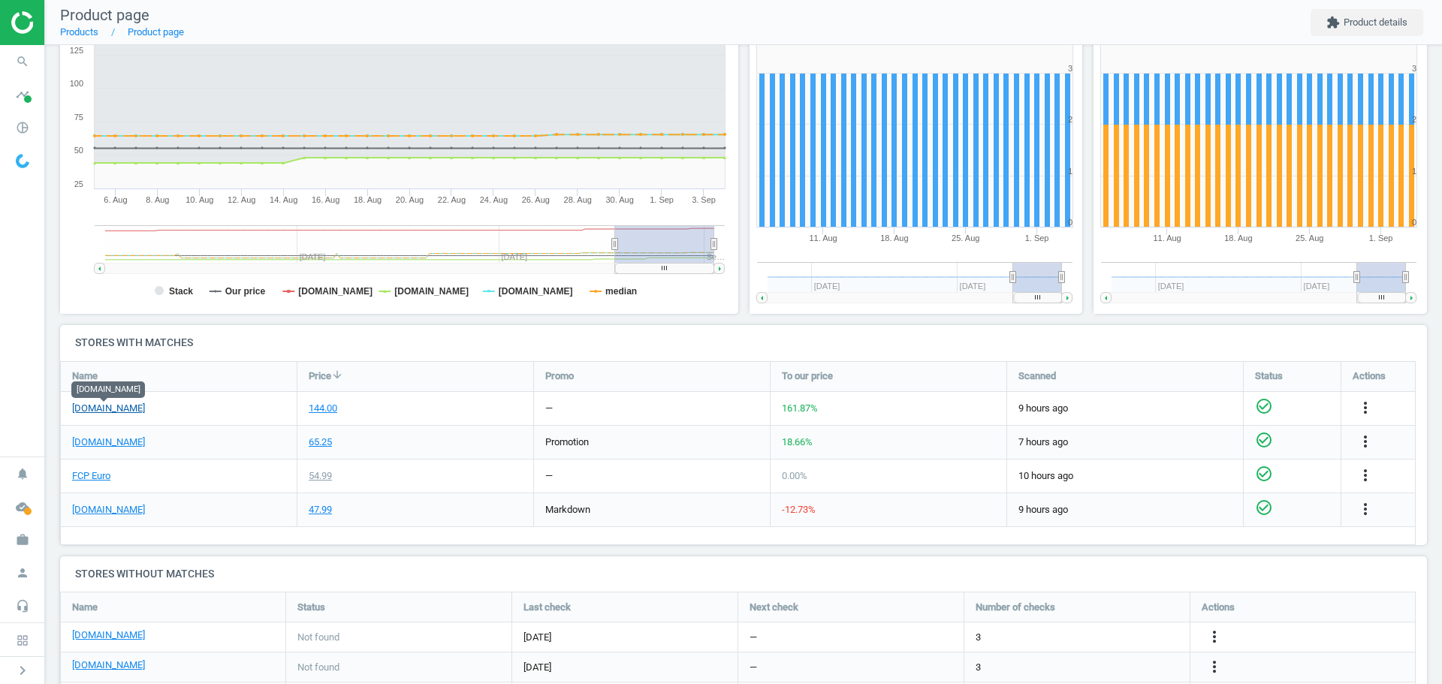
click at [113, 405] on link "[DOMAIN_NAME]" at bounding box center [108, 409] width 73 height 14
click at [1365, 410] on icon "more_vert" at bounding box center [1365, 408] width 18 height 18
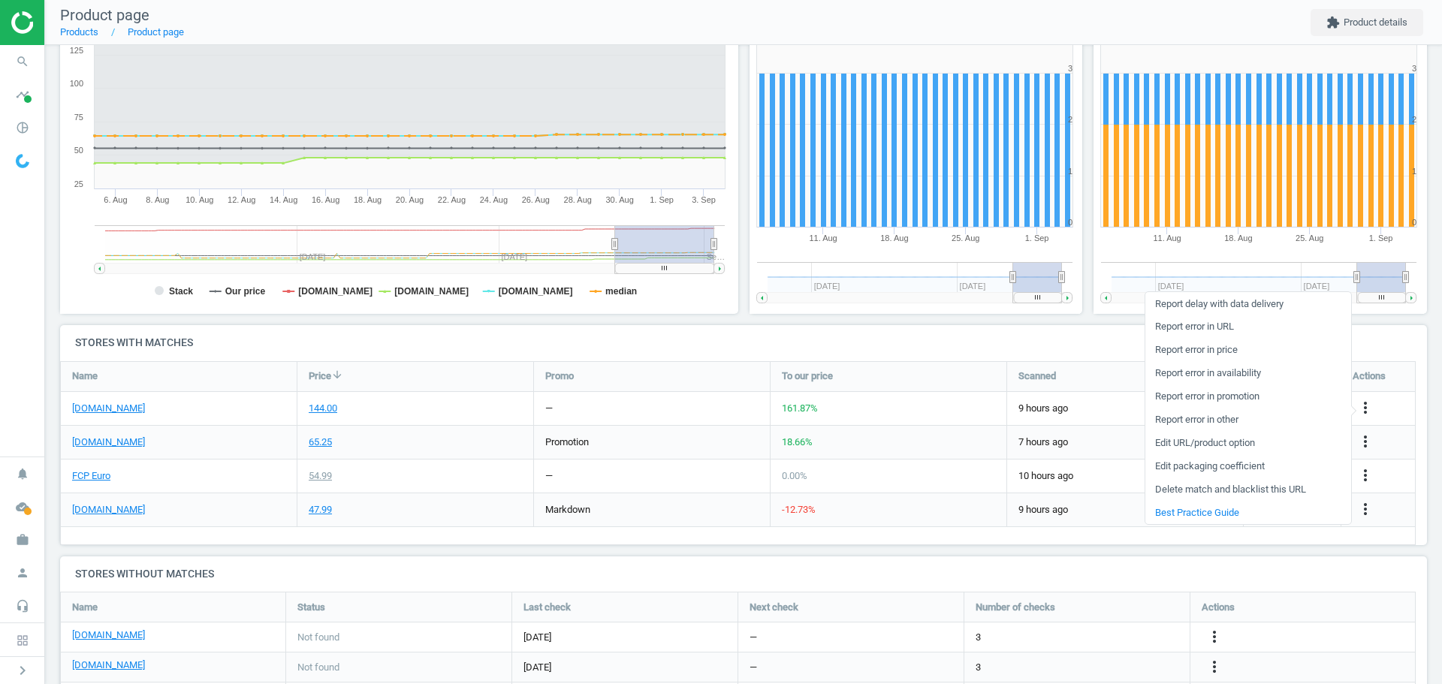
click at [1259, 469] on link "Edit packaging coefficient" at bounding box center [1248, 466] width 206 height 23
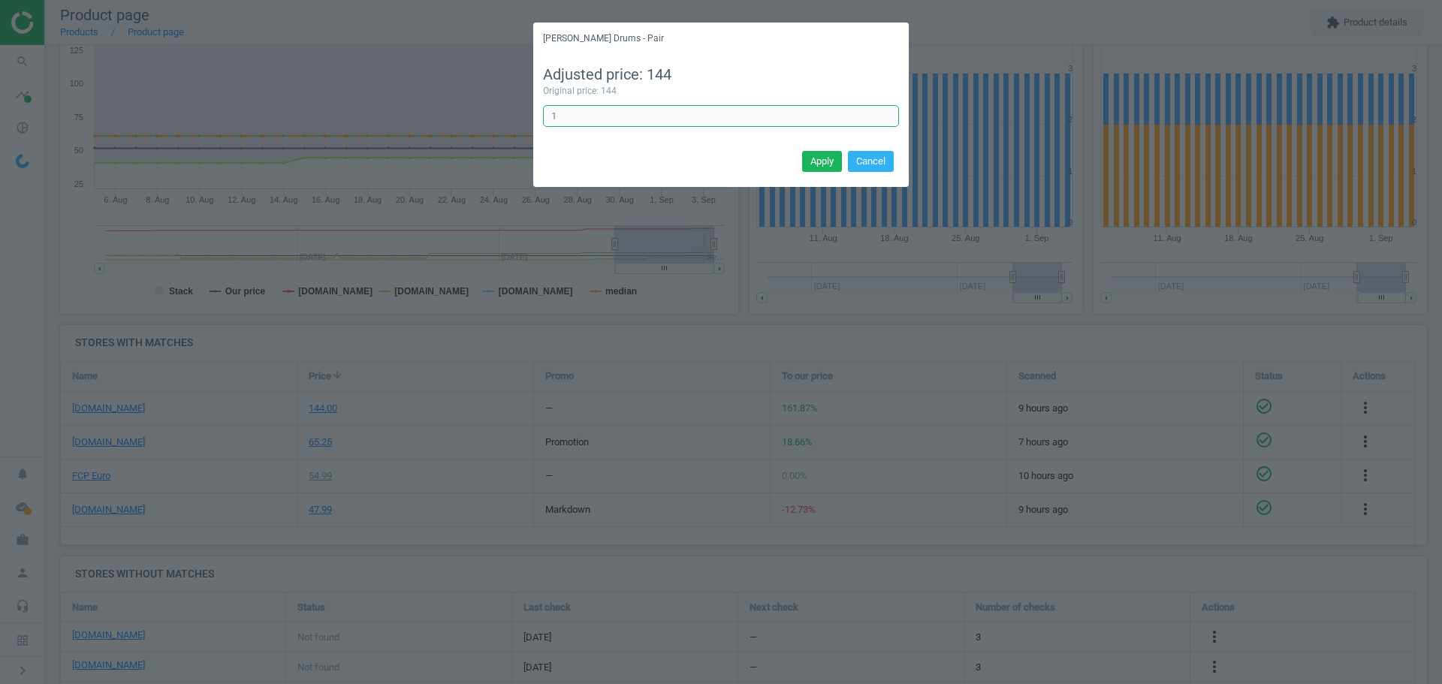
click at [629, 111] on input "1" at bounding box center [721, 116] width 356 height 23
type input "1/2"
click at [820, 158] on button "Apply" at bounding box center [822, 161] width 40 height 21
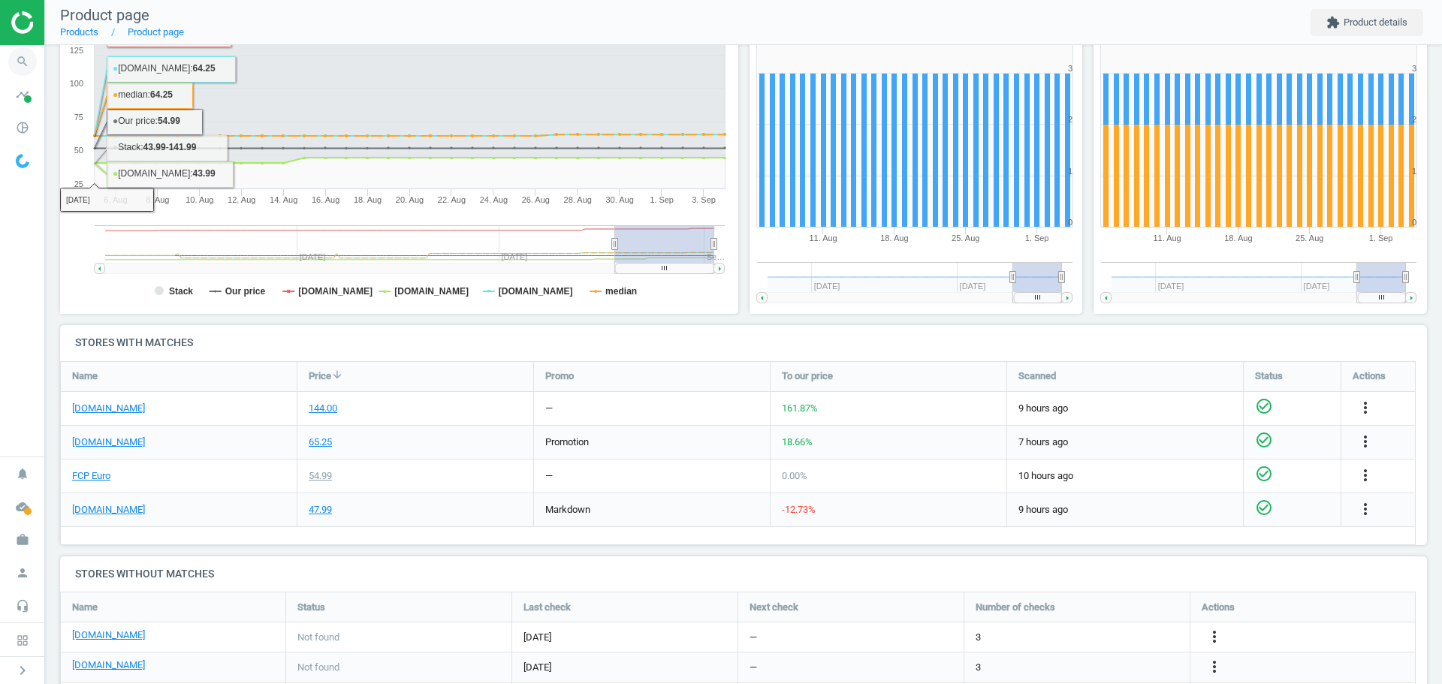
click at [23, 60] on icon "search" at bounding box center [22, 61] width 29 height 29
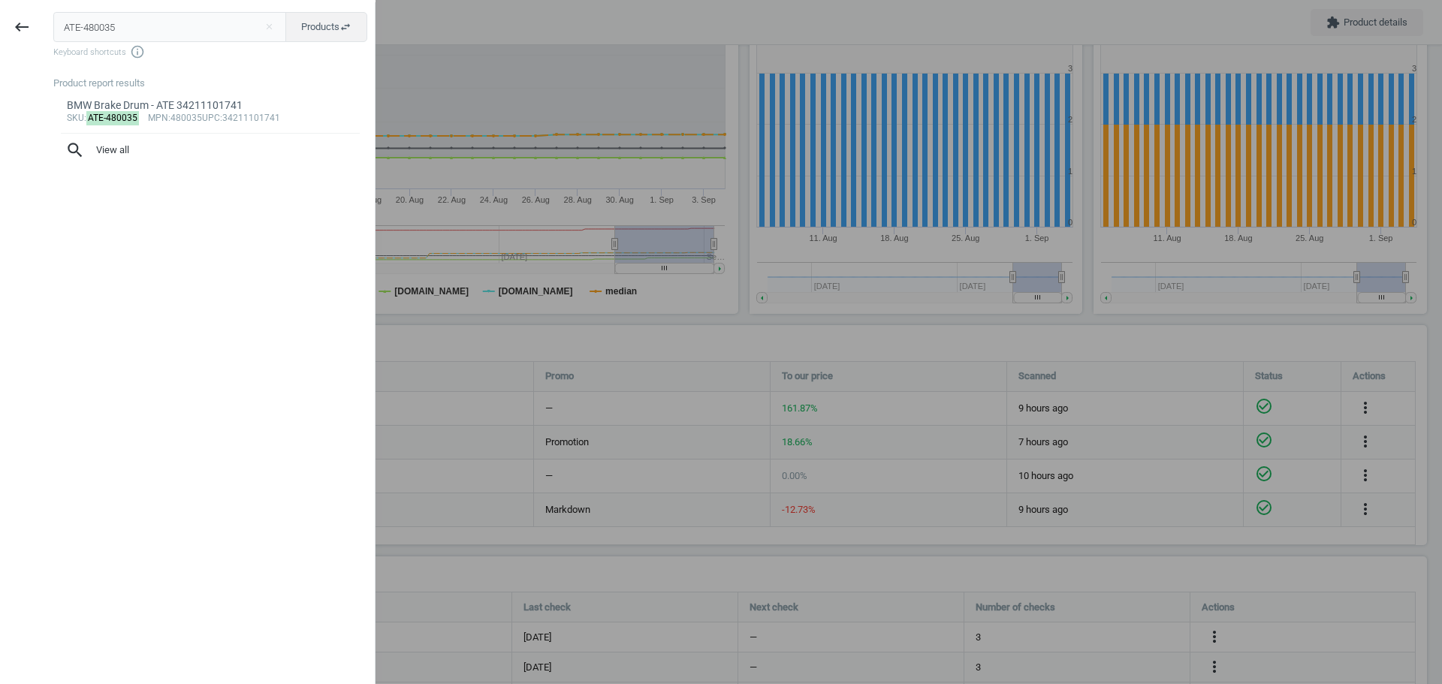
click at [116, 34] on input "ATE-480035" at bounding box center [170, 27] width 234 height 30
type input "NGK-2288"
click at [114, 110] on div "BMW Porsche BKR6EK Spark Plug - NGK 2288" at bounding box center [211, 105] width 288 height 14
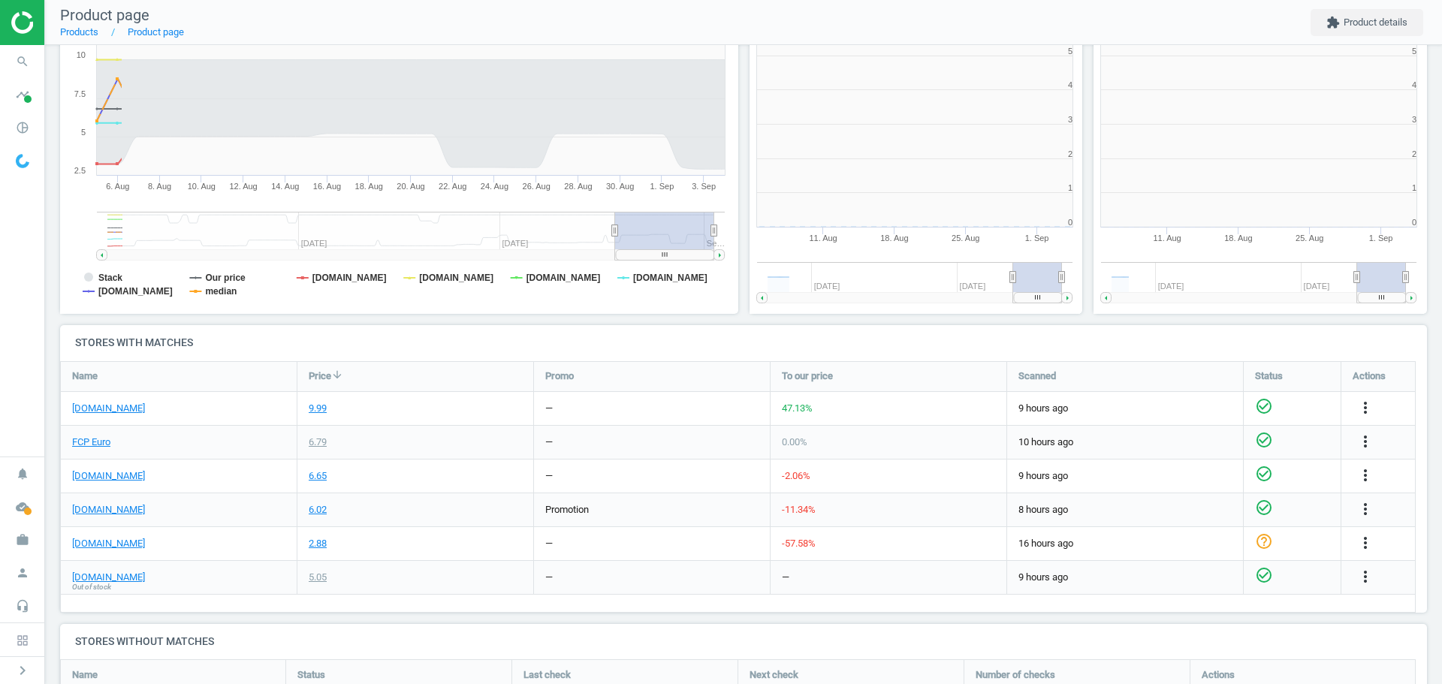
scroll to position [324, 354]
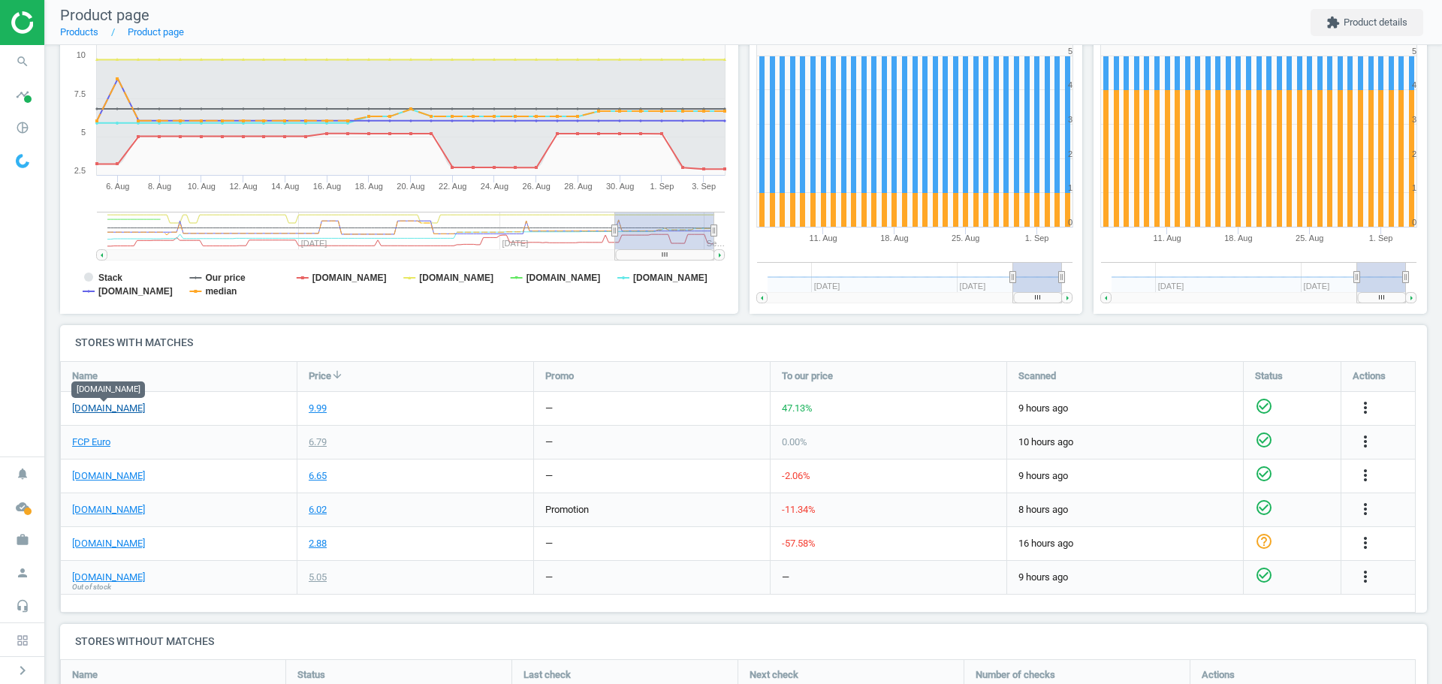
click at [122, 409] on link "[DOMAIN_NAME]" at bounding box center [108, 409] width 73 height 14
click at [23, 61] on icon "search" at bounding box center [22, 61] width 29 height 29
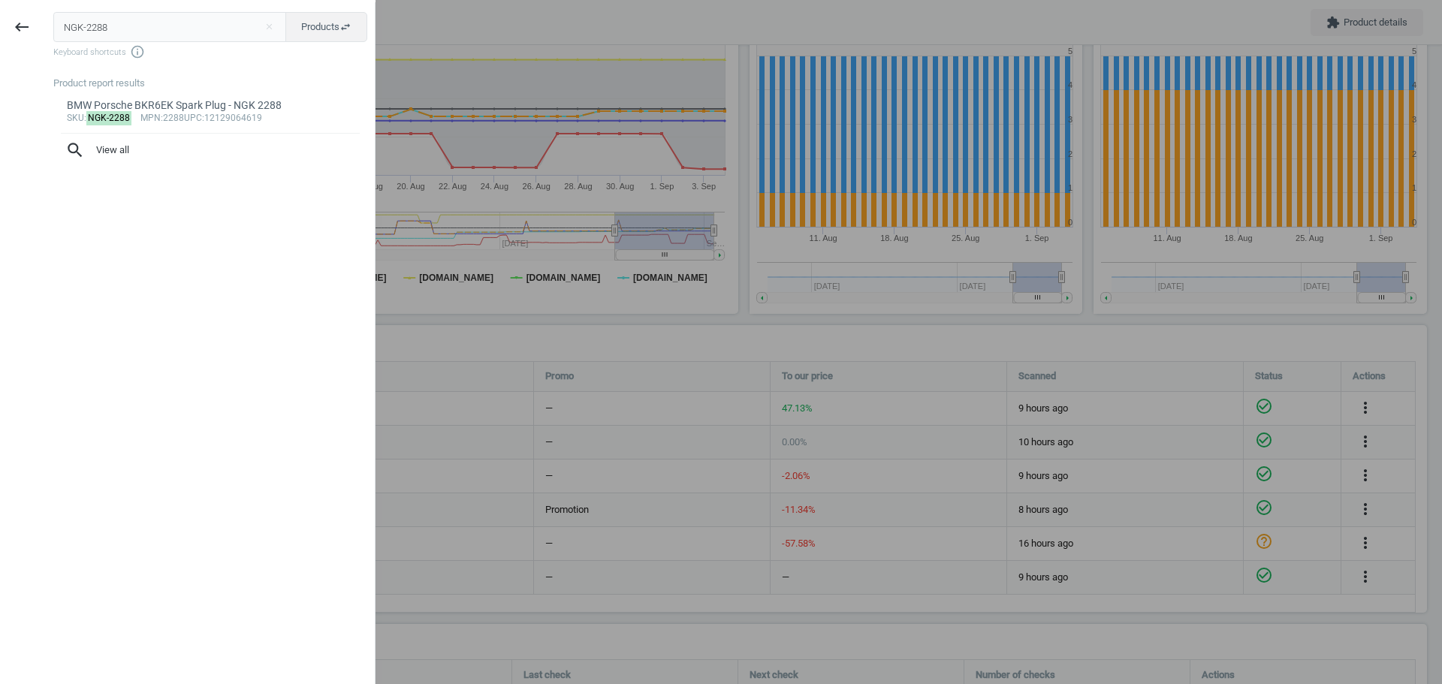
click at [120, 26] on input "NGK-2288" at bounding box center [170, 27] width 234 height 30
type input "NGK-5987"
click at [111, 111] on mark "NGK-5987" at bounding box center [109, 118] width 46 height 14
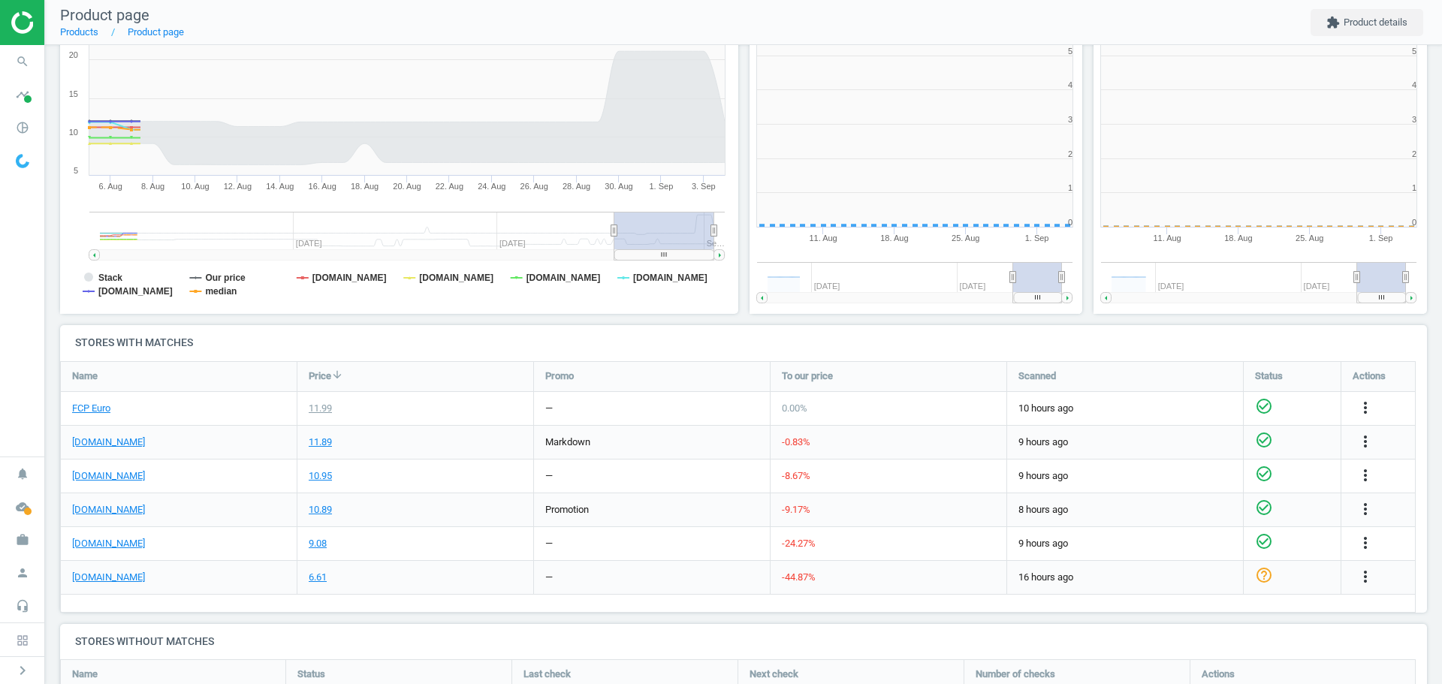
scroll to position [324, 354]
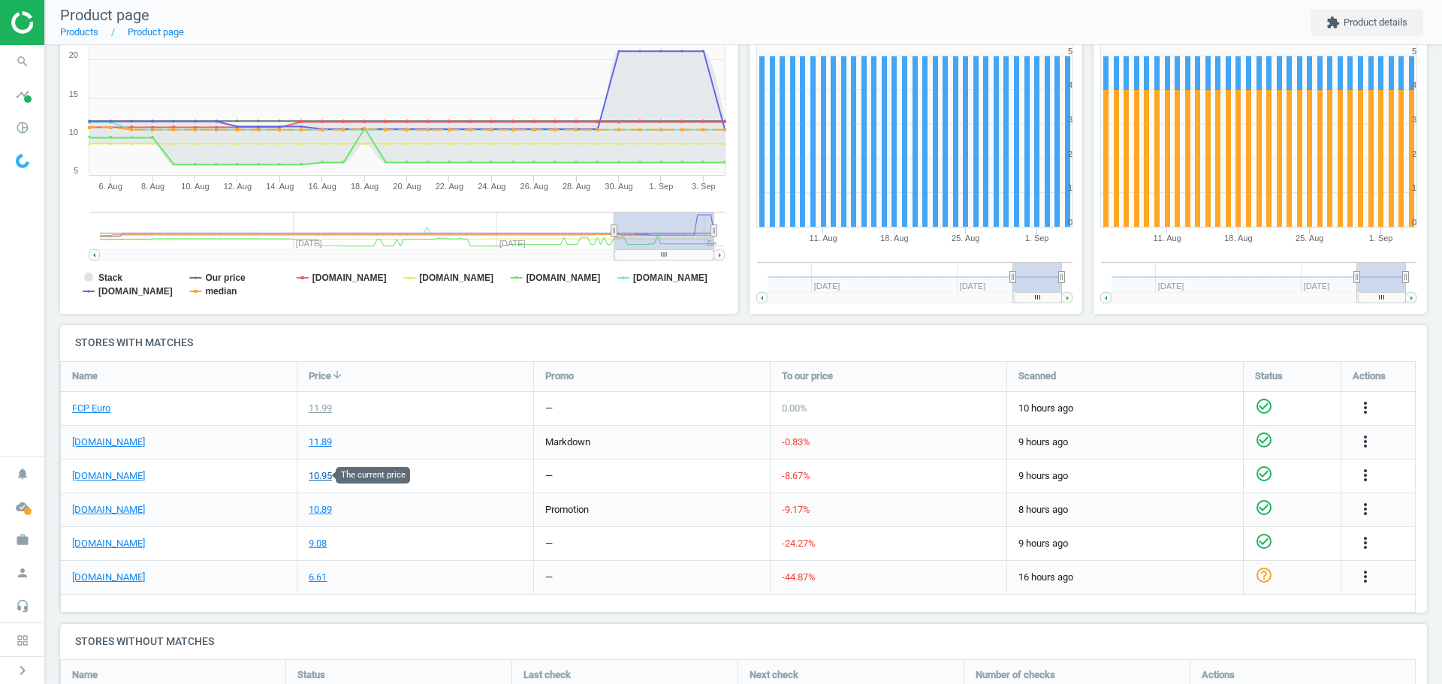
click at [317, 478] on div "10.95" at bounding box center [320, 476] width 23 height 14
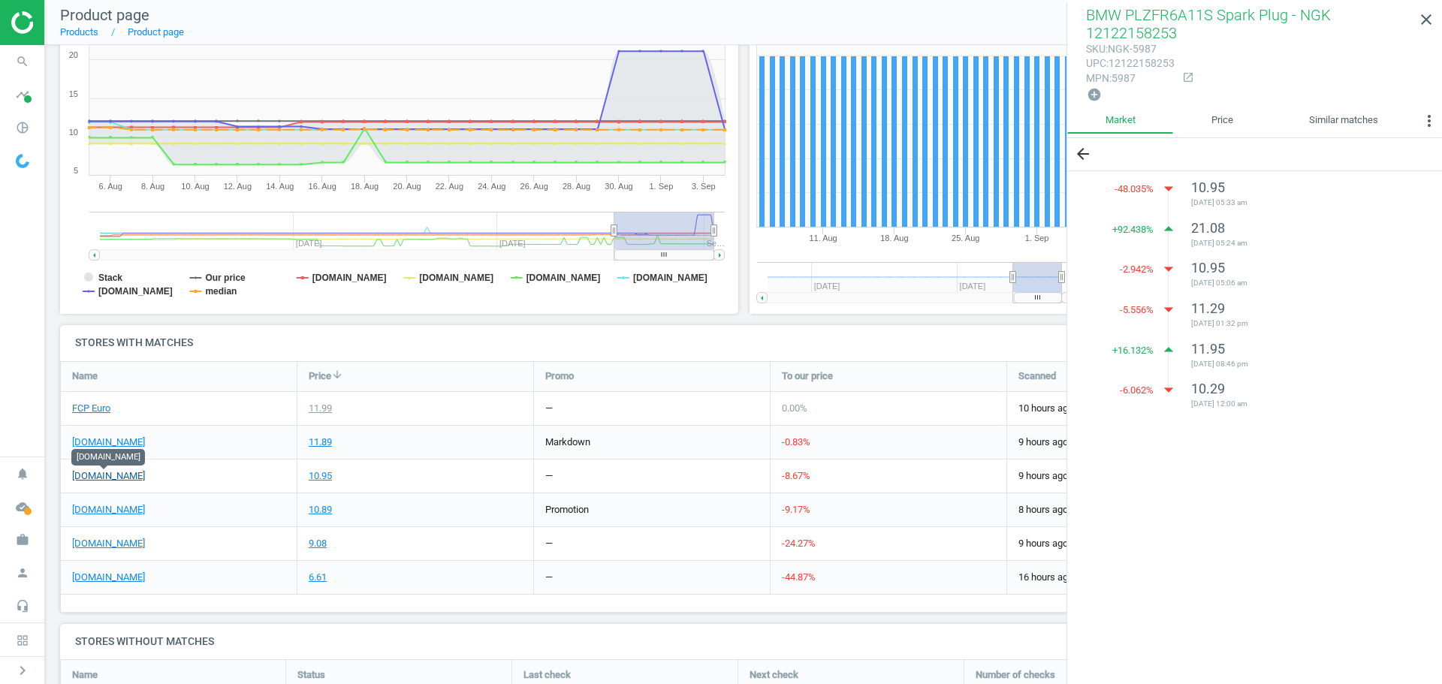
click at [122, 478] on link "[DOMAIN_NAME]" at bounding box center [108, 476] width 73 height 14
click at [1430, 25] on icon "close" at bounding box center [1426, 20] width 18 height 18
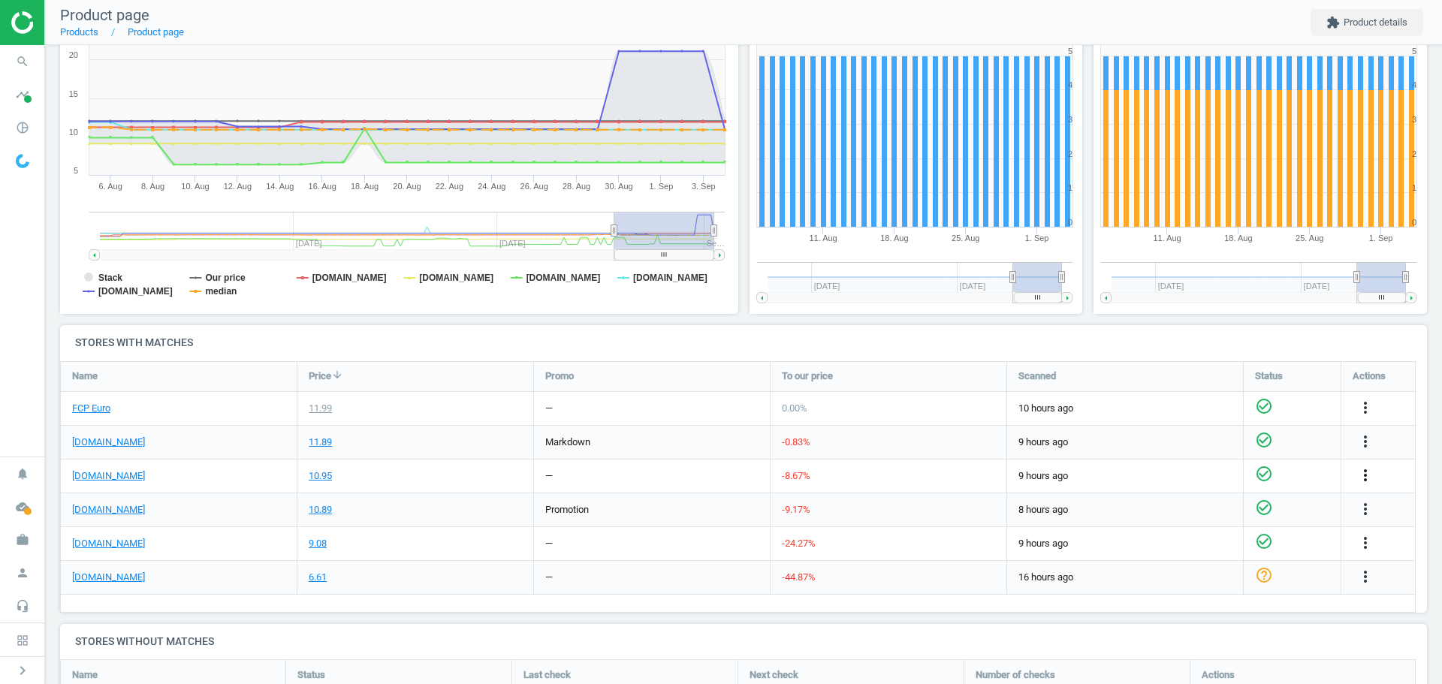
click at [1368, 478] on icon "more_vert" at bounding box center [1365, 475] width 18 height 18
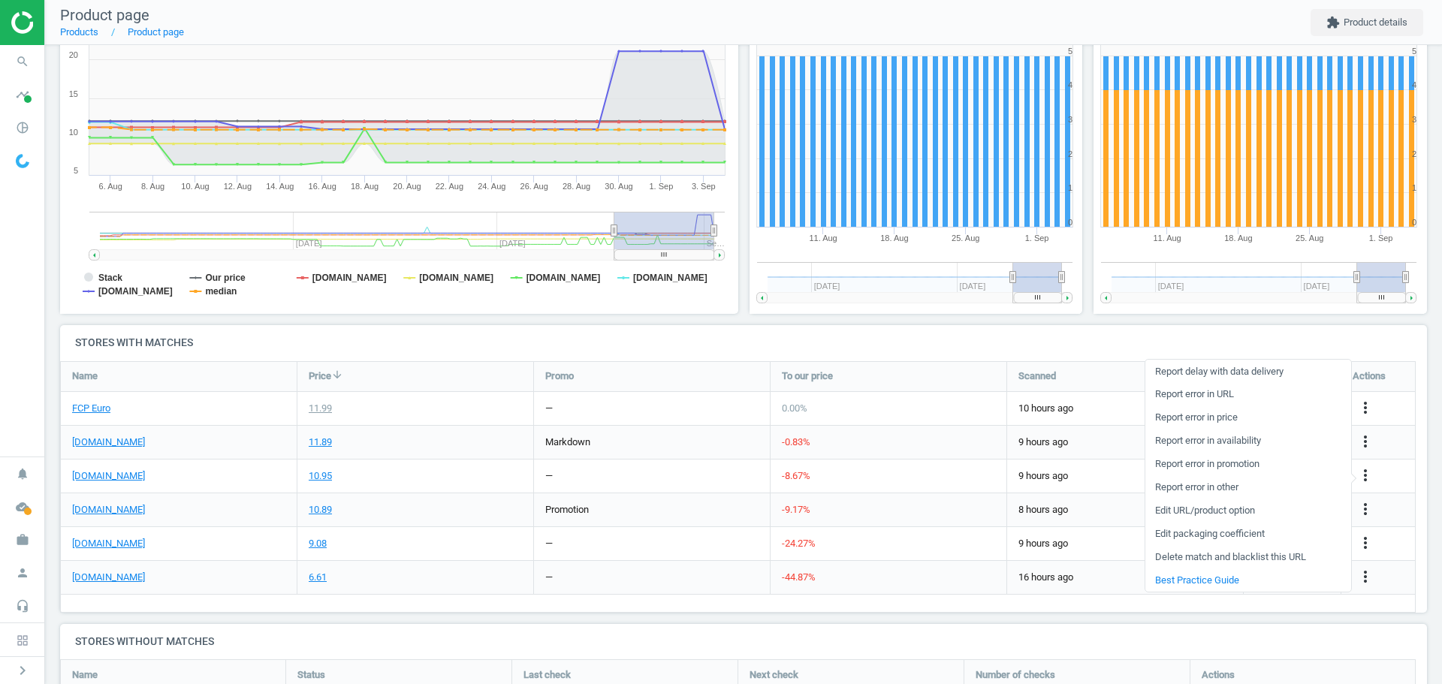
click at [1262, 535] on link "Edit packaging coefficient" at bounding box center [1248, 534] width 206 height 23
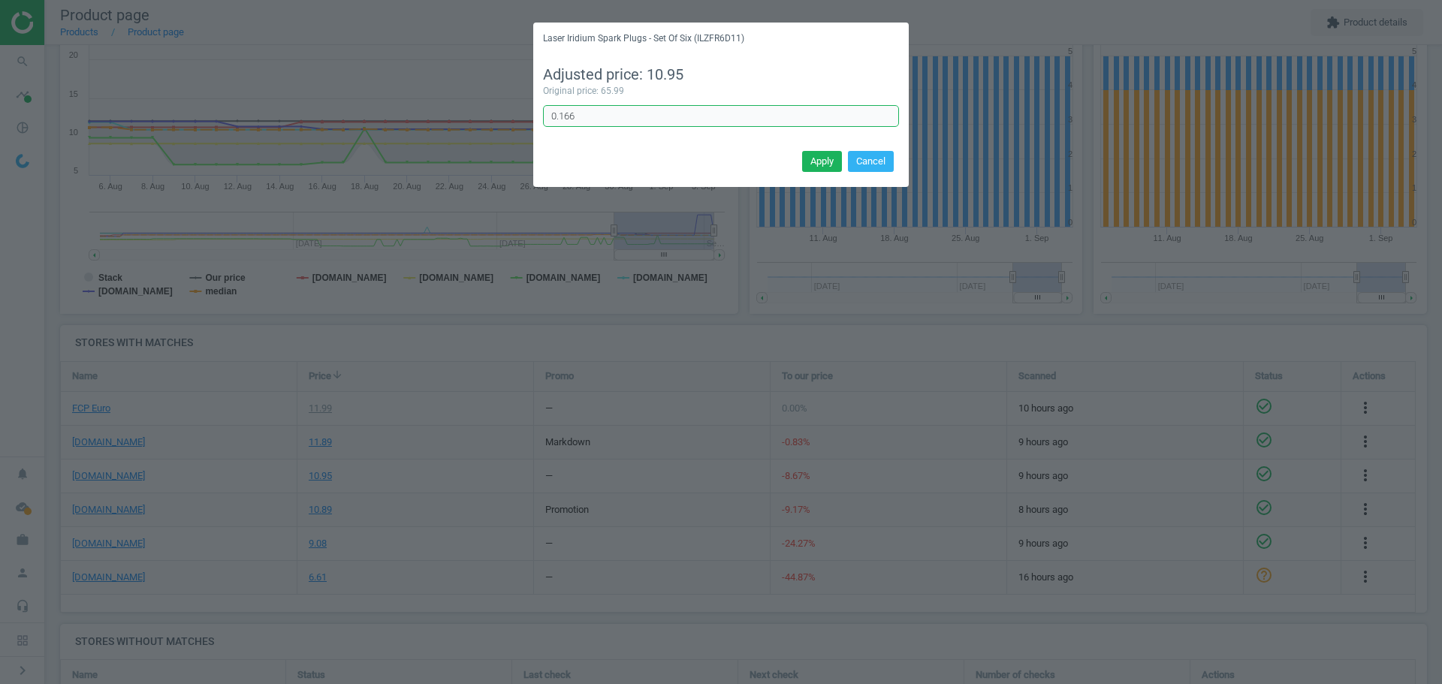
drag, startPoint x: 587, startPoint y: 122, endPoint x: 517, endPoint y: 115, distance: 70.2
click at [517, 118] on div "Laser Iridium Spark Plugs - Set Of Six (ILZFR6D11) Adjusted price: 10.95 Origin…" at bounding box center [721, 342] width 1442 height 684
type input "1/6"
click at [815, 158] on button "Apply" at bounding box center [822, 161] width 40 height 21
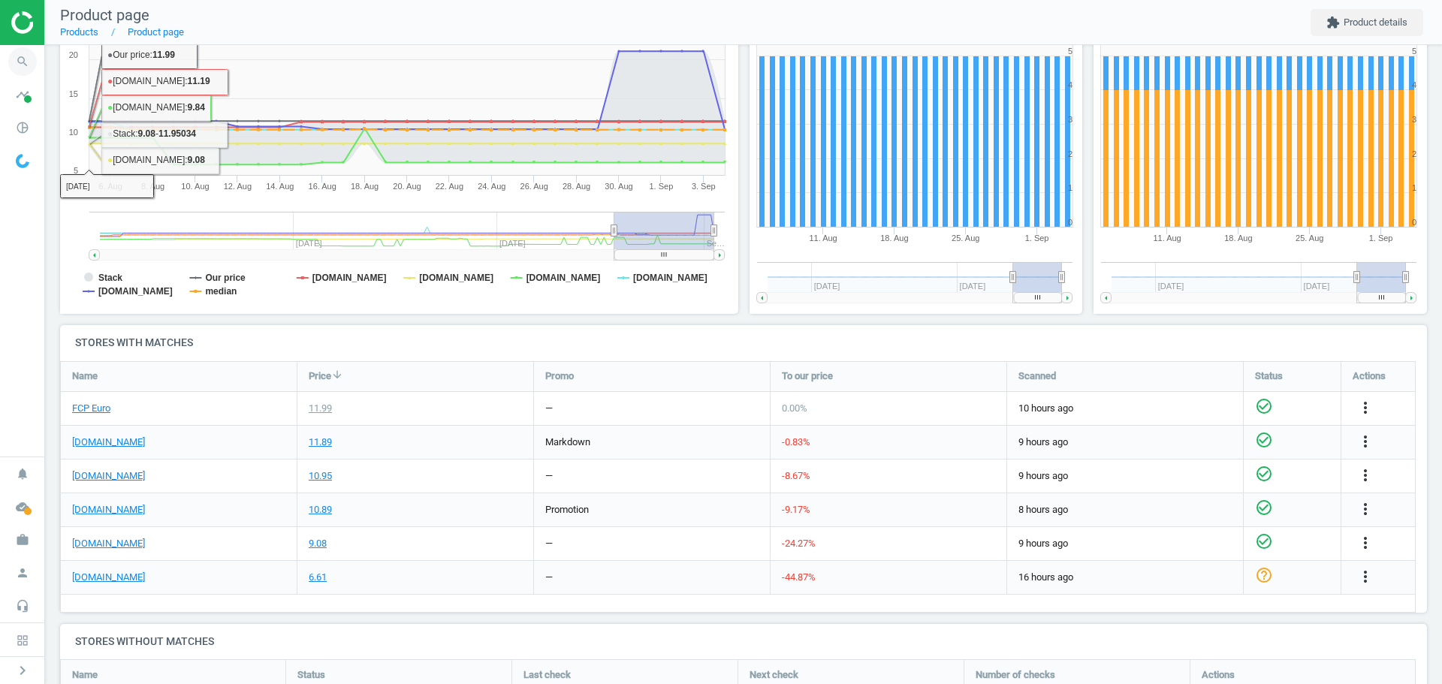
click at [24, 63] on icon "search" at bounding box center [22, 61] width 29 height 29
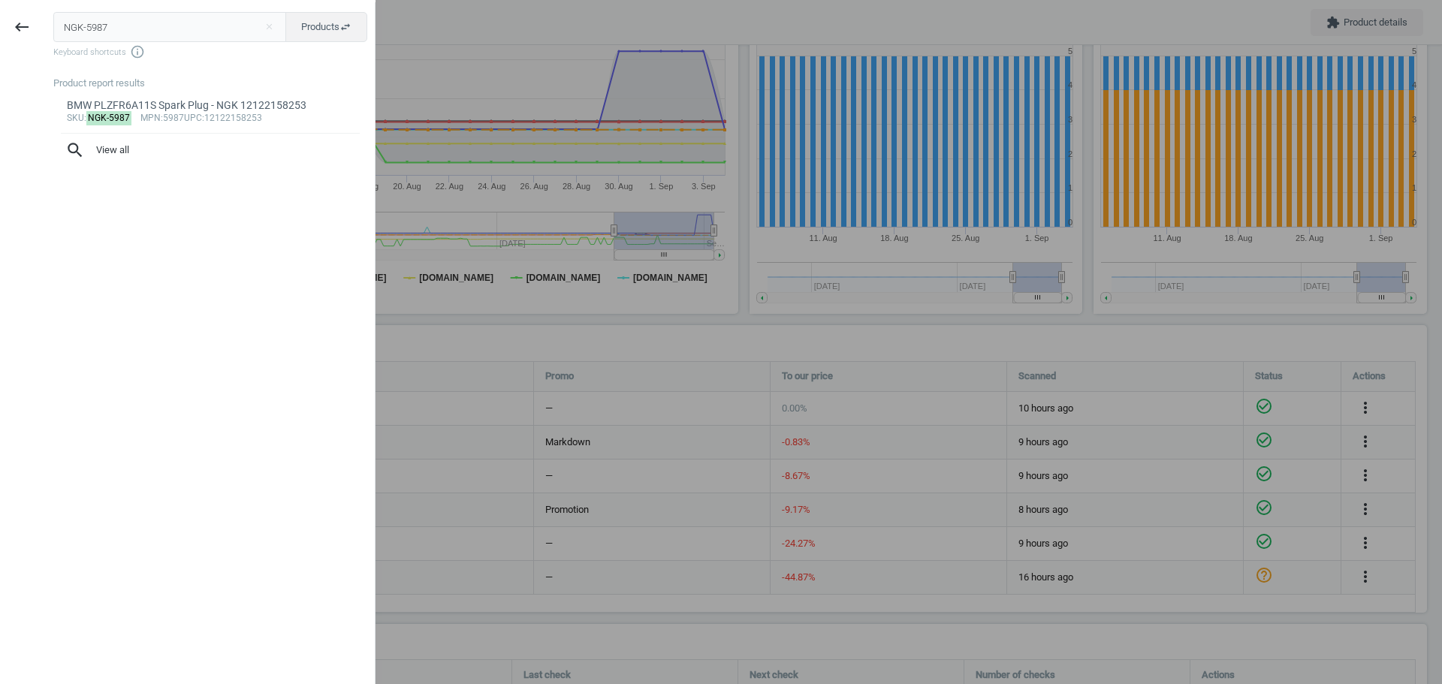
click at [126, 30] on input "NGK-5987" at bounding box center [170, 27] width 234 height 30
type input "NGK-5547"
click at [145, 106] on div "Audi VW Spark Plug - NGK 101905621B" at bounding box center [211, 105] width 288 height 14
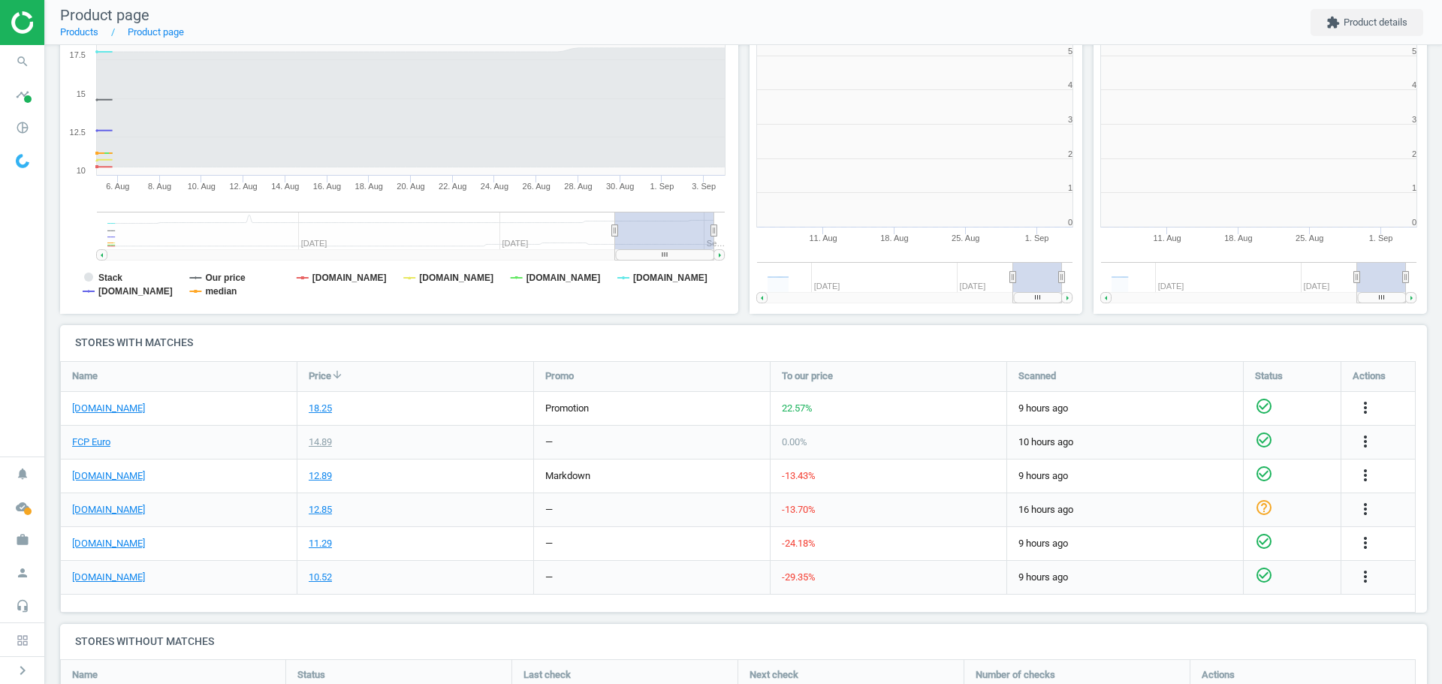
scroll to position [324, 354]
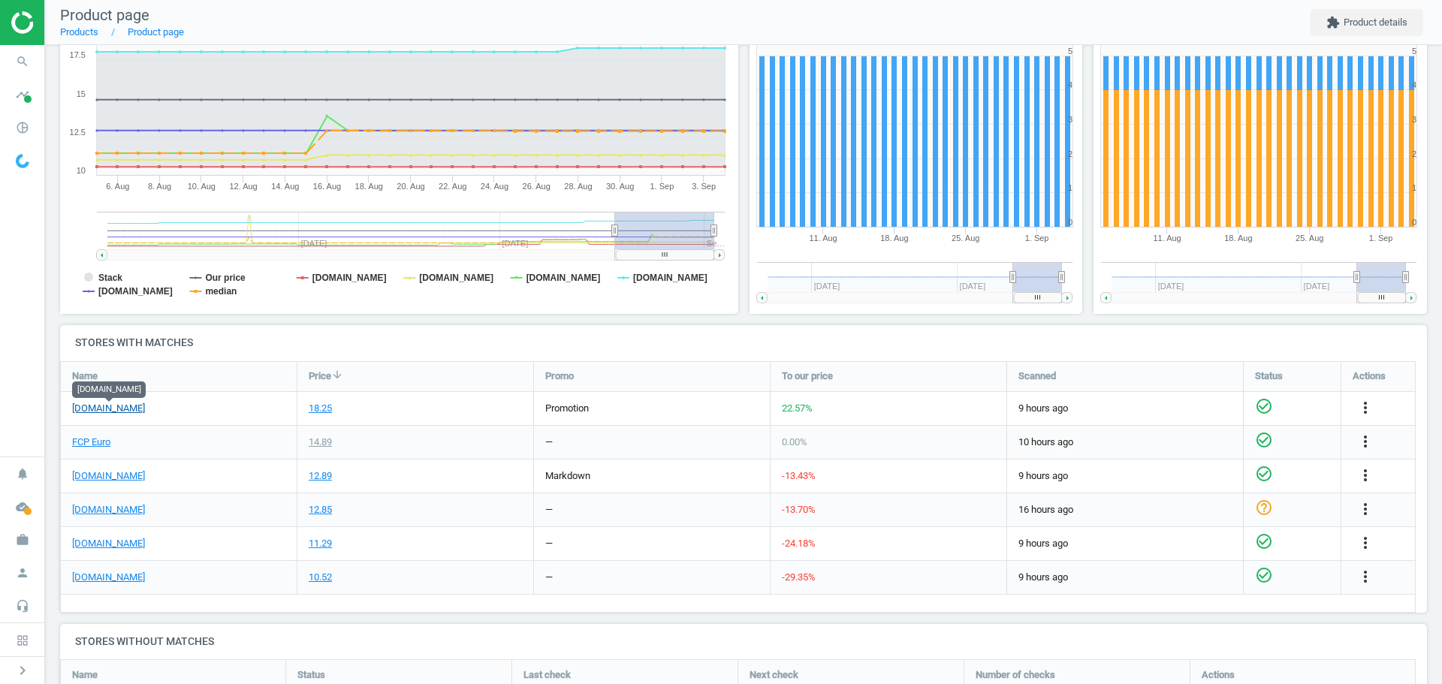
click at [128, 407] on link "[DOMAIN_NAME]" at bounding box center [108, 409] width 73 height 14
click at [23, 61] on icon "search" at bounding box center [22, 61] width 29 height 29
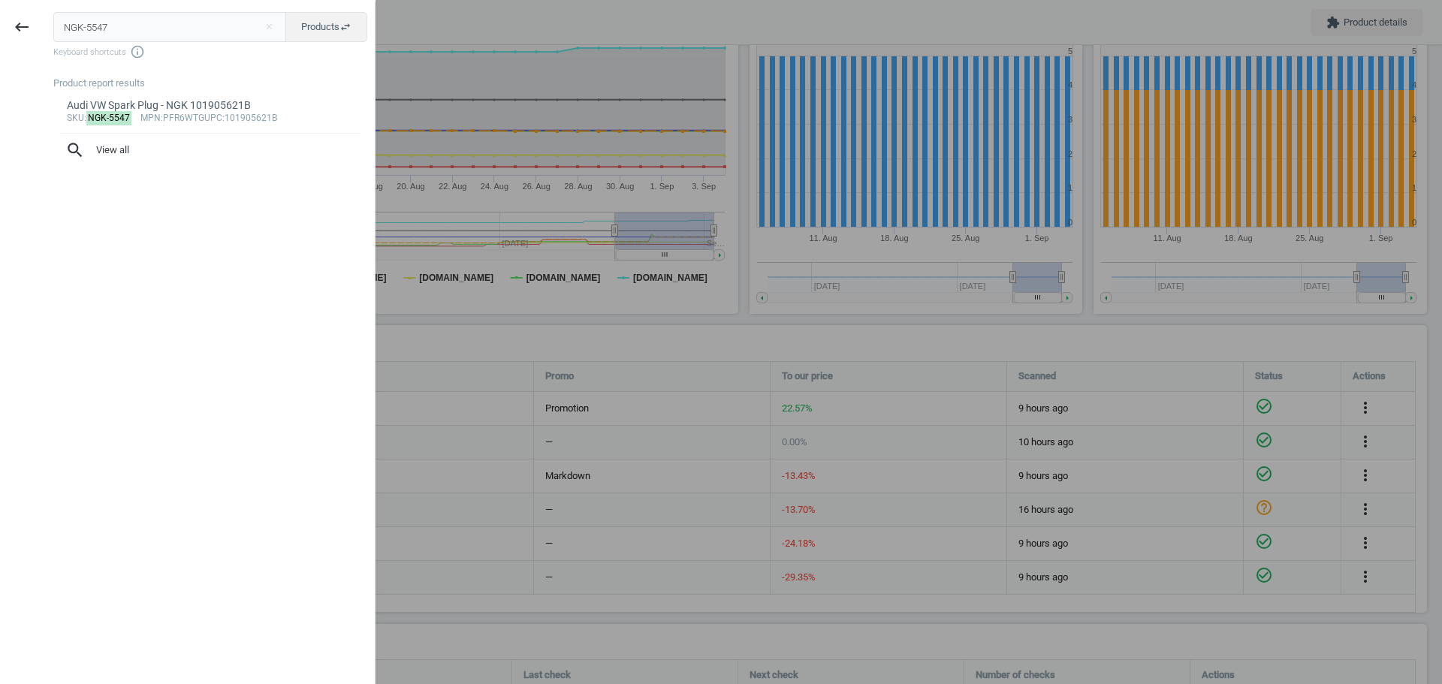
click at [134, 27] on input "NGK-5547" at bounding box center [170, 27] width 234 height 30
type input "NGK-2288"
click at [122, 116] on mark "NGK-2288" at bounding box center [109, 118] width 46 height 14
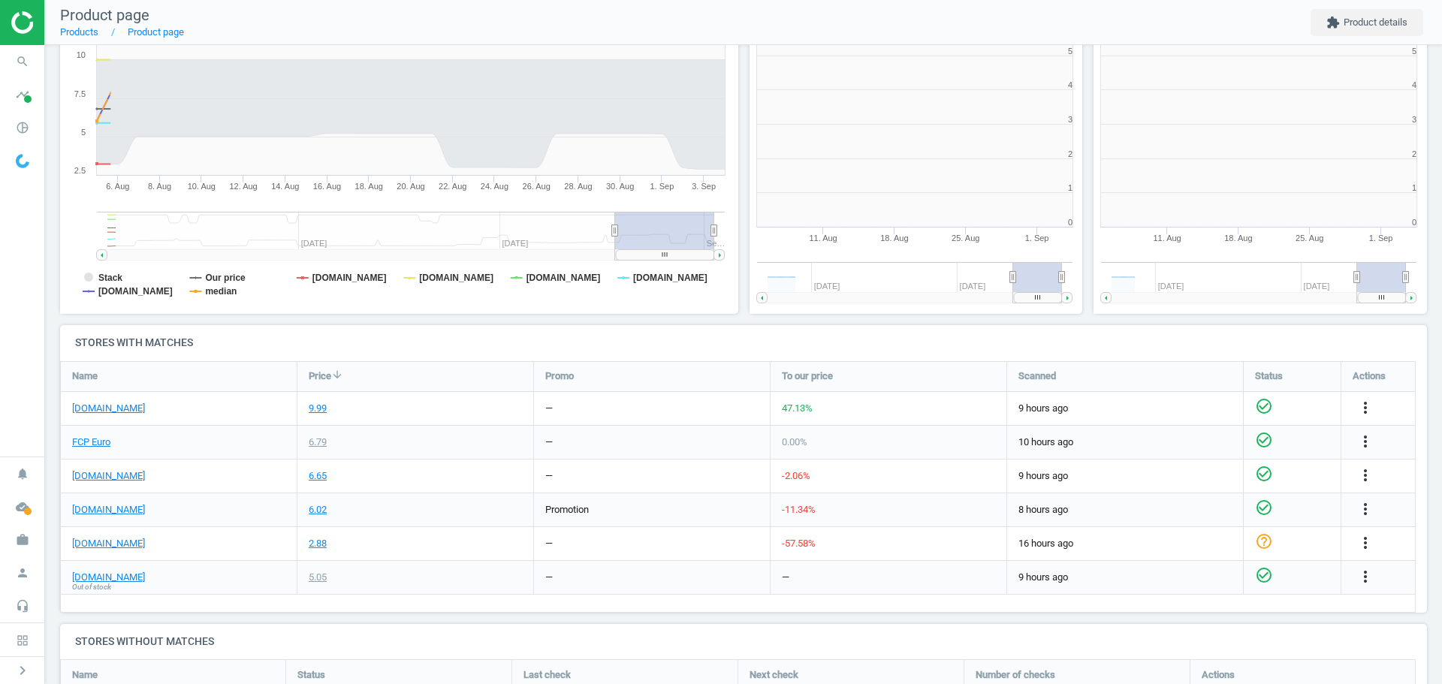
scroll to position [324, 354]
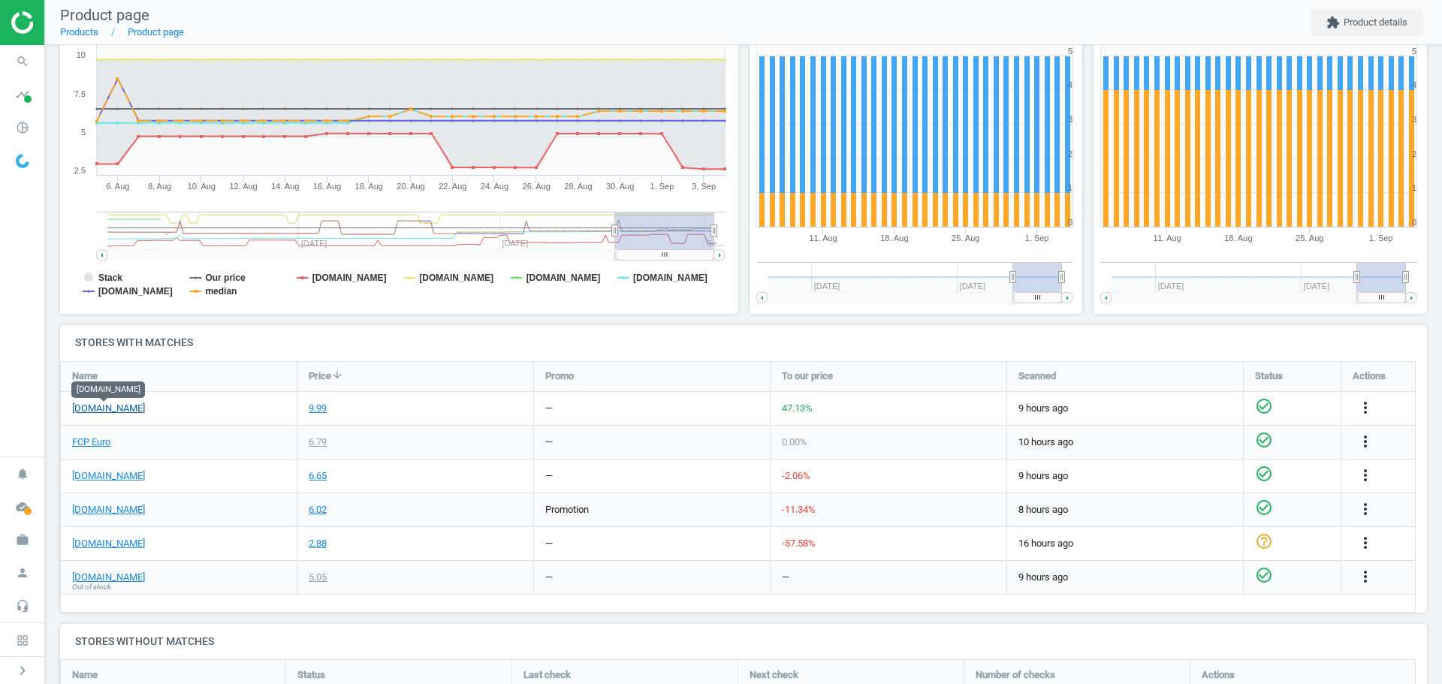
click at [128, 409] on link "[DOMAIN_NAME]" at bounding box center [108, 409] width 73 height 14
click at [118, 546] on link "[DOMAIN_NAME]" at bounding box center [108, 544] width 73 height 14
click at [23, 60] on icon "search" at bounding box center [22, 61] width 29 height 29
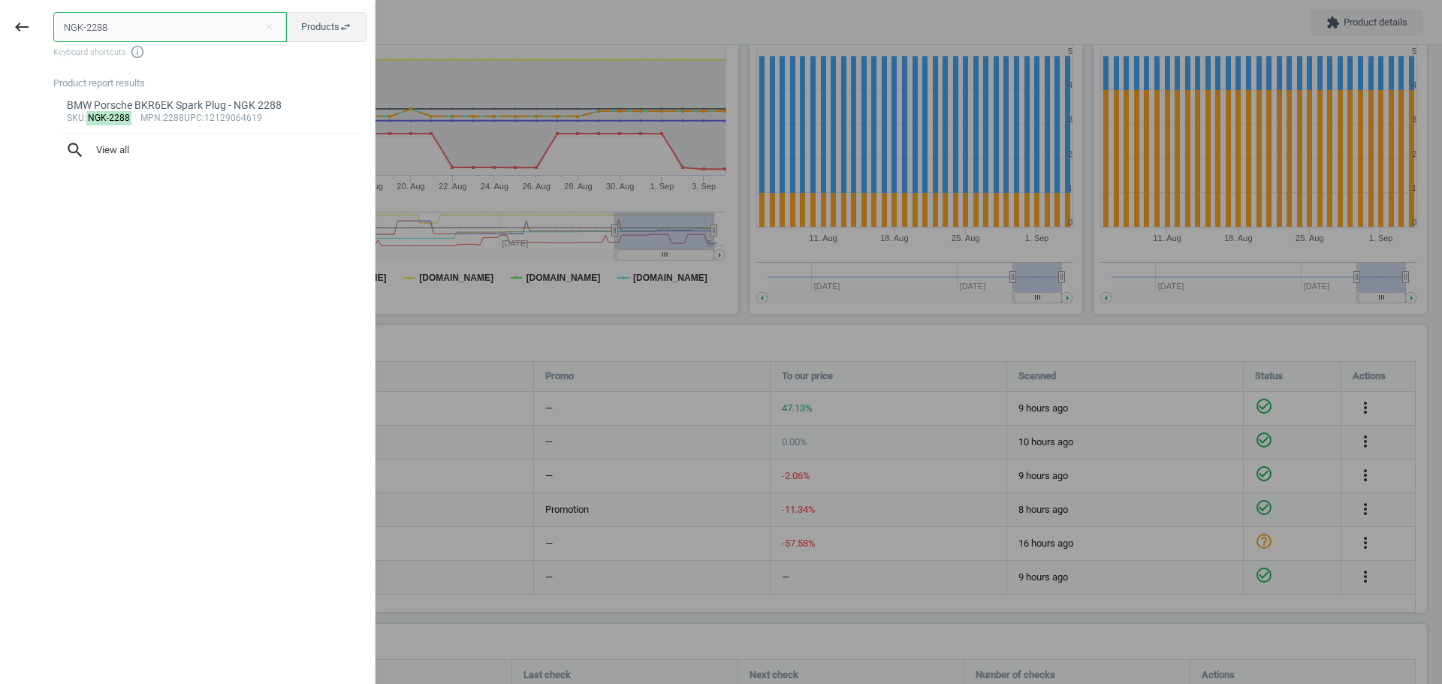
click at [110, 23] on input "NGK-2288" at bounding box center [170, 27] width 234 height 30
paste input "309"
type input "NGK-2309"
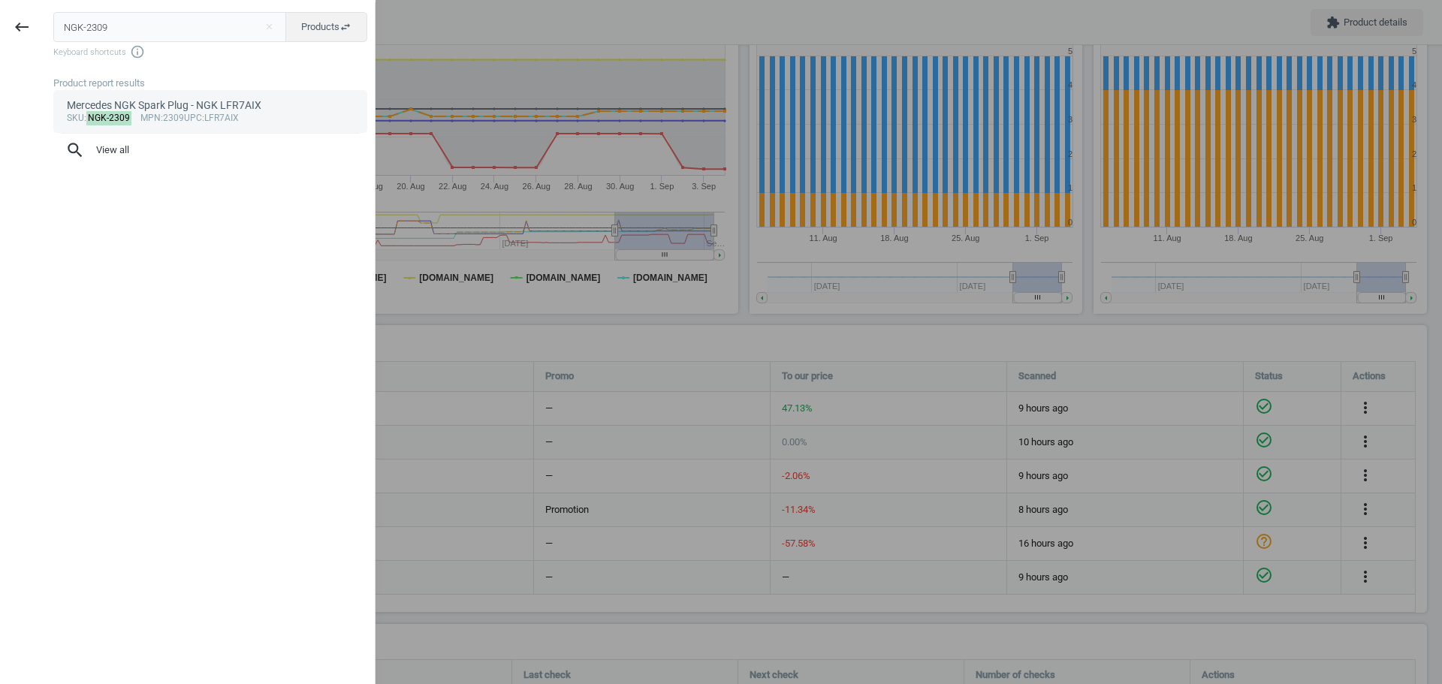
click at [115, 119] on mark "NGK-2309" at bounding box center [109, 118] width 46 height 14
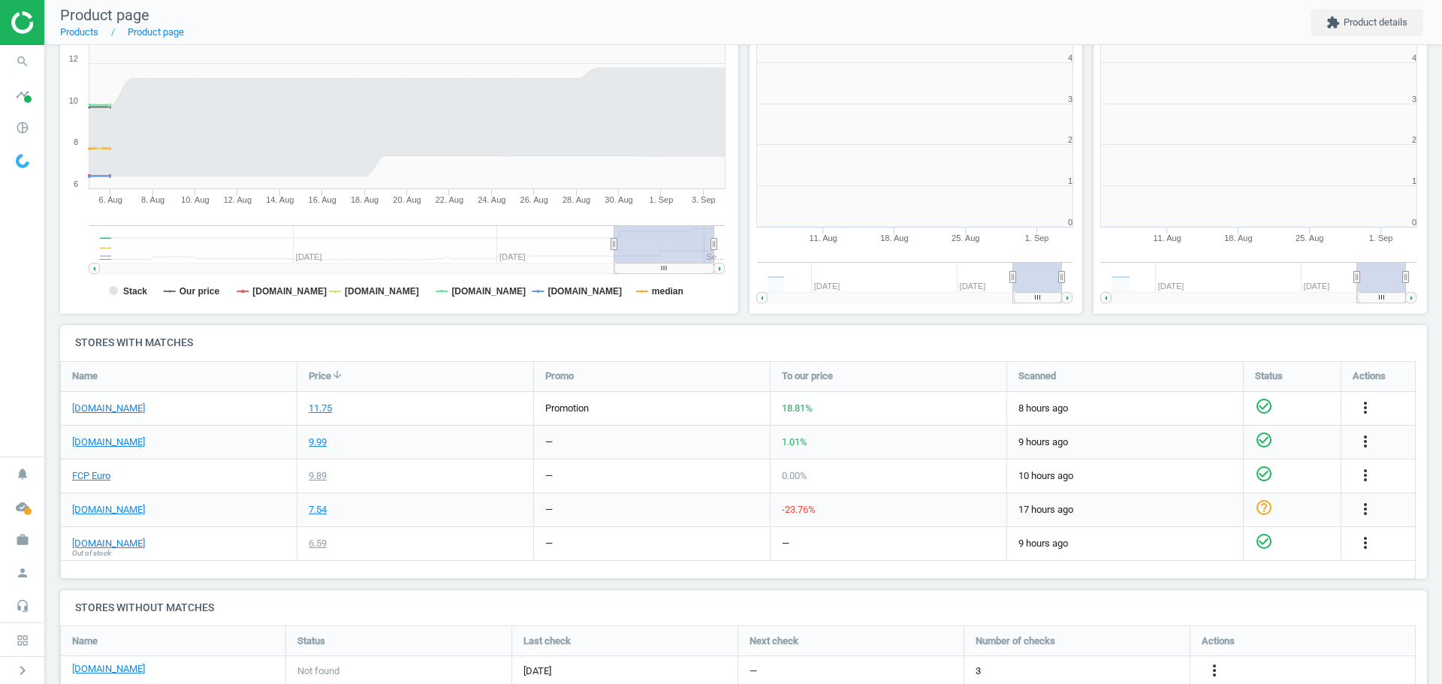
scroll to position [324, 354]
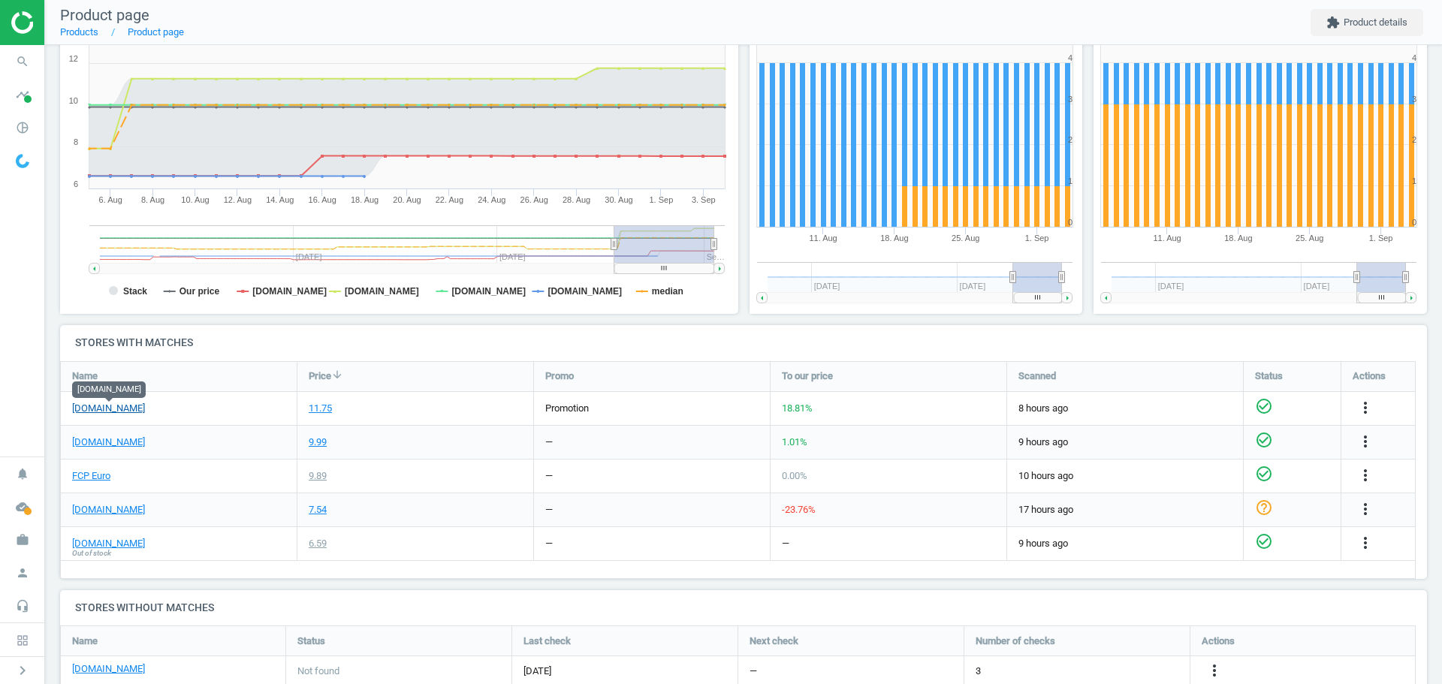
click at [141, 409] on link "[DOMAIN_NAME]" at bounding box center [108, 409] width 73 height 14
click at [19, 59] on icon "search" at bounding box center [22, 61] width 29 height 29
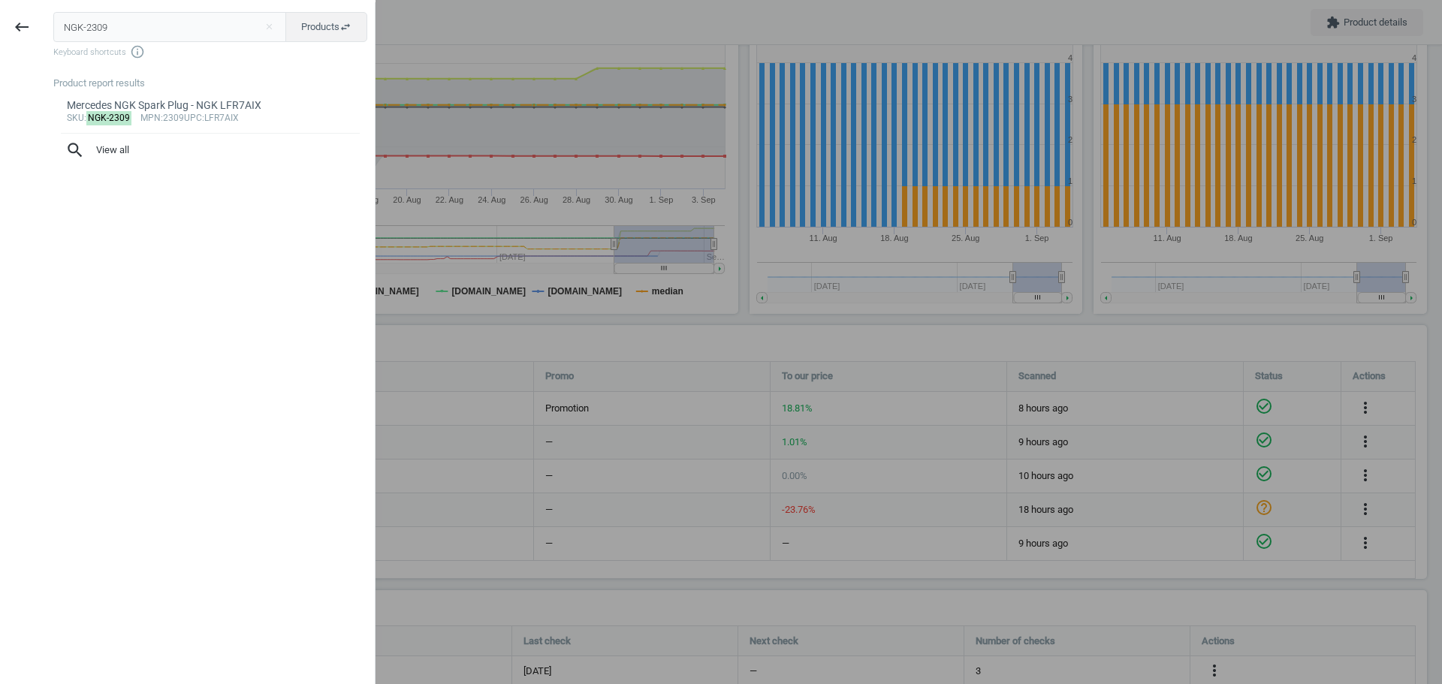
click at [93, 30] on input "NGK-2309" at bounding box center [170, 27] width 234 height 30
type input "NGK-5592"
click at [104, 116] on mark "NGK-5592" at bounding box center [109, 118] width 46 height 14
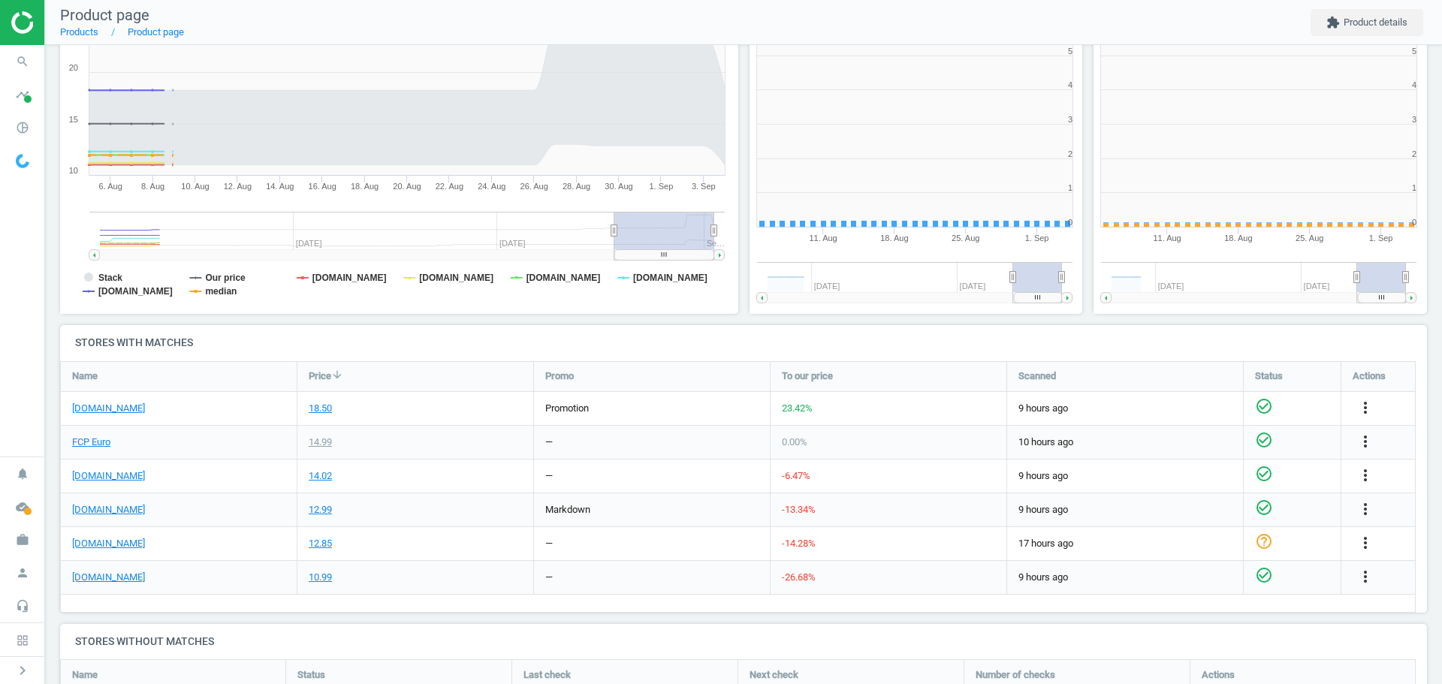
scroll to position [324, 354]
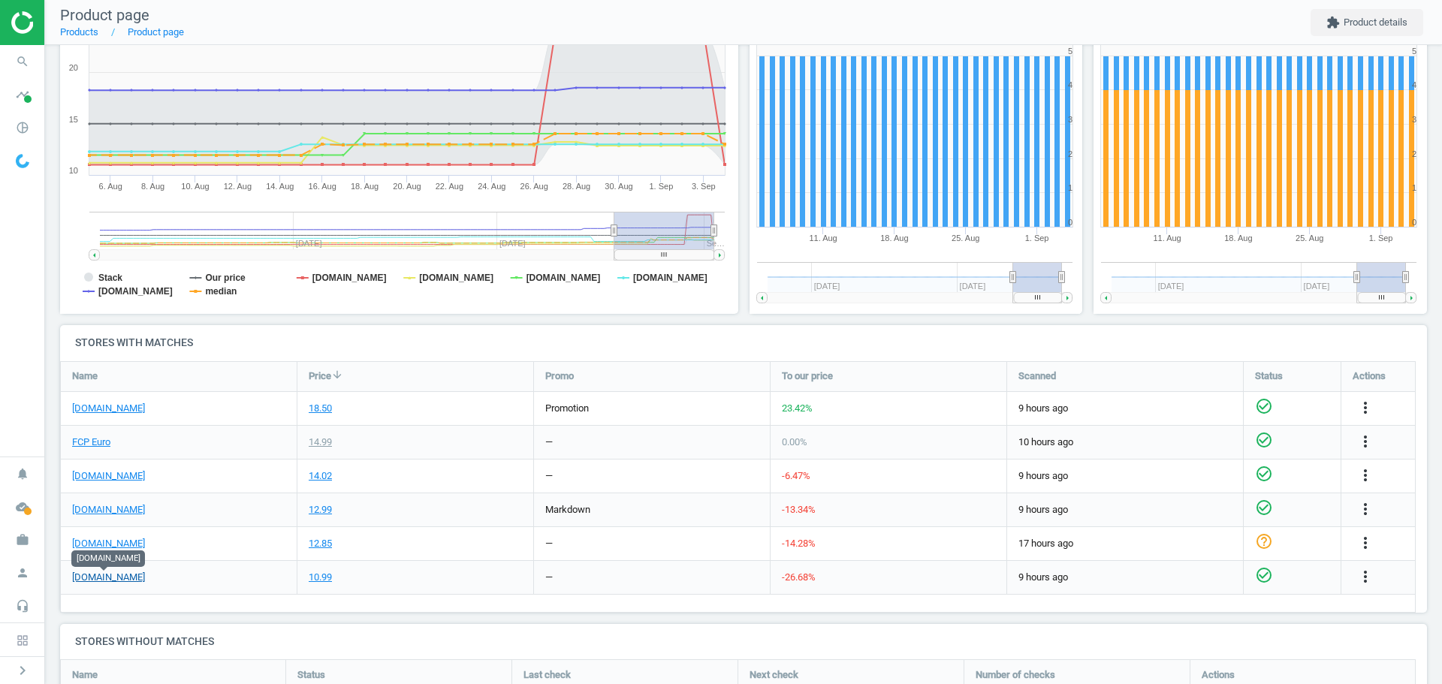
click at [119, 577] on link "[DOMAIN_NAME]" at bounding box center [108, 578] width 73 height 14
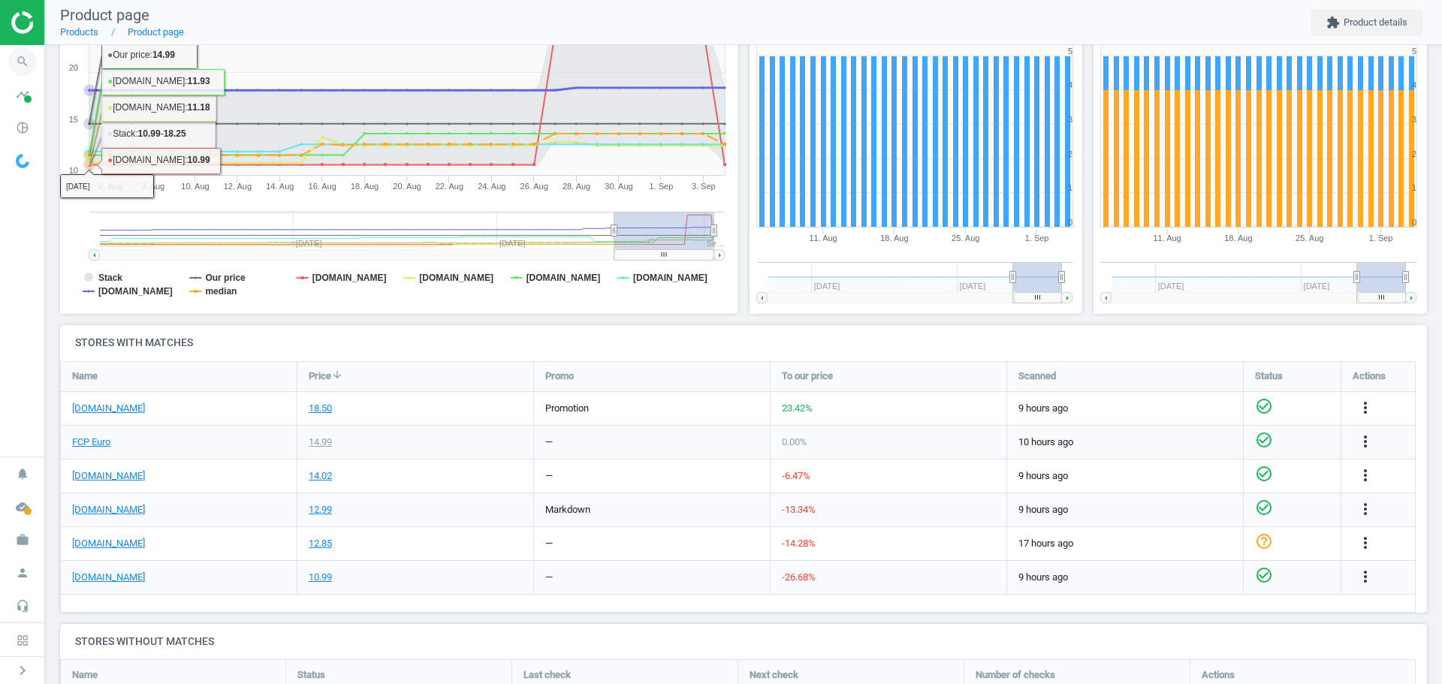
click at [29, 64] on icon "search" at bounding box center [22, 61] width 29 height 29
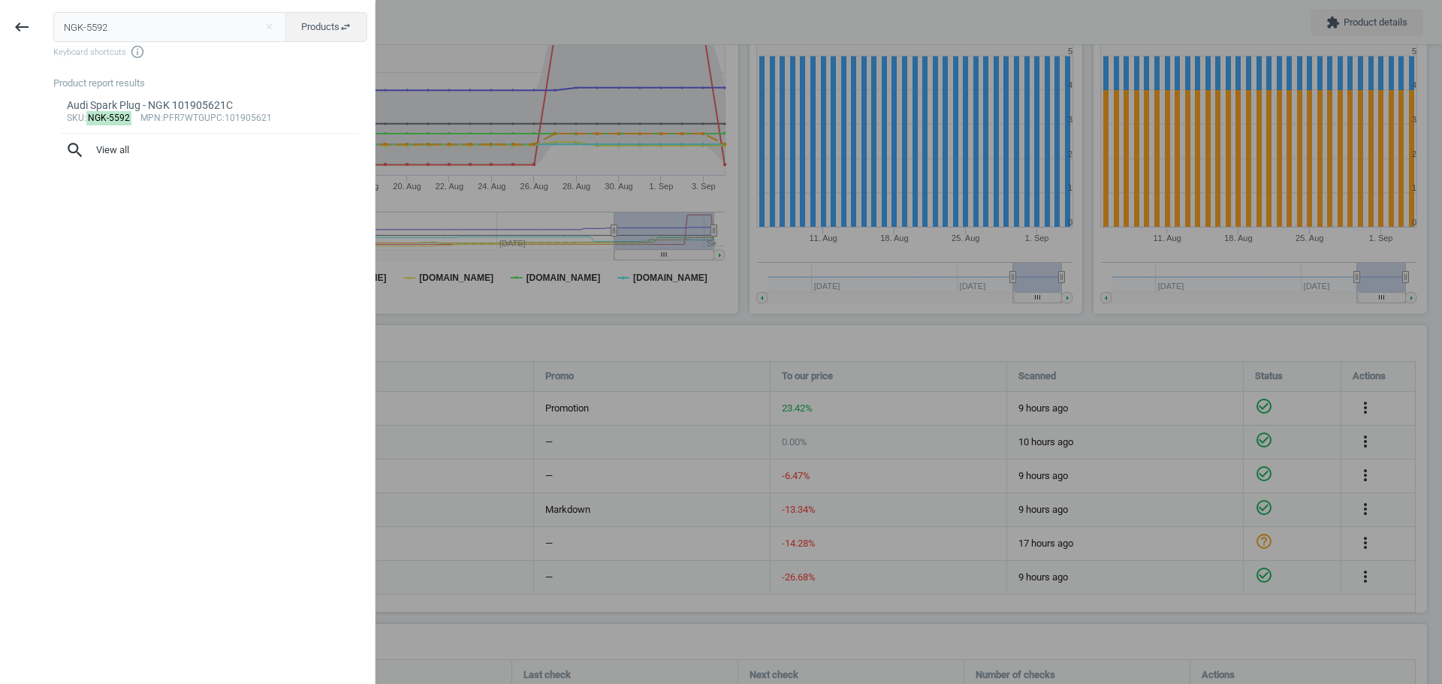
click at [98, 33] on input "NGK-5592" at bounding box center [170, 27] width 234 height 30
type input "NGK-5874"
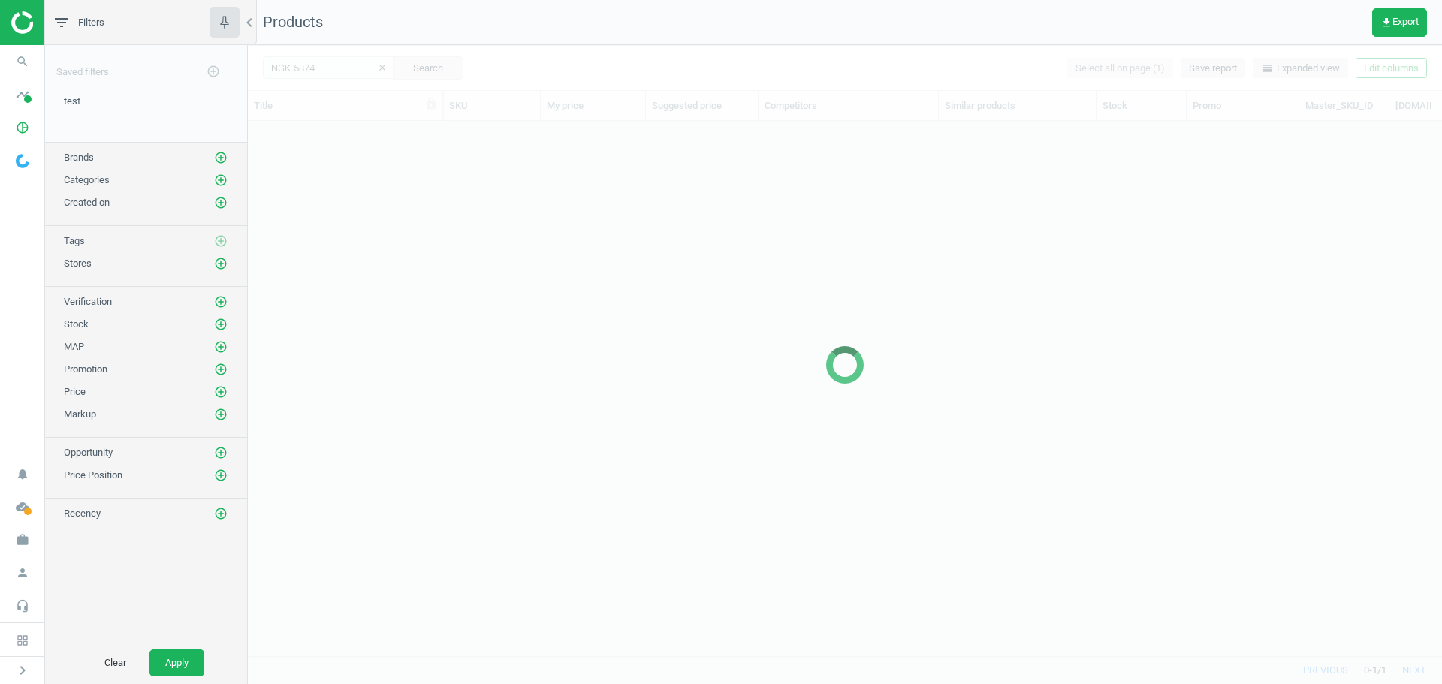
scroll to position [512, 1183]
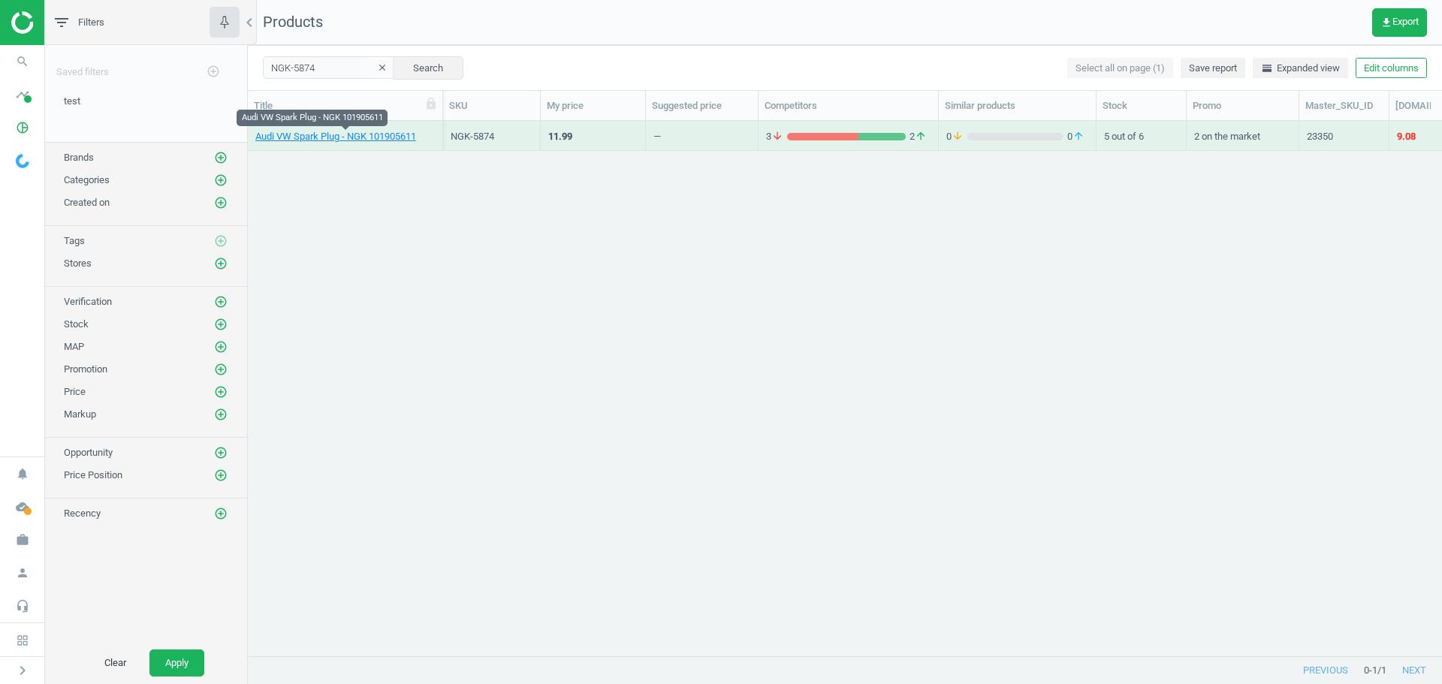
click at [313, 140] on link "Audi VW Spark Plug - NGK 101905611" at bounding box center [335, 137] width 161 height 14
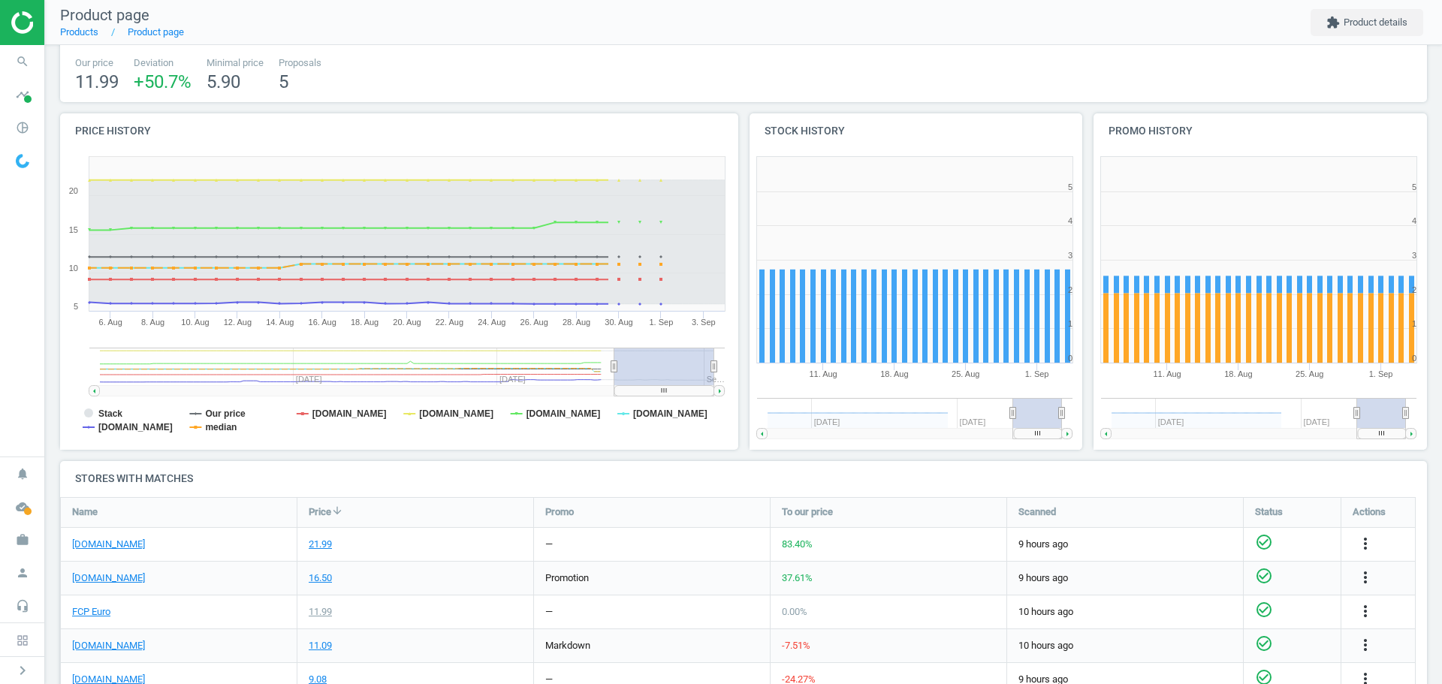
scroll to position [150, 0]
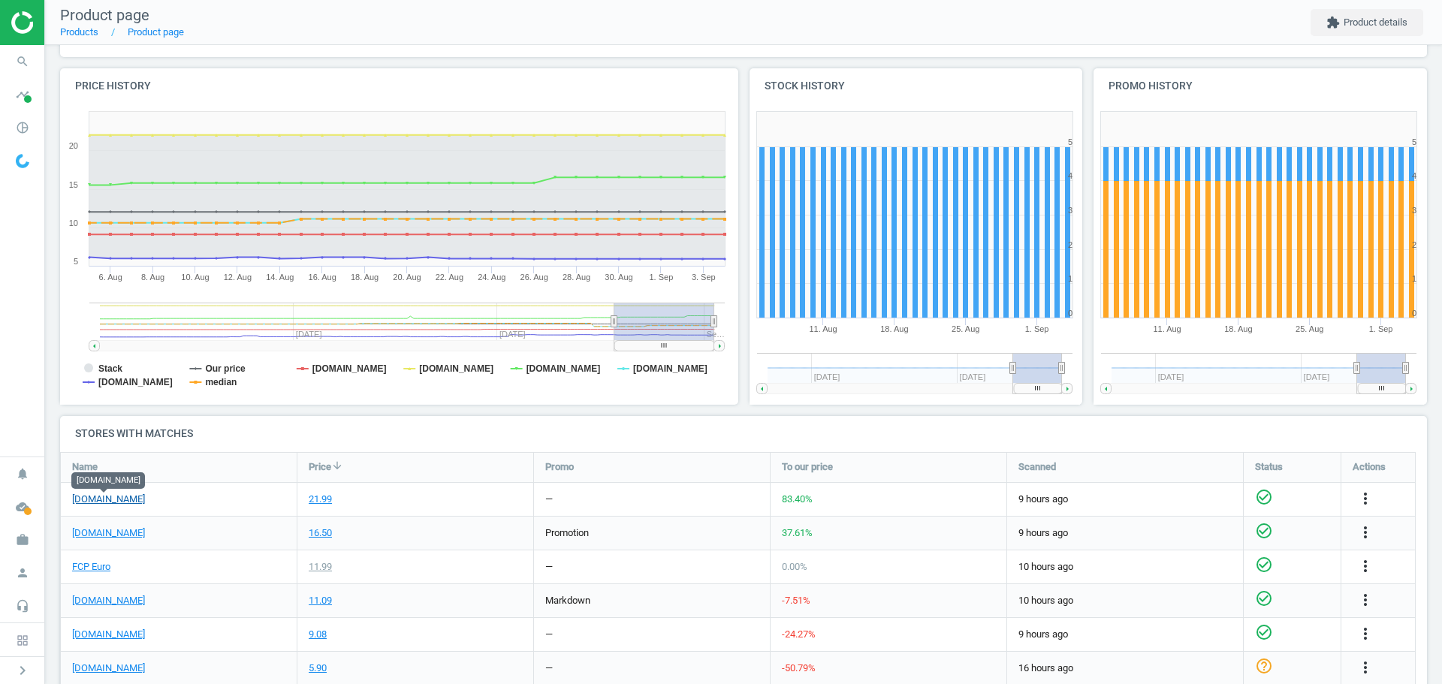
click at [112, 501] on link "[DOMAIN_NAME]" at bounding box center [108, 500] width 73 height 14
click at [18, 54] on icon "search" at bounding box center [22, 61] width 29 height 29
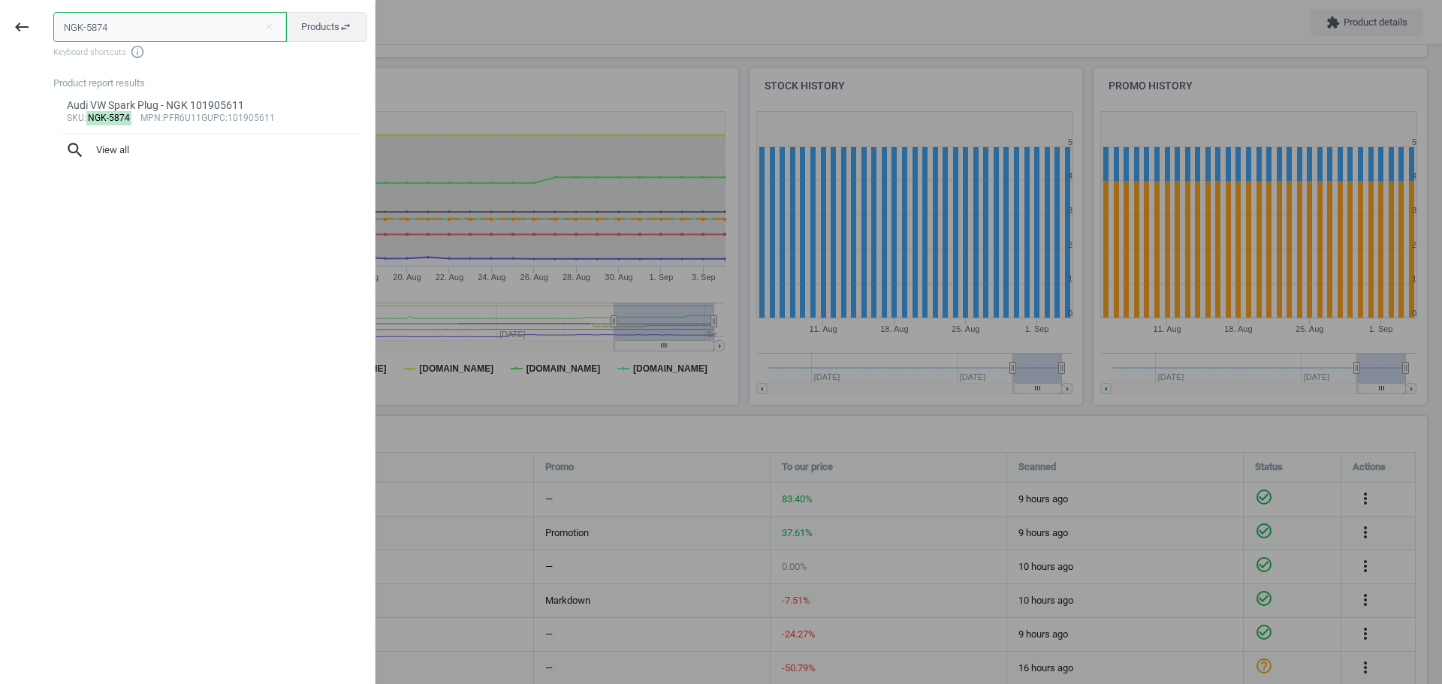
click at [137, 26] on input "NGK-5874" at bounding box center [170, 27] width 234 height 30
paste input "2460"
type input "NGK-2460"
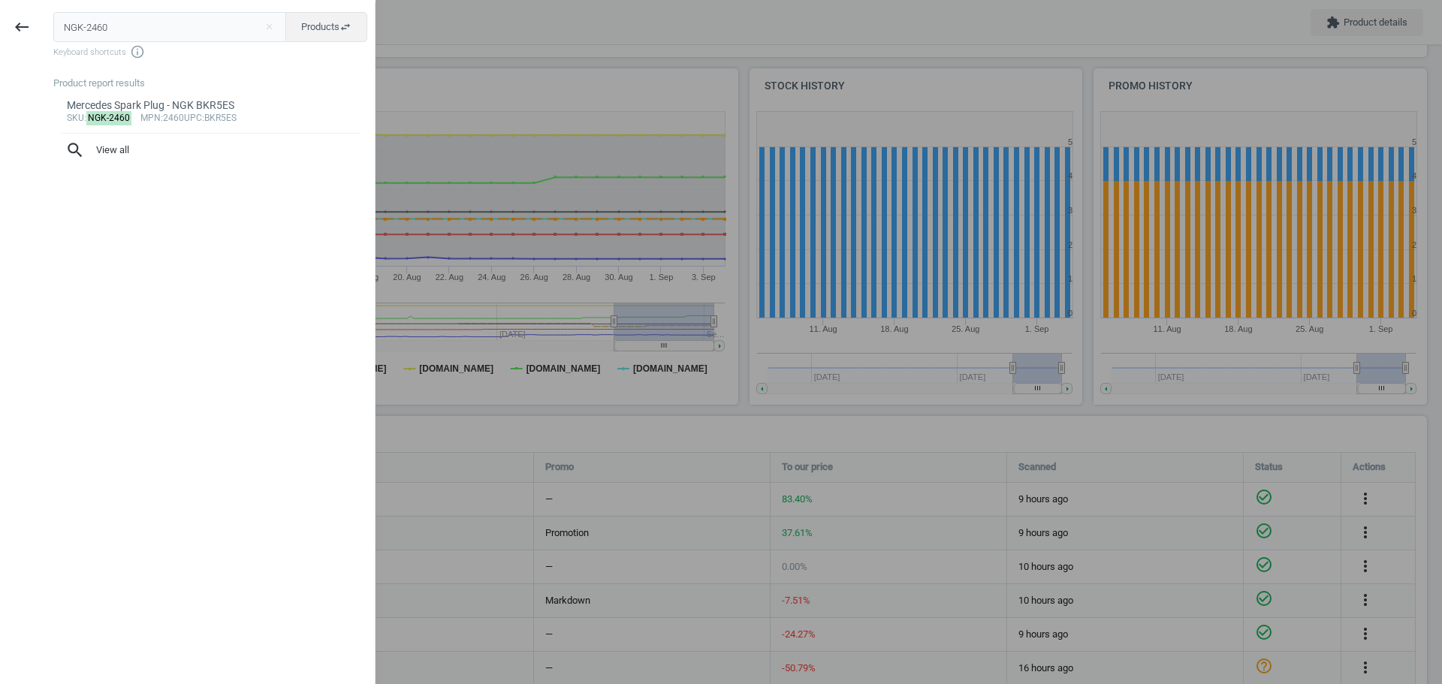
click at [126, 101] on div "Mercedes Spark Plug - NGK BKR5ES" at bounding box center [211, 105] width 288 height 14
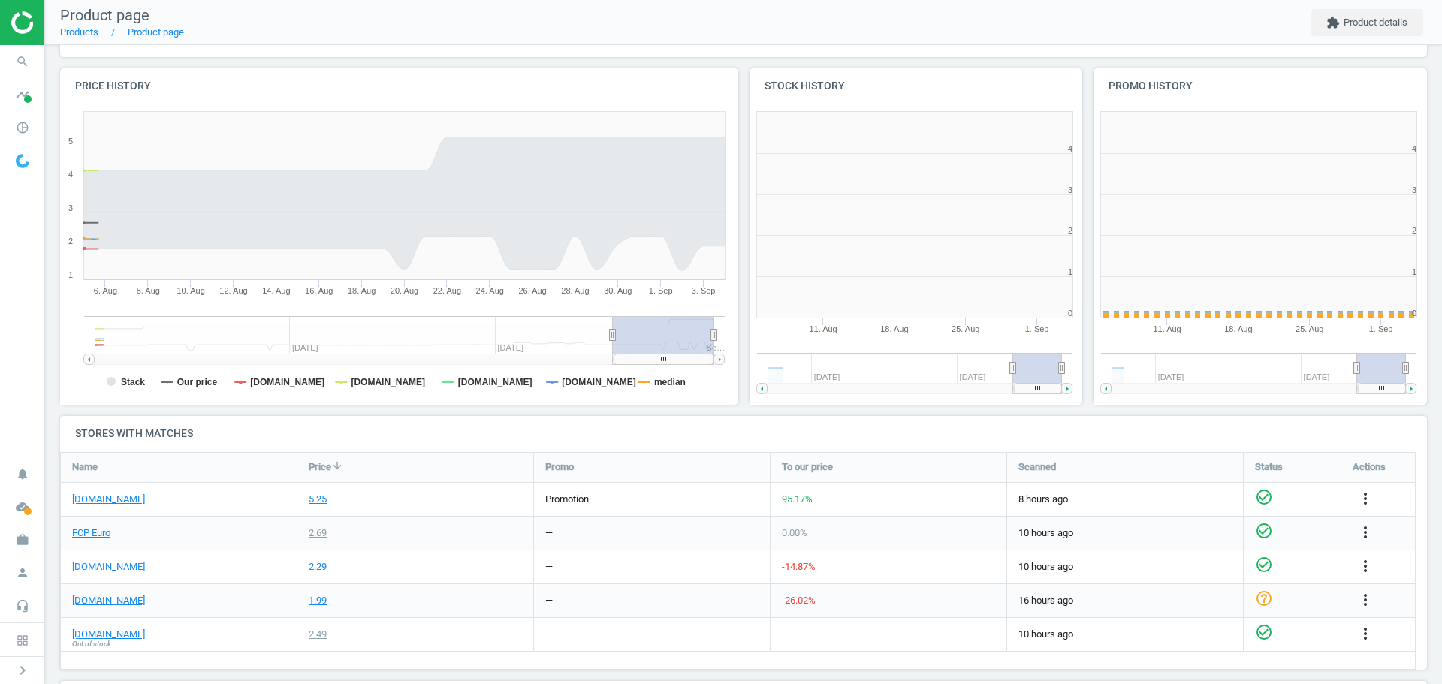
scroll to position [324, 354]
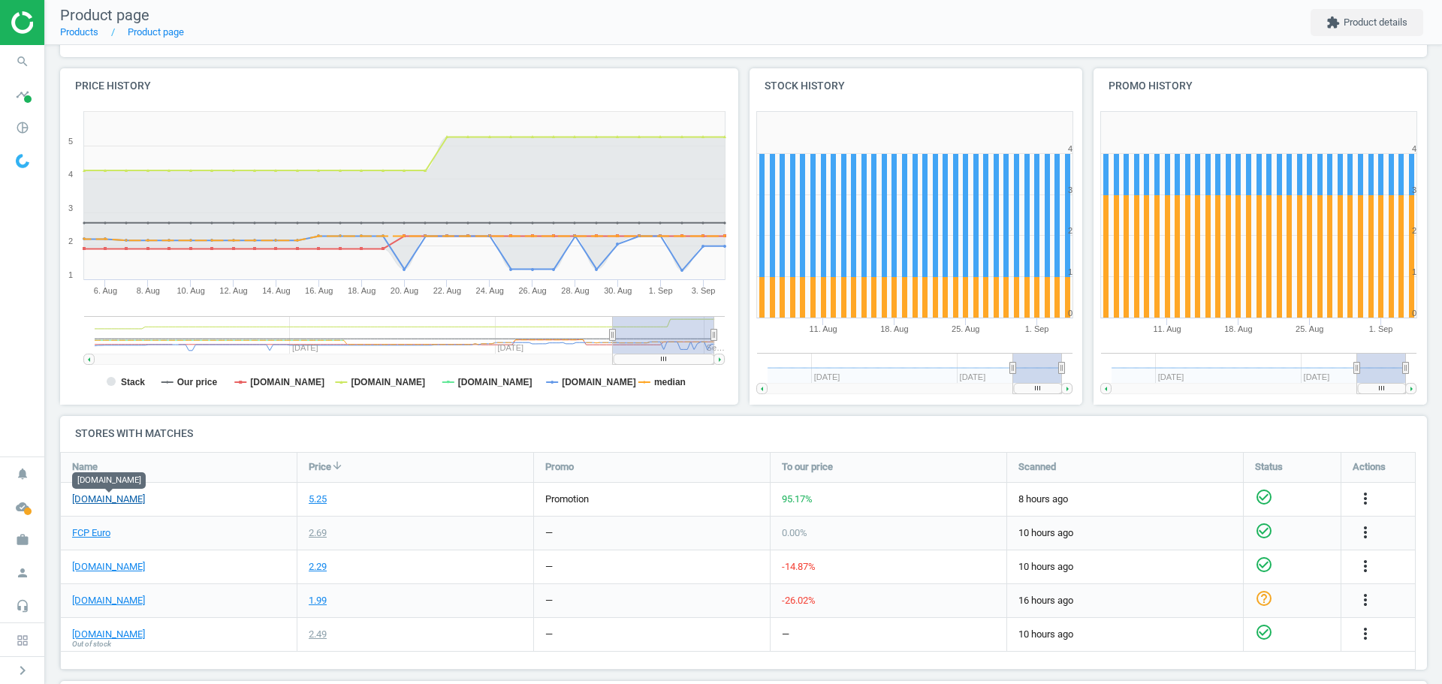
click at [101, 501] on link "[DOMAIN_NAME]" at bounding box center [108, 500] width 73 height 14
click at [25, 62] on icon "search" at bounding box center [22, 61] width 29 height 29
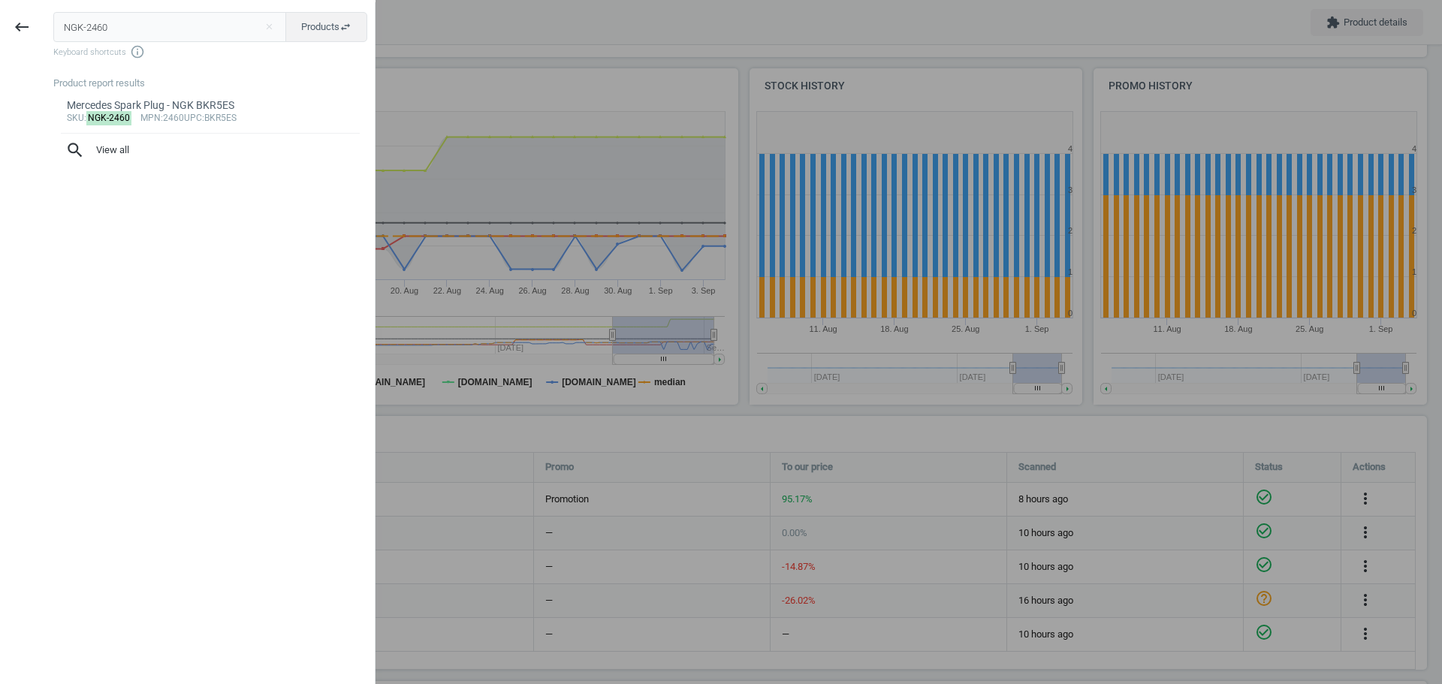
click at [138, 23] on input "NGK-2460" at bounding box center [170, 27] width 234 height 30
type input "NGK-7912"
click at [112, 113] on mark "NGK-7912" at bounding box center [109, 118] width 46 height 14
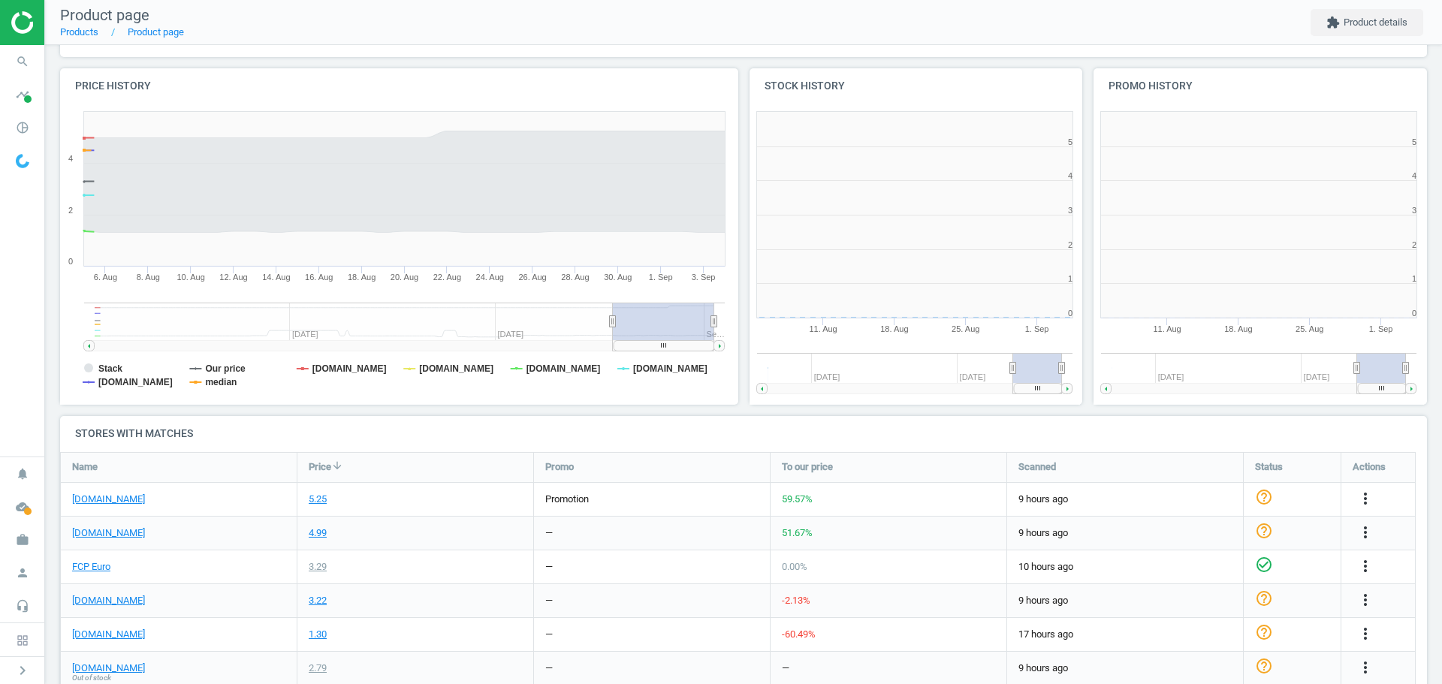
scroll to position [324, 354]
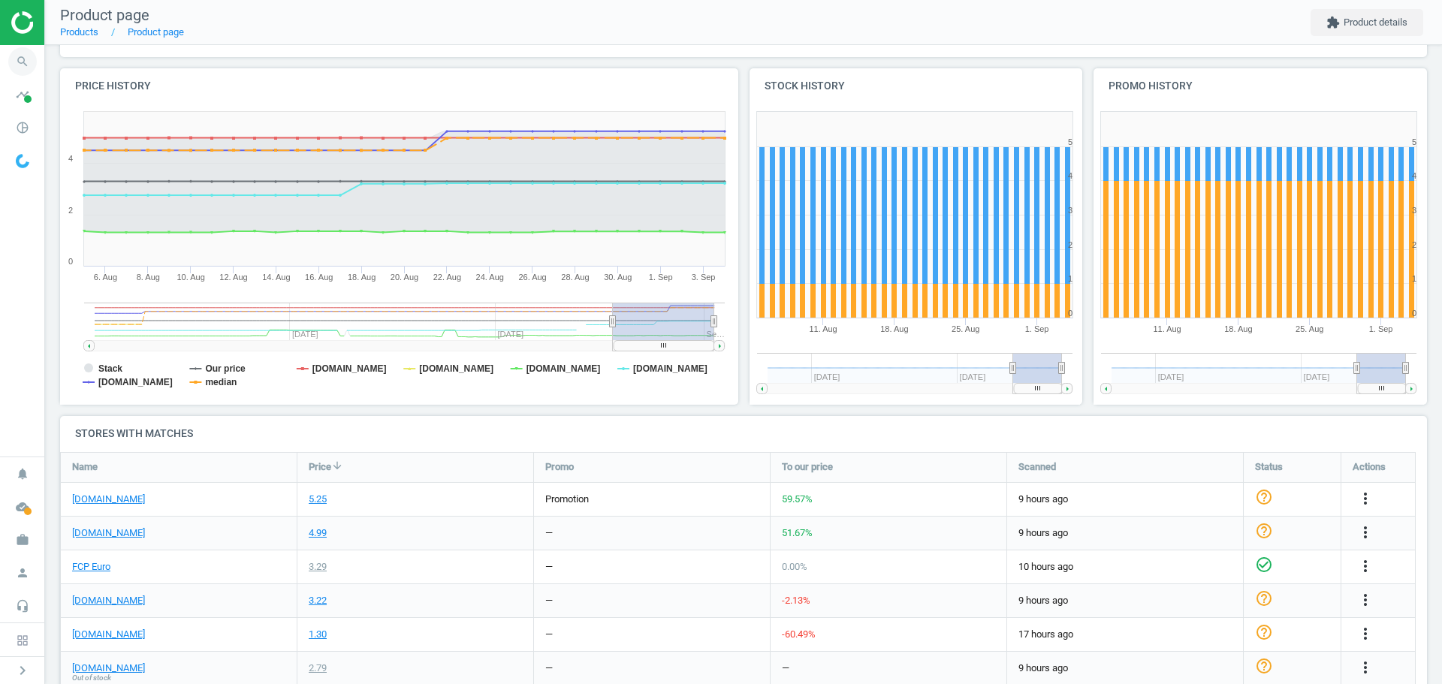
click at [23, 54] on icon "search" at bounding box center [22, 61] width 29 height 29
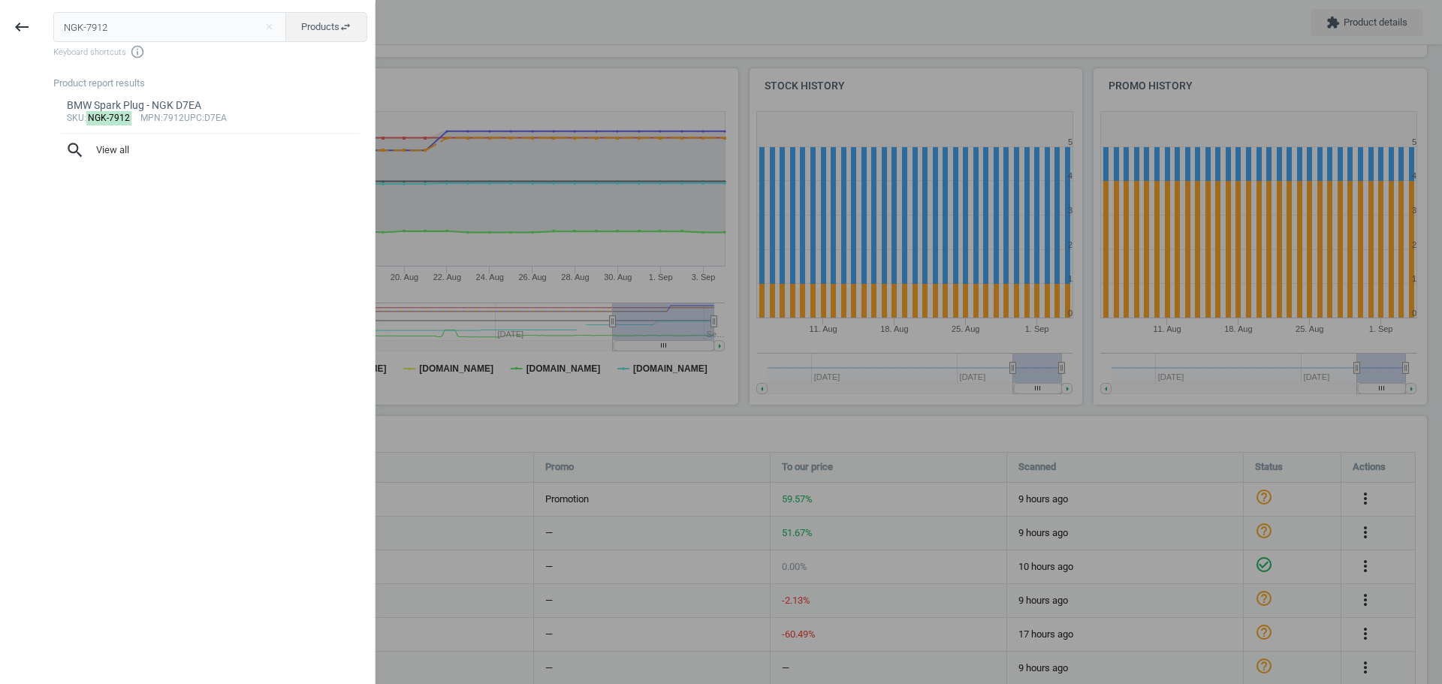
click at [179, 20] on input "NGK-7912" at bounding box center [170, 27] width 234 height 30
type input "NGK-6427"
click at [111, 120] on mark "NGK-6427" at bounding box center [109, 118] width 46 height 14
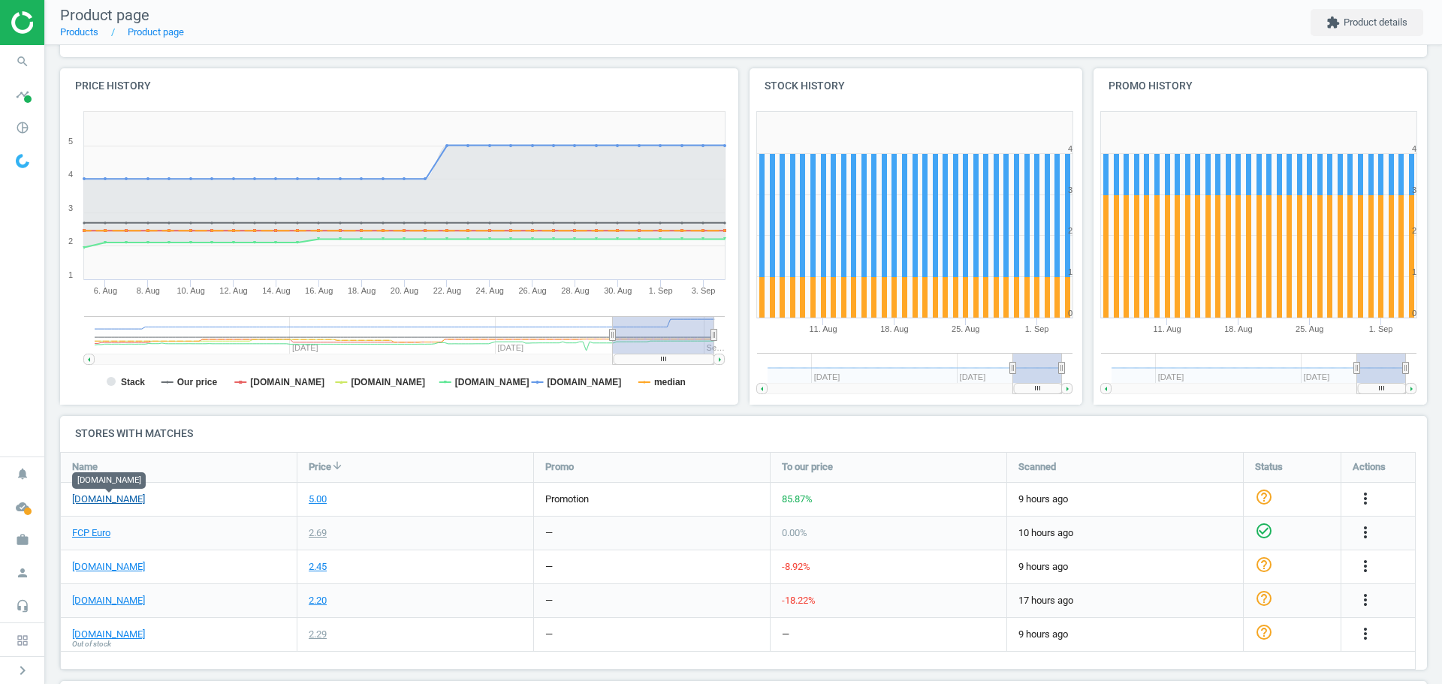
click at [103, 499] on link "[DOMAIN_NAME]" at bounding box center [108, 500] width 73 height 14
click at [23, 62] on icon "search" at bounding box center [22, 61] width 29 height 29
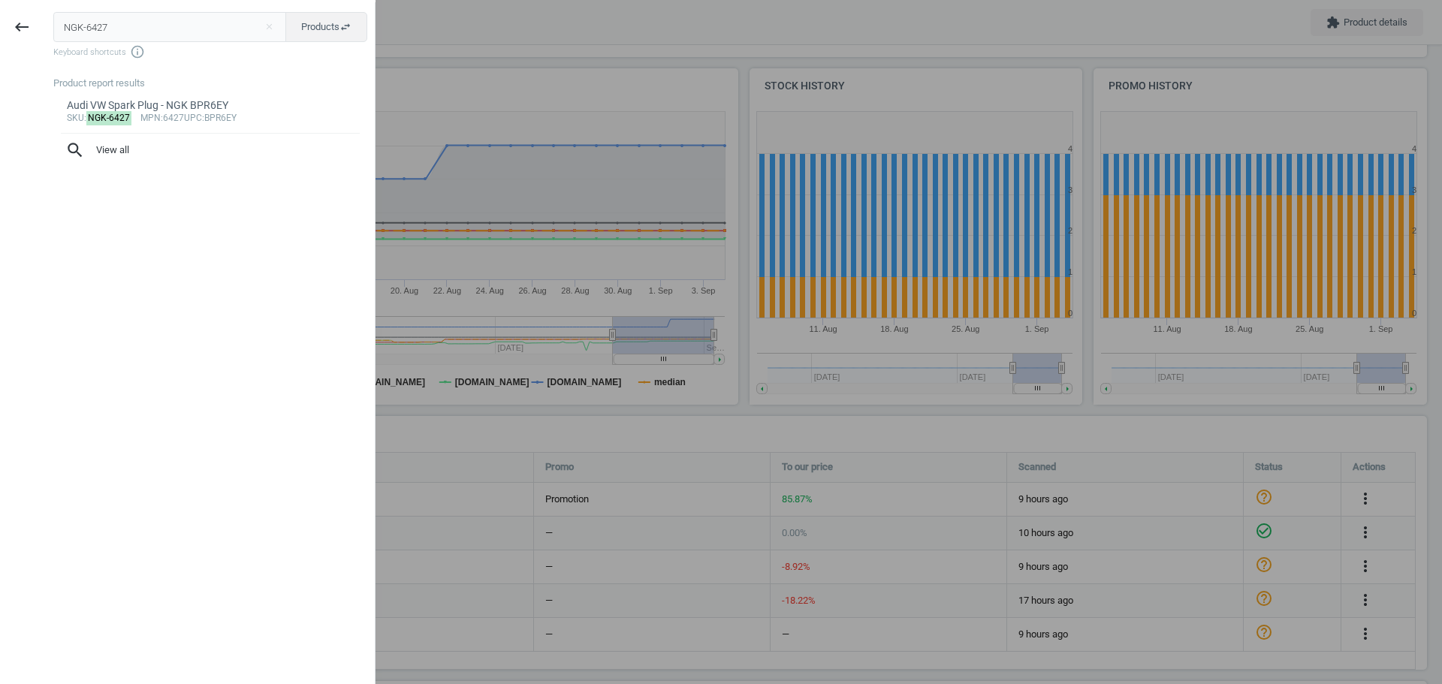
click at [69, 30] on input "NGK-6427" at bounding box center [170, 27] width 234 height 30
click at [69, 29] on input "NGK-6427" at bounding box center [170, 27] width 234 height 30
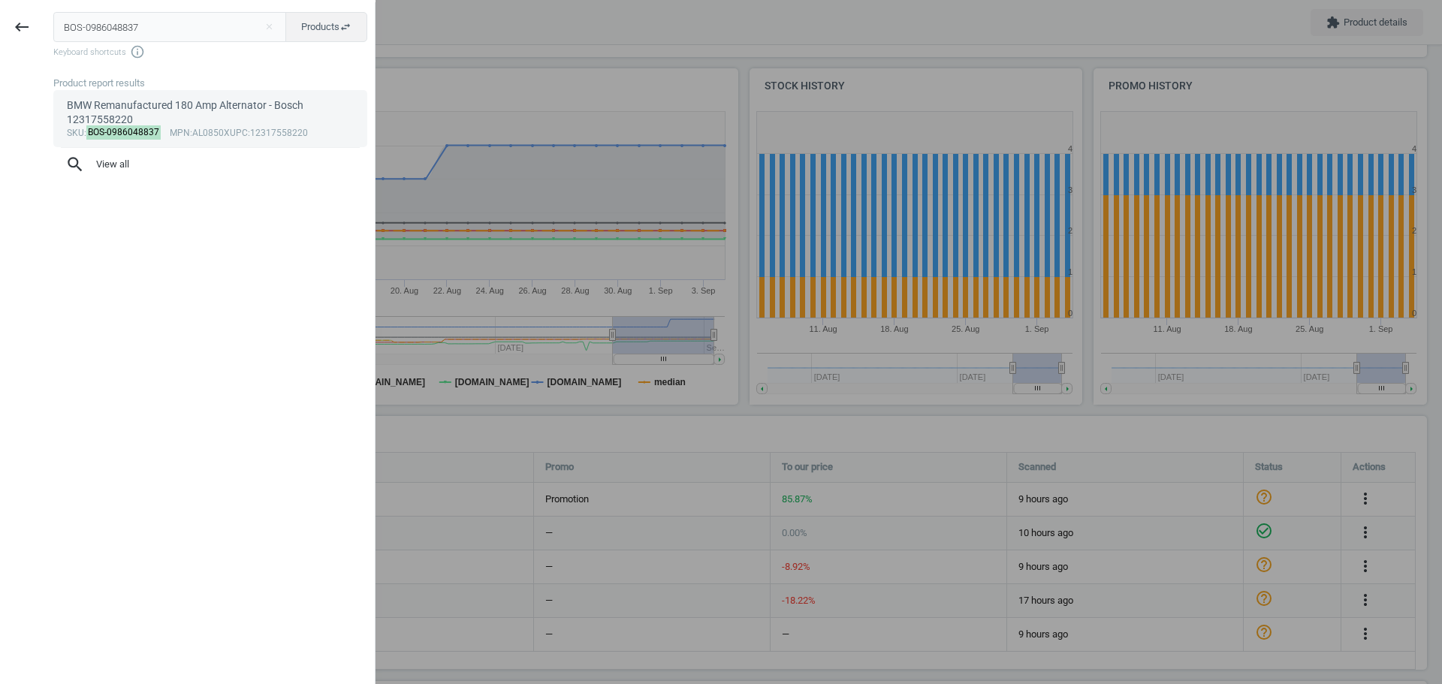
type input "BOS-0986048837"
click at [109, 130] on mark "BOS-0986048837" at bounding box center [123, 132] width 75 height 14
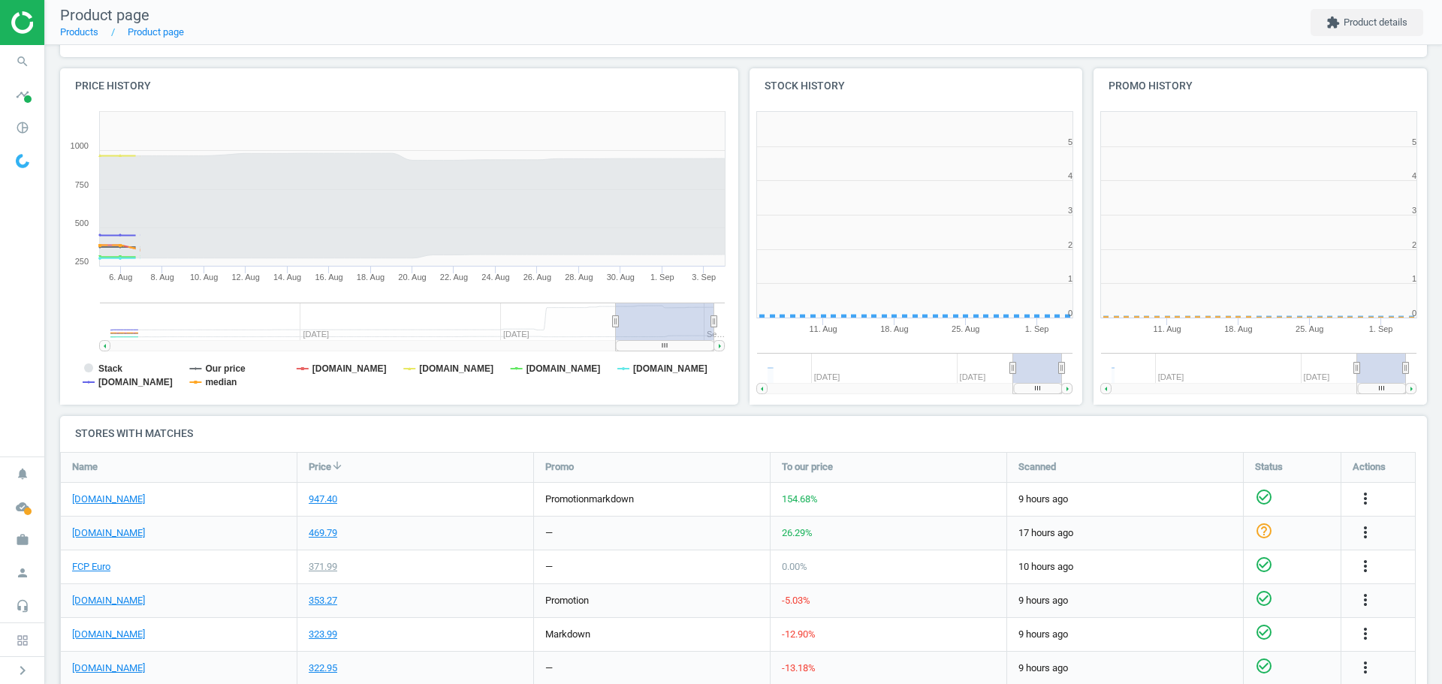
scroll to position [324, 354]
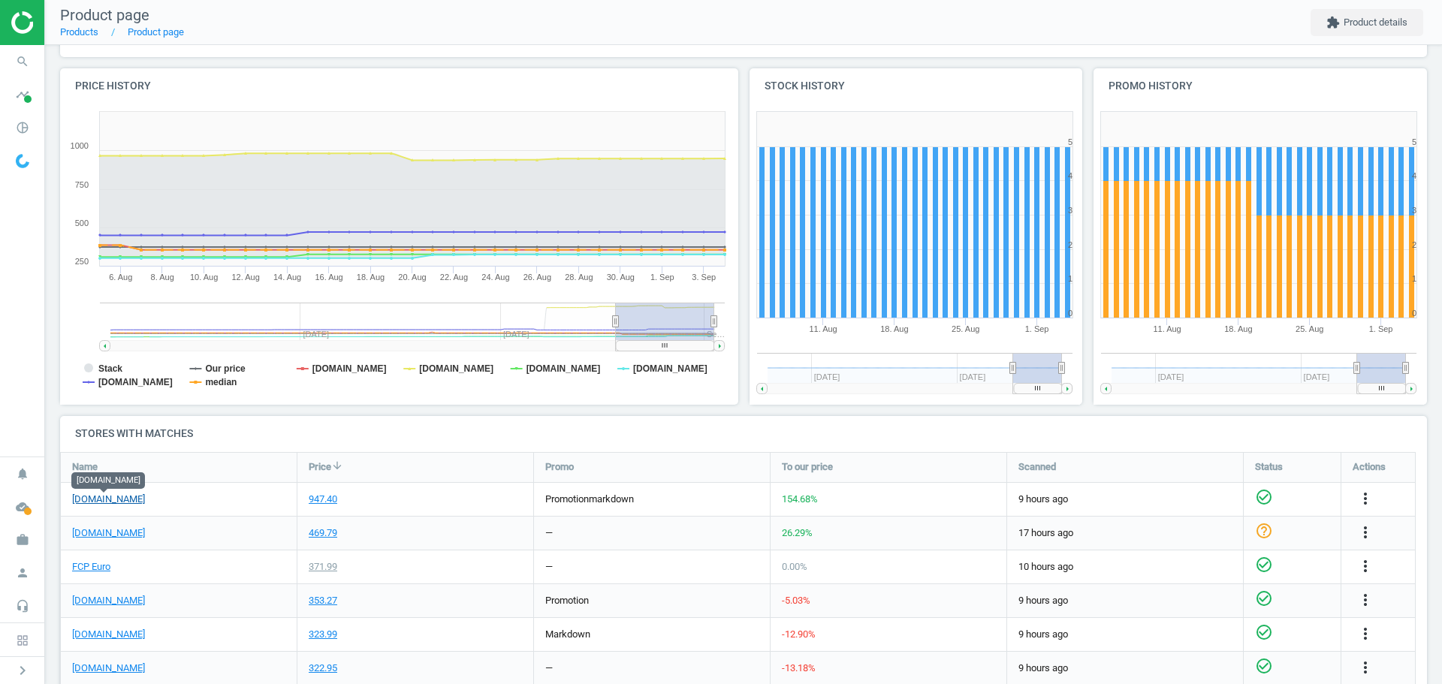
click at [113, 500] on link "[DOMAIN_NAME]" at bounding box center [108, 500] width 73 height 14
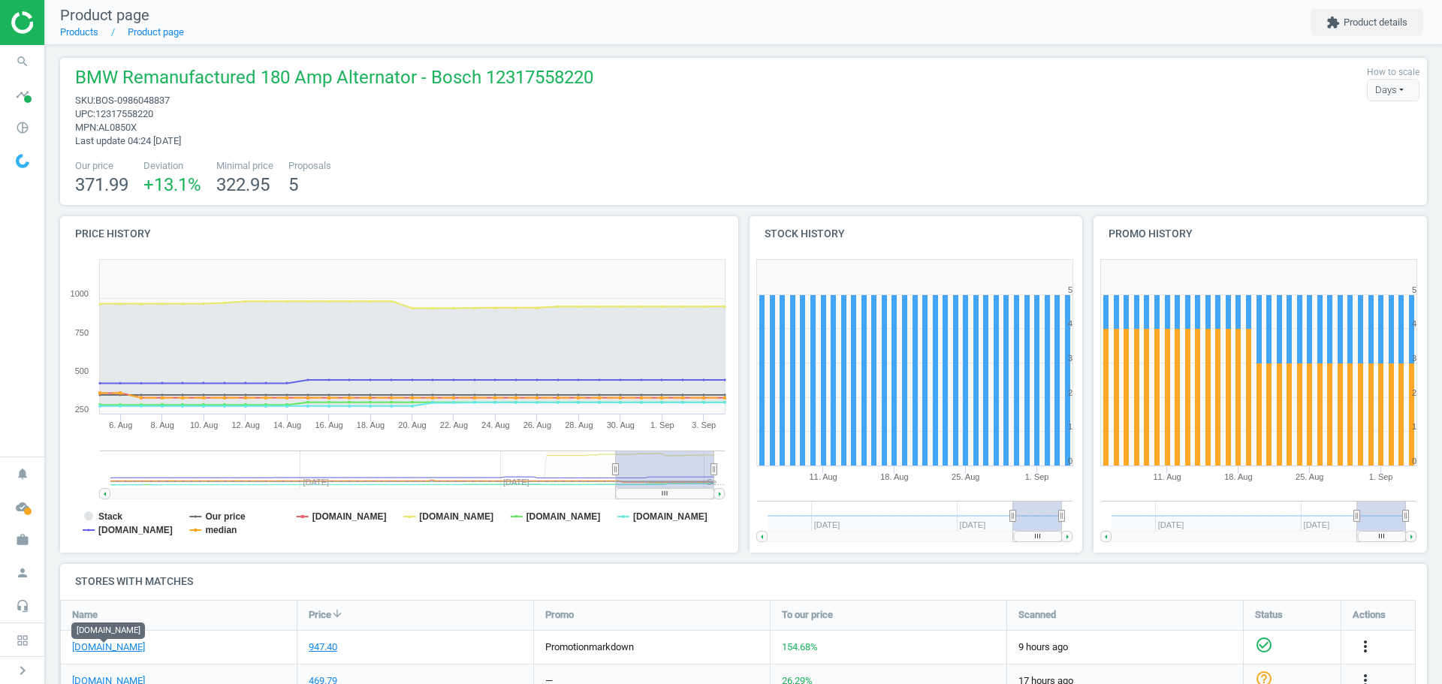
scroll to position [0, 0]
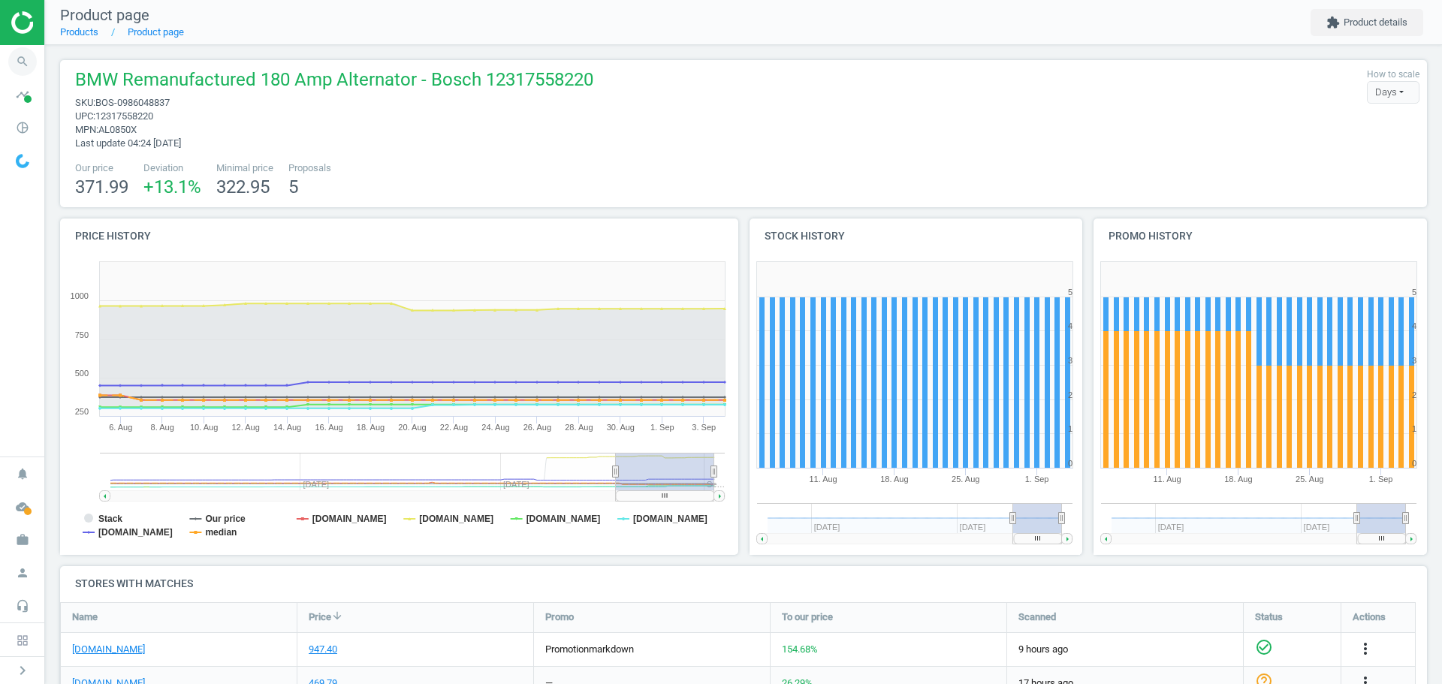
click at [21, 63] on icon "search" at bounding box center [22, 61] width 29 height 29
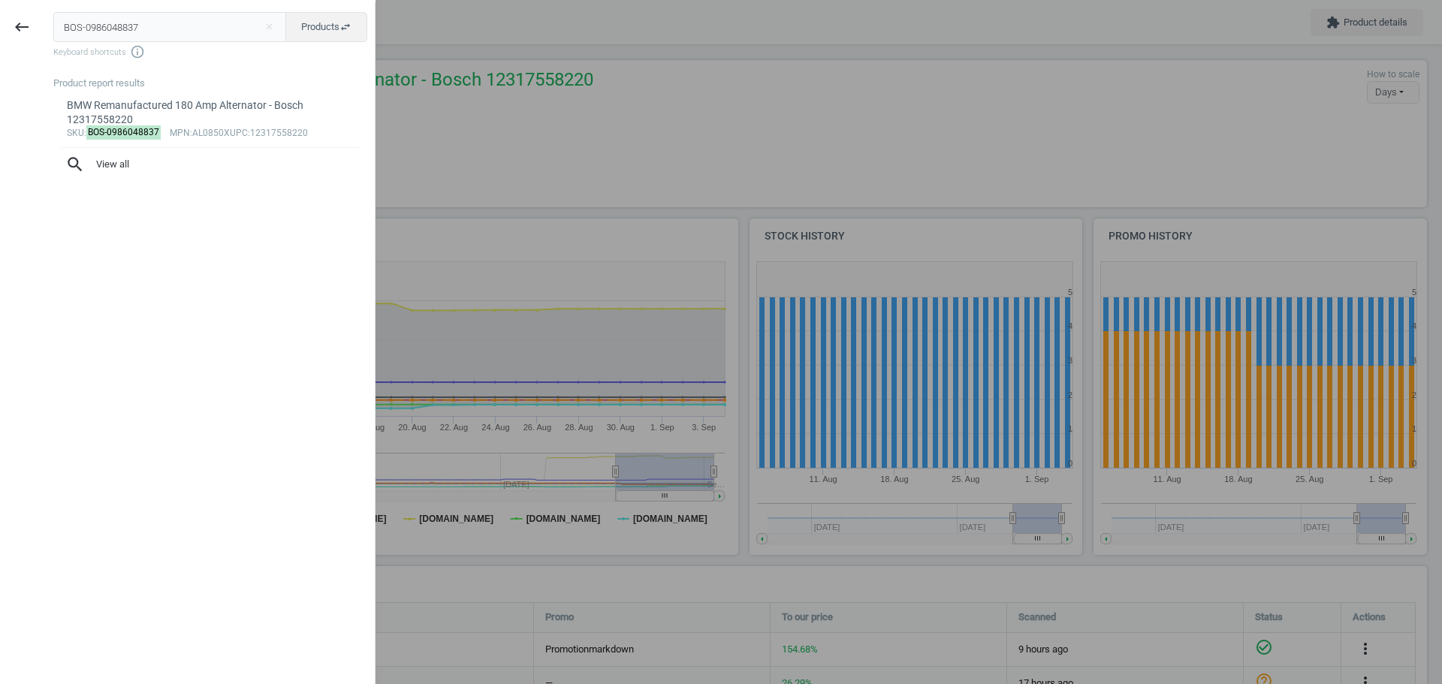
click at [128, 29] on input "BOS-0986048837" at bounding box center [170, 27] width 234 height 30
type input "BOS-FR7HC"
click at [113, 116] on mark "BOS-FR7HC" at bounding box center [111, 118] width 51 height 14
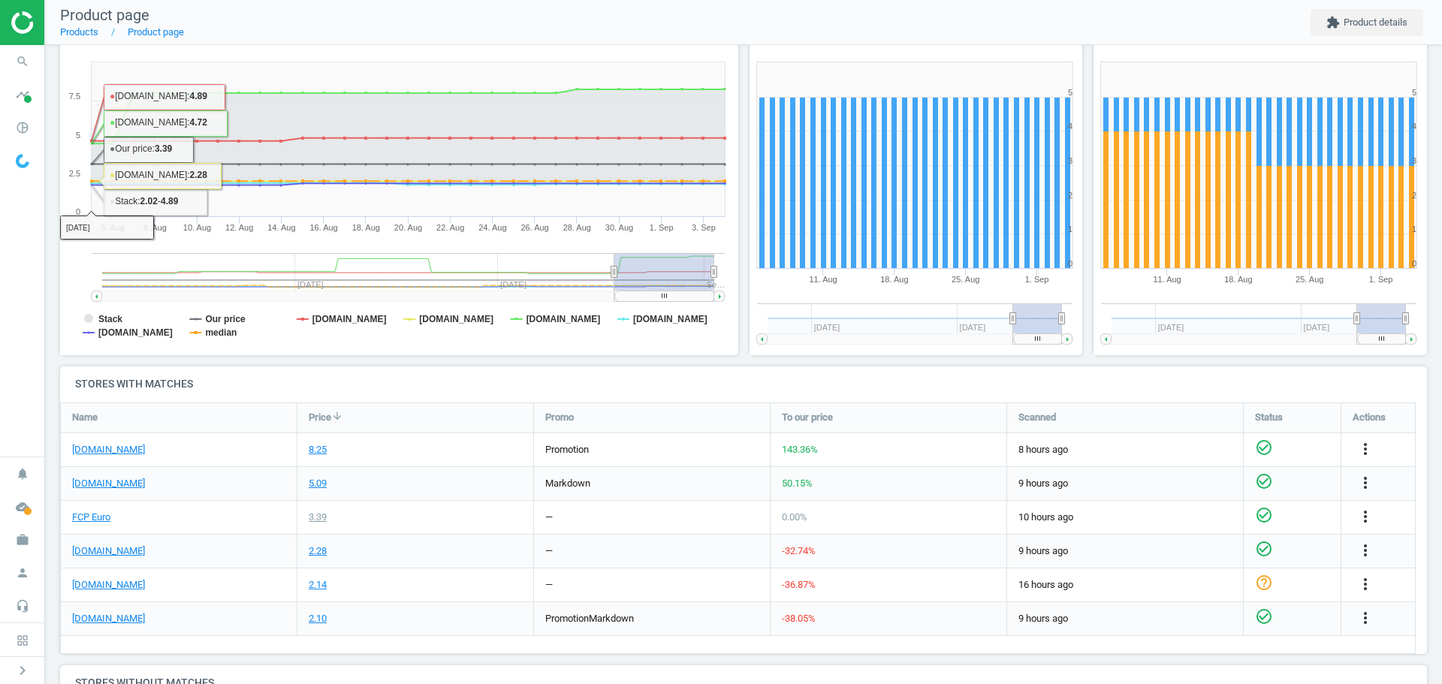
scroll to position [225, 0]
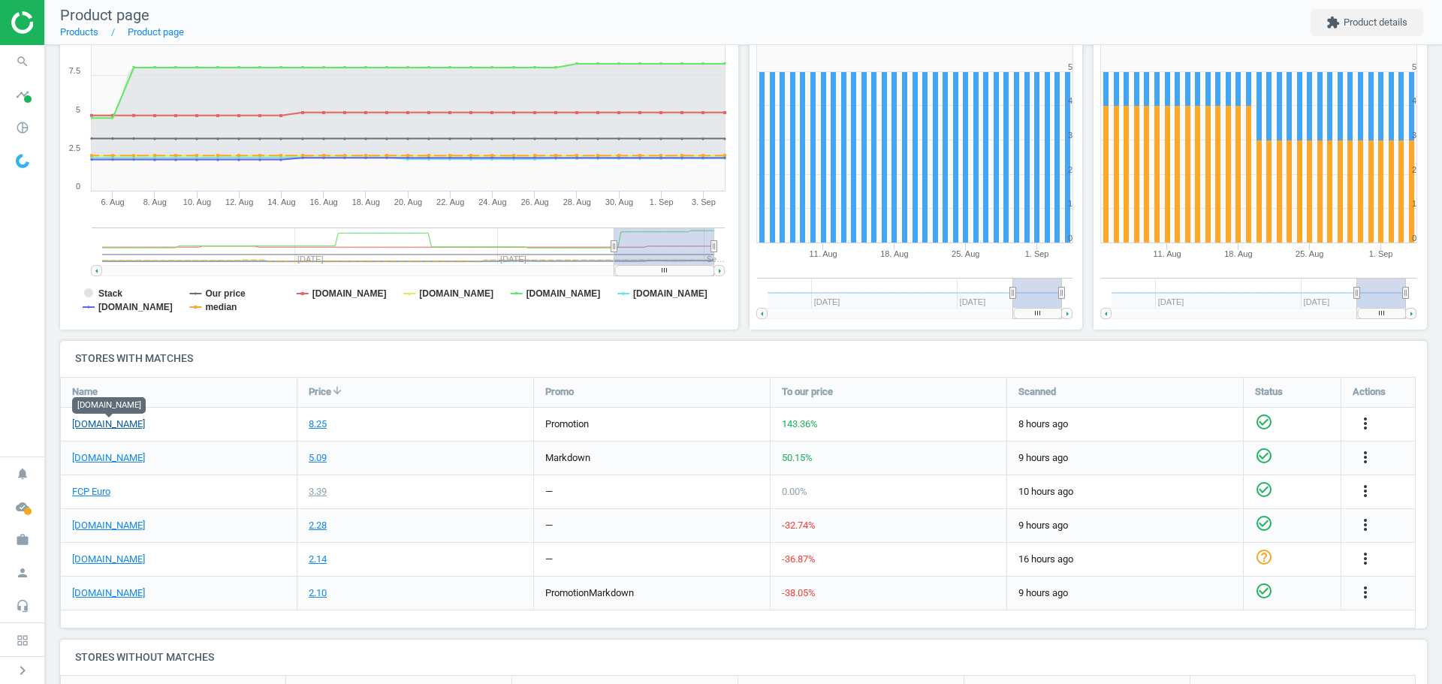
click at [120, 427] on link "[DOMAIN_NAME]" at bounding box center [108, 425] width 73 height 14
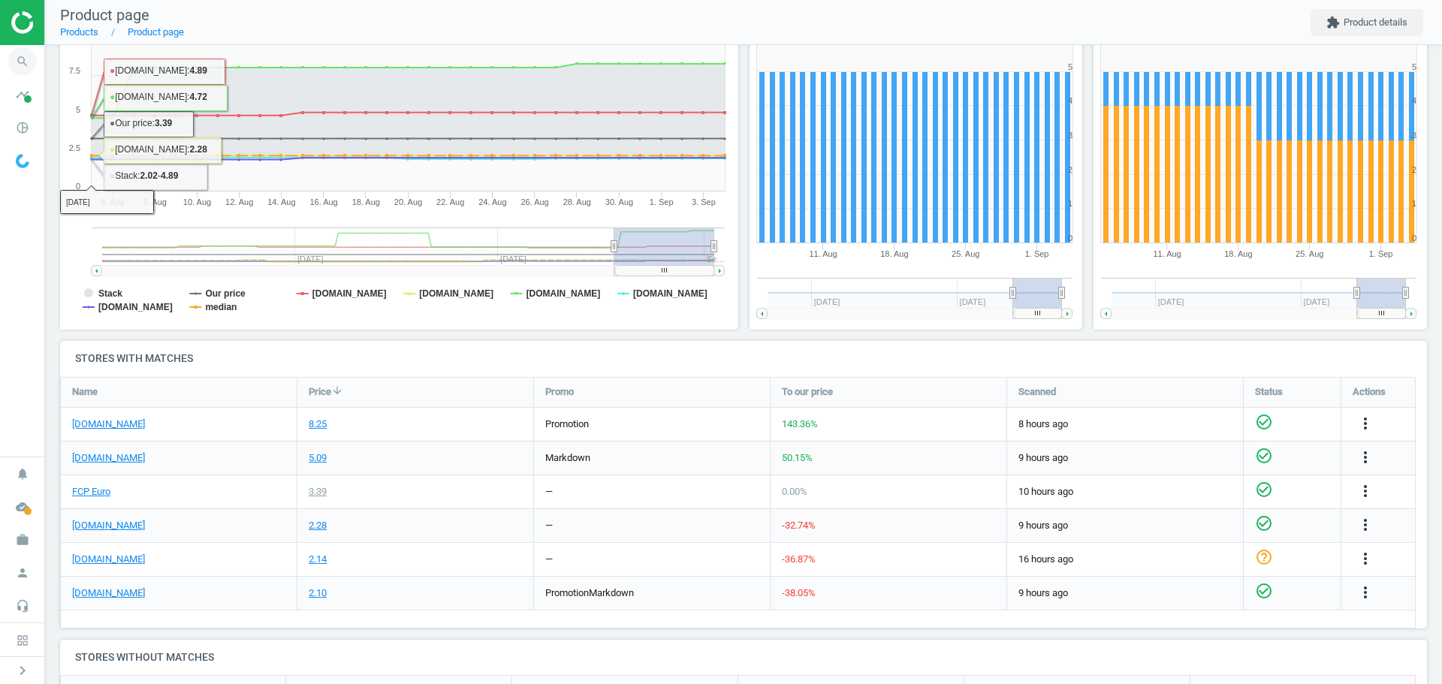
click at [21, 60] on icon "search" at bounding box center [22, 61] width 29 height 29
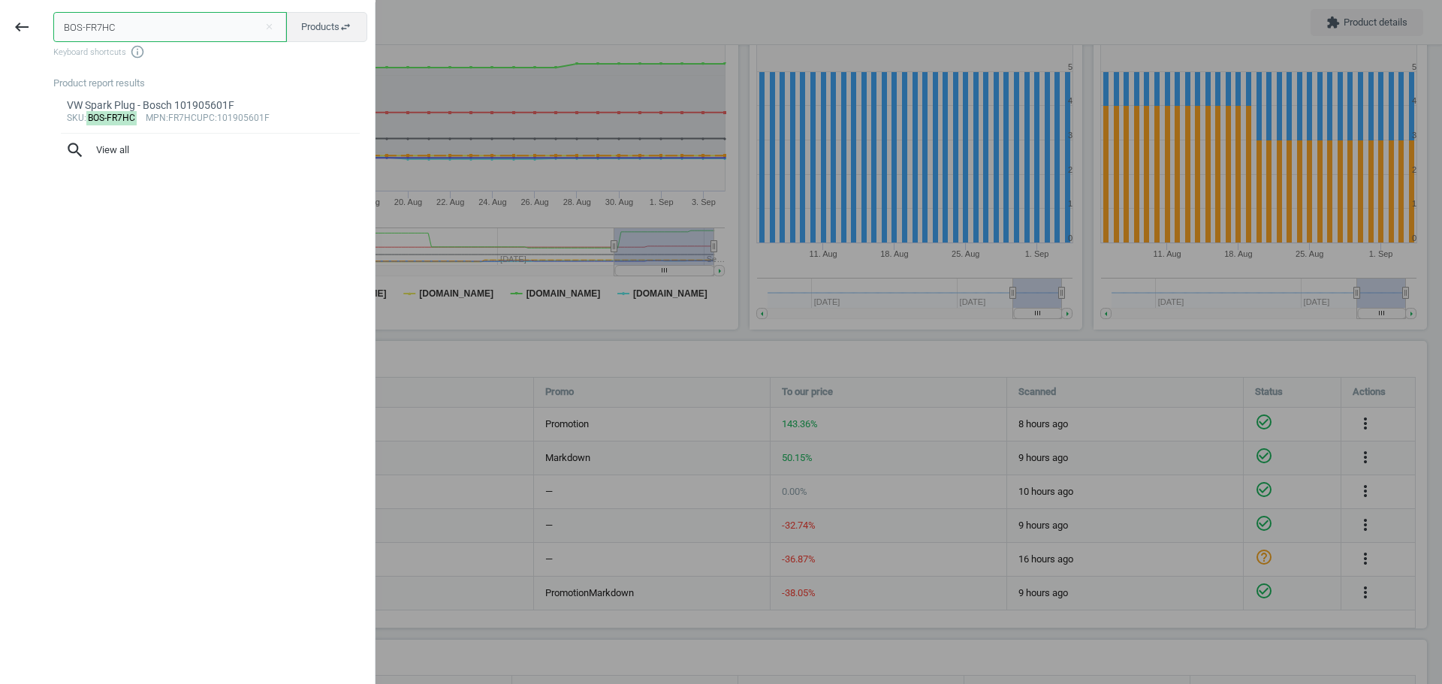
click at [151, 18] on input "BOS-FR7HC" at bounding box center [170, 27] width 234 height 30
paste input "0986435382"
type input "BOS-0986435382"
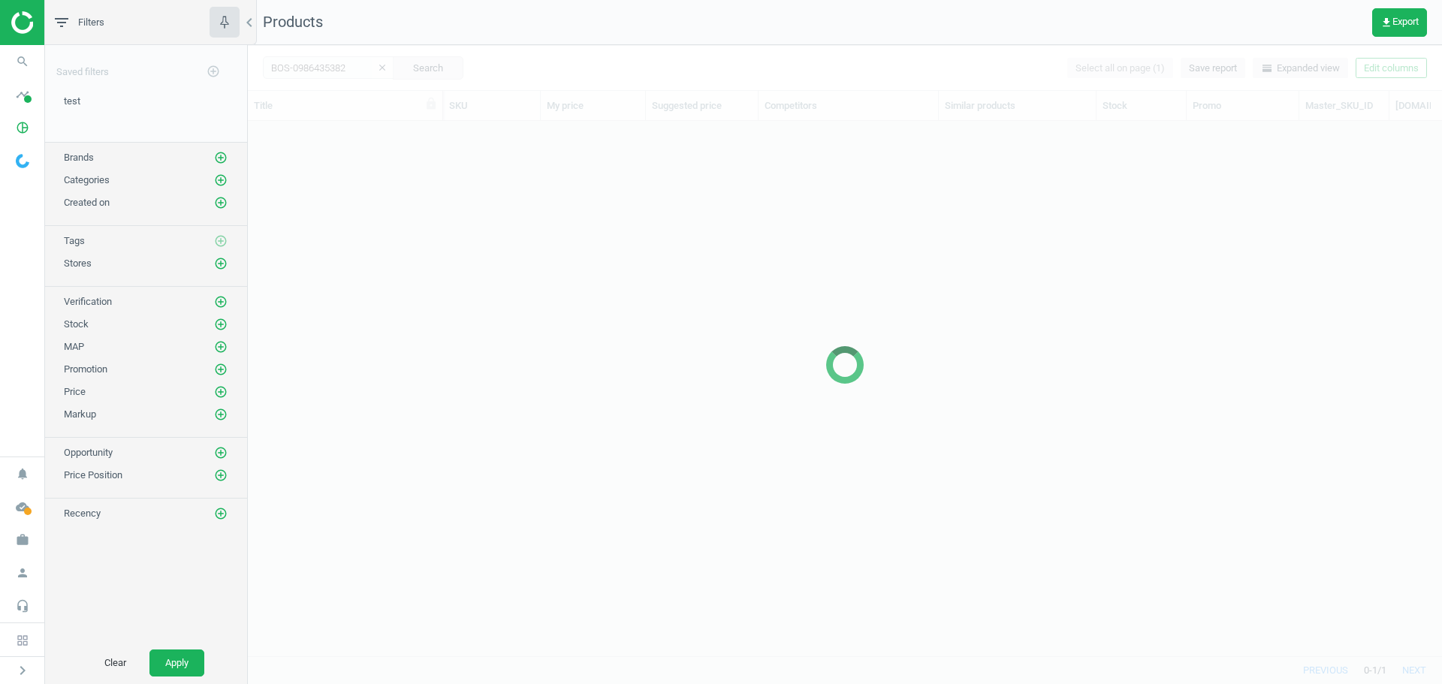
scroll to position [512, 1183]
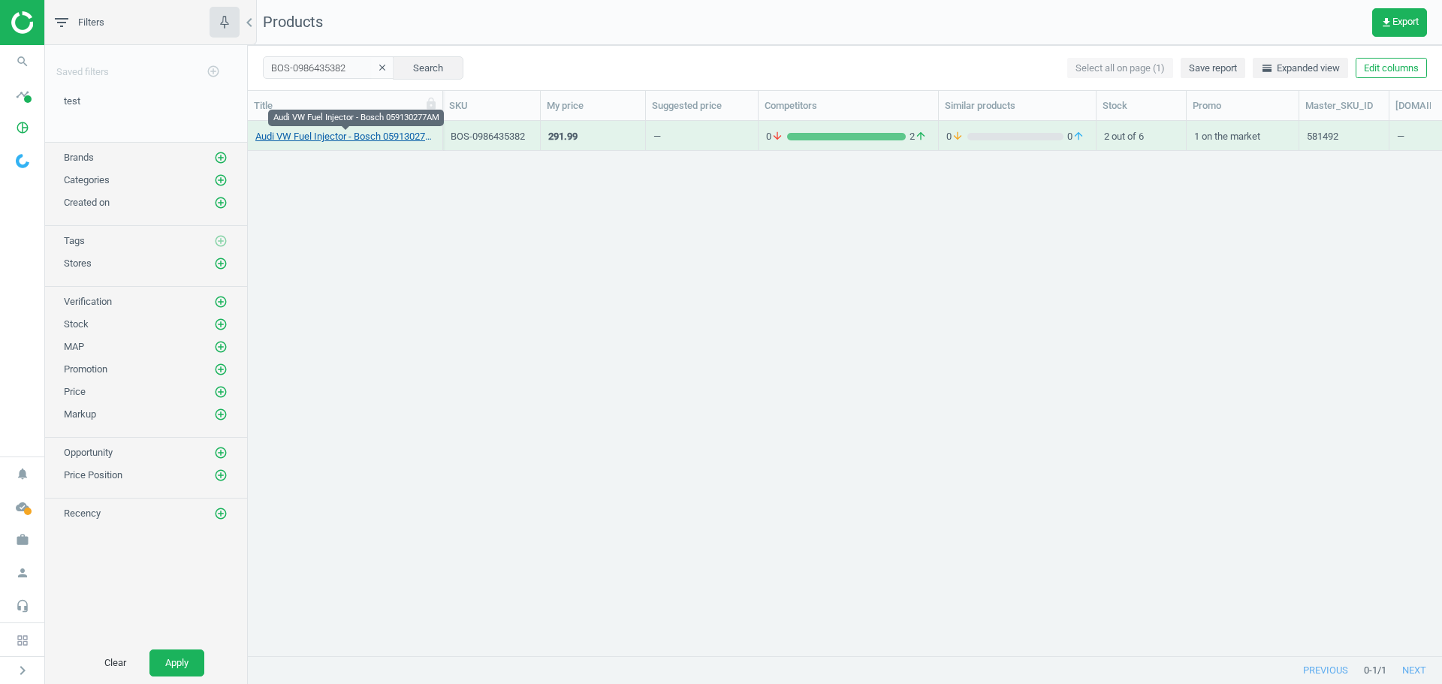
click at [329, 140] on link "Audi VW Fuel Injector - Bosch 059130277AM" at bounding box center [344, 137] width 179 height 14
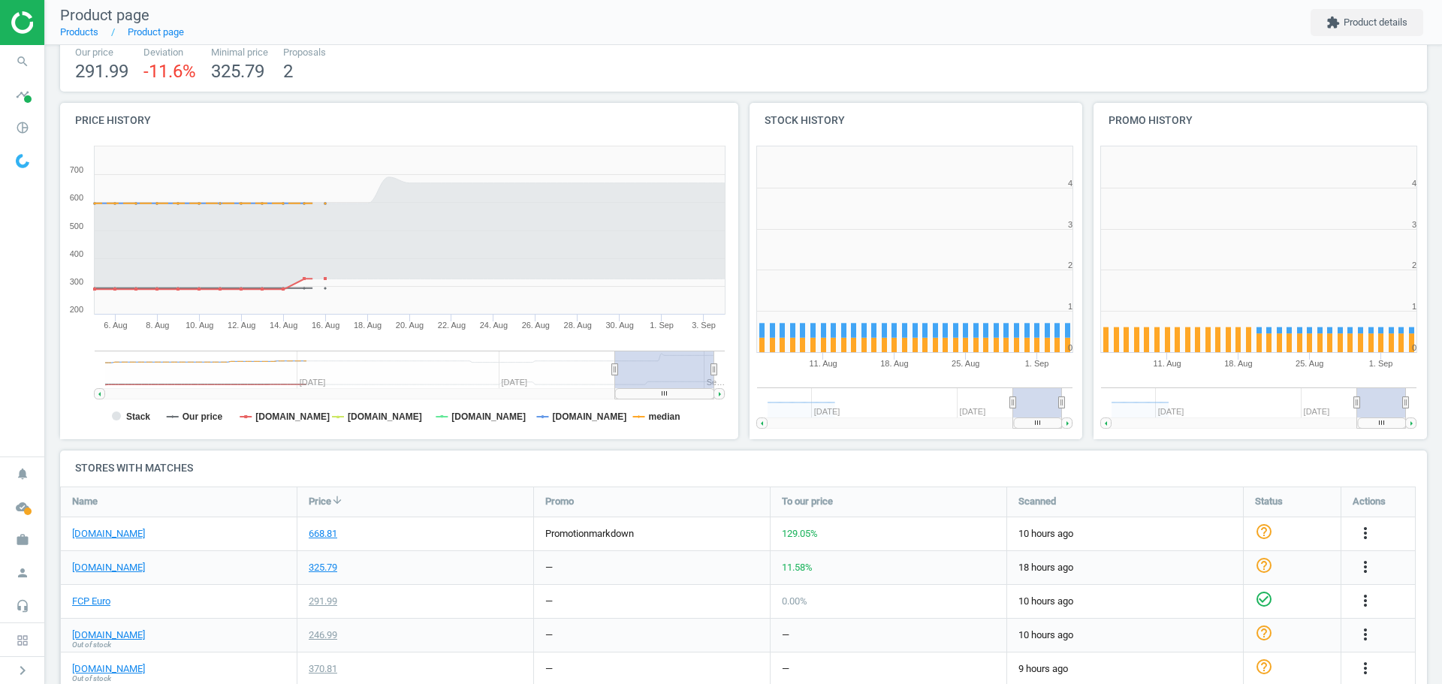
scroll to position [150, 0]
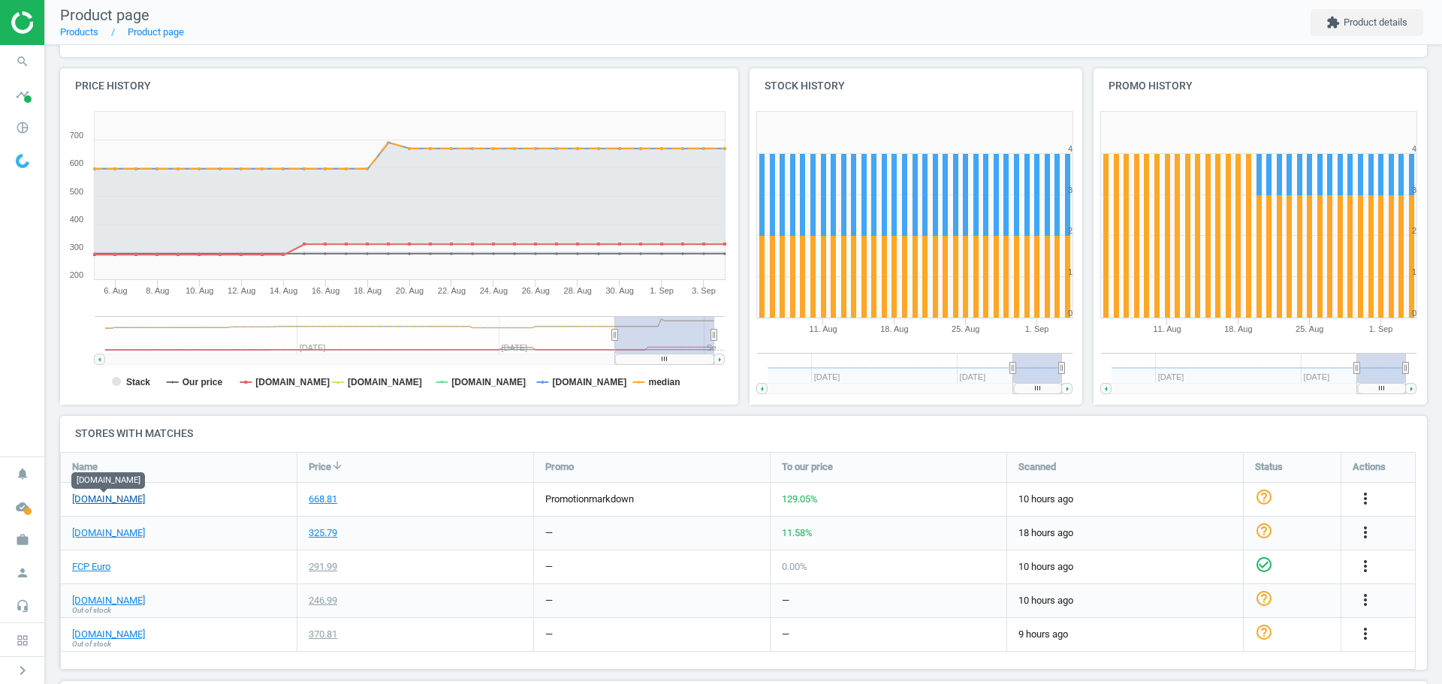
click at [114, 503] on link "[DOMAIN_NAME]" at bounding box center [108, 500] width 73 height 14
click at [23, 63] on icon "search" at bounding box center [22, 61] width 29 height 29
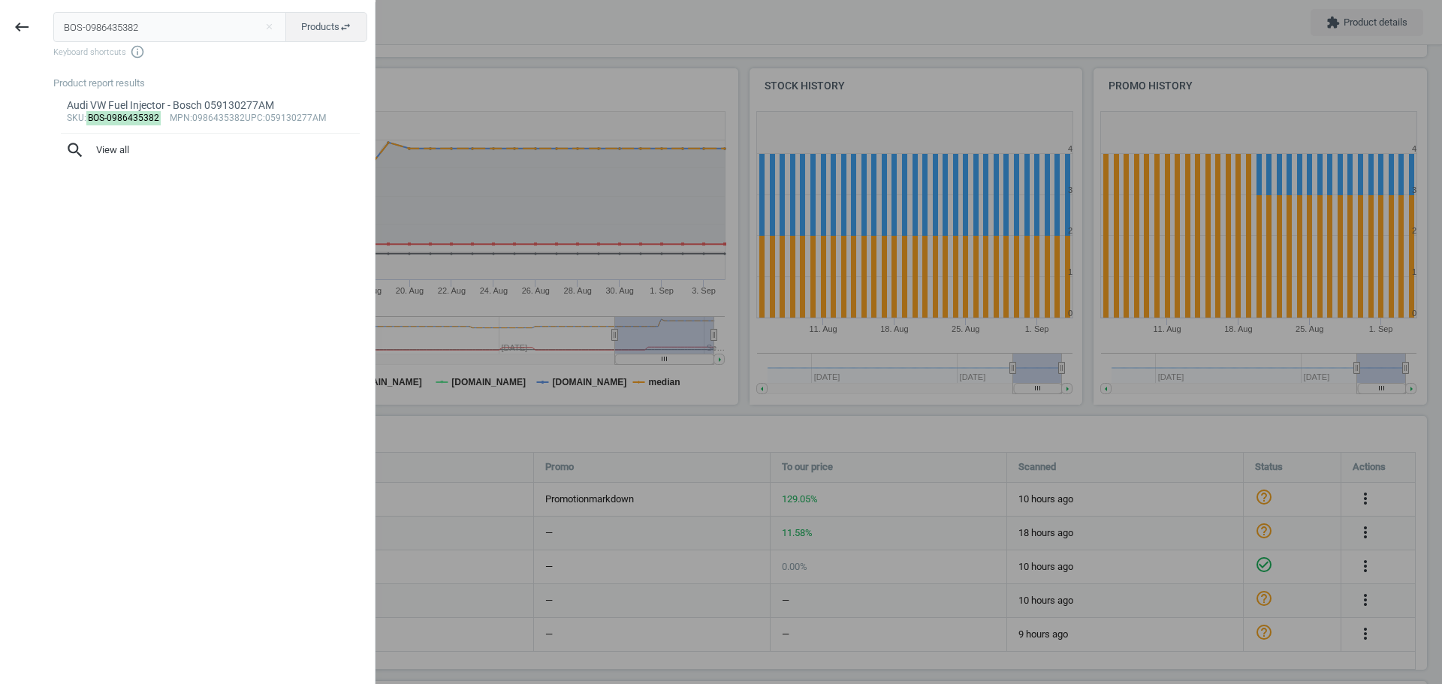
click at [102, 31] on input "BOS-0986435382" at bounding box center [170, 27] width 234 height 30
type input "BOS-0437502047"
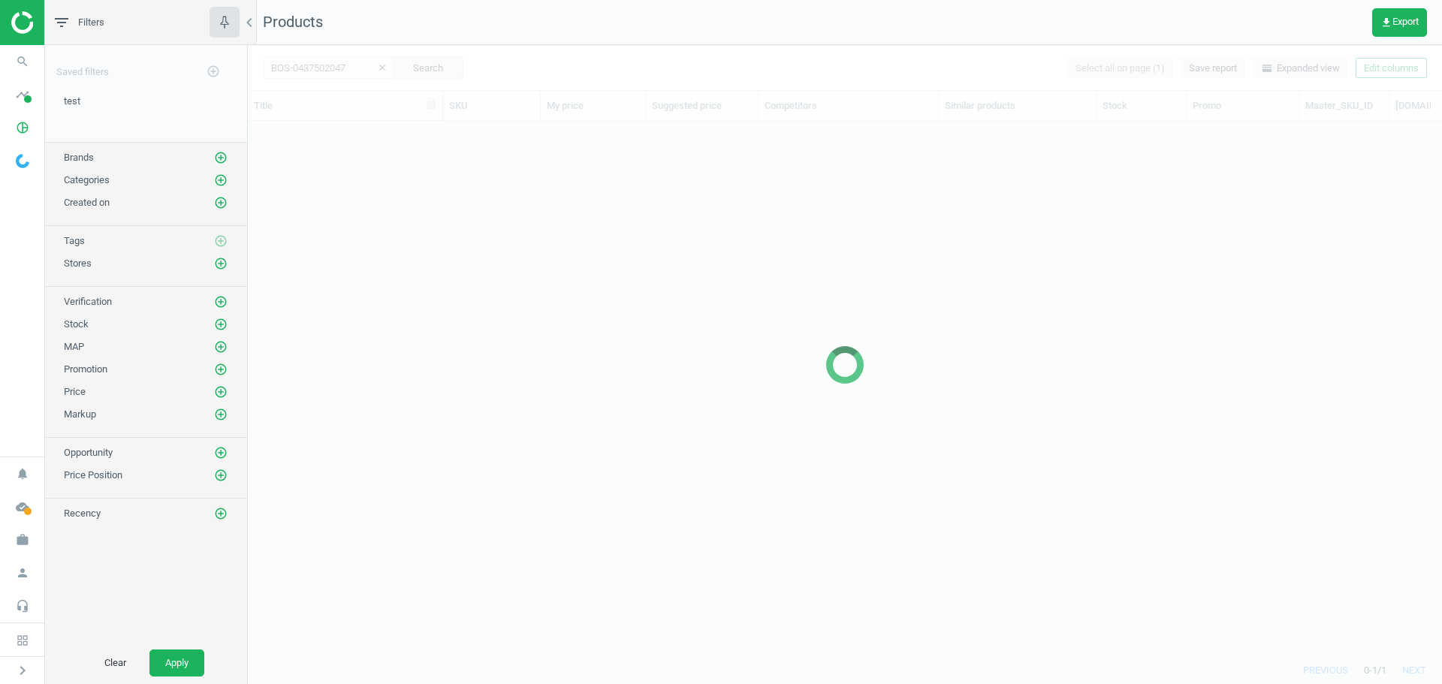
scroll to position [512, 1183]
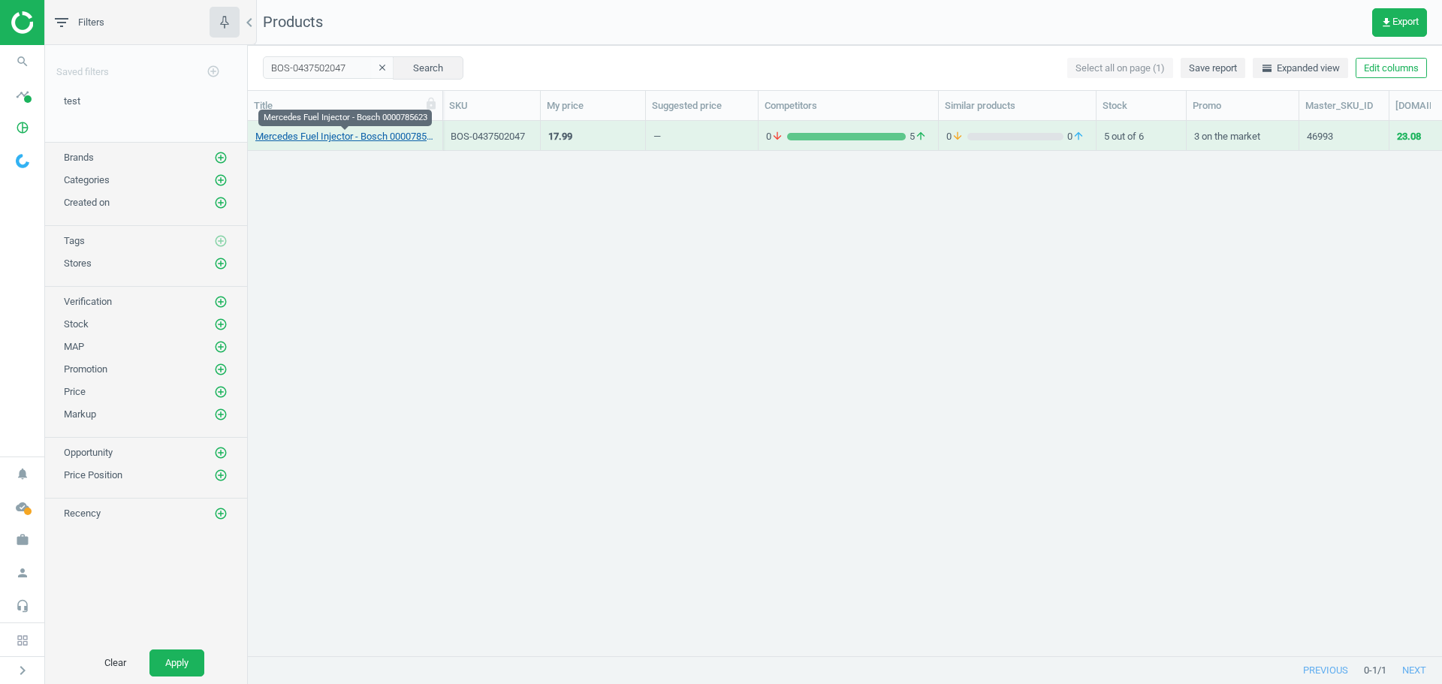
click at [321, 137] on link "Mercedes Fuel Injector - Bosch 0000785623" at bounding box center [344, 137] width 179 height 14
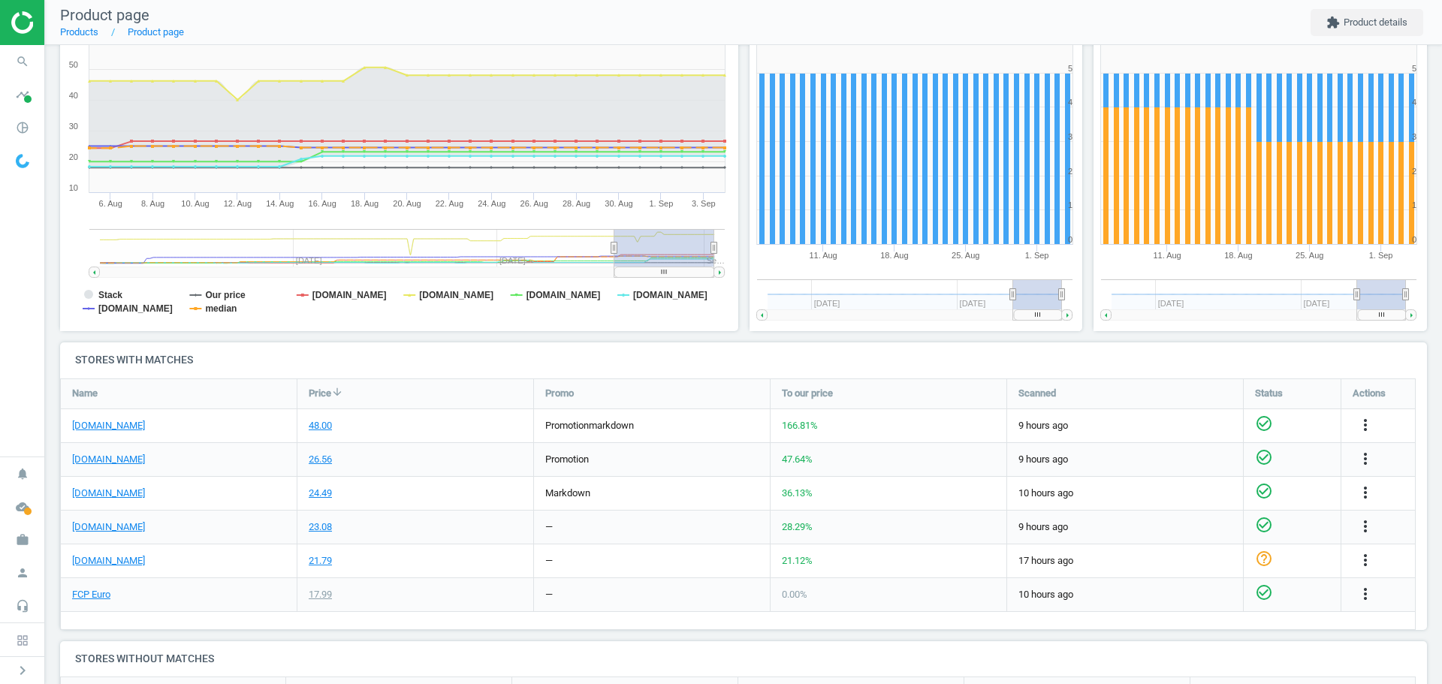
scroll to position [225, 0]
click at [120, 422] on link "[DOMAIN_NAME]" at bounding box center [108, 425] width 73 height 14
click at [324, 424] on div "48.00" at bounding box center [320, 425] width 23 height 14
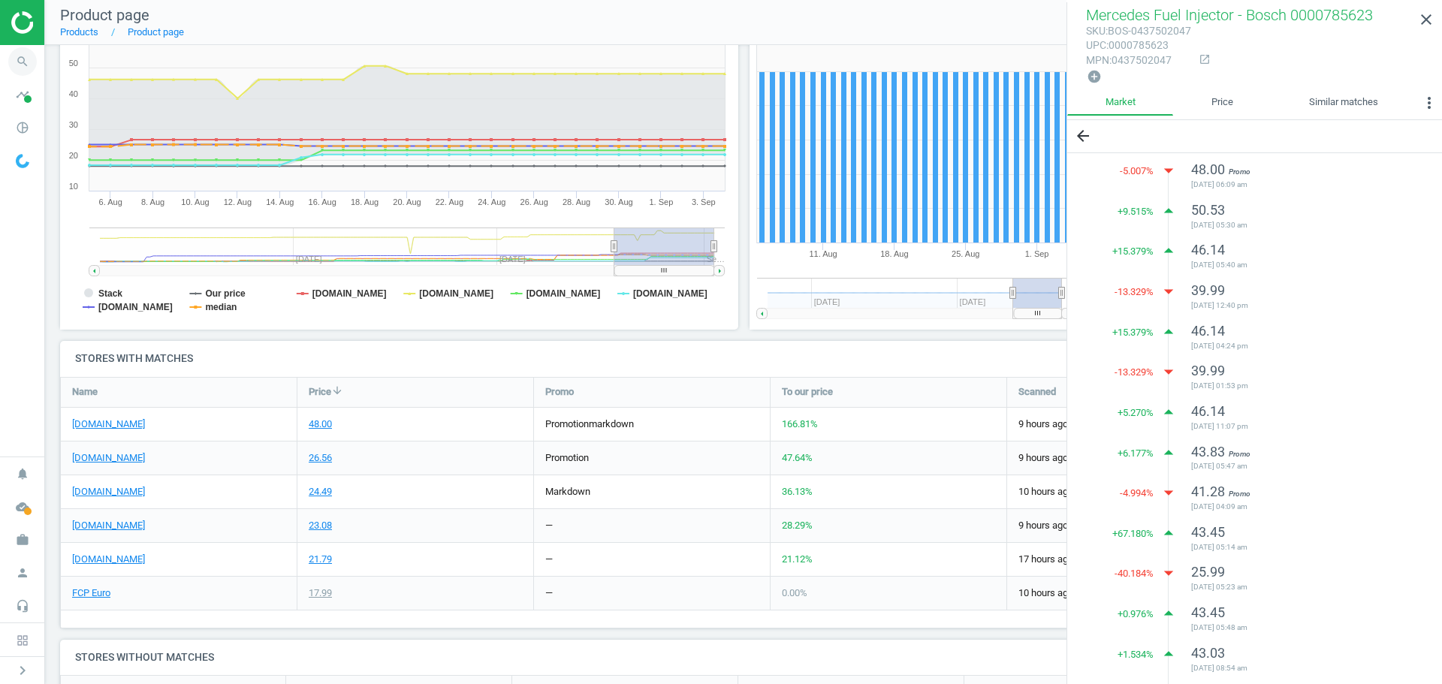
click at [22, 62] on icon "search" at bounding box center [22, 61] width 29 height 29
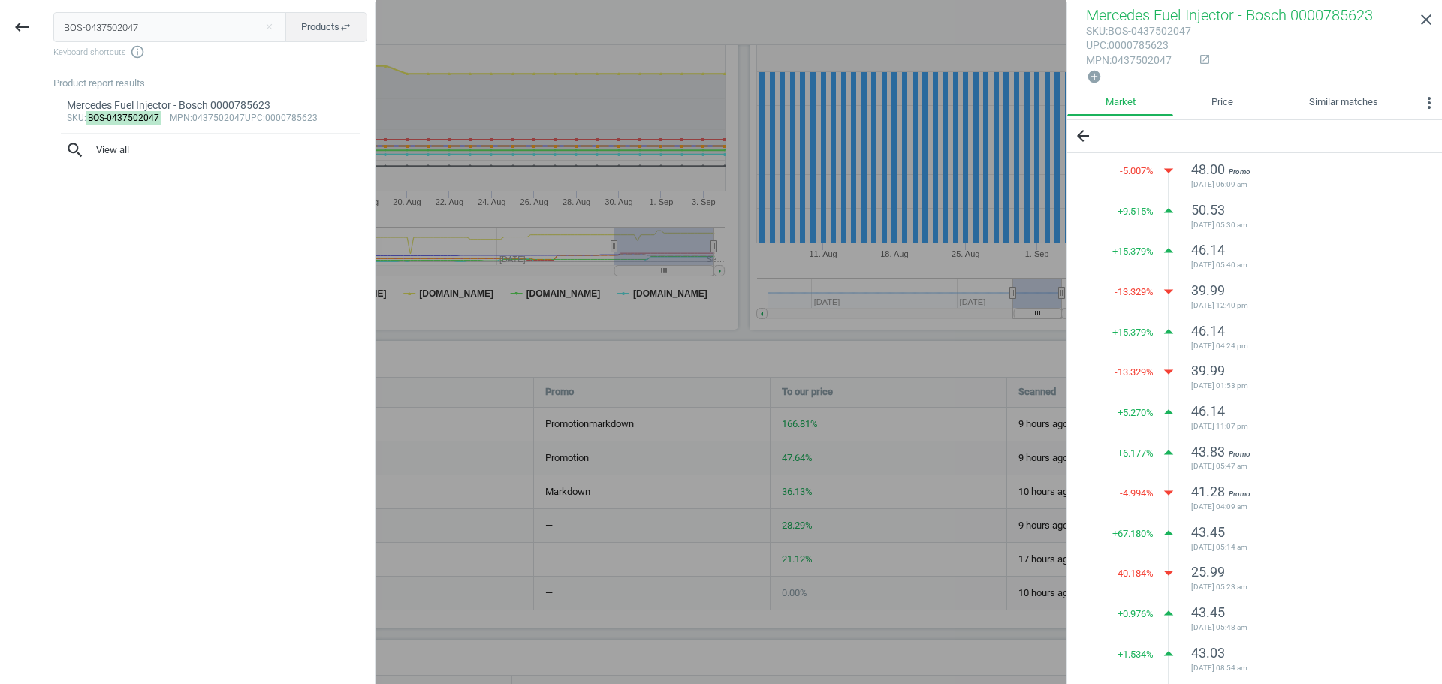
click at [117, 32] on input "BOS-0437502047" at bounding box center [170, 27] width 234 height 30
type input "BOS-FR7HC"
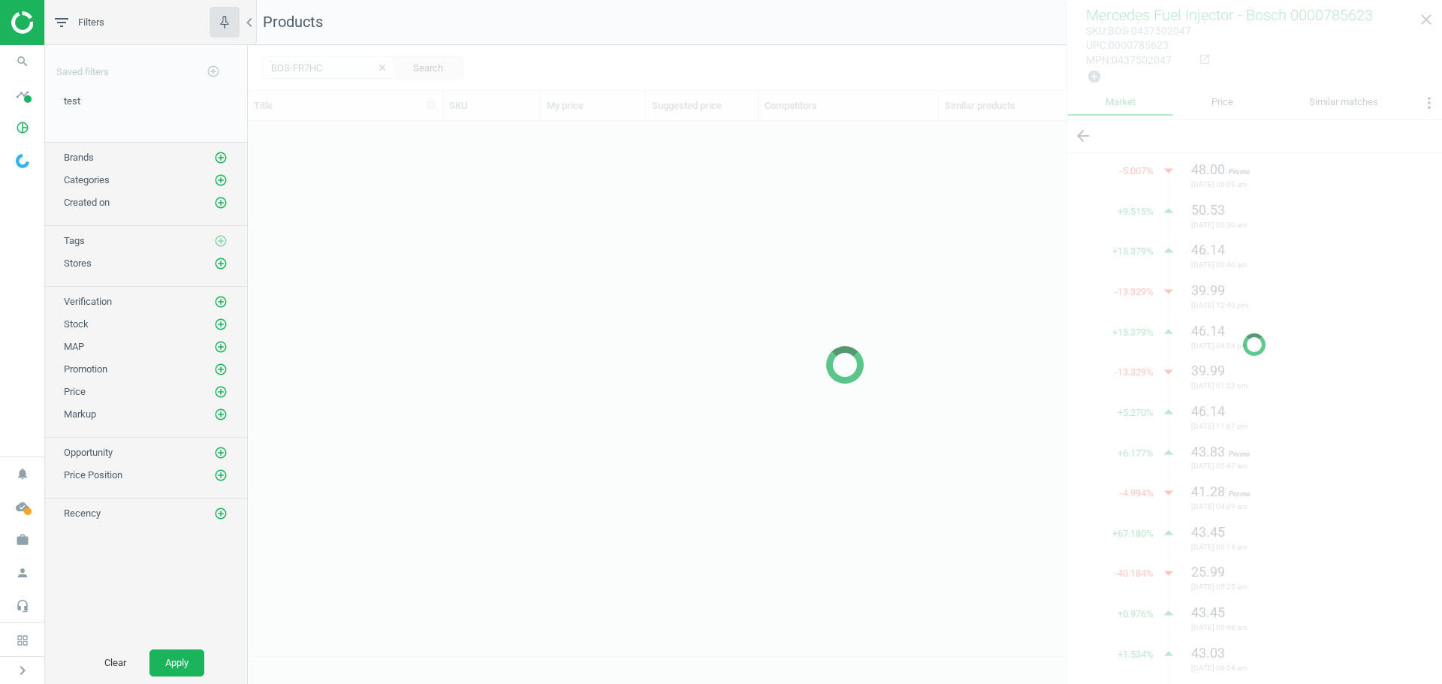
scroll to position [512, 1183]
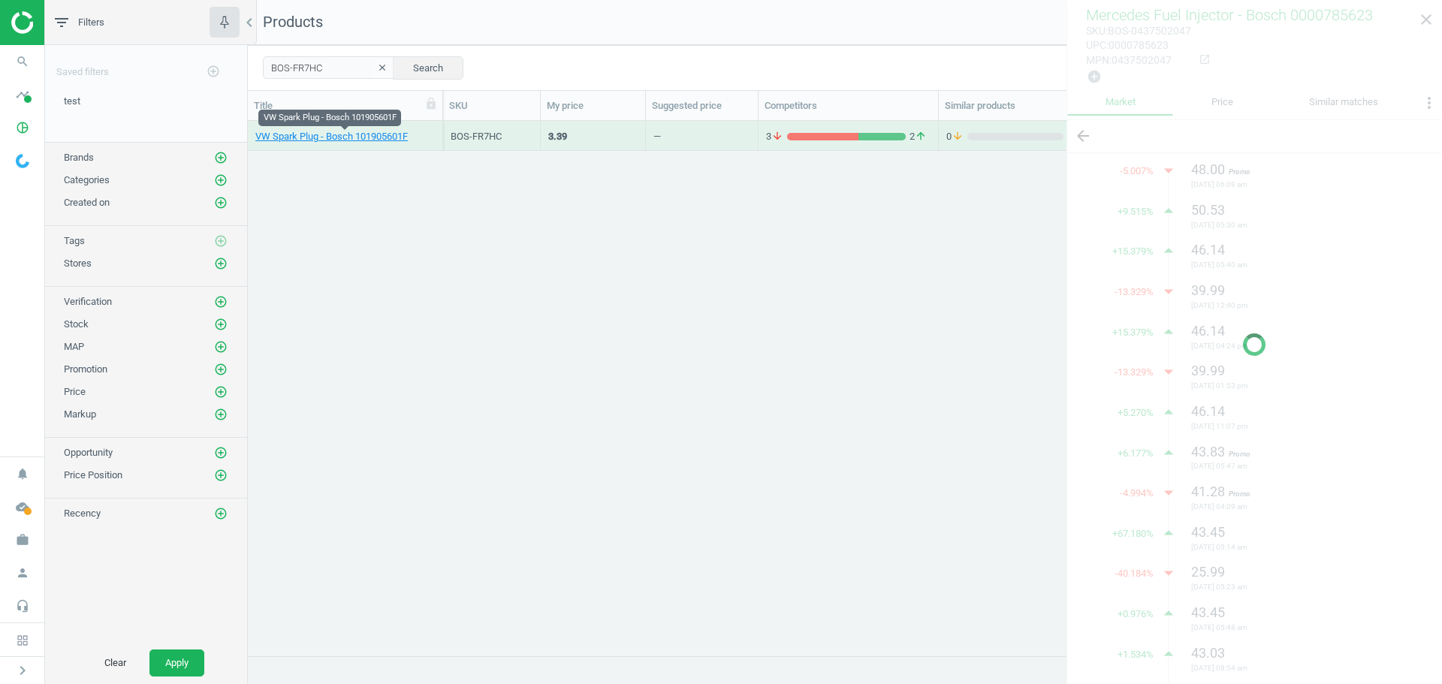
click at [287, 139] on link "VW Spark Plug - Bosch 101905601F" at bounding box center [331, 137] width 152 height 14
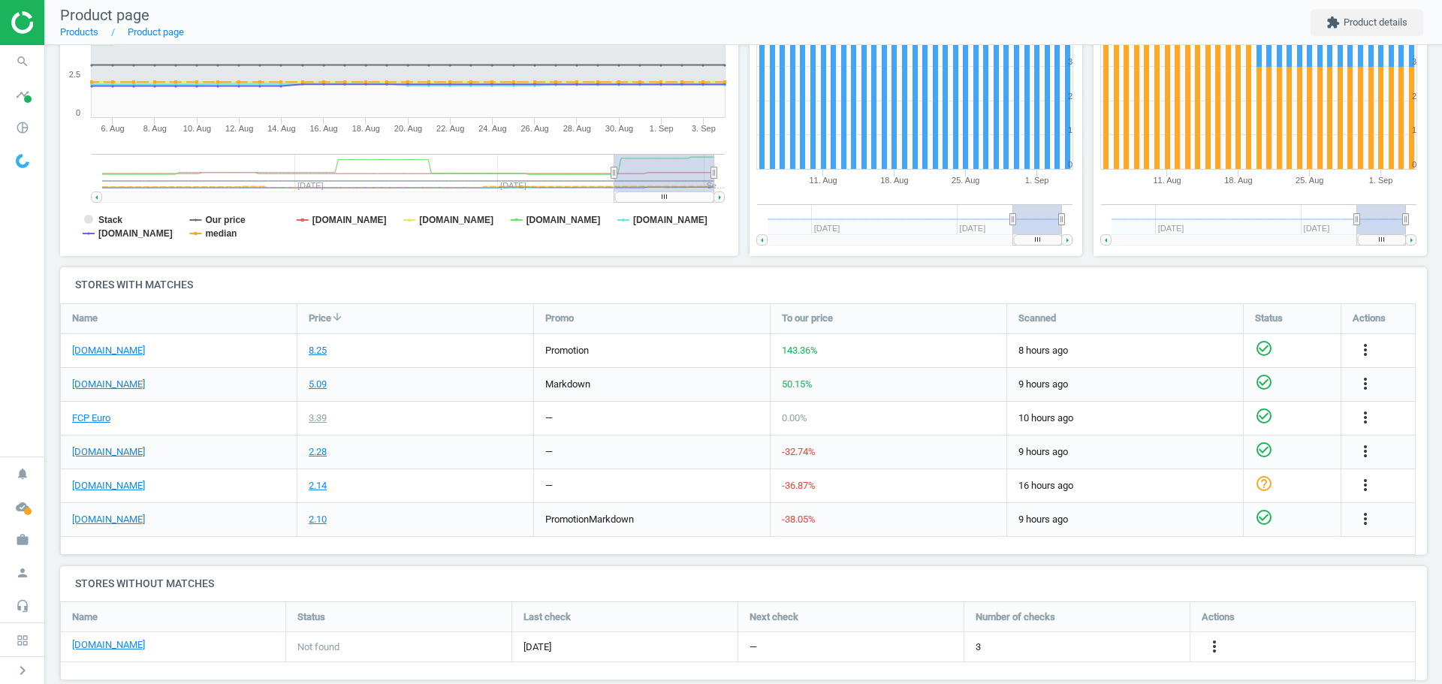
scroll to position [300, 0]
click at [1373, 514] on icon "more_vert" at bounding box center [1365, 517] width 18 height 18
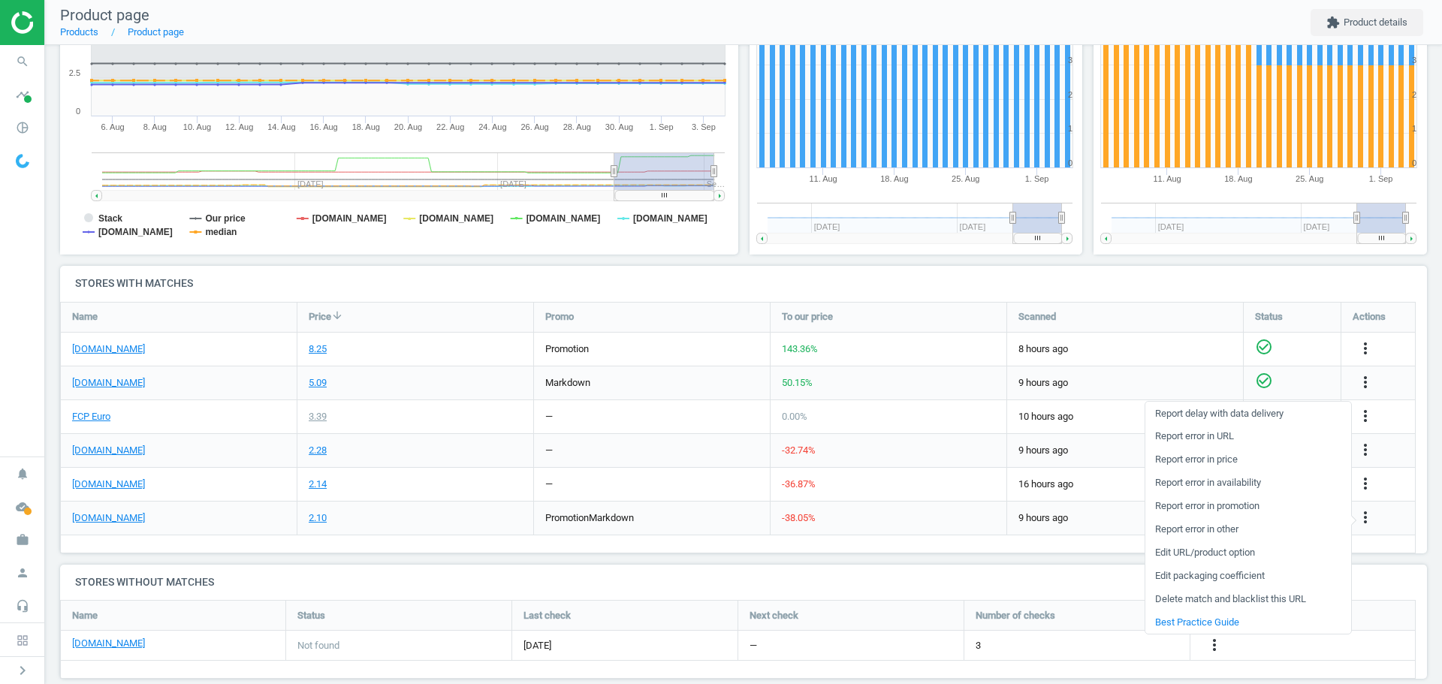
click at [1226, 575] on link "Edit packaging coefficient" at bounding box center [1248, 576] width 206 height 23
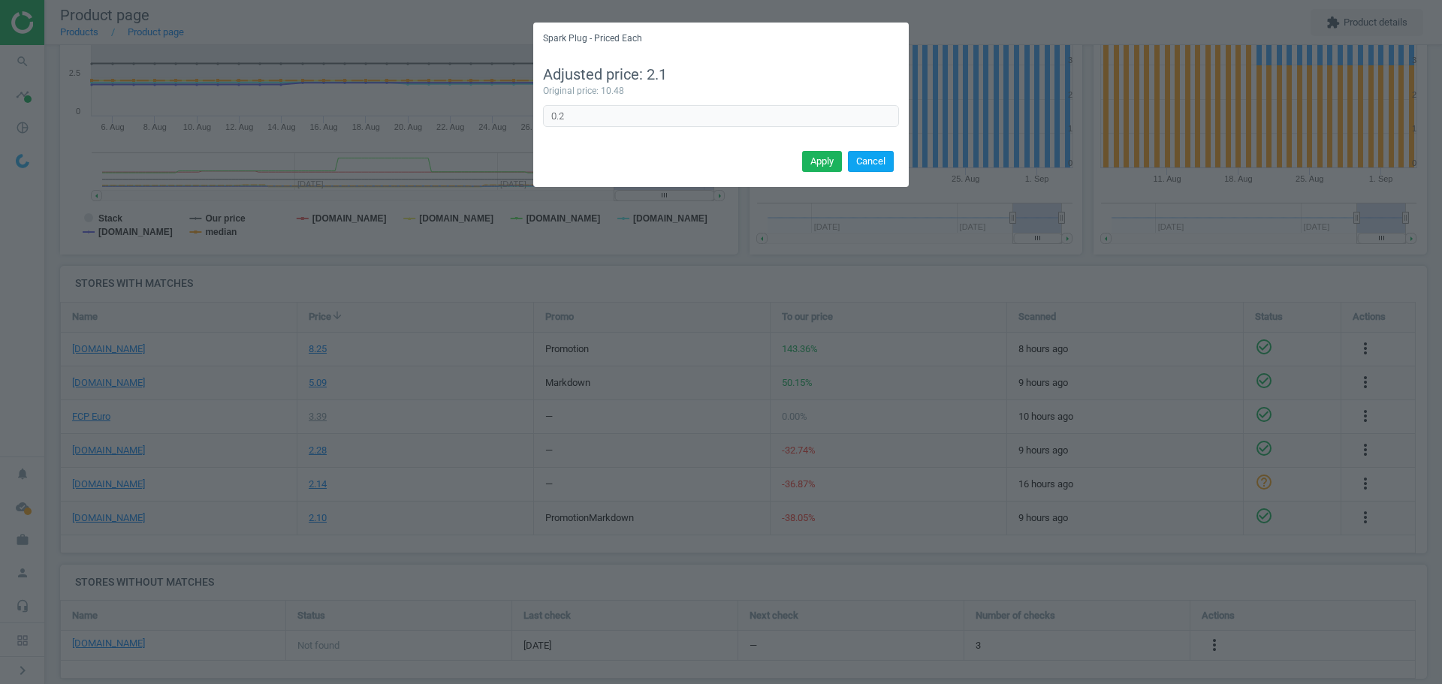
click at [870, 164] on button "Cancel" at bounding box center [871, 161] width 46 height 21
